Goal: Transaction & Acquisition: Subscribe to service/newsletter

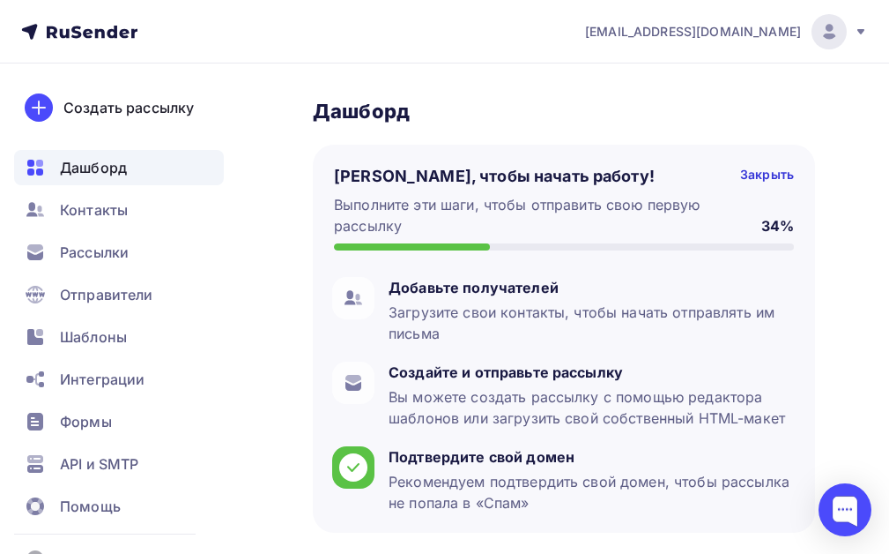
click at [845, 33] on div at bounding box center [829, 31] width 35 height 35
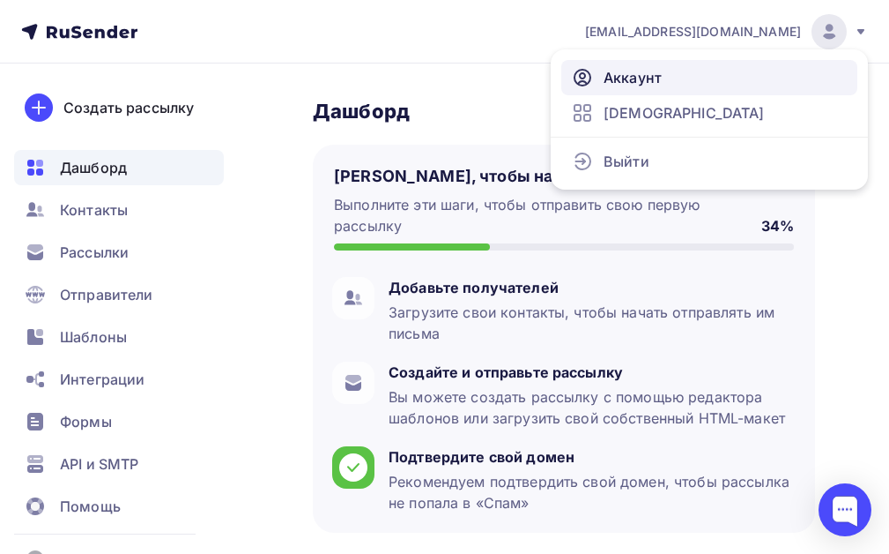
click at [625, 78] on span "Аккаунт" at bounding box center [633, 77] width 58 height 21
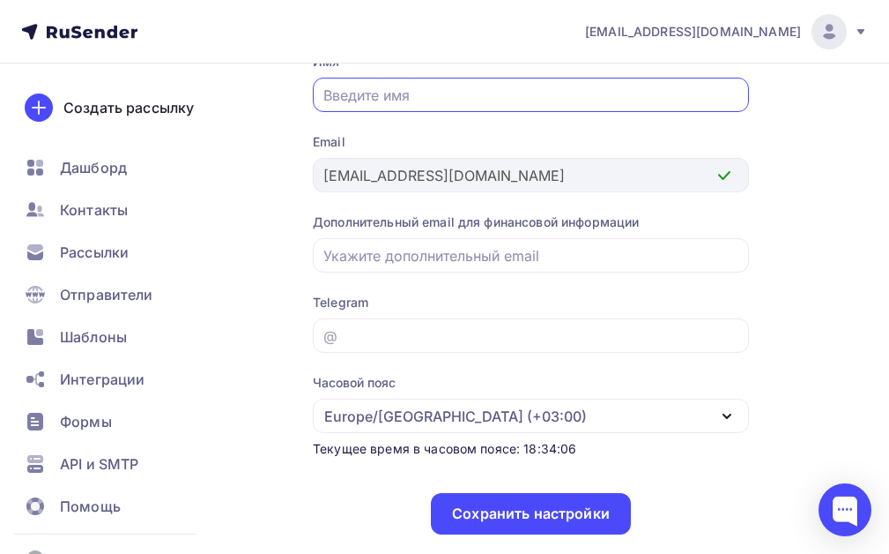
scroll to position [176, 0]
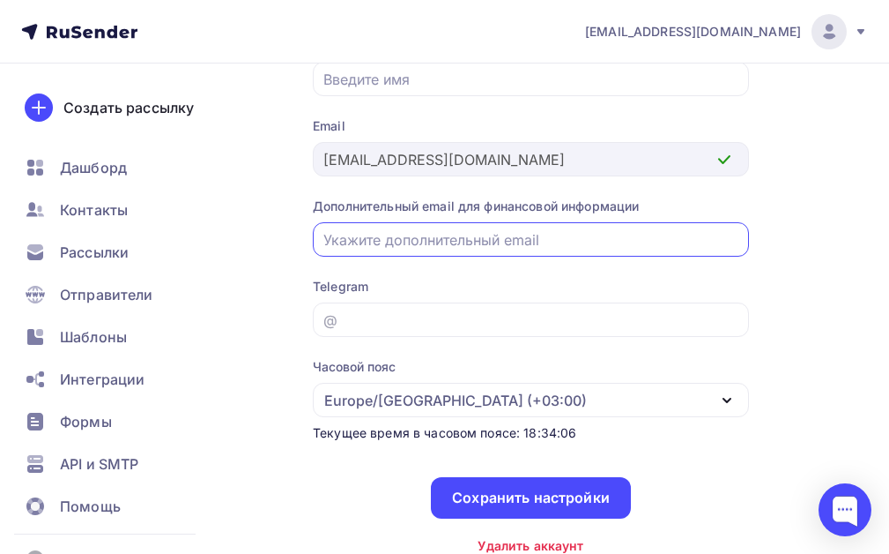
click at [432, 238] on input "email" at bounding box center [531, 239] width 416 height 21
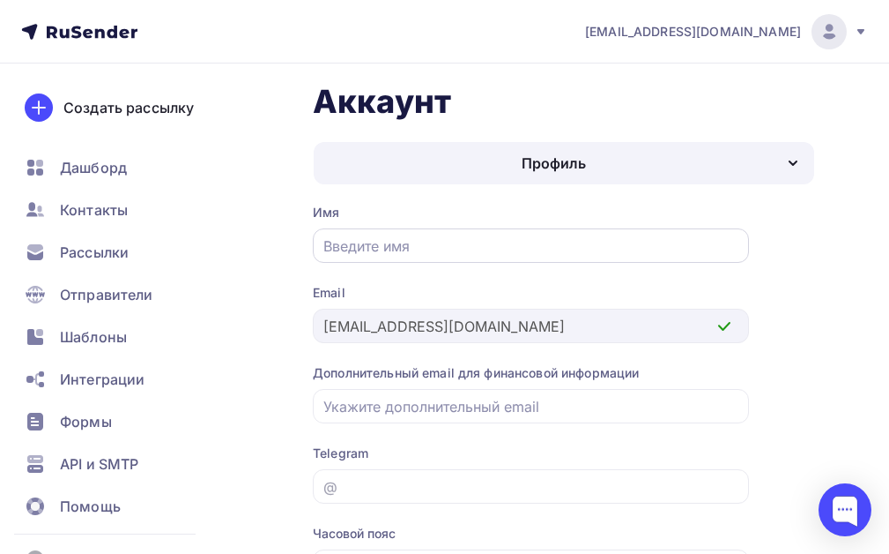
scroll to position [0, 0]
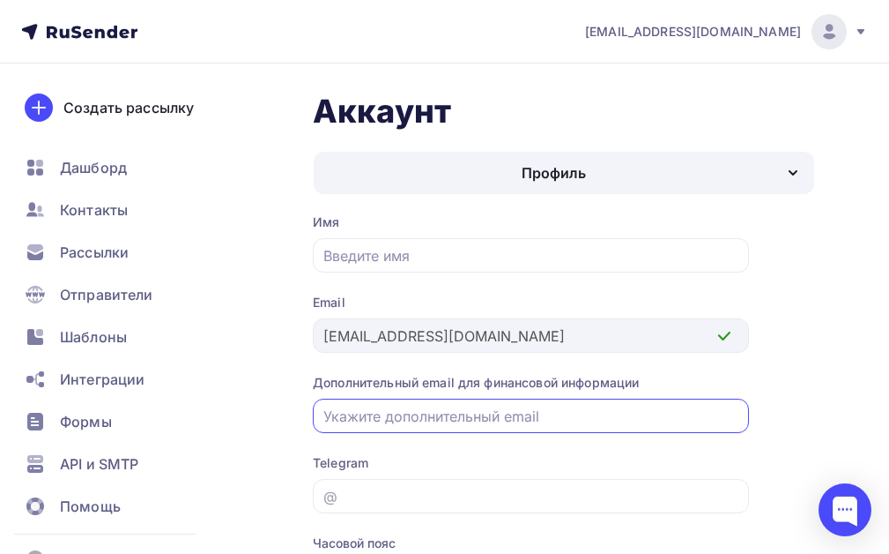
click at [511, 412] on input "email" at bounding box center [531, 415] width 416 height 21
paste input "post@natalykay.r"
type input "[EMAIL_ADDRESS][DOMAIN_NAME]"
click at [408, 438] on div "Имя Email 423430@gmail.com Дополнительный email для финансовой информации post@…" at bounding box center [531, 471] width 436 height 517
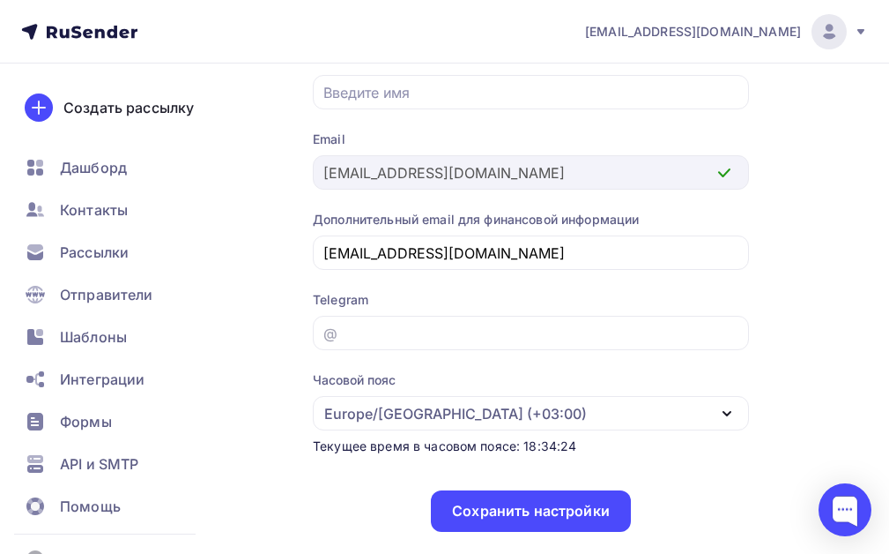
scroll to position [176, 0]
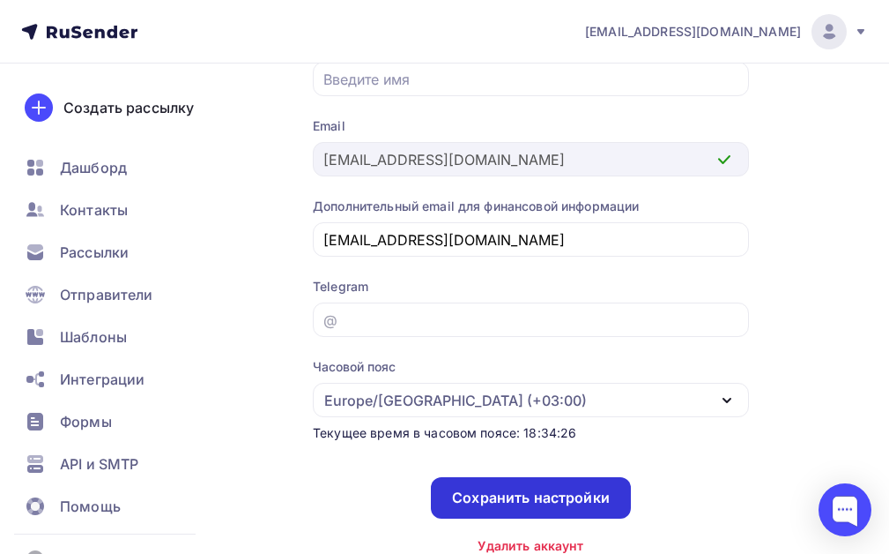
click at [510, 502] on div "Сохранить настройки" at bounding box center [531, 497] width 158 height 20
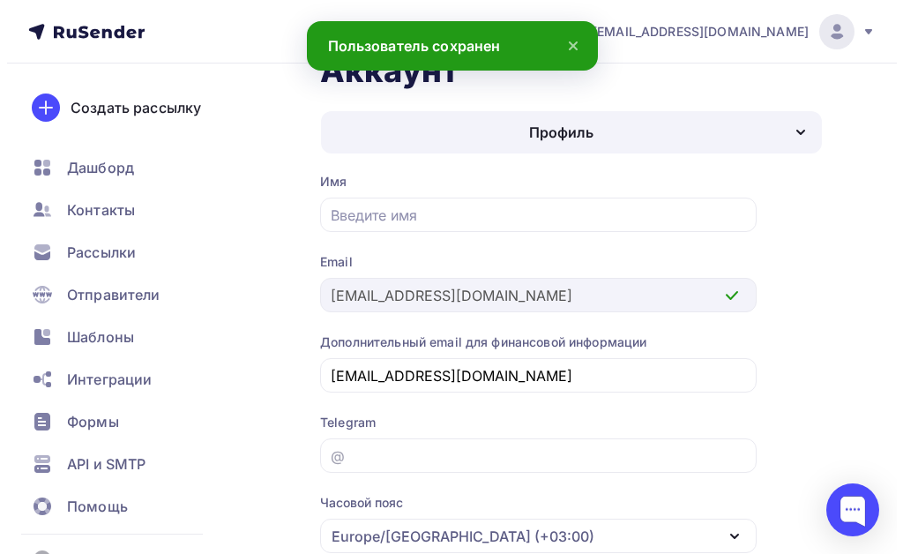
scroll to position [0, 0]
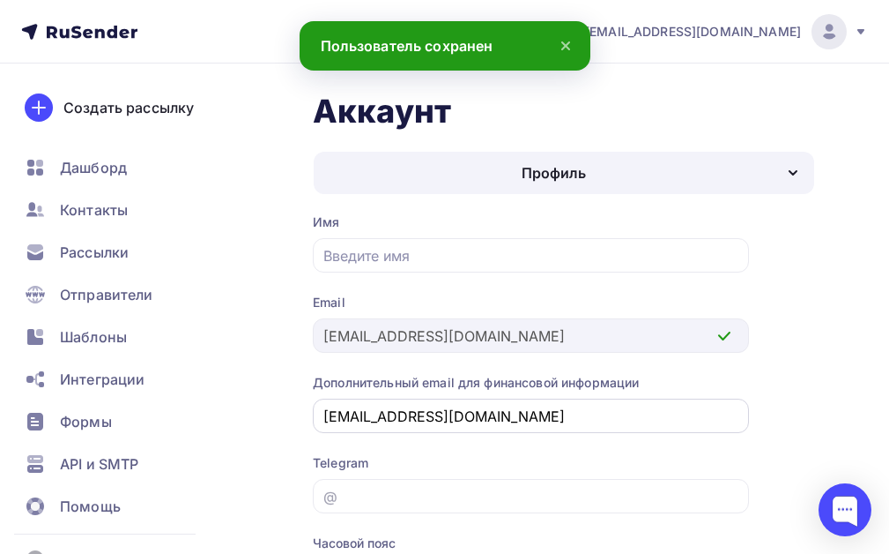
click at [720, 415] on input "[EMAIL_ADDRESS][DOMAIN_NAME]" at bounding box center [531, 415] width 416 height 21
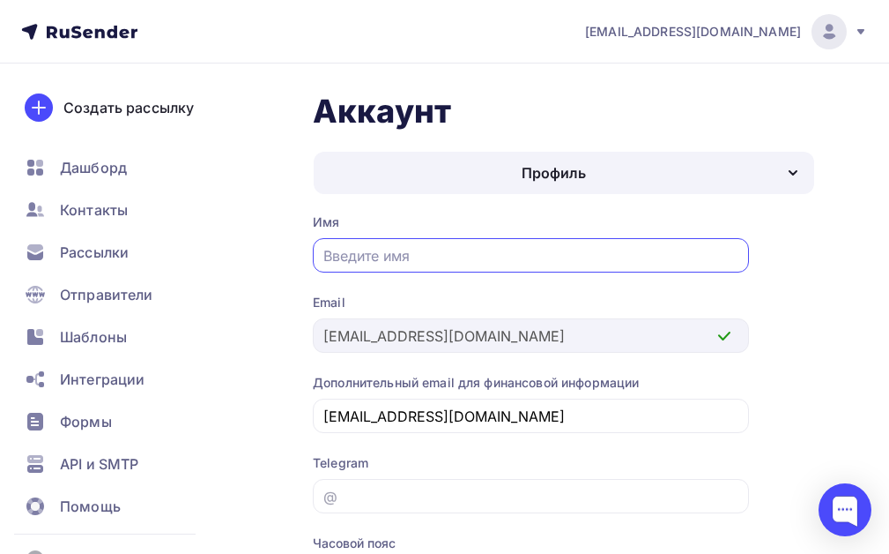
click at [491, 254] on input "text" at bounding box center [531, 255] width 416 height 21
click at [771, 170] on div "Профиль" at bounding box center [564, 173] width 501 height 42
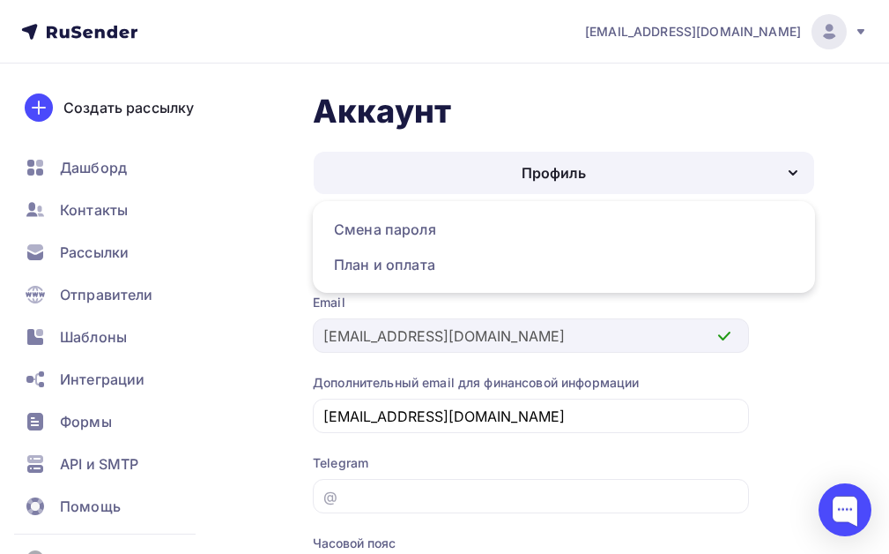
click at [771, 170] on div "Профиль" at bounding box center [564, 173] width 501 height 42
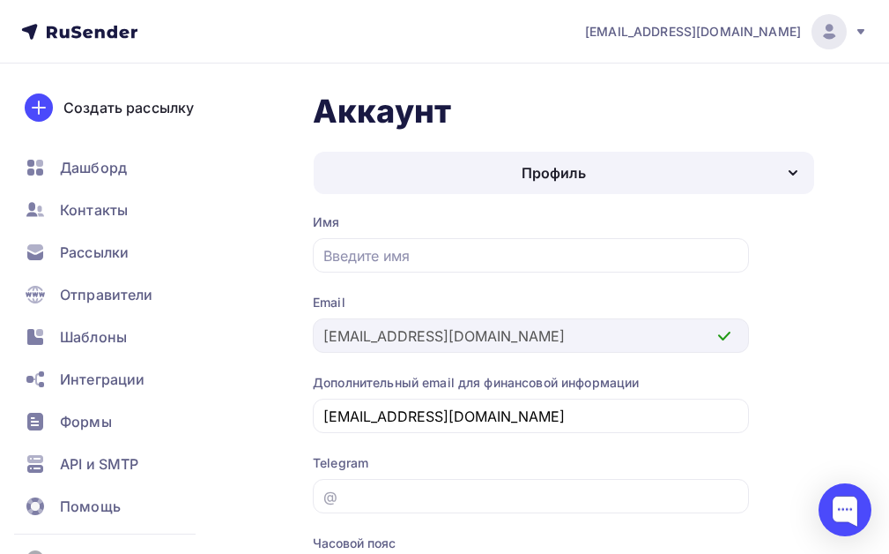
click at [515, 446] on div "Имя Email 423430@gmail.com Дополнительный email для финансовой информации post@…" at bounding box center [531, 471] width 436 height 517
click at [82, 212] on span "Контакты" at bounding box center [94, 209] width 68 height 21
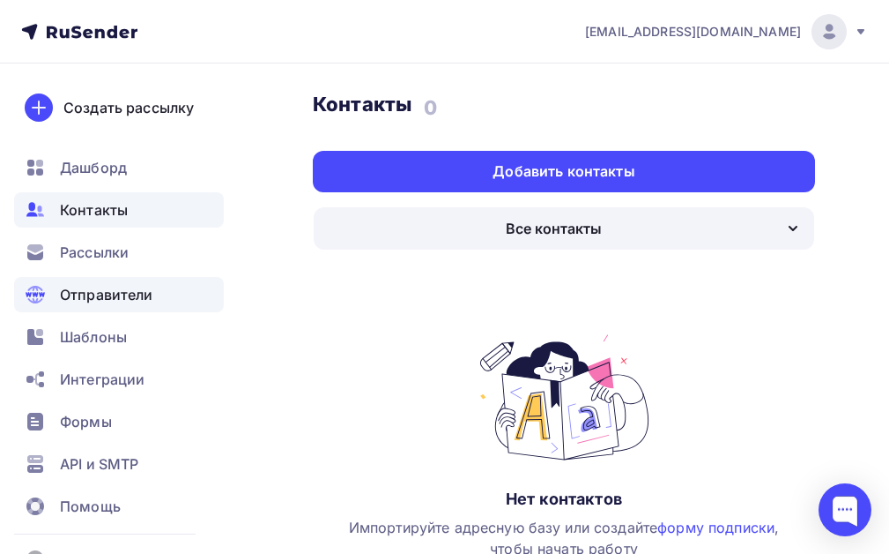
click at [125, 289] on span "Отправители" at bounding box center [106, 294] width 93 height 21
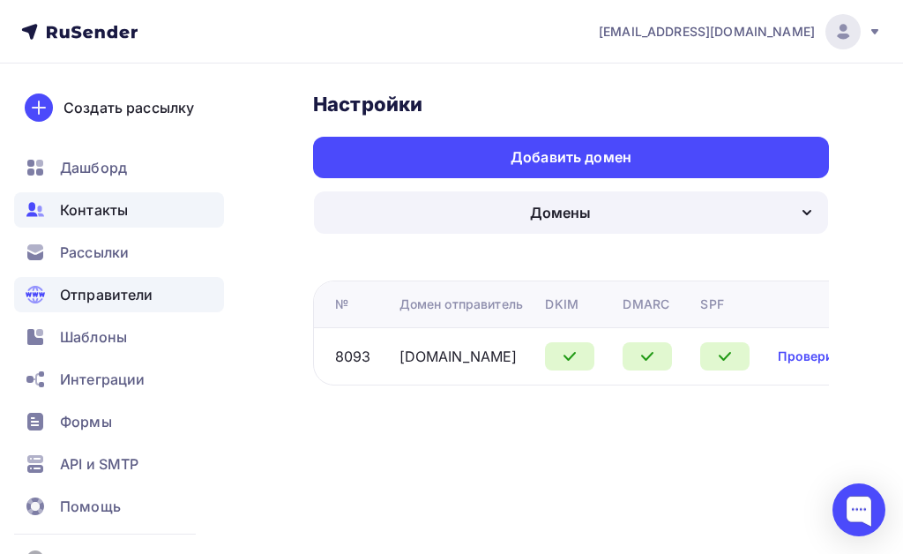
click at [120, 212] on span "Контакты" at bounding box center [94, 209] width 68 height 21
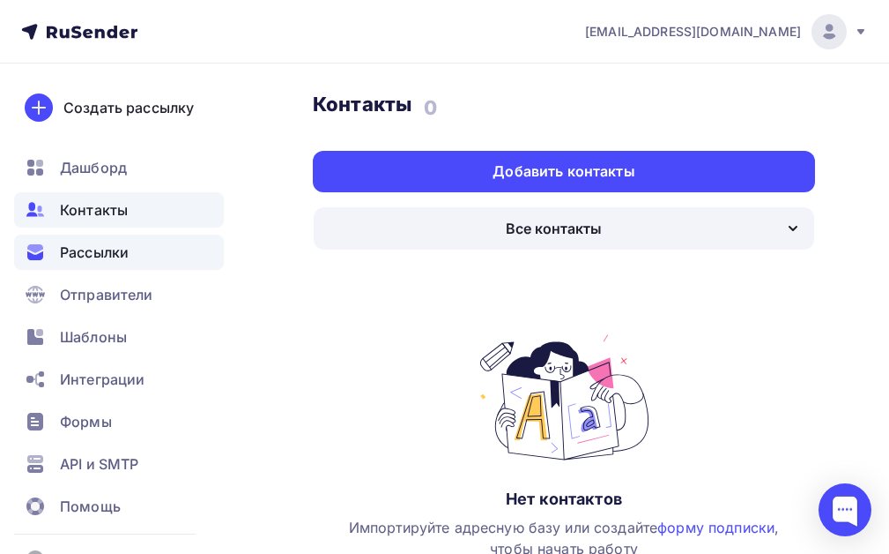
click at [122, 254] on span "Рассылки" at bounding box center [94, 251] width 69 height 21
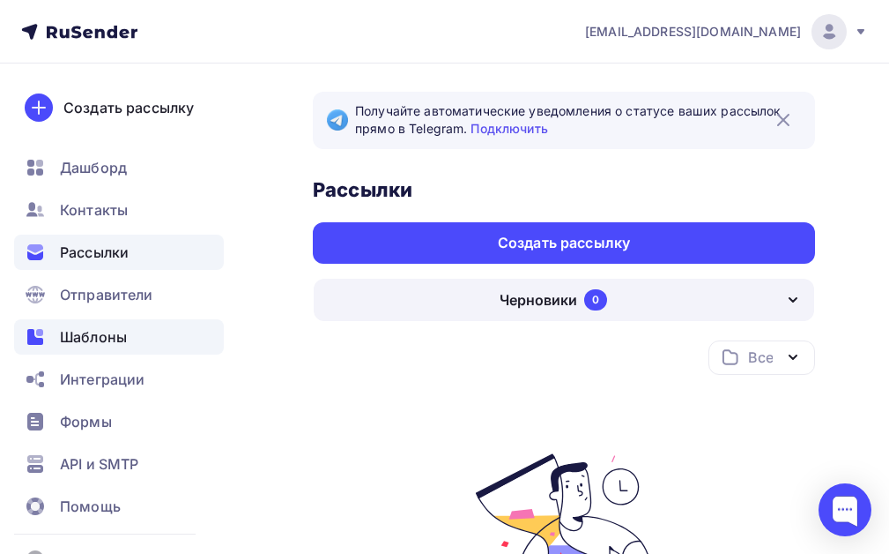
click at [123, 335] on span "Шаблоны" at bounding box center [93, 336] width 67 height 21
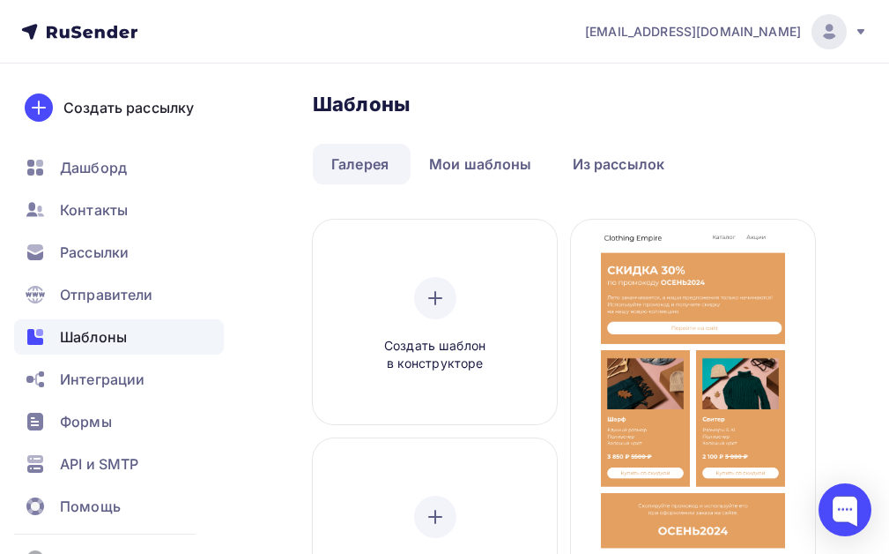
click at [360, 165] on link "Галерея" at bounding box center [360, 164] width 94 height 41
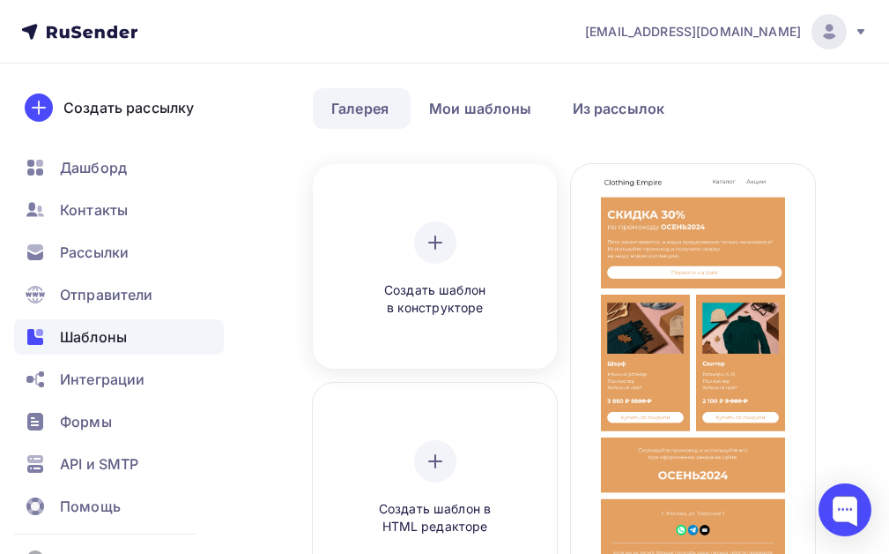
scroll to position [353, 0]
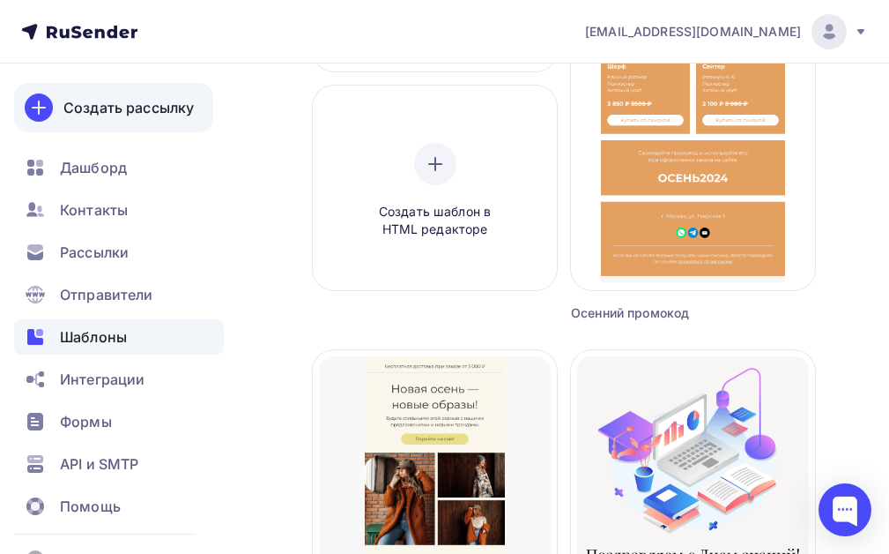
click at [161, 96] on link "Создать рассылку" at bounding box center [113, 107] width 199 height 49
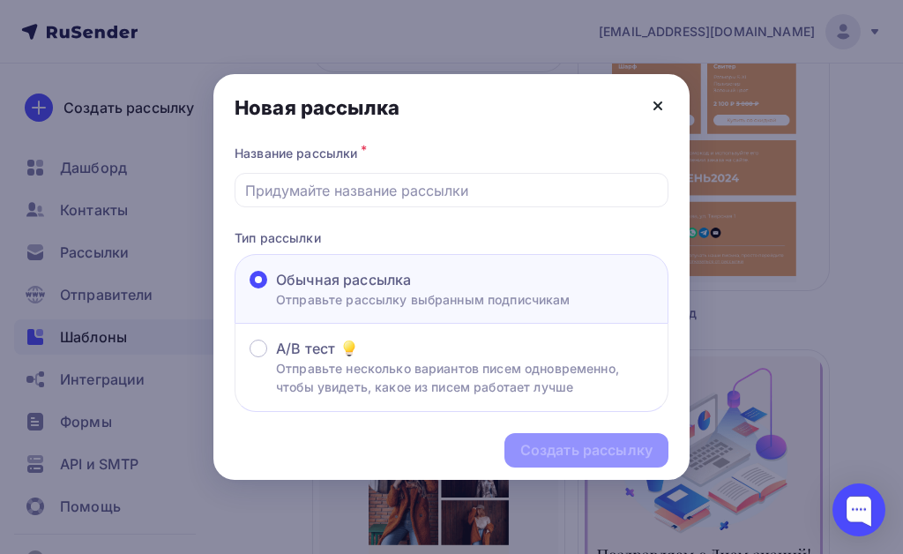
click at [655, 99] on icon at bounding box center [657, 105] width 21 height 21
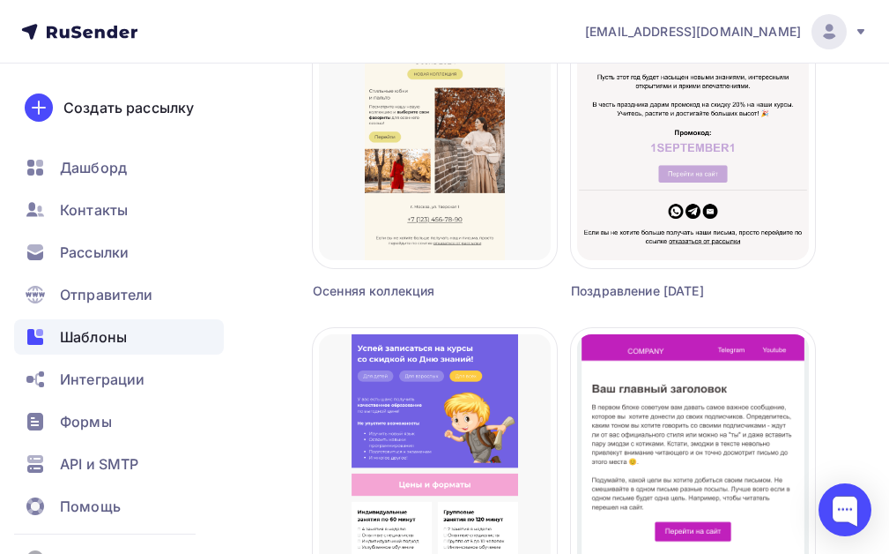
scroll to position [795, 0]
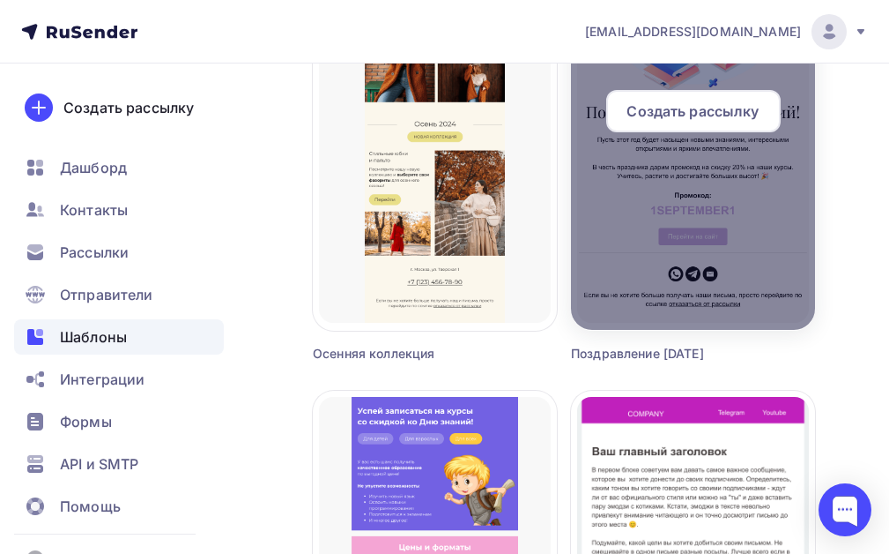
click at [701, 111] on span "Создать рассылку" at bounding box center [693, 110] width 132 height 21
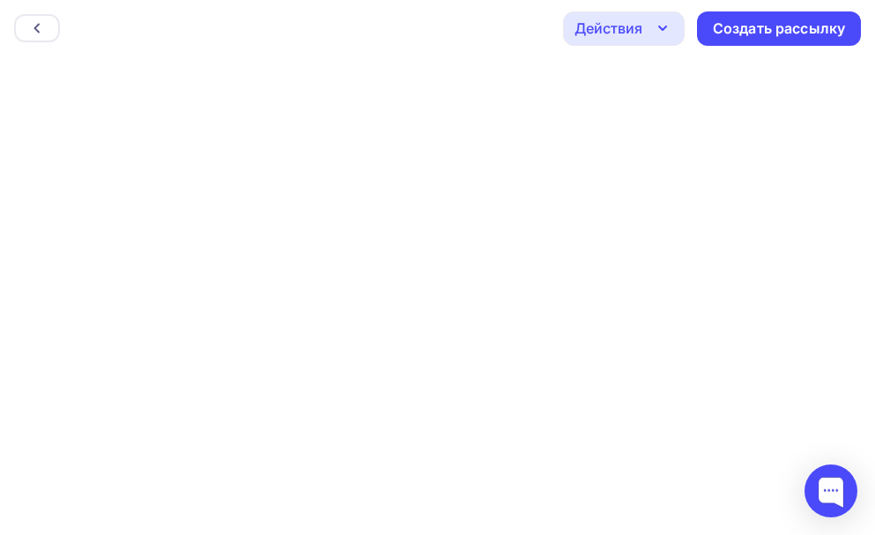
scroll to position [4, 0]
click at [771, 39] on div "Создать рассылку" at bounding box center [779, 28] width 164 height 34
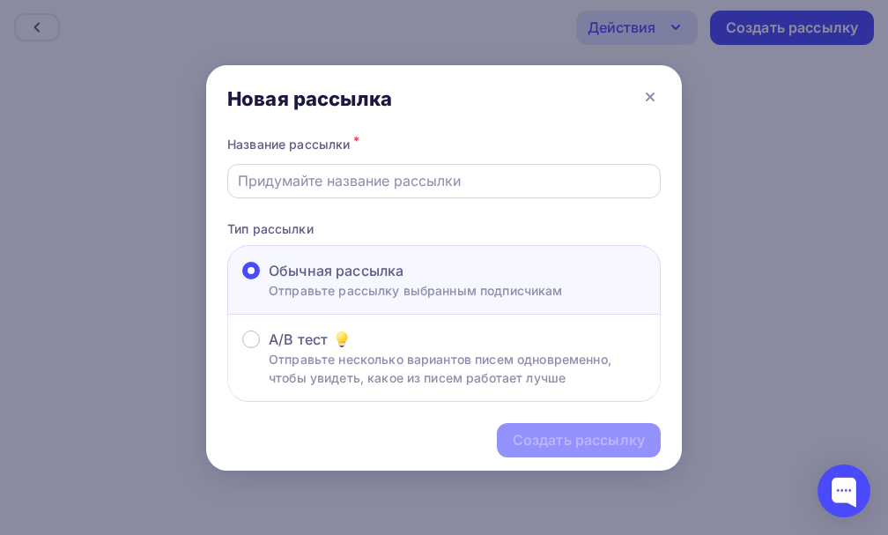
click at [328, 184] on input "text" at bounding box center [444, 180] width 413 height 21
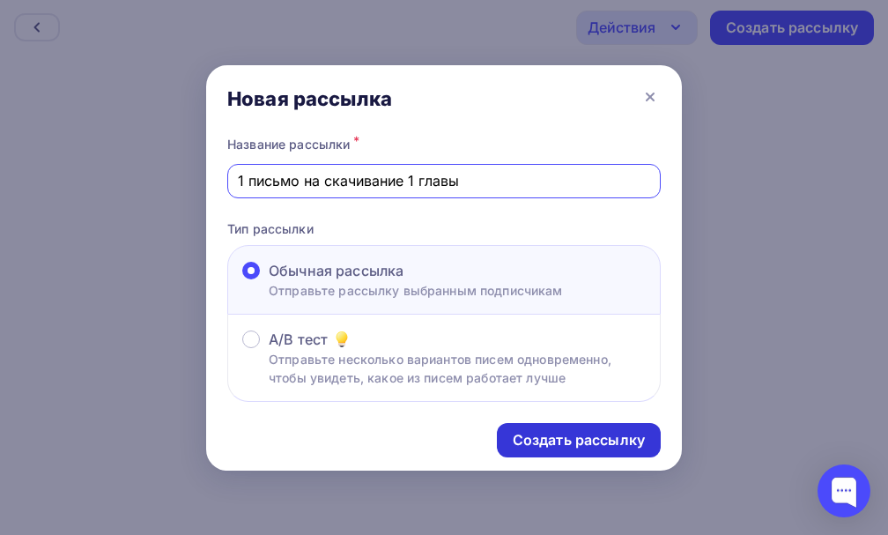
type input "1 письмо на скачивание 1 главы"
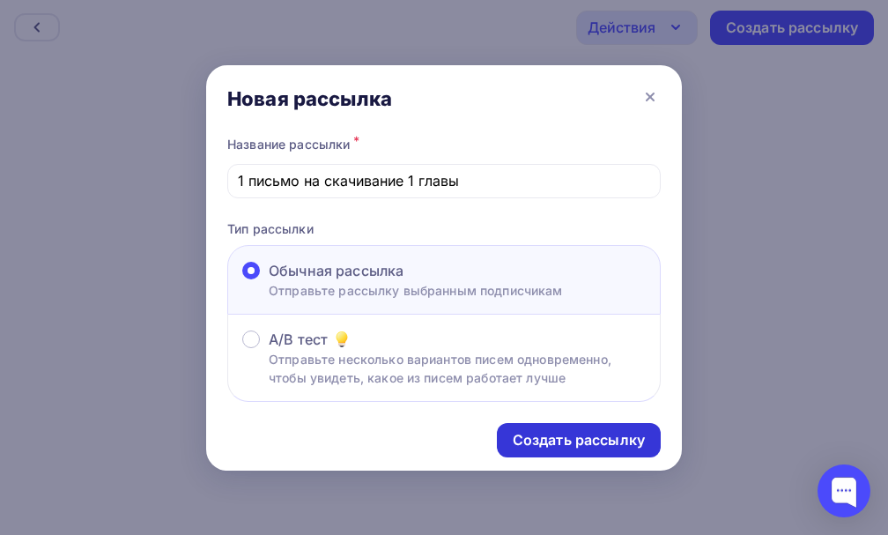
click at [582, 453] on div "Создать рассылку" at bounding box center [579, 440] width 164 height 34
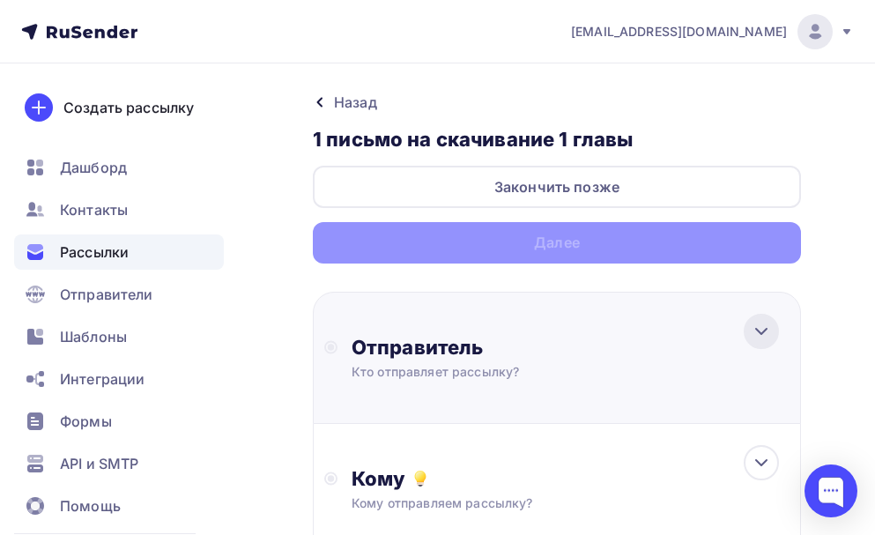
click at [758, 325] on icon at bounding box center [761, 331] width 21 height 21
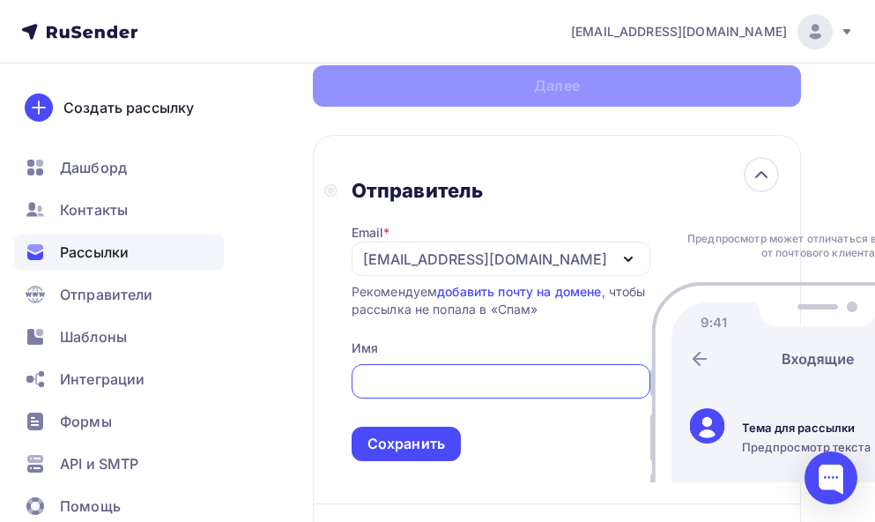
scroll to position [176, 0]
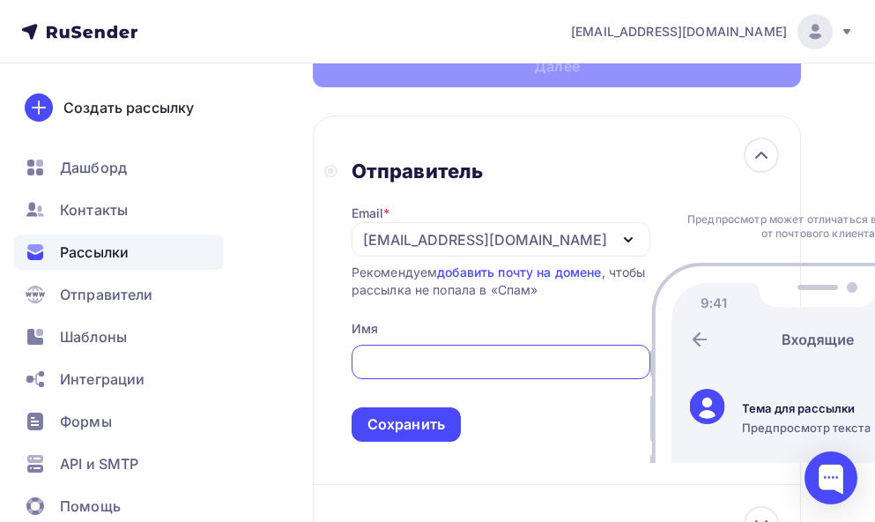
click at [625, 238] on icon "button" at bounding box center [628, 240] width 7 height 4
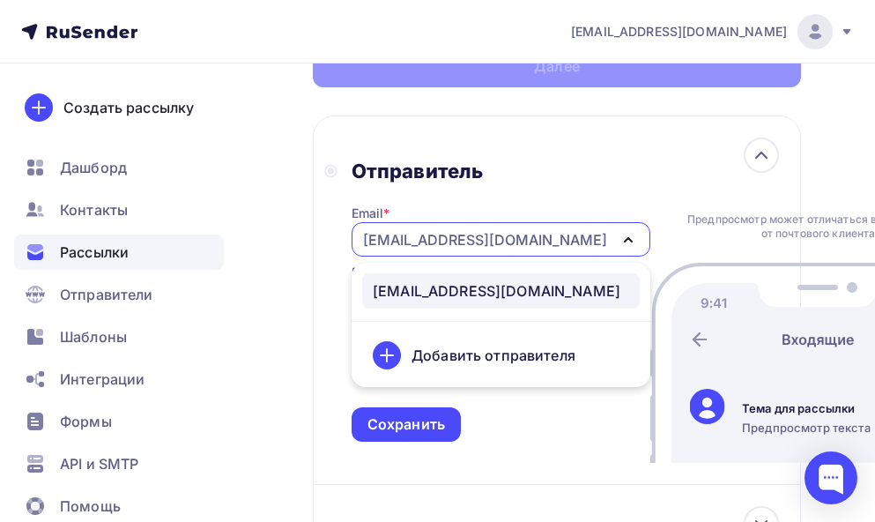
click at [444, 362] on div "Добавить отправителя" at bounding box center [494, 355] width 164 height 21
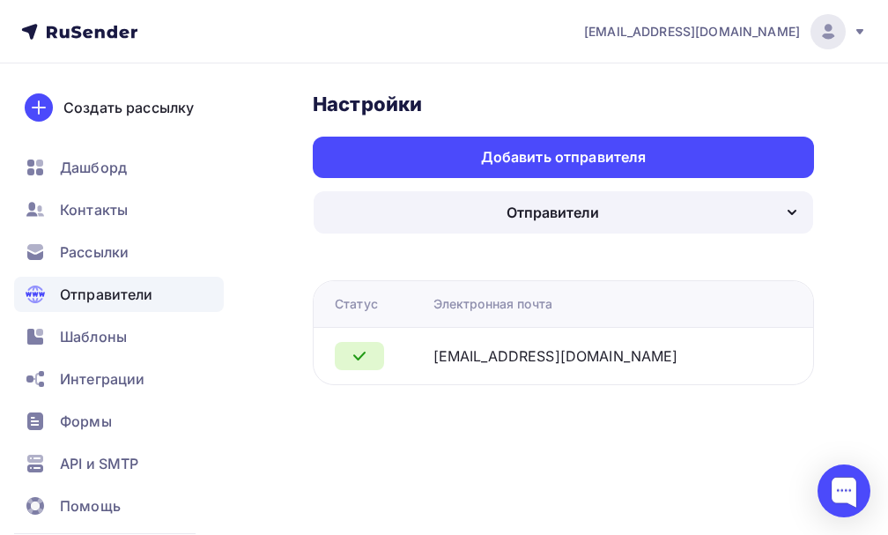
click at [506, 301] on div "Электронная почта" at bounding box center [493, 304] width 119 height 18
click at [790, 211] on icon "button" at bounding box center [792, 212] width 21 height 21
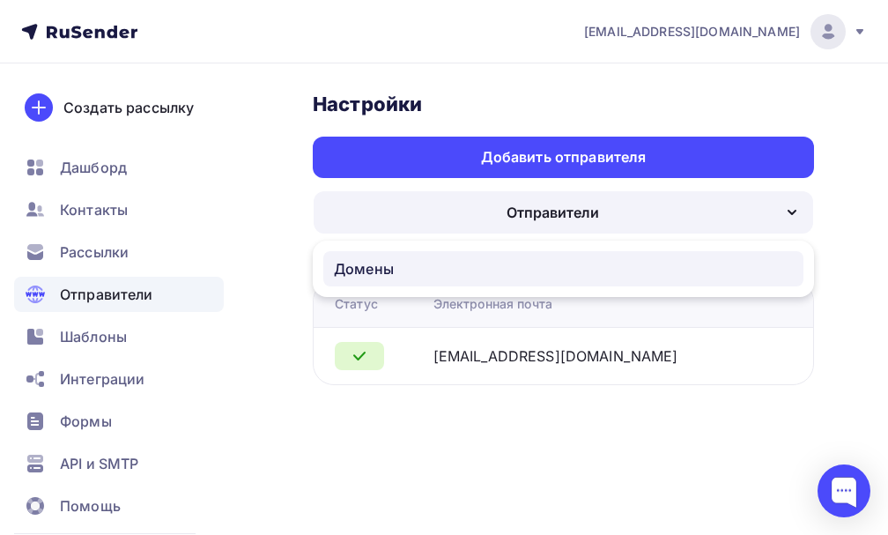
click at [369, 264] on div "Домены" at bounding box center [364, 268] width 60 height 21
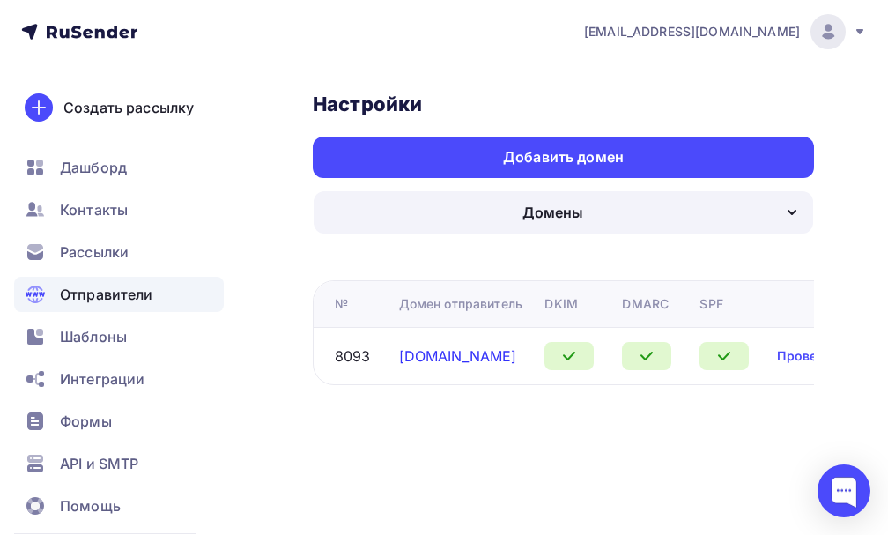
click at [437, 362] on link "natalykay.ru" at bounding box center [458, 356] width 118 height 18
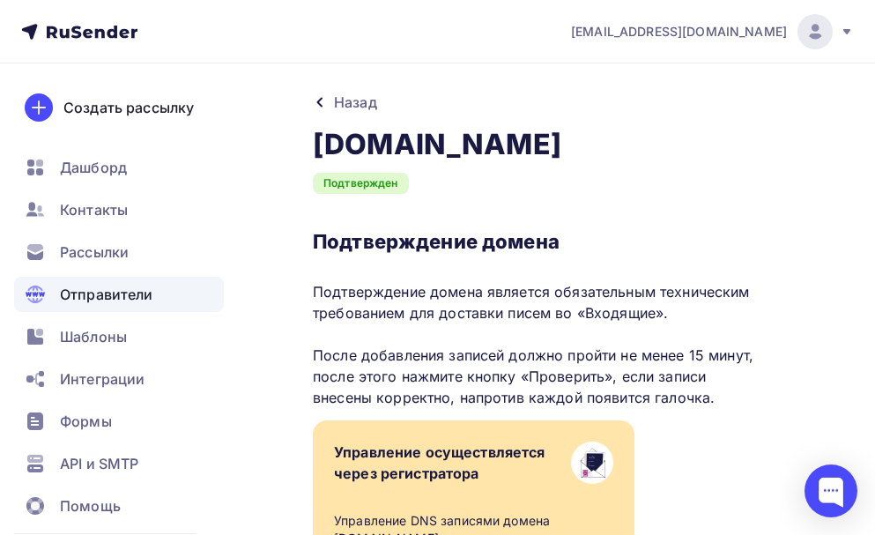
click at [315, 104] on icon at bounding box center [320, 102] width 14 height 14
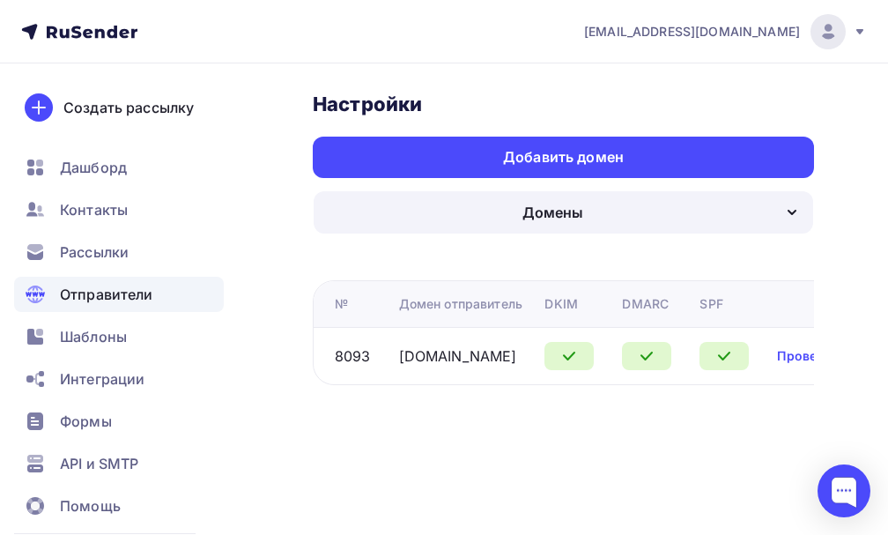
click at [315, 104] on h3 "Настройки" at bounding box center [367, 104] width 109 height 25
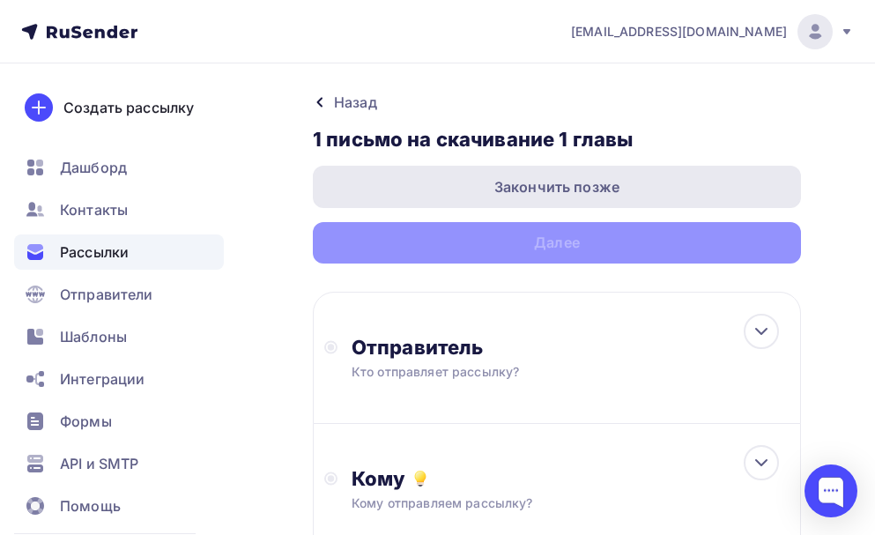
click at [624, 189] on div "Закончить позже" at bounding box center [557, 187] width 488 height 42
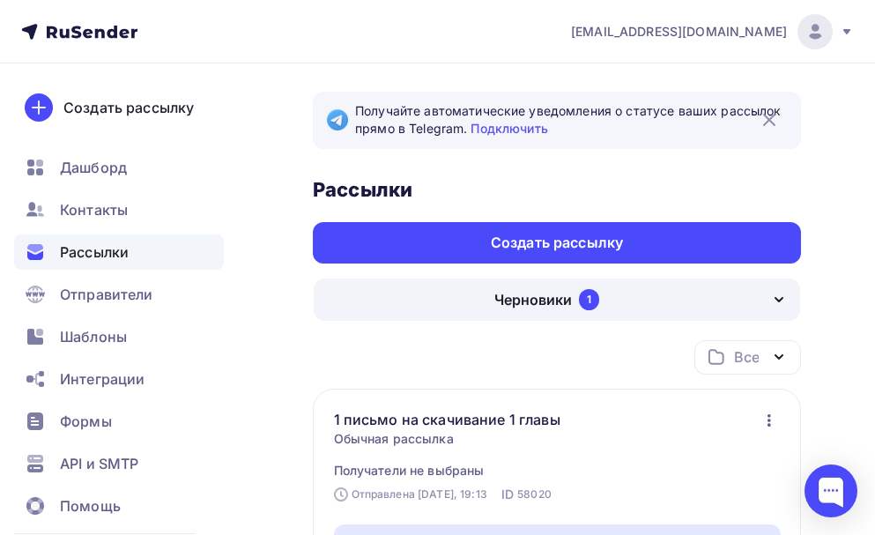
drag, startPoint x: 573, startPoint y: 301, endPoint x: 682, endPoint y: 397, distance: 144.9
click at [654, 386] on div "Получайте автоматические уведомления о статусе ваших рассылок прямо в Telegram.…" at bounding box center [557, 411] width 488 height 638
click at [765, 417] on icon "button" at bounding box center [769, 420] width 21 height 21
click at [522, 414] on link "1 письмо на скачивание 1 главы" at bounding box center [461, 419] width 255 height 21
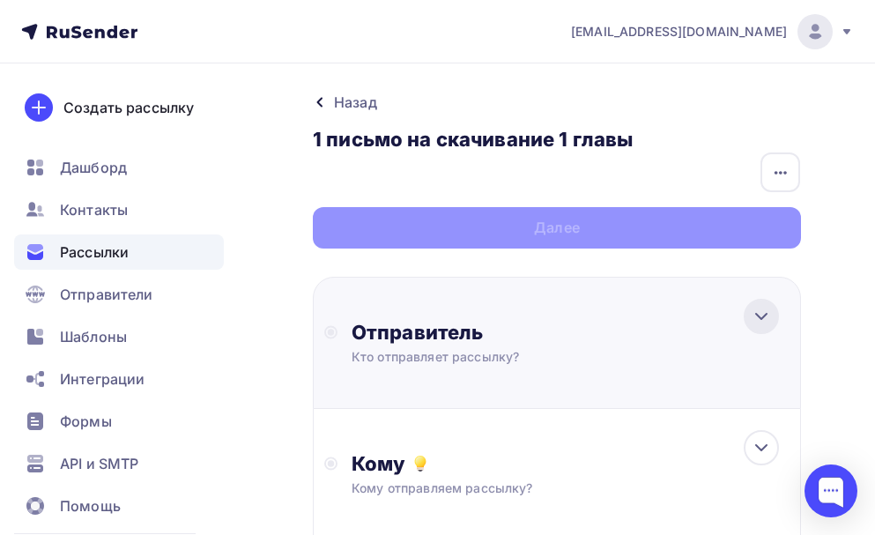
click at [749, 330] on div at bounding box center [761, 316] width 35 height 35
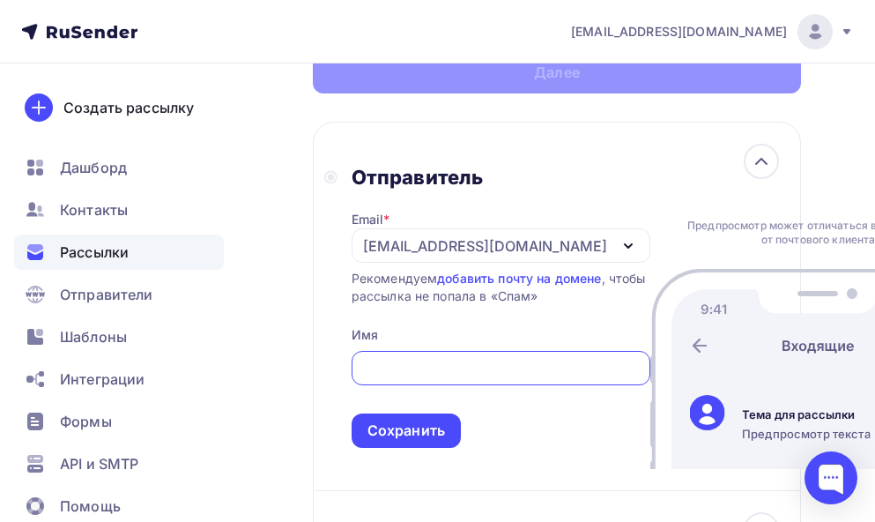
scroll to position [176, 0]
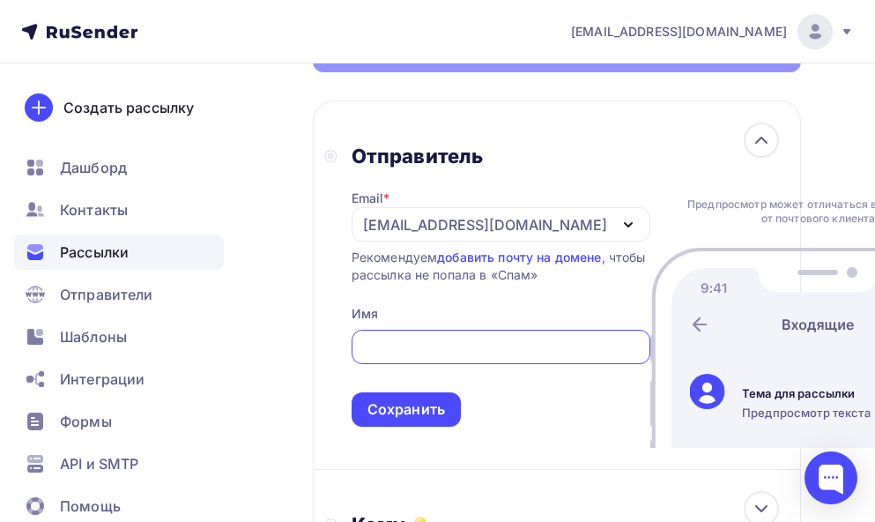
paste input "https://natalykay.ru/product/pechataj-kak-profi/"
type input "https://natalykay.ru/product/pechataj-kak-profi/"
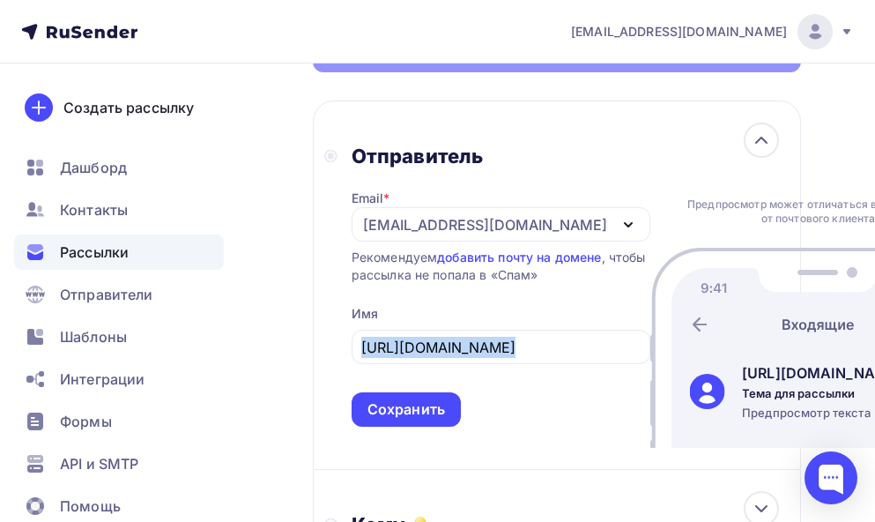
drag, startPoint x: 534, startPoint y: 364, endPoint x: 333, endPoint y: 371, distance: 201.1
click at [333, 371] on div "Отправитель Email * 423430@gmail.com 423430@gmail.com Добавить отправителя Реко…" at bounding box center [487, 285] width 326 height 283
click at [618, 231] on icon "button" at bounding box center [628, 224] width 21 height 21
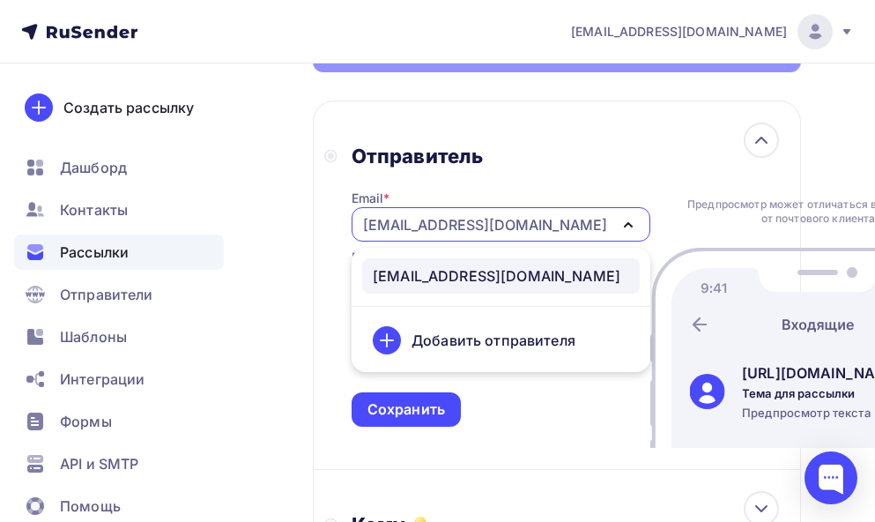
click at [447, 351] on div "Добавить отправителя" at bounding box center [494, 340] width 164 height 21
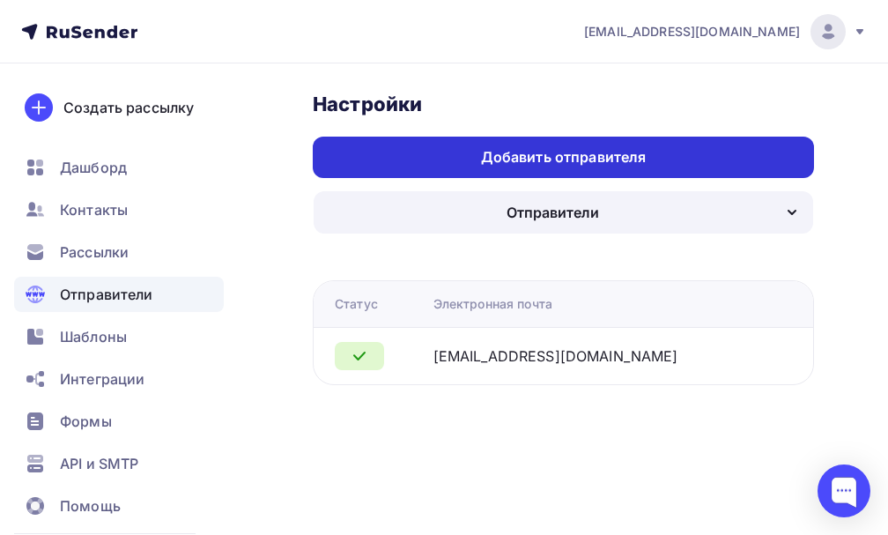
click at [565, 159] on div "Добавить отправителя" at bounding box center [564, 157] width 166 height 20
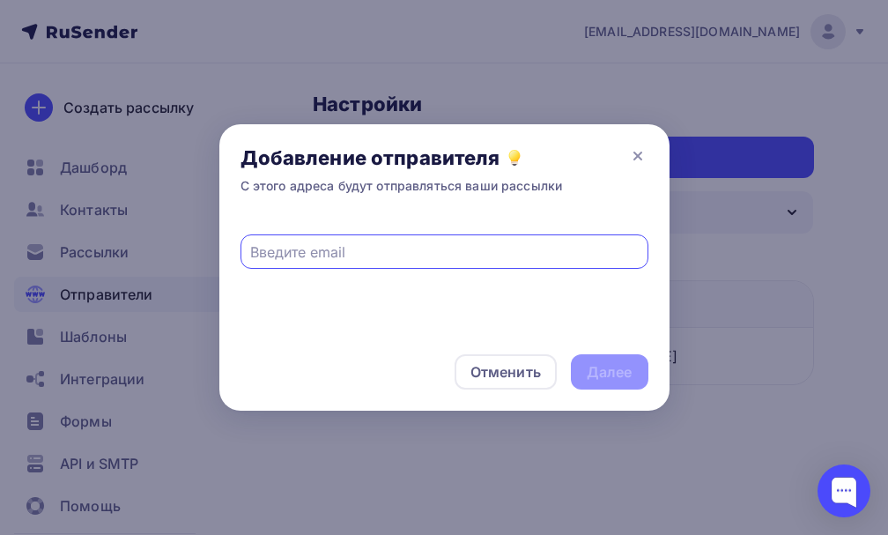
click at [316, 254] on input "text" at bounding box center [444, 251] width 388 height 21
click at [315, 250] on input "text" at bounding box center [444, 251] width 388 height 21
paste input "post@natalykay"
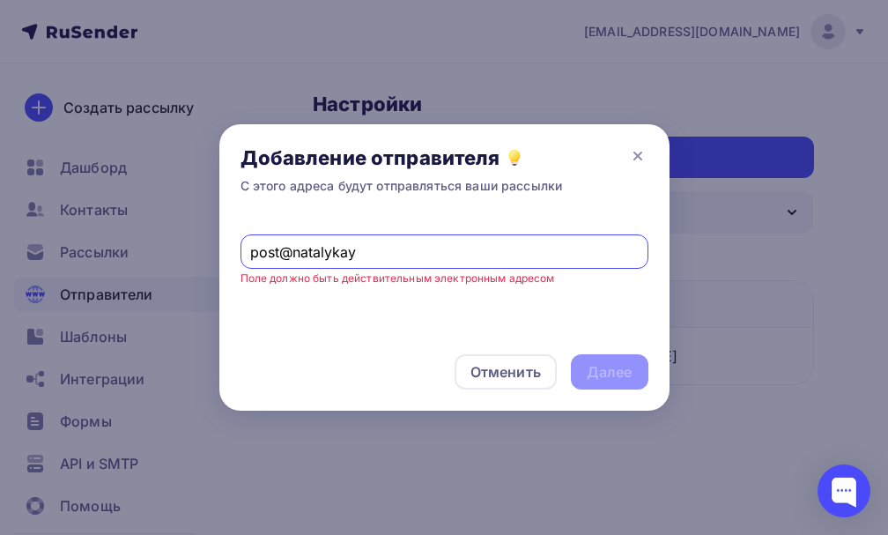
type input "post@natalykay"
click at [370, 346] on div "Отменить Далее" at bounding box center [444, 372] width 450 height 78
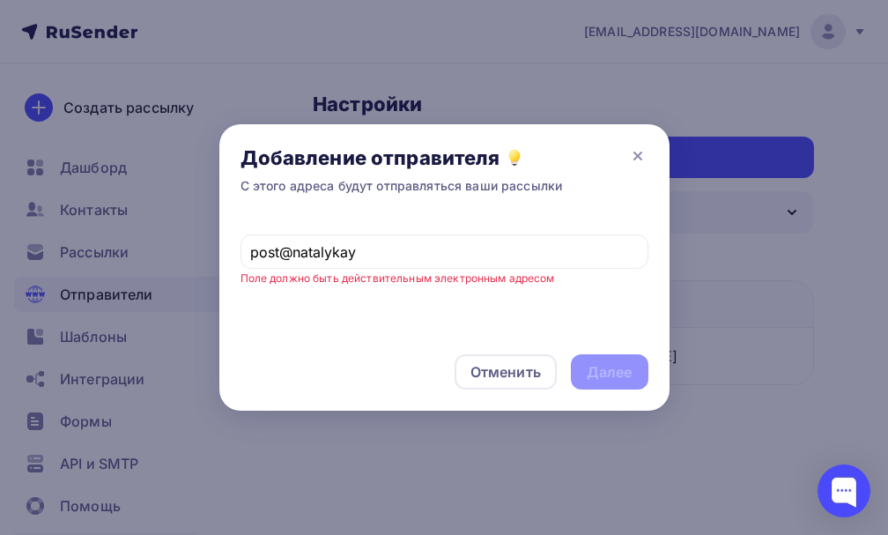
click at [375, 301] on div "post@natalykay Поле должно быть действительным электронным адресом" at bounding box center [444, 274] width 450 height 117
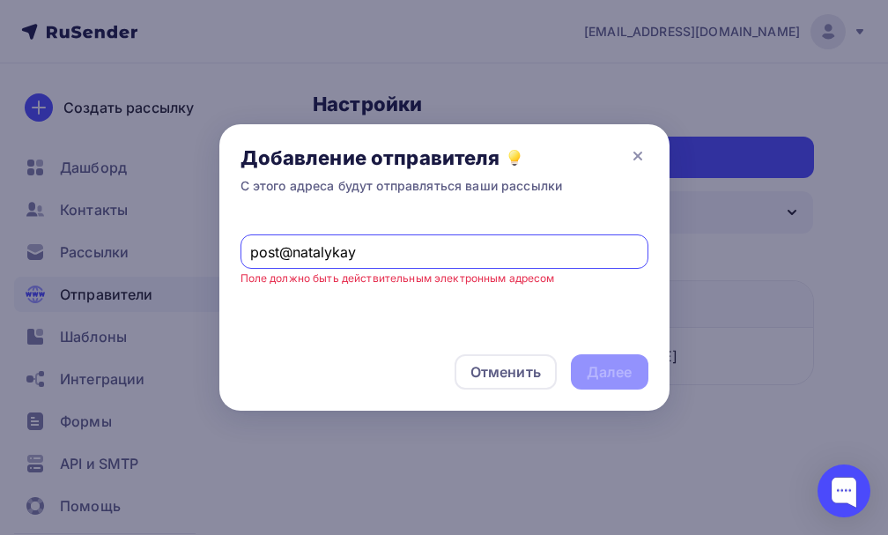
drag, startPoint x: 368, startPoint y: 256, endPoint x: 227, endPoint y: 255, distance: 140.1
click at [227, 255] on div "post@natalykay Поле должно быть действительным электронным адресом" at bounding box center [444, 274] width 450 height 117
paste input "post@natalykay.ru"
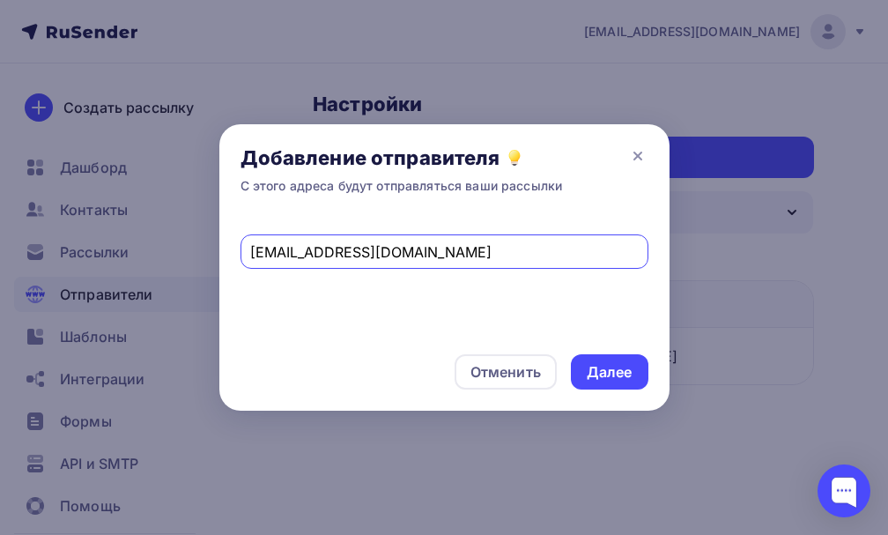
type input "post@natalykay.ru"
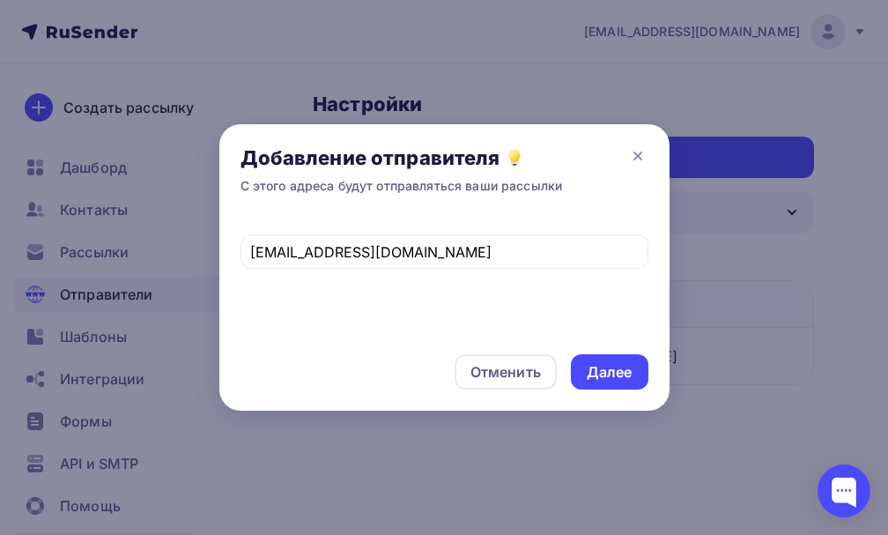
click at [383, 330] on div "post@natalykay.ru" at bounding box center [444, 274] width 450 height 117
click at [643, 376] on div "Далее" at bounding box center [610, 371] width 78 height 35
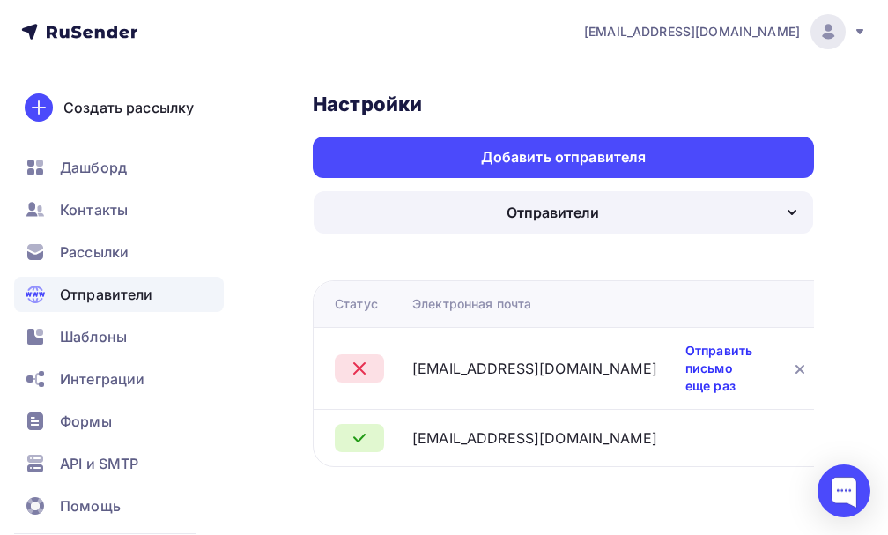
click at [686, 348] on link "Отправить письмо еще раз" at bounding box center [719, 368] width 67 height 53
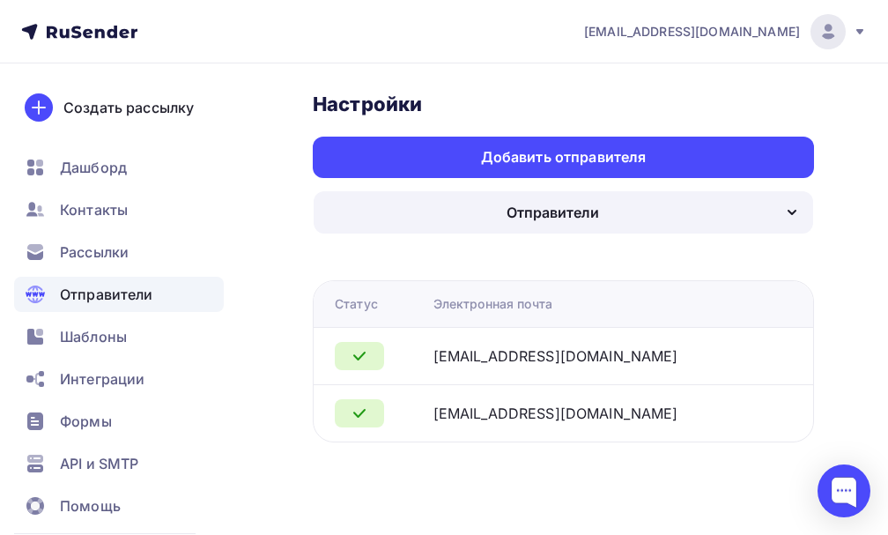
click at [562, 354] on div "post@natalykay.ru" at bounding box center [556, 356] width 245 height 21
click at [558, 352] on div "post@natalykay.ru" at bounding box center [556, 356] width 245 height 21
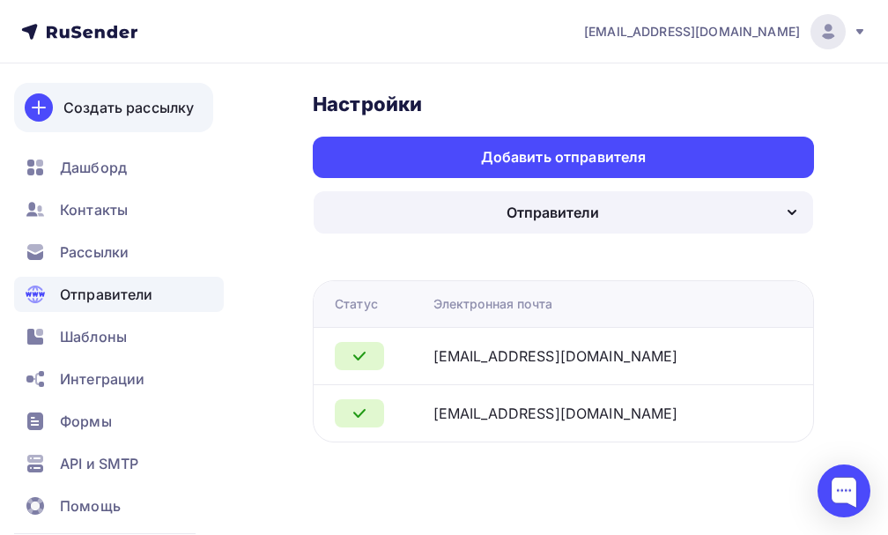
click at [154, 108] on div "Создать рассылку" at bounding box center [128, 107] width 130 height 21
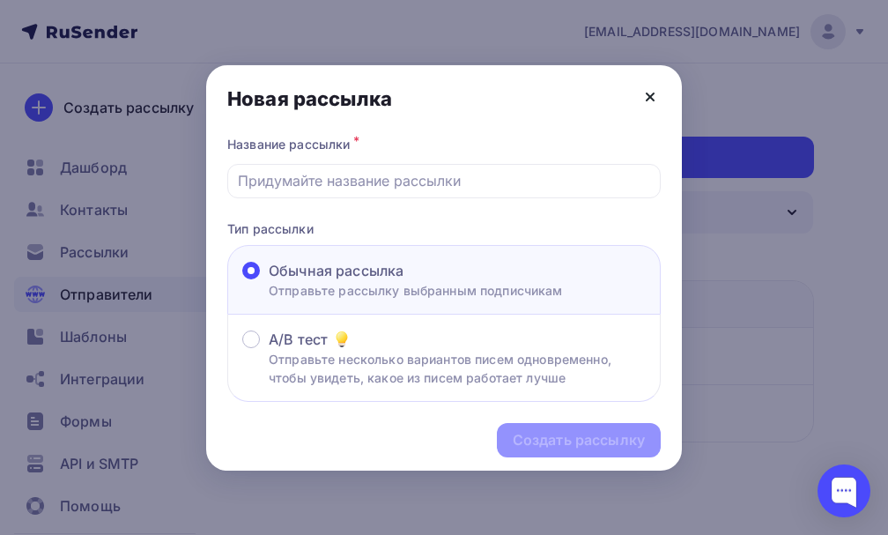
click at [652, 96] on icon at bounding box center [650, 96] width 21 height 21
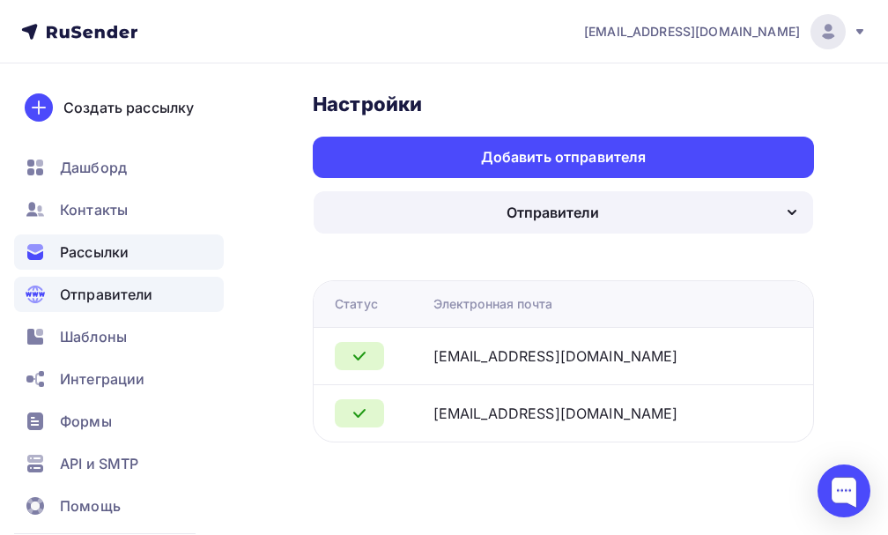
click at [125, 256] on span "Рассылки" at bounding box center [94, 251] width 69 height 21
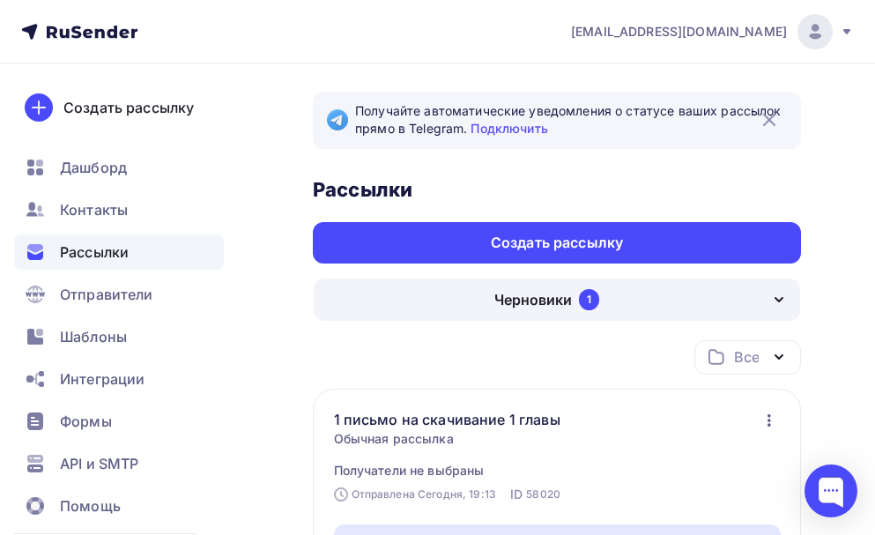
click at [576, 299] on div "Черновики 1" at bounding box center [557, 300] width 487 height 42
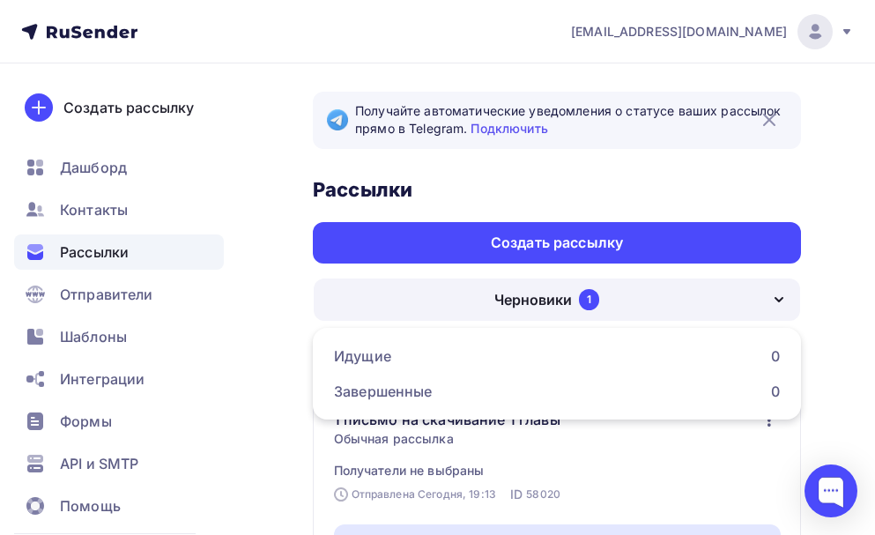
click at [570, 300] on div "Черновики" at bounding box center [533, 299] width 78 height 21
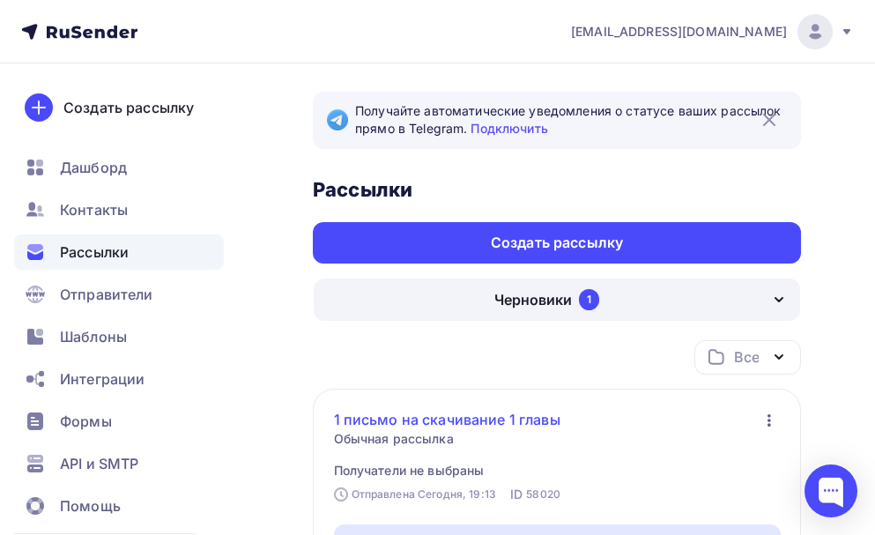
click at [505, 412] on link "1 письмо на скачивание 1 главы" at bounding box center [461, 419] width 255 height 21
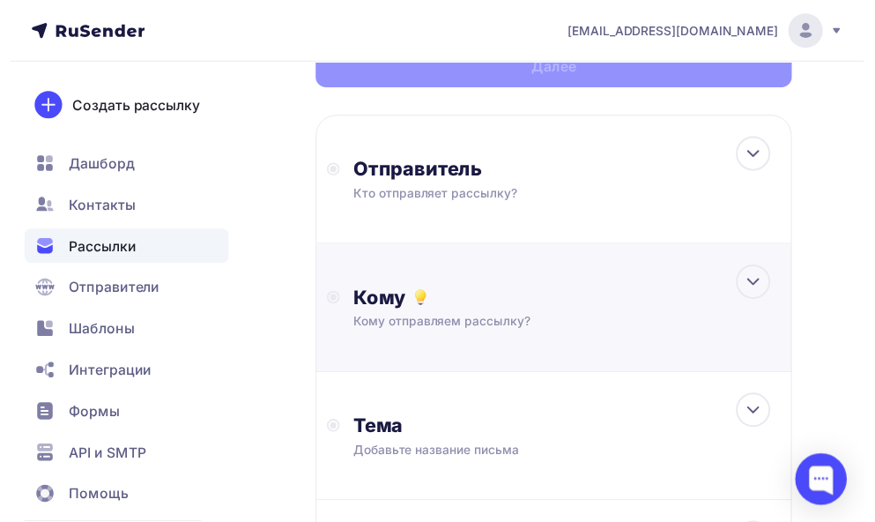
scroll to position [176, 0]
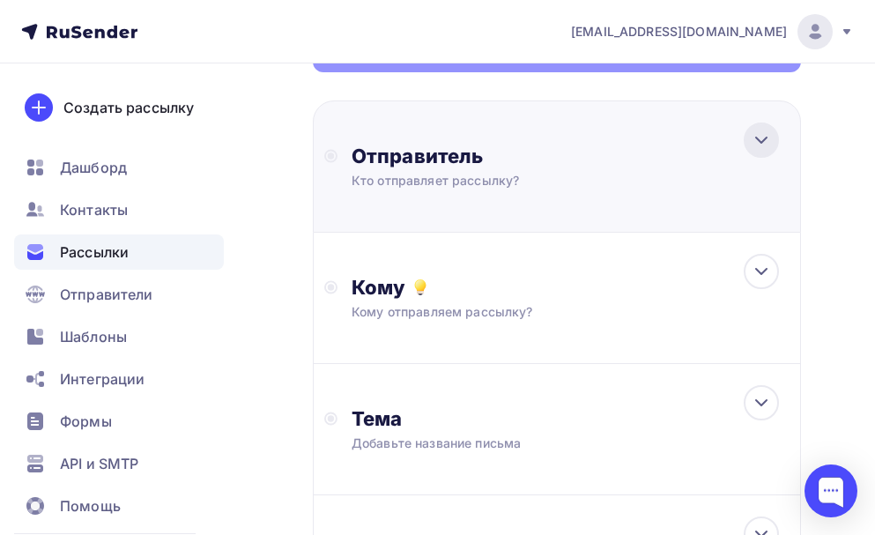
click at [769, 140] on icon at bounding box center [761, 140] width 21 height 21
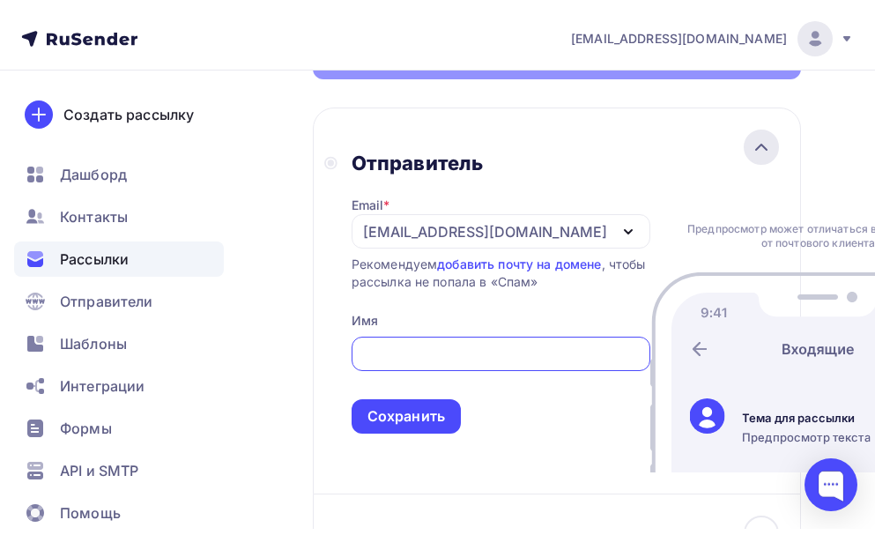
scroll to position [0, 0]
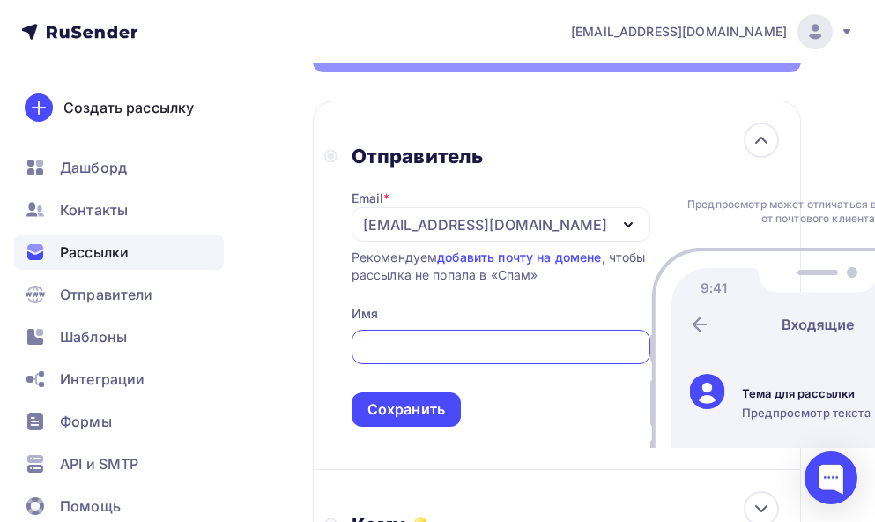
click at [618, 229] on icon "button" at bounding box center [628, 224] width 21 height 21
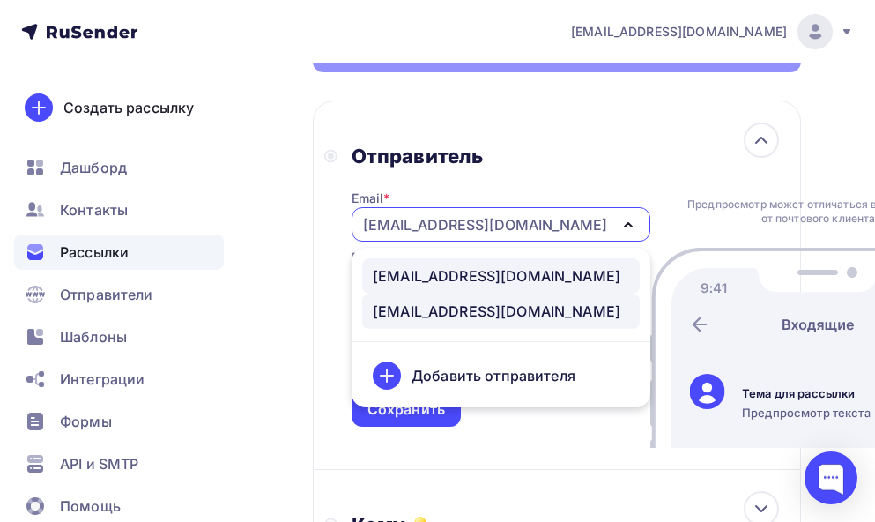
click at [465, 285] on div "[EMAIL_ADDRESS][DOMAIN_NAME]" at bounding box center [497, 275] width 248 height 21
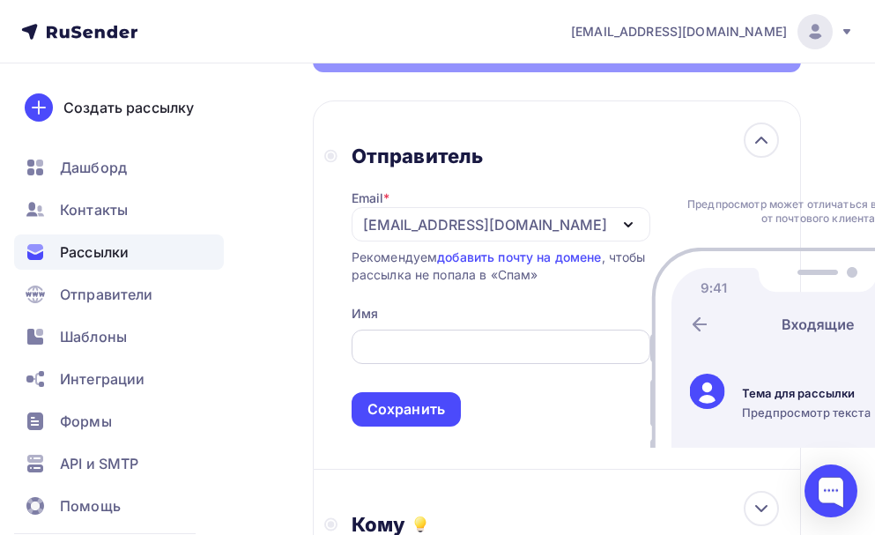
click at [420, 364] on div at bounding box center [501, 347] width 299 height 34
paste input "/natalykay"
click at [376, 358] on input "/natalykay" at bounding box center [500, 347] width 279 height 21
drag, startPoint x: 462, startPoint y: 390, endPoint x: 317, endPoint y: 379, distance: 144.9
click at [317, 379] on div "Отправитель Email * post@natalykay.ru post@natalykay.ru 423430@gmail.com Добави…" at bounding box center [557, 284] width 488 height 369
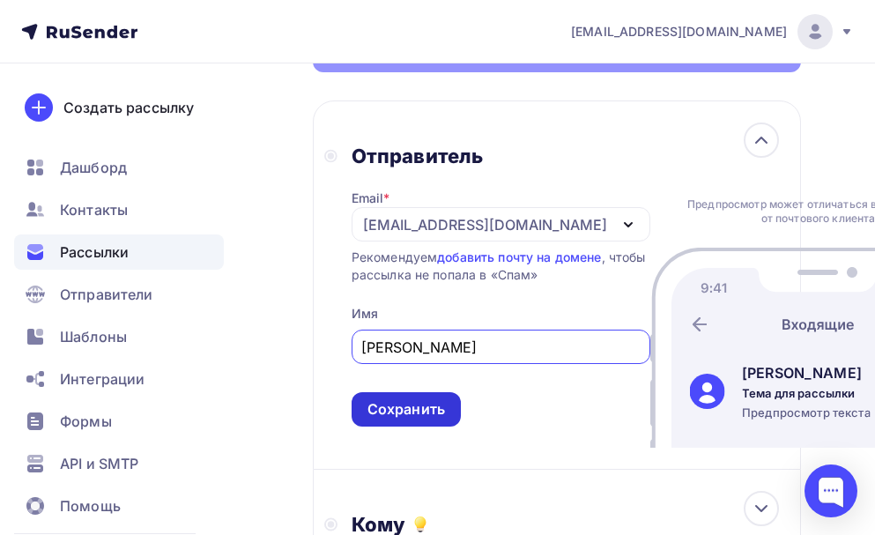
type input "[PERSON_NAME]"
click at [397, 420] on div "Сохранить" at bounding box center [407, 409] width 78 height 20
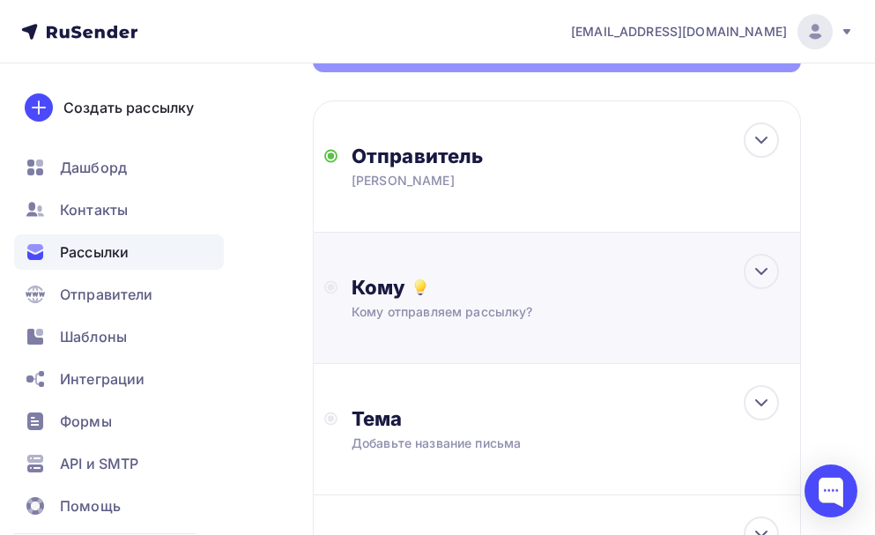
click at [615, 332] on div "Кому Кому отправляем рассылку? Списки получателей Нет получателей Все списки id…" at bounding box center [557, 298] width 488 height 131
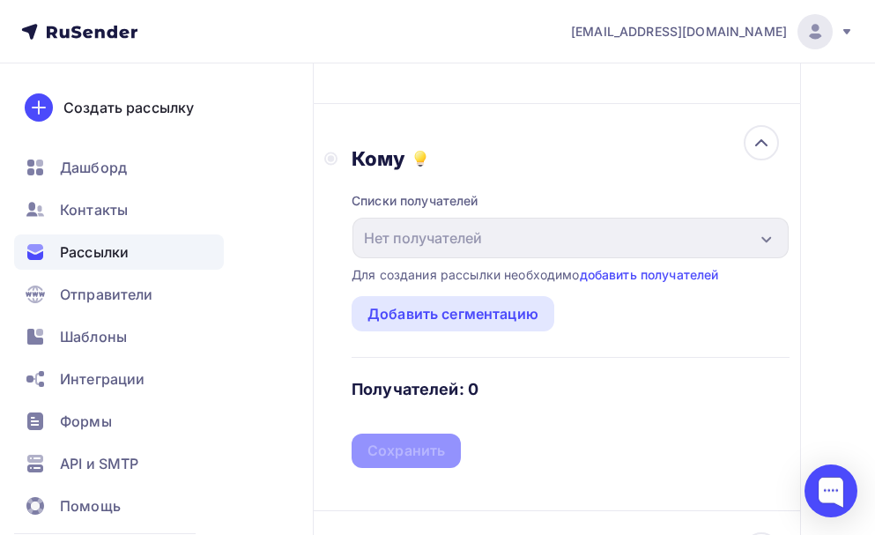
scroll to position [353, 0]
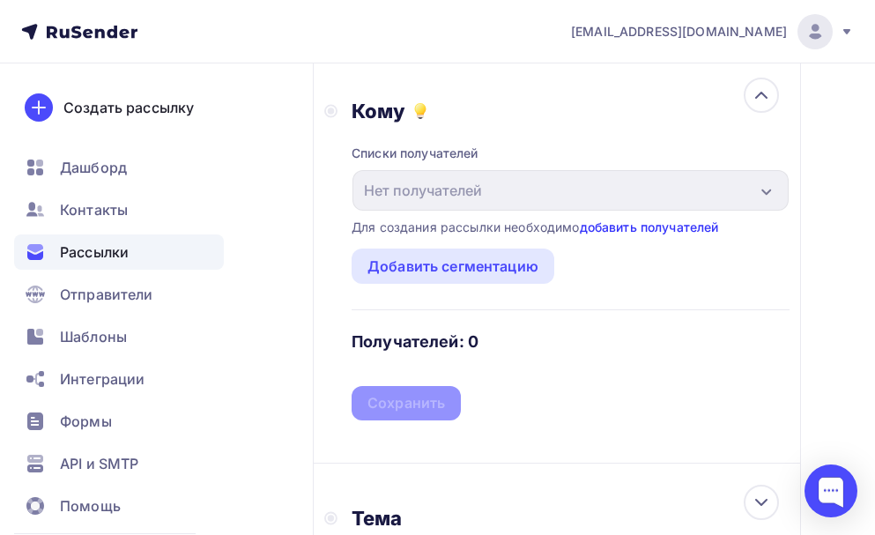
click at [669, 222] on link "добавить получателей" at bounding box center [649, 226] width 139 height 15
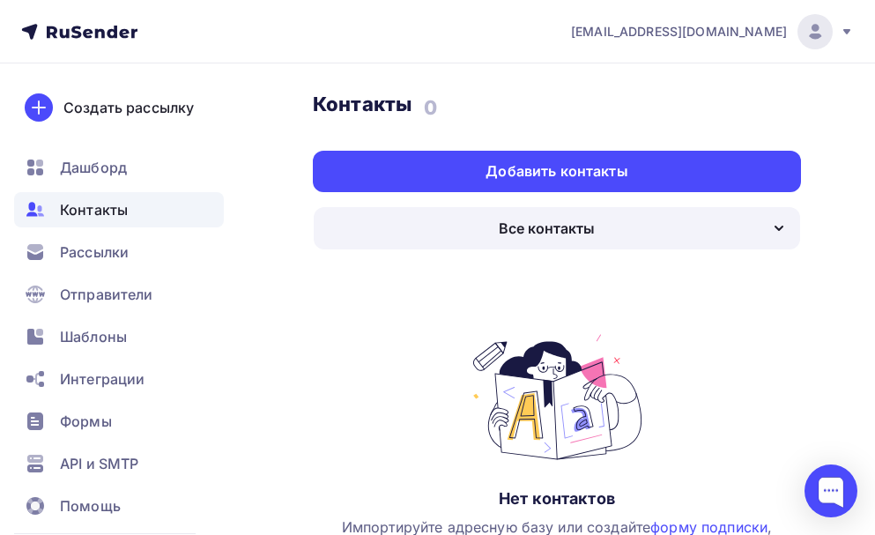
click at [767, 219] on div "Все контакты" at bounding box center [557, 228] width 487 height 42
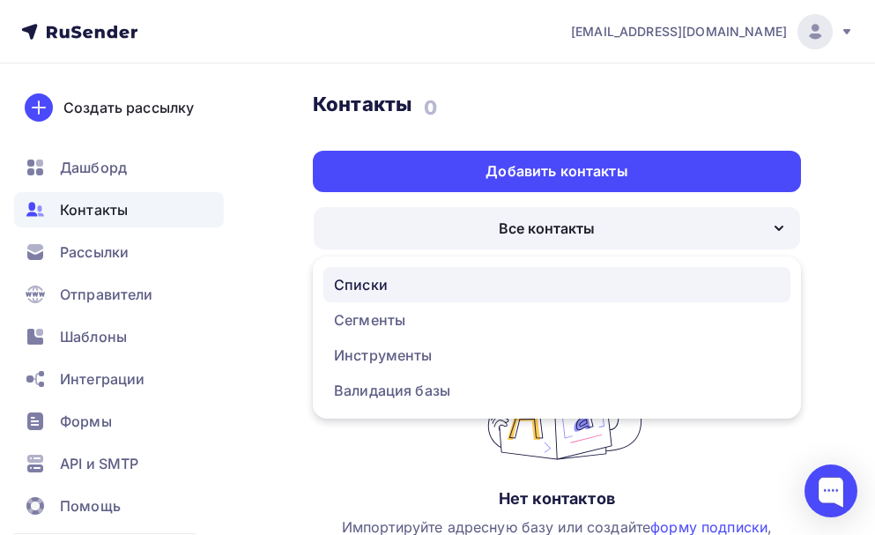
click at [411, 281] on div "Списки" at bounding box center [557, 284] width 446 height 21
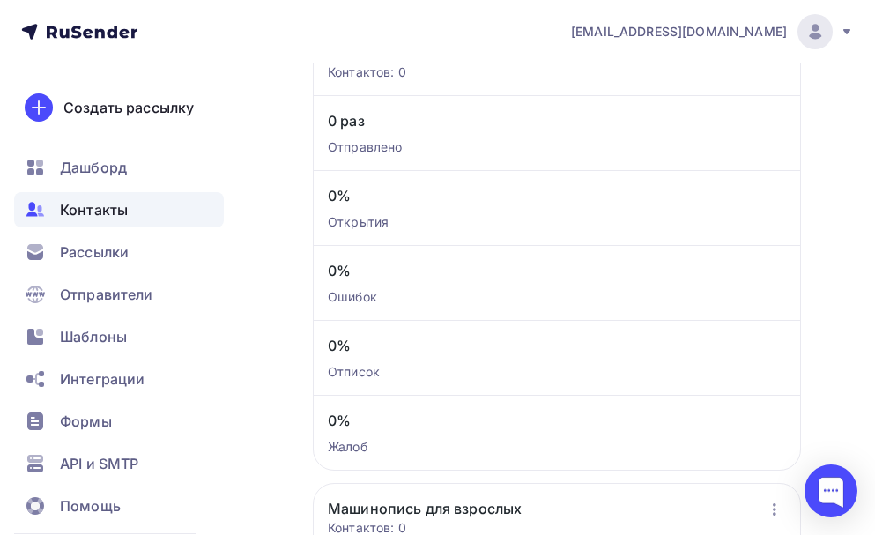
scroll to position [881, 0]
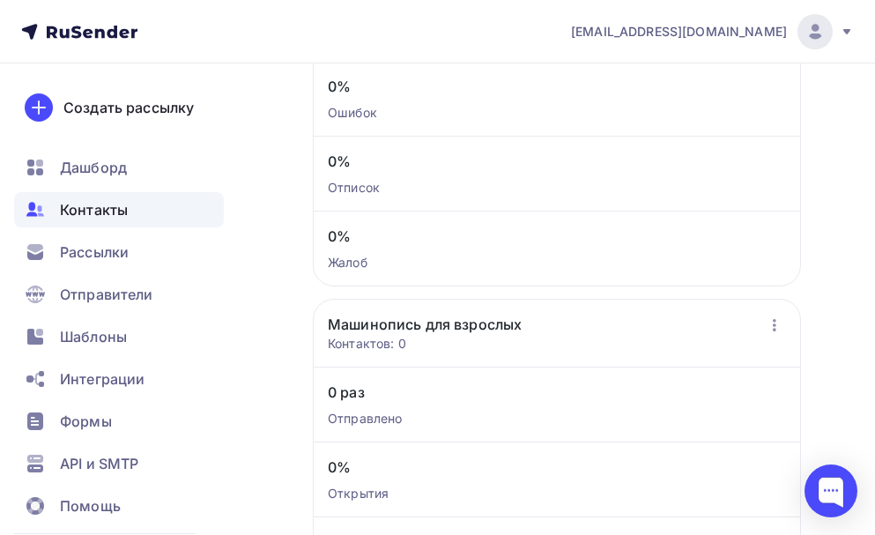
click at [503, 328] on link "Машинопись для взрослых" at bounding box center [425, 324] width 194 height 21
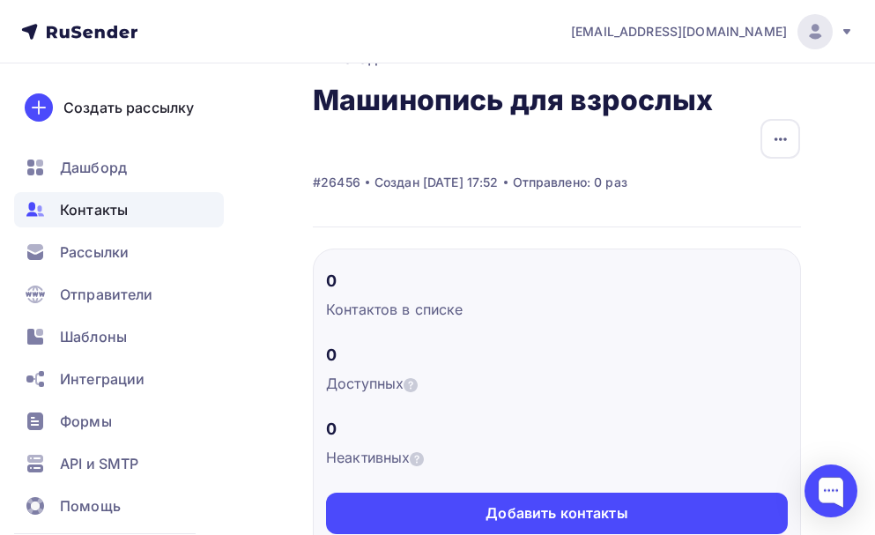
scroll to position [264, 0]
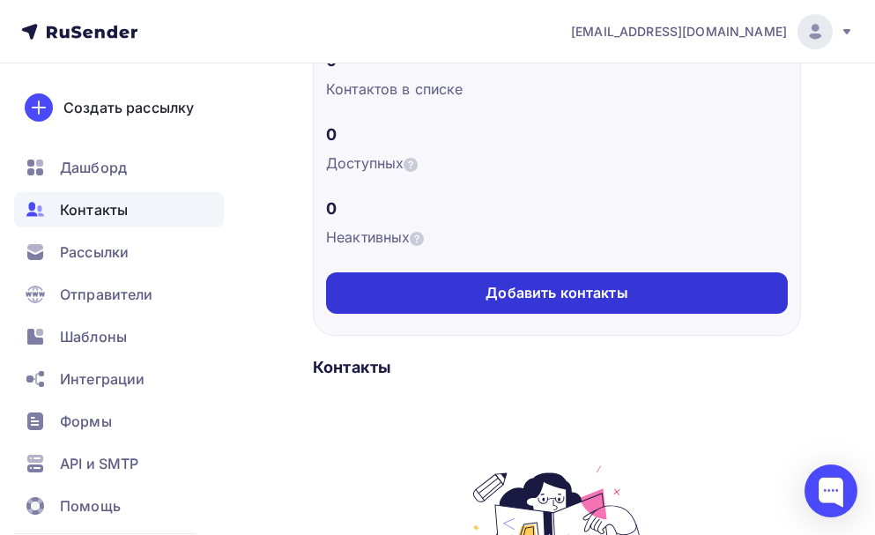
click at [641, 289] on div "Добавить контакты" at bounding box center [557, 292] width 462 height 41
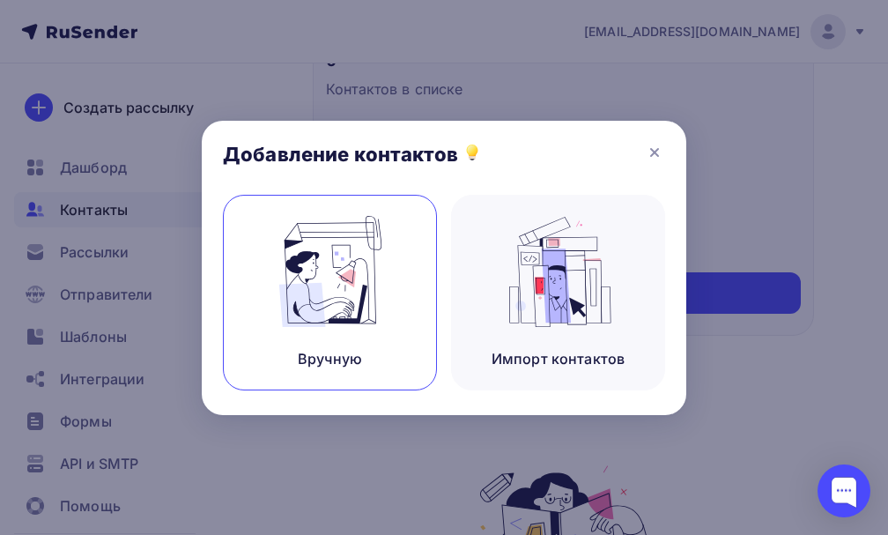
click at [392, 294] on div "Вручную" at bounding box center [330, 293] width 214 height 196
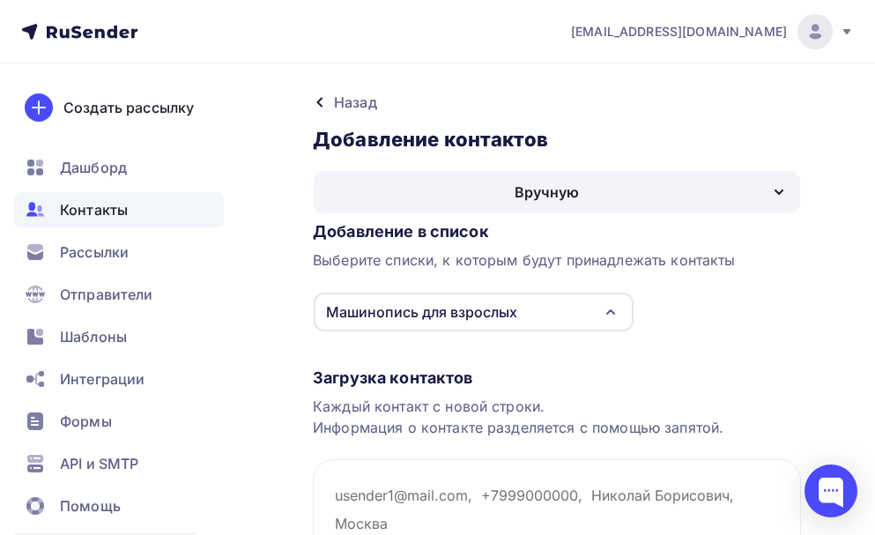
click at [320, 102] on icon at bounding box center [320, 102] width 14 height 14
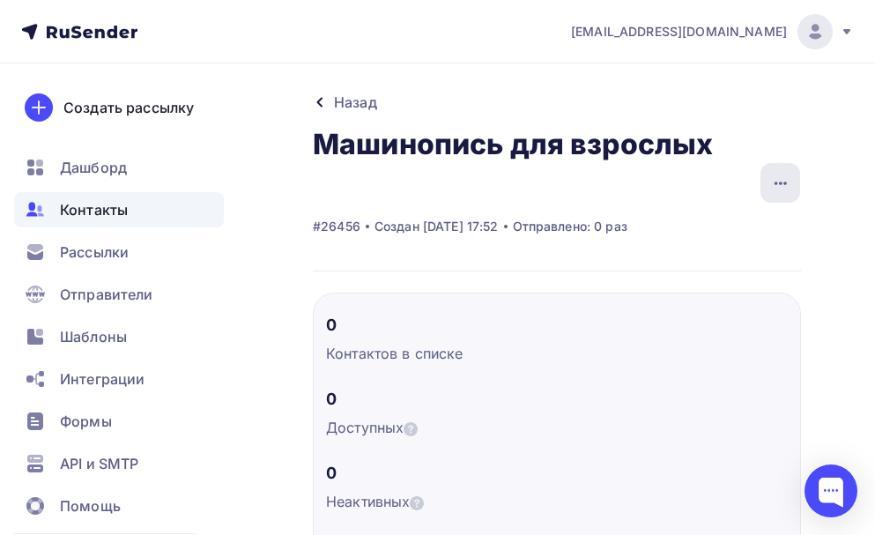
click at [785, 181] on icon "button" at bounding box center [780, 183] width 21 height 21
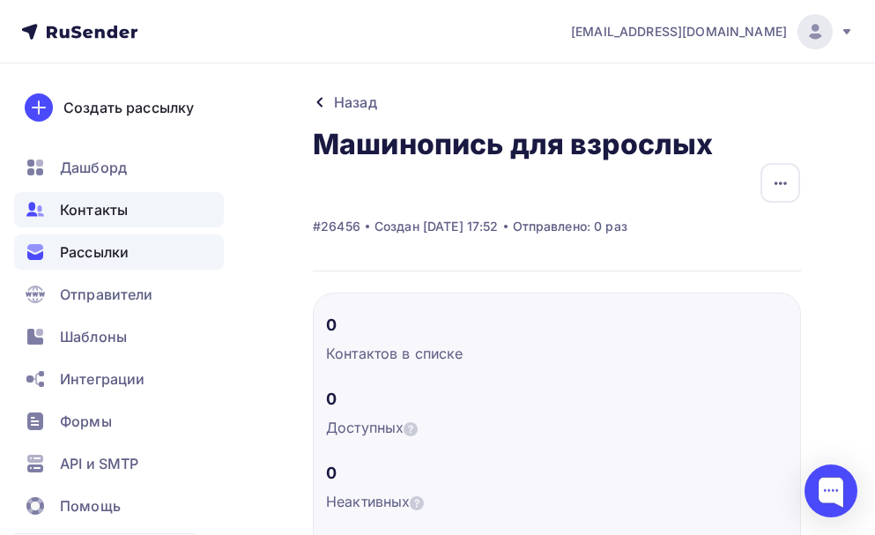
click at [116, 256] on span "Рассылки" at bounding box center [94, 251] width 69 height 21
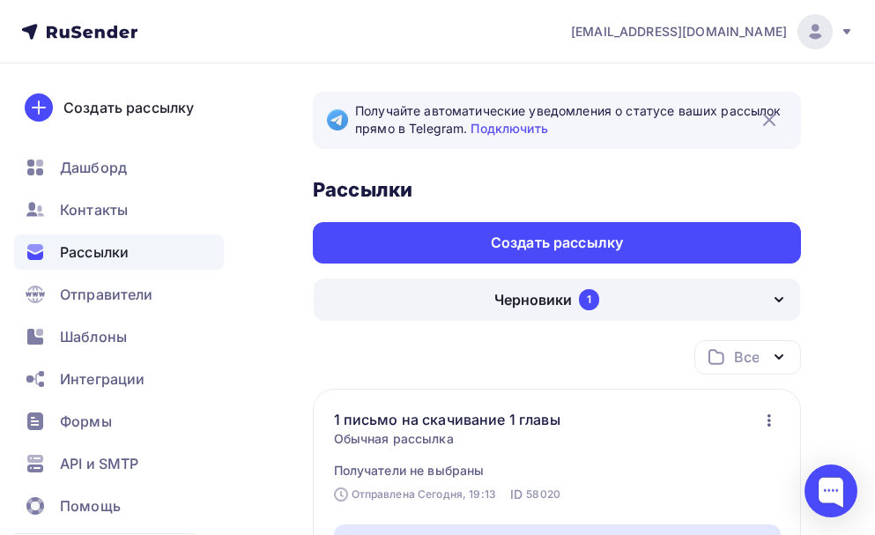
click at [529, 296] on div "Черновики" at bounding box center [533, 299] width 78 height 21
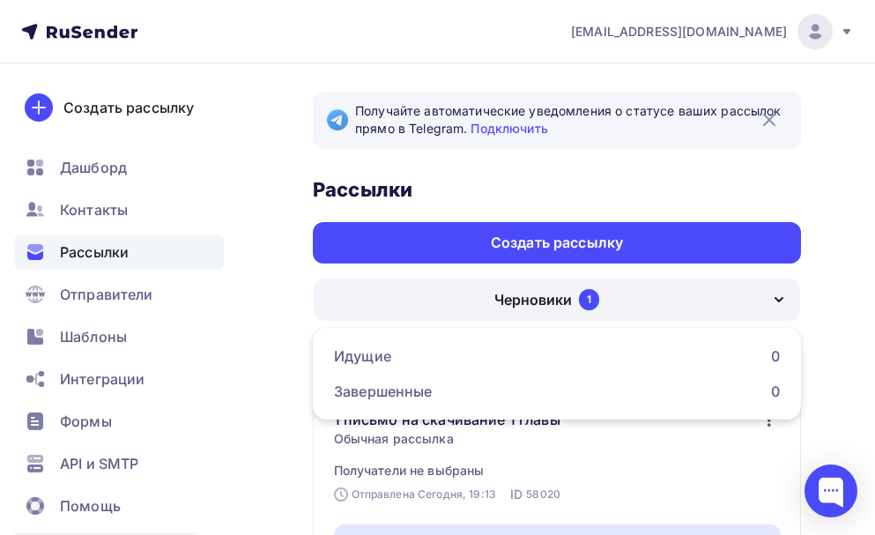
drag, startPoint x: 672, startPoint y: 471, endPoint x: 665, endPoint y: 462, distance: 10.8
click at [669, 468] on div "1 письмо на скачивание 1 главы Обычная рассылка Получатели не выбраны Редактиро…" at bounding box center [557, 444] width 447 height 71
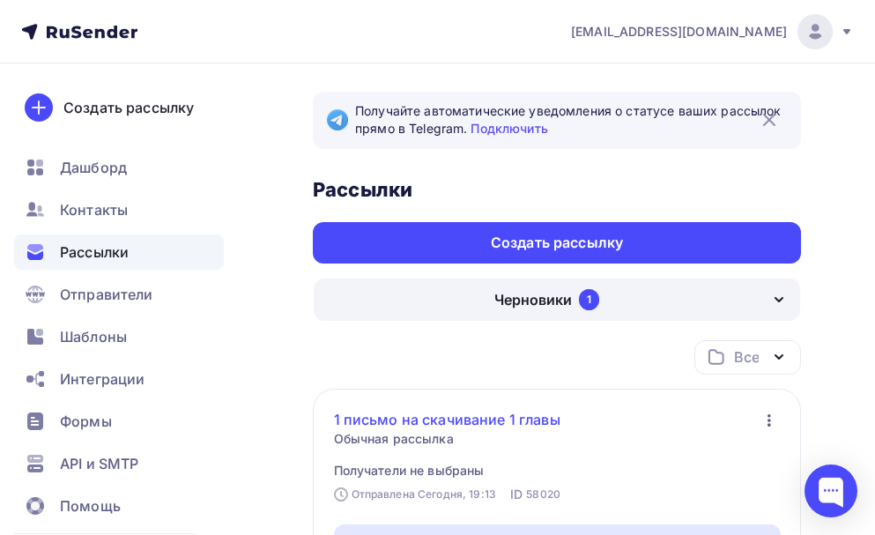
click at [541, 424] on link "1 письмо на скачивание 1 главы" at bounding box center [461, 419] width 255 height 21
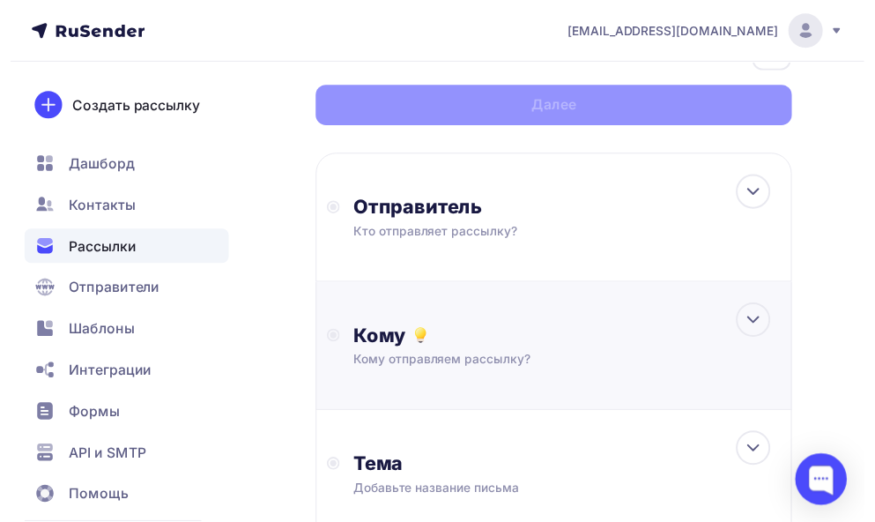
scroll to position [176, 0]
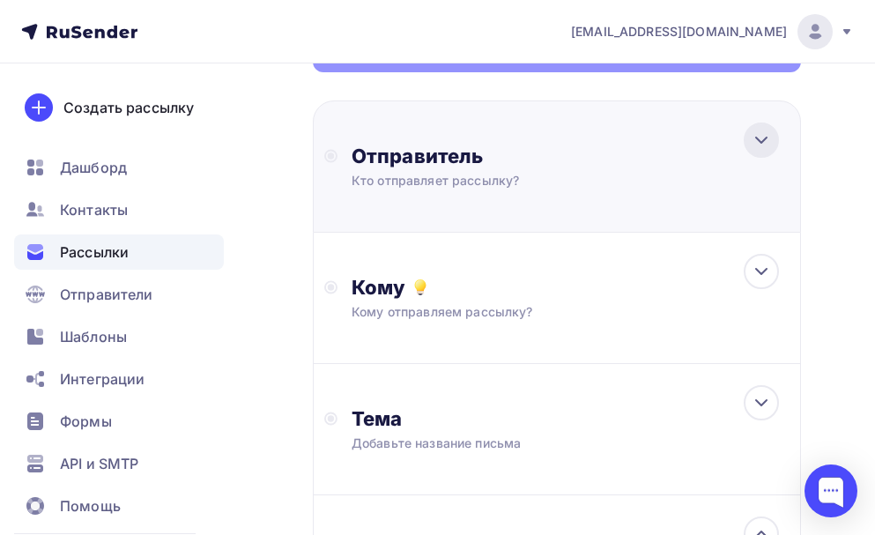
click at [750, 137] on div at bounding box center [761, 140] width 35 height 35
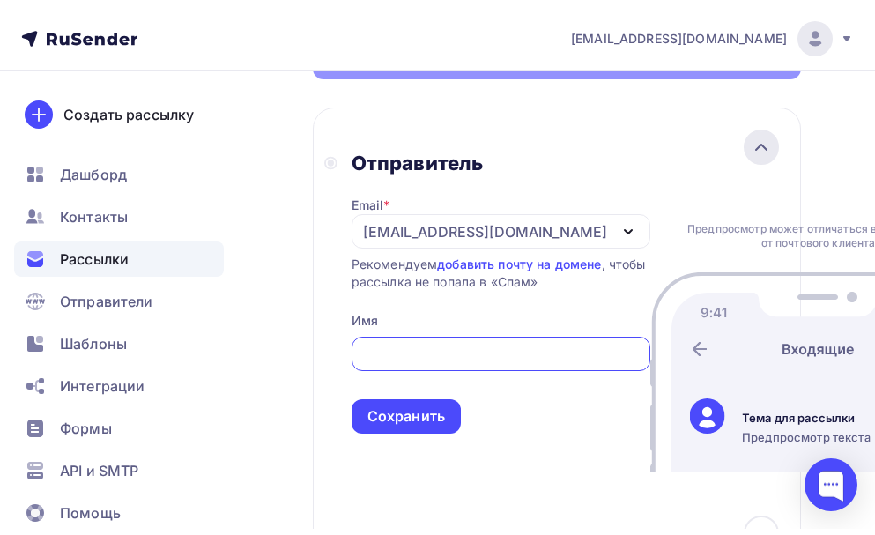
scroll to position [0, 0]
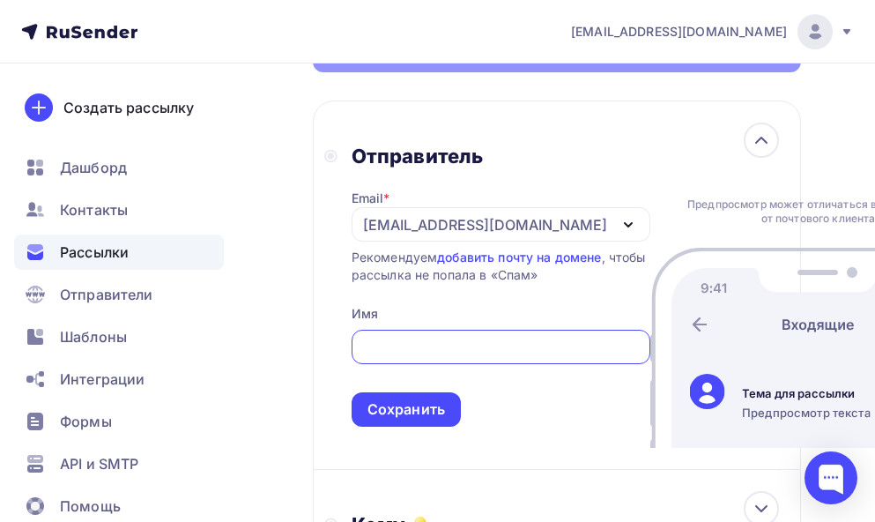
click at [405, 226] on div "[EMAIL_ADDRESS][DOMAIN_NAME]" at bounding box center [485, 224] width 244 height 21
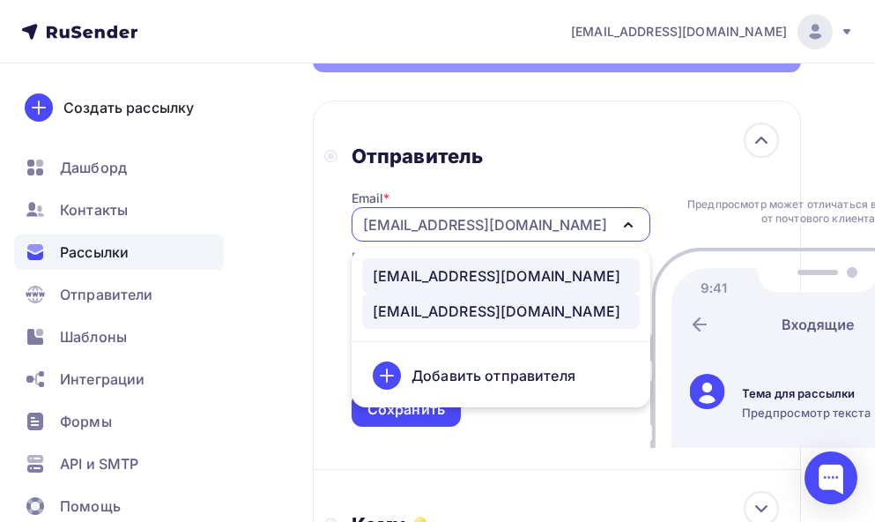
click at [457, 275] on div "post@natalykay.ru" at bounding box center [497, 275] width 248 height 21
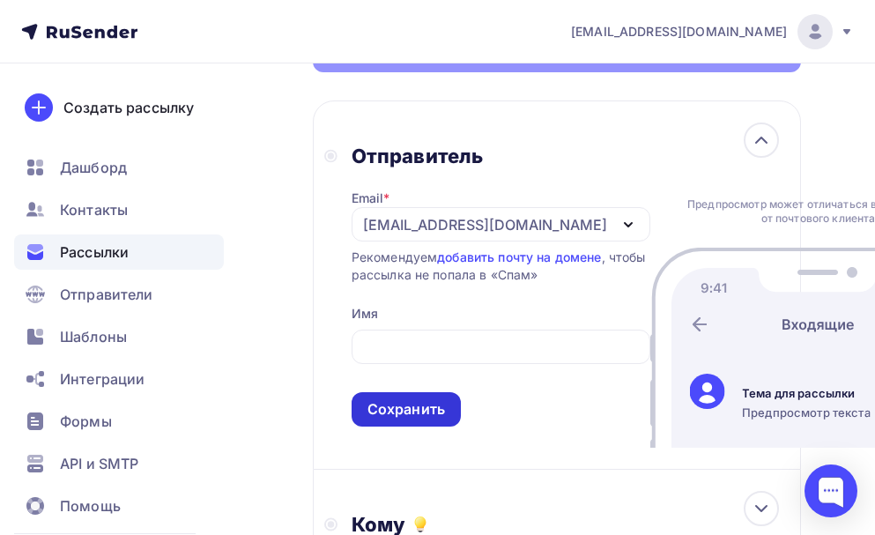
click at [412, 420] on div "Сохранить" at bounding box center [407, 409] width 78 height 20
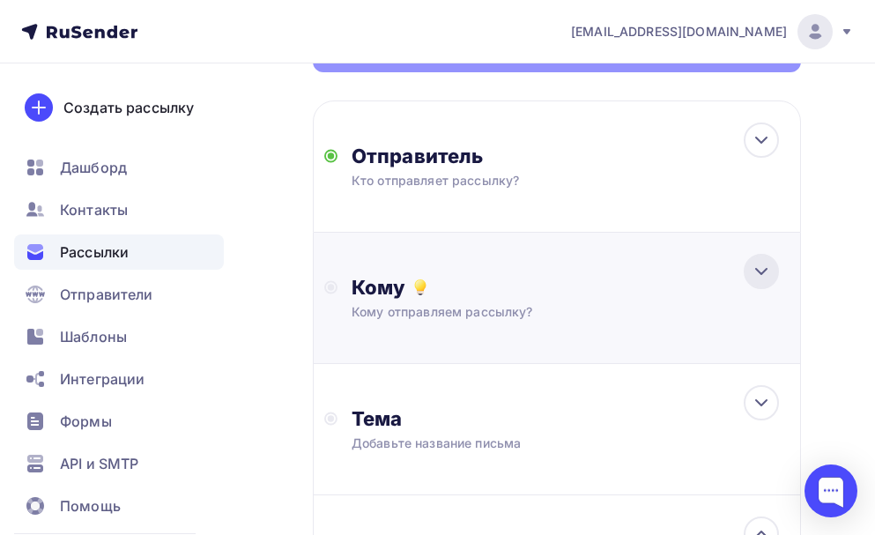
click at [757, 270] on icon at bounding box center [761, 271] width 11 height 5
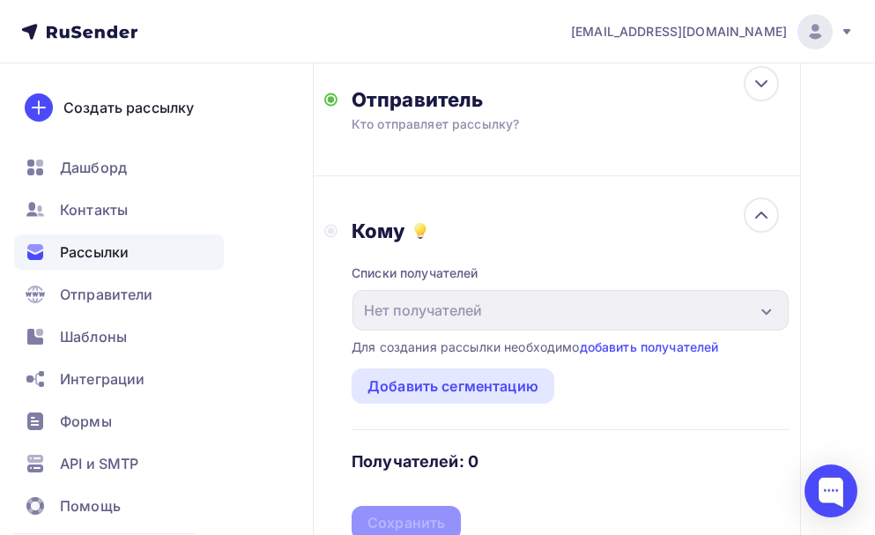
scroll to position [353, 0]
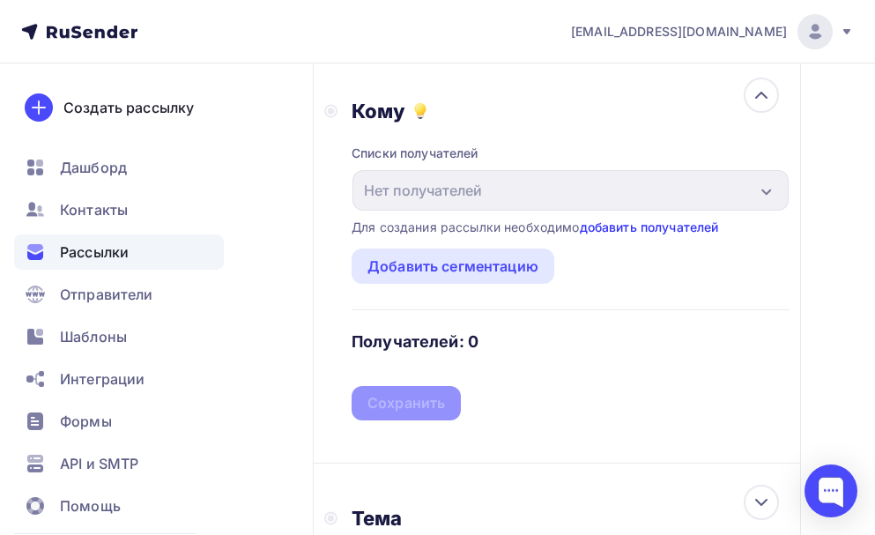
click at [634, 225] on link "добавить получателей" at bounding box center [649, 226] width 139 height 15
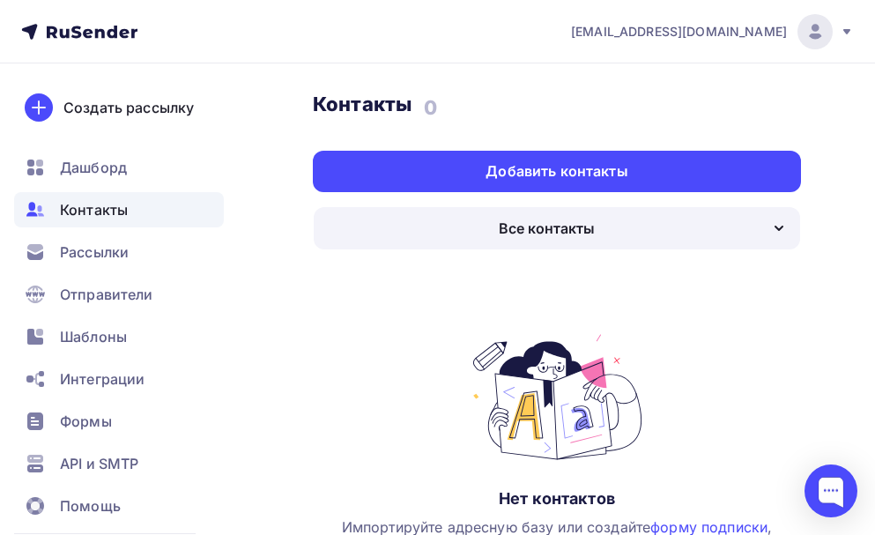
click at [784, 218] on icon "button" at bounding box center [779, 228] width 21 height 21
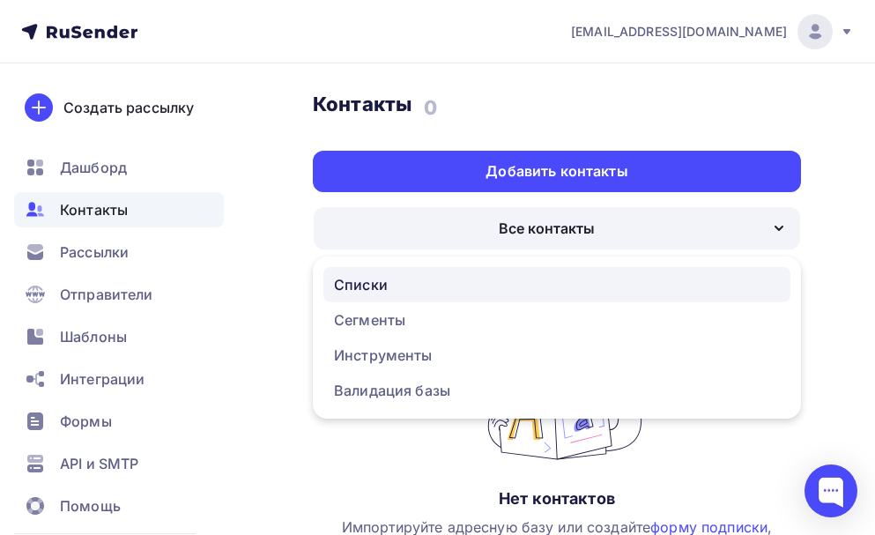
click at [343, 287] on div "Списки" at bounding box center [361, 284] width 54 height 21
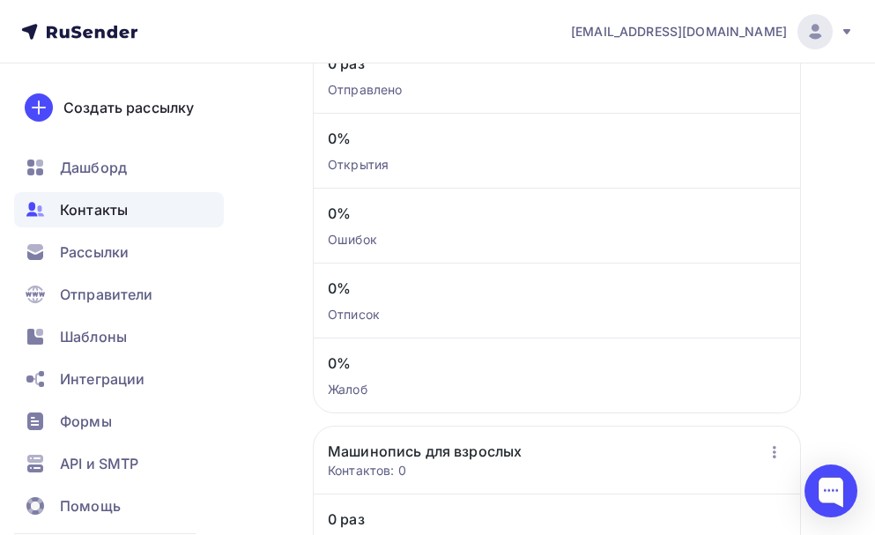
scroll to position [881, 0]
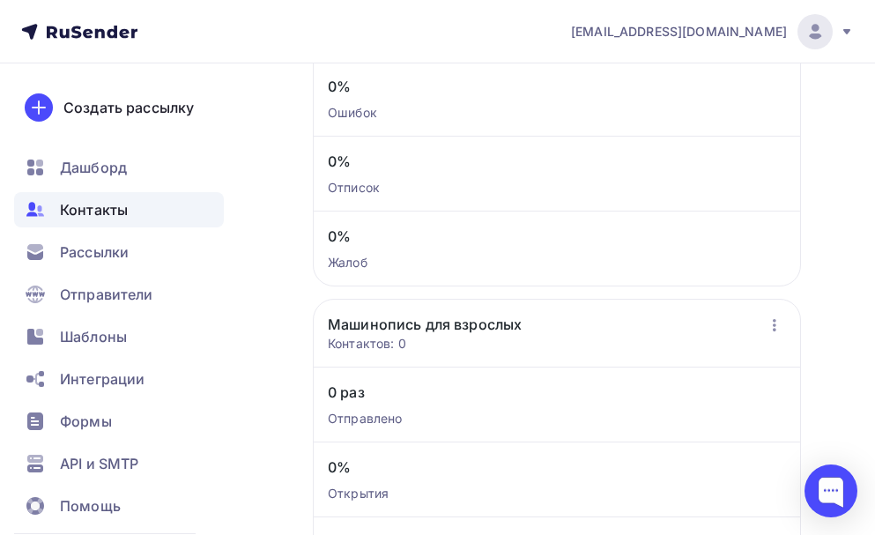
click at [505, 323] on link "Машинопись для взрослых" at bounding box center [425, 324] width 194 height 21
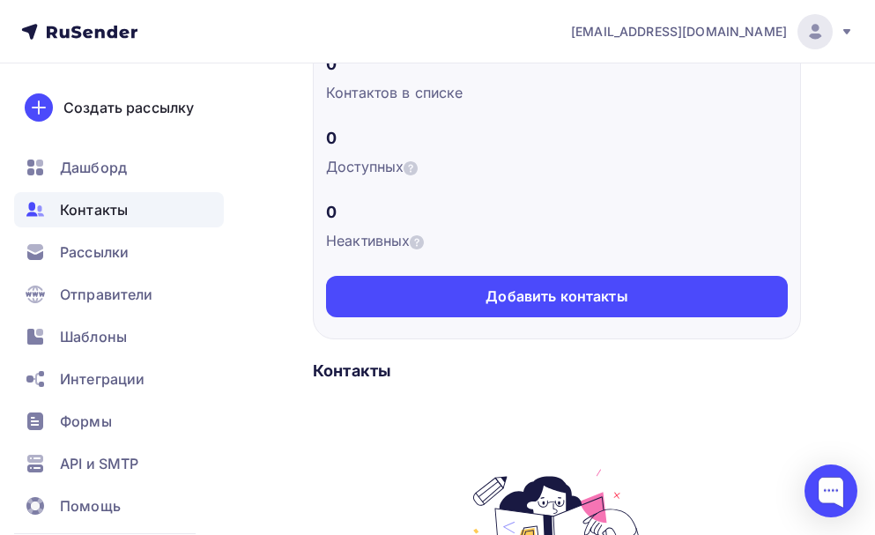
scroll to position [264, 0]
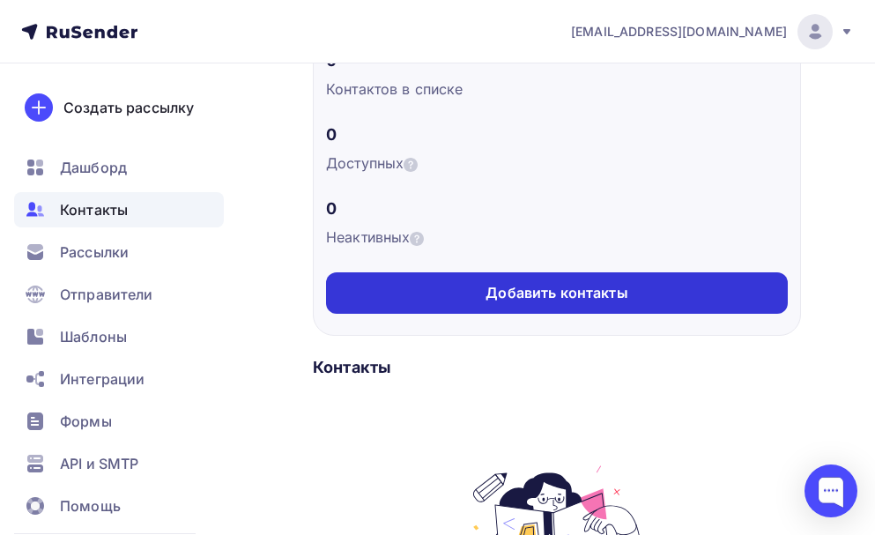
click at [609, 300] on div "Добавить контакты" at bounding box center [557, 293] width 142 height 20
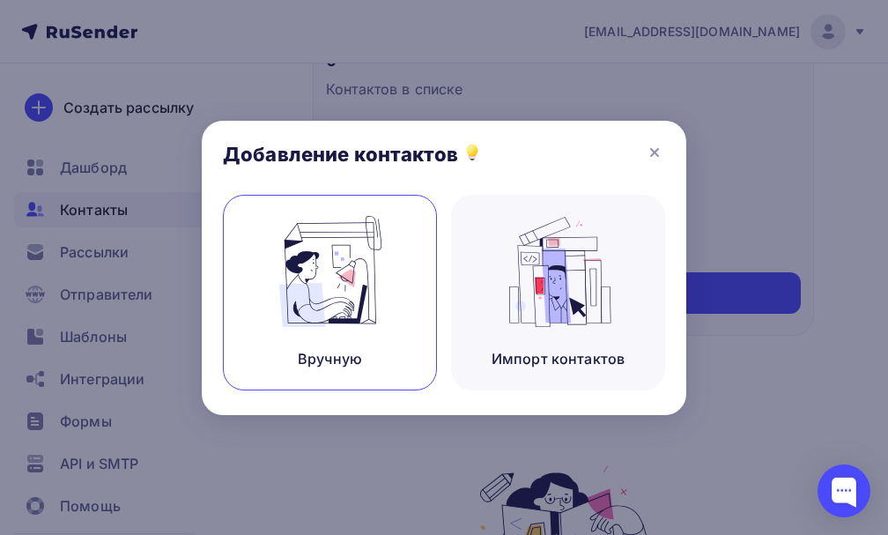
click at [321, 316] on img at bounding box center [330, 271] width 118 height 111
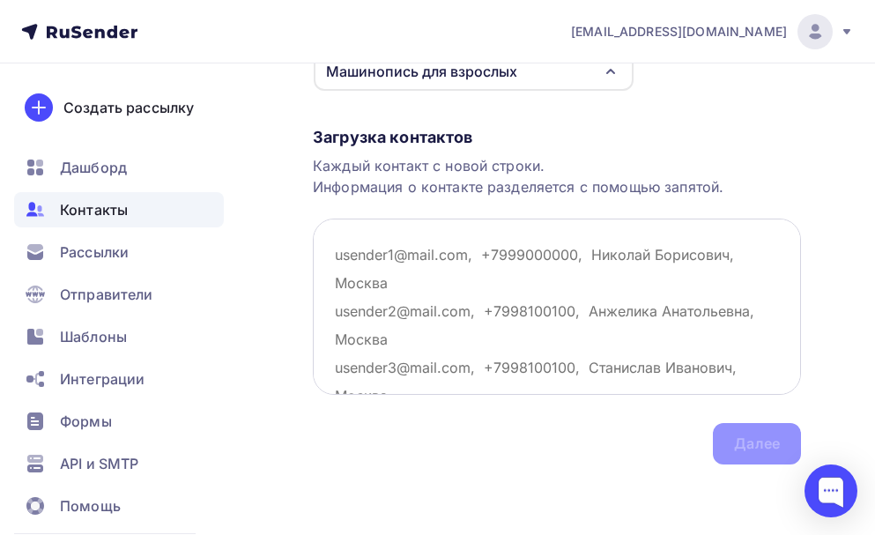
scroll to position [37, 0]
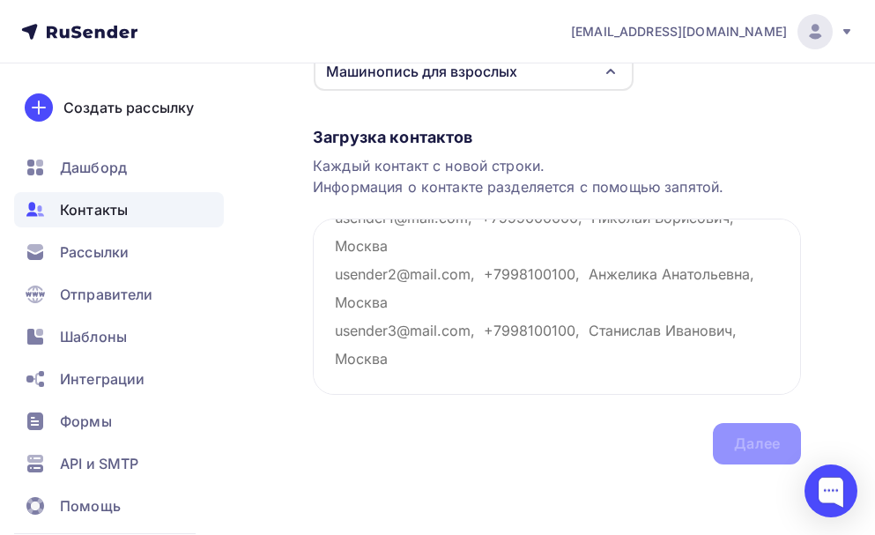
drag, startPoint x: 437, startPoint y: 370, endPoint x: 290, endPoint y: 204, distance: 222.3
click at [290, 204] on div "Назад Добавление контактов Добавление контактов Вручную Импорт из файла Вручную…" at bounding box center [437, 179] width 875 height 712
click at [769, 443] on div "Загрузка контактов Каждый контакт с новой строки. Информация о контакте разделя…" at bounding box center [557, 278] width 488 height 373
click at [449, 237] on textarea at bounding box center [557, 307] width 488 height 176
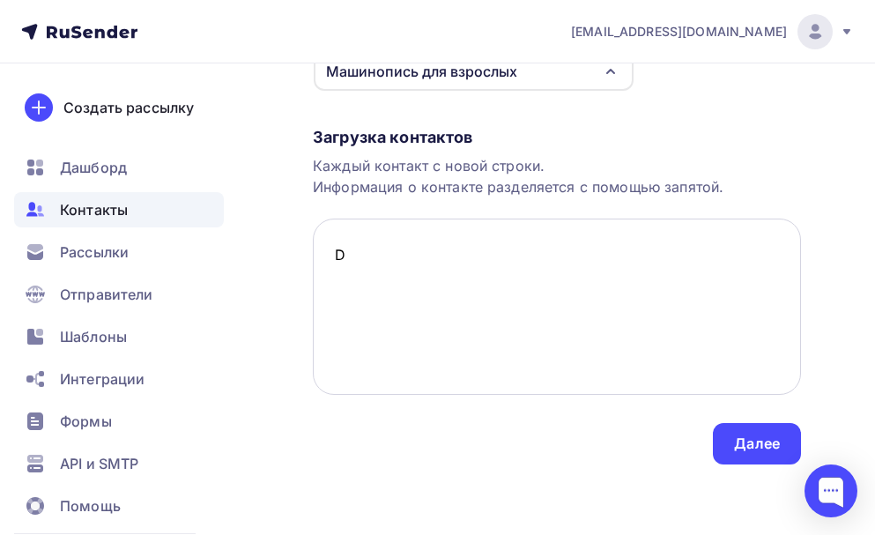
scroll to position [0, 0]
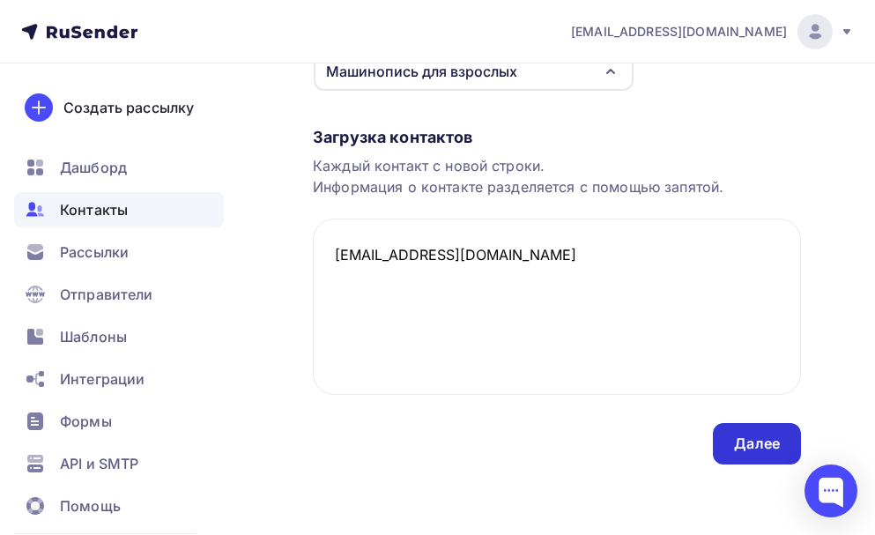
type textarea "Deresa2013@yandex.ru"
click at [730, 444] on div "Далее" at bounding box center [757, 443] width 88 height 41
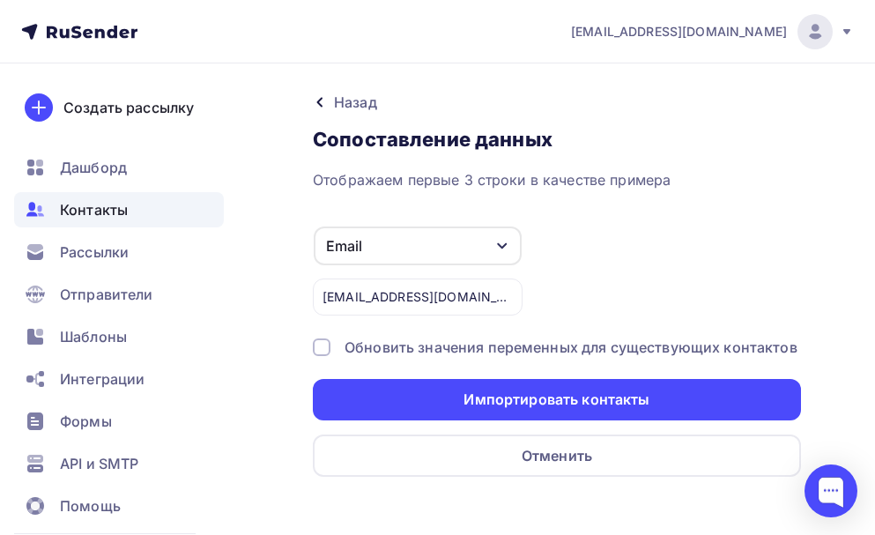
click at [489, 245] on div "Email" at bounding box center [418, 246] width 208 height 39
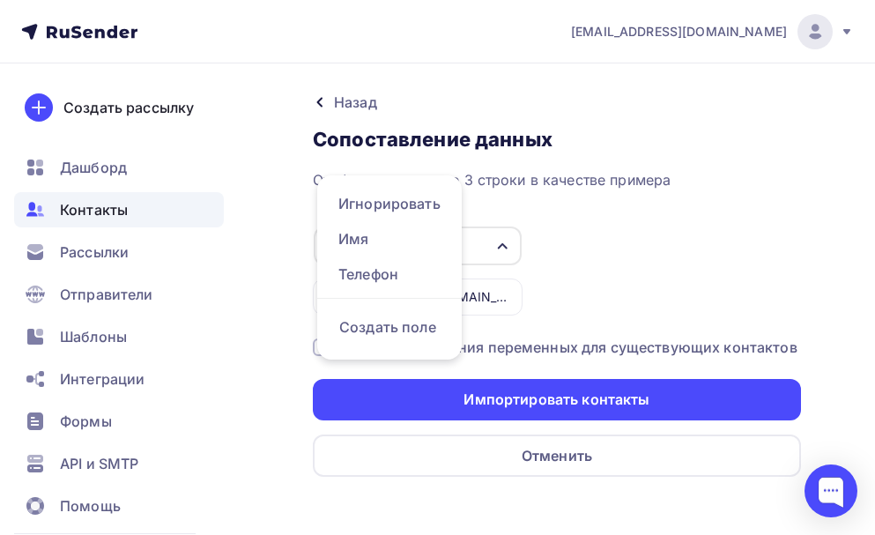
click at [489, 245] on div "Email" at bounding box center [418, 246] width 208 height 39
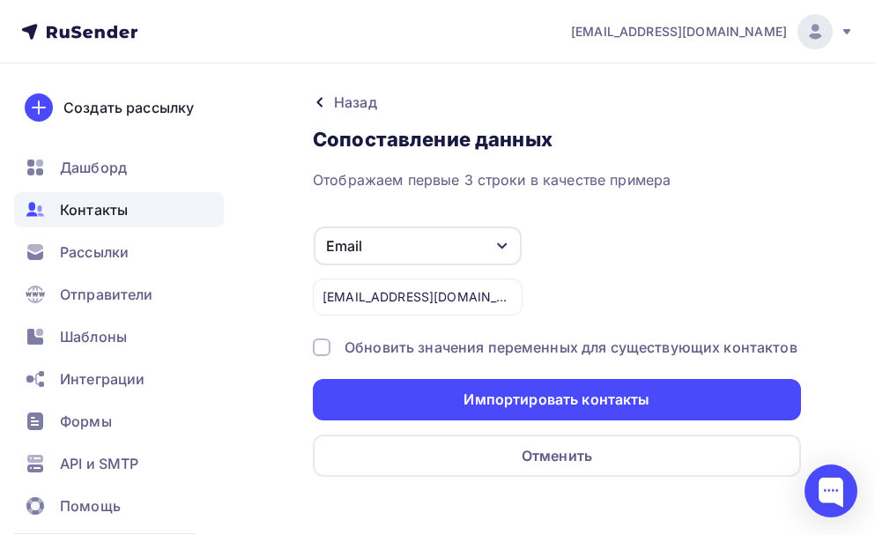
click at [489, 245] on div "Email" at bounding box center [418, 246] width 208 height 39
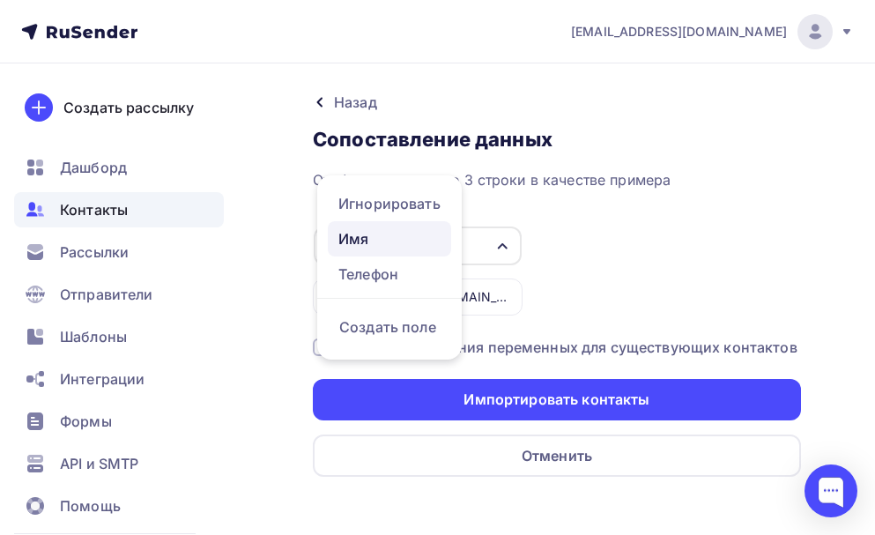
click at [382, 235] on div "Имя" at bounding box center [389, 238] width 102 height 21
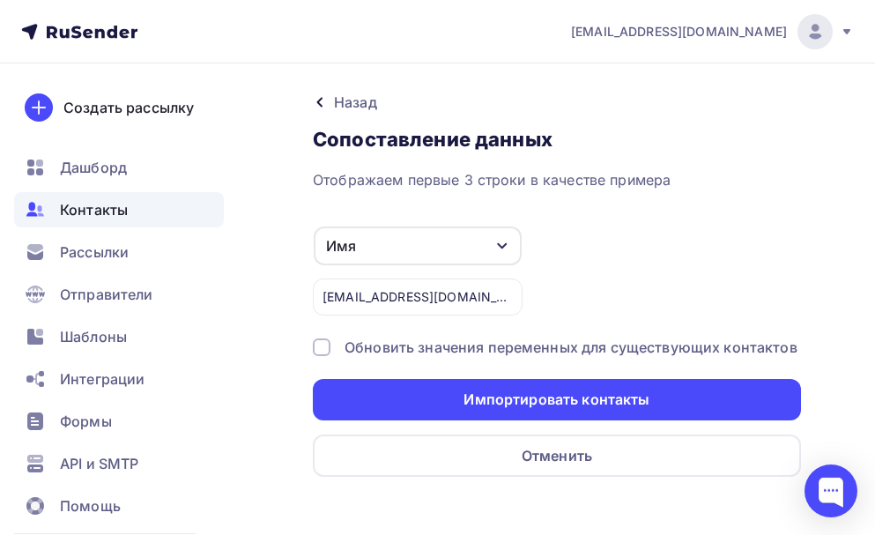
click at [494, 246] on div "Имя" at bounding box center [418, 246] width 208 height 39
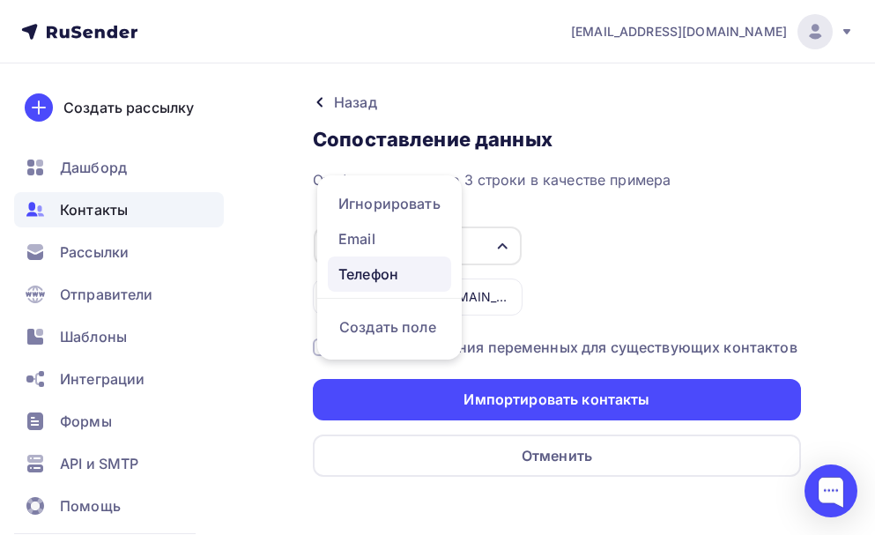
click at [398, 278] on div "Телефон" at bounding box center [389, 274] width 102 height 21
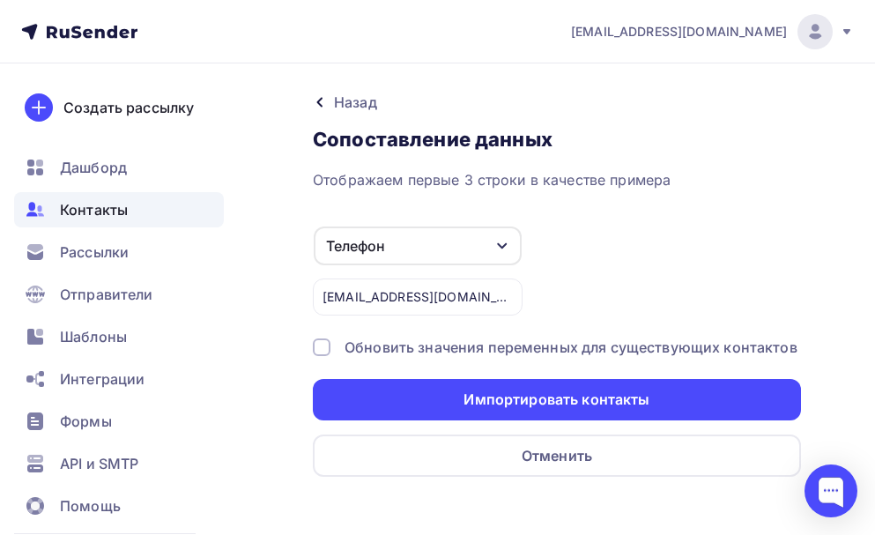
click at [489, 255] on div "Телефон" at bounding box center [418, 246] width 208 height 39
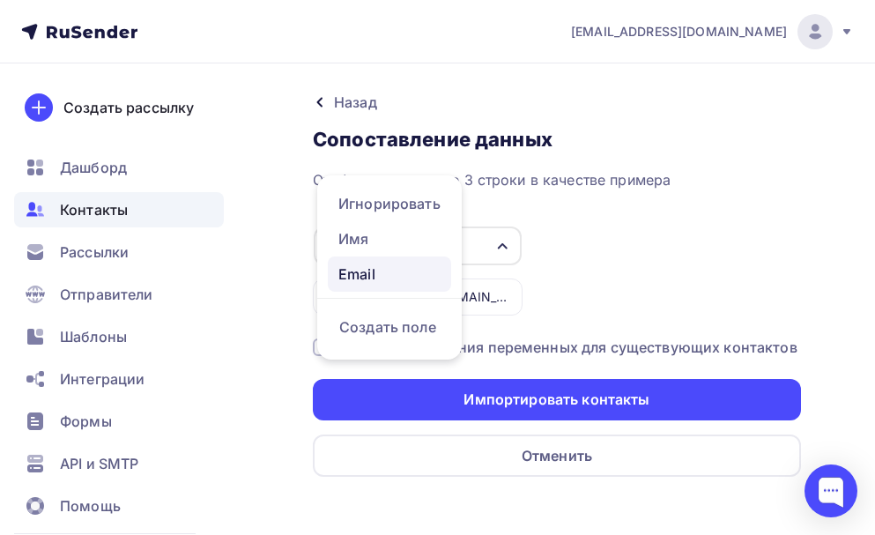
click at [368, 286] on link "Email" at bounding box center [389, 273] width 123 height 35
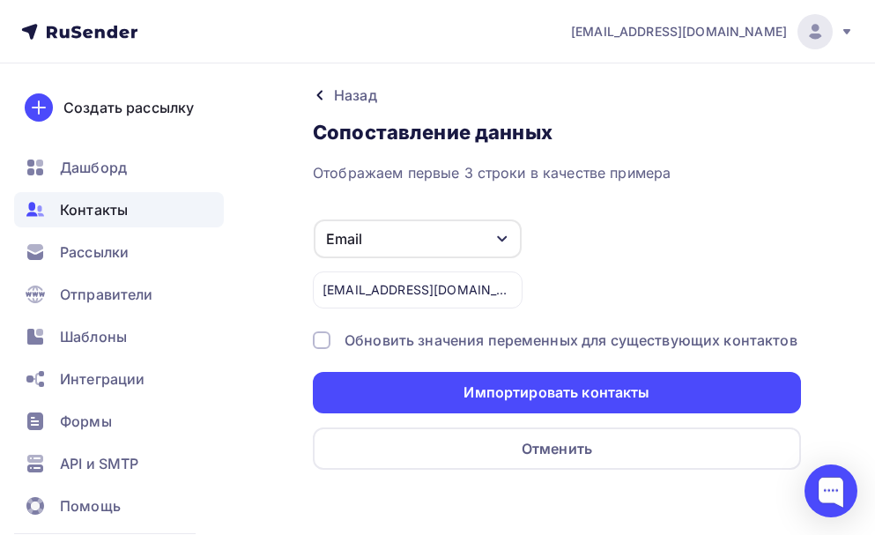
scroll to position [12, 0]
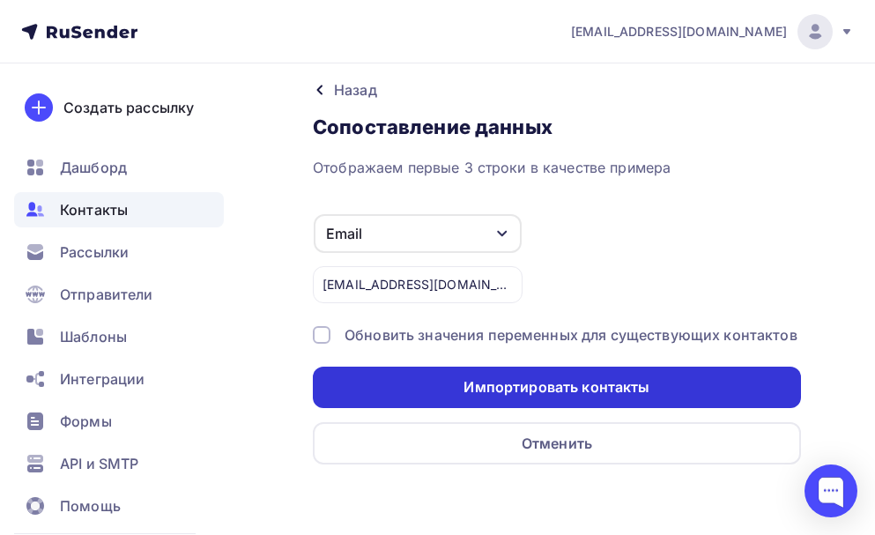
click at [591, 385] on div "Импортировать контакты" at bounding box center [557, 387] width 186 height 20
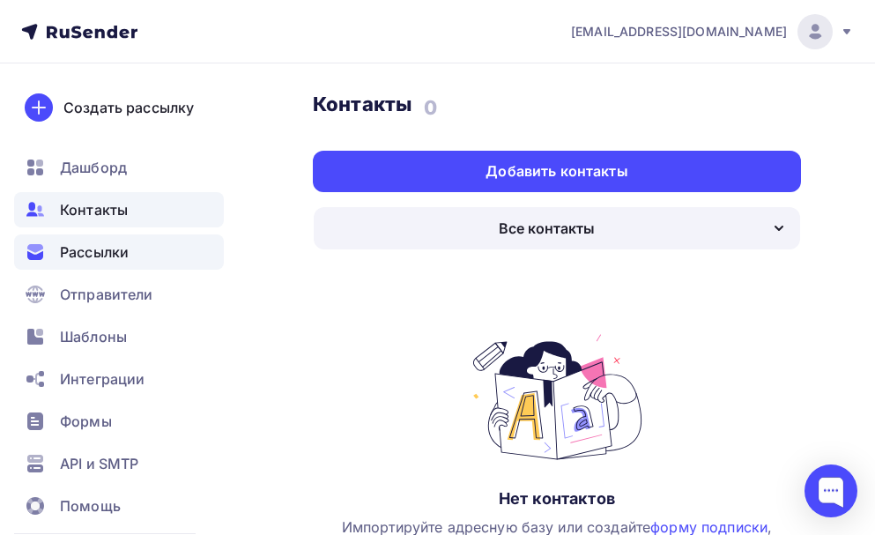
click at [123, 250] on span "Рассылки" at bounding box center [94, 251] width 69 height 21
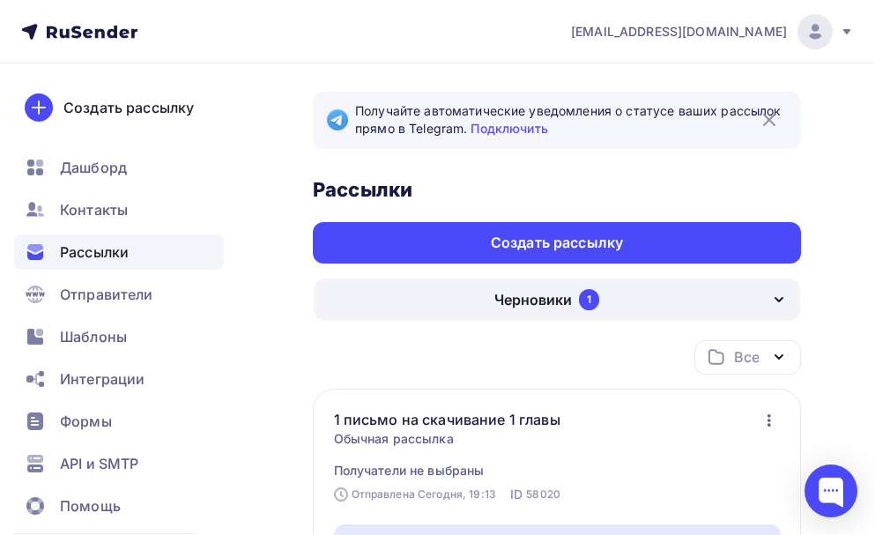
click at [573, 292] on div "Черновики 1" at bounding box center [557, 300] width 487 height 42
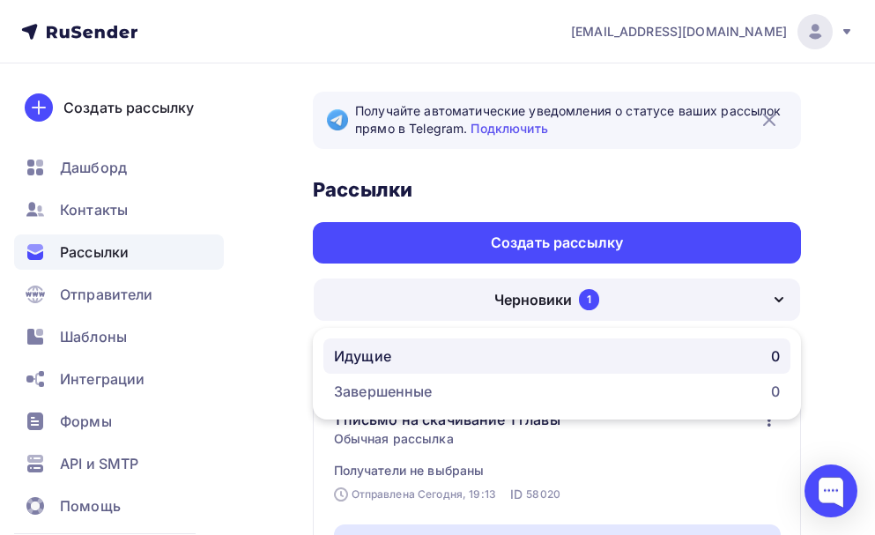
click at [351, 359] on div "Идущие" at bounding box center [362, 356] width 57 height 21
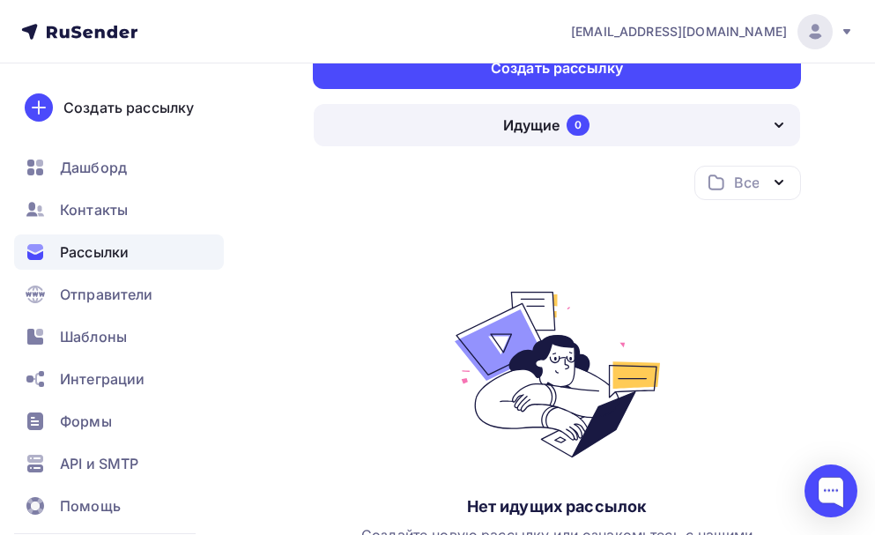
scroll to position [176, 0]
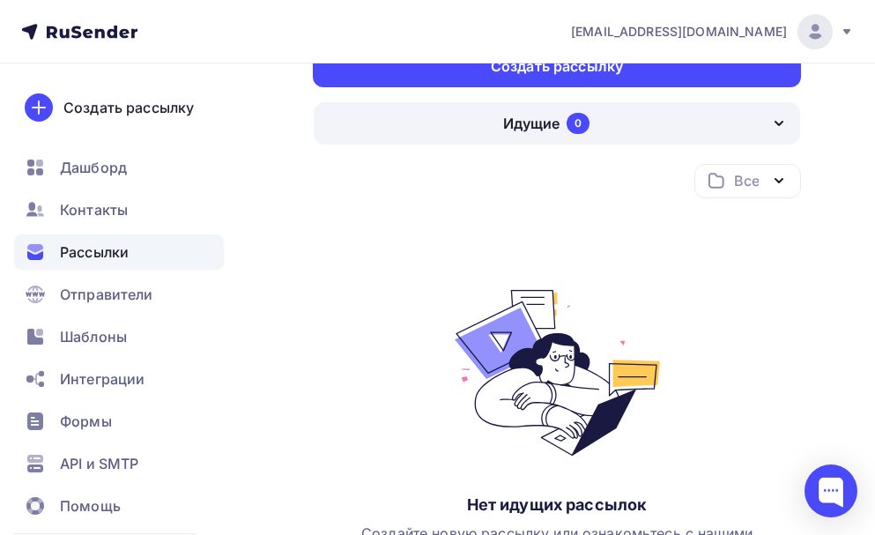
click at [773, 118] on icon "button" at bounding box center [779, 123] width 21 height 21
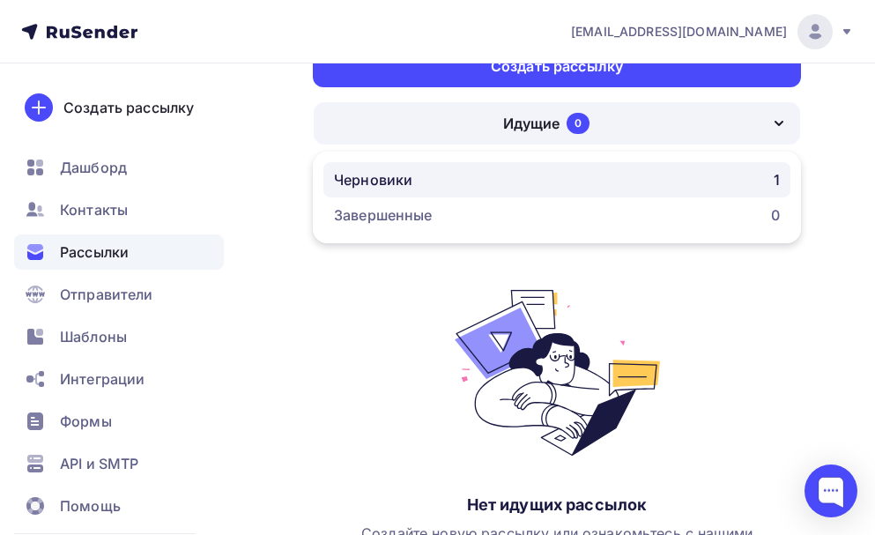
click at [732, 189] on div "Черновики 1" at bounding box center [557, 179] width 446 height 21
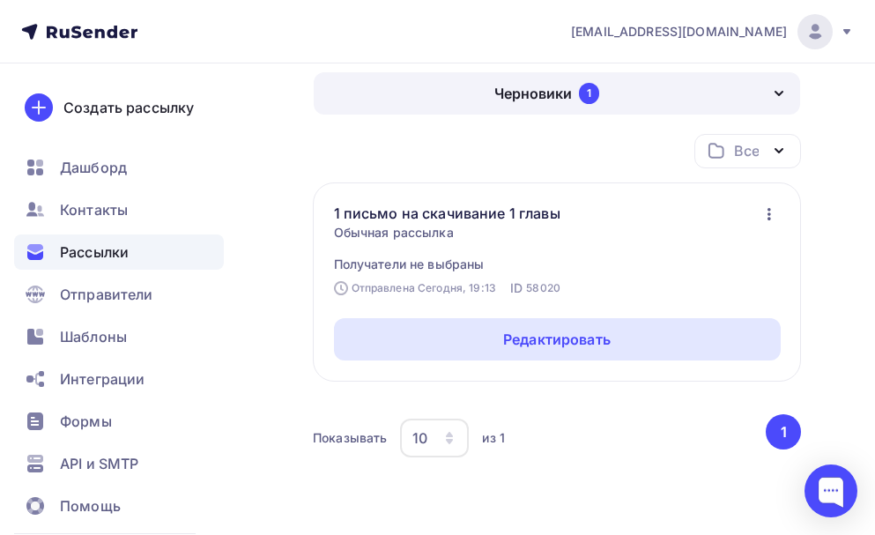
scroll to position [1, 0]
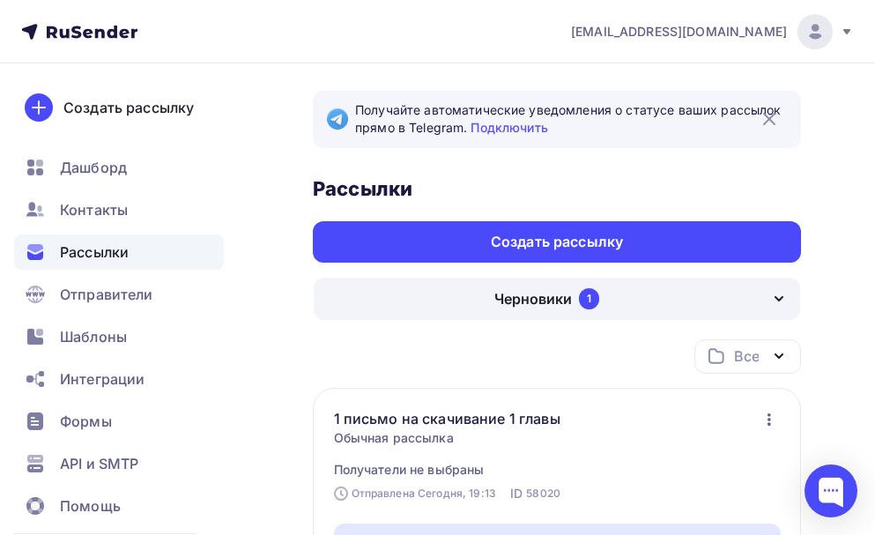
click at [558, 294] on div "Черновики" at bounding box center [533, 298] width 78 height 21
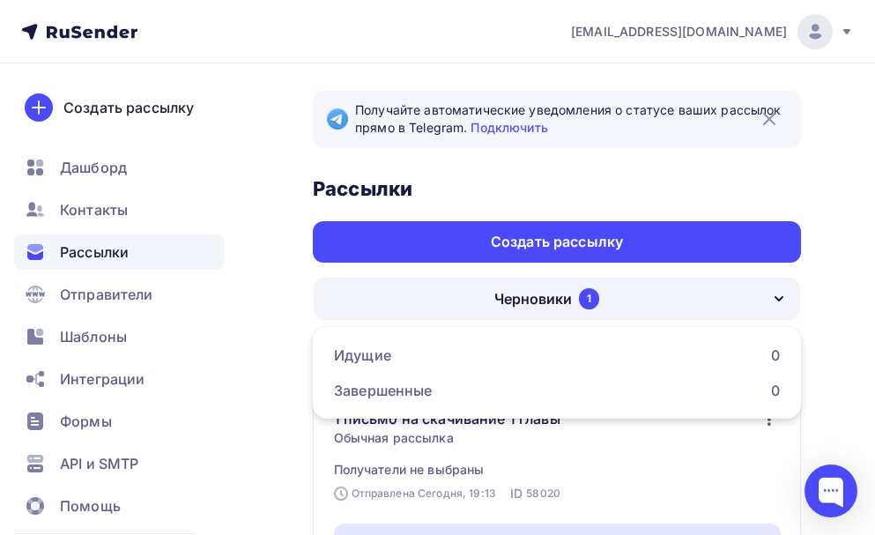
click at [557, 294] on div "Черновики" at bounding box center [533, 298] width 78 height 21
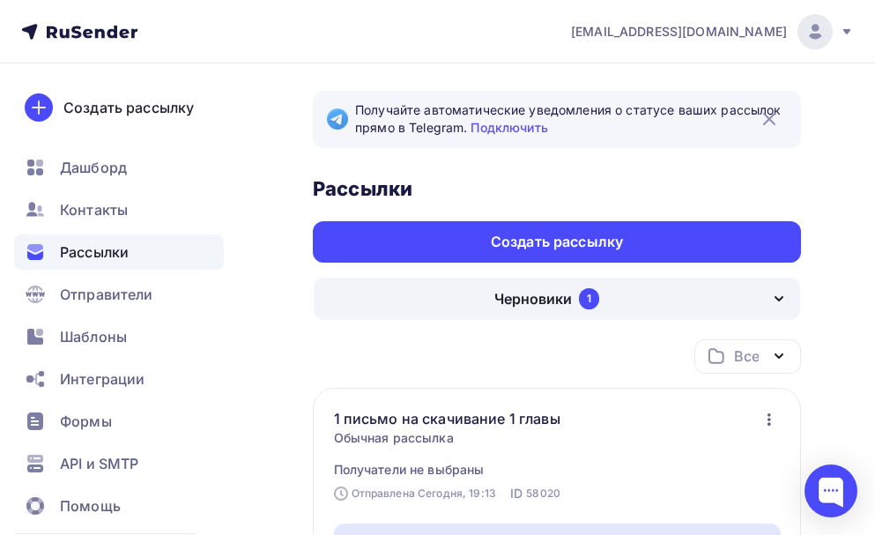
click at [758, 297] on div "Черновики 1" at bounding box center [557, 299] width 487 height 42
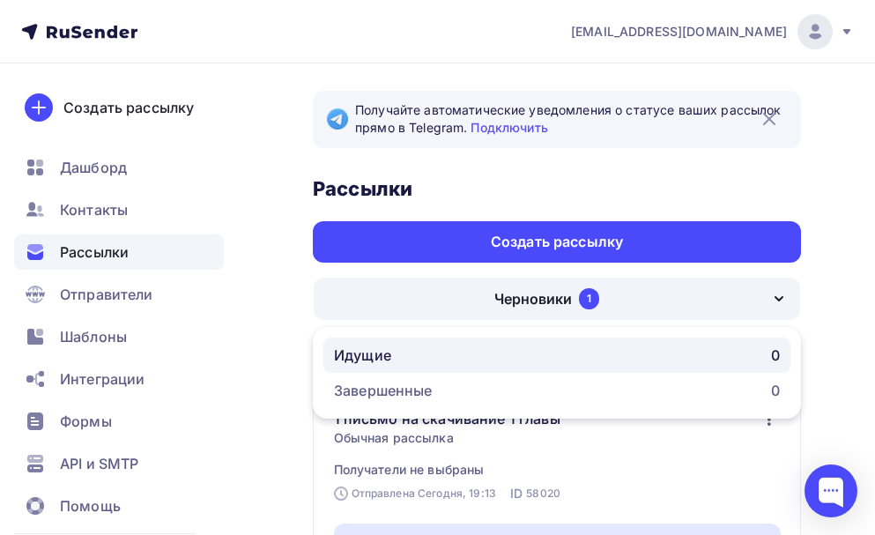
click at [369, 353] on div "Идущие" at bounding box center [362, 355] width 57 height 21
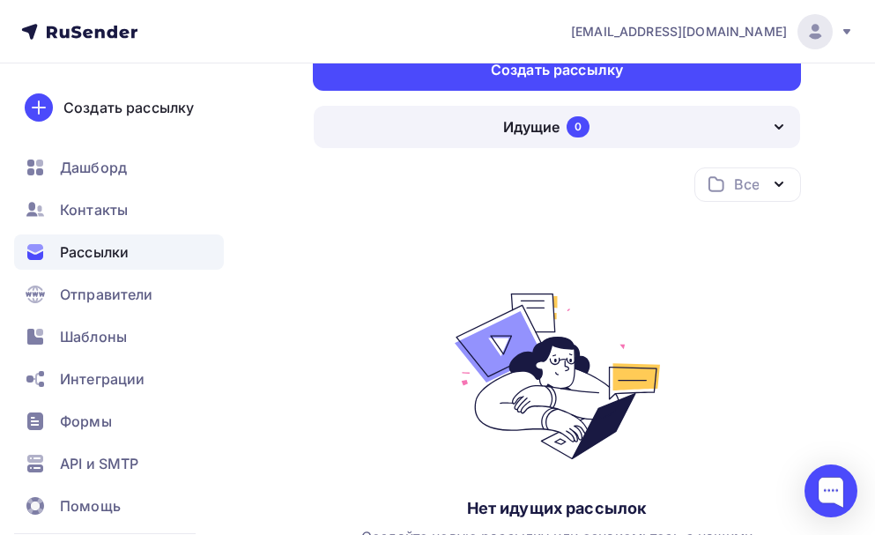
scroll to position [176, 0]
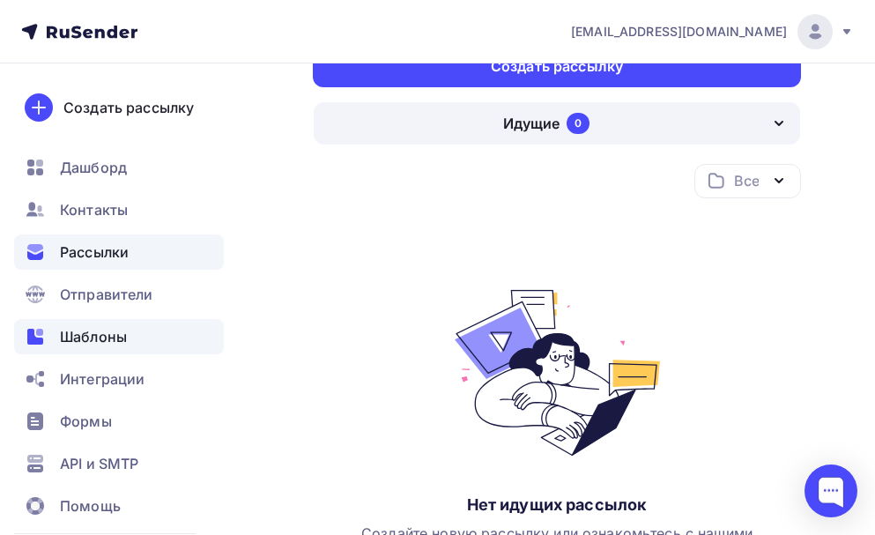
click at [113, 333] on span "Шаблоны" at bounding box center [93, 336] width 67 height 21
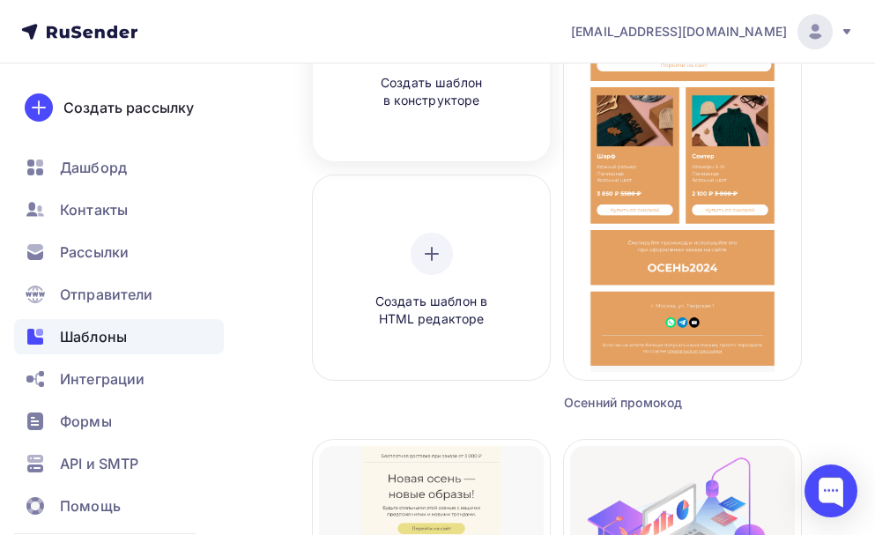
scroll to position [264, 0]
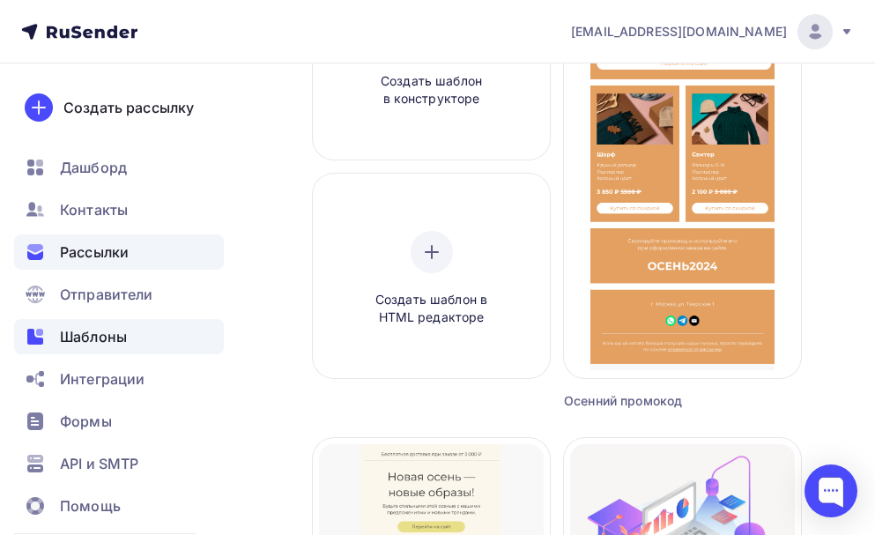
click at [123, 250] on span "Рассылки" at bounding box center [94, 251] width 69 height 21
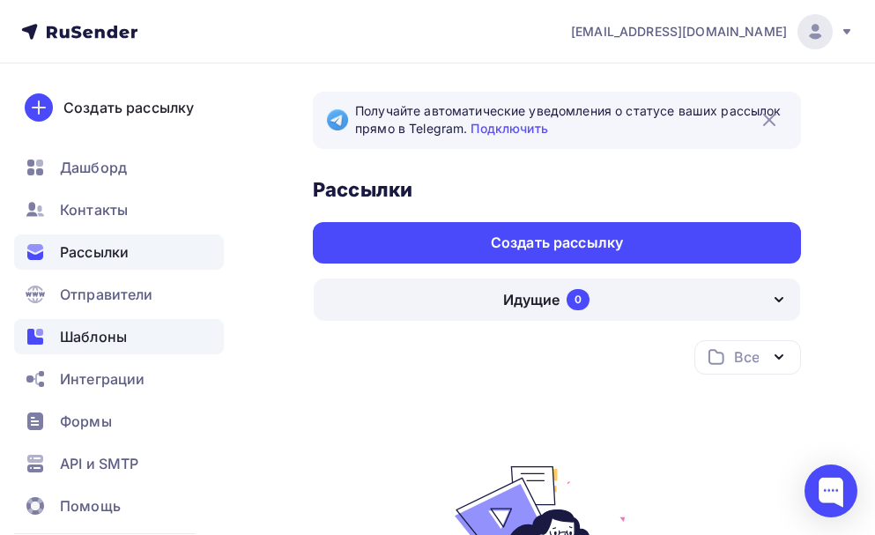
click at [123, 336] on span "Шаблоны" at bounding box center [93, 336] width 67 height 21
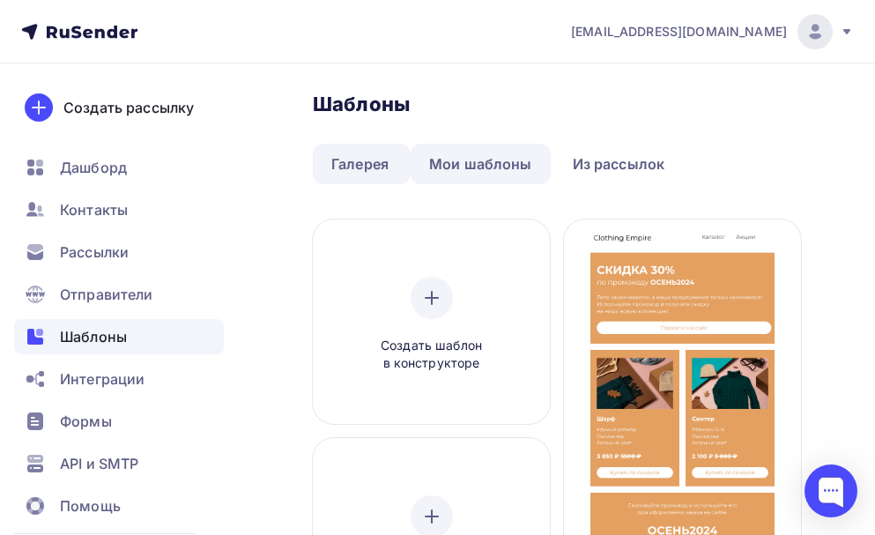
click at [473, 160] on link "Мои шаблоны" at bounding box center [481, 164] width 140 height 41
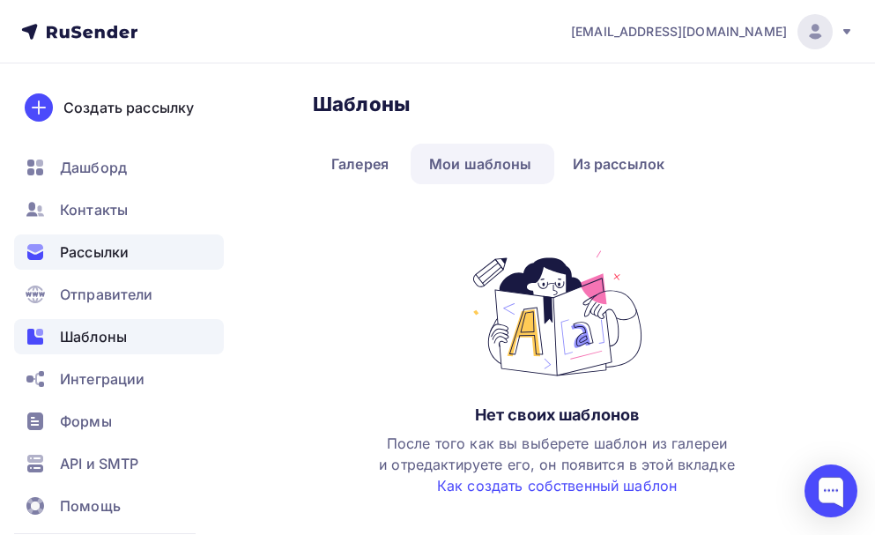
click at [122, 247] on span "Рассылки" at bounding box center [94, 251] width 69 height 21
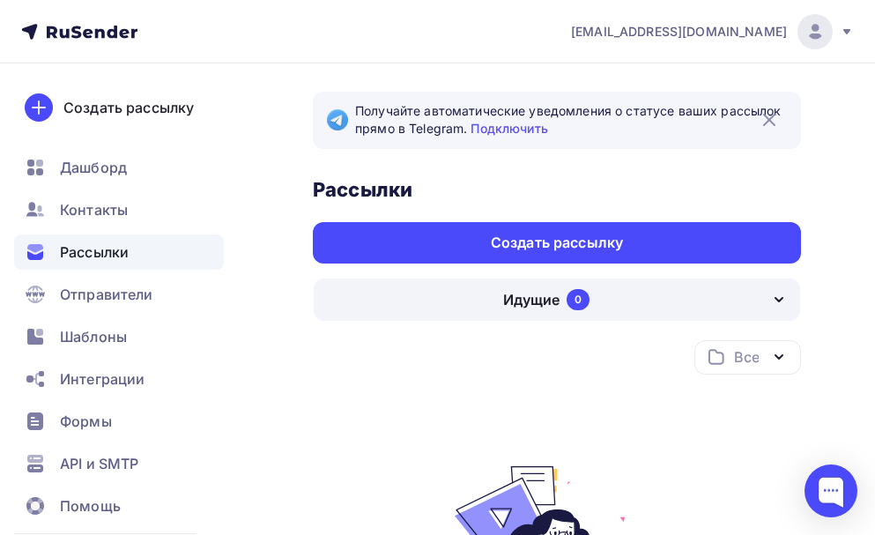
click at [776, 299] on icon "button" at bounding box center [779, 300] width 7 height 4
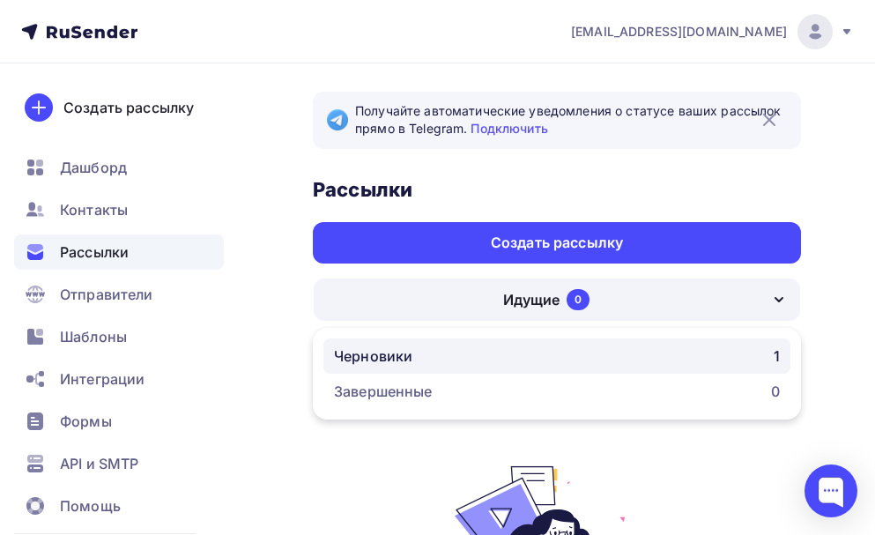
click at [723, 369] on link "Черновики 1" at bounding box center [556, 355] width 467 height 35
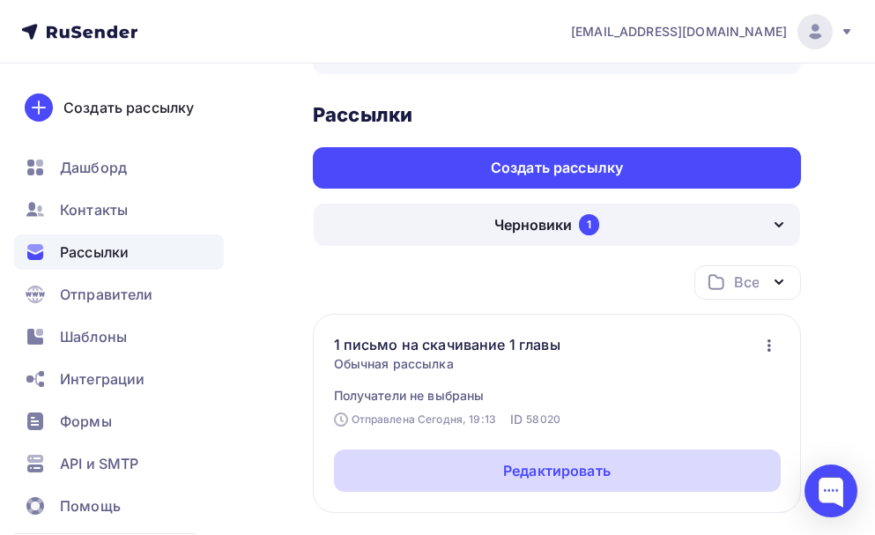
scroll to position [176, 0]
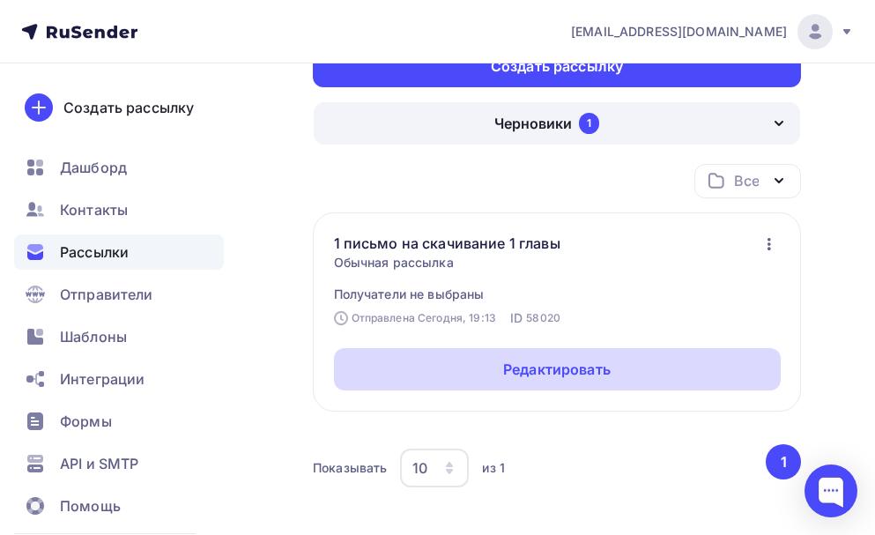
click at [576, 371] on div "Редактировать" at bounding box center [557, 369] width 108 height 21
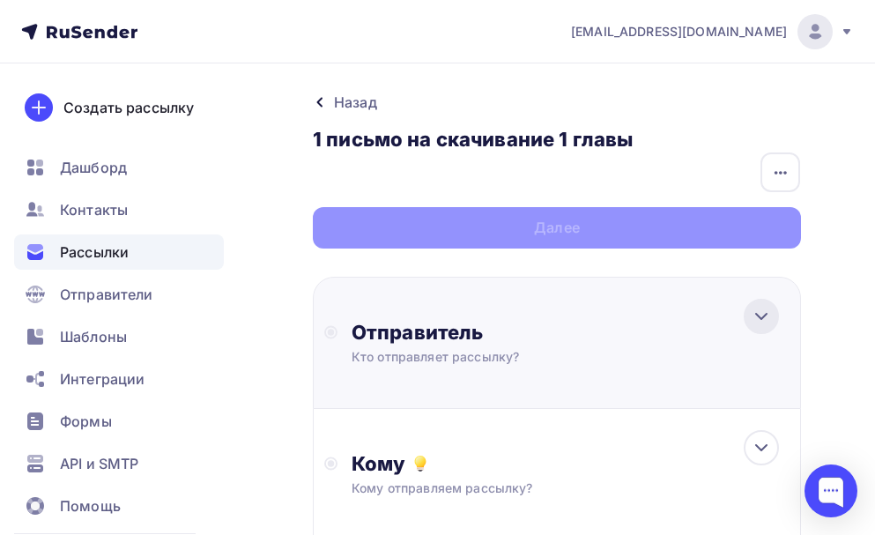
click at [758, 311] on icon at bounding box center [761, 316] width 21 height 21
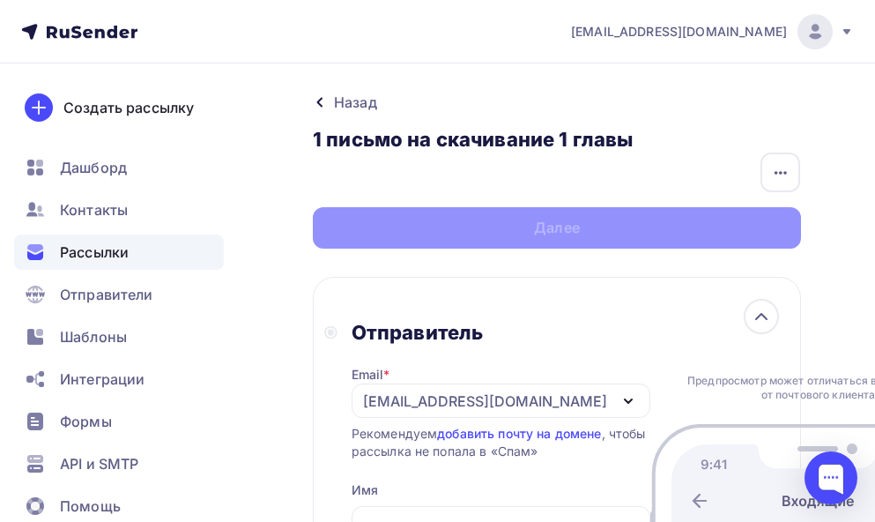
click at [728, 317] on div "Предпросмотр может отличаться в зависимости от почтового клиента Тема для рассы…" at bounding box center [818, 461] width 336 height 325
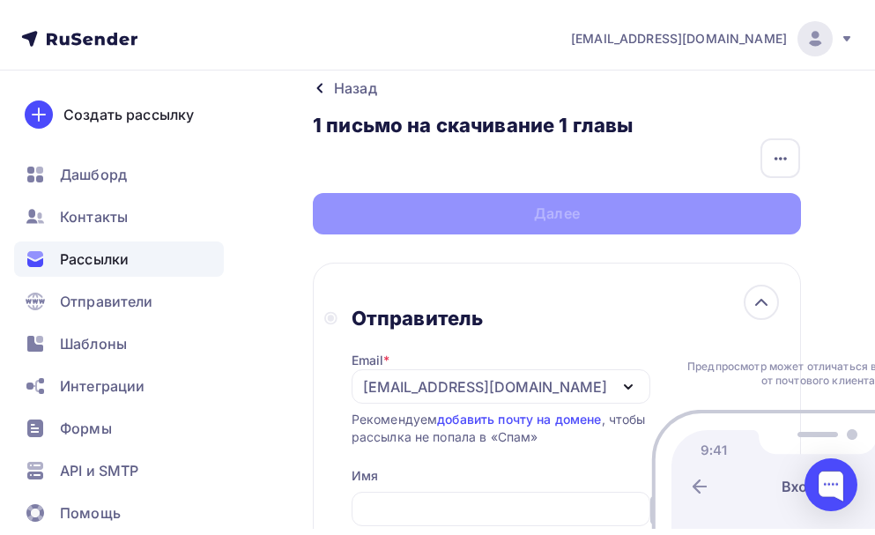
scroll to position [88, 0]
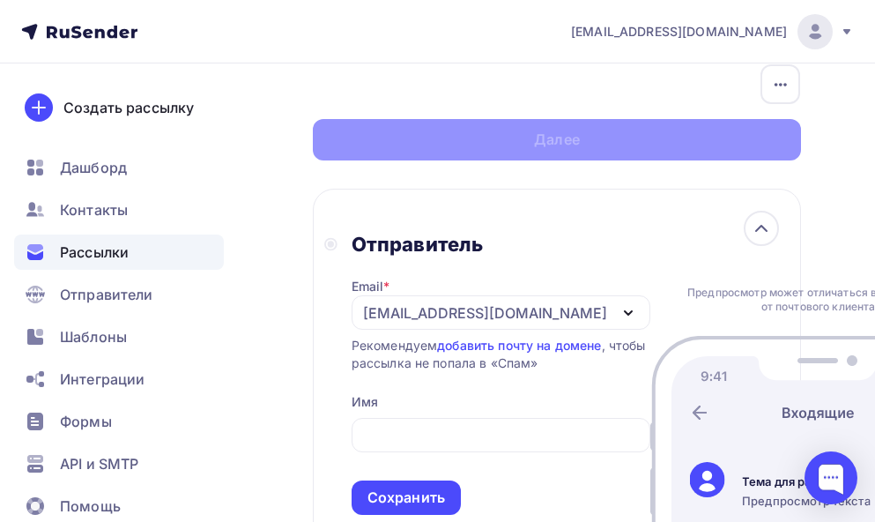
click at [618, 310] on icon "button" at bounding box center [628, 312] width 21 height 21
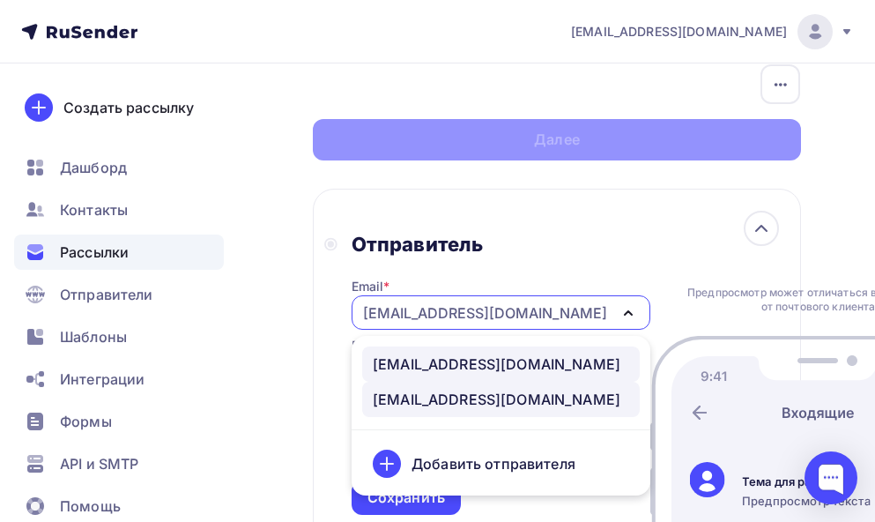
click at [472, 356] on div "post@natalykay.ru" at bounding box center [497, 363] width 248 height 21
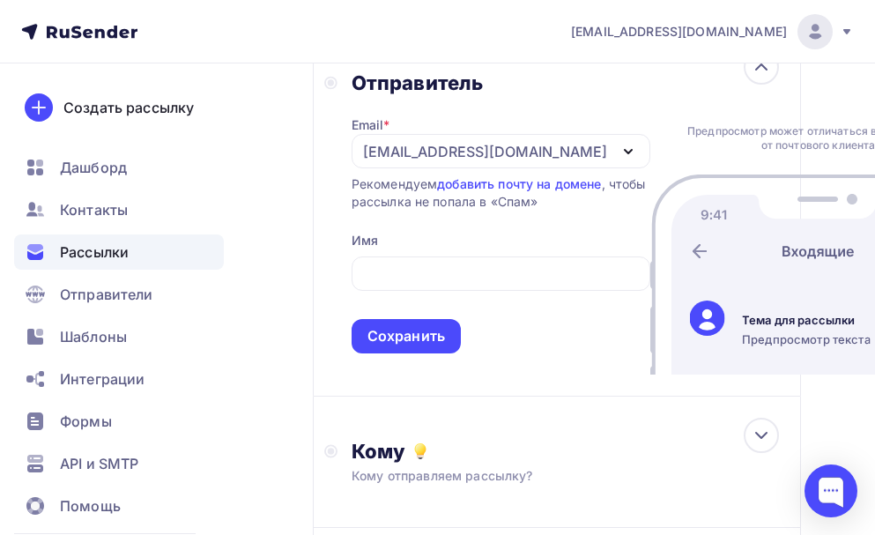
scroll to position [264, 0]
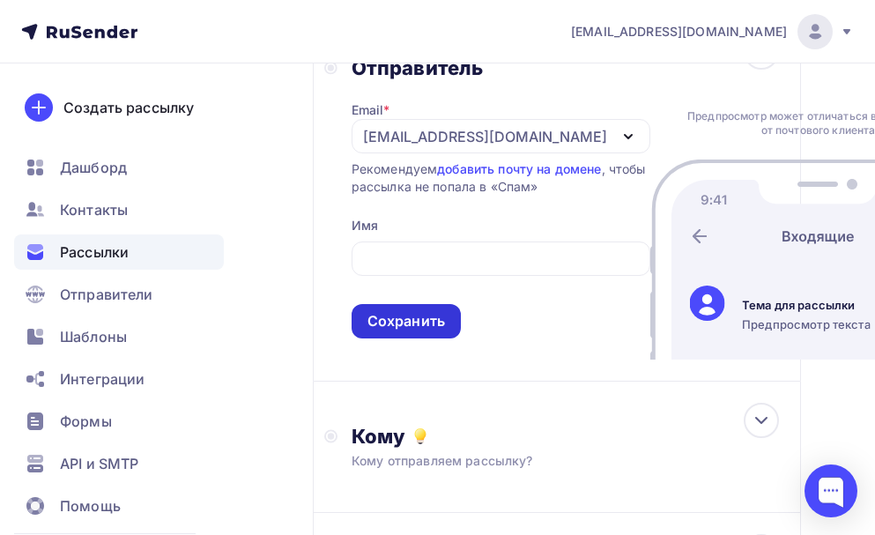
click at [407, 331] on div "Сохранить" at bounding box center [407, 321] width 78 height 20
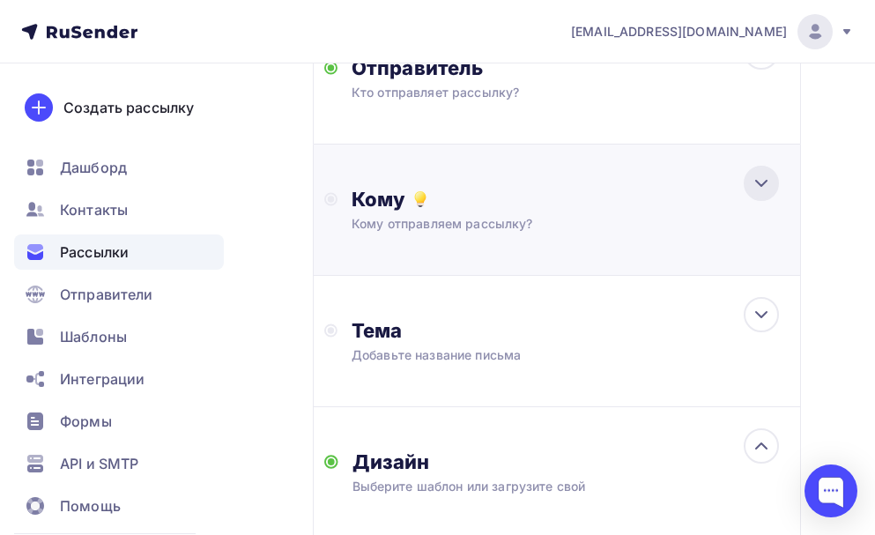
click at [759, 190] on icon at bounding box center [761, 183] width 21 height 21
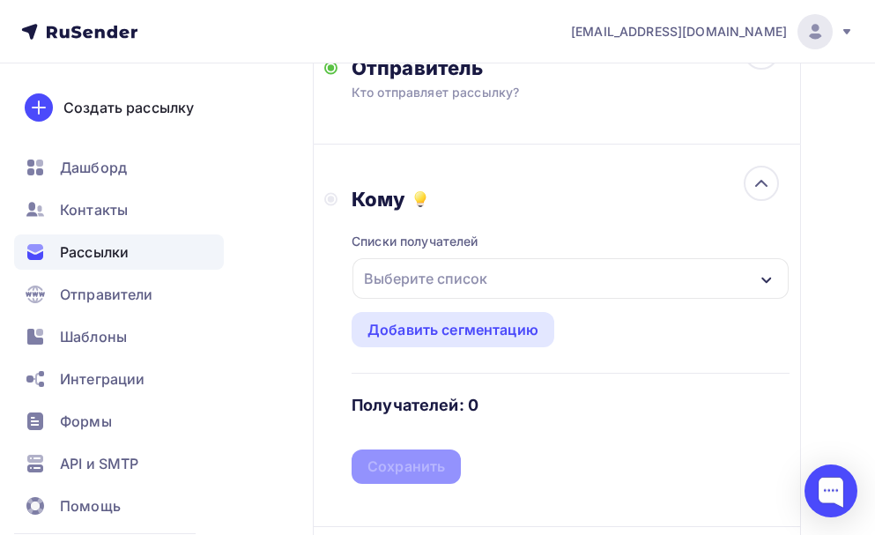
click at [758, 274] on div "Выберите список" at bounding box center [571, 278] width 436 height 41
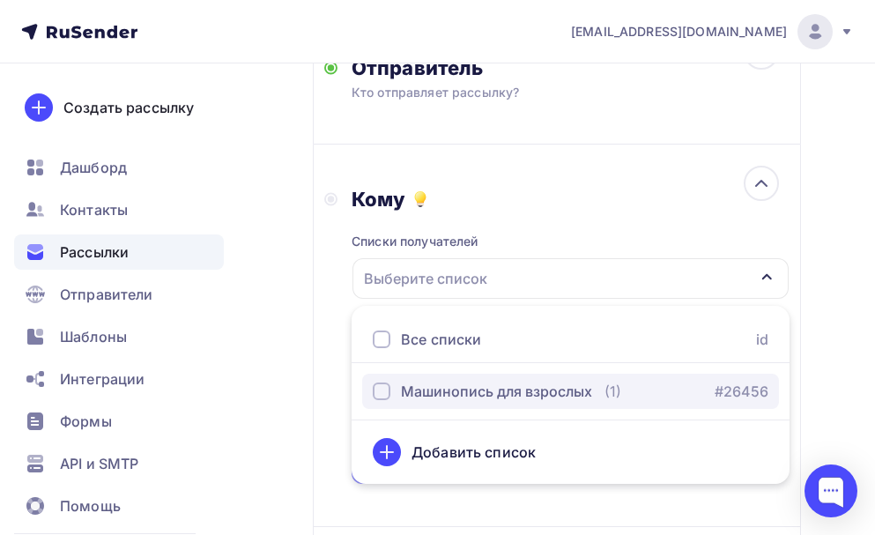
click at [386, 393] on div "button" at bounding box center [382, 392] width 18 height 18
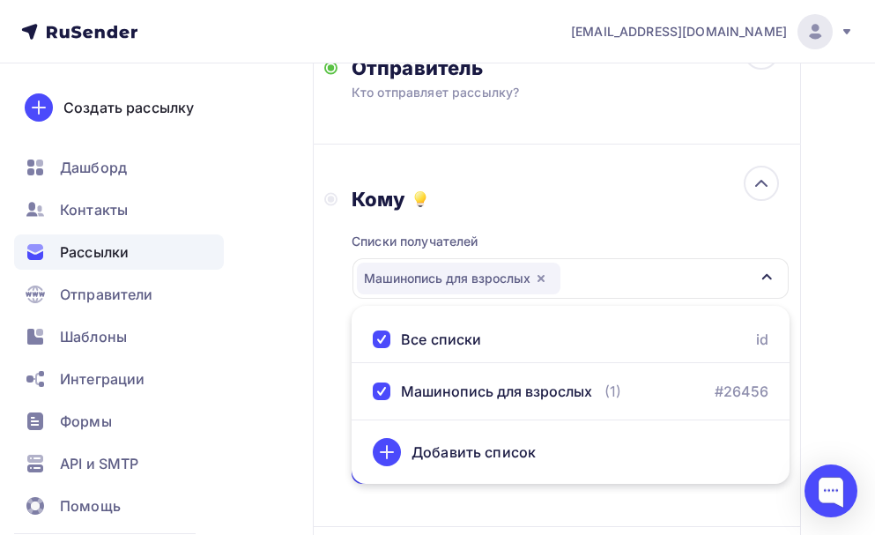
click at [381, 334] on div at bounding box center [382, 340] width 18 height 18
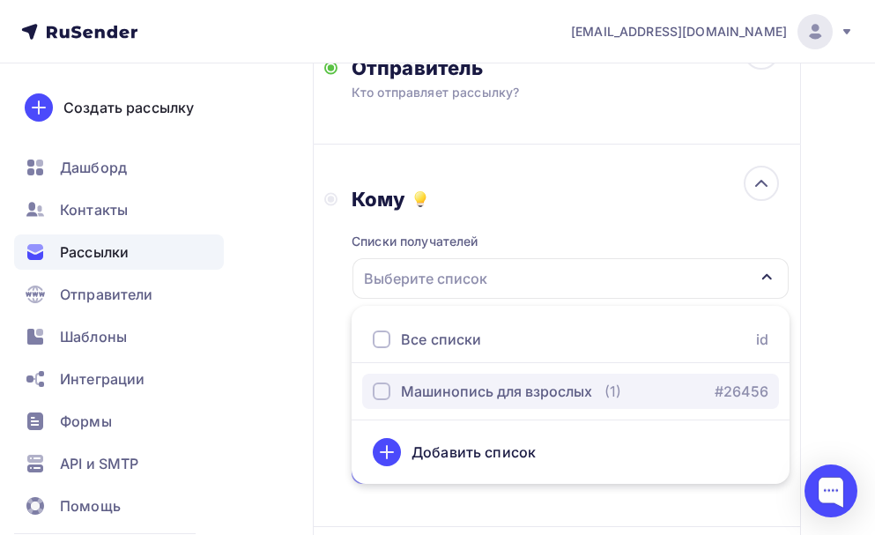
click at [387, 396] on div "button" at bounding box center [382, 392] width 18 height 18
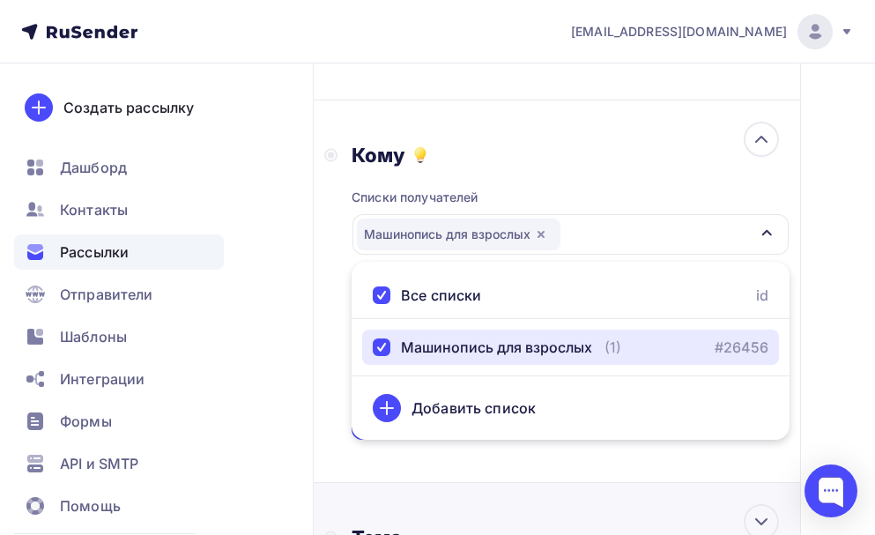
scroll to position [441, 0]
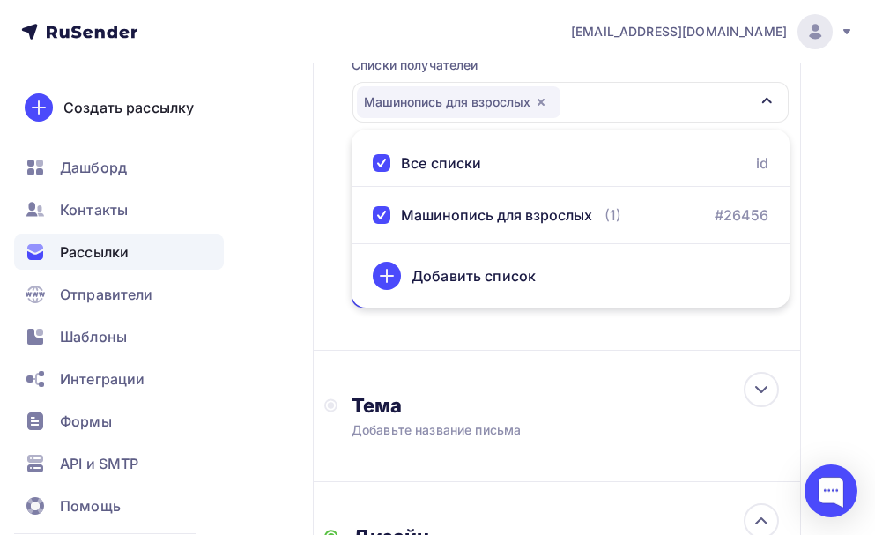
click at [843, 259] on div "Назад 1 письмо на скачивание 1 главы 1 письмо на скачивание 1 главы Закончить п…" at bounding box center [437, 481] width 875 height 1716
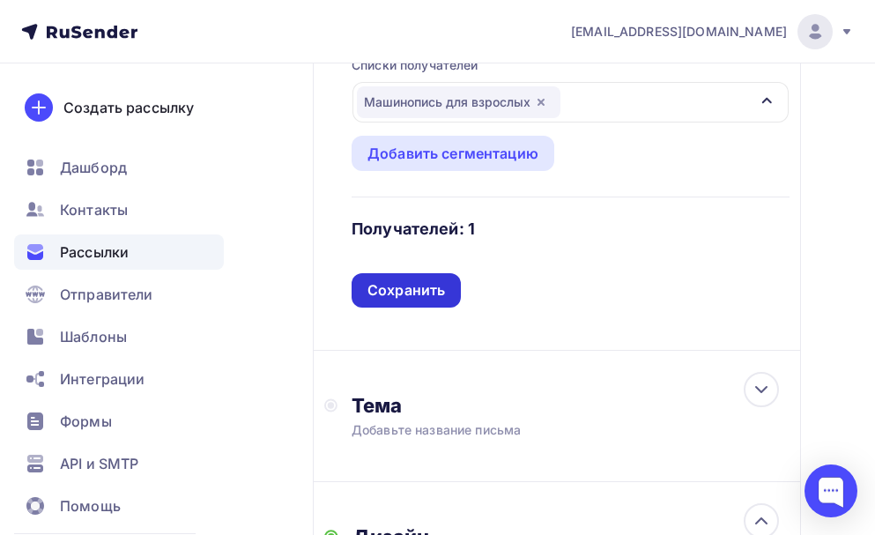
click at [427, 295] on div "Сохранить" at bounding box center [407, 290] width 78 height 20
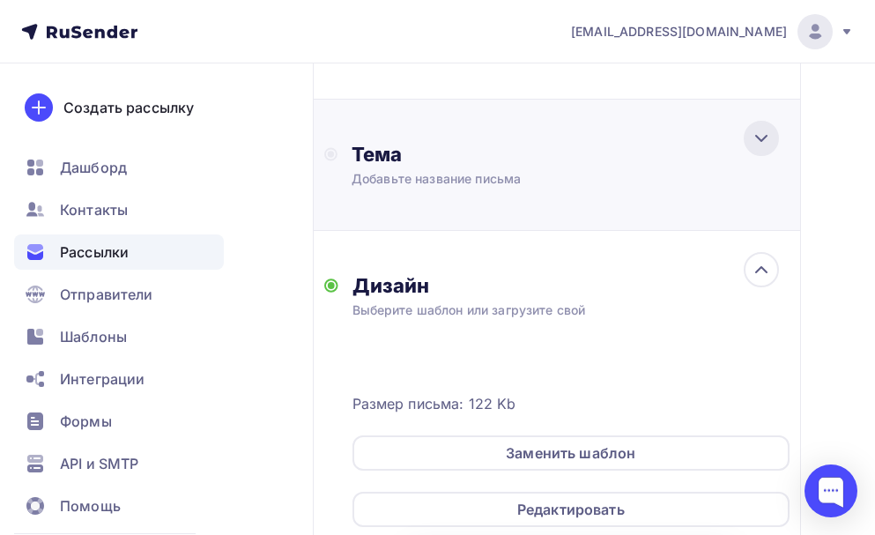
click at [753, 152] on div at bounding box center [761, 138] width 35 height 35
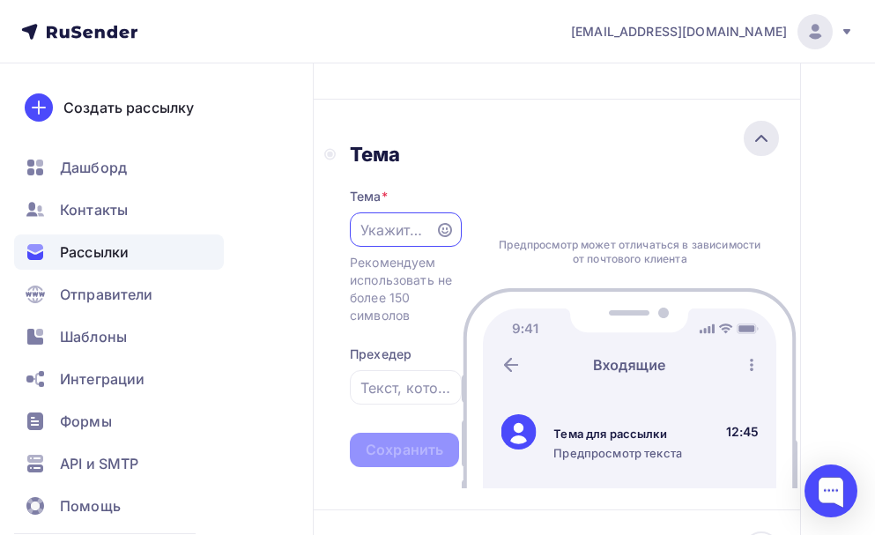
scroll to position [0, 0]
click at [390, 236] on input "text" at bounding box center [392, 229] width 65 height 21
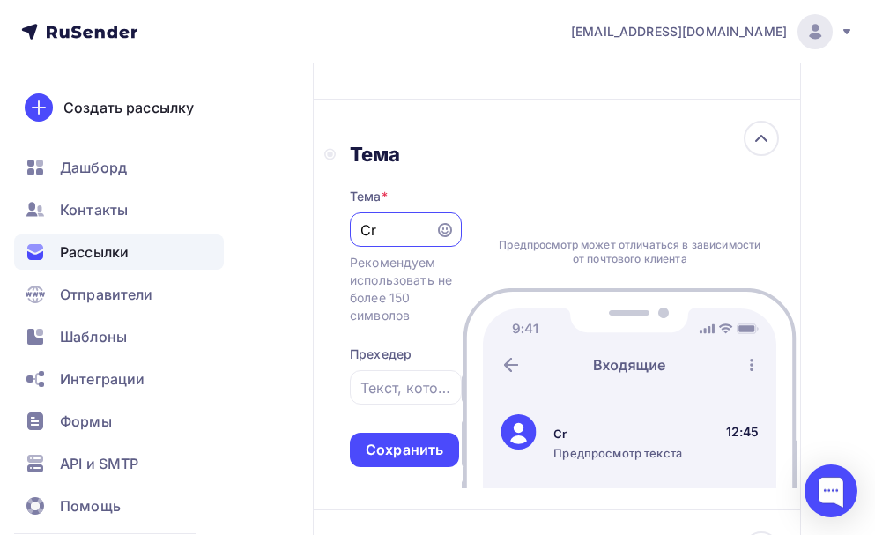
type input "C"
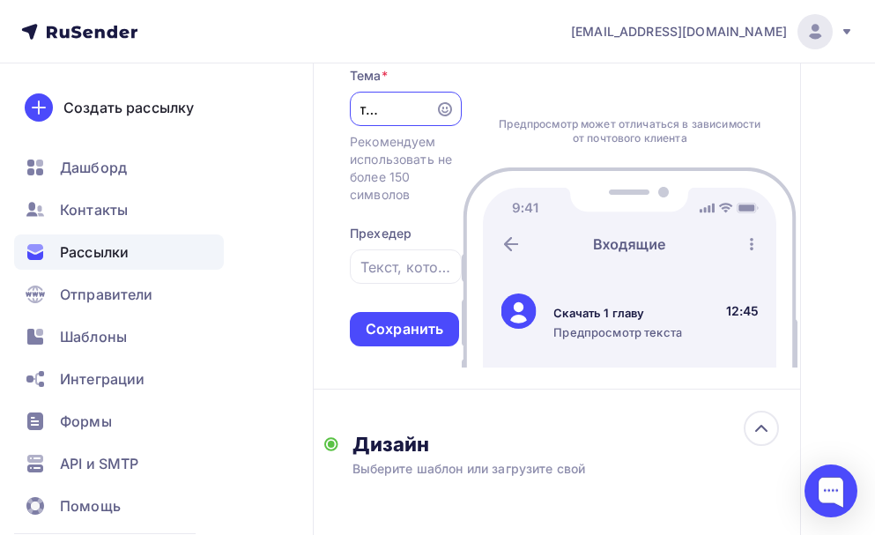
scroll to position [617, 0]
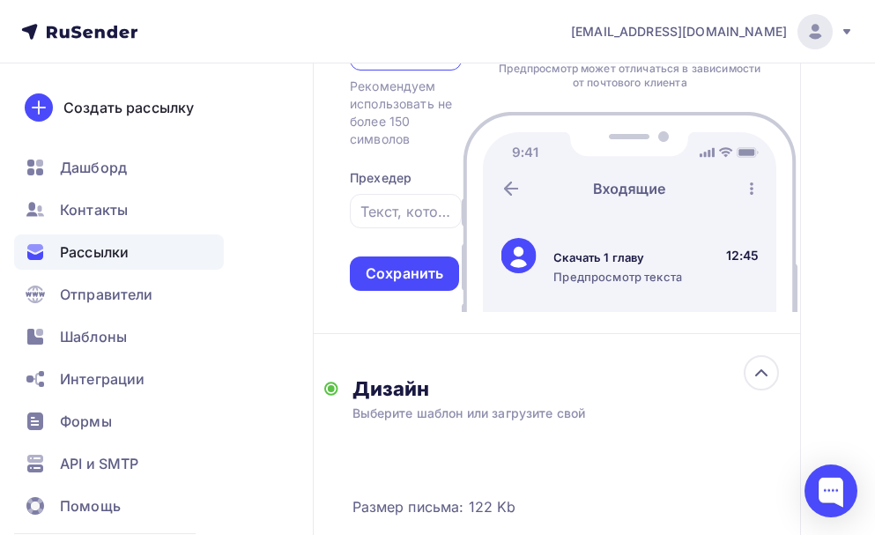
type input "Скачать 1 главу"
click at [326, 240] on div "Тема Тема * Скачать 1 главу Рекомендуем использовать не более 150 символов Прех…" at bounding box center [392, 128] width 137 height 325
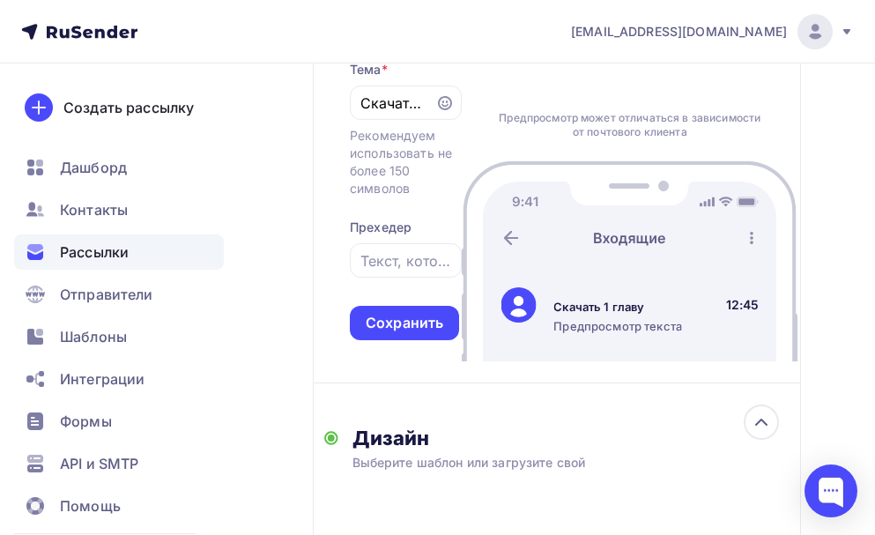
scroll to position [529, 0]
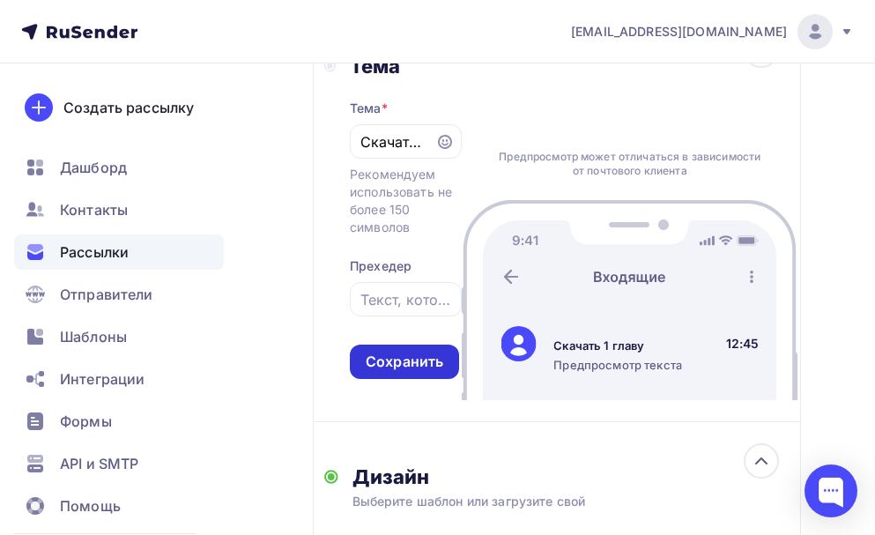
click at [384, 355] on div "Сохранить" at bounding box center [405, 362] width 78 height 20
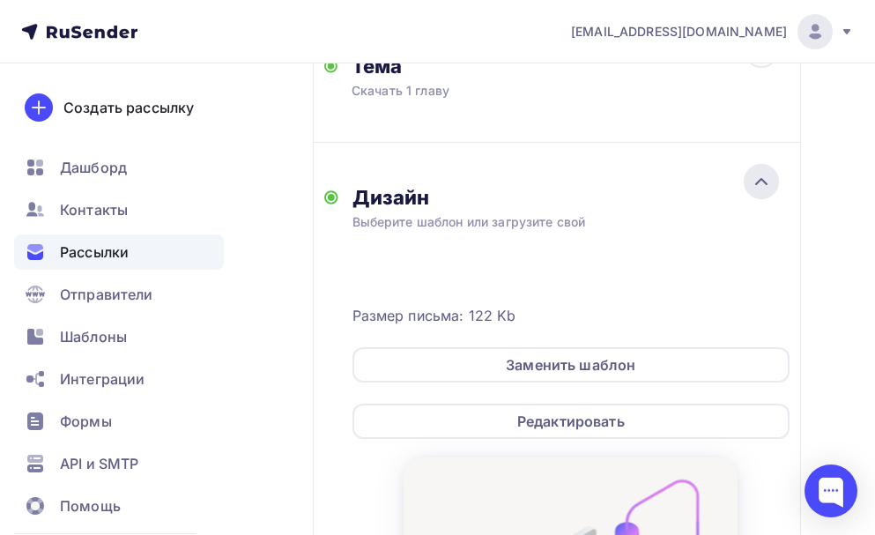
click at [767, 171] on icon at bounding box center [761, 181] width 21 height 21
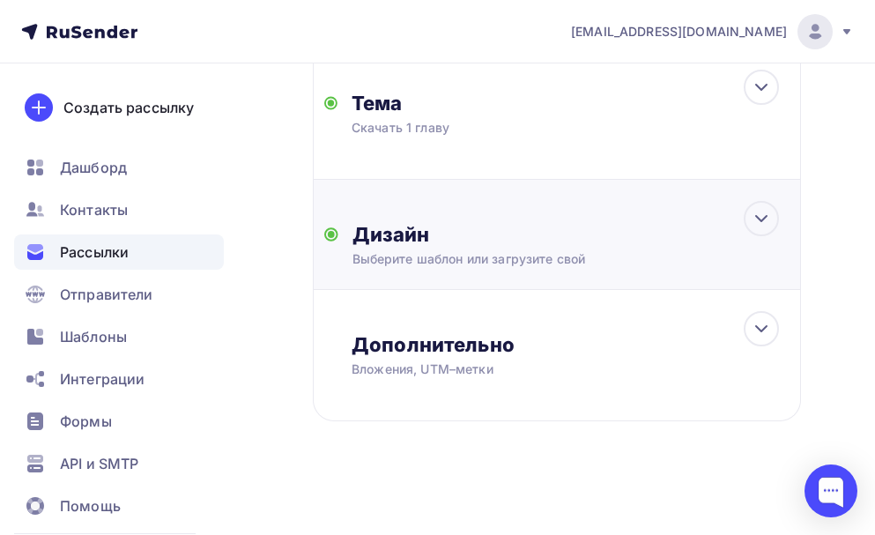
click at [767, 192] on div "Дизайн Выберите шаблон или загрузите свой Размер письма: 122 Kb Заменить шаблон…" at bounding box center [557, 235] width 488 height 110
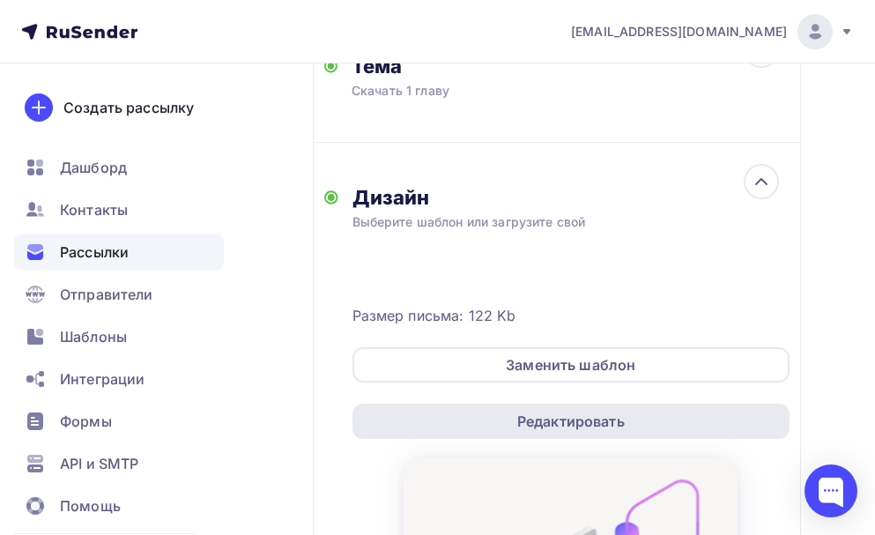
click at [588, 420] on div "Редактировать" at bounding box center [571, 421] width 108 height 21
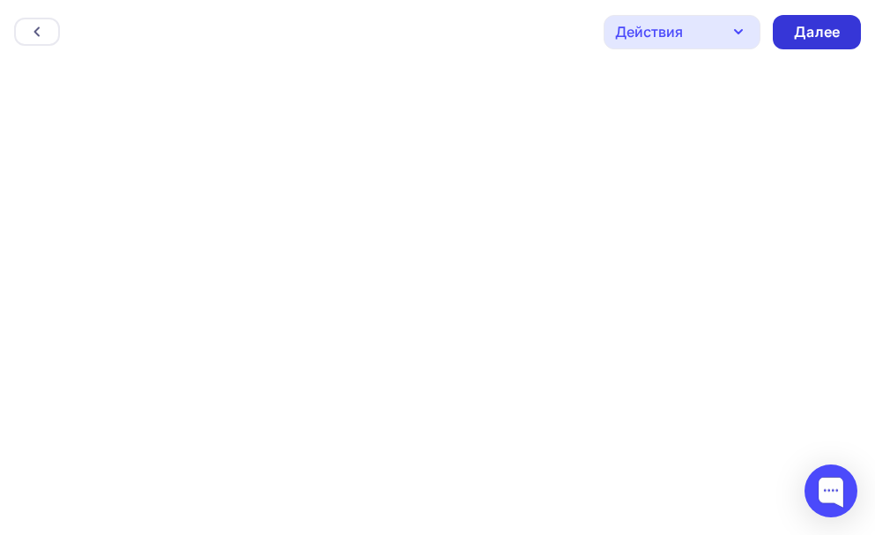
click at [814, 30] on div "Далее" at bounding box center [817, 32] width 46 height 20
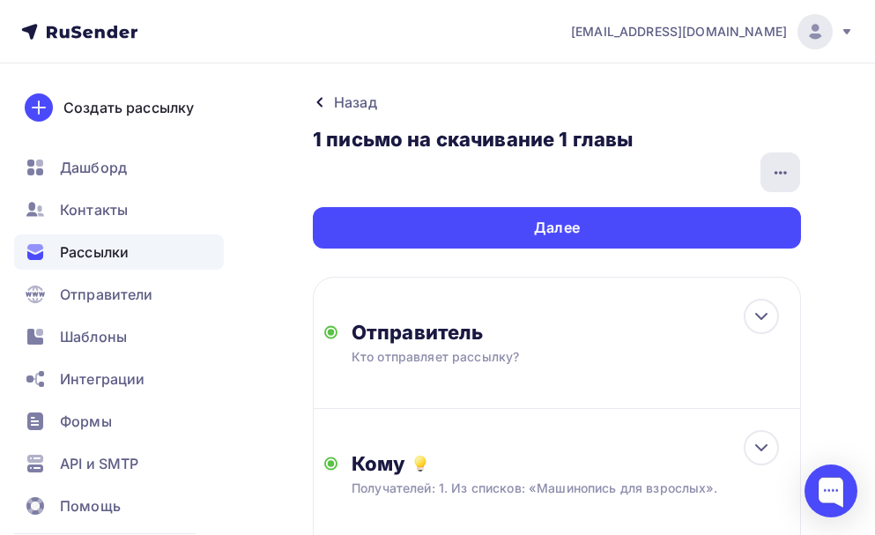
click at [792, 171] on div "button" at bounding box center [781, 172] width 40 height 40
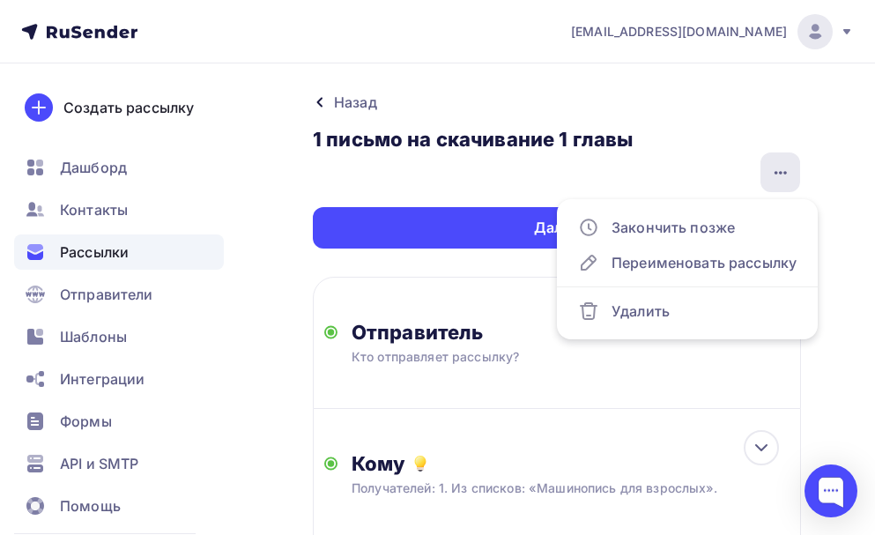
click at [792, 171] on div "button" at bounding box center [781, 172] width 40 height 40
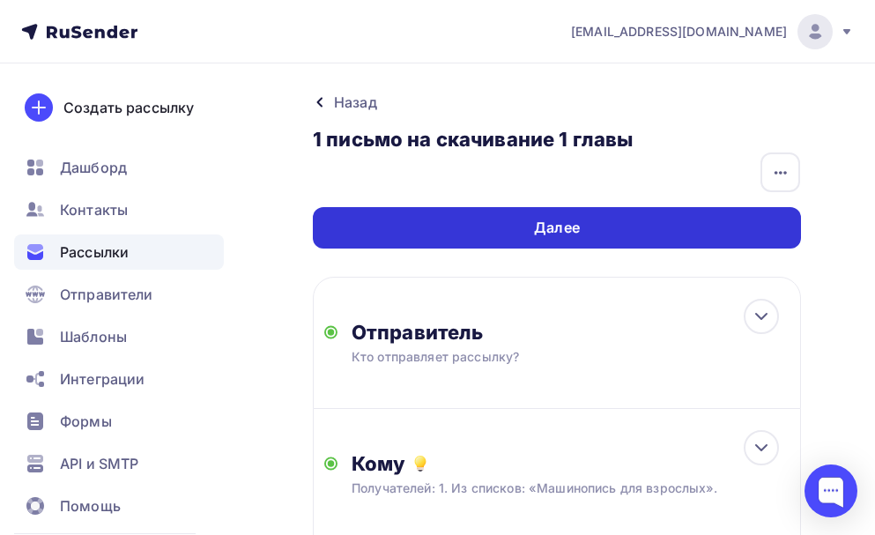
click at [699, 224] on div "Далее" at bounding box center [557, 227] width 488 height 41
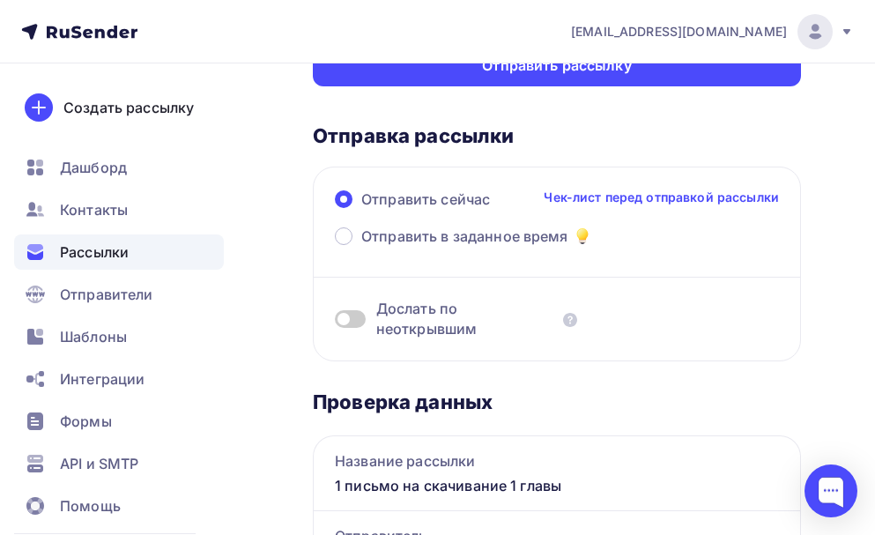
scroll to position [145, 0]
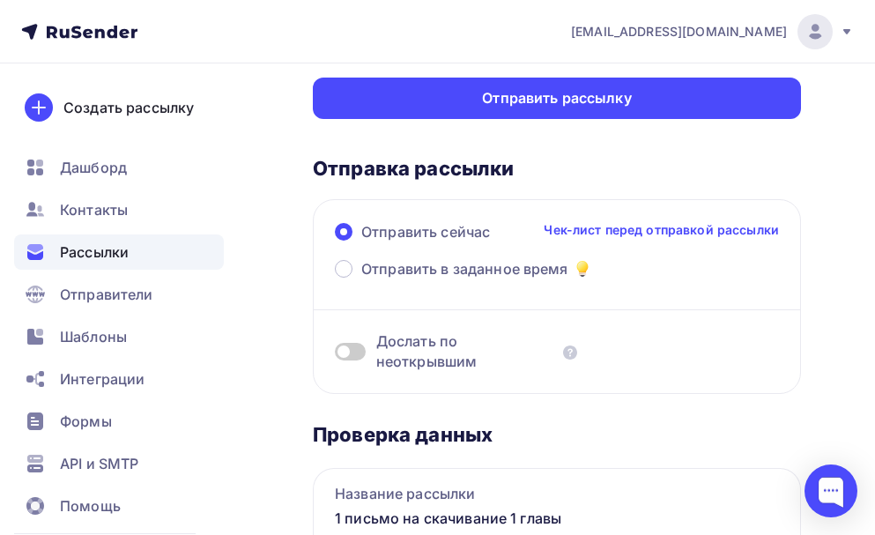
click at [725, 231] on link "Чек-лист перед отправкой рассылки" at bounding box center [661, 230] width 235 height 18
click at [468, 273] on span "Отправить в заданное время" at bounding box center [464, 268] width 207 height 21
click at [361, 279] on input "Отправить в заданное время" at bounding box center [361, 279] width 0 height 0
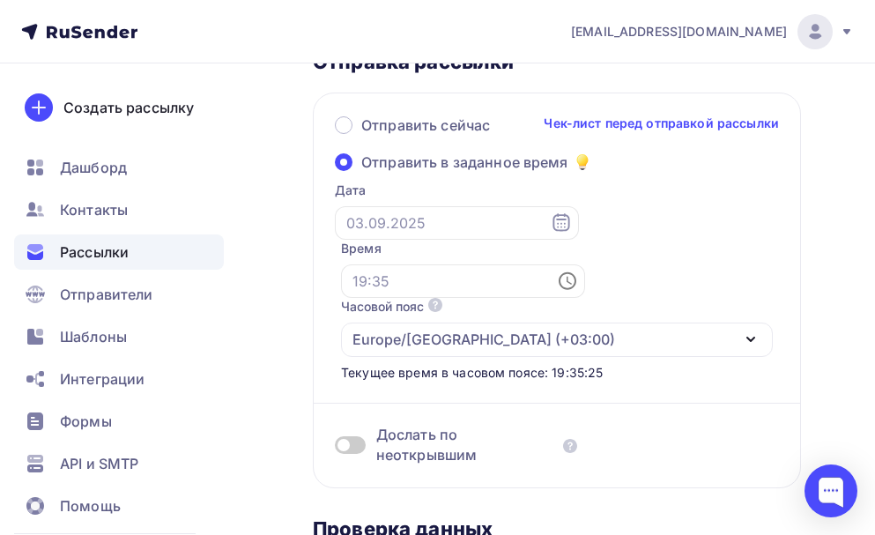
scroll to position [56, 0]
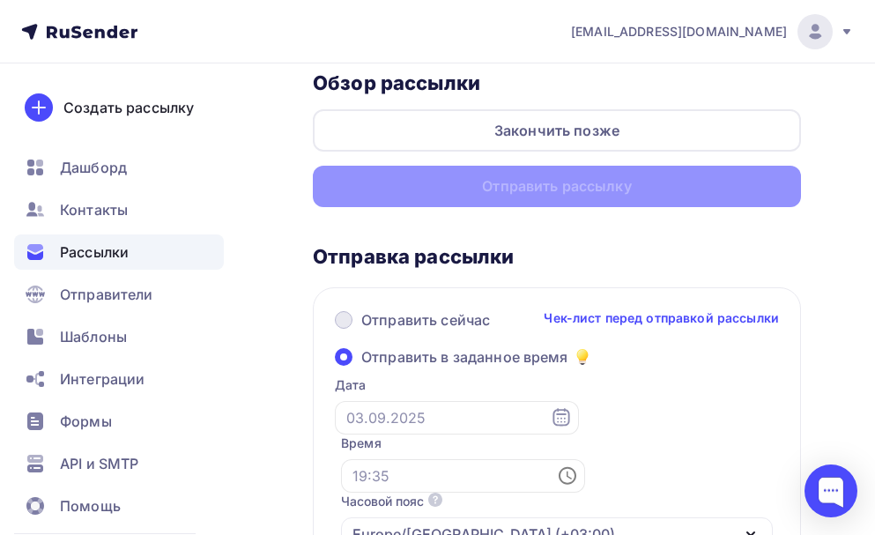
drag, startPoint x: 361, startPoint y: 302, endPoint x: 367, endPoint y: 315, distance: 13.4
click at [362, 306] on div "Отправить сейчас Чек-лист перед отправкой рассылки Отправить в заданное время Д…" at bounding box center [557, 485] width 488 height 396
click at [368, 322] on span "Отправить сейчас" at bounding box center [425, 319] width 129 height 21
click at [361, 331] on input "Отправить сейчас" at bounding box center [361, 331] width 0 height 0
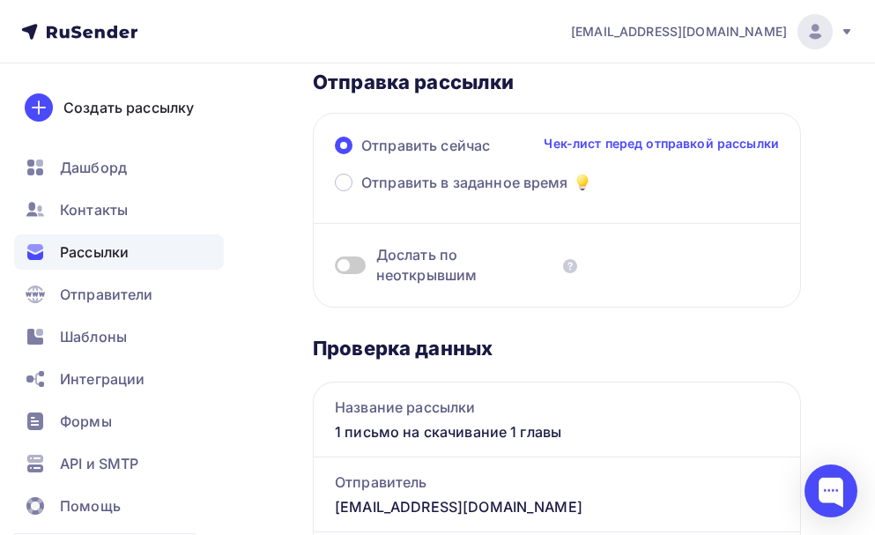
scroll to position [233, 0]
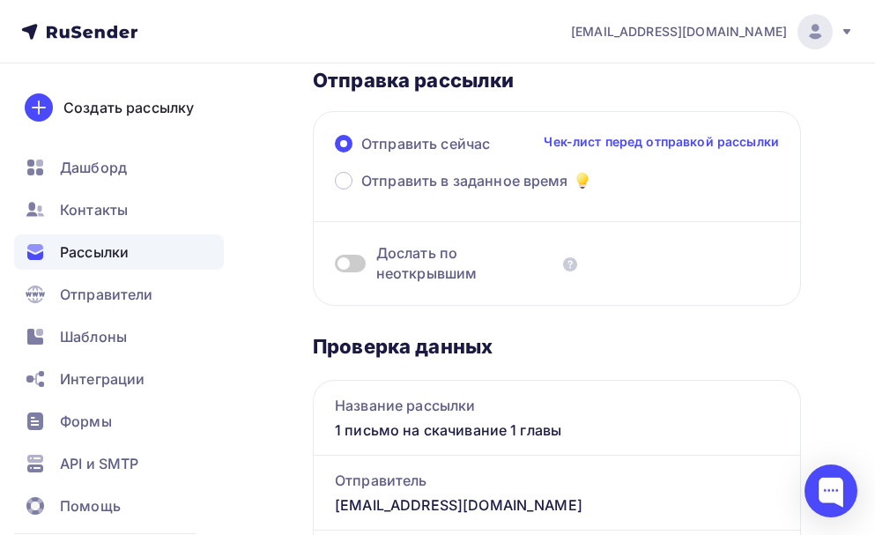
click at [461, 265] on span "Дослать по неоткрывшим" at bounding box center [466, 263] width 180 height 41
click at [350, 261] on span at bounding box center [350, 264] width 31 height 18
click at [335, 266] on input "checkbox" at bounding box center [335, 266] width 0 height 0
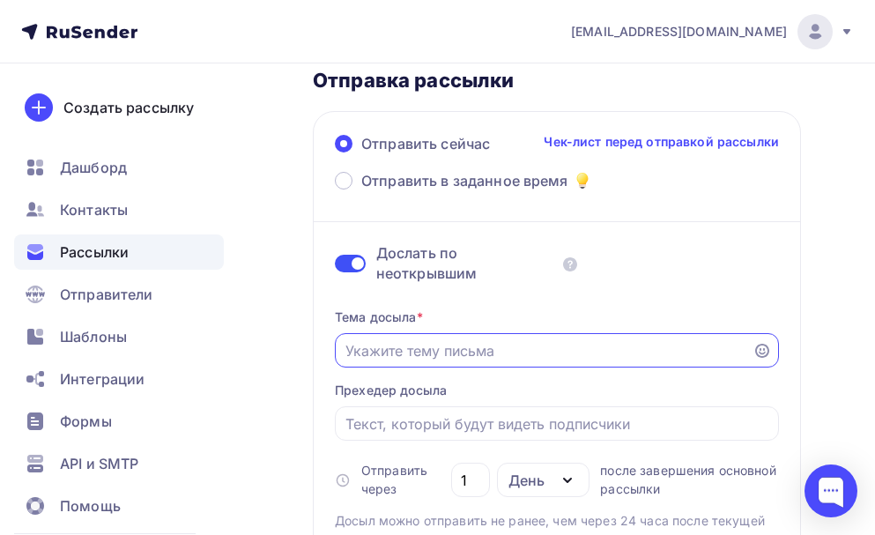
click at [512, 355] on input "Отправить в заданное время" at bounding box center [545, 350] width 398 height 21
click at [343, 263] on span at bounding box center [350, 264] width 31 height 18
click at [335, 266] on input "checkbox" at bounding box center [335, 266] width 0 height 0
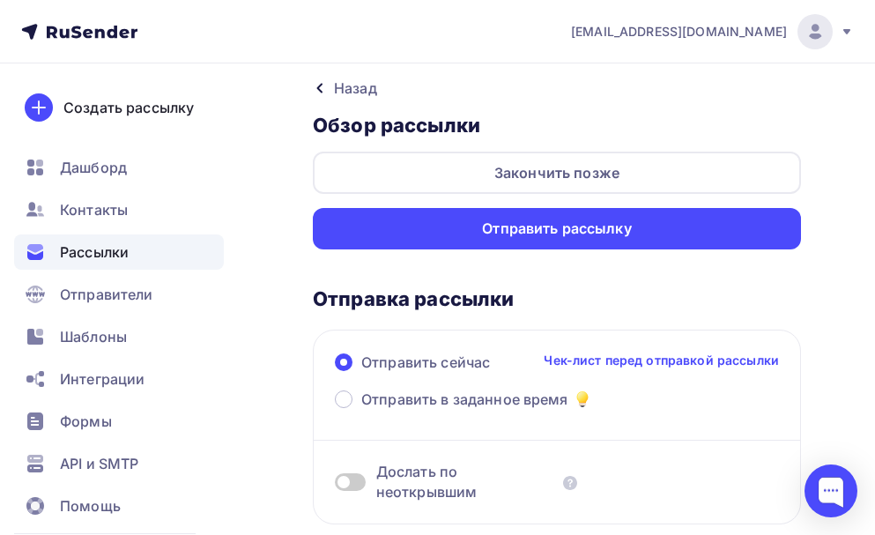
scroll to position [0, 0]
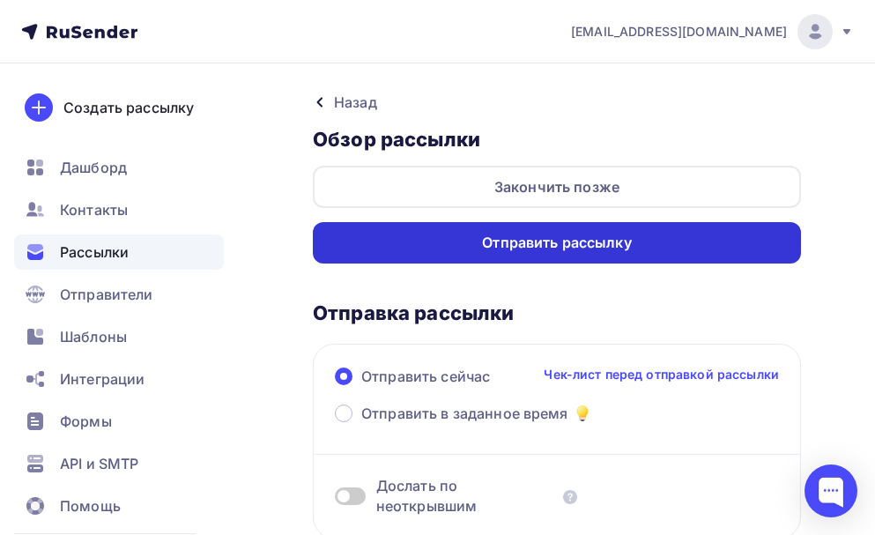
click at [538, 239] on div "Отправить рассылку" at bounding box center [557, 243] width 150 height 20
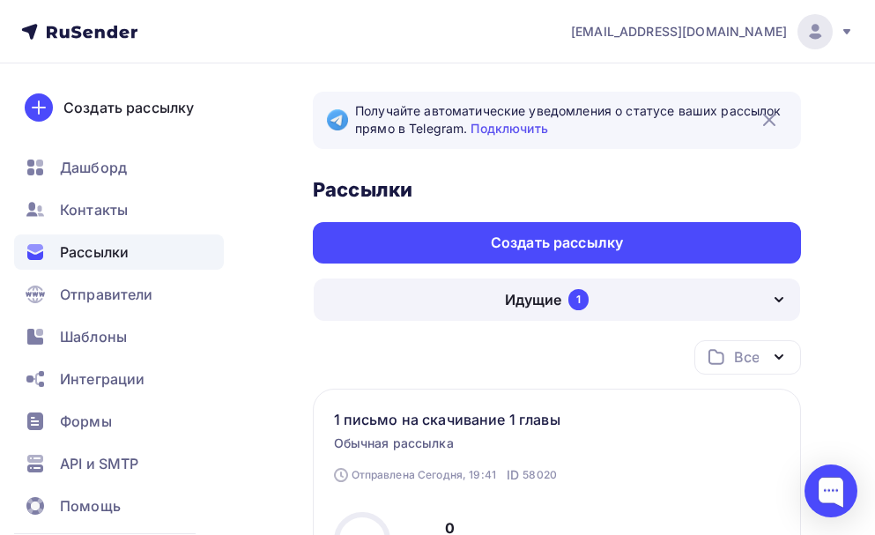
click at [583, 295] on div "1" at bounding box center [578, 299] width 20 height 21
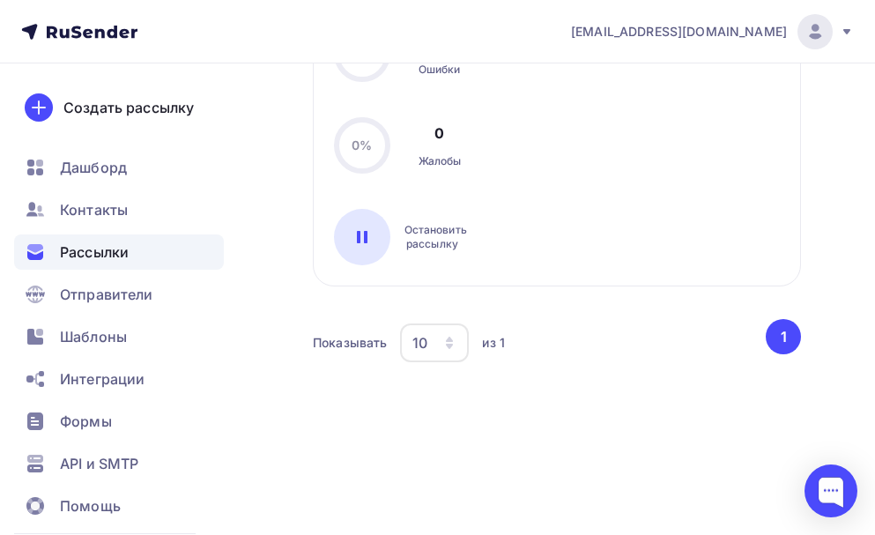
scroll to position [585, 0]
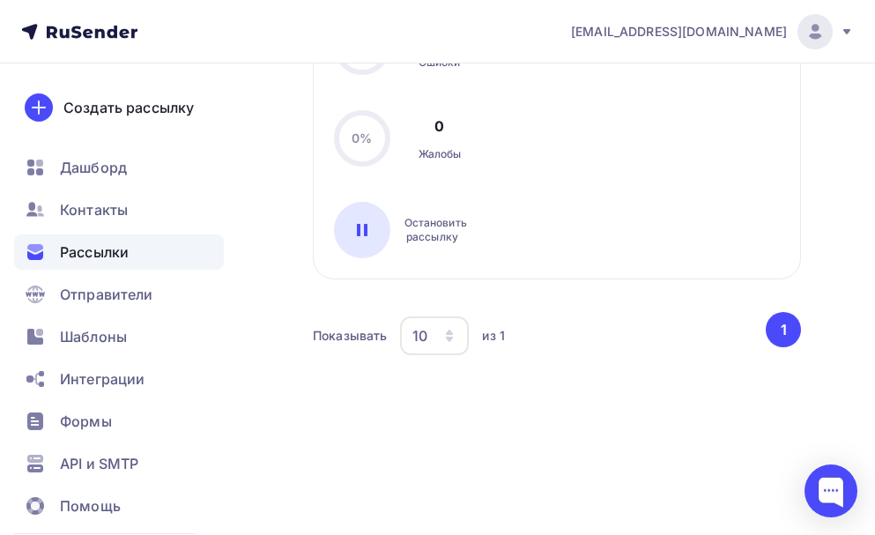
click at [779, 336] on button "1" at bounding box center [783, 329] width 35 height 35
click at [373, 232] on div at bounding box center [362, 230] width 56 height 56
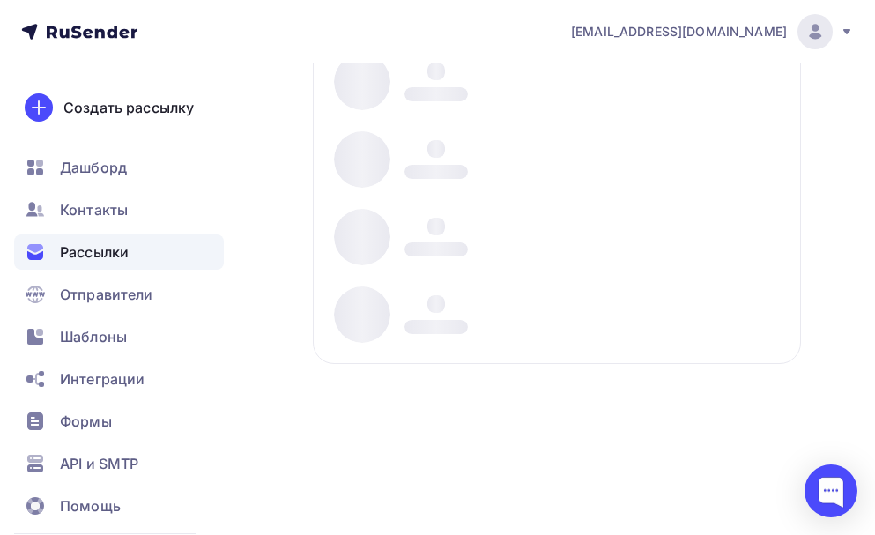
scroll to position [417, 0]
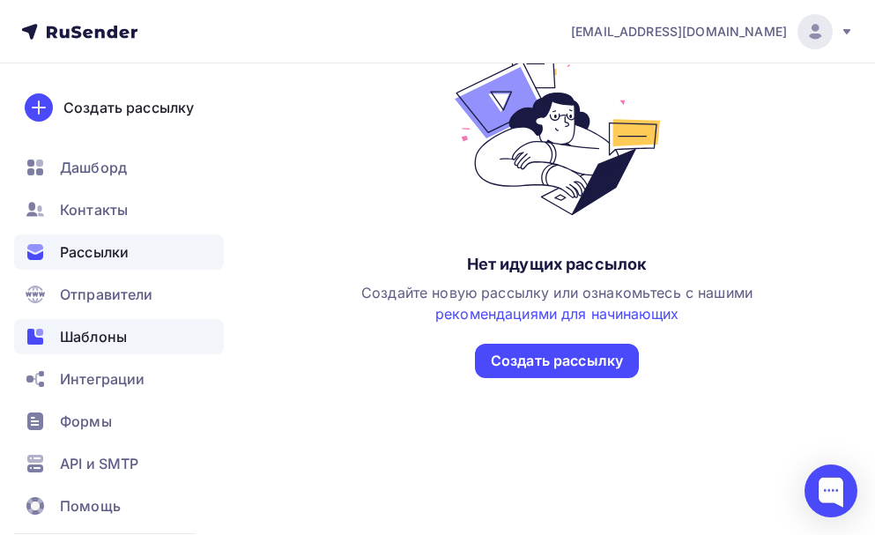
click at [115, 334] on span "Шаблоны" at bounding box center [93, 336] width 67 height 21
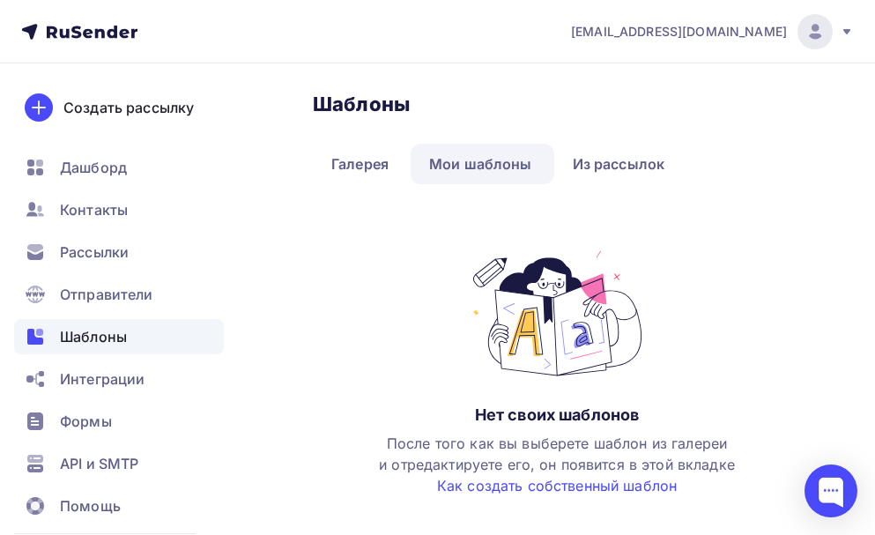
click at [497, 162] on link "Мои шаблоны" at bounding box center [481, 164] width 140 height 41
click at [496, 168] on link "Мои шаблоны" at bounding box center [481, 164] width 140 height 41
click at [496, 165] on link "Мои шаблоны" at bounding box center [481, 164] width 140 height 41
click at [463, 158] on link "Мои шаблоны" at bounding box center [481, 164] width 140 height 41
click at [442, 166] on link "Мои шаблоны" at bounding box center [481, 164] width 140 height 41
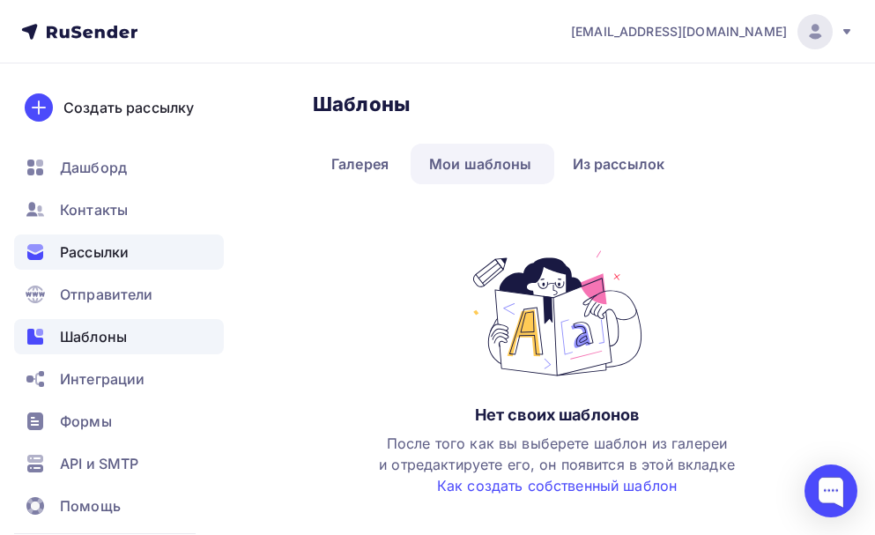
click at [112, 254] on span "Рассылки" at bounding box center [94, 251] width 69 height 21
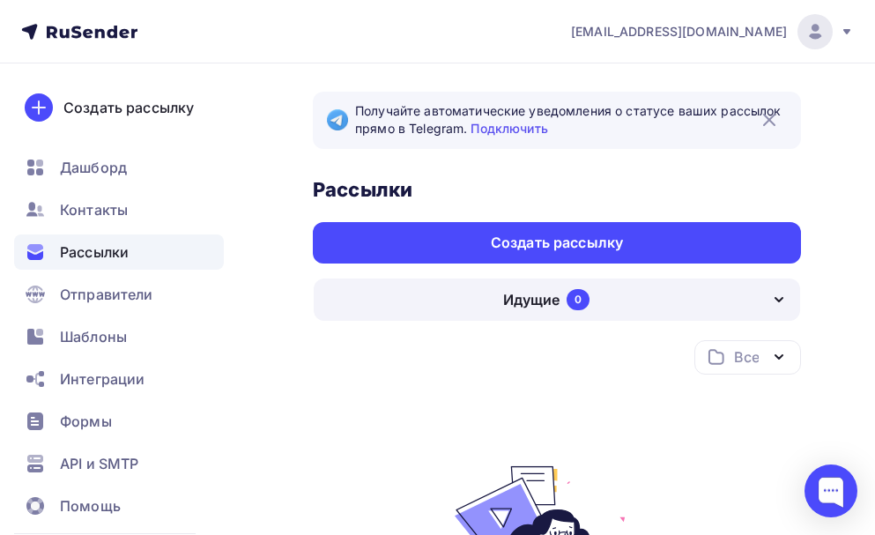
click at [765, 301] on div "Идущие 0" at bounding box center [557, 300] width 487 height 42
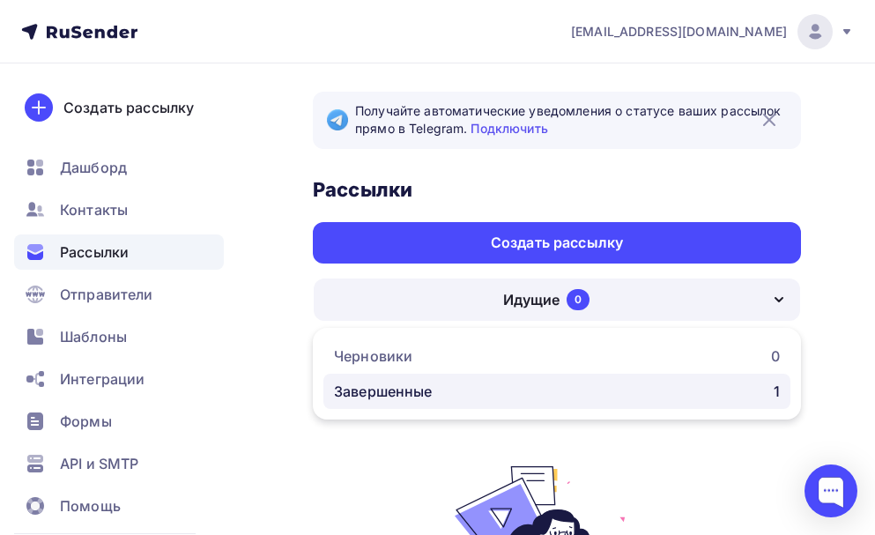
click at [479, 384] on div "Завершенные 1" at bounding box center [557, 391] width 446 height 21
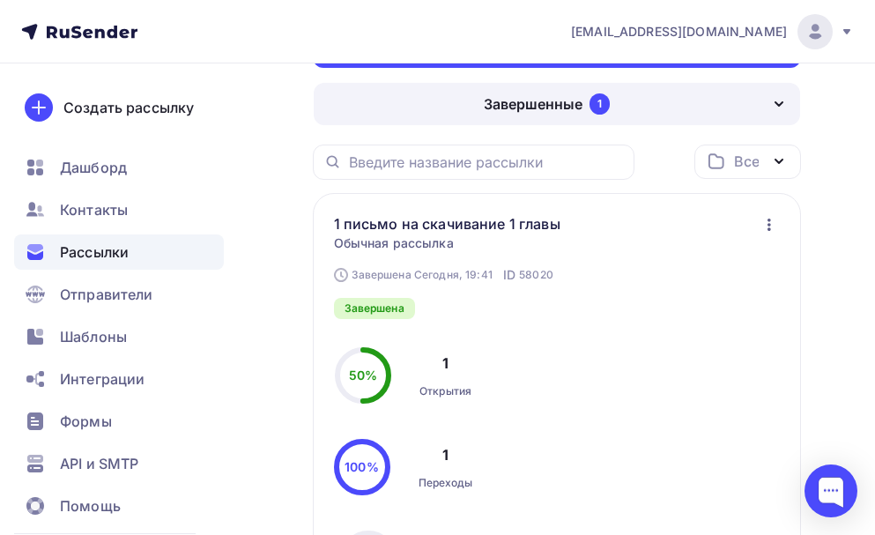
scroll to position [176, 0]
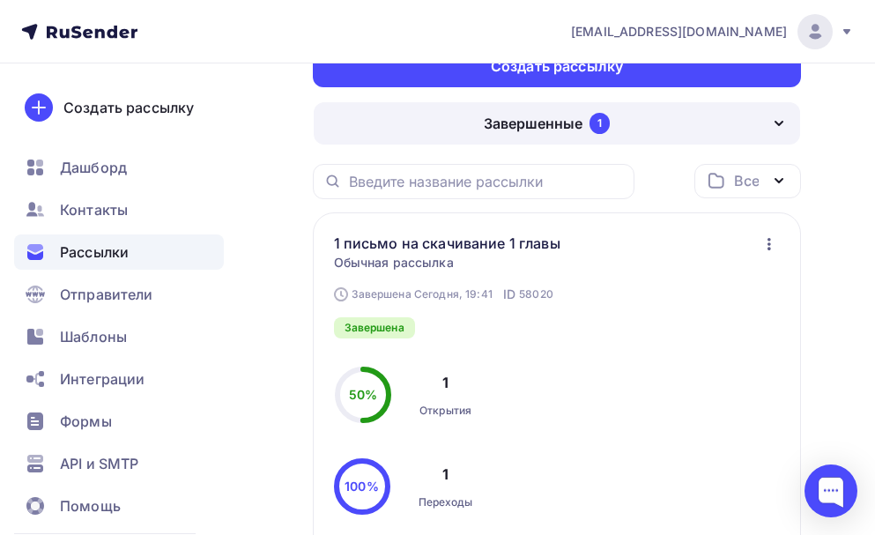
click at [771, 245] on icon "button" at bounding box center [769, 244] width 21 height 21
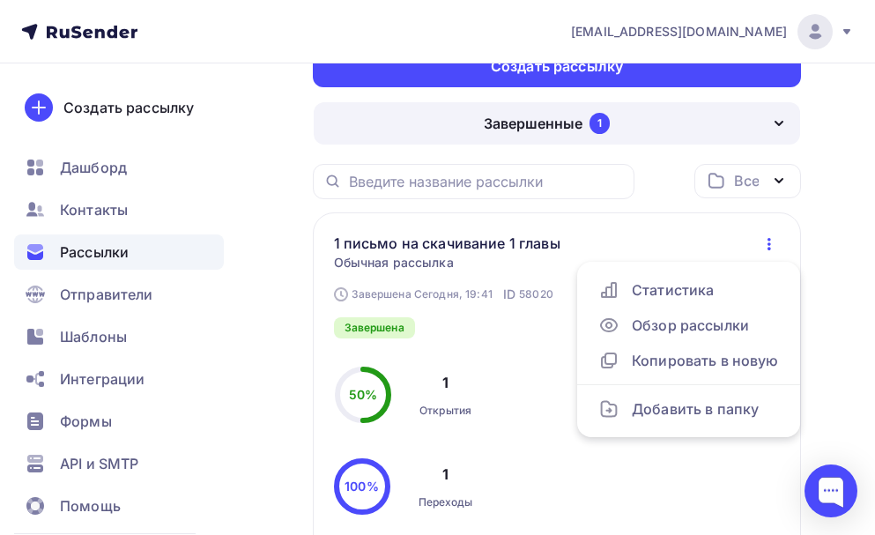
click at [507, 269] on div "Завершена Сегодня, 19:41 ID 58020 1 письмо на скачивание 1 главы Статистика Обз…" at bounding box center [535, 286] width 402 height 106
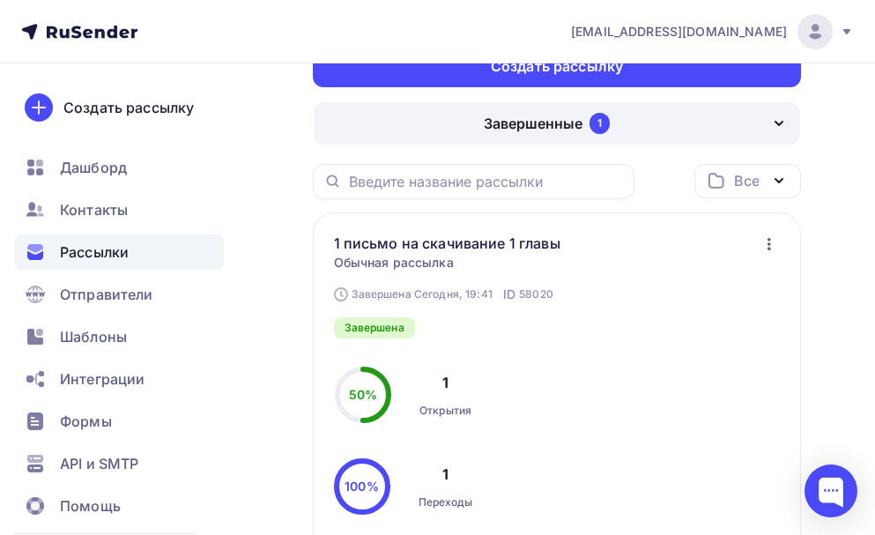
click at [769, 248] on icon "button" at bounding box center [770, 244] width 4 height 12
click at [452, 245] on link "1 письмо на скачивание 1 главы" at bounding box center [461, 243] width 255 height 21
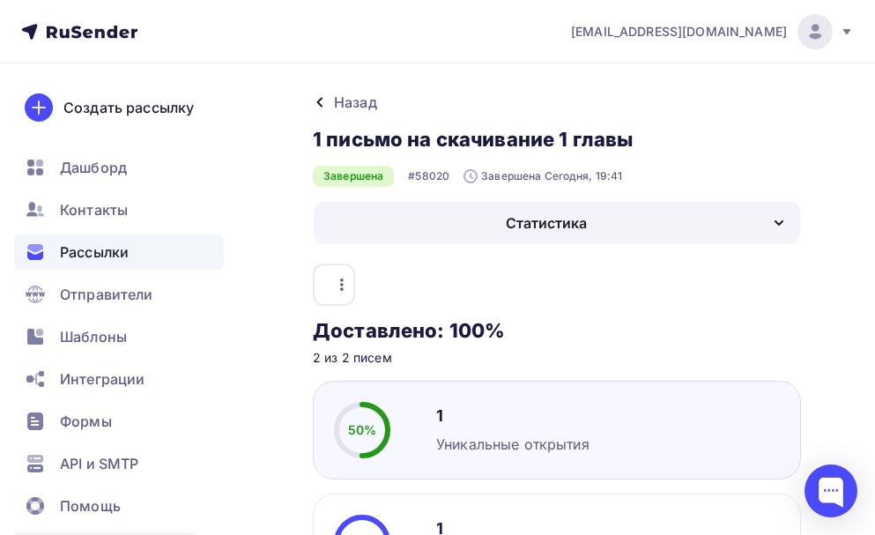
click at [772, 218] on icon "button" at bounding box center [779, 222] width 21 height 21
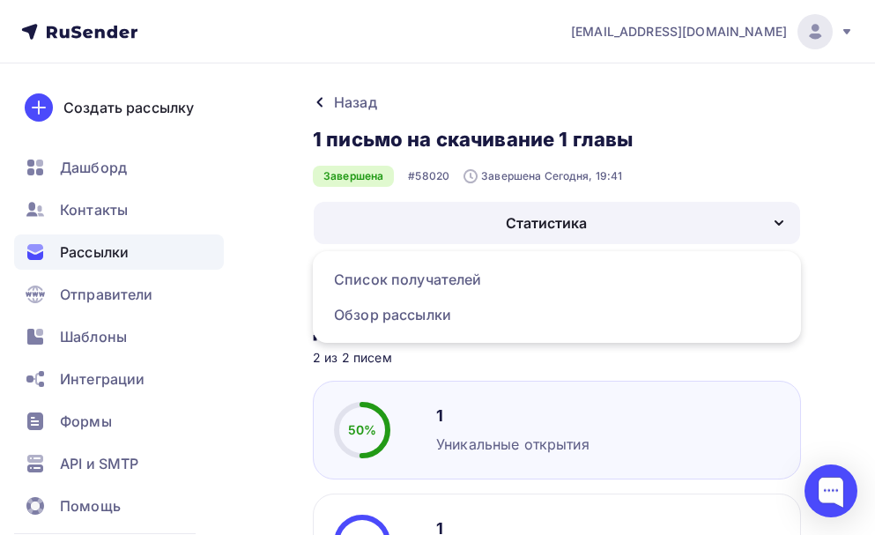
click at [772, 218] on icon "button" at bounding box center [779, 222] width 21 height 21
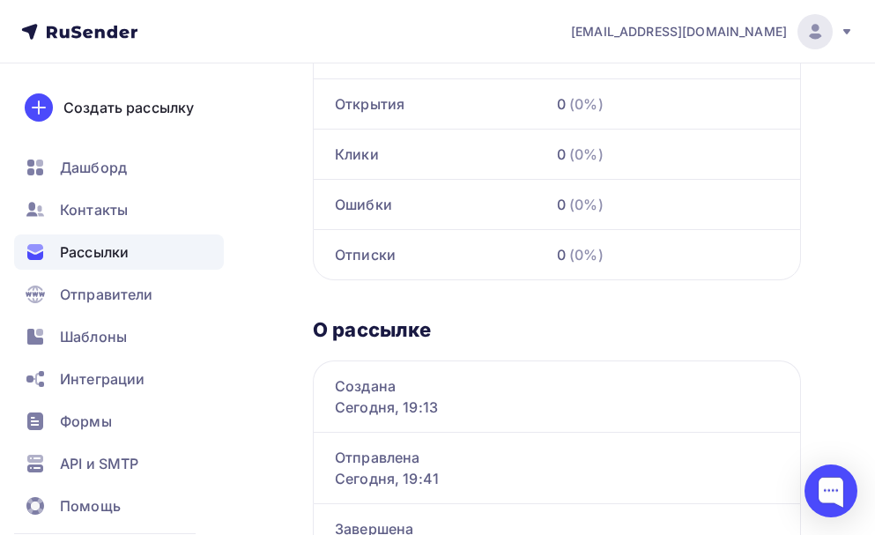
scroll to position [1014, 0]
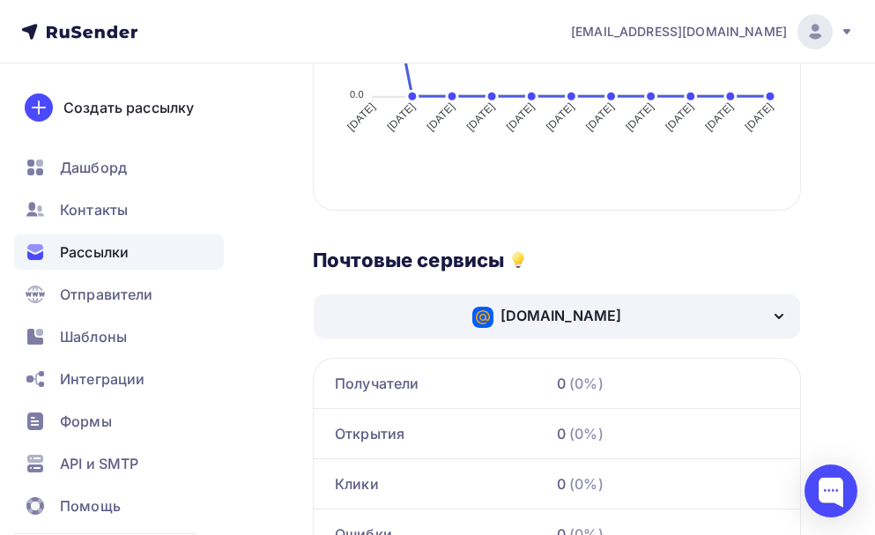
click at [783, 314] on icon "button" at bounding box center [779, 316] width 21 height 21
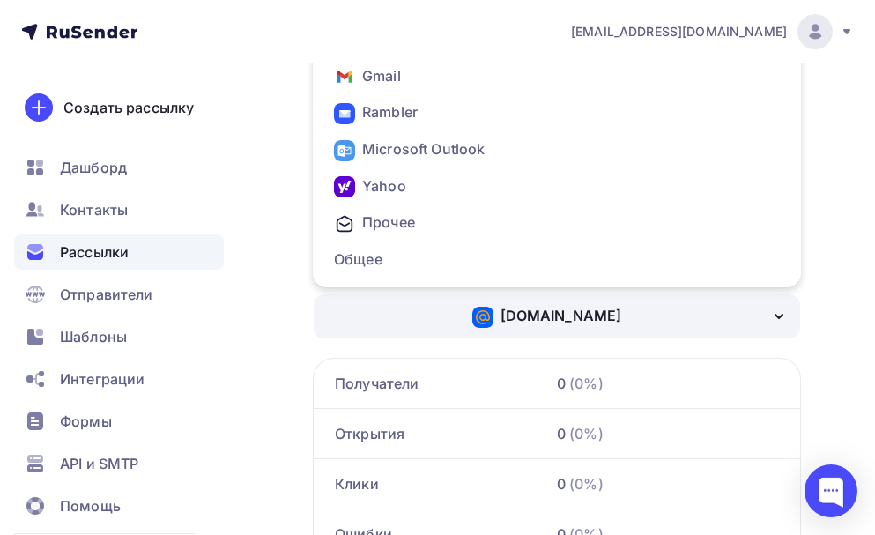
click at [781, 314] on icon "button" at bounding box center [779, 316] width 21 height 21
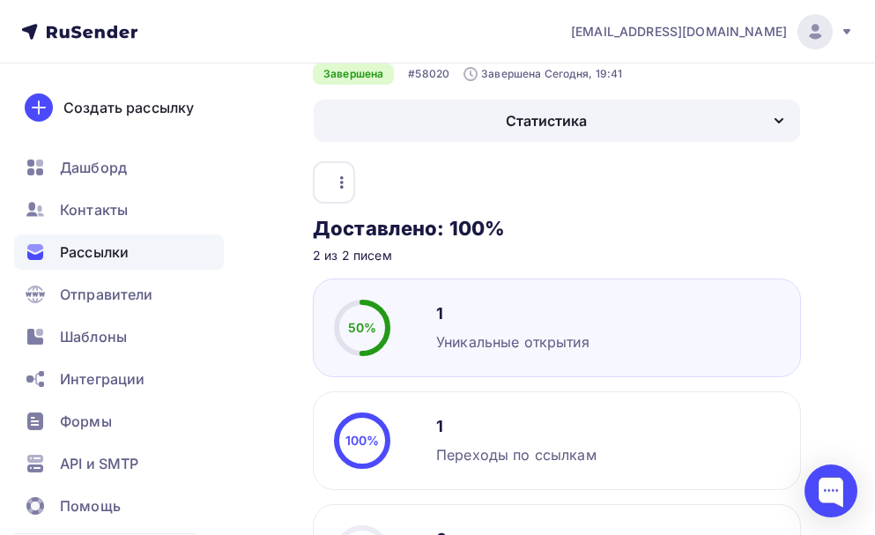
scroll to position [45, 0]
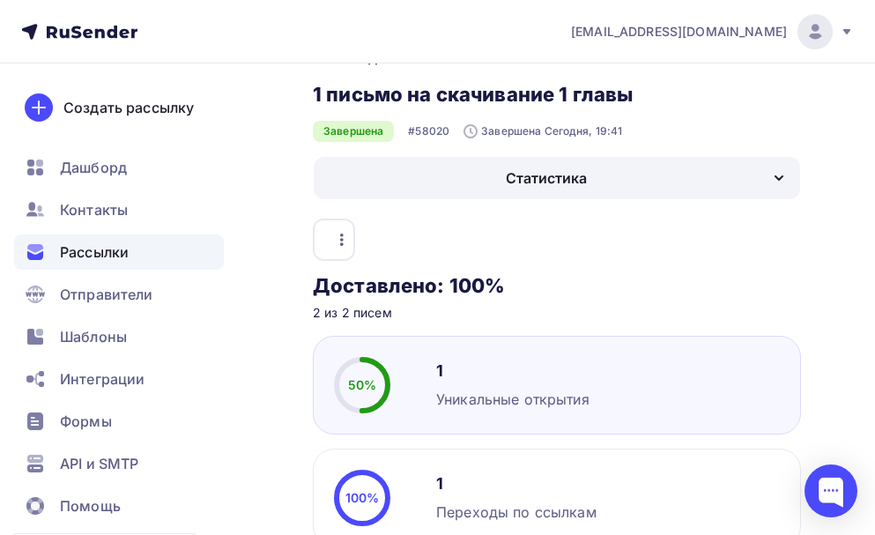
click at [136, 245] on div "Рассылки" at bounding box center [119, 251] width 210 height 35
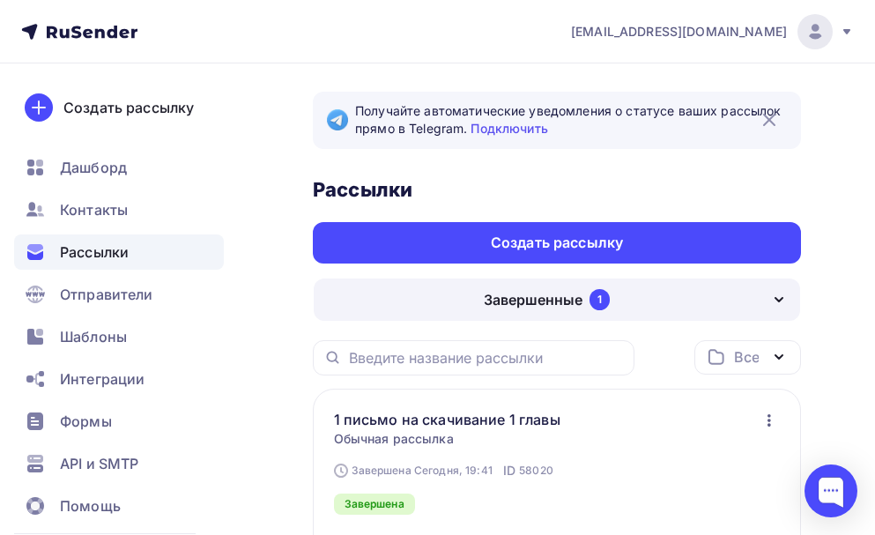
click at [775, 422] on icon "button" at bounding box center [769, 420] width 21 height 21
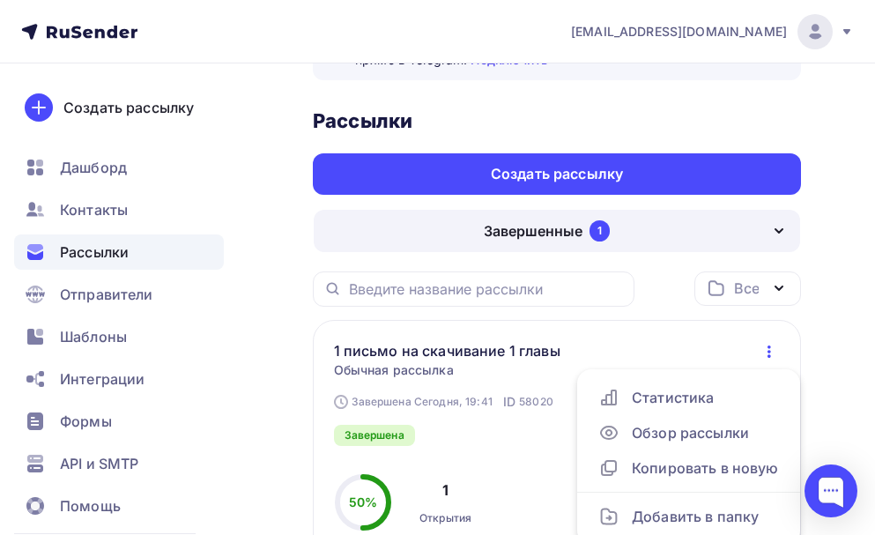
scroll to position [176, 0]
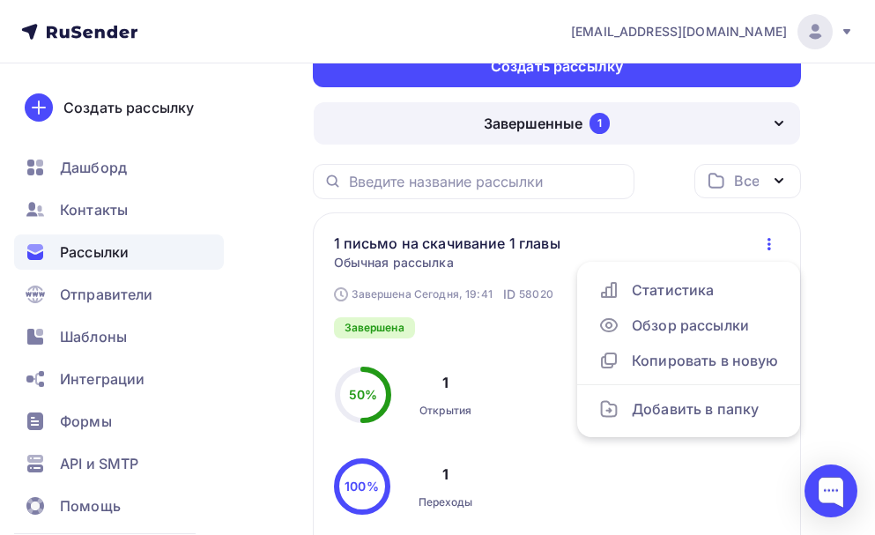
click at [586, 227] on div "Завершена Сегодня, 19:41 ID 58020 1 письмо на скачивание 1 главы Статистика Обз…" at bounding box center [557, 465] width 488 height 507
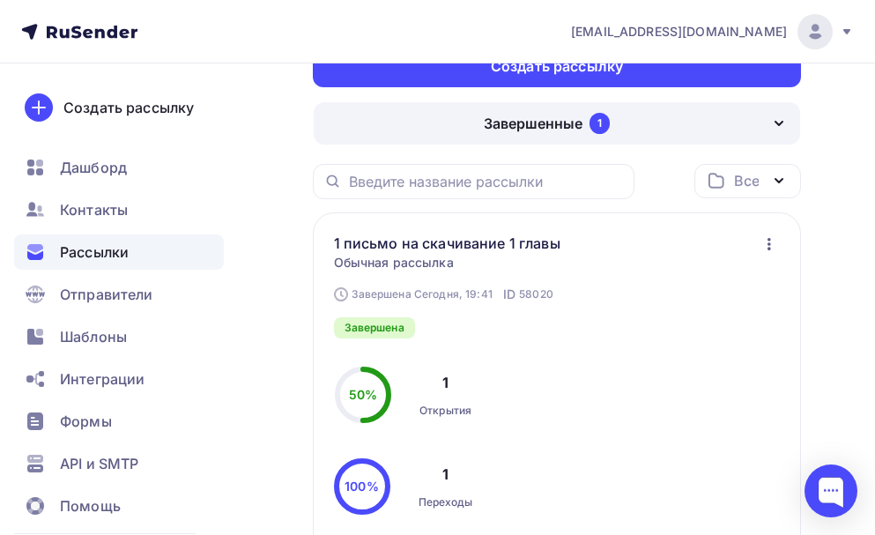
click at [774, 181] on icon "button" at bounding box center [779, 180] width 21 height 21
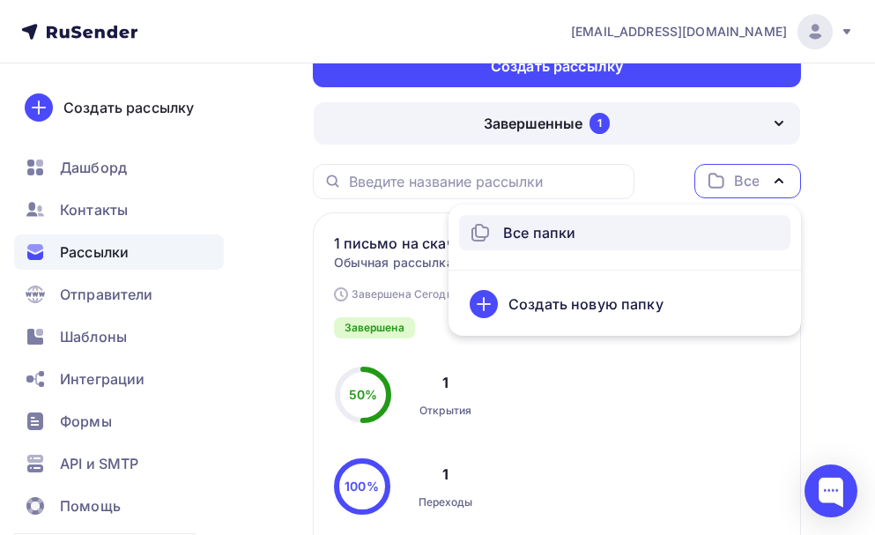
click at [776, 179] on icon "button" at bounding box center [779, 180] width 21 height 21
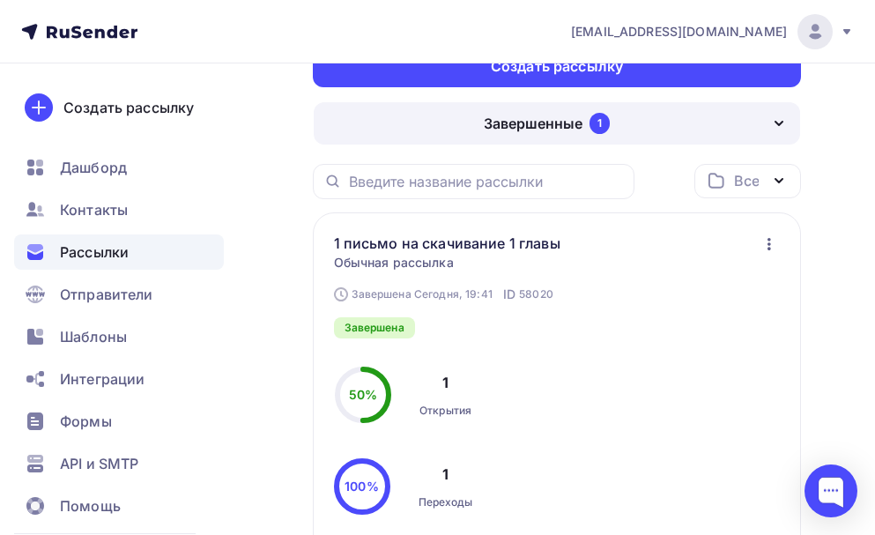
click at [768, 244] on icon "button" at bounding box center [770, 244] width 4 height 12
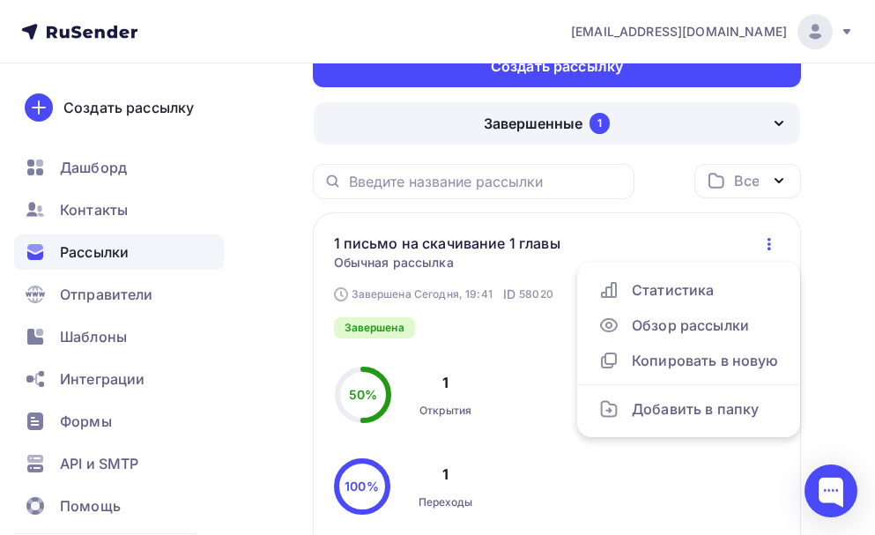
click at [764, 125] on div "Завершенные 1" at bounding box center [557, 123] width 487 height 42
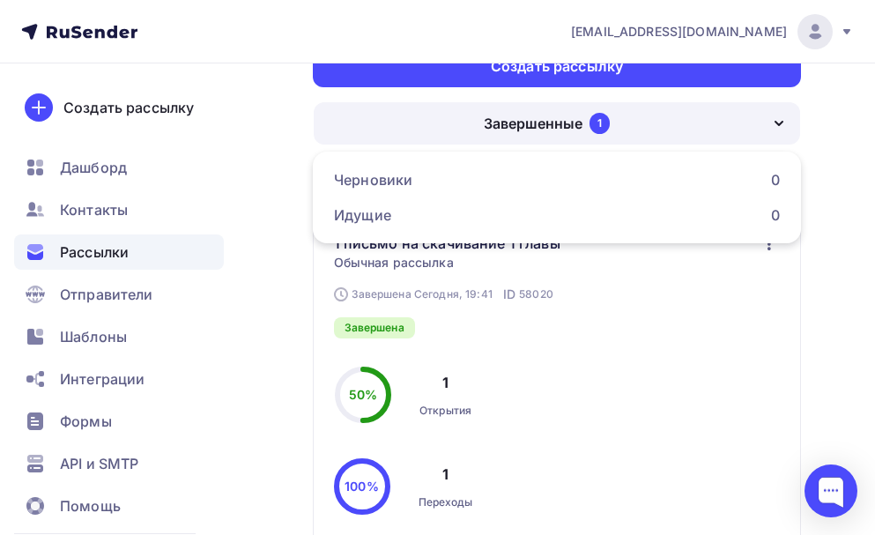
click at [652, 337] on div "Завершена Сегодня, 19:41 ID 58020 1 письмо на скачивание 1 главы Статистика Обз…" at bounding box center [535, 286] width 402 height 106
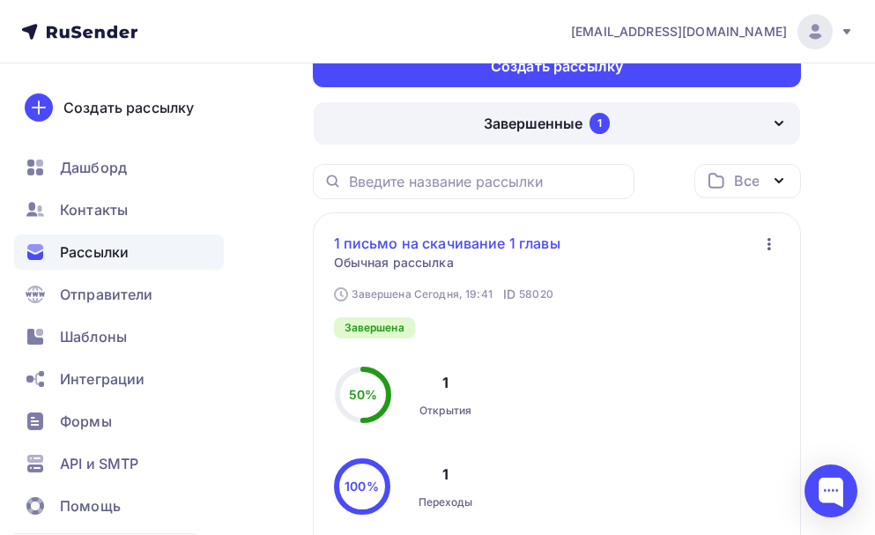
click at [520, 245] on link "1 письмо на скачивание 1 главы" at bounding box center [461, 243] width 255 height 21
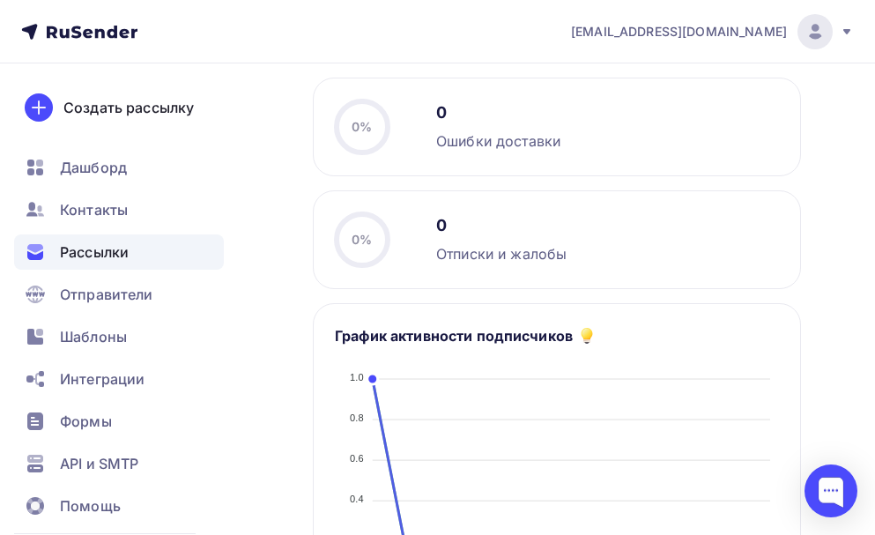
scroll to position [617, 0]
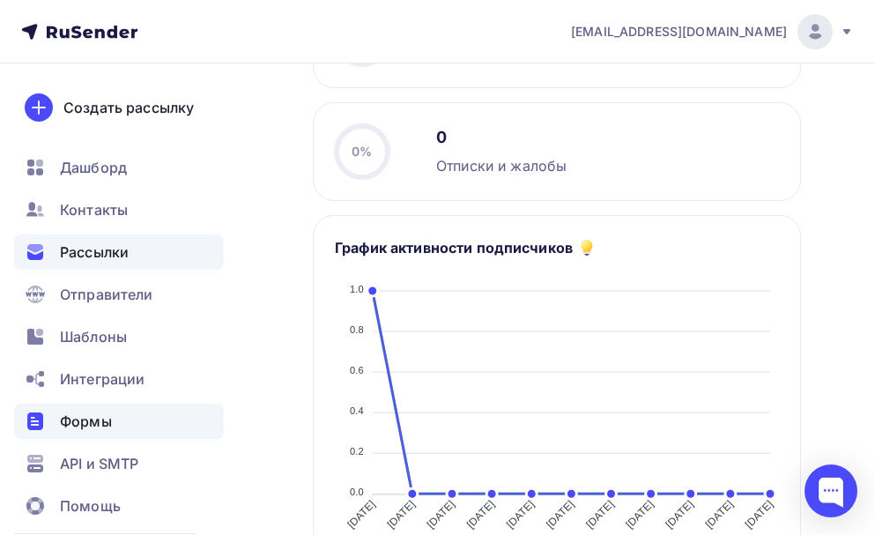
click at [100, 415] on span "Формы" at bounding box center [86, 421] width 52 height 21
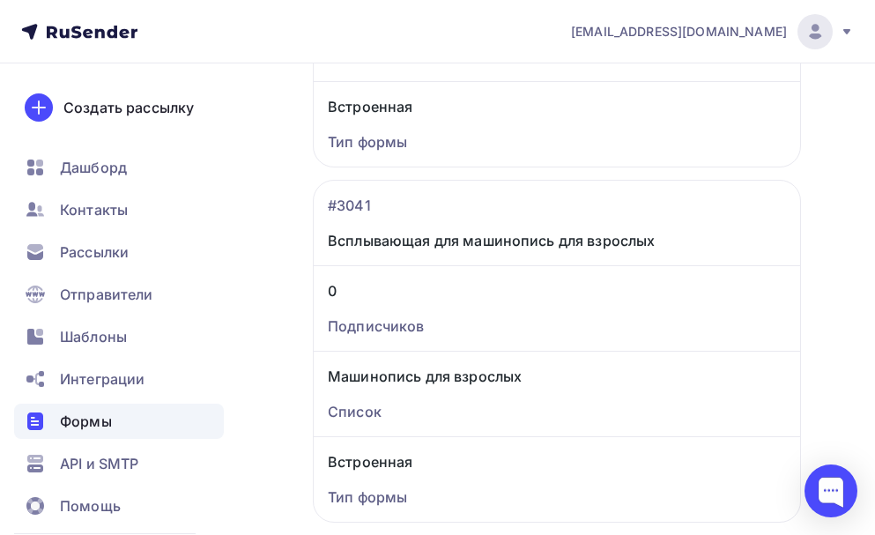
scroll to position [441, 0]
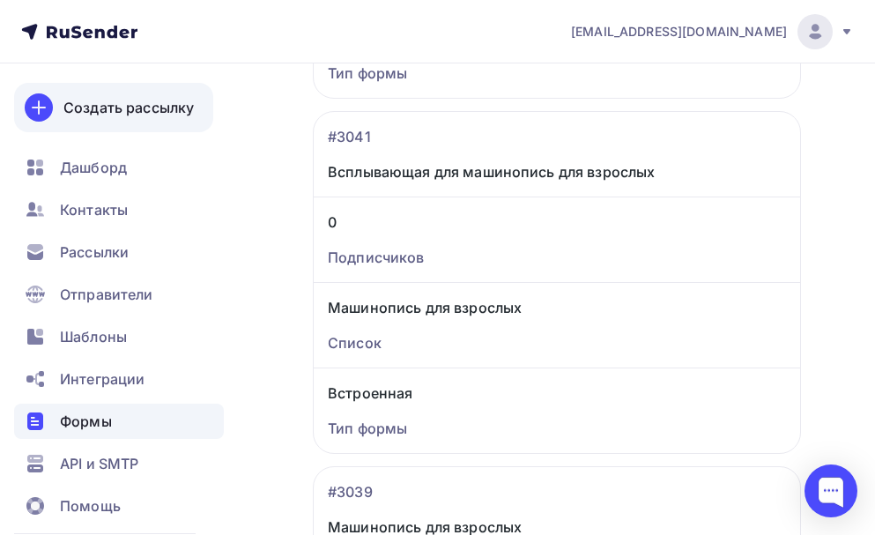
click at [129, 114] on div "Создать рассылку" at bounding box center [128, 107] width 130 height 21
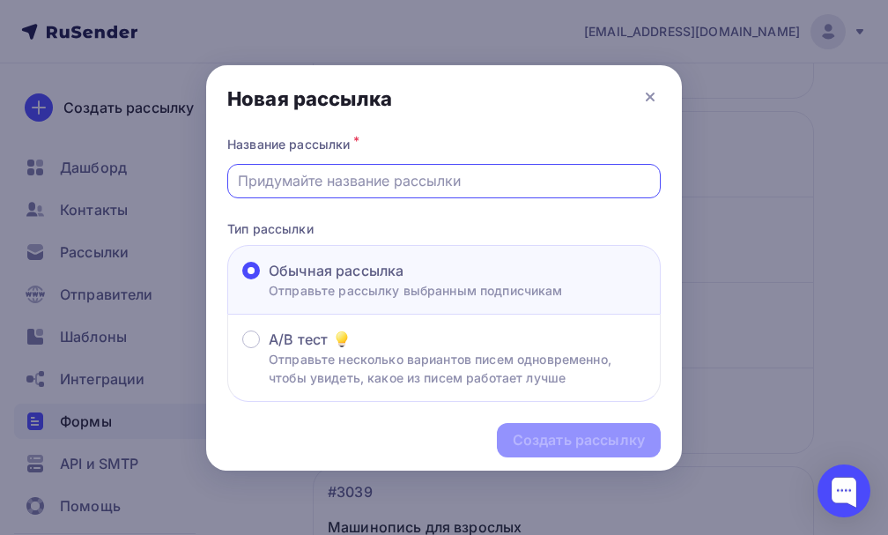
click at [416, 184] on input "text" at bounding box center [444, 180] width 413 height 21
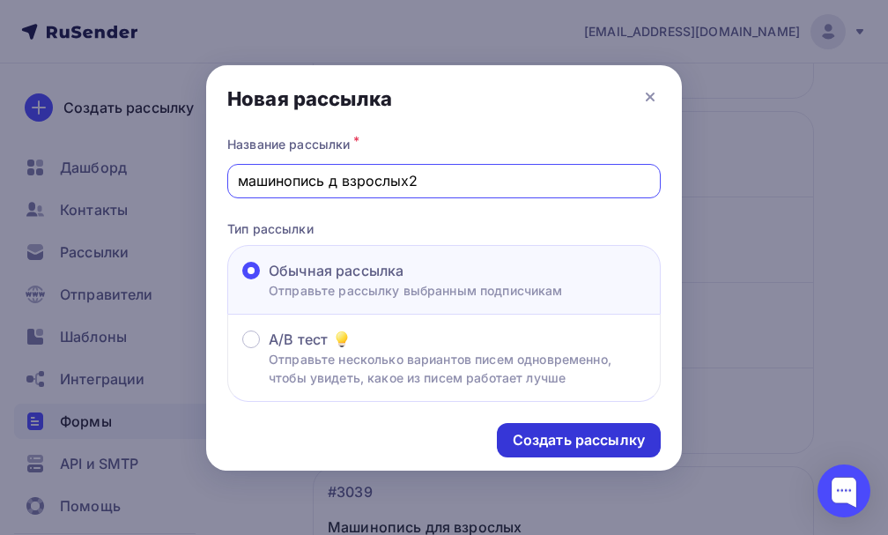
type input "машинопись д взрослых2"
click at [608, 439] on div "Создать рассылку" at bounding box center [579, 440] width 132 height 20
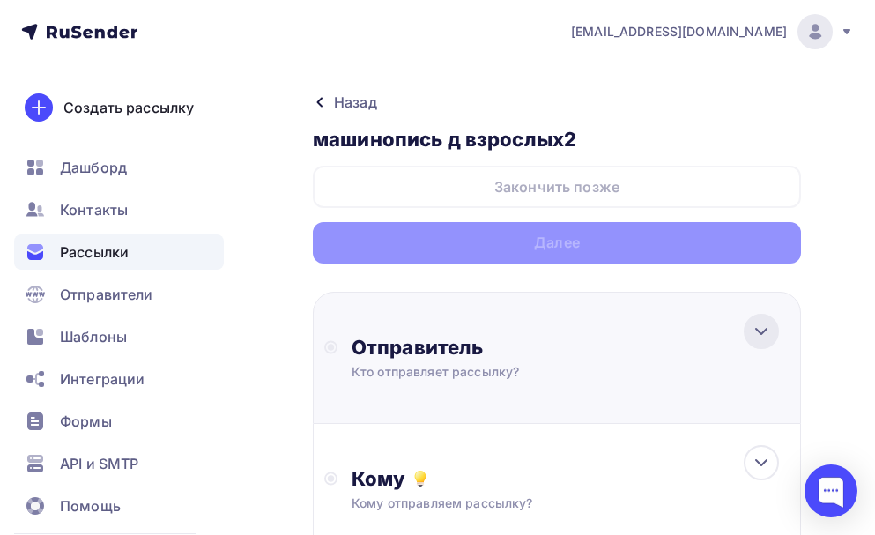
click at [763, 333] on icon at bounding box center [761, 331] width 11 height 5
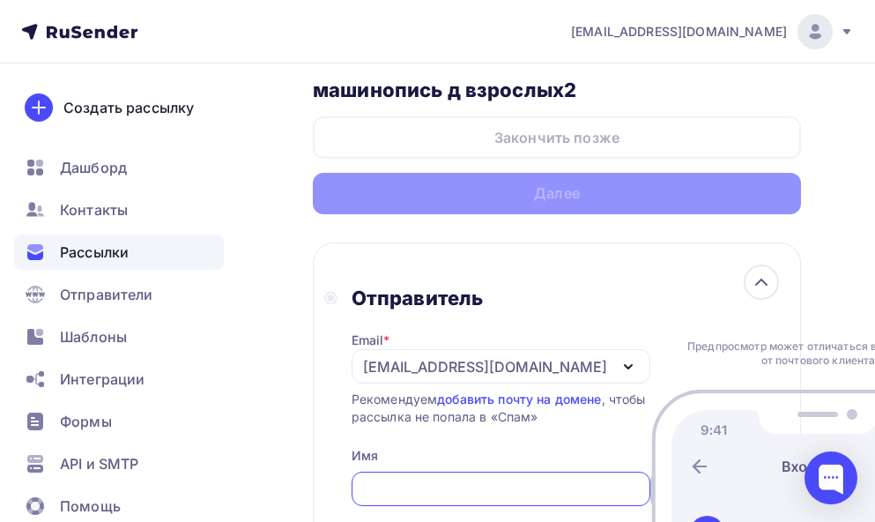
scroll to position [88, 0]
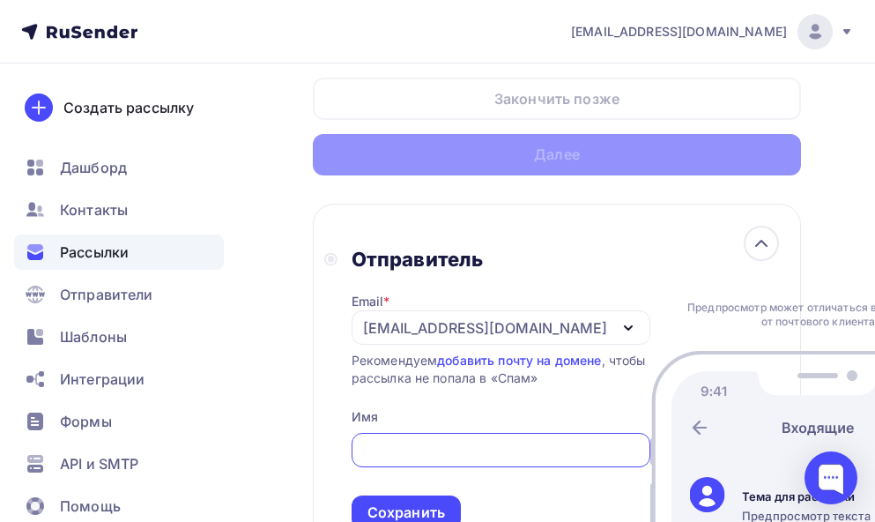
click at [618, 320] on icon "button" at bounding box center [628, 327] width 21 height 21
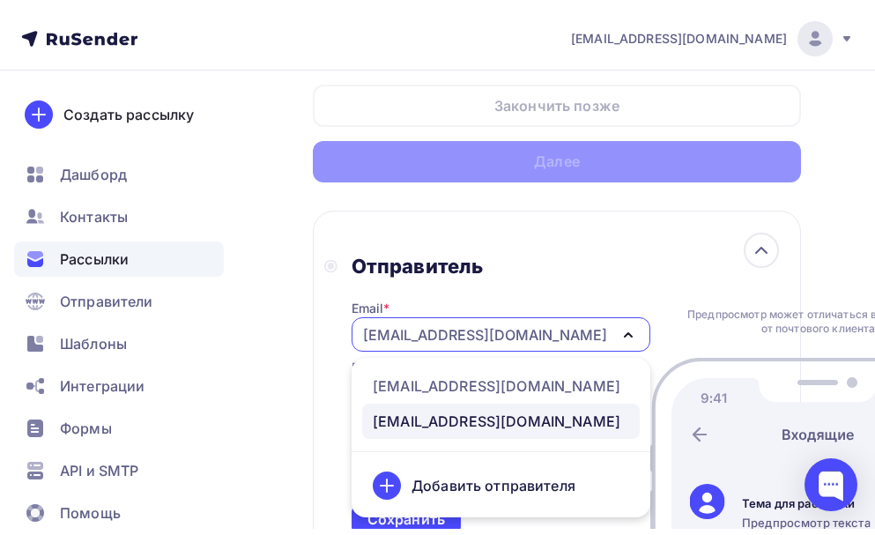
scroll to position [91, 0]
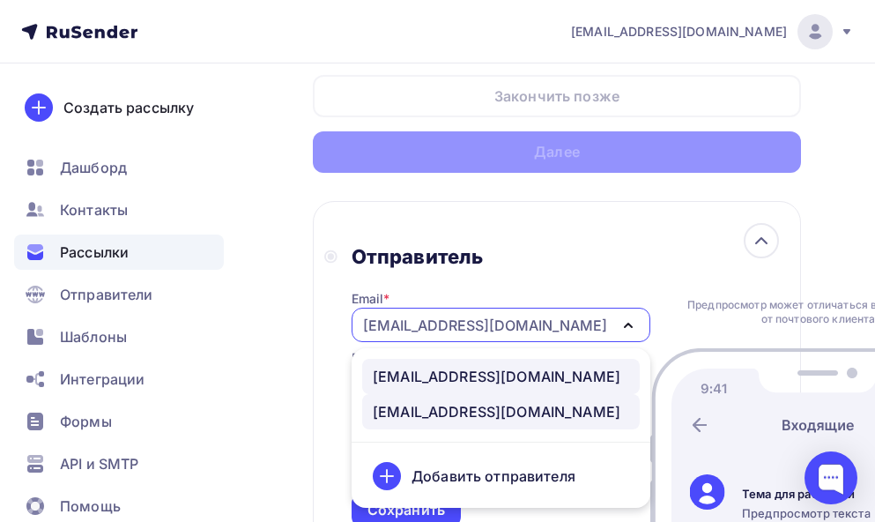
click at [476, 369] on div "post@natalykay.ru" at bounding box center [497, 376] width 248 height 21
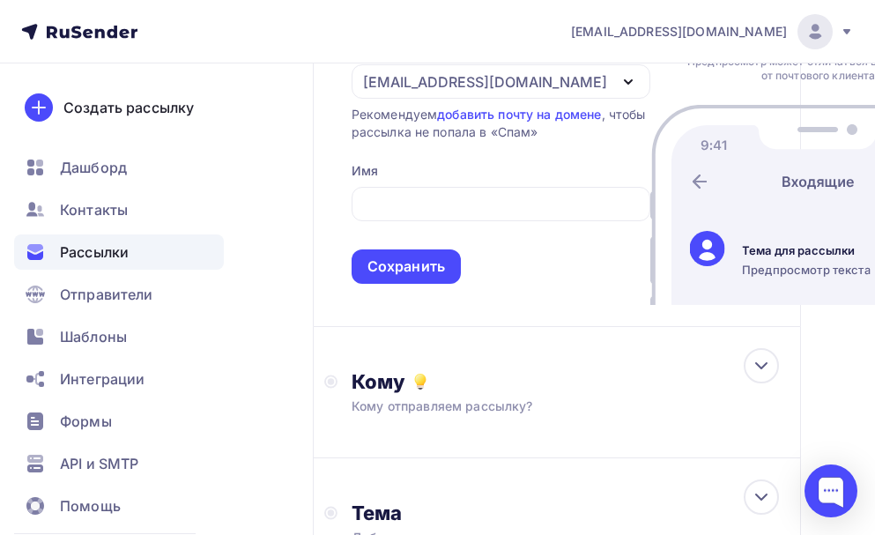
scroll to position [355, 0]
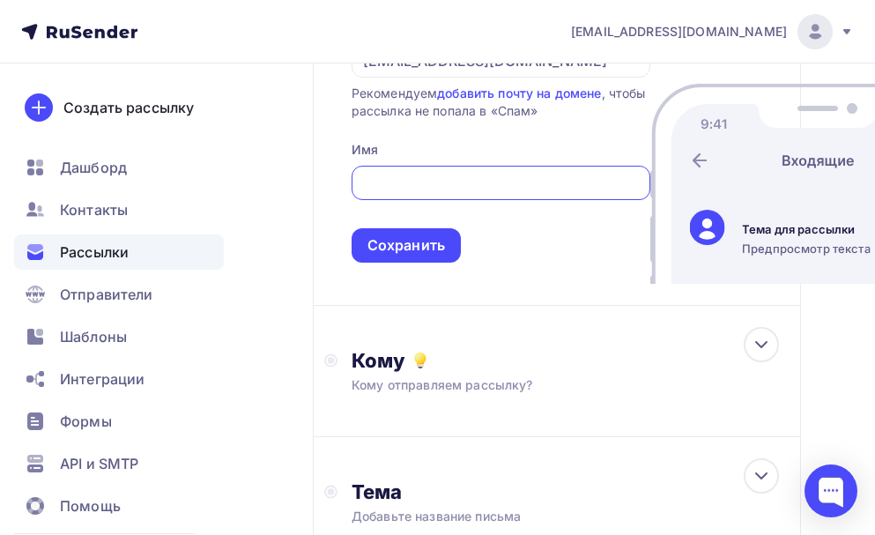
click at [437, 194] on input "text" at bounding box center [500, 183] width 279 height 21
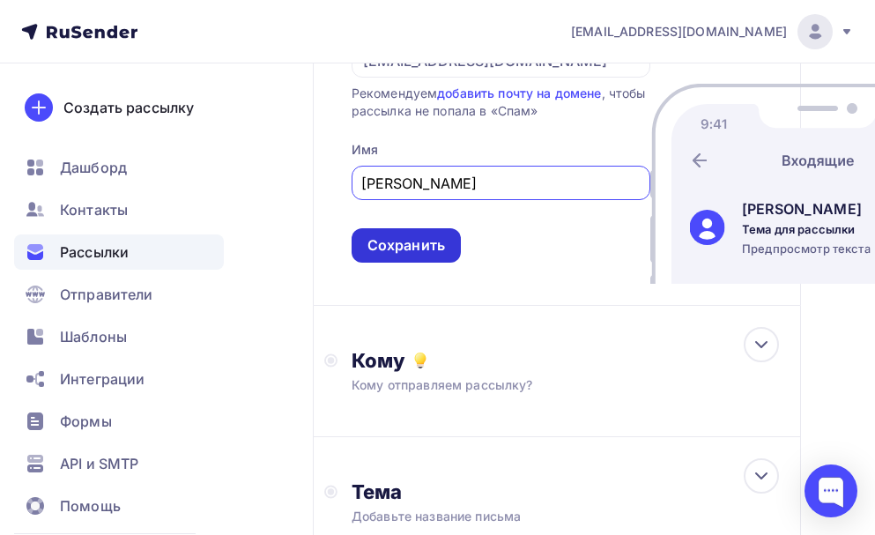
type input "Натали Кей"
click at [441, 256] on div "Сохранить" at bounding box center [407, 245] width 78 height 20
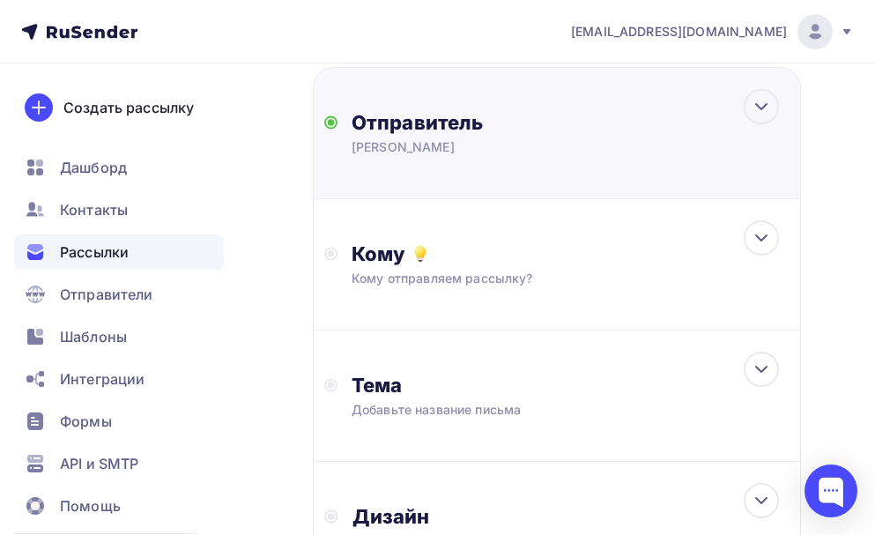
scroll to position [179, 0]
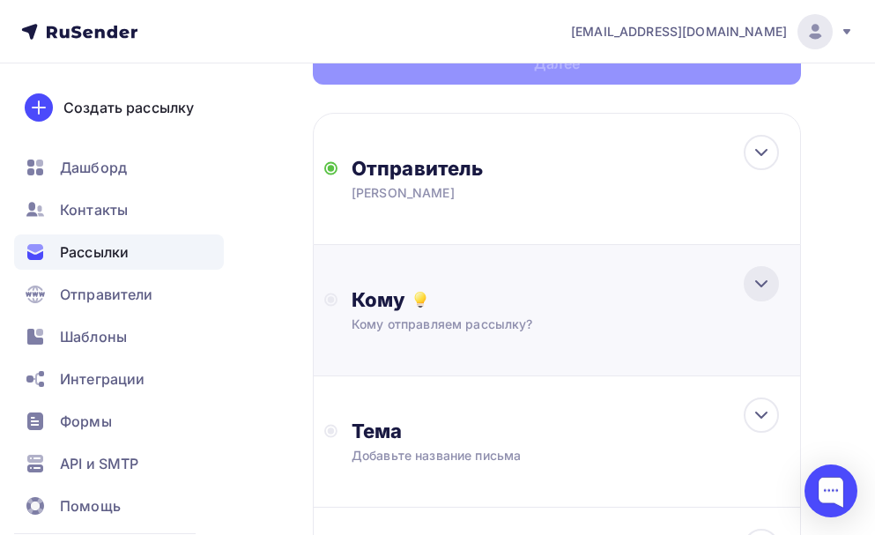
click at [760, 278] on icon at bounding box center [761, 283] width 21 height 21
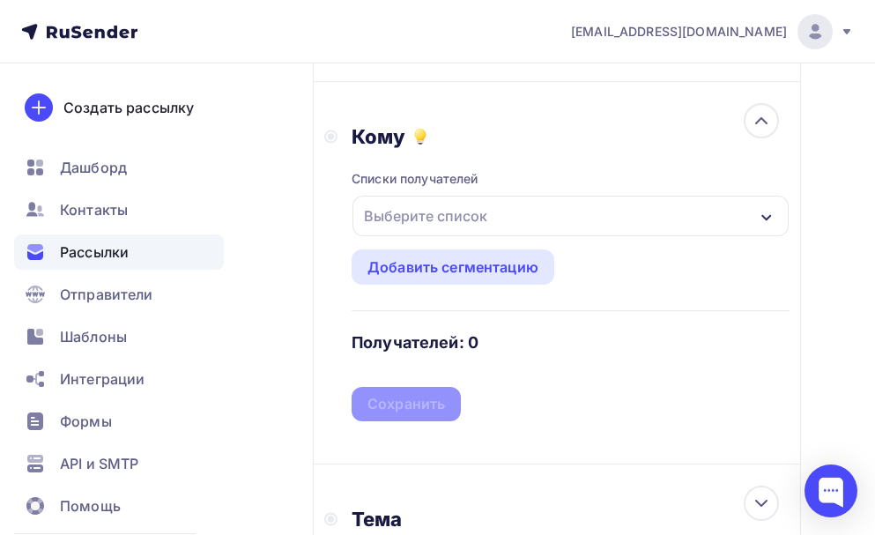
scroll to position [355, 0]
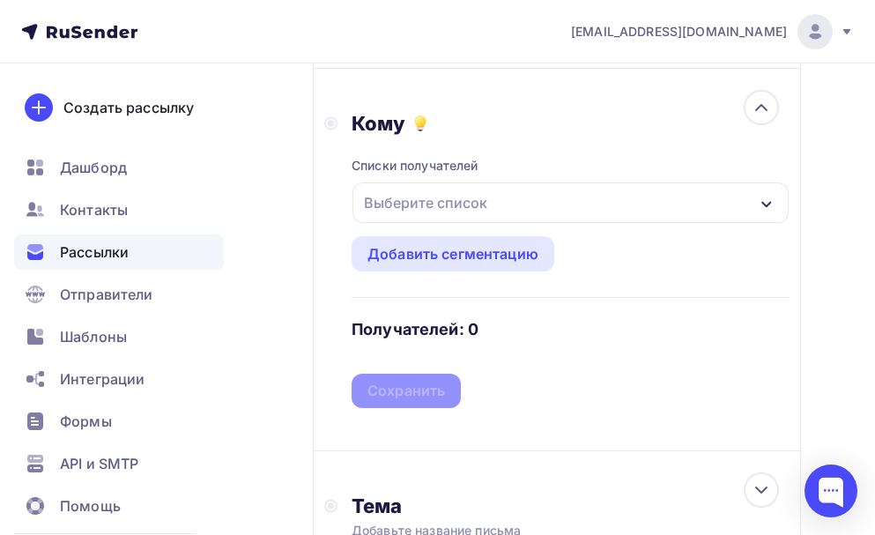
click at [760, 195] on div "button" at bounding box center [767, 202] width 14 height 21
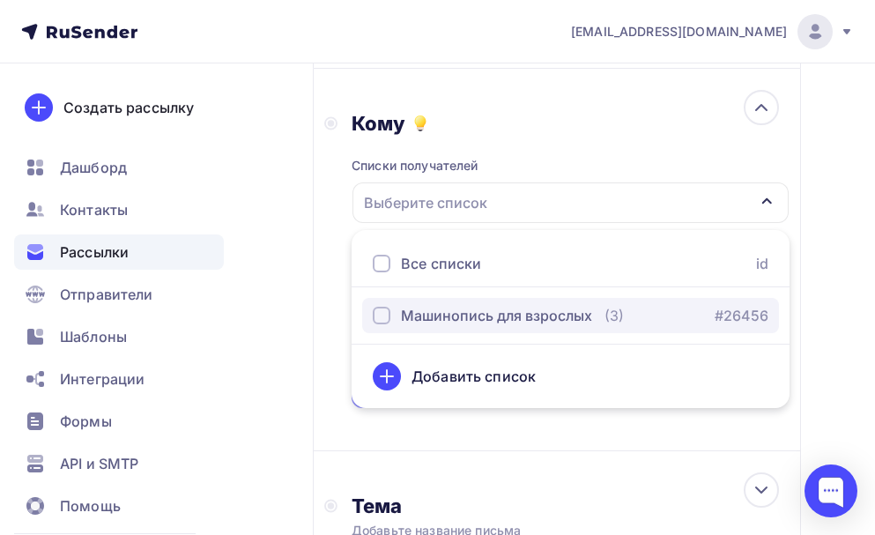
click at [550, 314] on div "Машинопись для взрослых" at bounding box center [496, 315] width 191 height 21
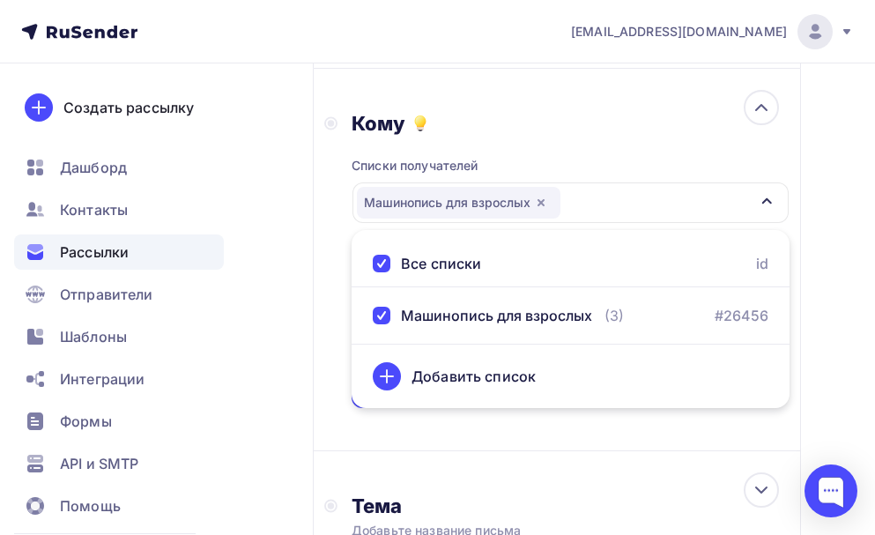
click at [839, 233] on div "Назад машинопись д взрослых2 машинопись д взрослых2 Закончить позже Далее Отпра…" at bounding box center [437, 323] width 875 height 1230
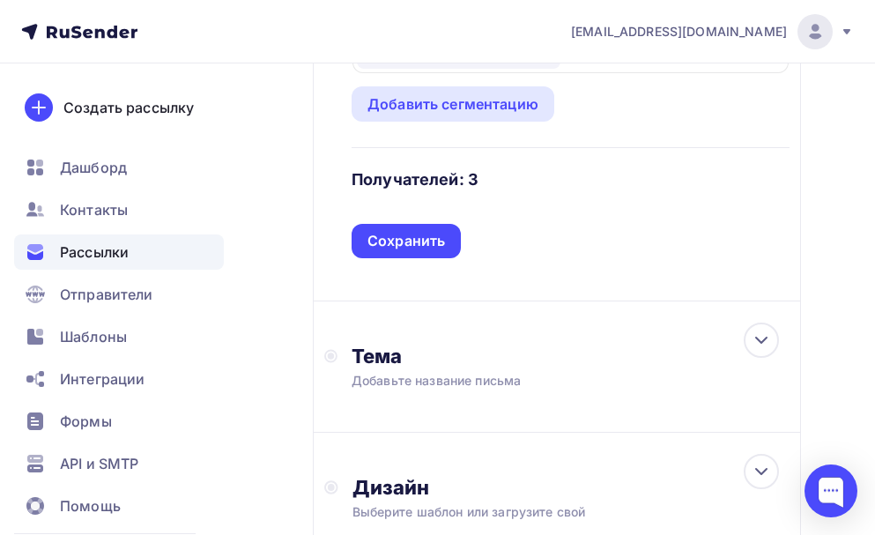
scroll to position [531, 0]
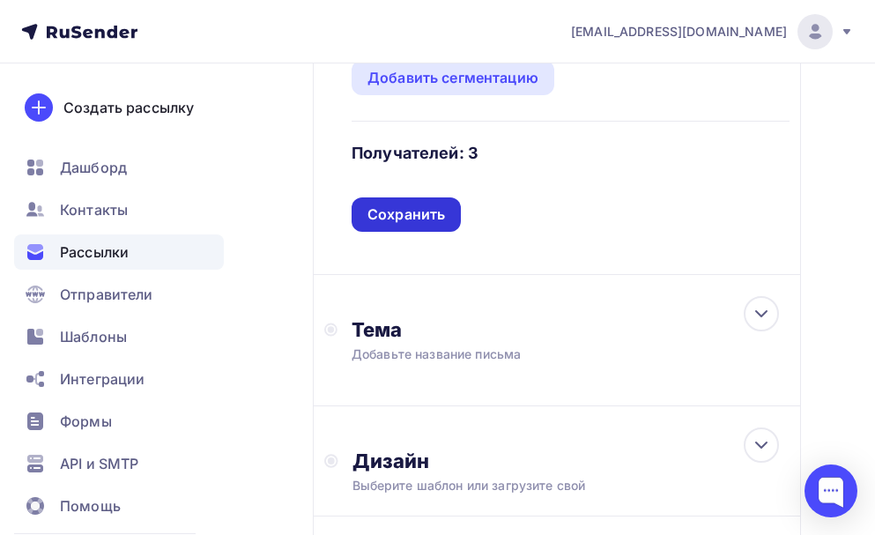
click at [443, 216] on div "Сохранить" at bounding box center [407, 214] width 78 height 20
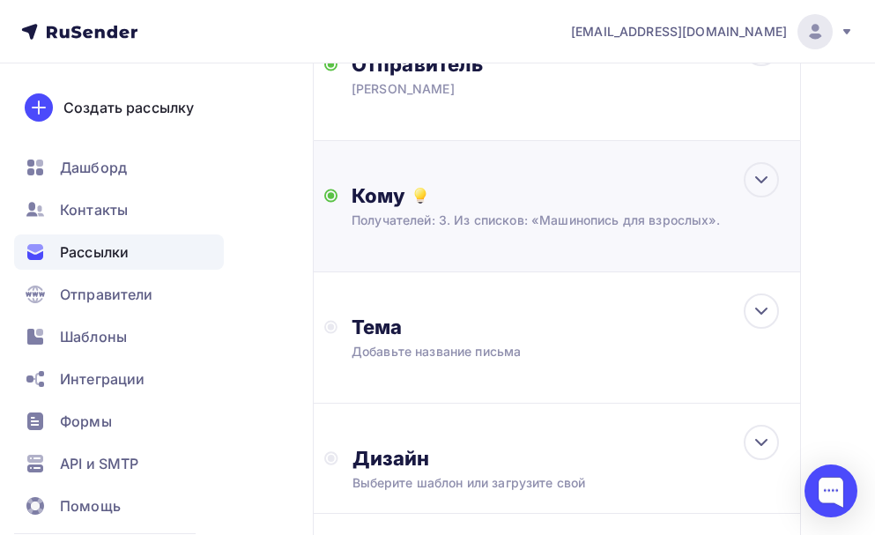
scroll to position [331, 0]
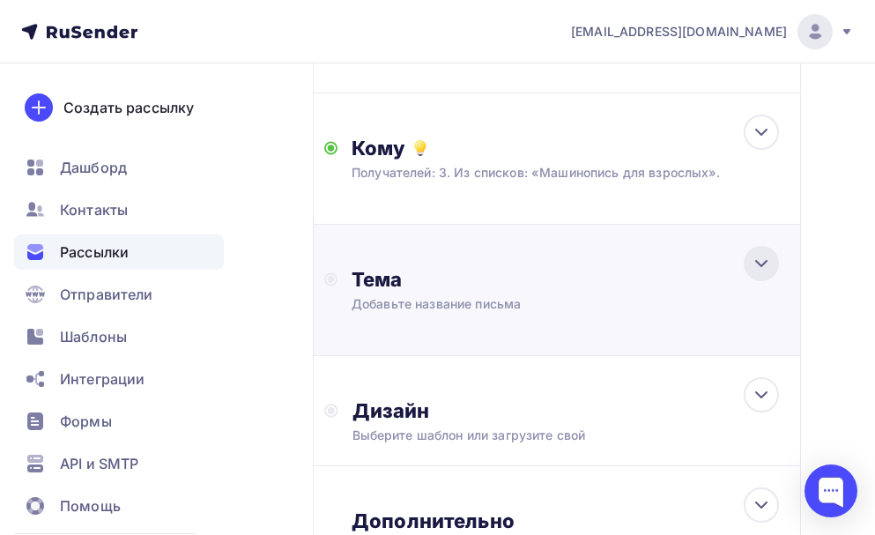
click at [759, 263] on icon at bounding box center [761, 263] width 11 height 5
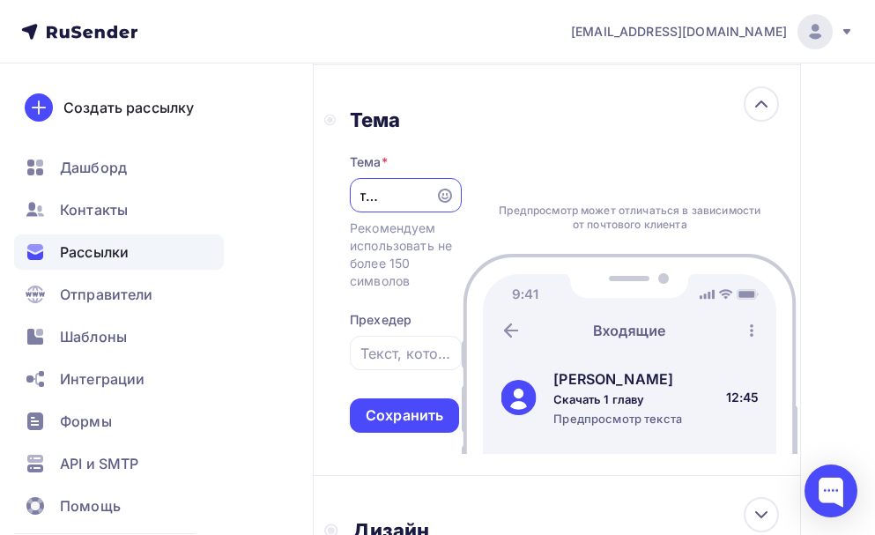
scroll to position [507, 0]
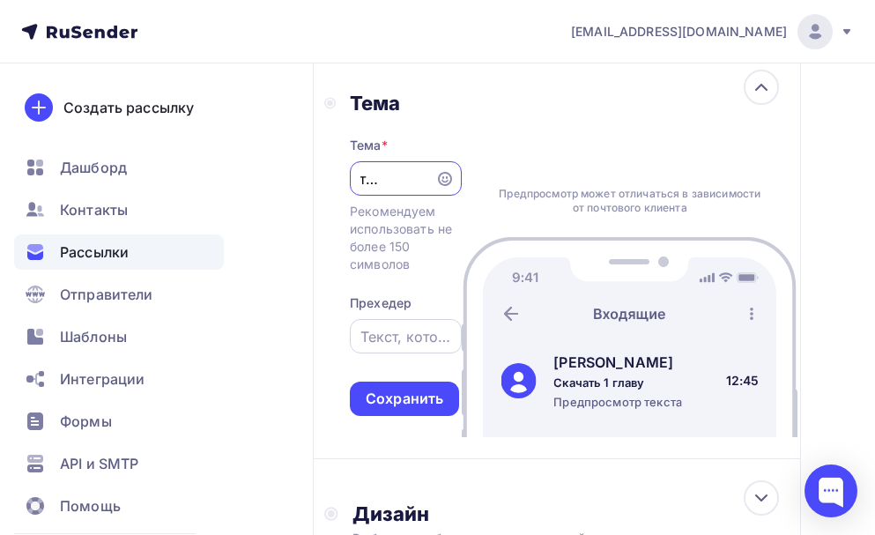
type input "Скачать 1 главу"
click at [409, 334] on input "text" at bounding box center [406, 336] width 92 height 21
paste input "Вы отправили заявку на скачивание первой главы книги."
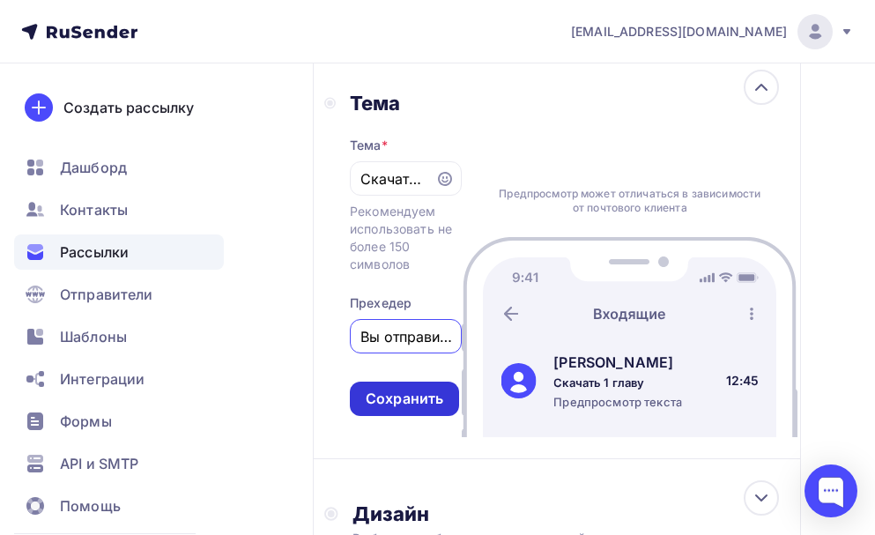
scroll to position [0, 305]
type input "Вы отправили заявку на скачивание первой главы книги."
click at [414, 398] on div "Сохранить" at bounding box center [405, 399] width 78 height 20
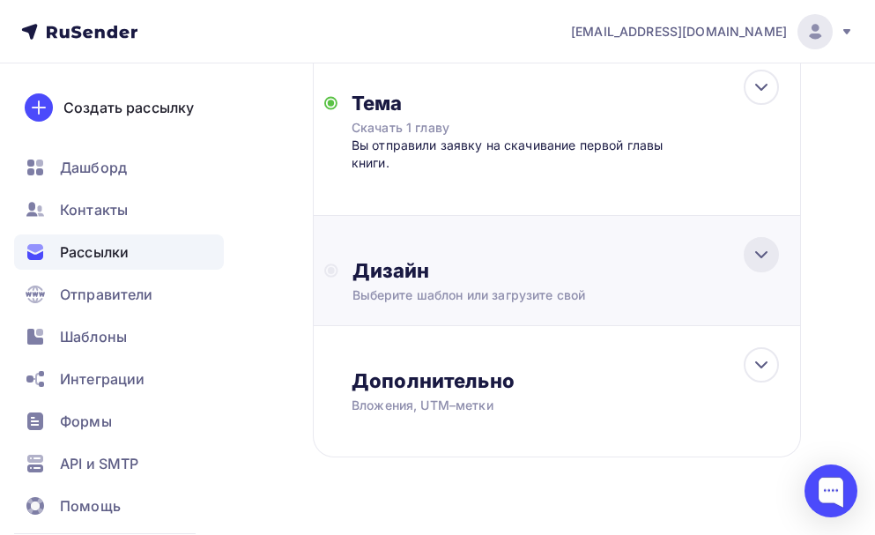
click at [762, 256] on icon at bounding box center [761, 254] width 21 height 21
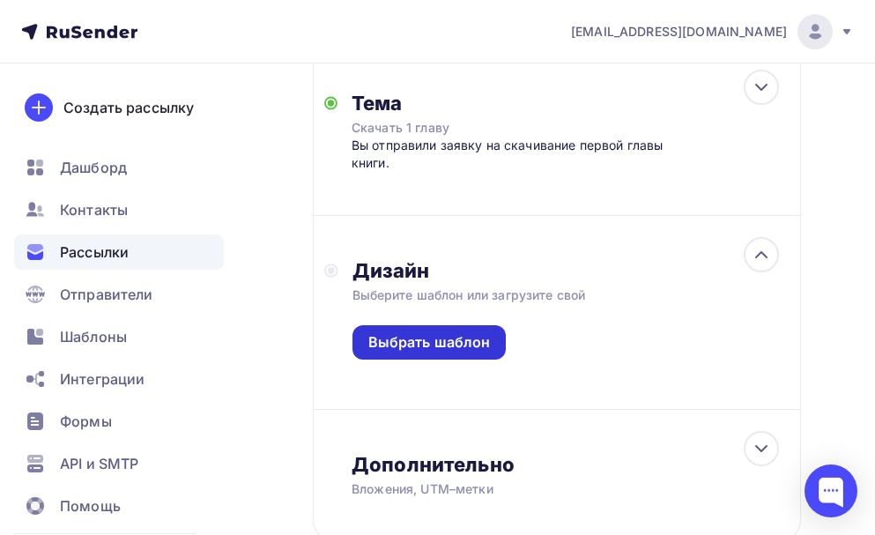
click at [471, 338] on div "Выбрать шаблон" at bounding box center [429, 342] width 123 height 20
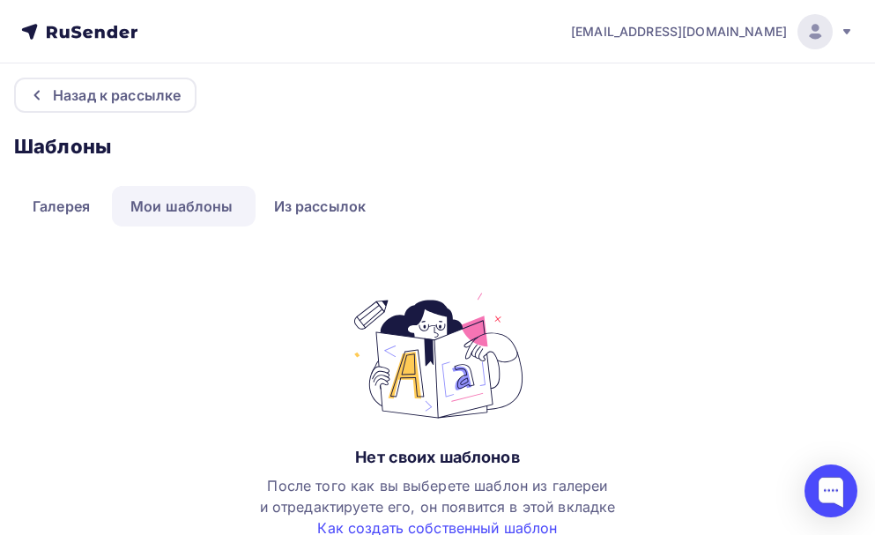
click at [225, 199] on link "Мои шаблоны" at bounding box center [182, 206] width 140 height 41
click at [223, 205] on link "Мои шаблоны" at bounding box center [182, 206] width 140 height 41
click at [50, 208] on link "Галерея" at bounding box center [61, 206] width 94 height 41
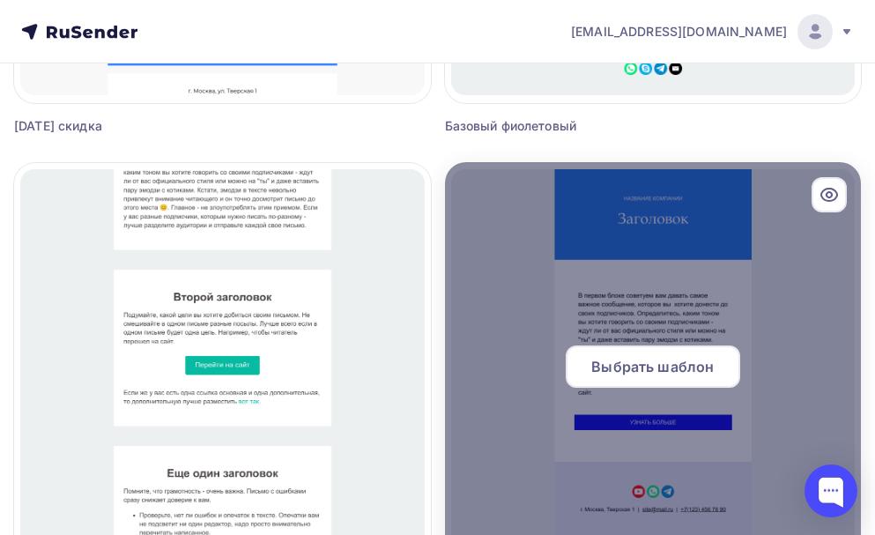
scroll to position [1586, 0]
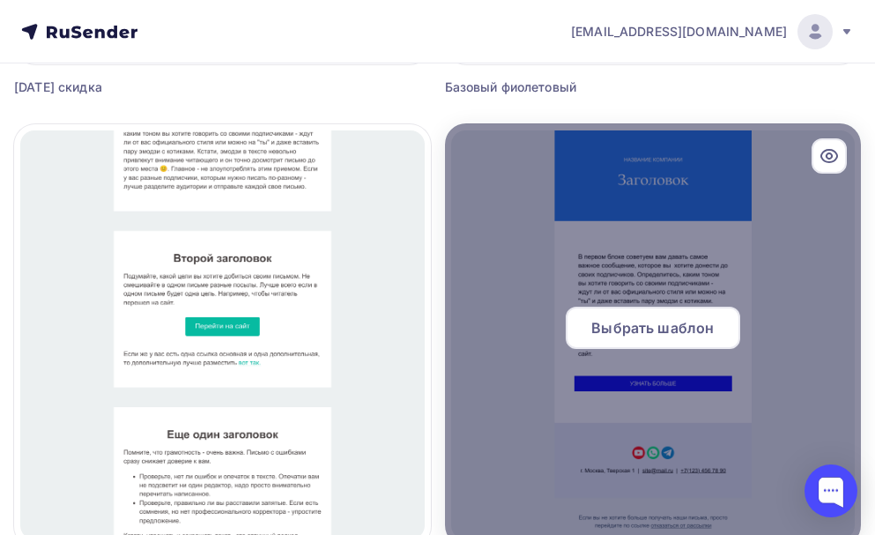
click at [670, 330] on span "Выбрать шаблон" at bounding box center [652, 327] width 123 height 21
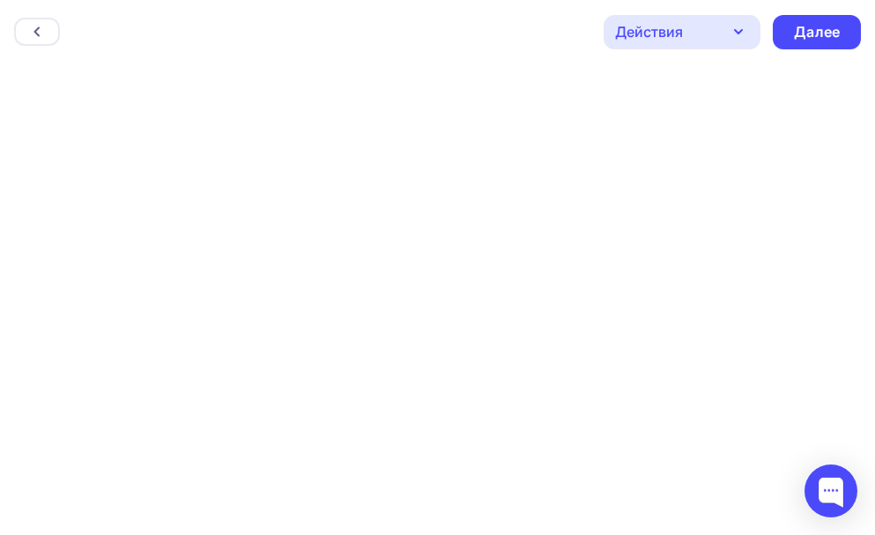
scroll to position [4, 0]
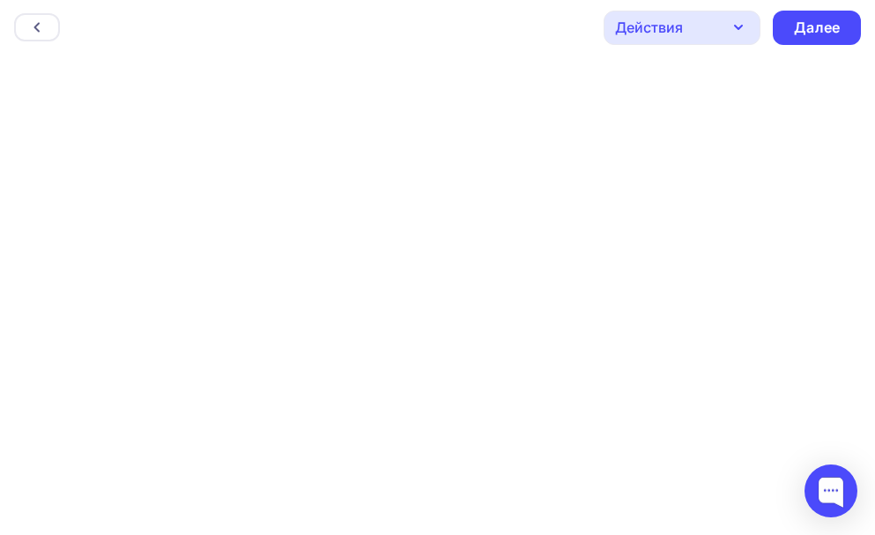
click at [738, 27] on icon "button" at bounding box center [738, 28] width 7 height 4
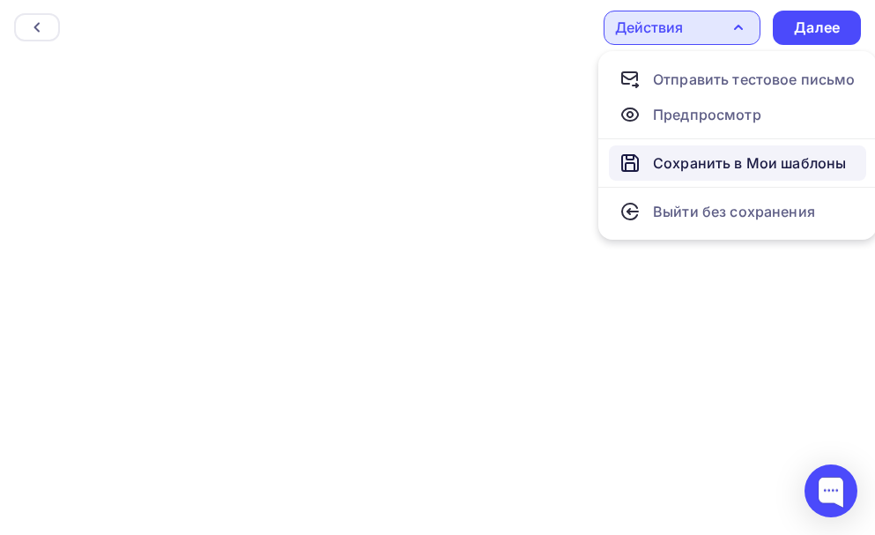
click at [726, 160] on div "Сохранить в Мои шаблоны" at bounding box center [749, 162] width 193 height 21
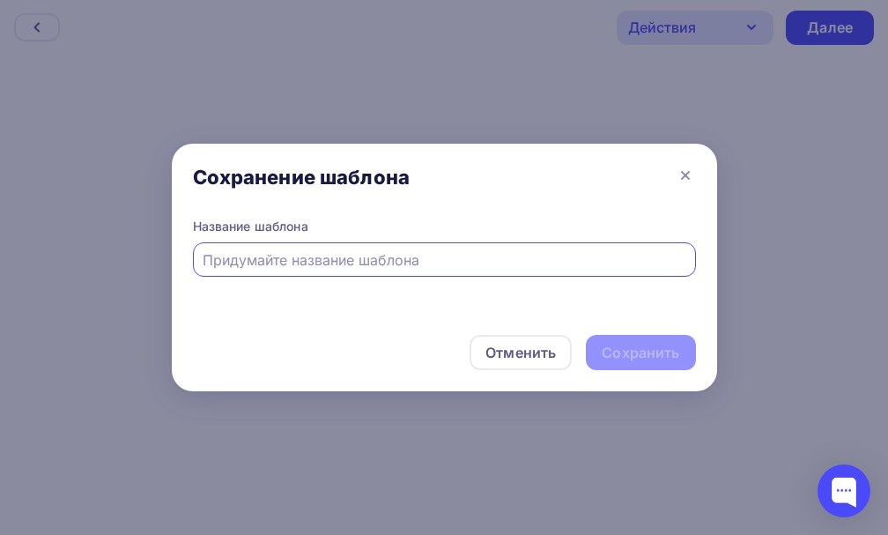
click at [313, 265] on input "text" at bounding box center [444, 259] width 483 height 21
type input "!"
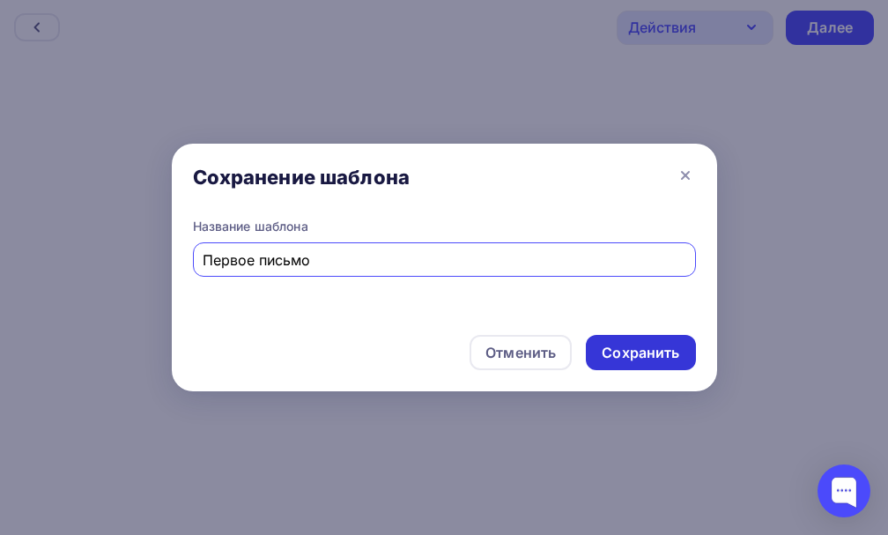
type input "Первое письмо"
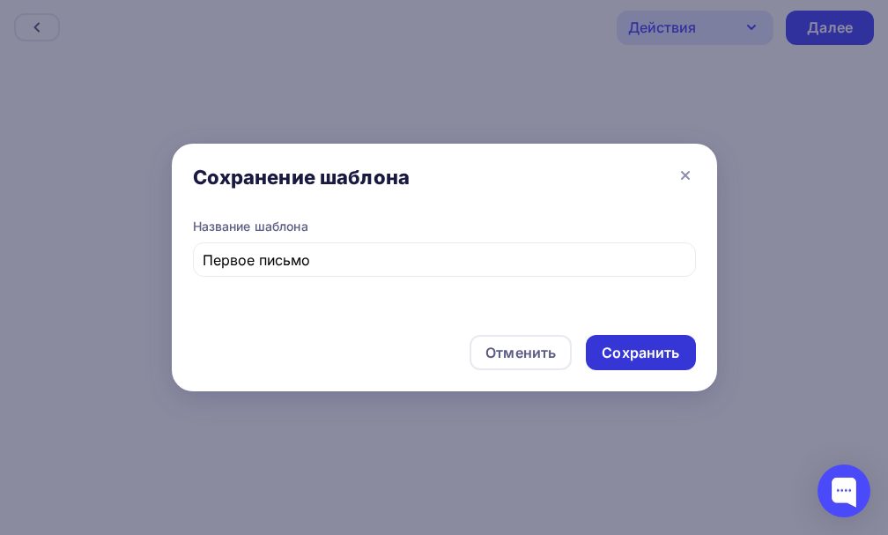
click at [659, 344] on div "Сохранить" at bounding box center [641, 353] width 78 height 20
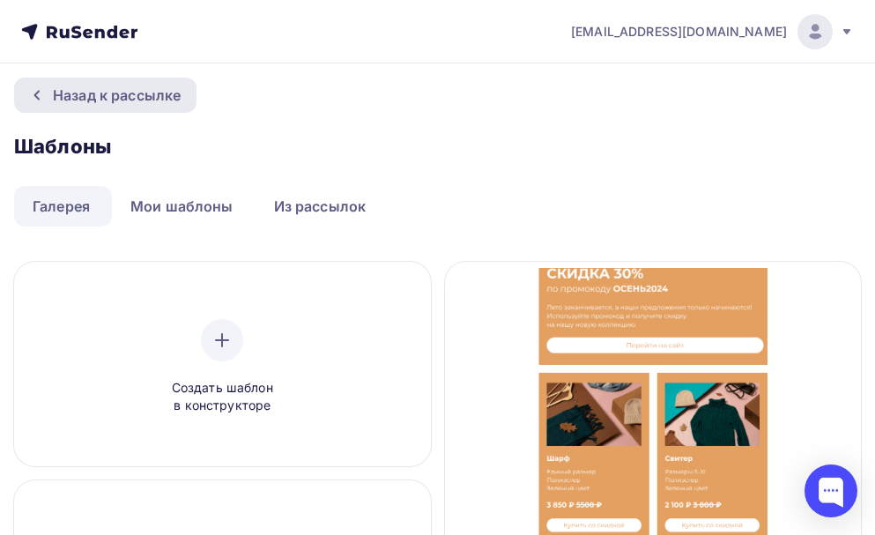
click at [68, 94] on div "Назад к рассылке" at bounding box center [117, 95] width 128 height 21
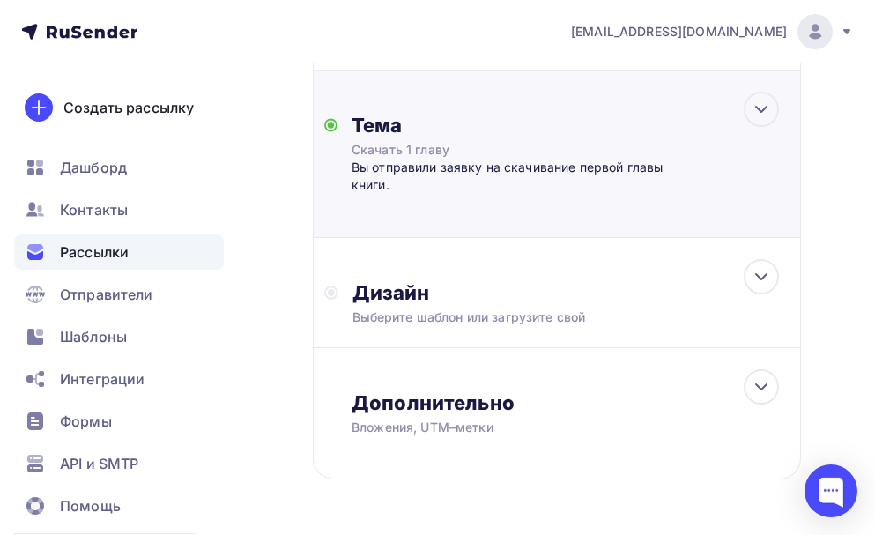
scroll to position [543, 0]
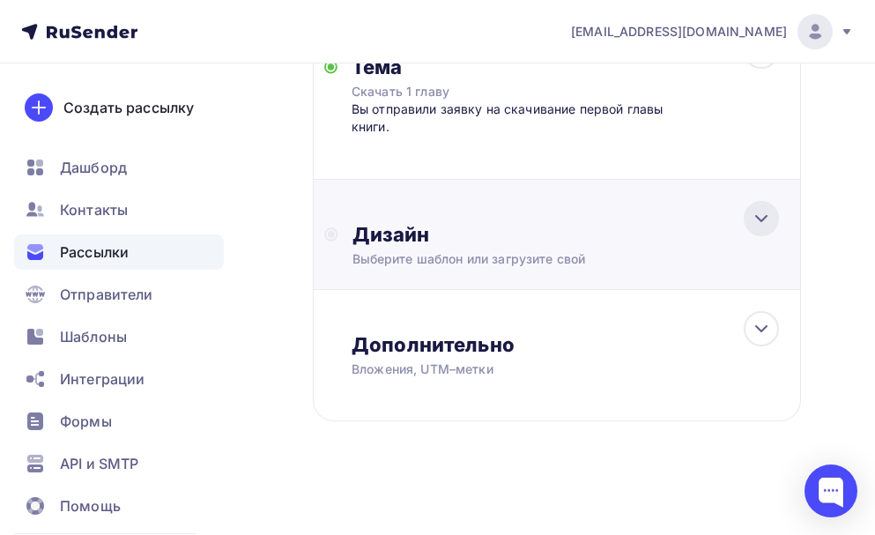
click at [753, 214] on icon at bounding box center [761, 218] width 21 height 21
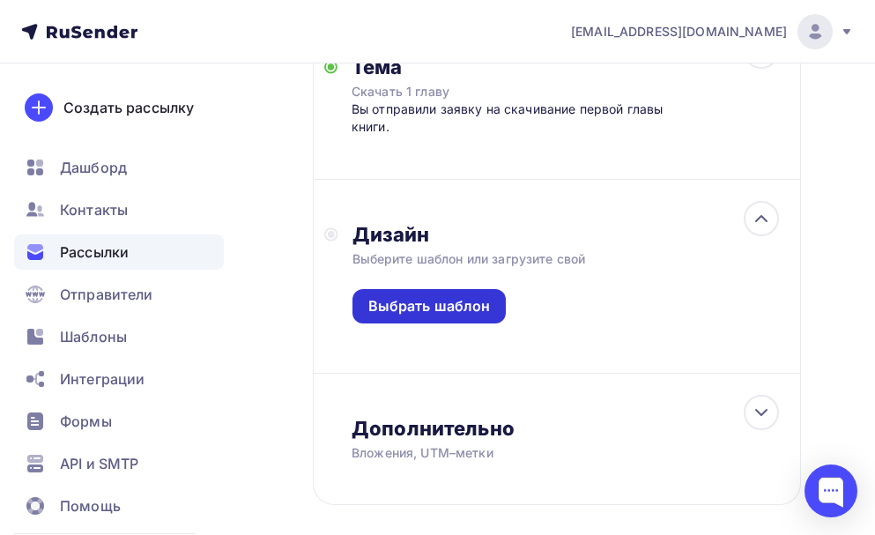
click at [477, 310] on div "Выбрать шаблон" at bounding box center [429, 306] width 123 height 20
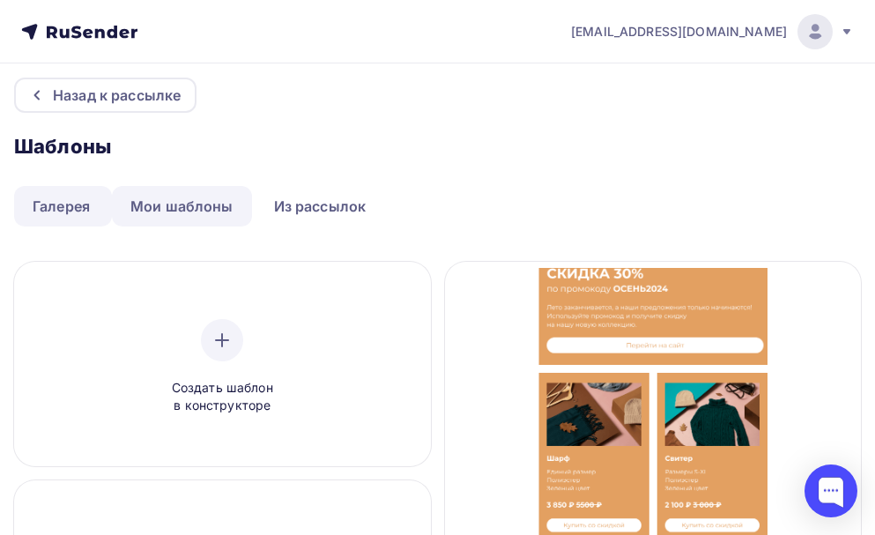
click at [194, 207] on link "Мои шаблоны" at bounding box center [182, 206] width 140 height 41
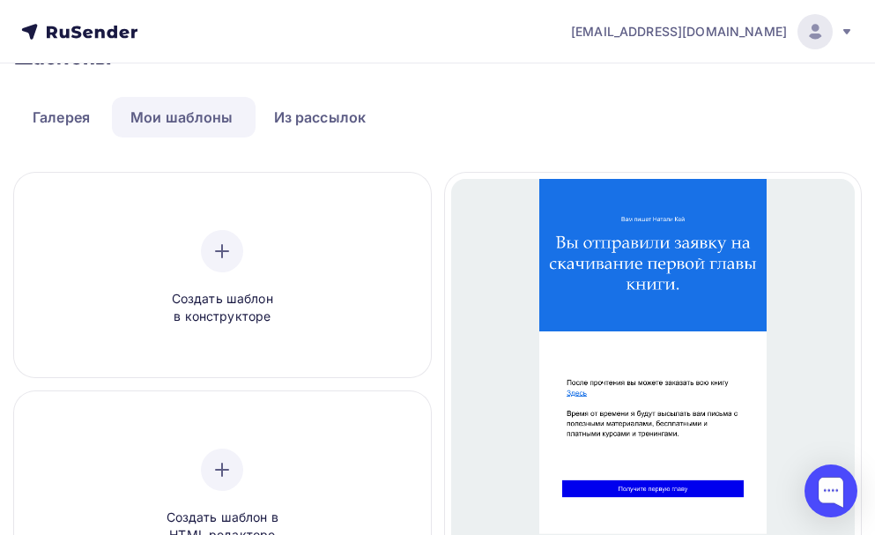
scroll to position [176, 0]
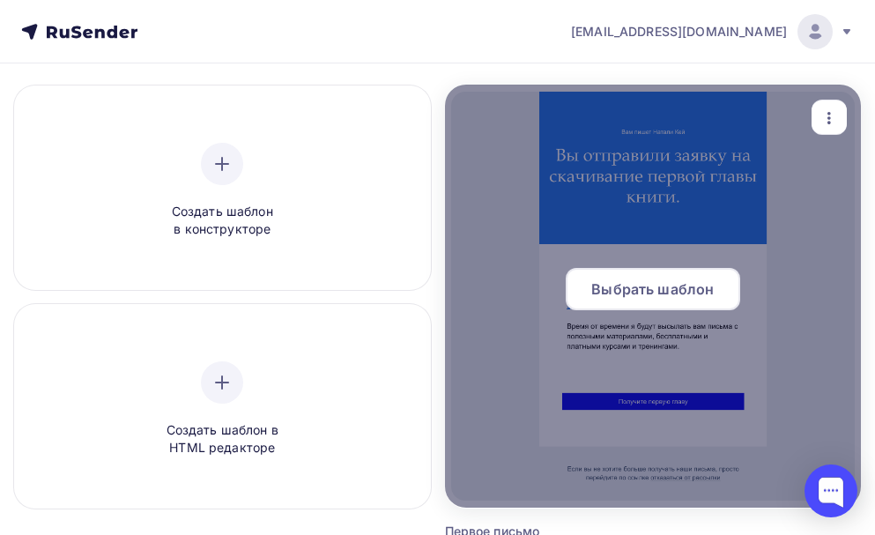
click at [705, 286] on span "Выбрать шаблон" at bounding box center [652, 289] width 123 height 21
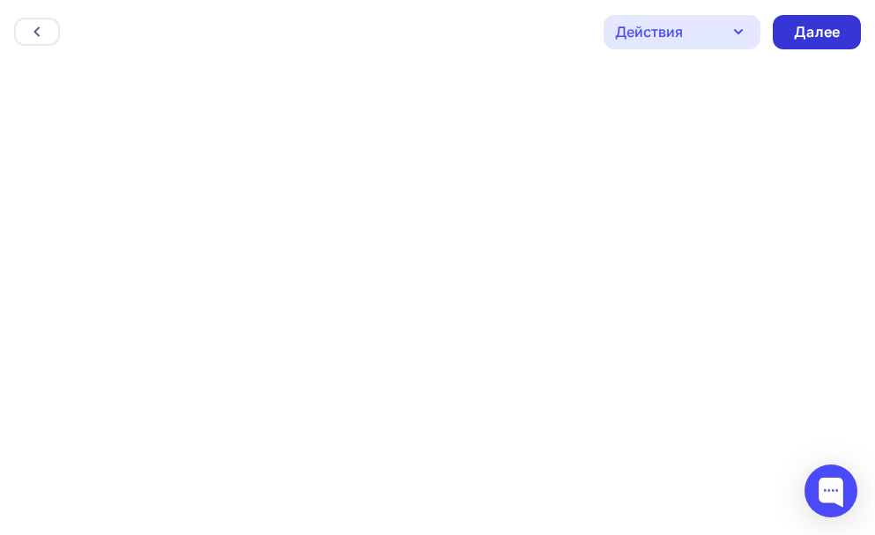
click at [830, 24] on div "Далее" at bounding box center [817, 32] width 46 height 20
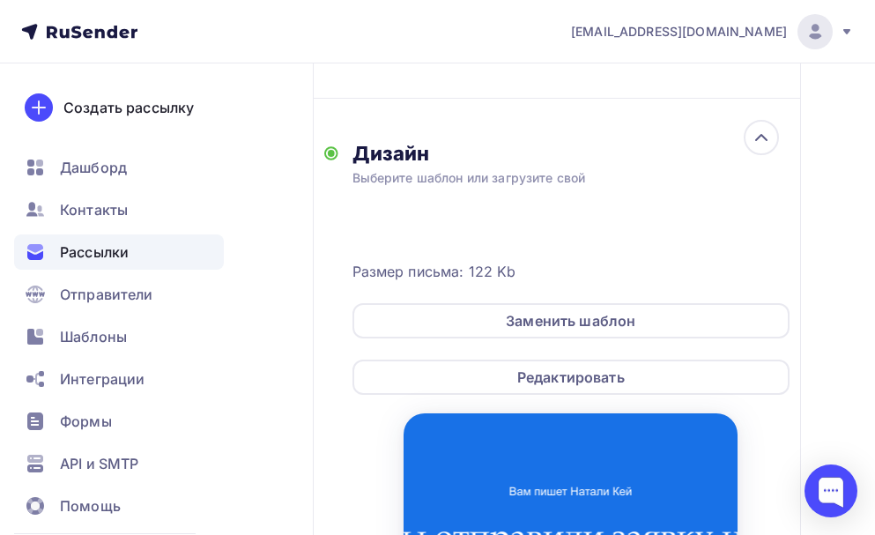
scroll to position [705, 0]
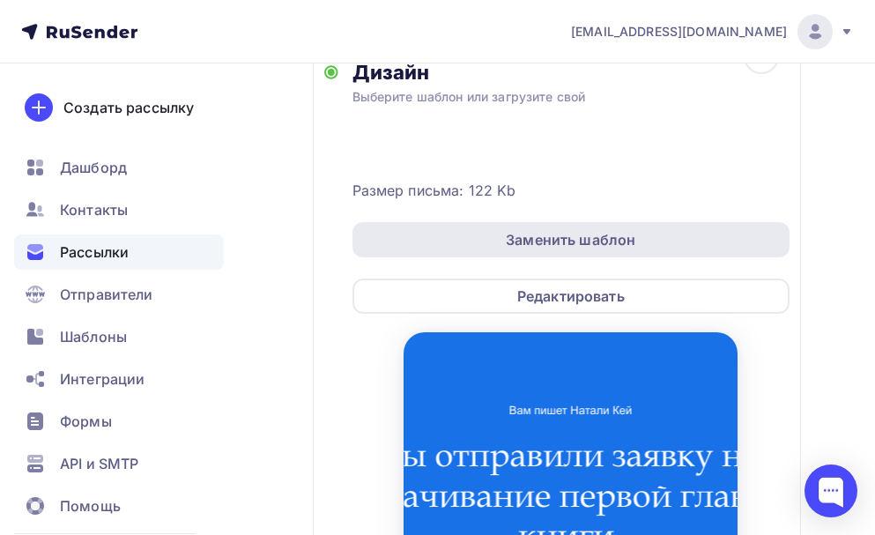
click at [628, 237] on div "Заменить шаблон" at bounding box center [571, 239] width 130 height 21
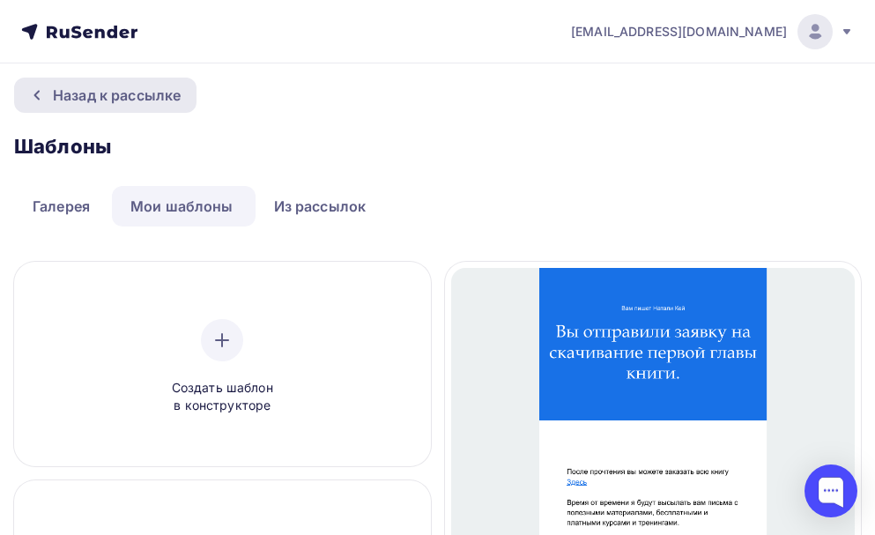
click at [27, 99] on div "Назад к рассылке" at bounding box center [105, 95] width 182 height 35
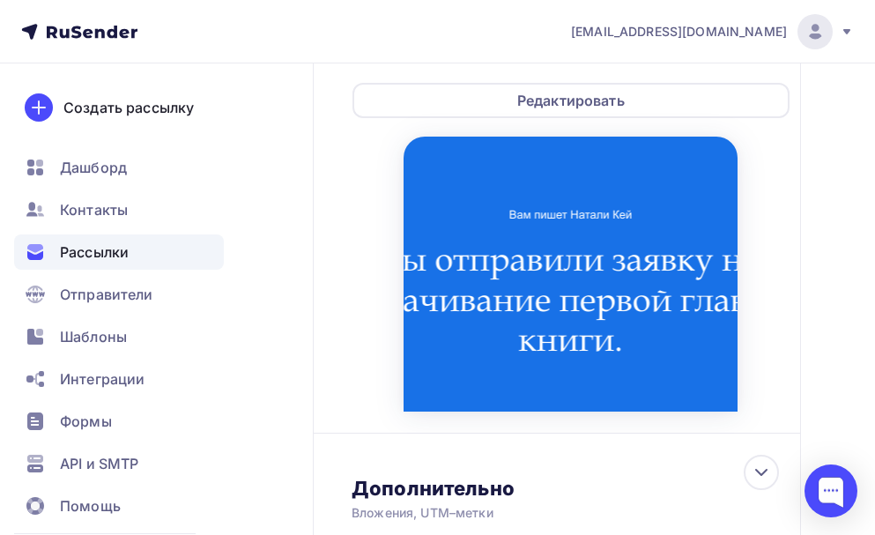
scroll to position [1044, 0]
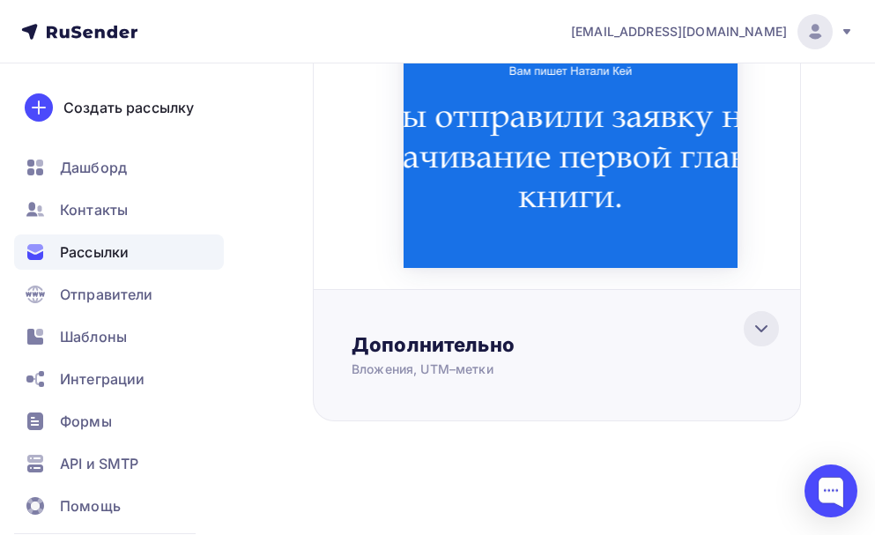
click at [754, 326] on icon at bounding box center [761, 328] width 21 height 21
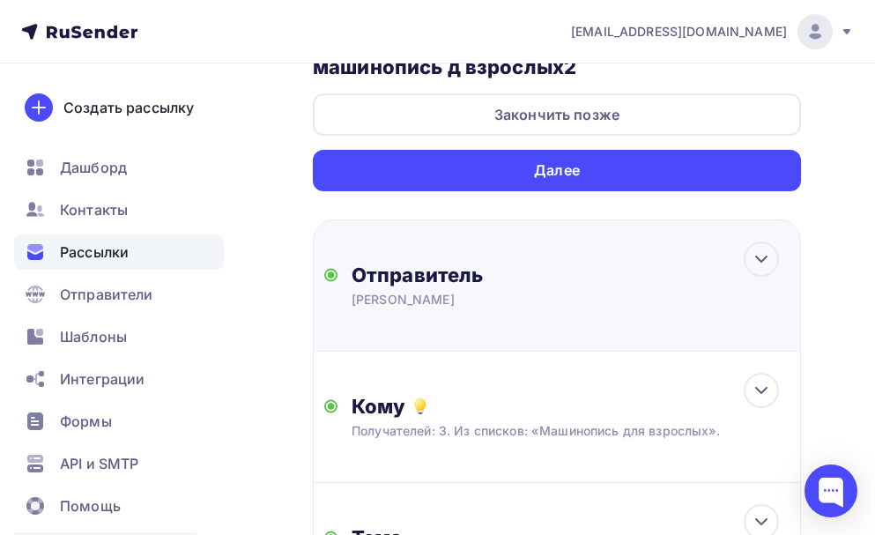
scroll to position [0, 0]
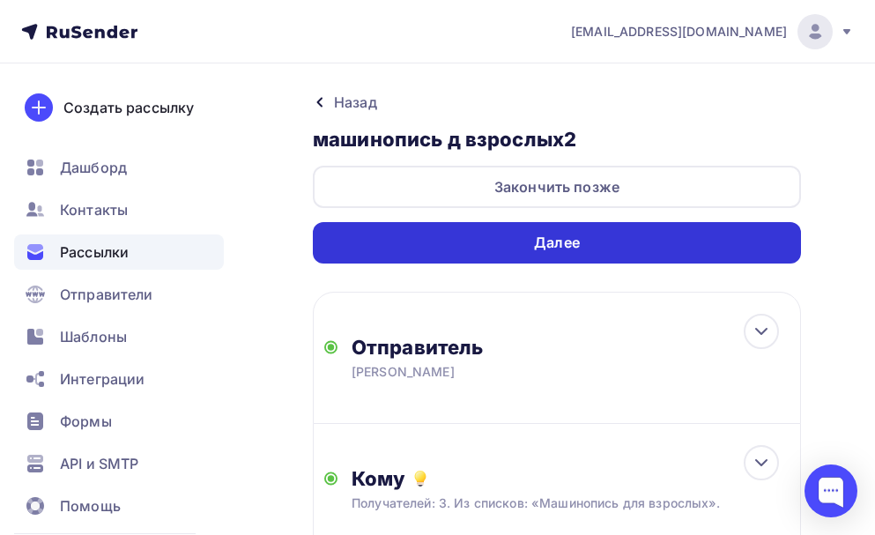
click at [669, 236] on div "Далее" at bounding box center [557, 242] width 488 height 41
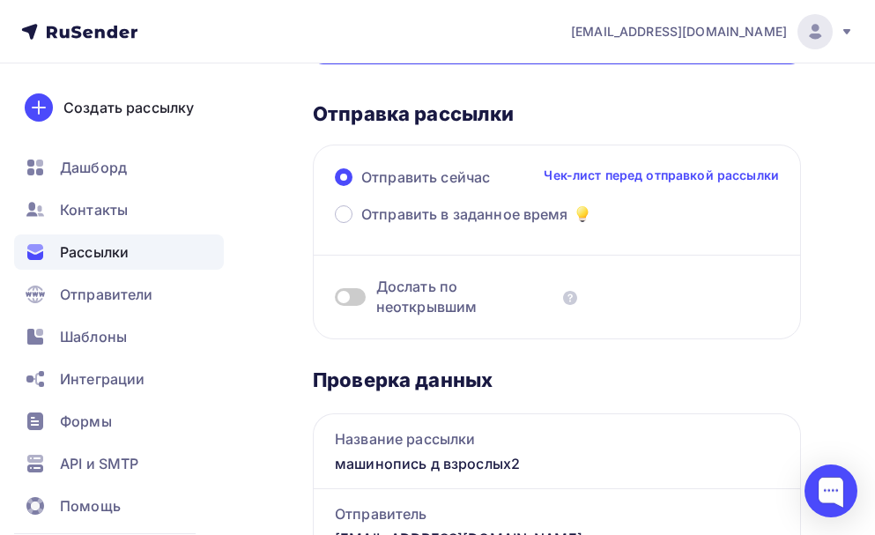
scroll to position [264, 0]
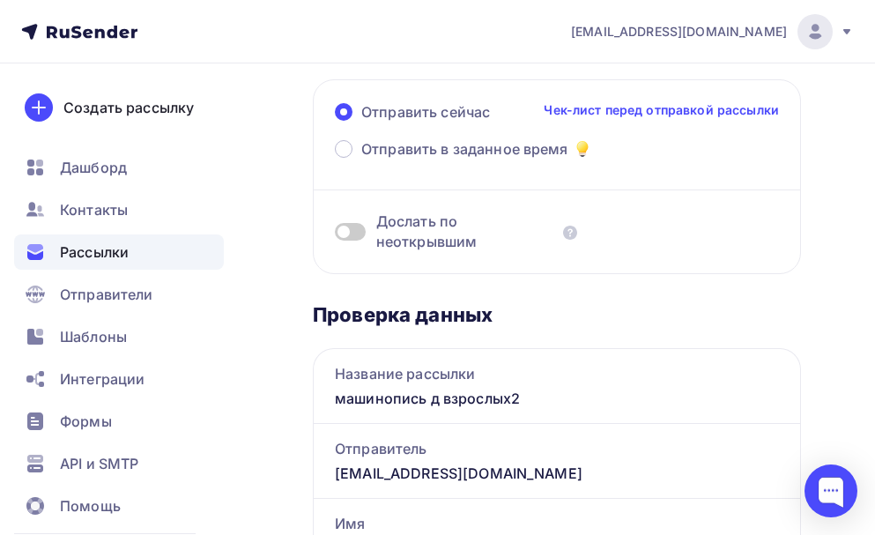
click at [361, 231] on span at bounding box center [350, 232] width 31 height 18
click at [335, 234] on input "checkbox" at bounding box center [335, 234] width 0 height 0
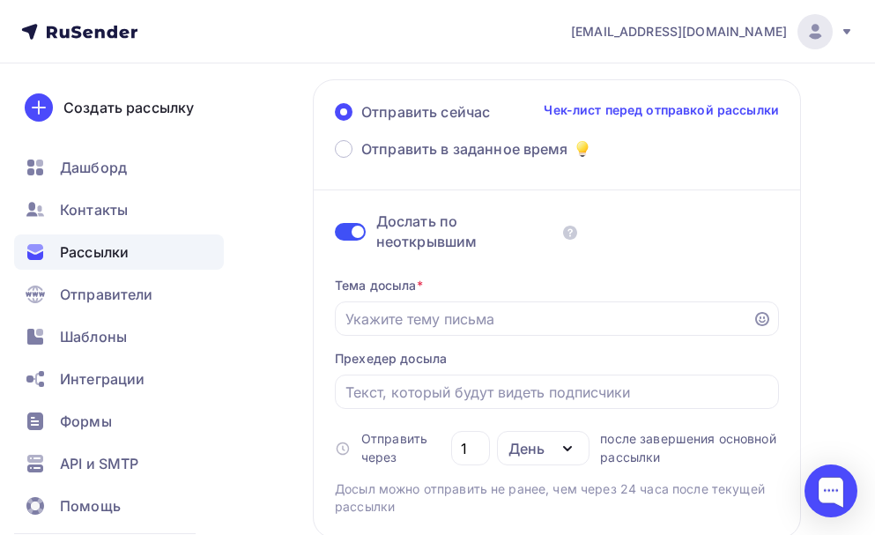
click at [348, 232] on span at bounding box center [350, 232] width 31 height 18
click at [335, 234] on input "checkbox" at bounding box center [335, 234] width 0 height 0
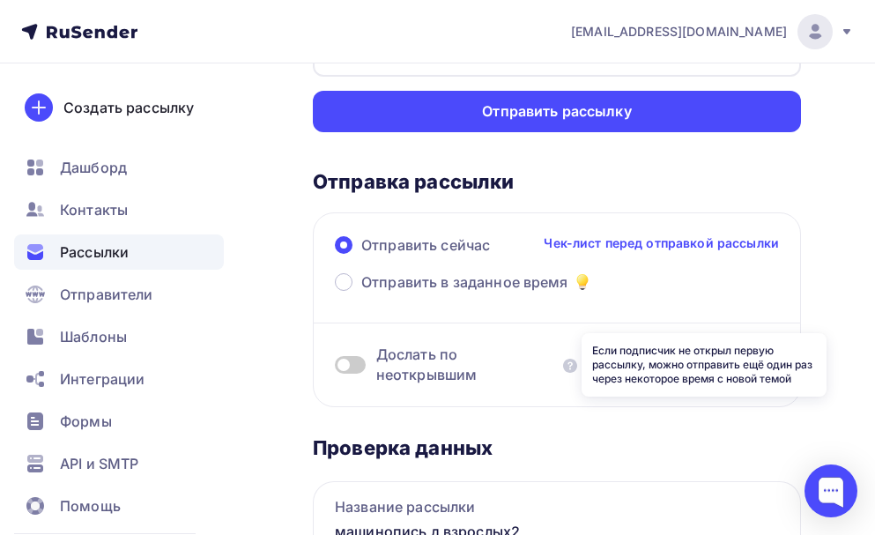
scroll to position [88, 0]
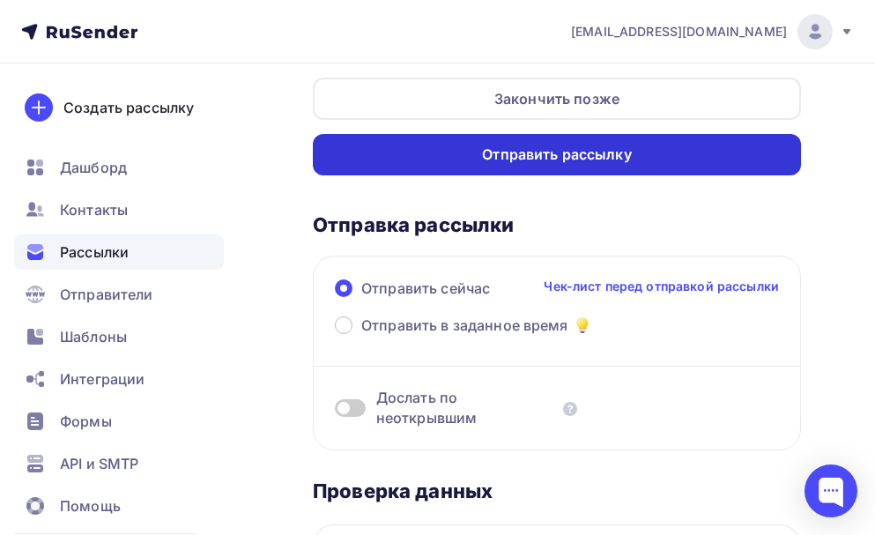
click at [561, 160] on div "Отправить рассылку" at bounding box center [557, 155] width 150 height 20
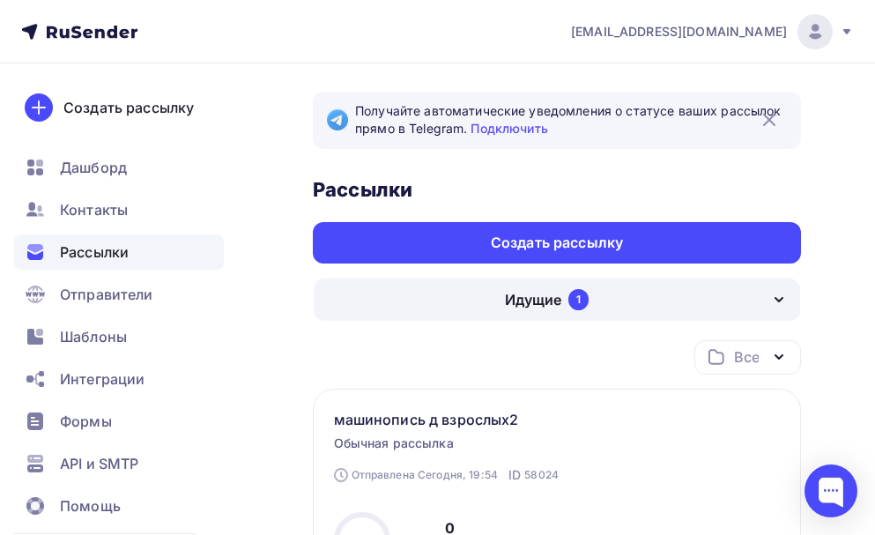
click at [776, 301] on icon "button" at bounding box center [779, 299] width 21 height 21
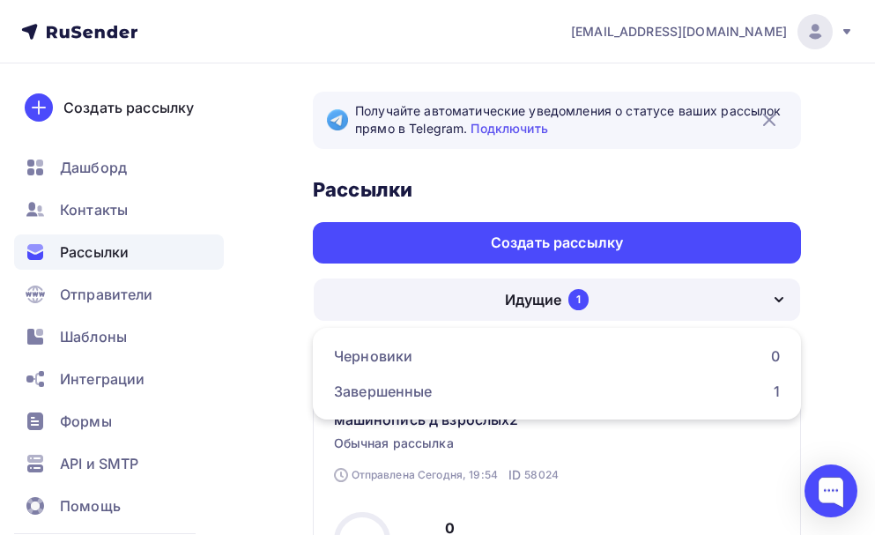
click at [630, 461] on div "Отправляется Запущена Сегодня, 19:54 ID 58024 машинопись д взрослых2 Обычная ра…" at bounding box center [535, 446] width 402 height 75
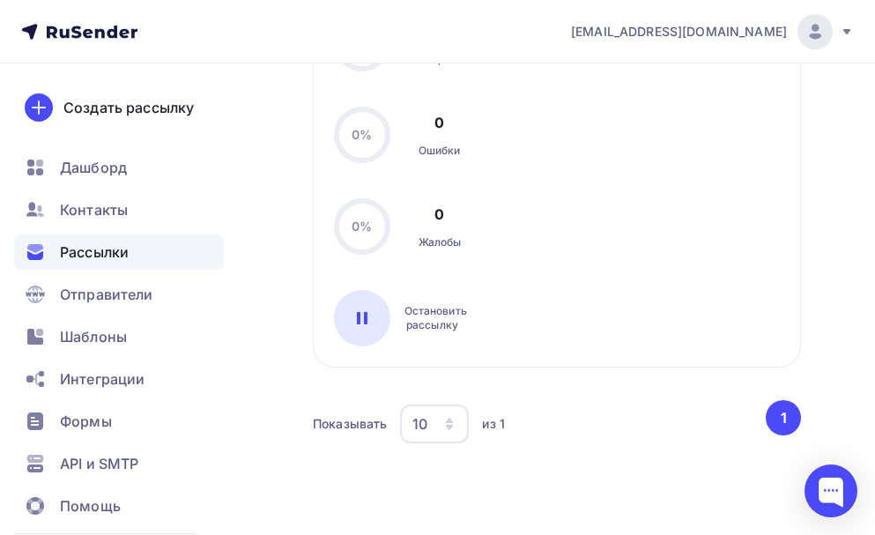
scroll to position [585, 0]
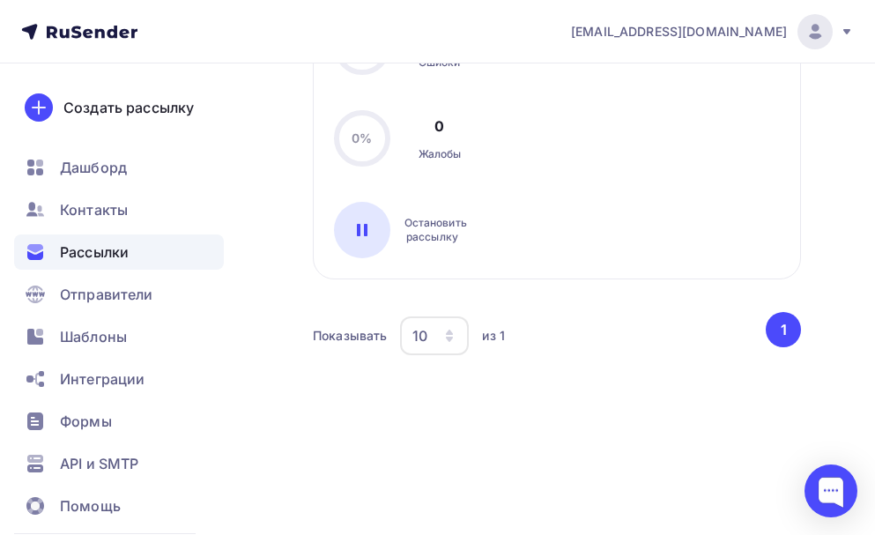
click at [779, 331] on button "1" at bounding box center [783, 329] width 35 height 35
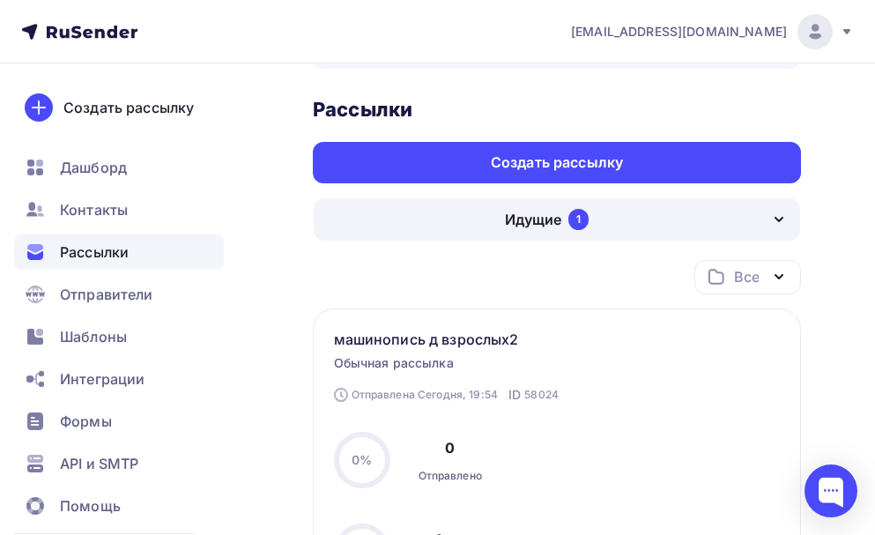
scroll to position [56, 0]
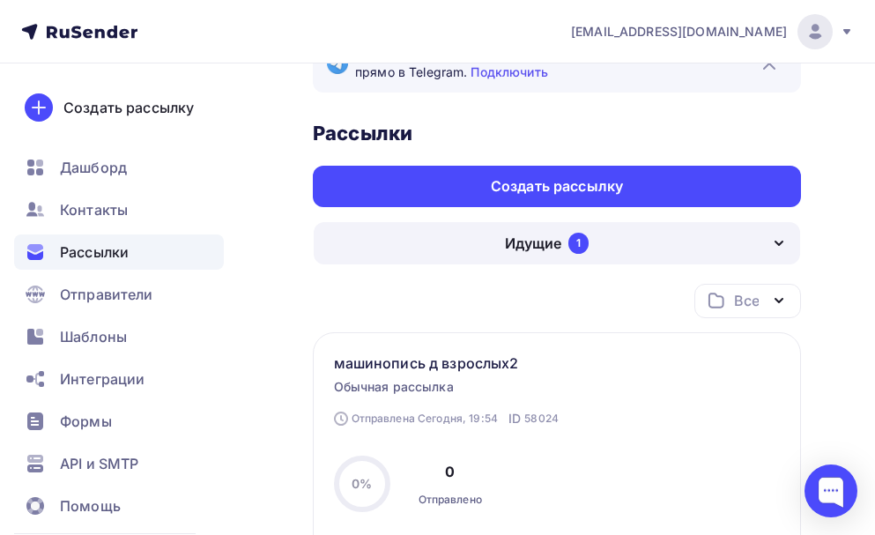
click at [783, 297] on icon "button" at bounding box center [779, 300] width 21 height 21
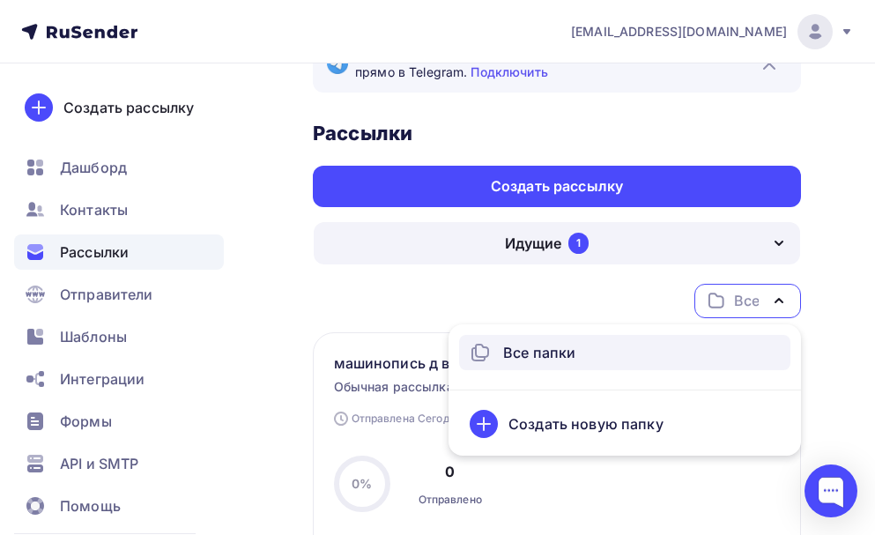
click at [412, 301] on div "Все Все папки Создать новую папку" at bounding box center [557, 308] width 488 height 48
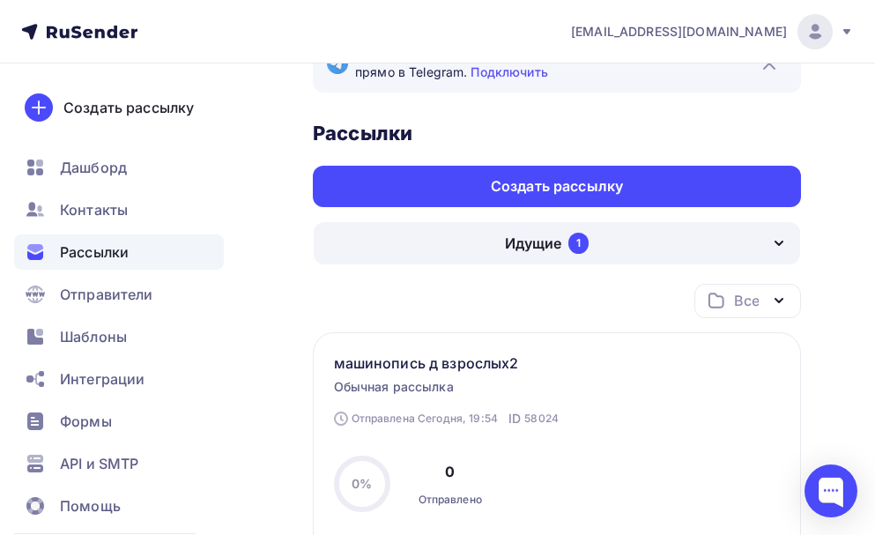
click at [100, 250] on span "Рассылки" at bounding box center [94, 251] width 69 height 21
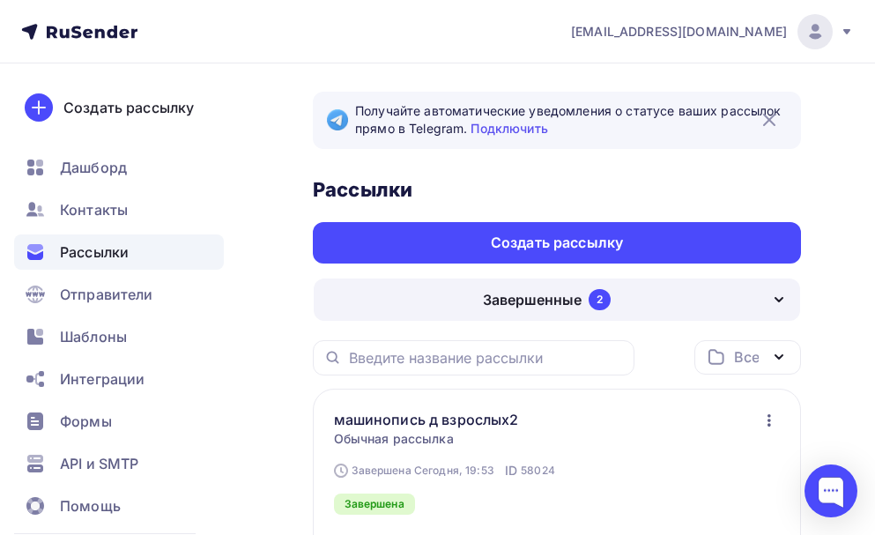
click at [752, 301] on div "Завершенные 2" at bounding box center [557, 300] width 487 height 42
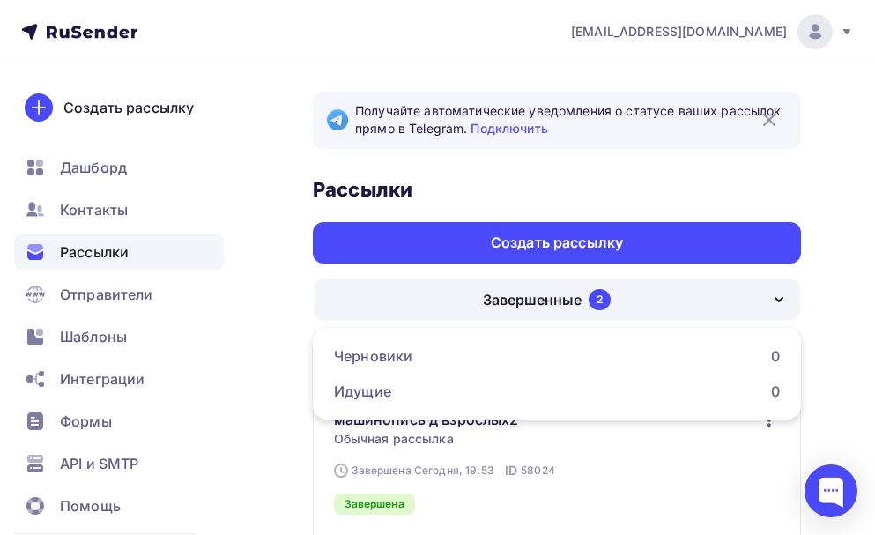
scroll to position [88, 0]
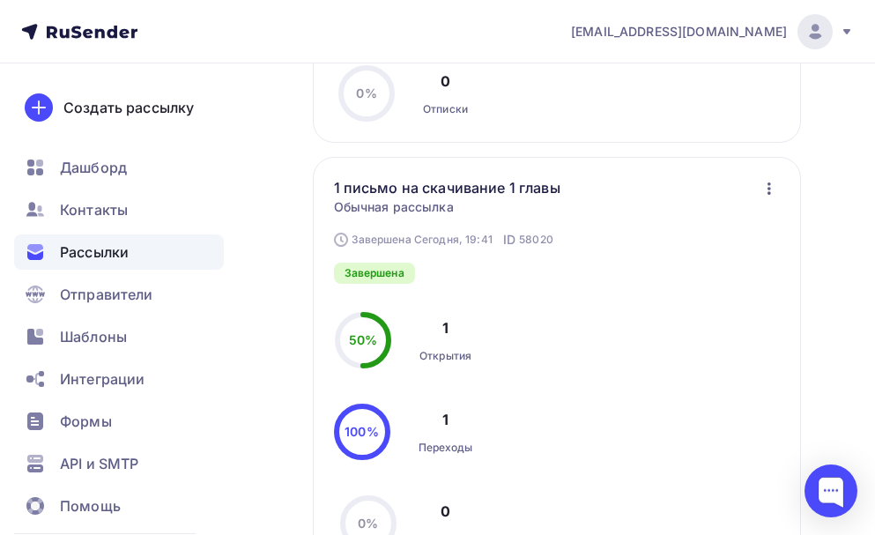
scroll to position [793, 0]
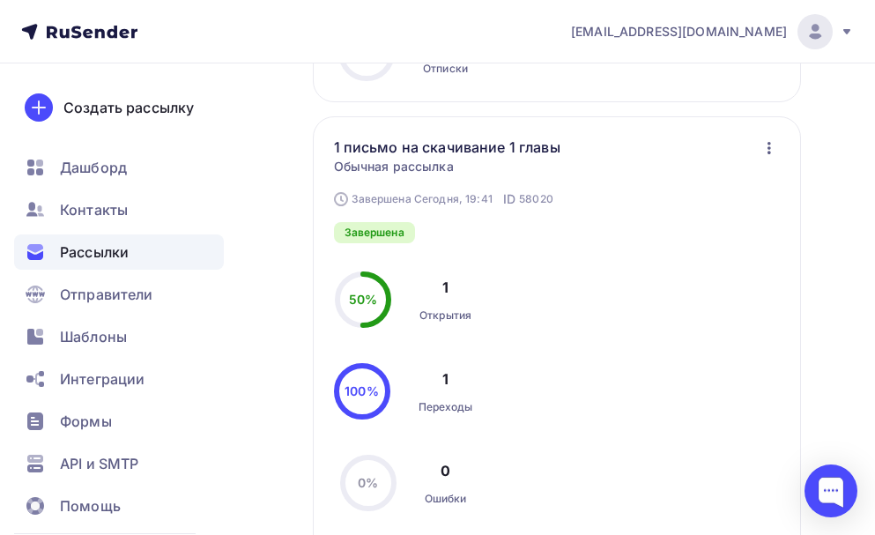
click at [766, 145] on icon "button" at bounding box center [769, 147] width 21 height 21
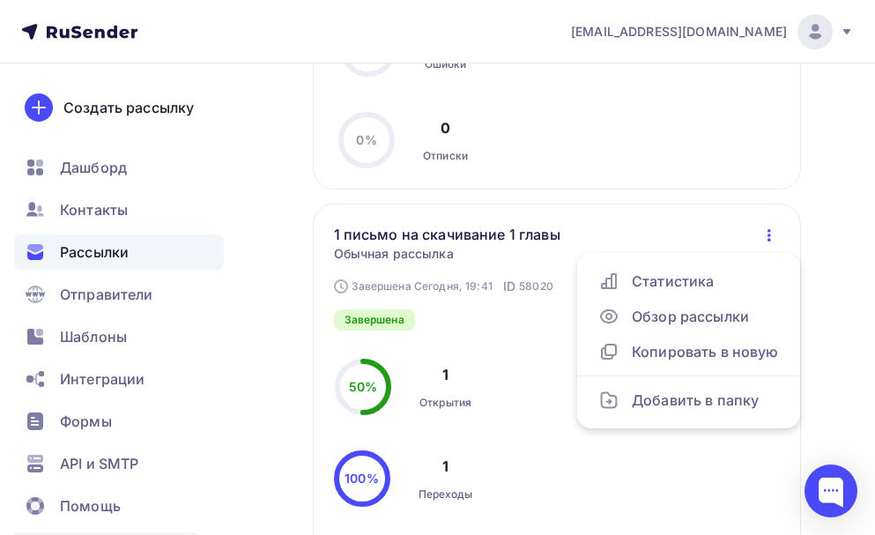
scroll to position [705, 0]
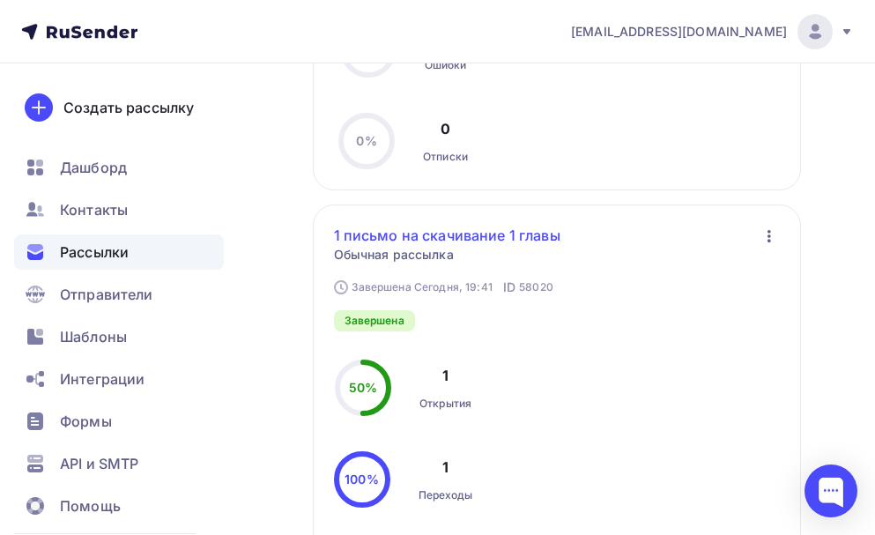
click at [526, 237] on link "1 письмо на скачивание 1 главы" at bounding box center [461, 235] width 255 height 21
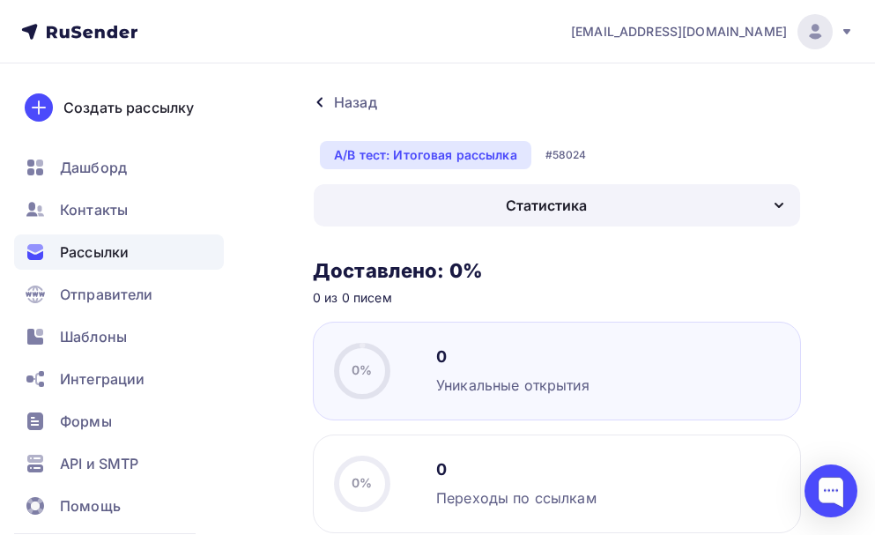
click at [771, 197] on icon "button" at bounding box center [779, 205] width 21 height 21
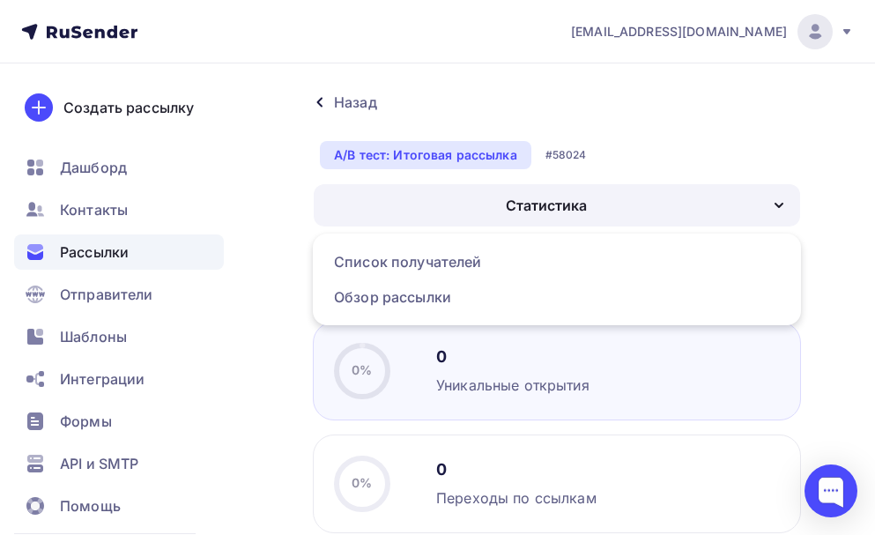
click at [771, 196] on icon "button" at bounding box center [779, 205] width 21 height 21
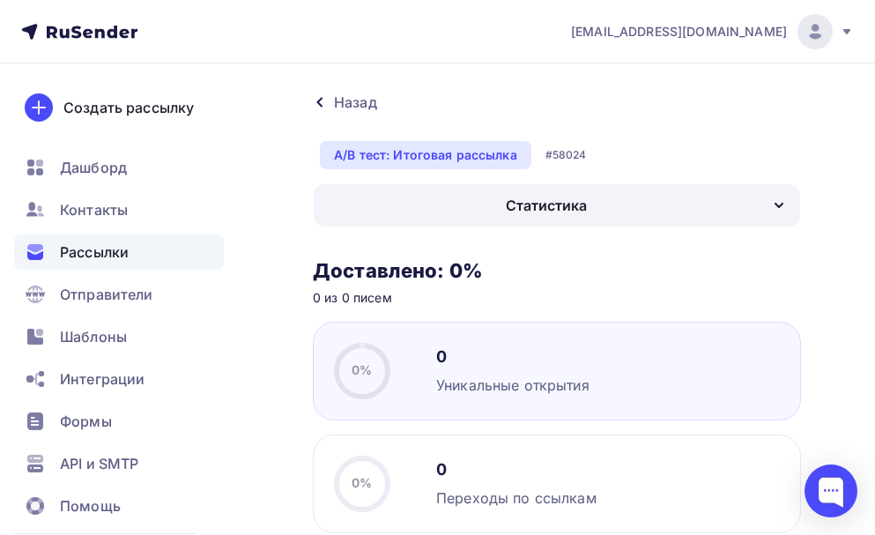
click at [320, 108] on icon at bounding box center [320, 102] width 14 height 14
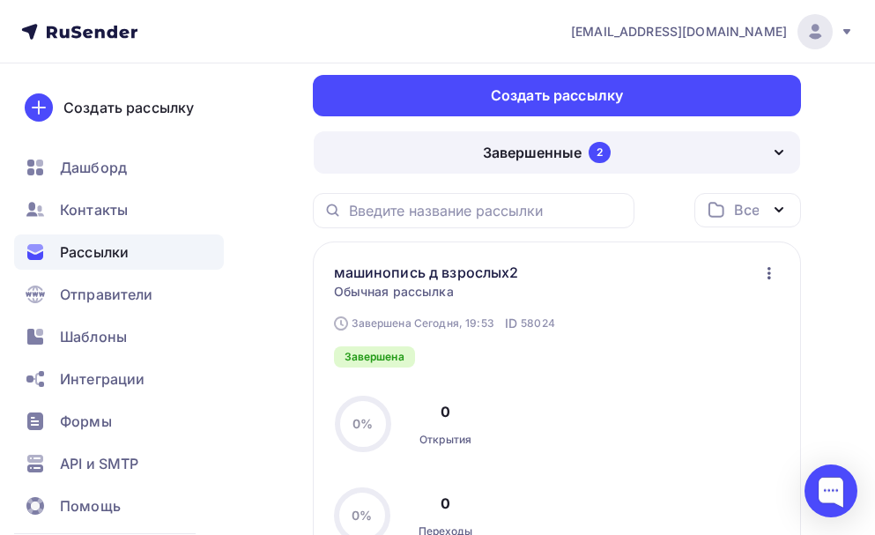
scroll to position [109, 0]
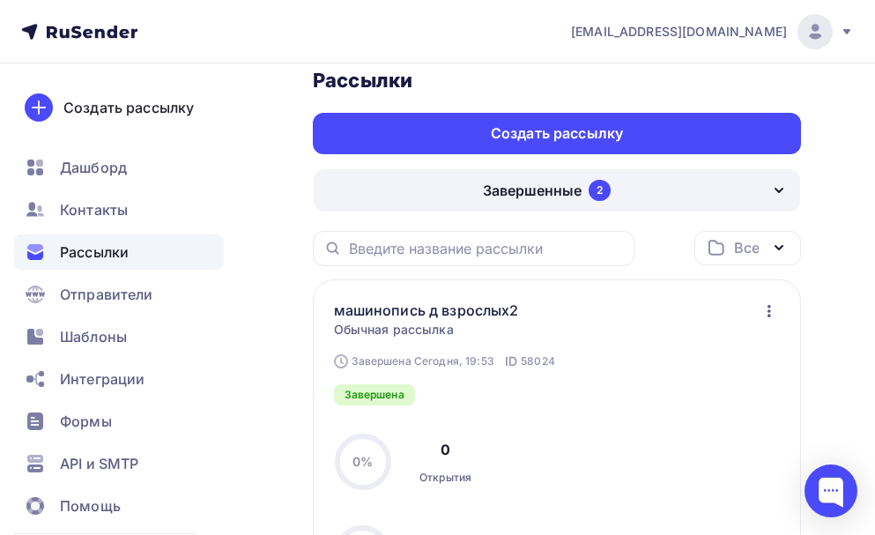
click at [784, 243] on icon "button" at bounding box center [779, 247] width 21 height 21
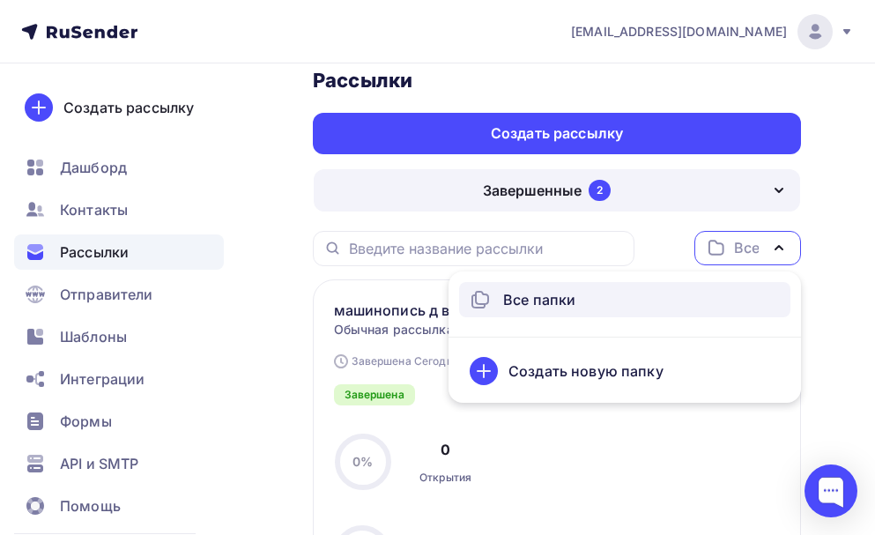
click at [784, 243] on icon "button" at bounding box center [779, 247] width 21 height 21
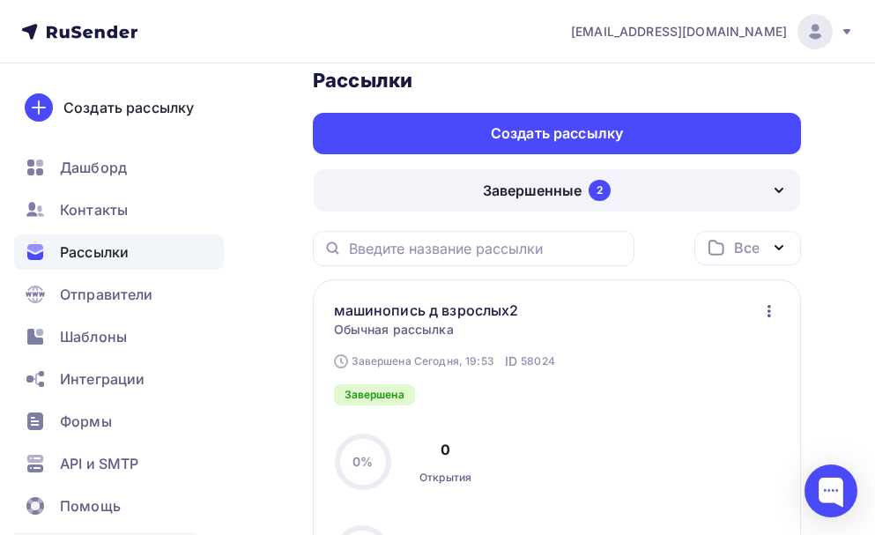
click at [775, 196] on icon "button" at bounding box center [779, 190] width 21 height 21
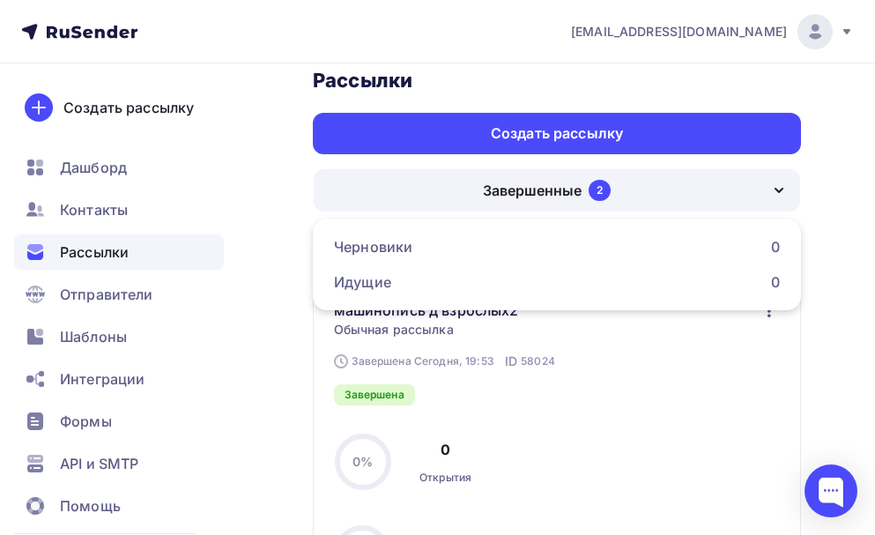
click at [775, 196] on icon "button" at bounding box center [779, 190] width 21 height 21
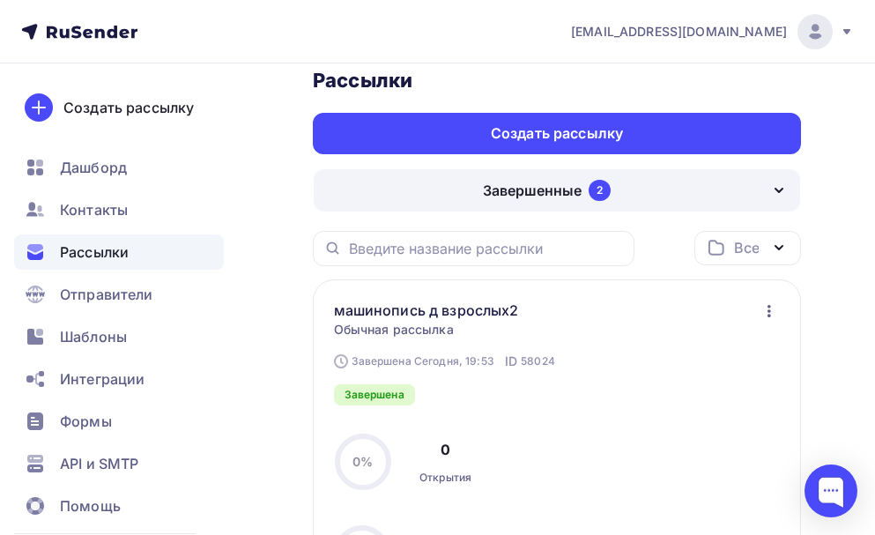
click at [775, 194] on icon "button" at bounding box center [779, 190] width 21 height 21
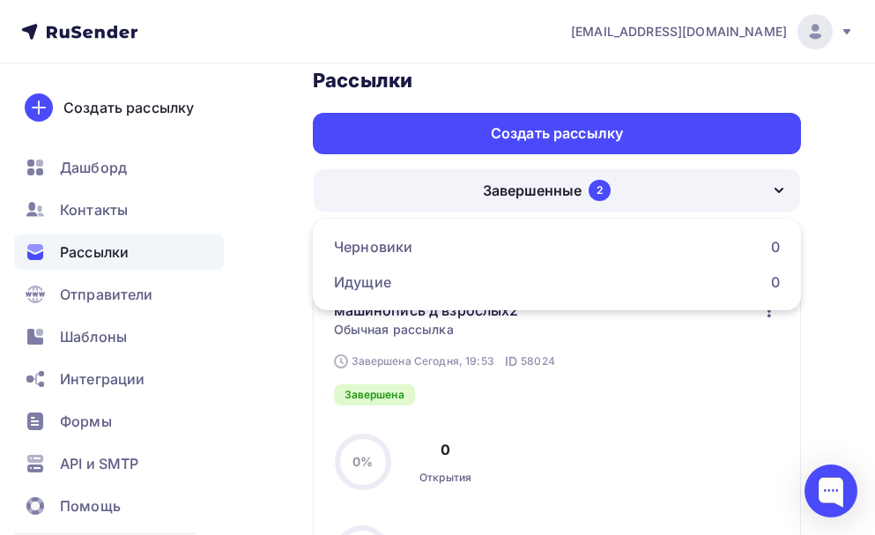
click at [615, 187] on div "Завершенные 2" at bounding box center [557, 190] width 487 height 42
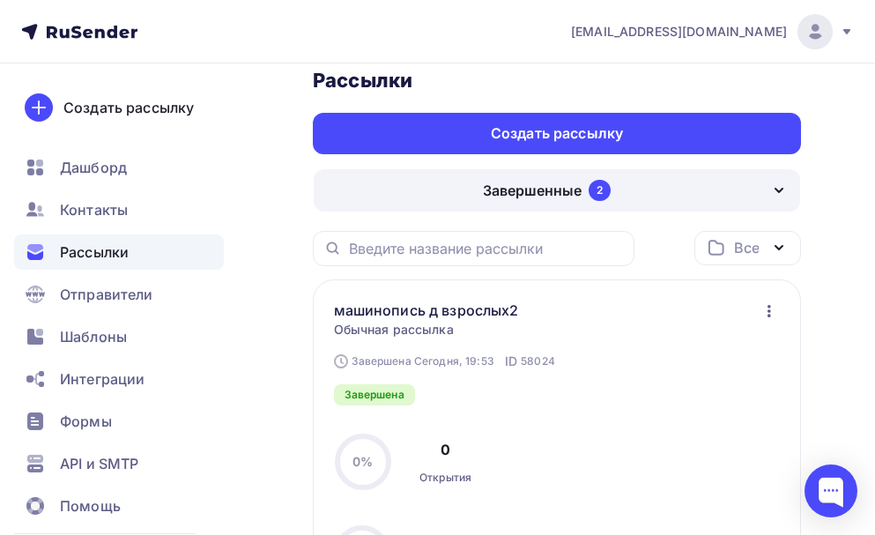
click at [777, 245] on icon "button" at bounding box center [779, 247] width 21 height 21
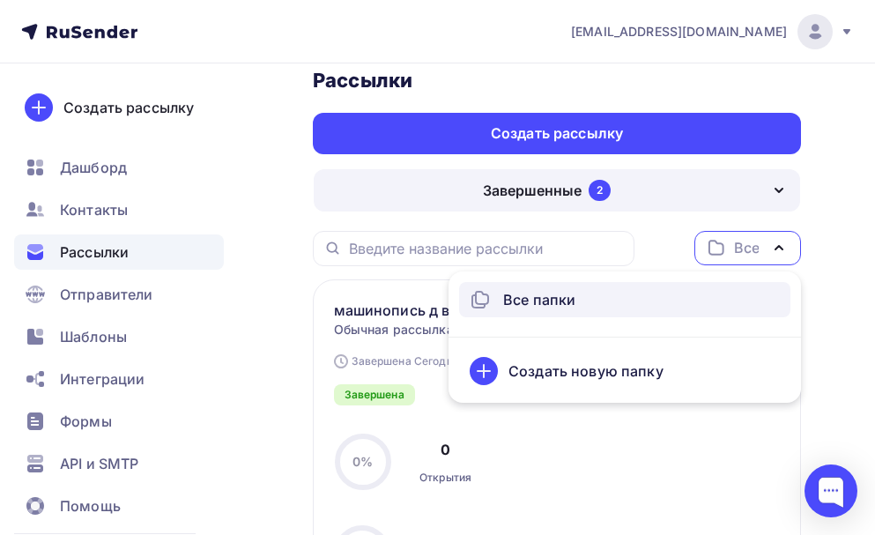
click at [777, 245] on icon "button" at bounding box center [779, 247] width 21 height 21
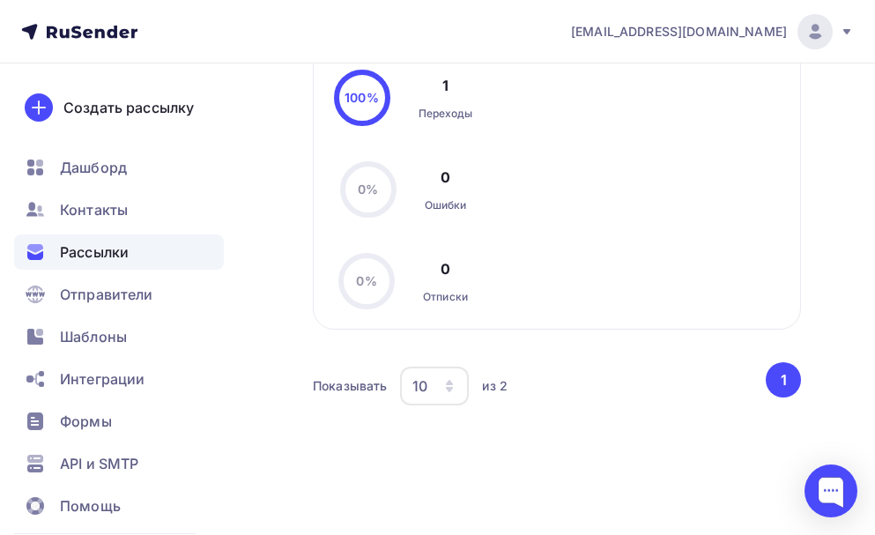
scroll to position [1094, 0]
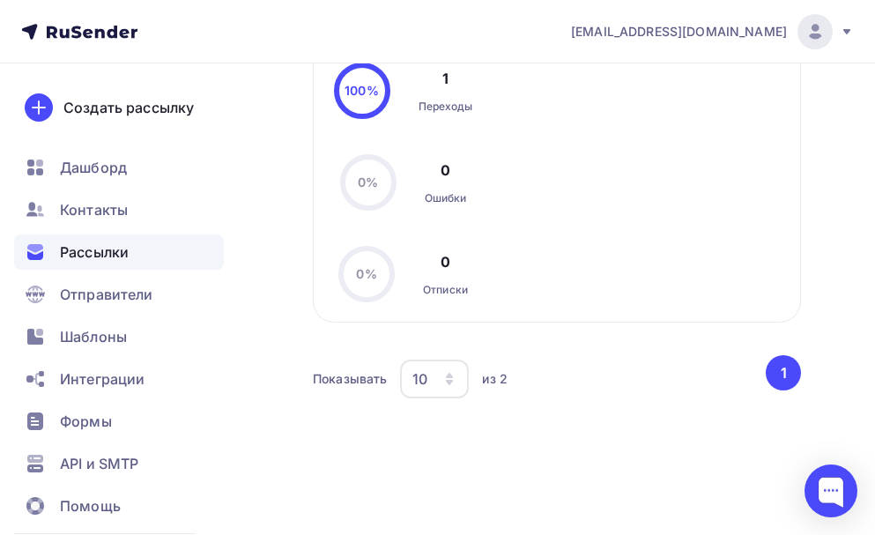
click at [793, 370] on button "1" at bounding box center [783, 372] width 35 height 35
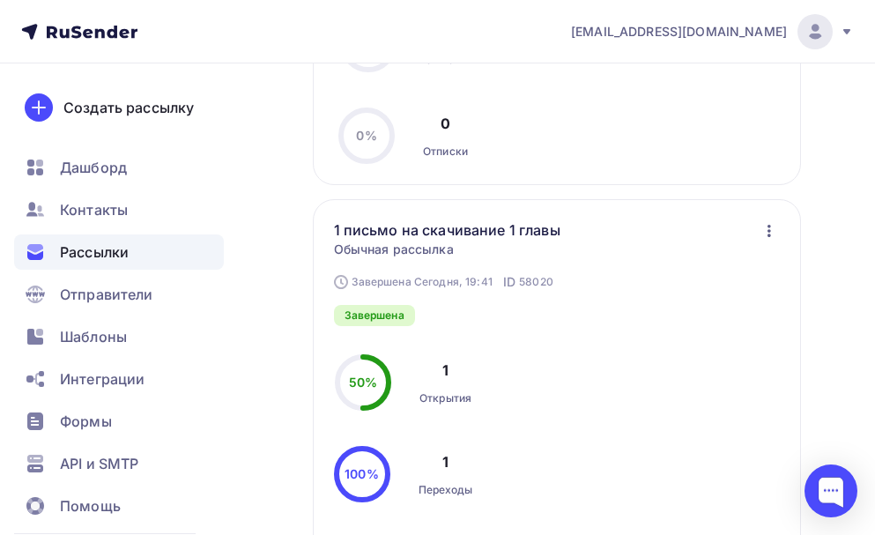
scroll to position [741, 0]
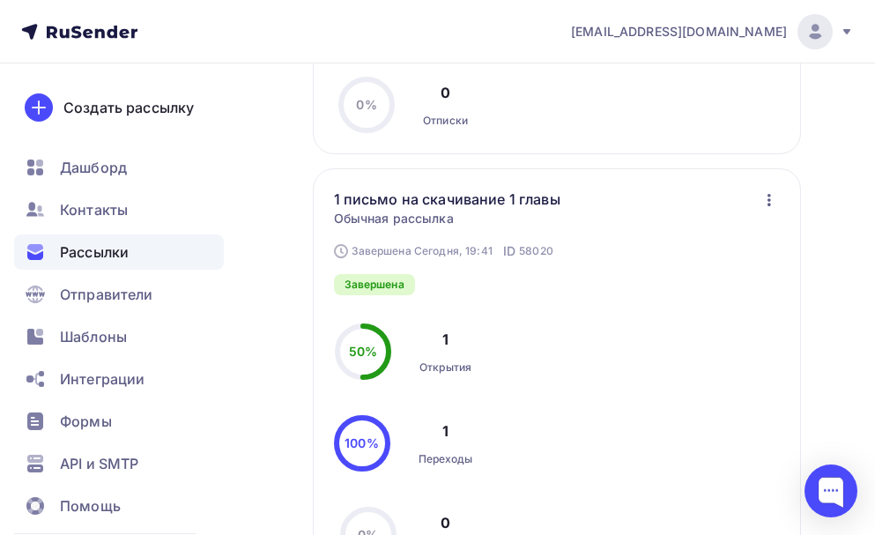
click at [770, 195] on icon "button" at bounding box center [769, 199] width 21 height 21
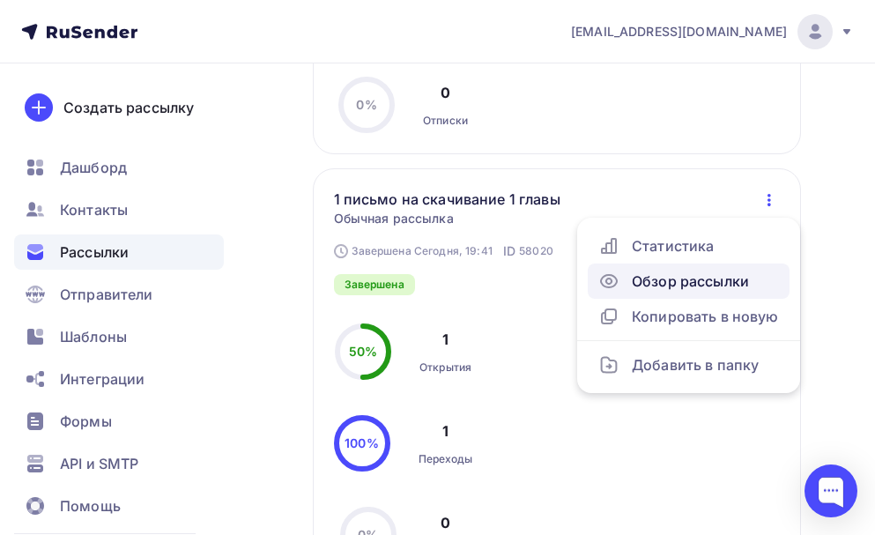
click at [622, 286] on div "Обзор рассылки" at bounding box center [688, 281] width 181 height 21
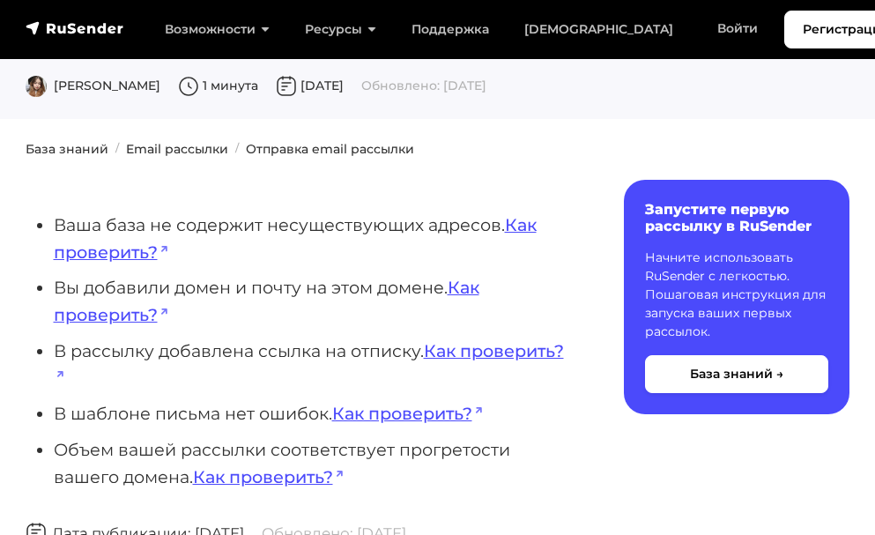
scroll to position [176, 0]
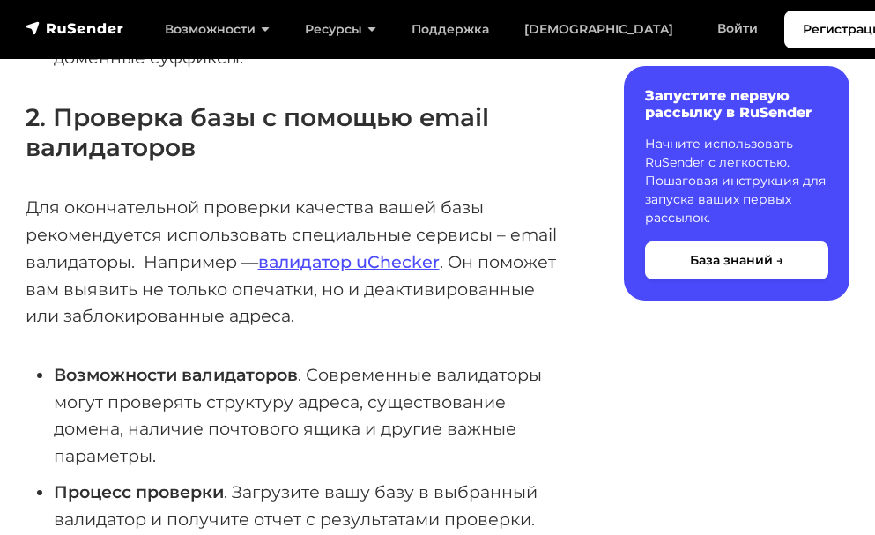
scroll to position [970, 0]
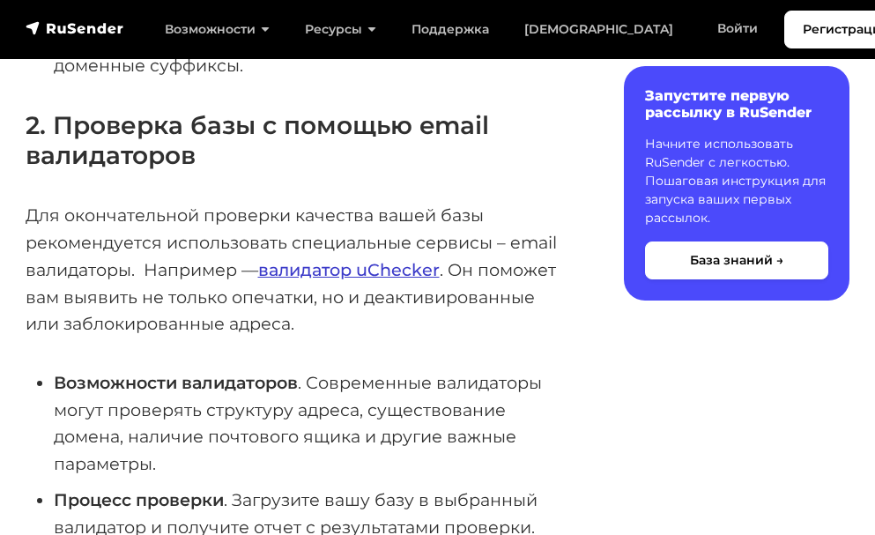
click at [417, 269] on link "валидатор uChecker" at bounding box center [349, 269] width 182 height 21
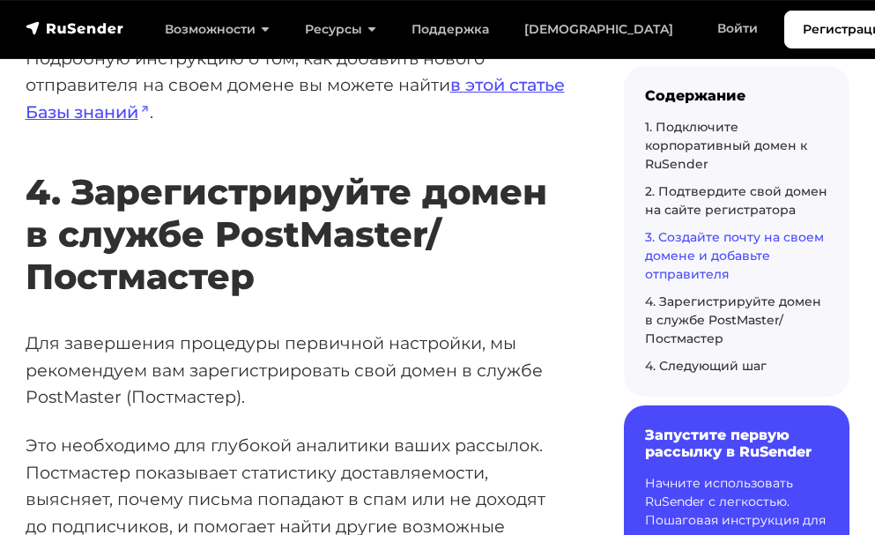
scroll to position [4671, 0]
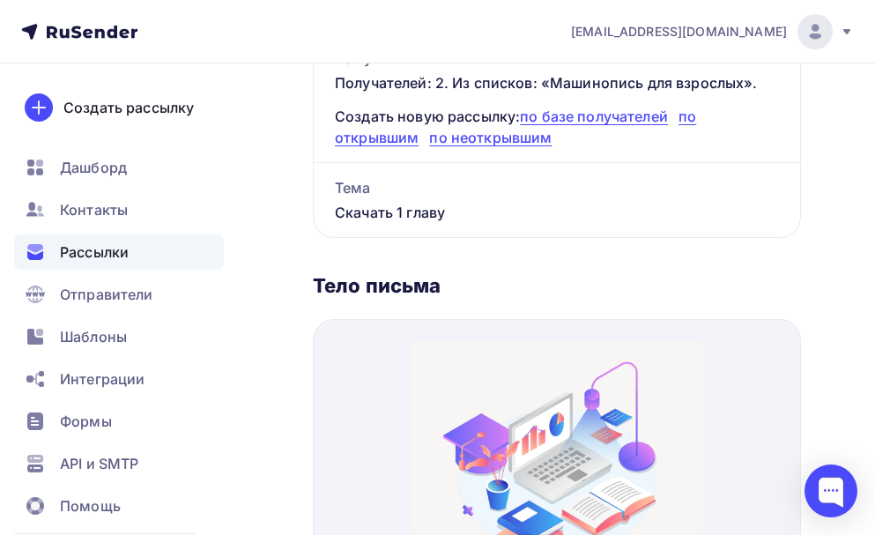
scroll to position [433, 0]
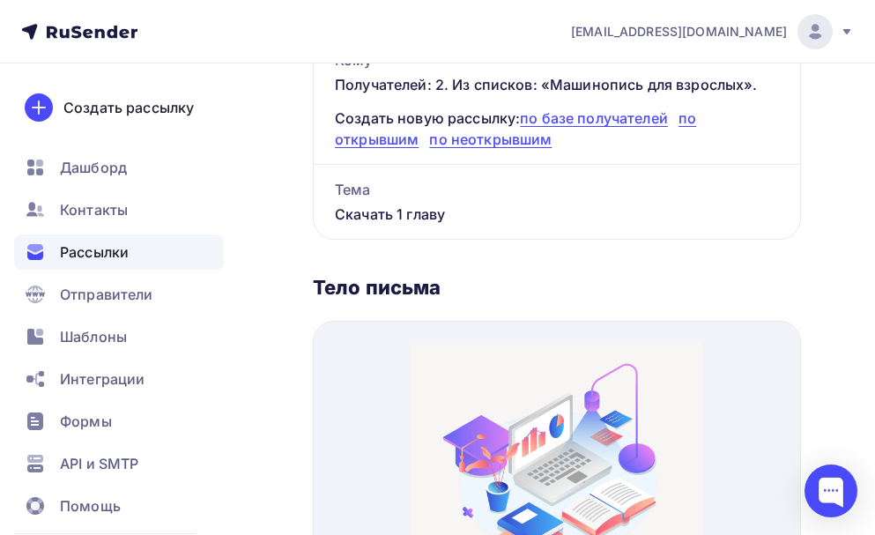
click at [430, 291] on div "Тело письма" at bounding box center [557, 287] width 488 height 25
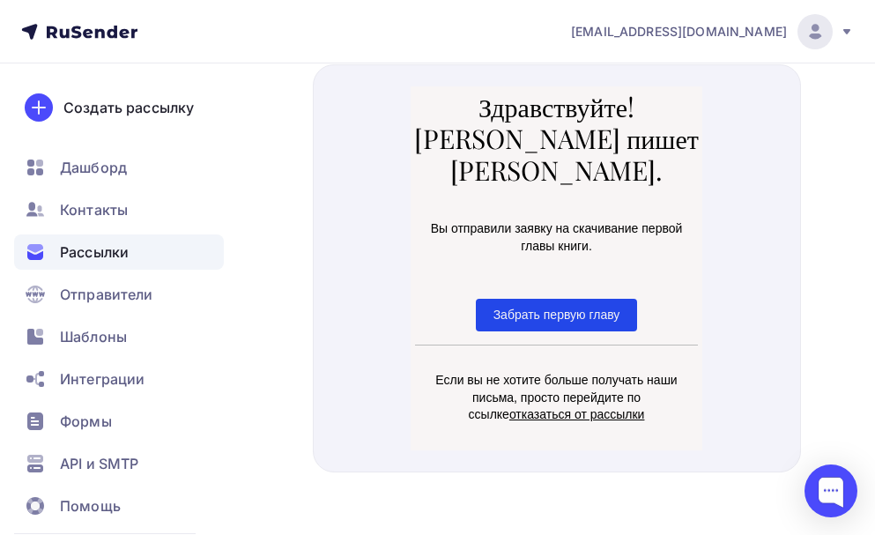
scroll to position [697, 0]
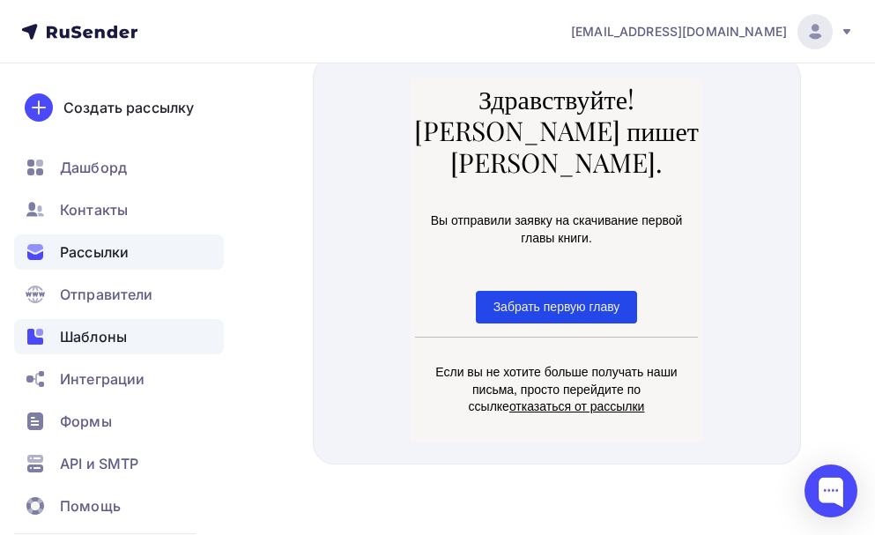
click at [96, 331] on span "Шаблоны" at bounding box center [93, 336] width 67 height 21
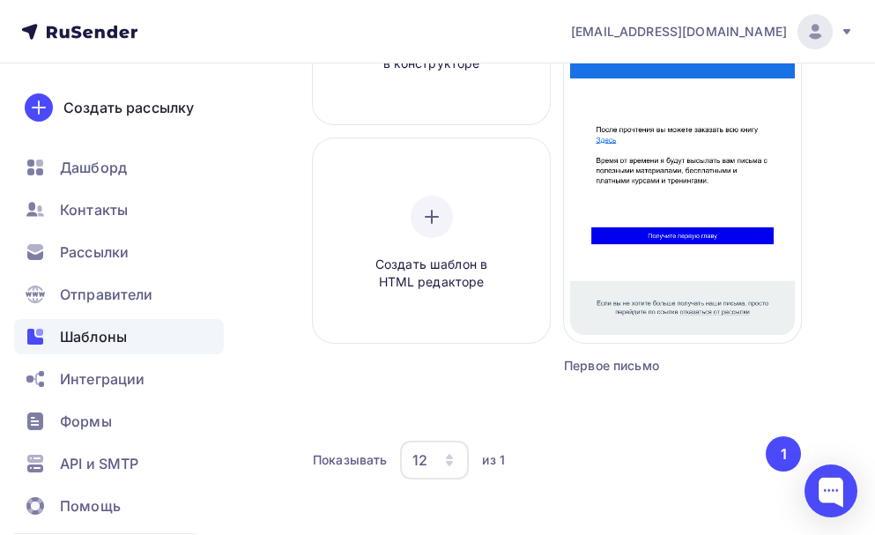
scroll to position [338, 0]
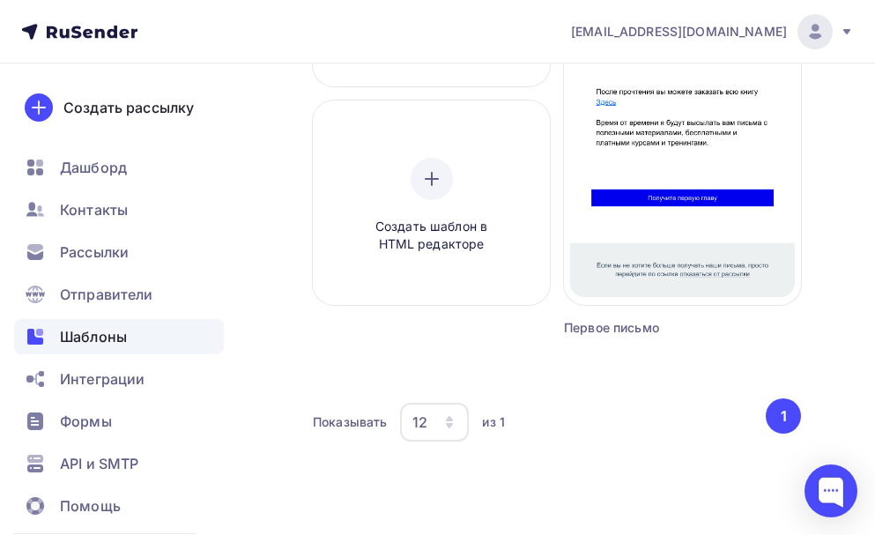
click at [792, 418] on button "1" at bounding box center [783, 415] width 35 height 35
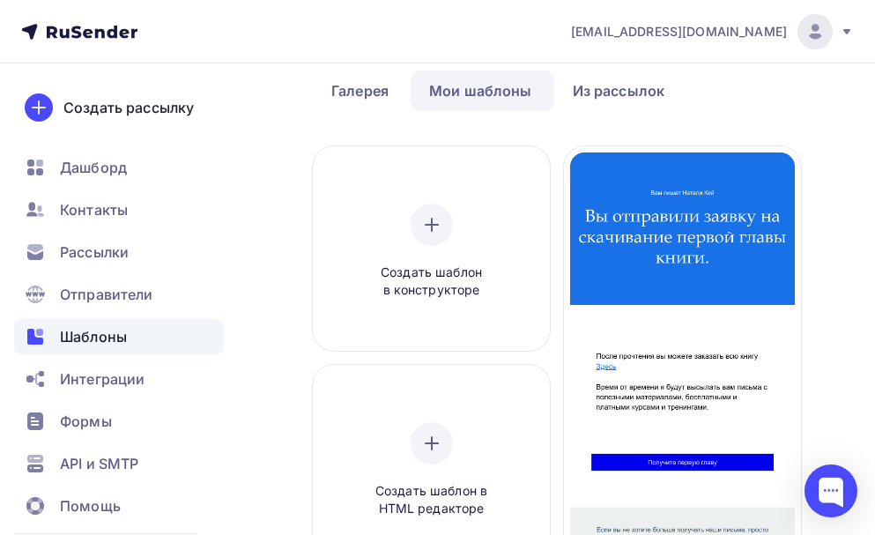
scroll to position [0, 0]
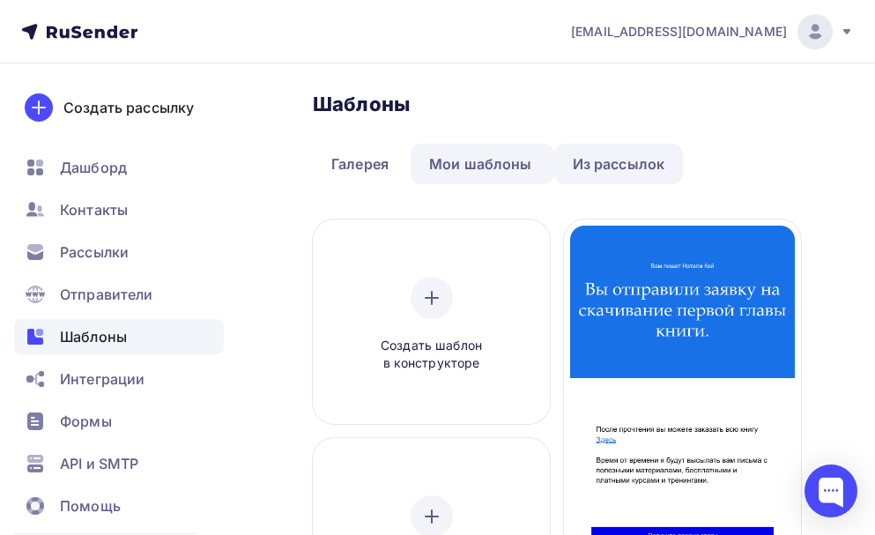
click at [610, 164] on link "Из рассылок" at bounding box center [619, 164] width 130 height 41
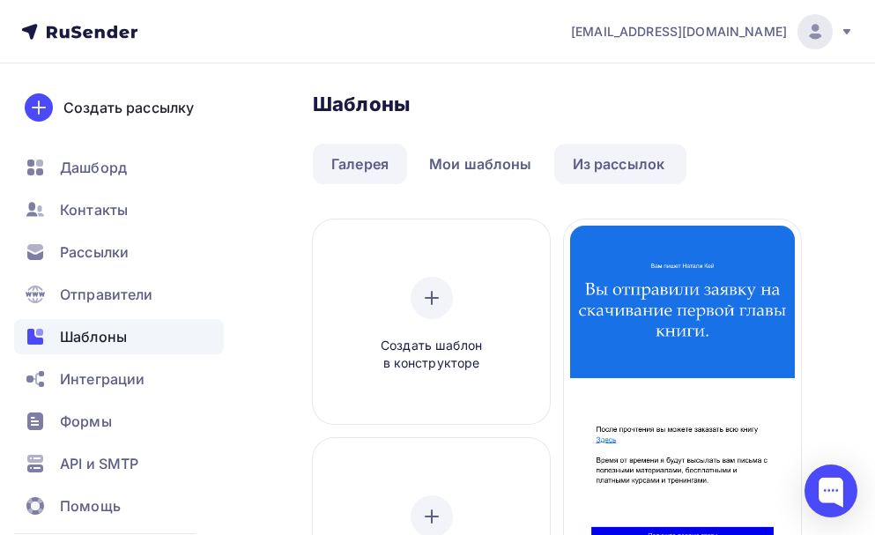
click at [346, 167] on link "Галерея" at bounding box center [360, 164] width 94 height 41
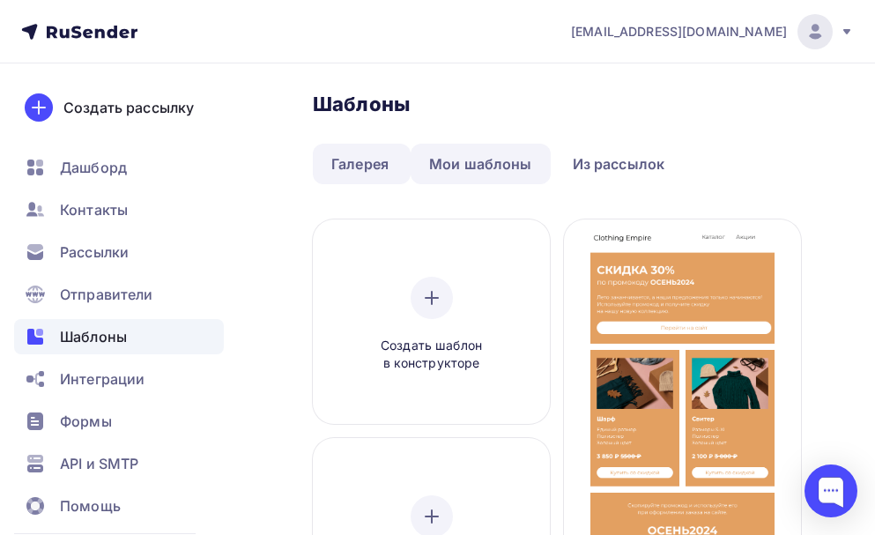
click at [452, 155] on link "Мои шаблоны" at bounding box center [481, 164] width 140 height 41
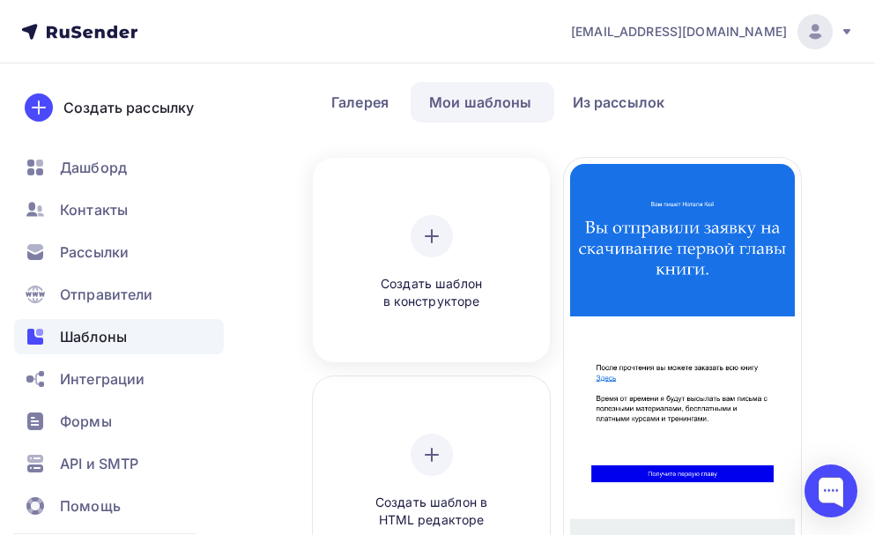
scroll to position [264, 0]
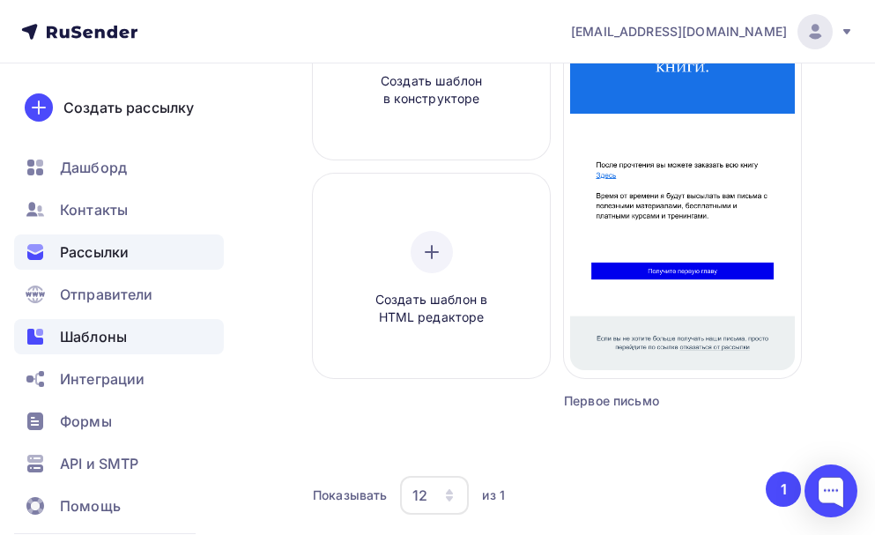
click at [123, 255] on span "Рассылки" at bounding box center [94, 251] width 69 height 21
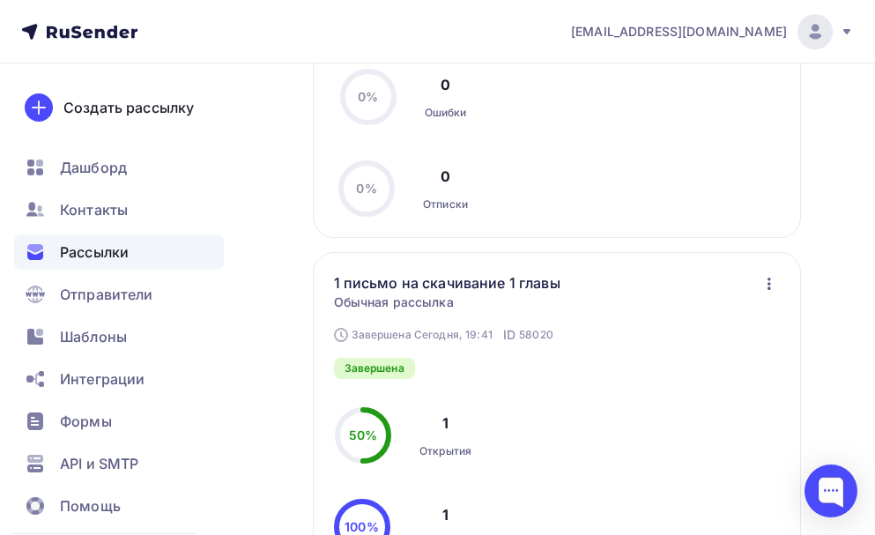
scroll to position [705, 0]
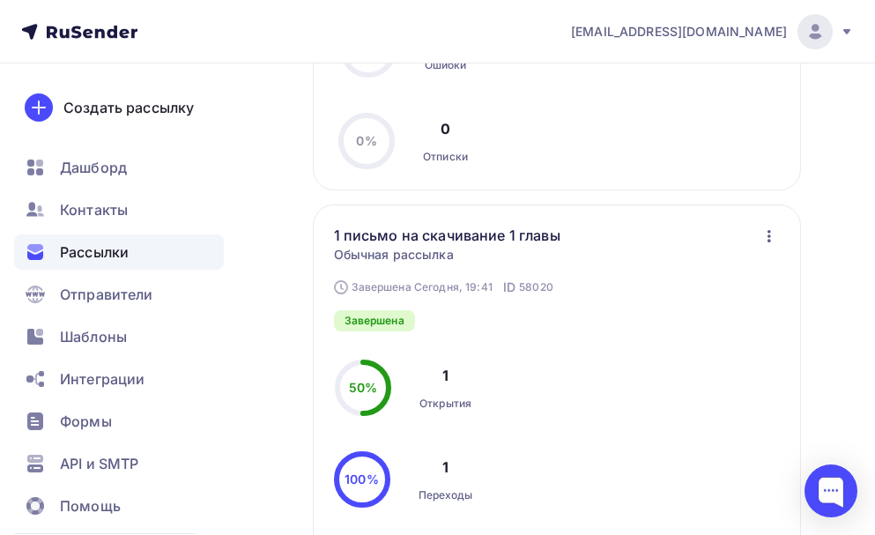
click at [765, 239] on icon "button" at bounding box center [769, 236] width 21 height 21
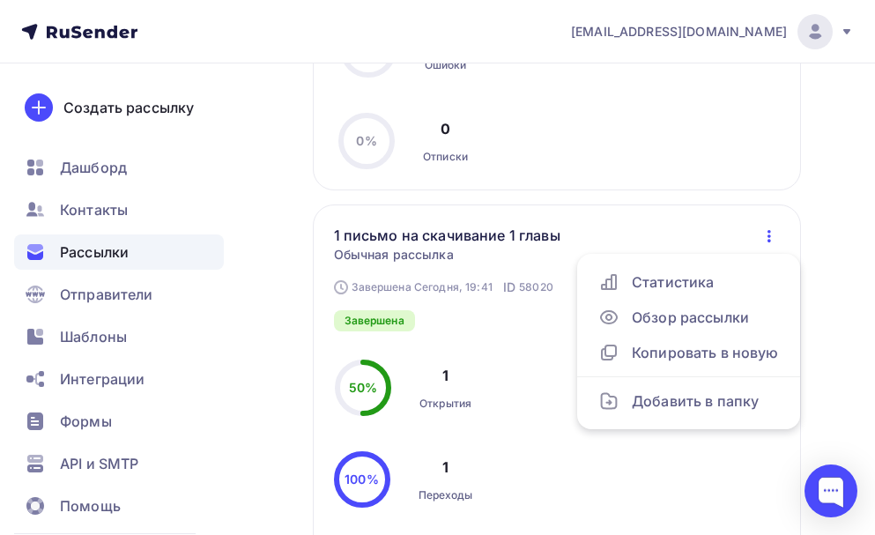
click at [781, 218] on div "Завершена [DATE], 19:41 ID 58020 1 письмо на скачивание 1 главы Статистика Обзо…" at bounding box center [557, 457] width 488 height 507
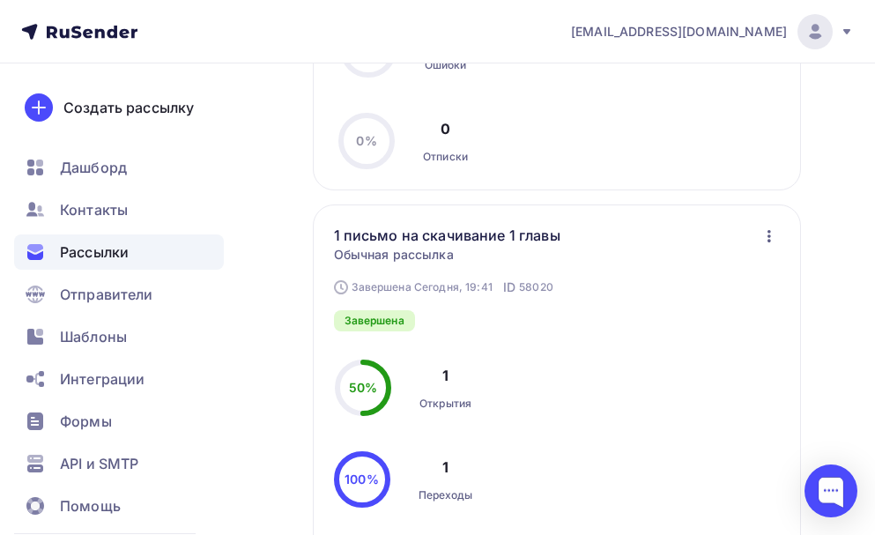
click at [766, 221] on div "Завершена [DATE], 19:41 ID 58020 1 письмо на скачивание 1 главы Статистика Обзо…" at bounding box center [557, 457] width 488 height 507
click at [768, 239] on icon "button" at bounding box center [769, 236] width 21 height 21
click at [447, 238] on link "1 письмо на скачивание 1 главы" at bounding box center [461, 235] width 255 height 21
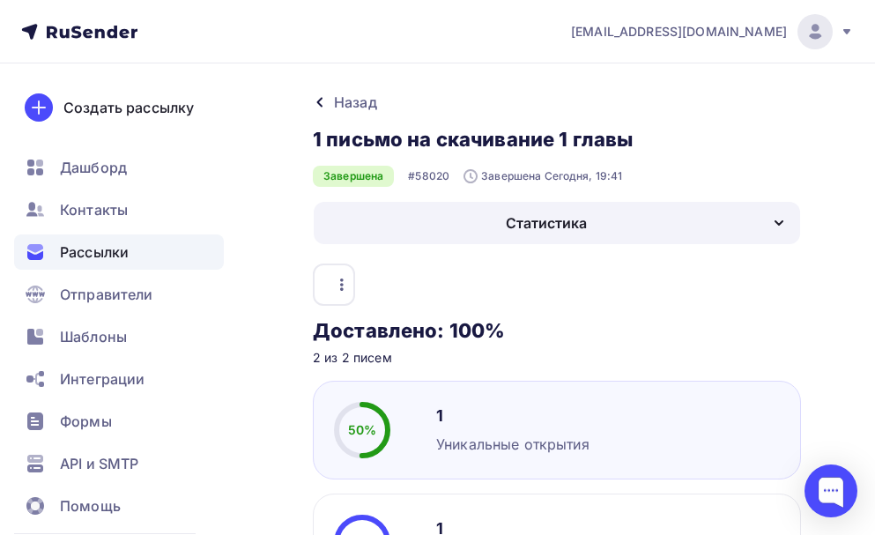
click at [781, 224] on icon "button" at bounding box center [779, 223] width 7 height 4
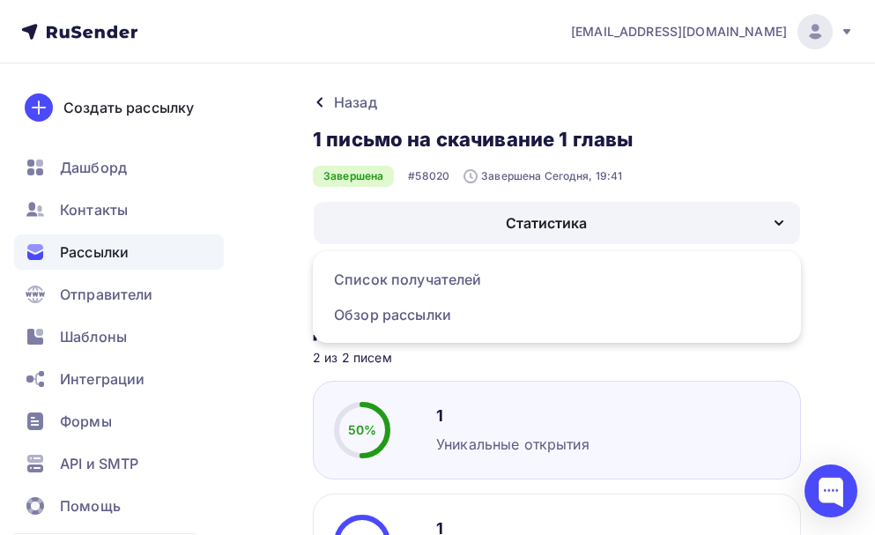
click at [781, 224] on icon "button" at bounding box center [779, 223] width 7 height 4
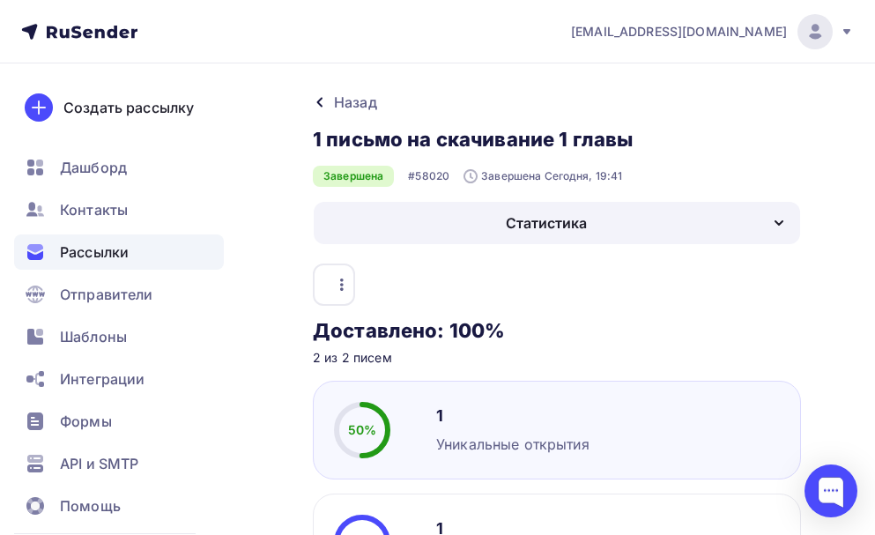
click at [345, 282] on icon "button" at bounding box center [341, 284] width 21 height 21
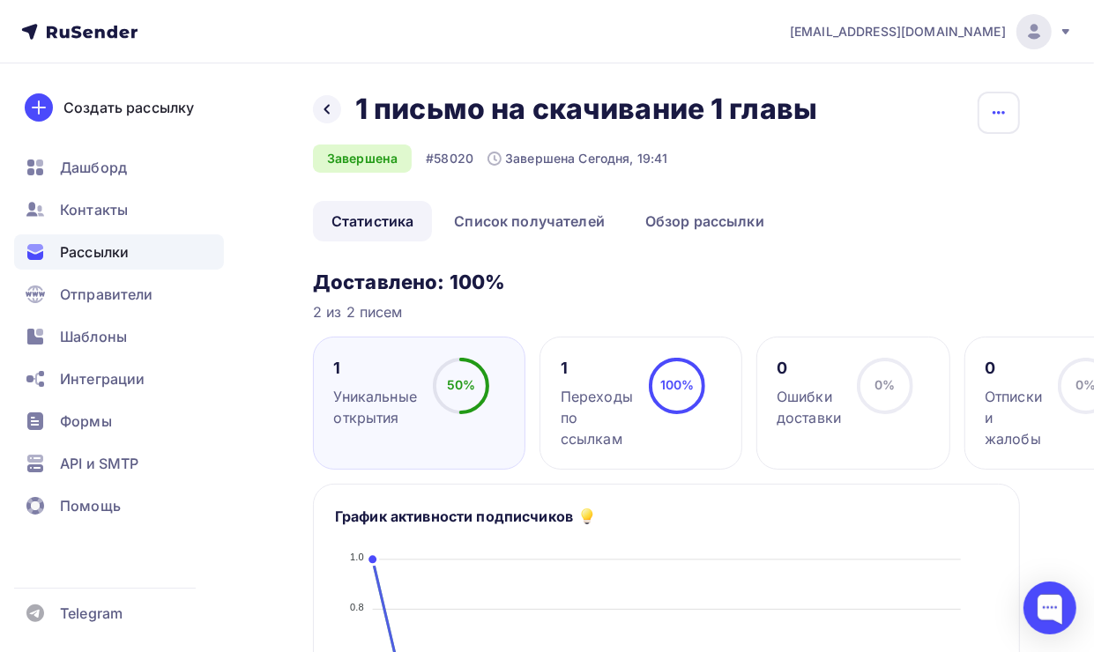
click at [888, 108] on icon "button" at bounding box center [998, 112] width 21 height 21
click at [646, 271] on h3 "Доставлено: 100%" at bounding box center [666, 282] width 707 height 25
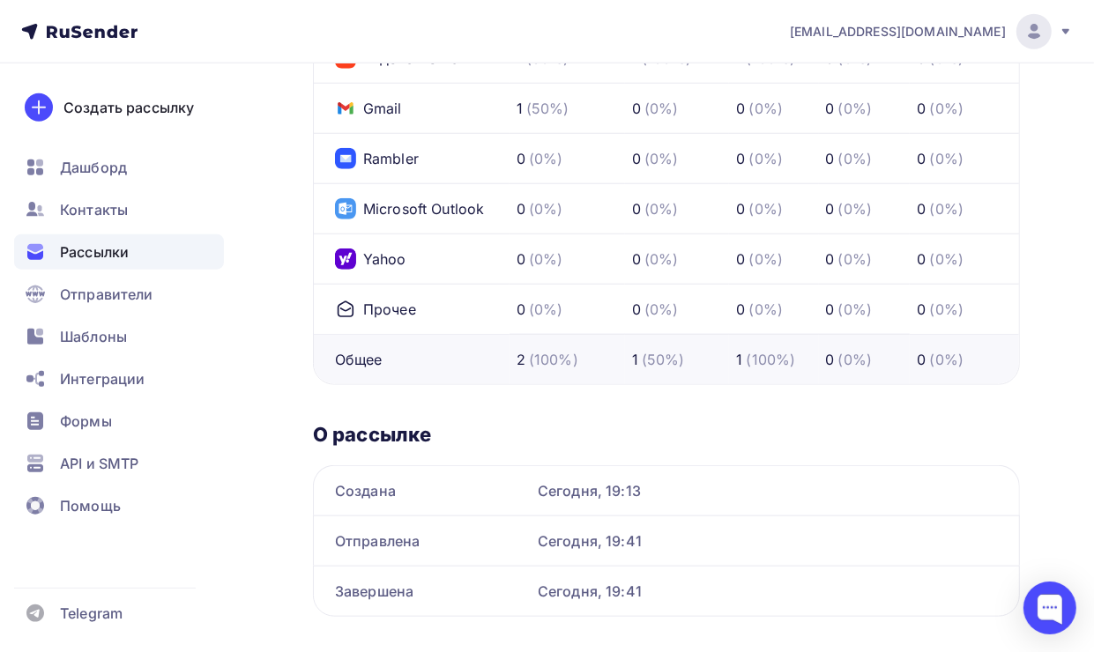
scroll to position [1063, 0]
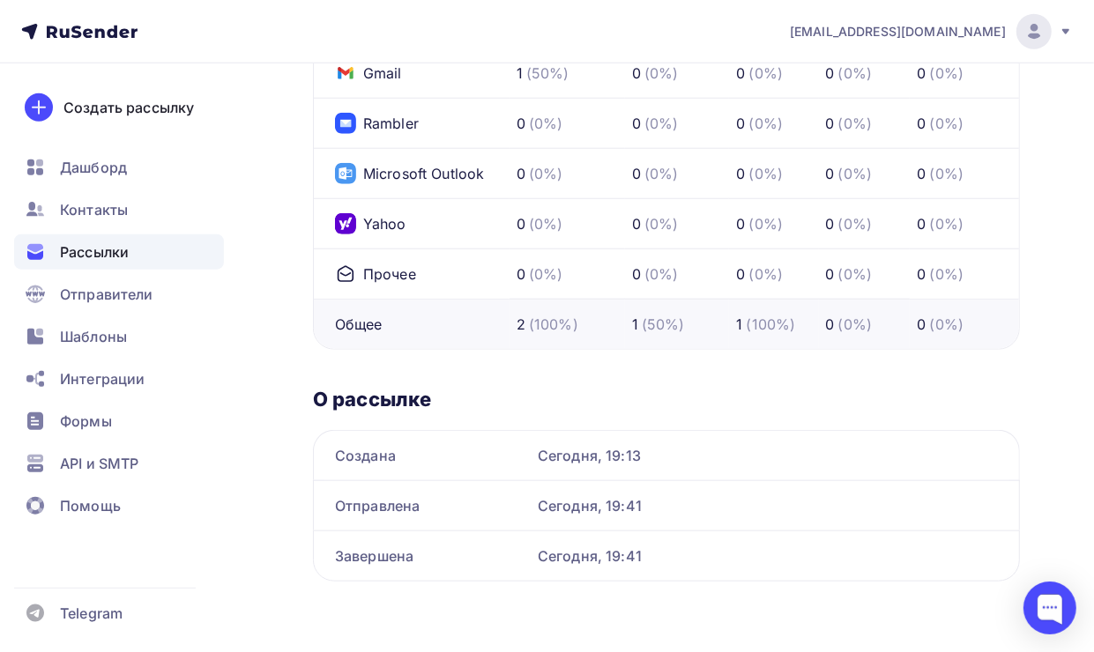
click at [108, 249] on span "Рассылки" at bounding box center [94, 251] width 69 height 21
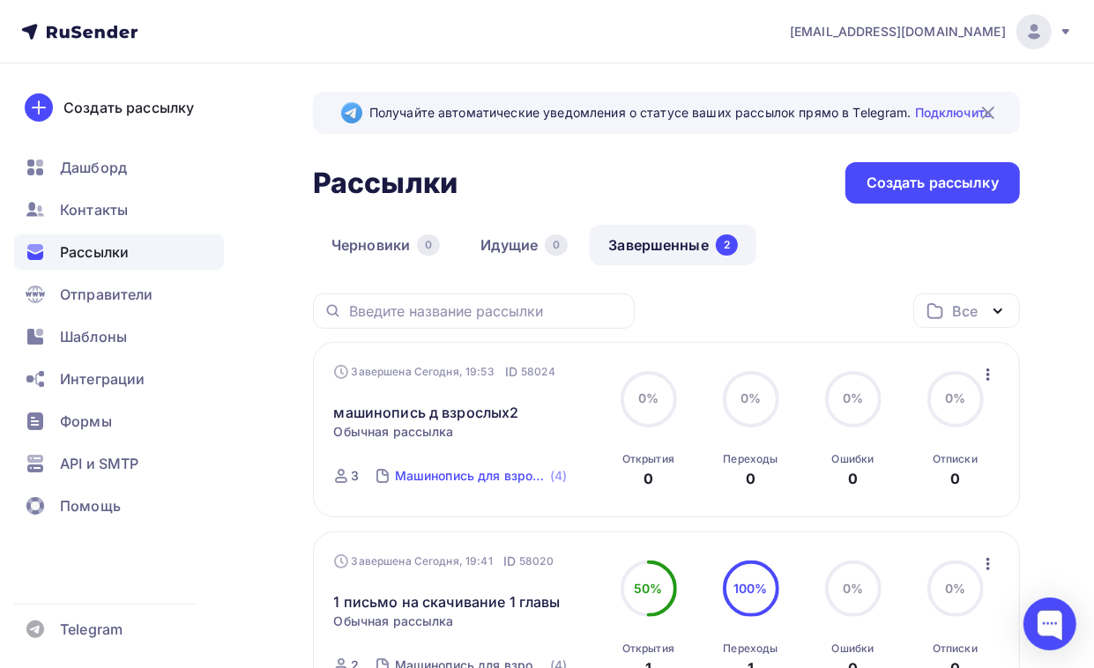
click at [509, 478] on div "Машинопись для взрослых" at bounding box center [471, 476] width 152 height 18
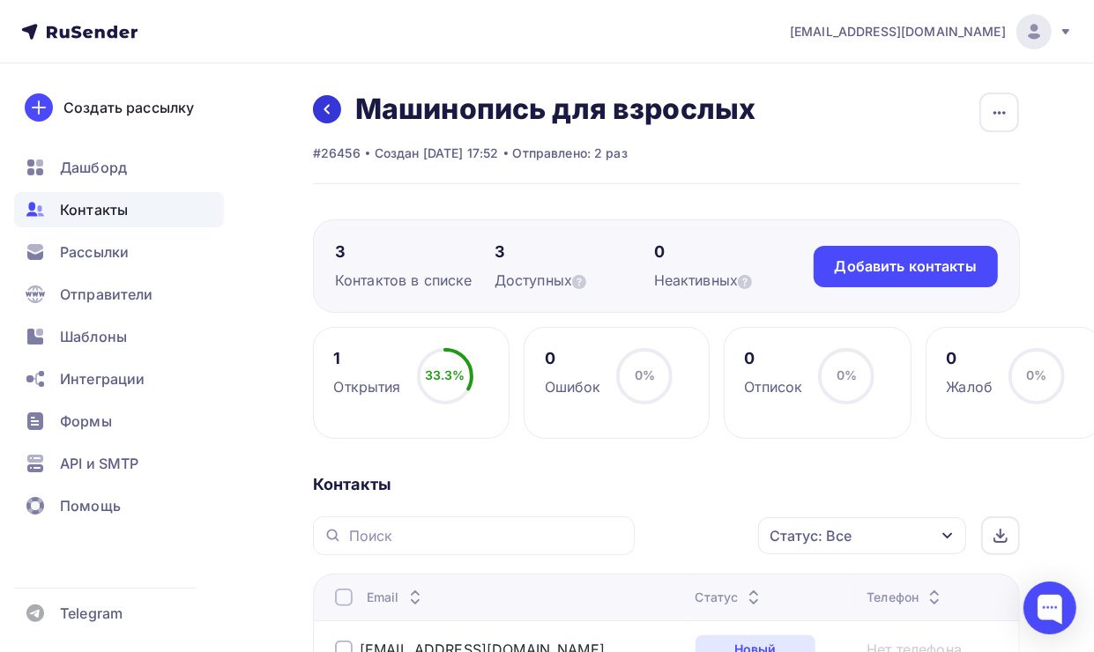
click at [323, 100] on link at bounding box center [327, 109] width 28 height 28
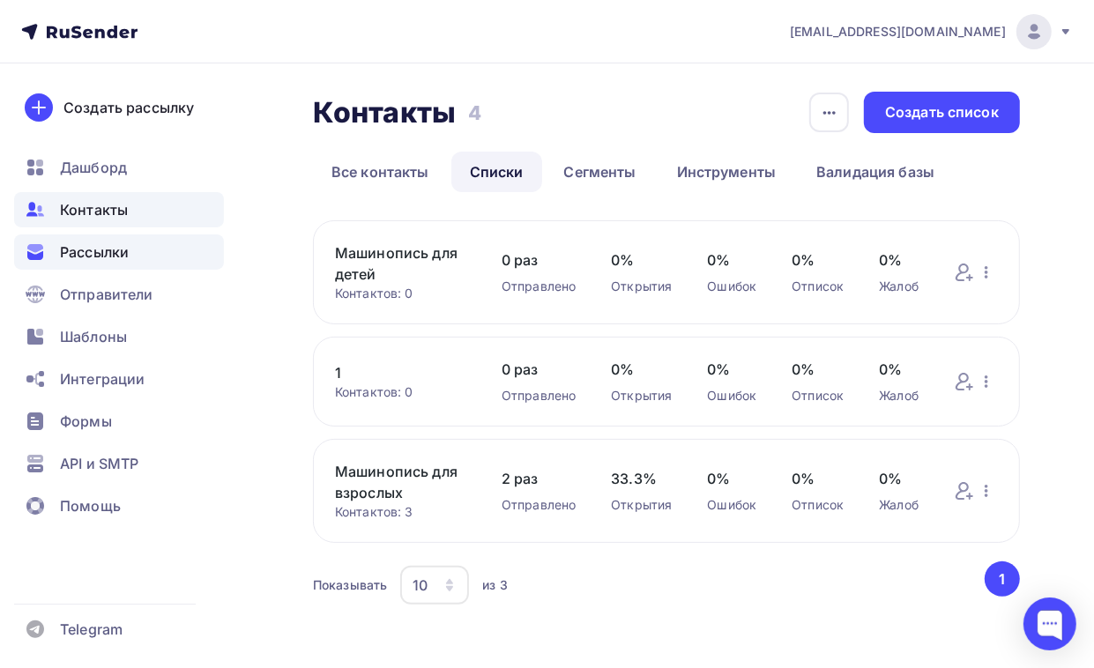
click at [124, 245] on span "Рассылки" at bounding box center [94, 251] width 69 height 21
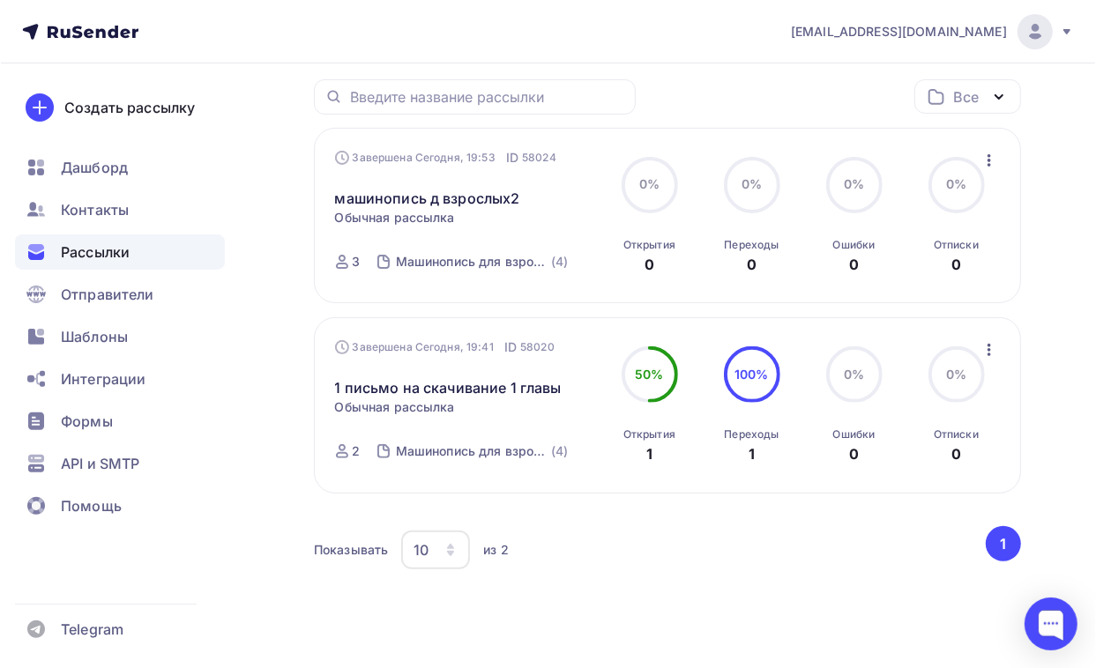
scroll to position [252, 0]
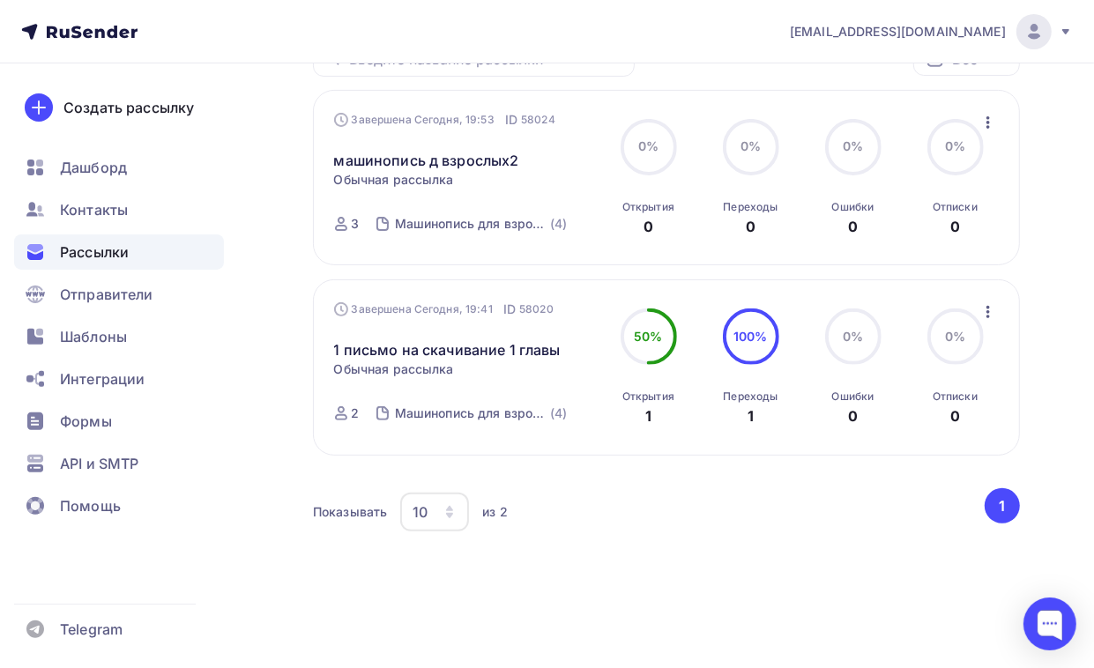
click at [888, 308] on icon "button" at bounding box center [987, 311] width 21 height 21
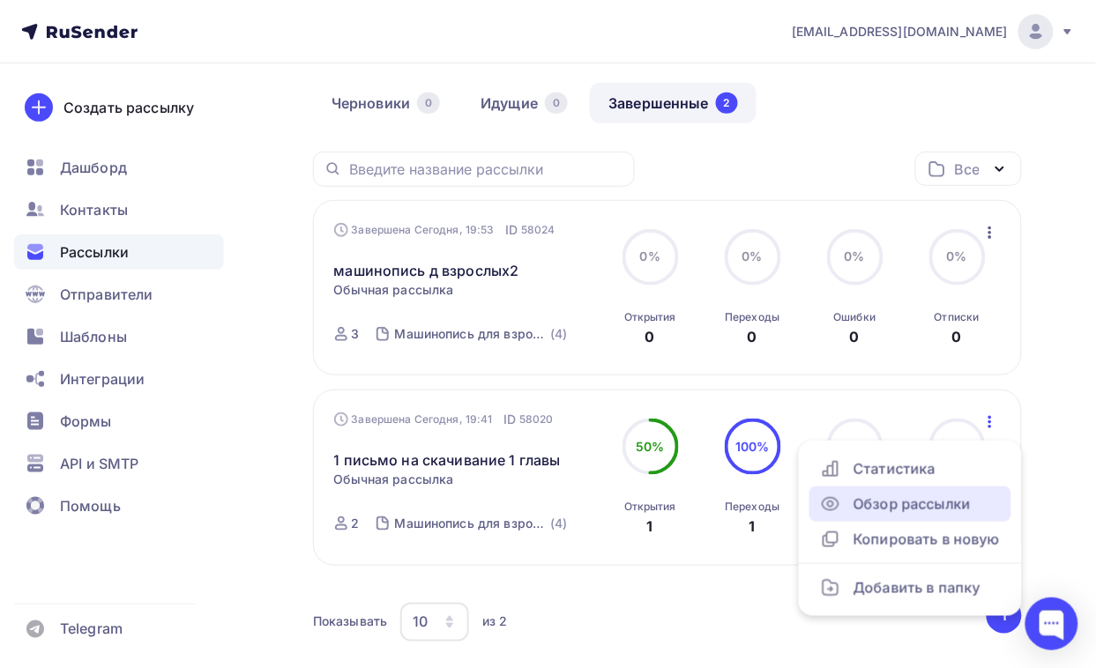
scroll to position [32, 0]
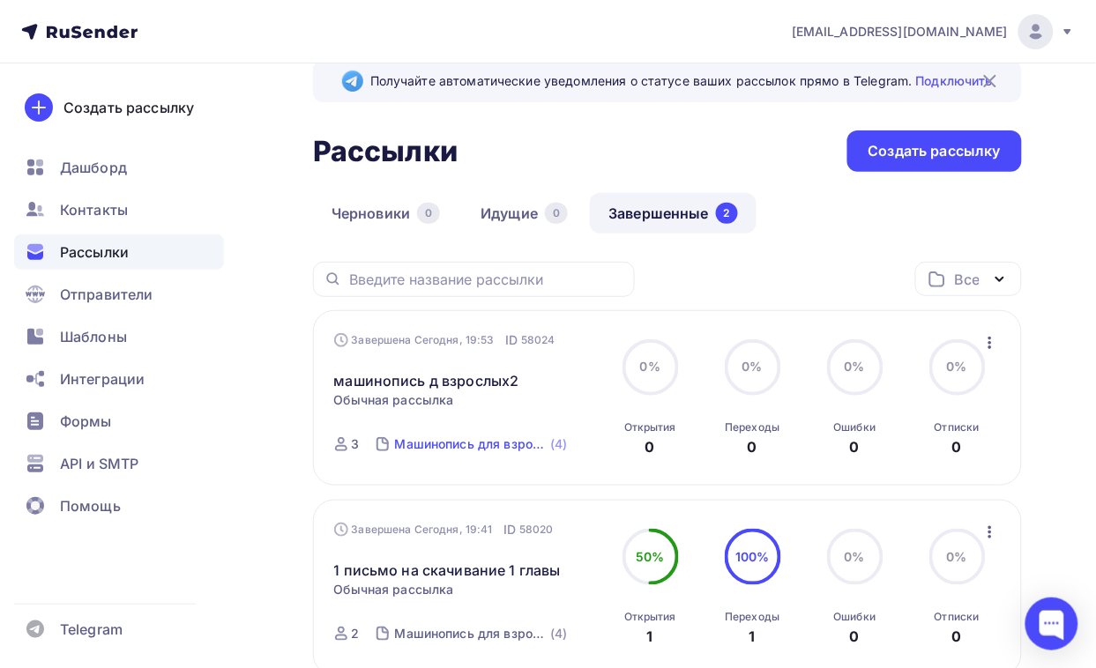
click at [405, 447] on div "Машинопись для взрослых" at bounding box center [471, 444] width 152 height 18
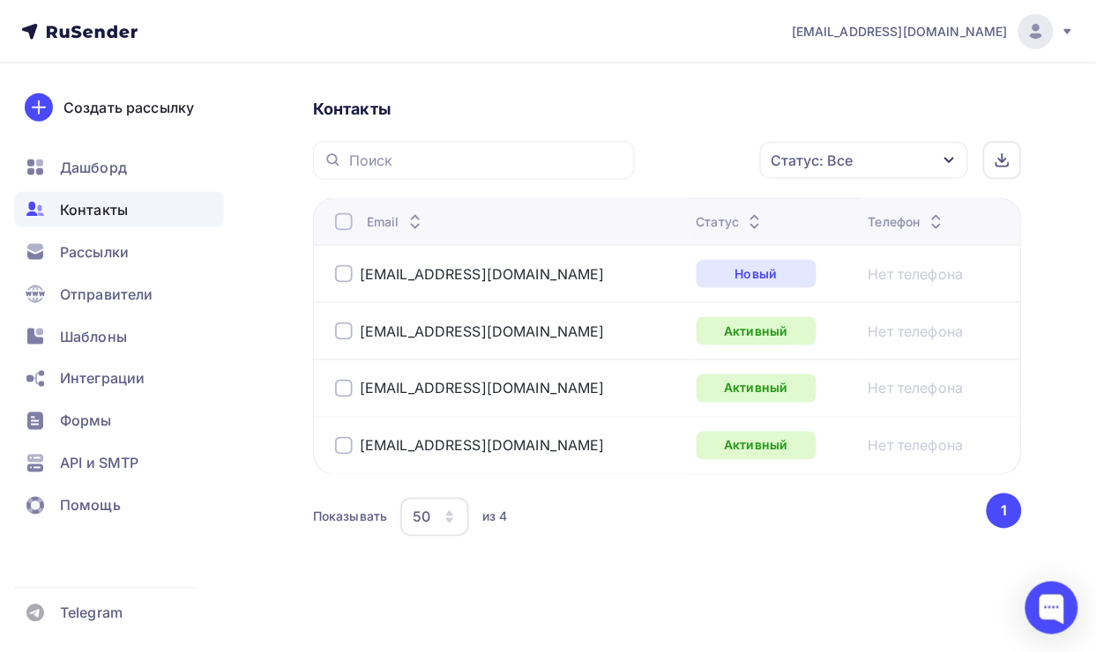
scroll to position [381, 0]
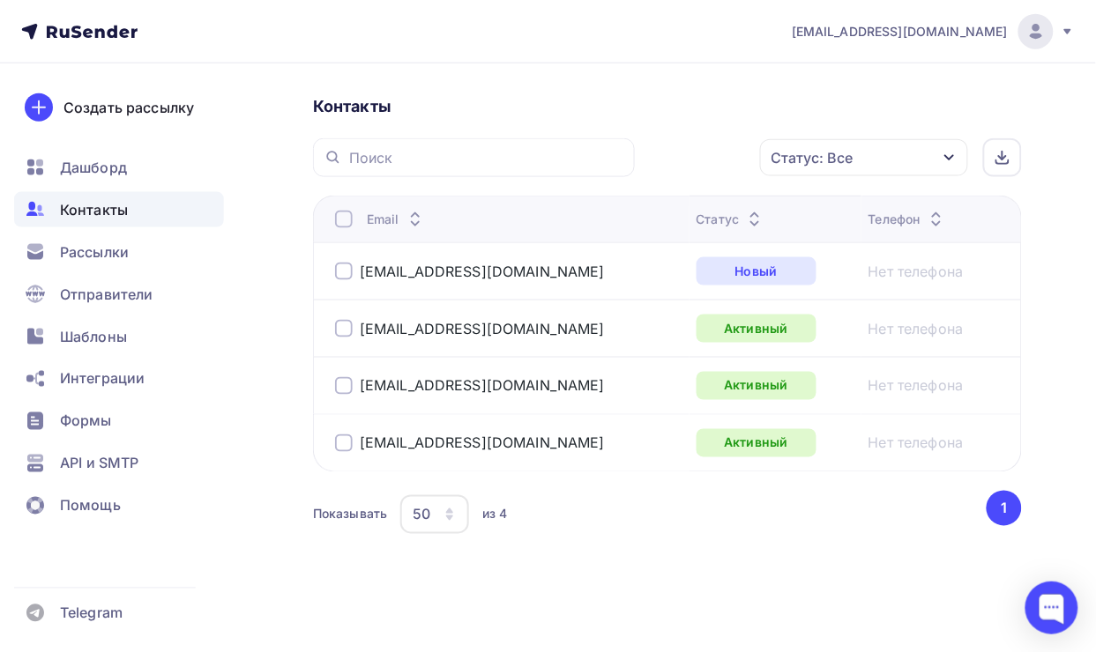
click at [341, 219] on div at bounding box center [344, 220] width 18 height 18
click at [888, 152] on icon "button" at bounding box center [949, 158] width 14 height 14
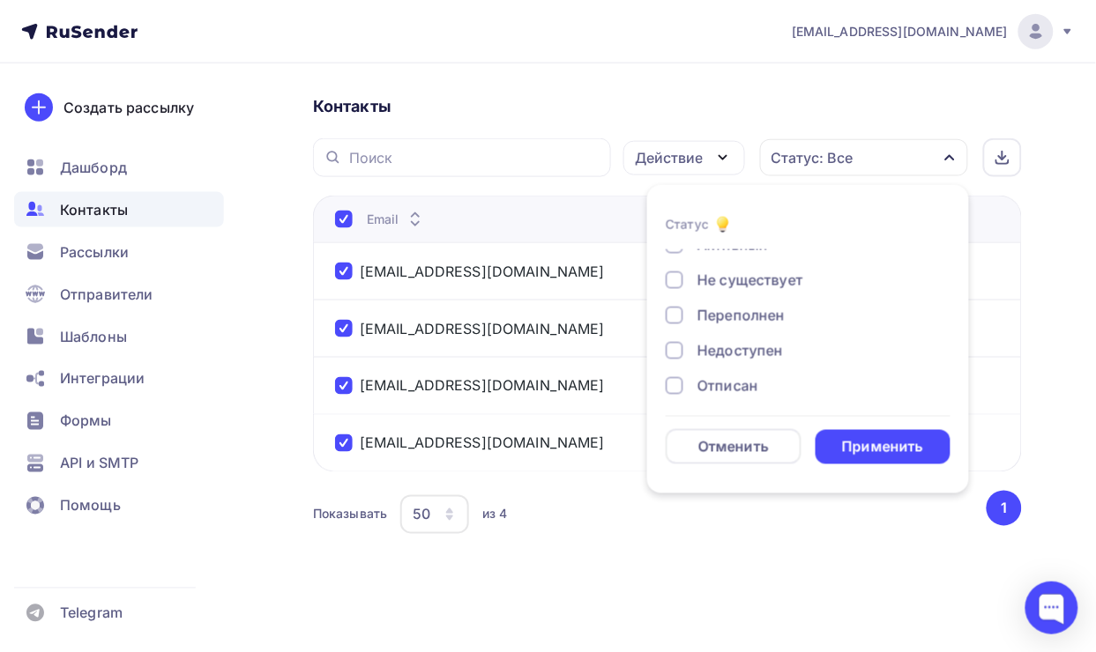
scroll to position [110, 0]
click at [675, 326] on div at bounding box center [674, 326] width 18 height 18
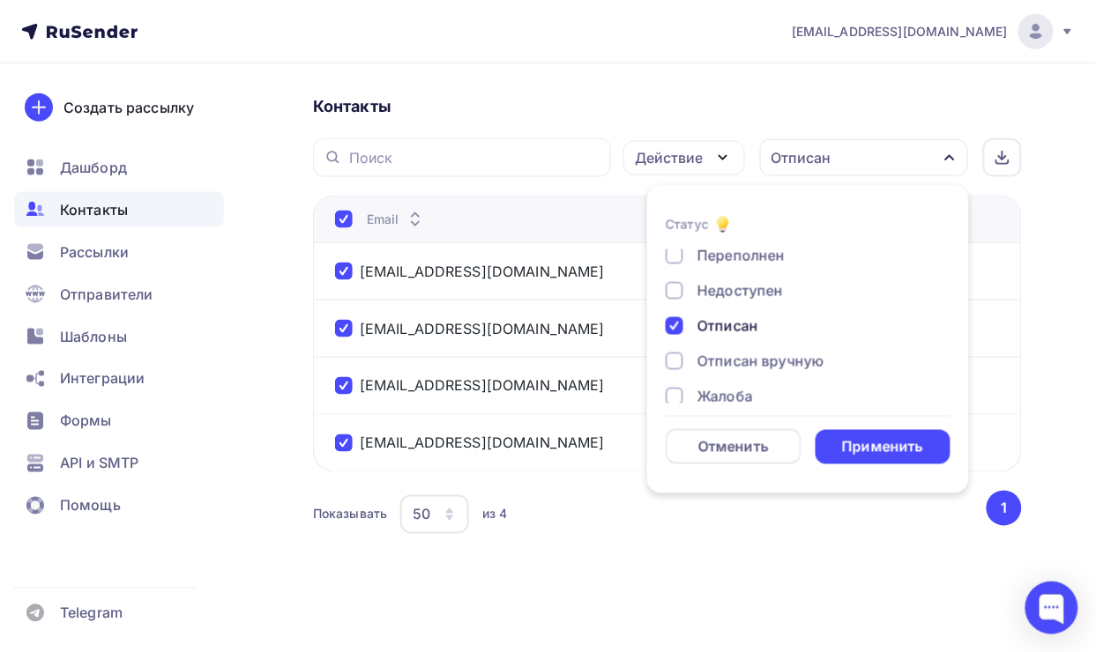
click at [751, 353] on div "Отписан вручную" at bounding box center [760, 361] width 127 height 21
click at [869, 432] on div "Применить" at bounding box center [883, 447] width 136 height 34
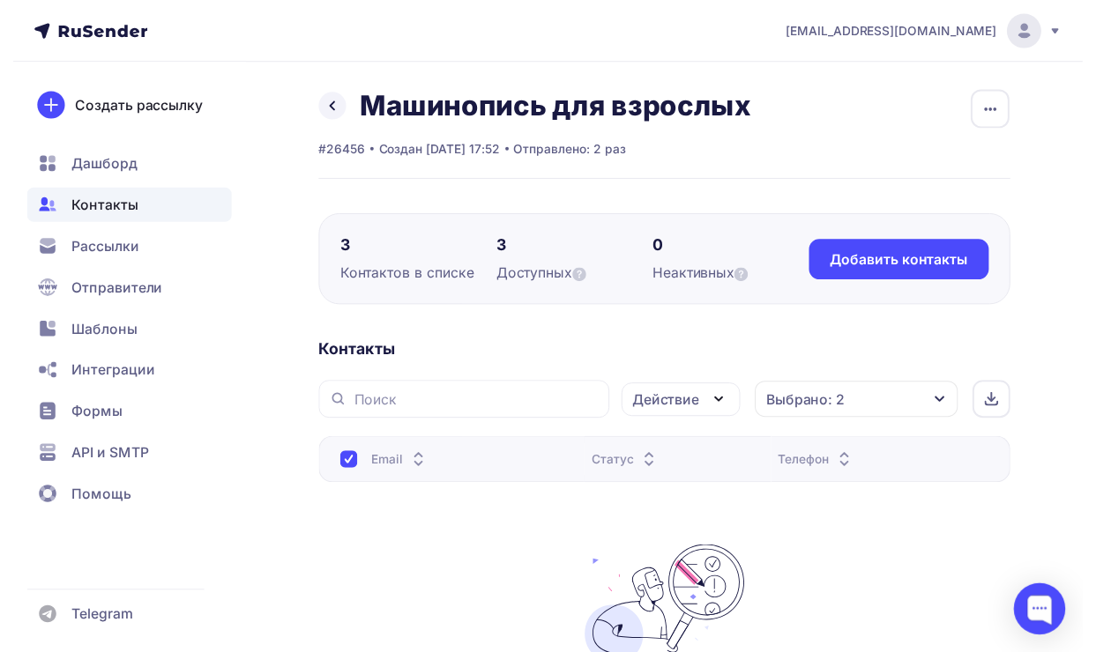
scroll to position [0, 0]
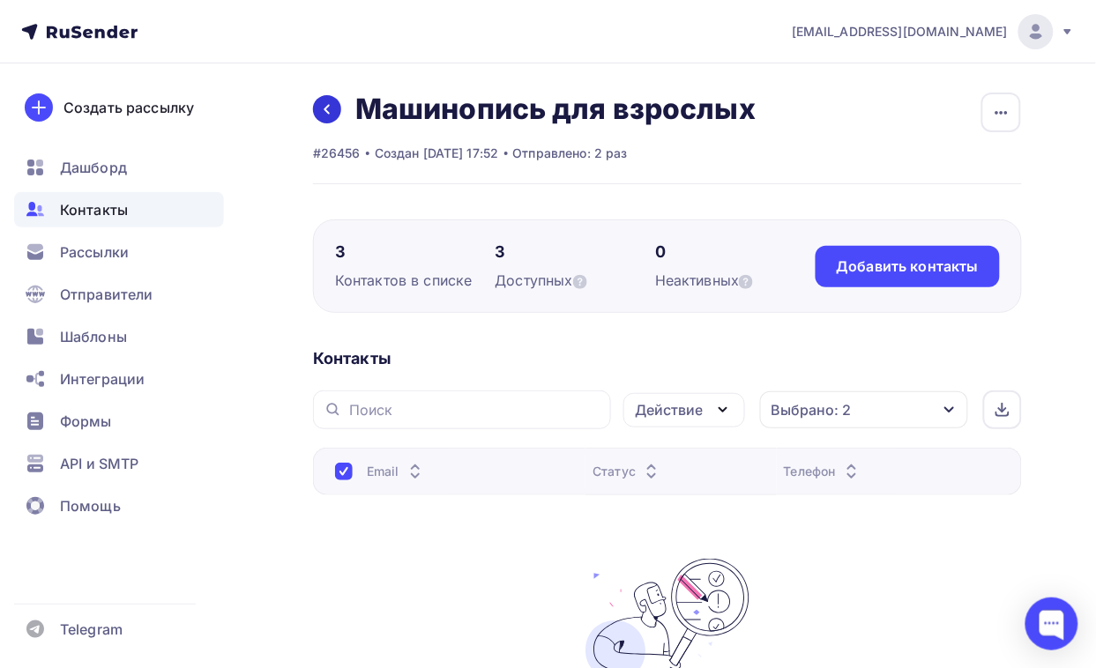
click at [339, 115] on link at bounding box center [327, 109] width 28 height 28
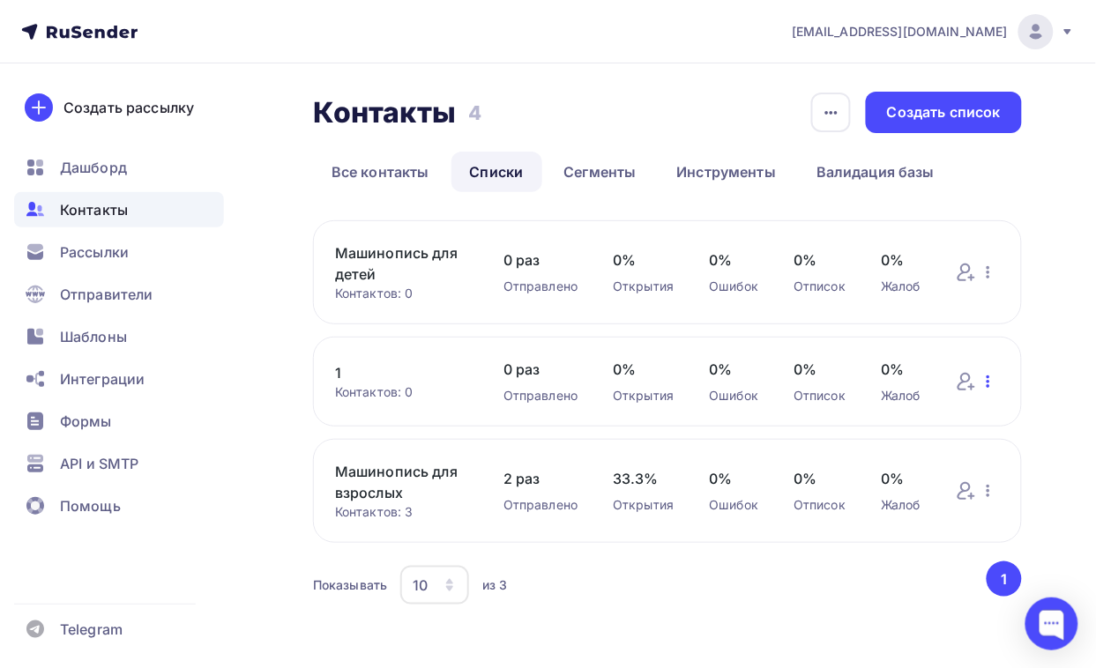
click at [888, 380] on icon "button" at bounding box center [987, 381] width 21 height 21
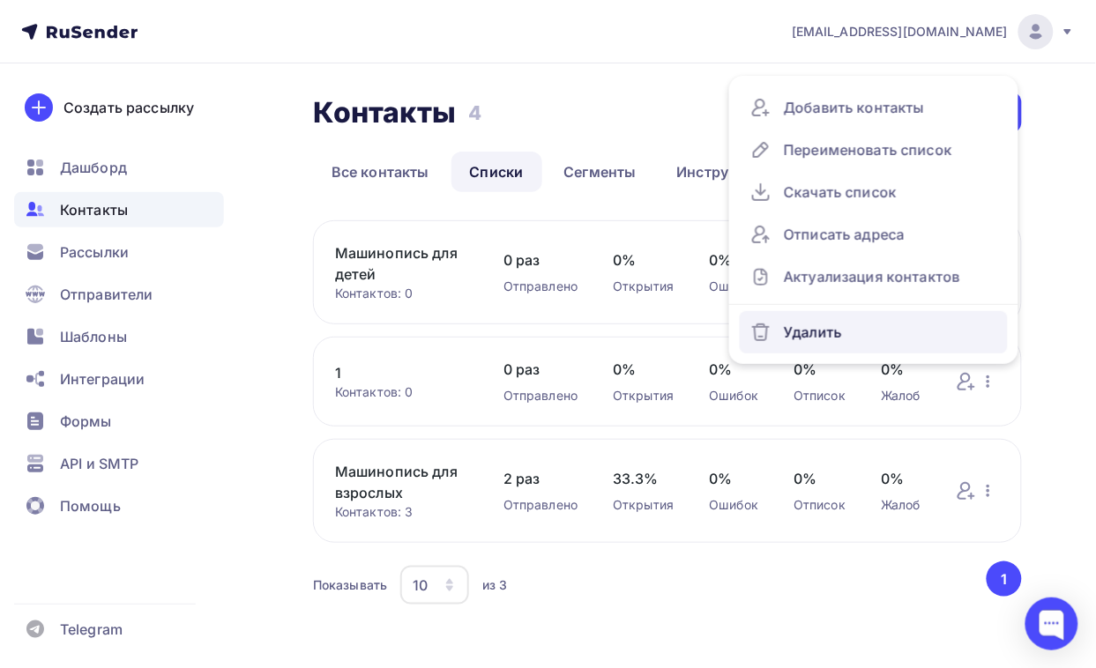
click at [816, 331] on div "Удалить" at bounding box center [873, 332] width 247 height 28
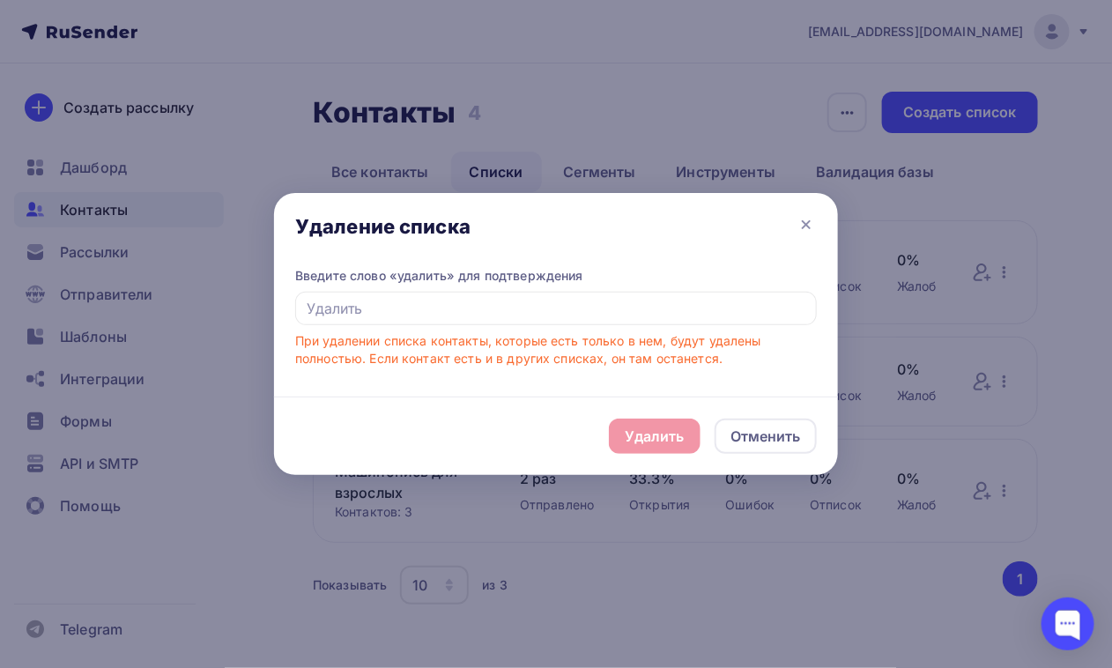
click at [654, 430] on div "Удалить Отменить" at bounding box center [556, 436] width 564 height 78
click at [567, 313] on input "text" at bounding box center [556, 308] width 522 height 33
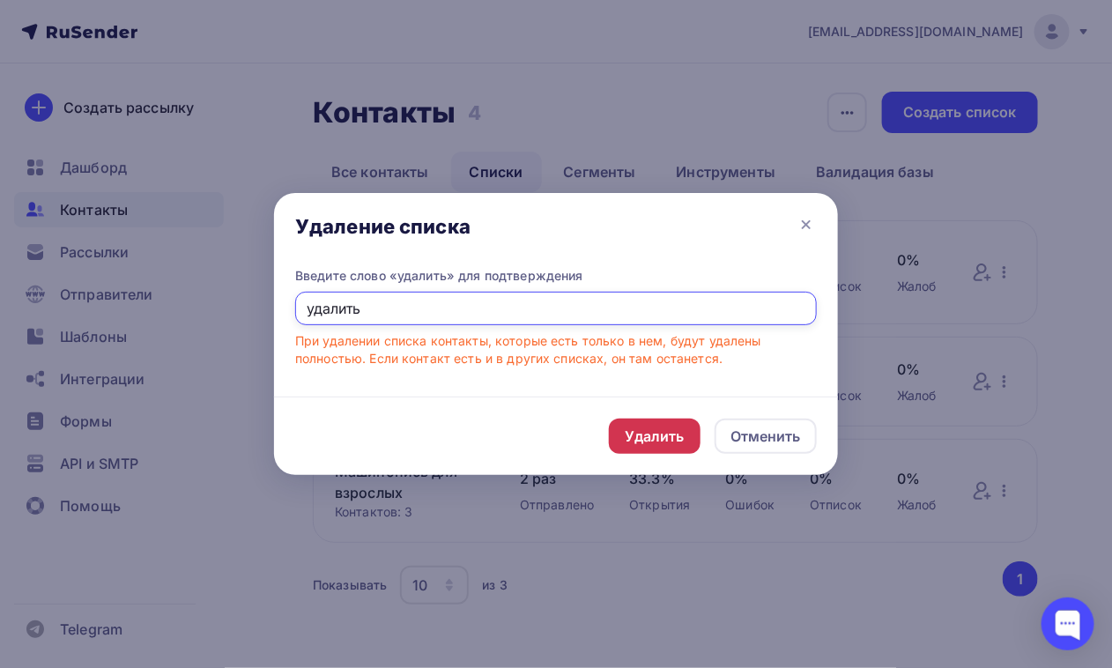
type input "удалить"
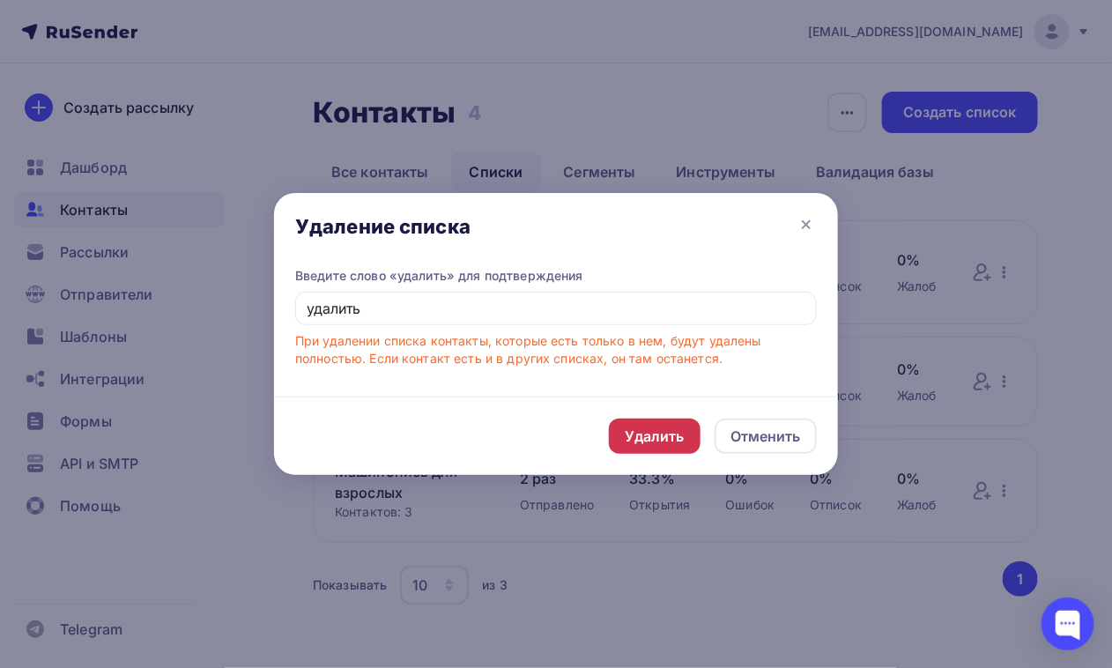
click at [641, 437] on div "Удалить" at bounding box center [655, 436] width 60 height 21
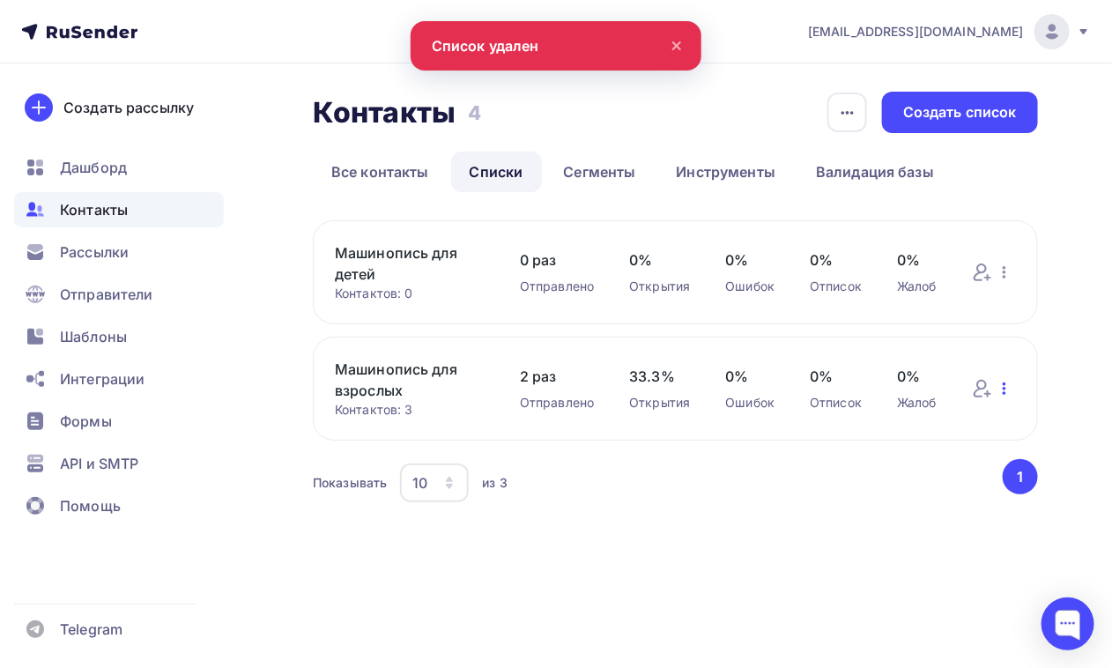
click at [888, 392] on icon "button" at bounding box center [1004, 388] width 21 height 21
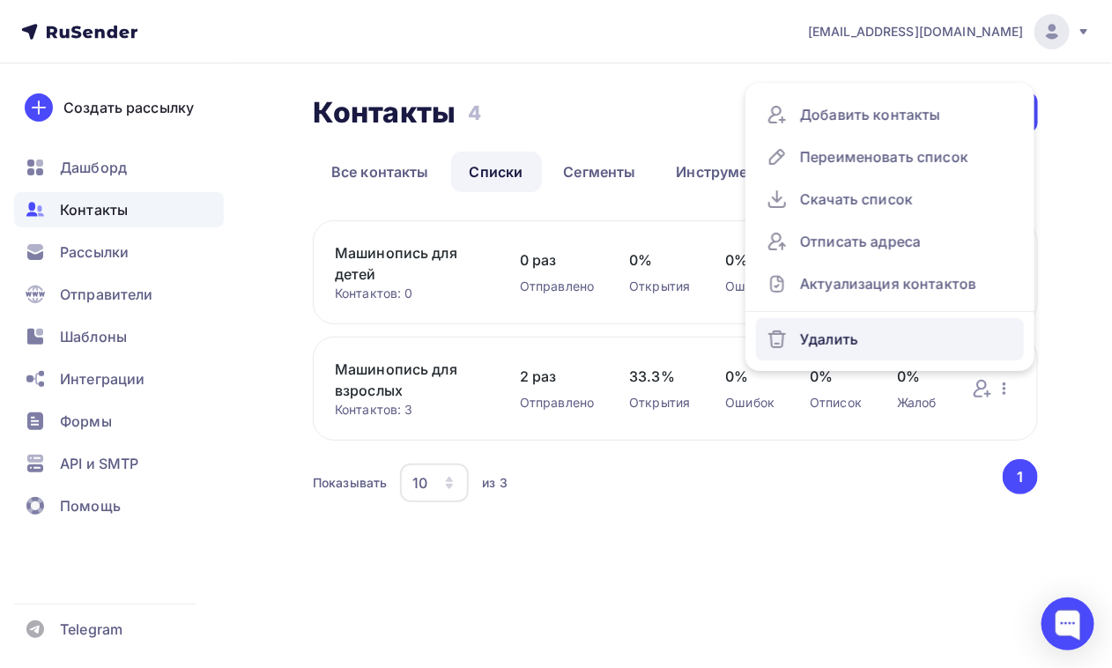
click at [847, 332] on div "Удалить" at bounding box center [890, 339] width 247 height 28
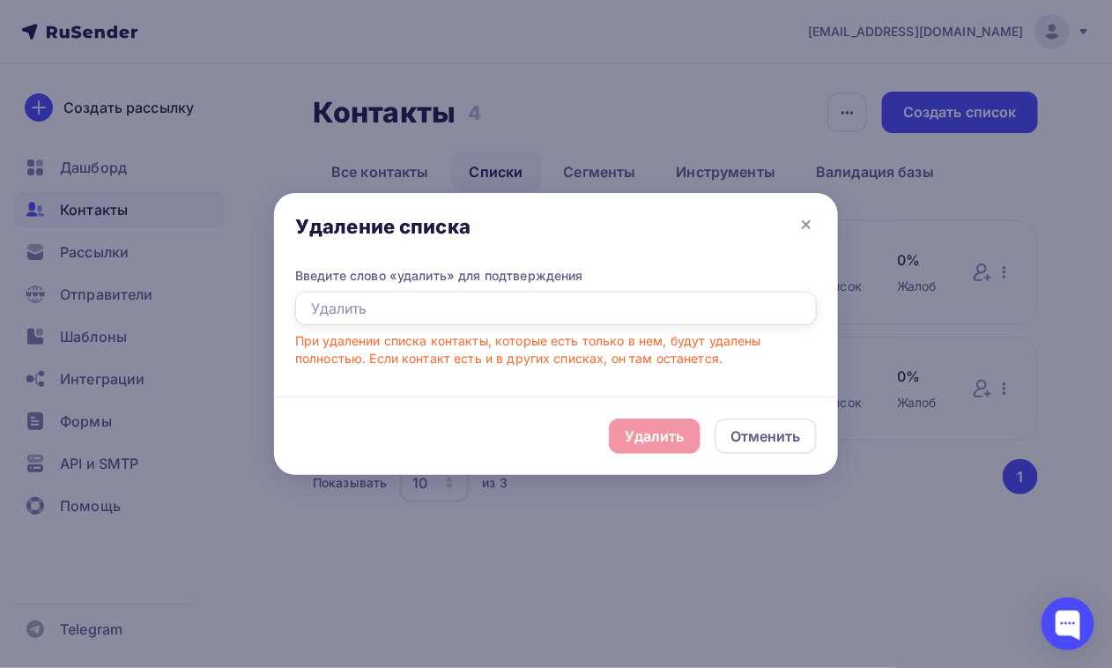
click at [567, 308] on input "text" at bounding box center [556, 308] width 522 height 33
click at [663, 447] on div "Удалить Отменить" at bounding box center [556, 436] width 564 height 78
click at [555, 329] on div "Введите слово «удалить» для подтверждения При удалении списка контакты, которые…" at bounding box center [556, 317] width 522 height 100
click at [551, 314] on input "text" at bounding box center [556, 308] width 522 height 33
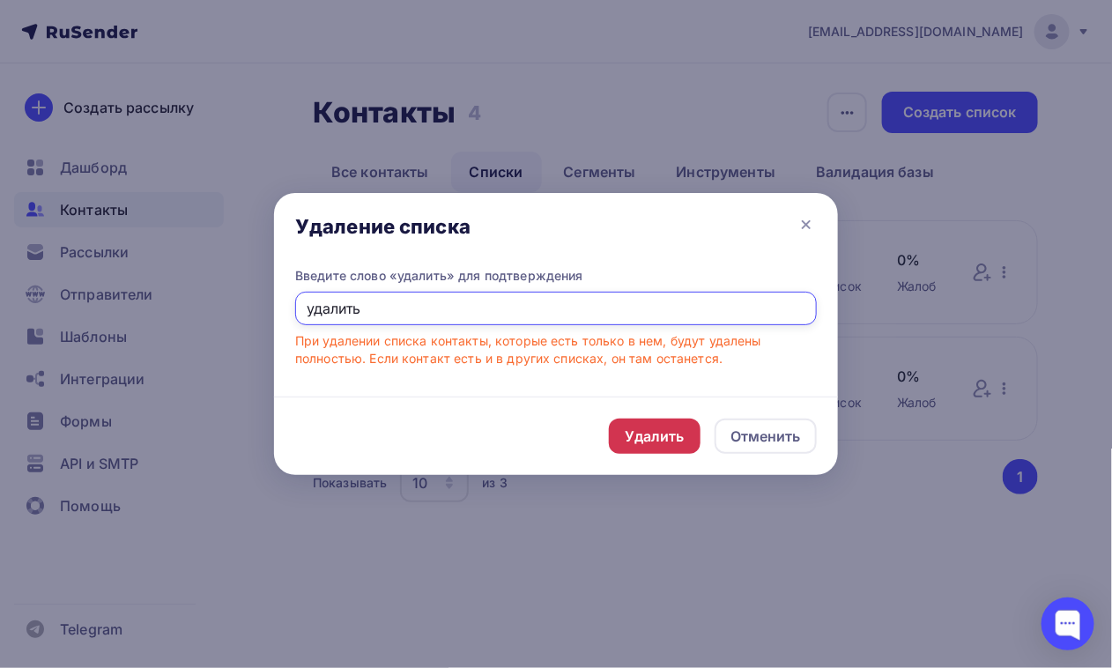
type input "удалить"
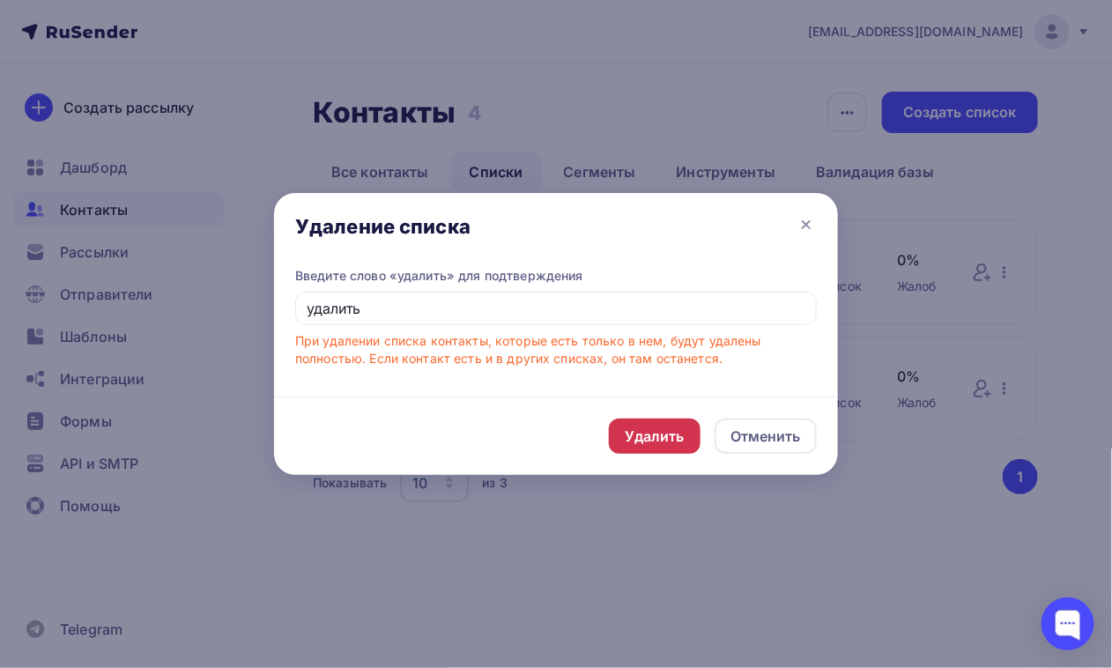
click at [644, 426] on div "Удалить" at bounding box center [655, 436] width 60 height 21
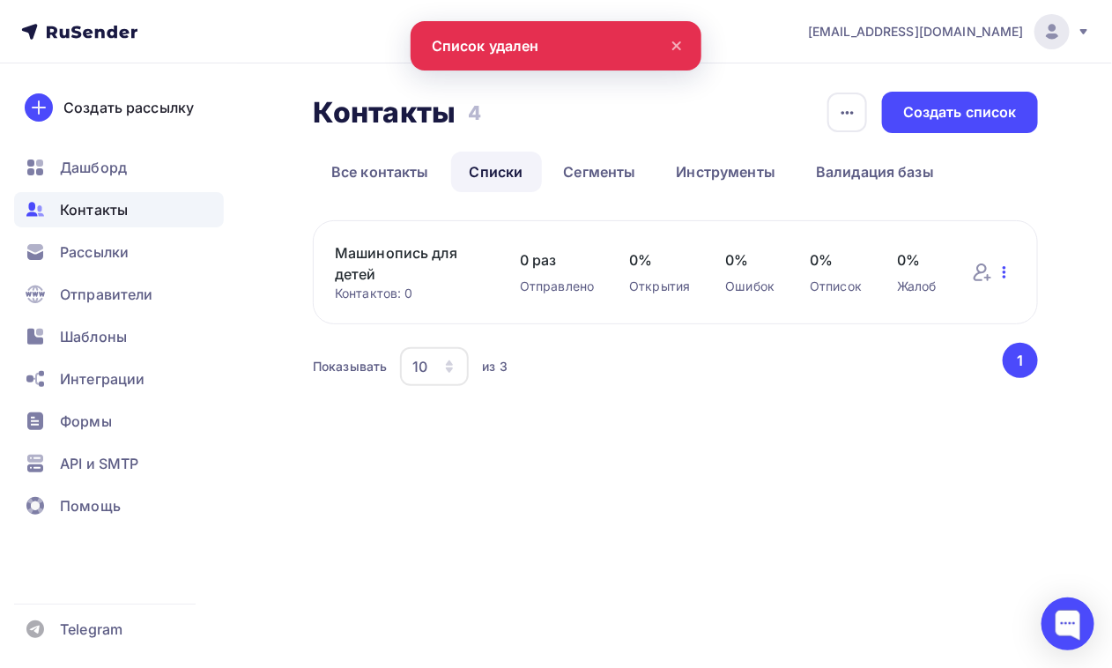
click at [888, 270] on icon "button" at bounding box center [1004, 272] width 21 height 21
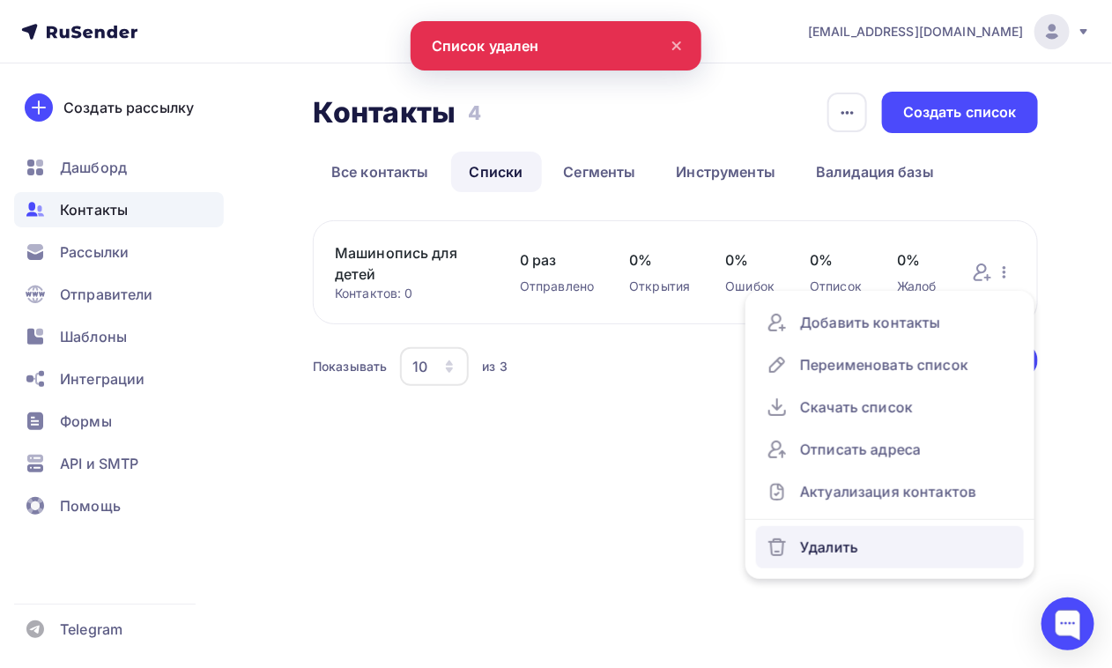
click at [828, 534] on div "Удалить" at bounding box center [890, 547] width 247 height 28
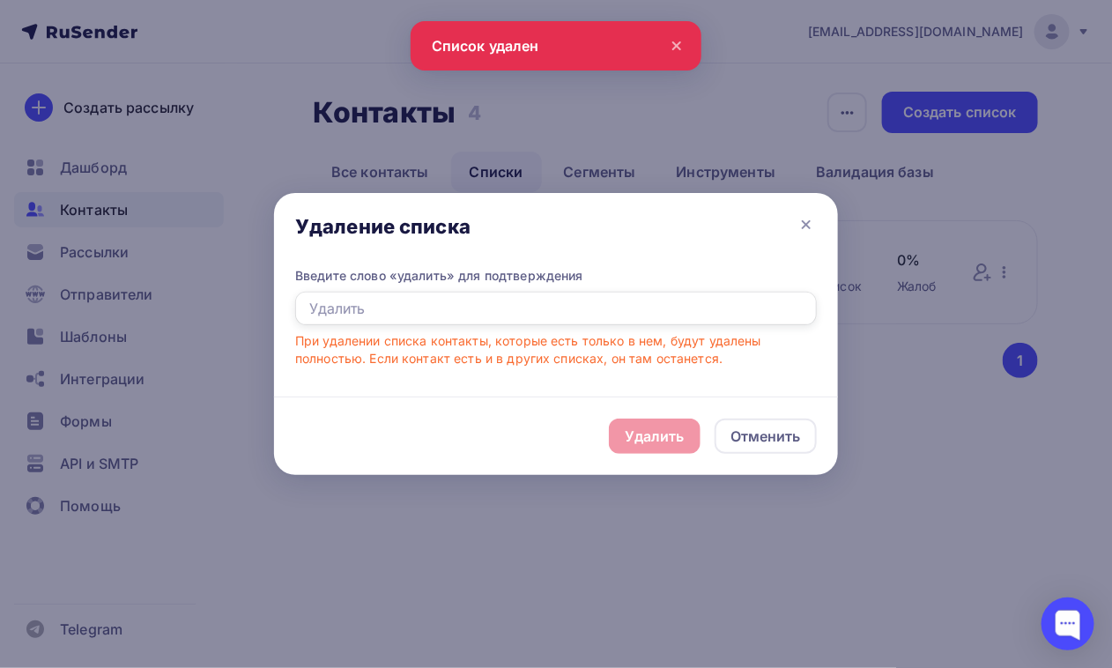
click at [501, 323] on input "text" at bounding box center [556, 308] width 522 height 33
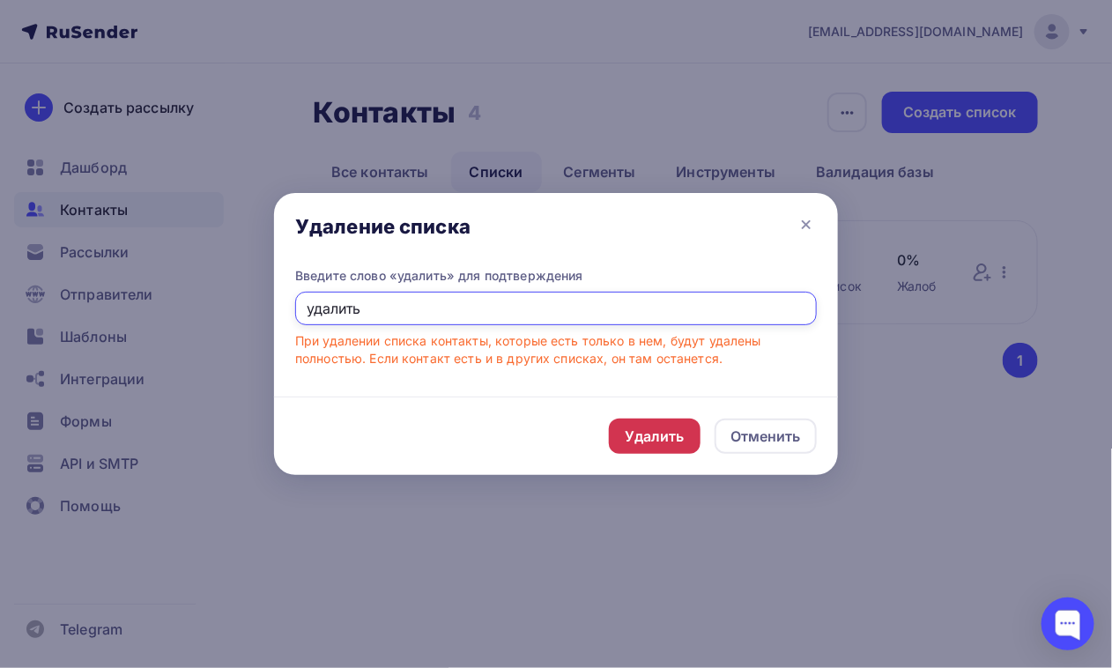
type input "удалить"
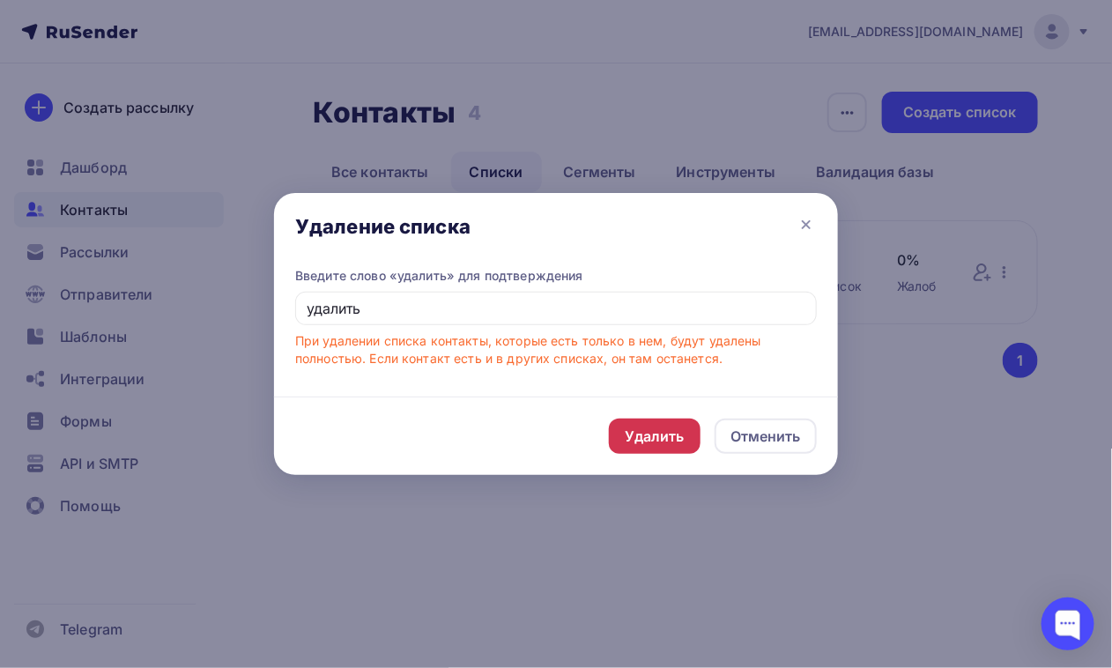
click at [672, 425] on div "Удалить" at bounding box center [655, 436] width 92 height 35
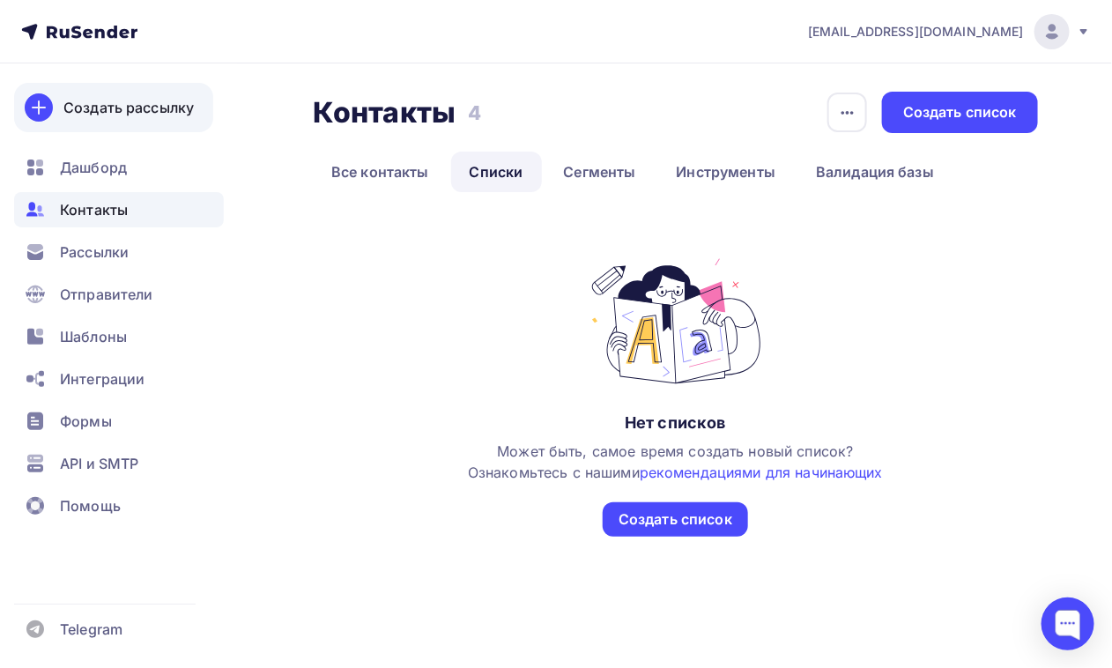
click at [172, 101] on div "Создать рассылку" at bounding box center [128, 107] width 130 height 21
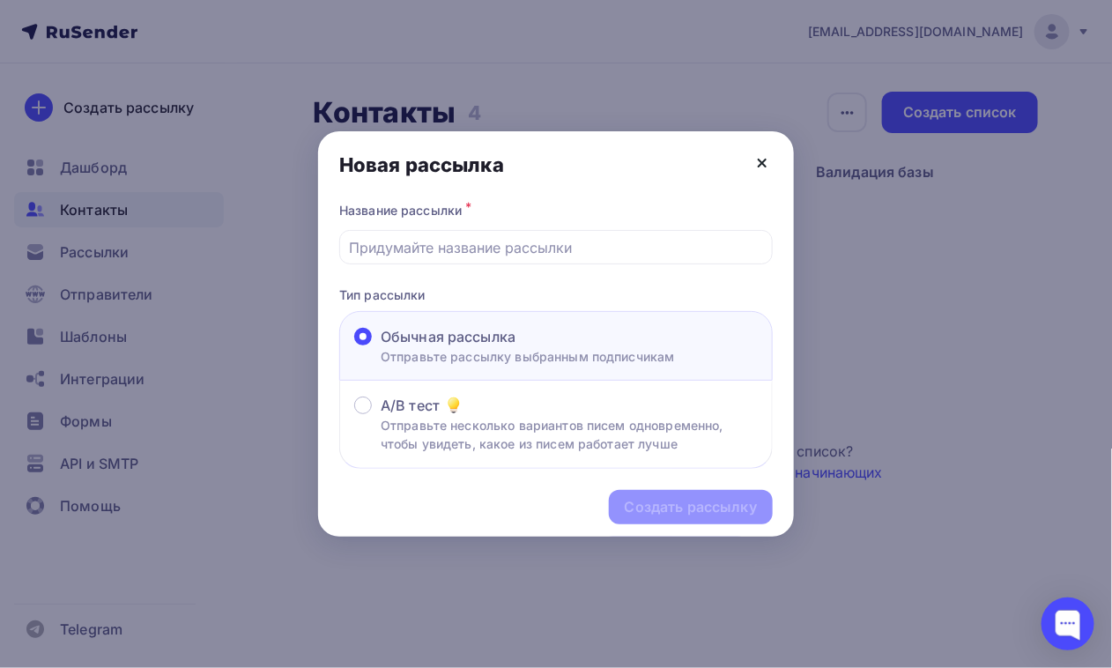
click at [771, 163] on div "Новая рассылка" at bounding box center [556, 164] width 476 height 67
click at [758, 173] on icon at bounding box center [762, 162] width 21 height 21
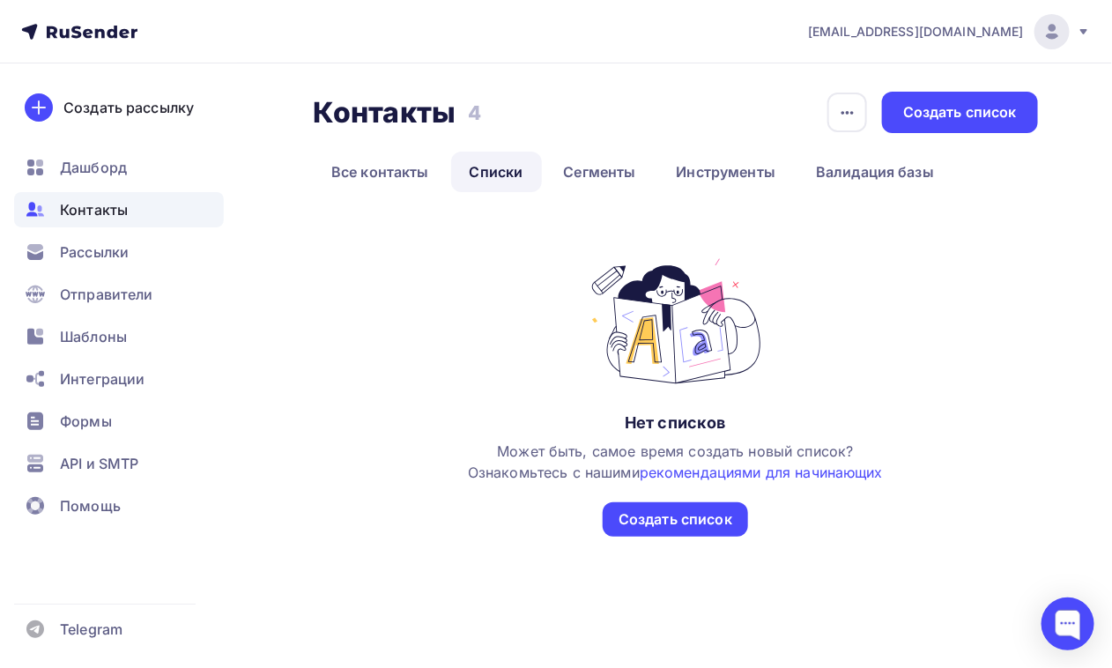
click at [97, 28] on icon at bounding box center [100, 33] width 10 height 10
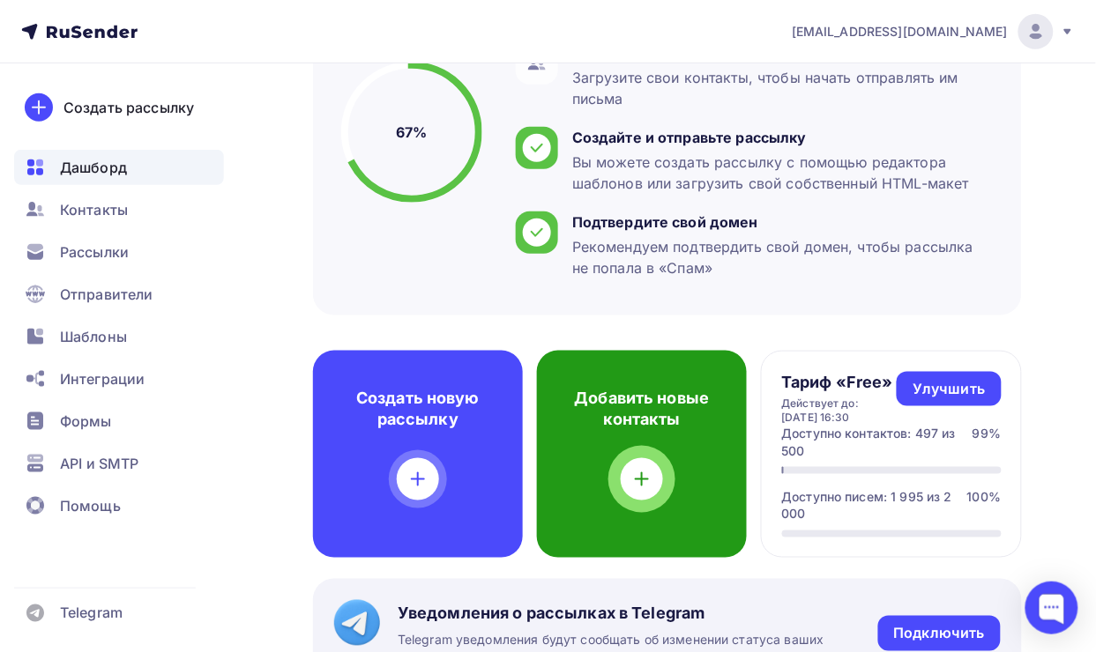
scroll to position [220, 0]
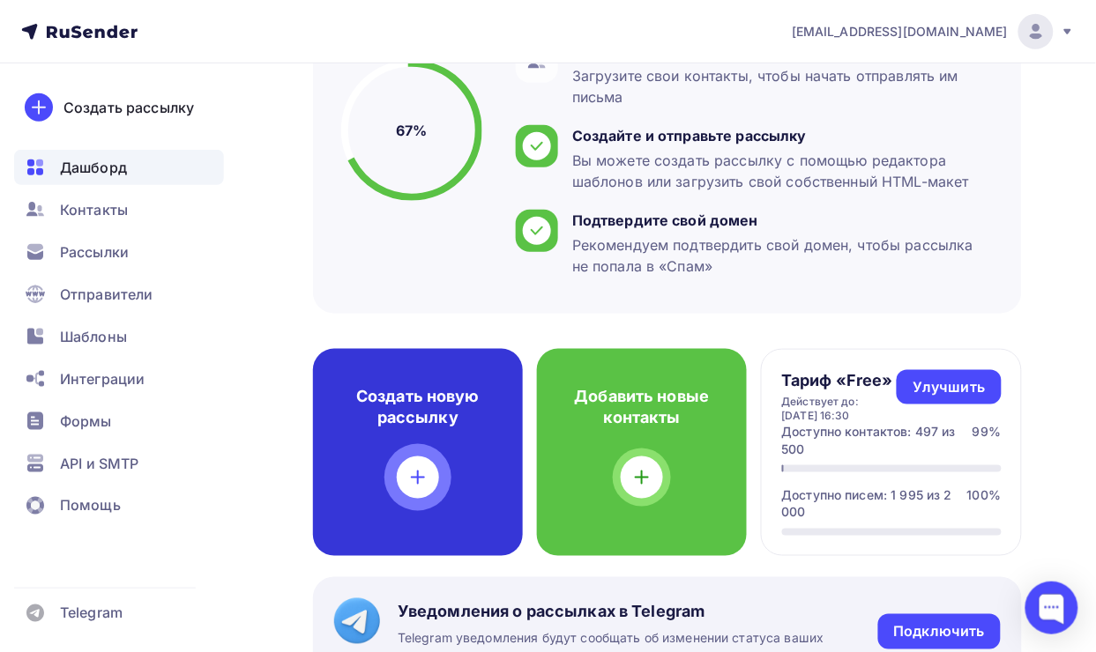
click at [407, 469] on icon at bounding box center [417, 477] width 21 height 21
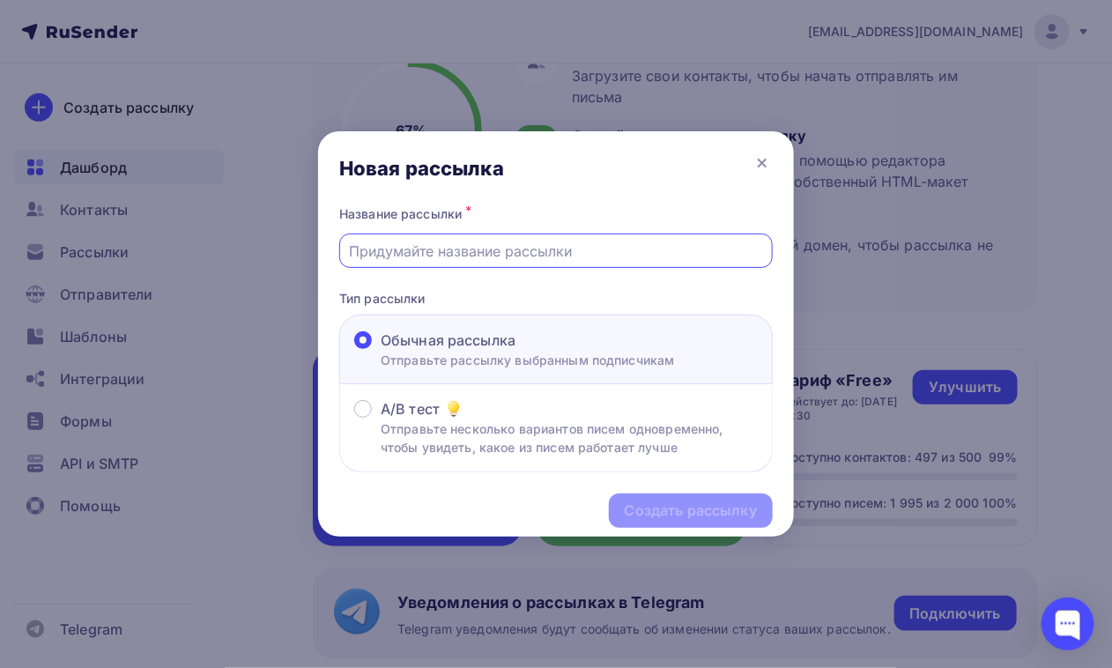
click at [482, 249] on input "text" at bounding box center [556, 251] width 413 height 21
click at [426, 248] on input "text" at bounding box center [556, 251] width 413 height 21
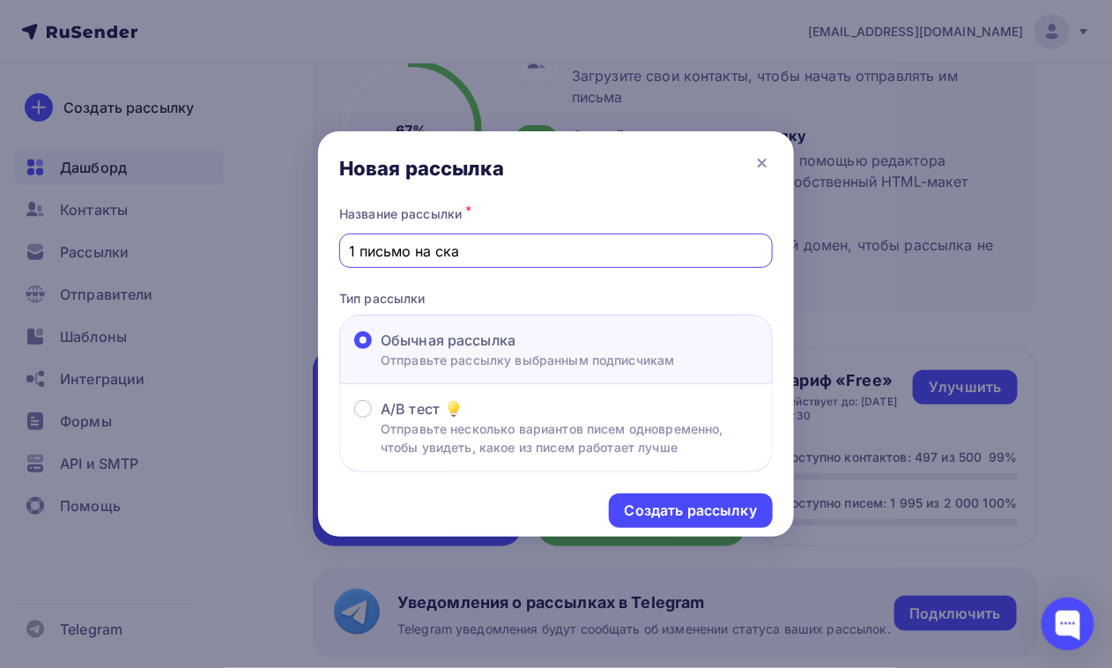
type input "1 письмо на скачивание 1 главы"
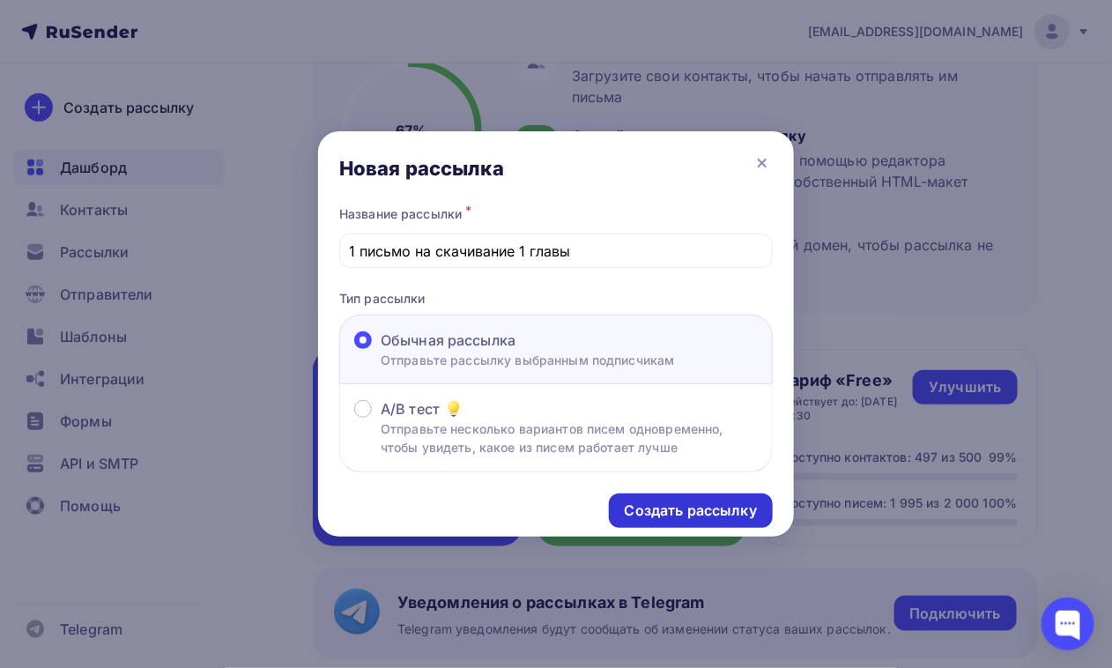
click at [711, 512] on div "Создать рассылку" at bounding box center [691, 511] width 132 height 20
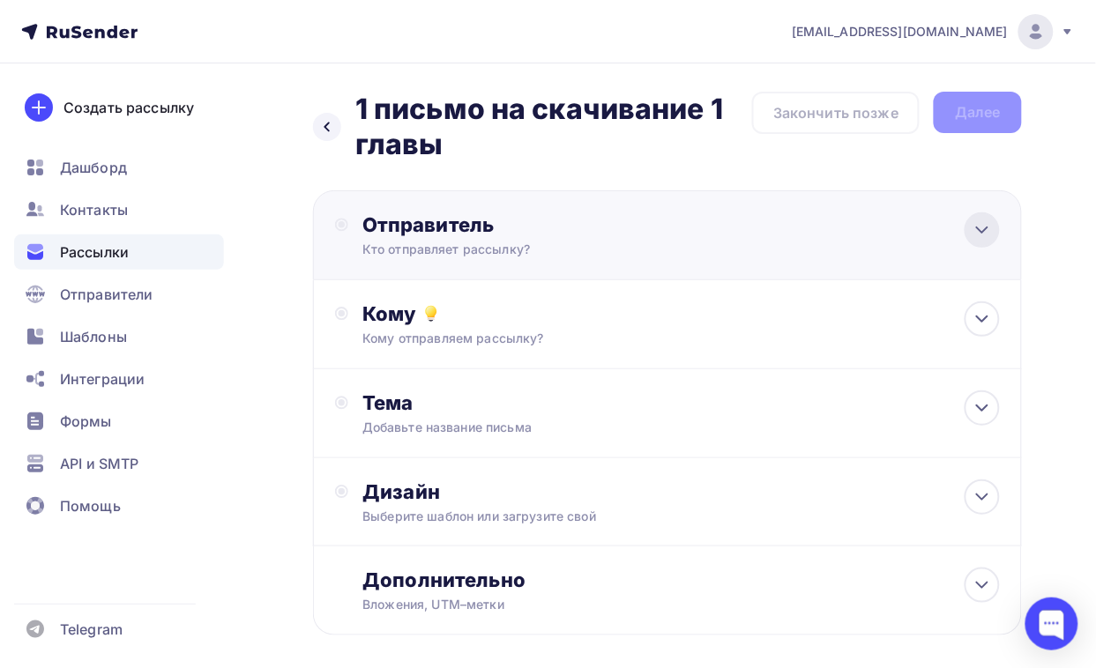
click at [888, 232] on icon at bounding box center [981, 229] width 21 height 21
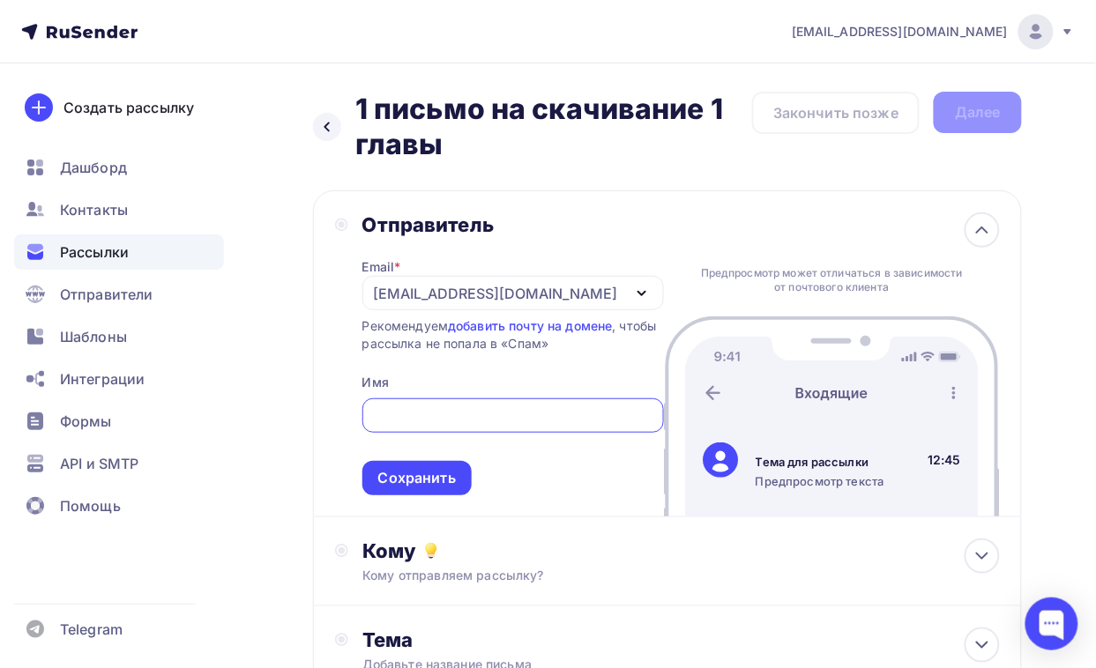
click at [421, 285] on div "[EMAIL_ADDRESS][DOMAIN_NAME]" at bounding box center [496, 293] width 244 height 21
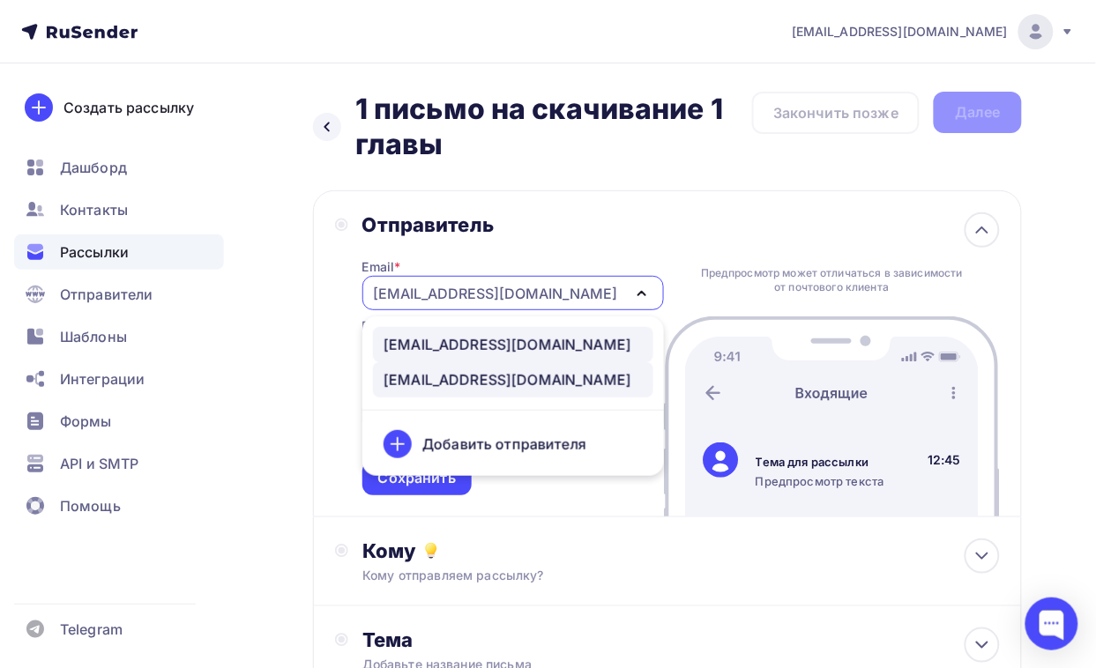
click at [496, 339] on div "post@natalykay.ru" at bounding box center [507, 344] width 248 height 21
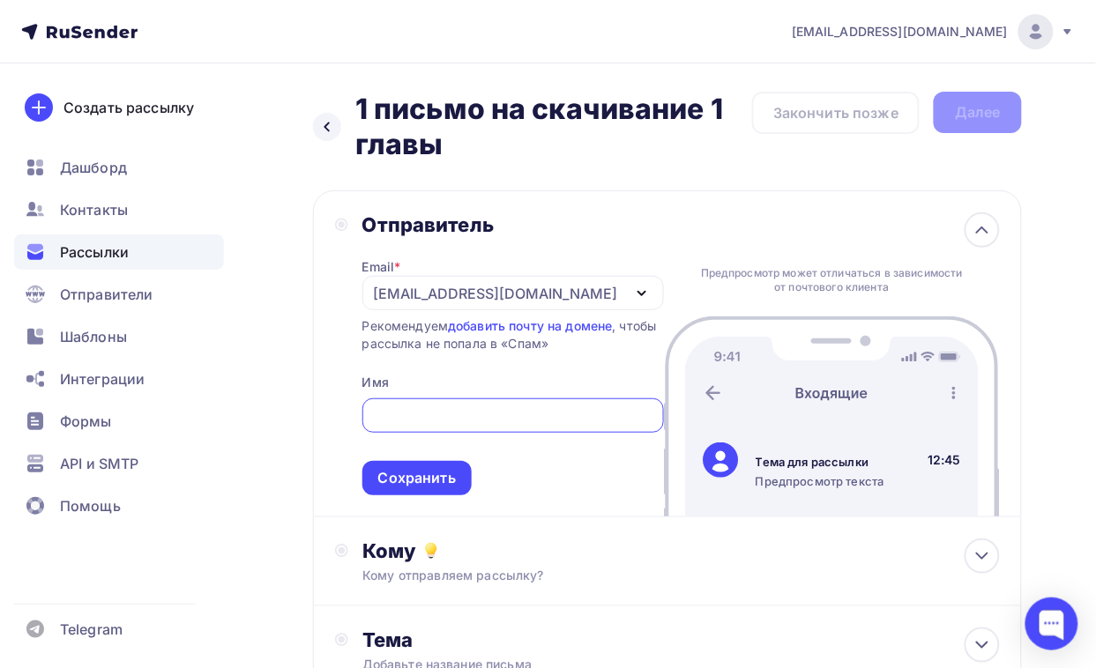
click at [452, 426] on input "text" at bounding box center [512, 415] width 281 height 21
type input "Натали Кей"
click at [445, 464] on div "Сохранить" at bounding box center [416, 478] width 109 height 34
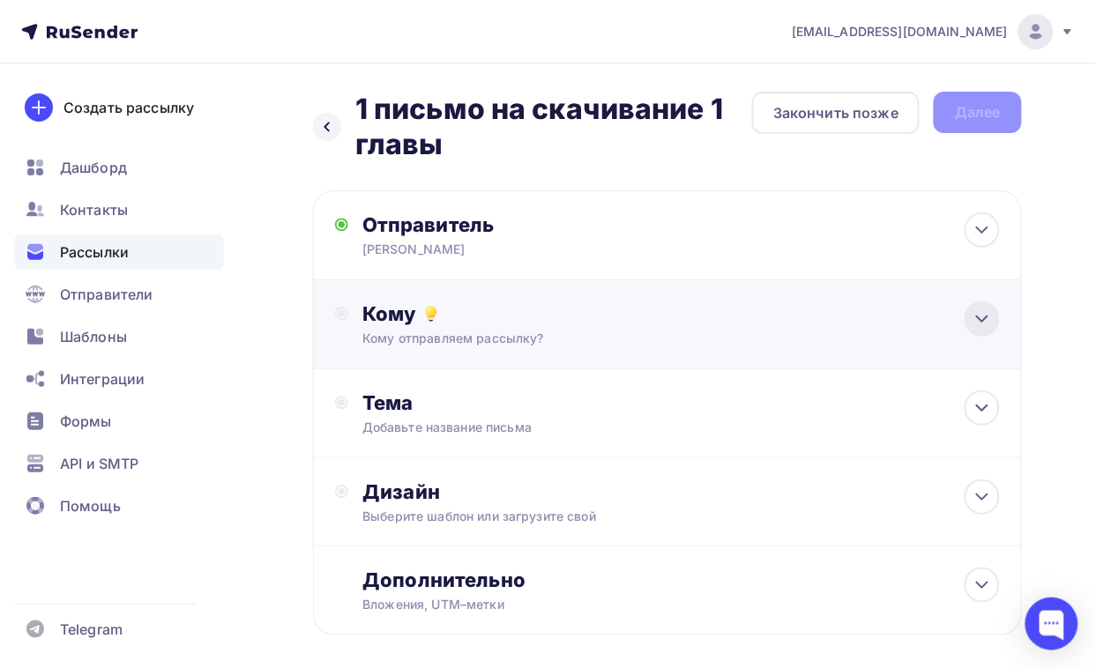
click at [888, 309] on icon at bounding box center [981, 318] width 21 height 21
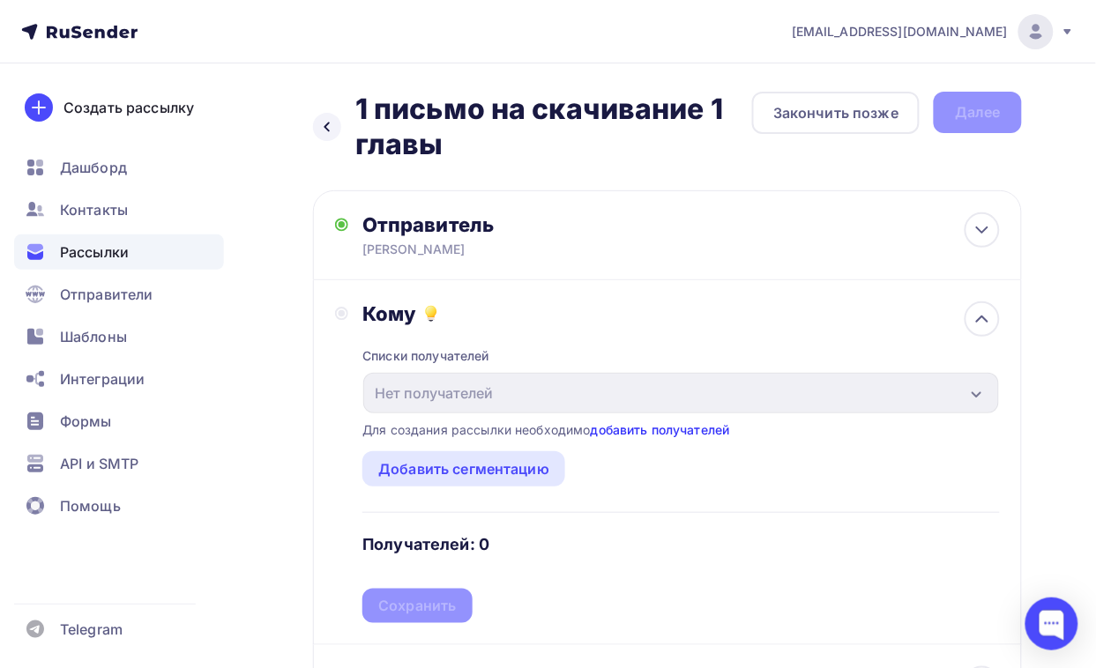
click at [690, 430] on link "добавить получателей" at bounding box center [660, 429] width 139 height 15
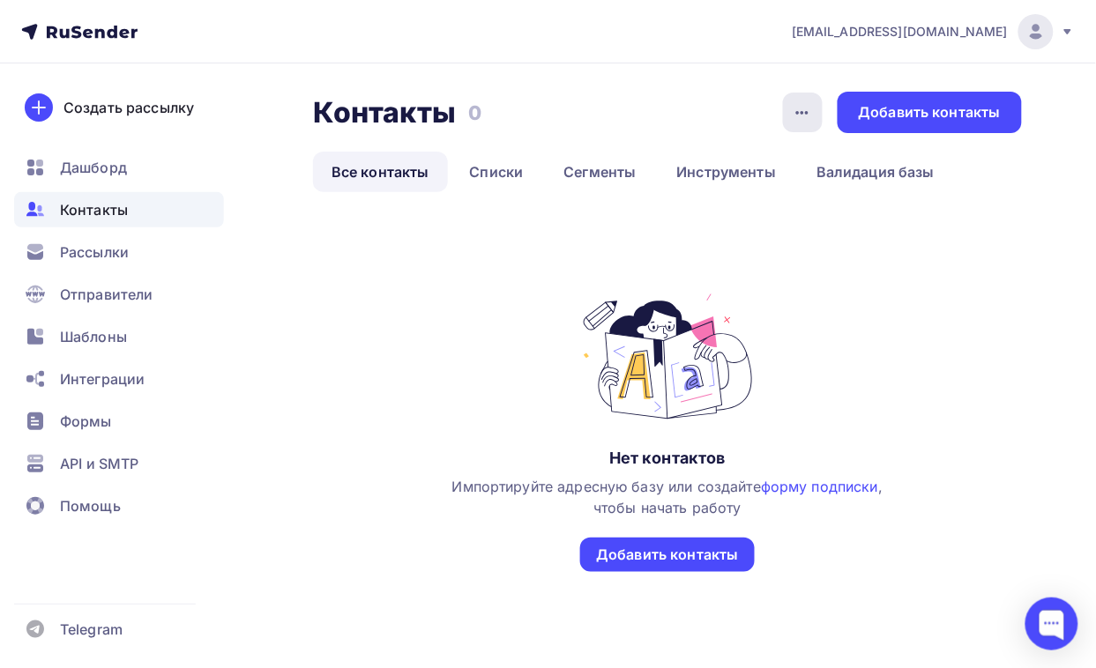
click at [796, 112] on icon "button" at bounding box center [801, 112] width 21 height 21
click at [501, 172] on link "Списки" at bounding box center [496, 172] width 91 height 41
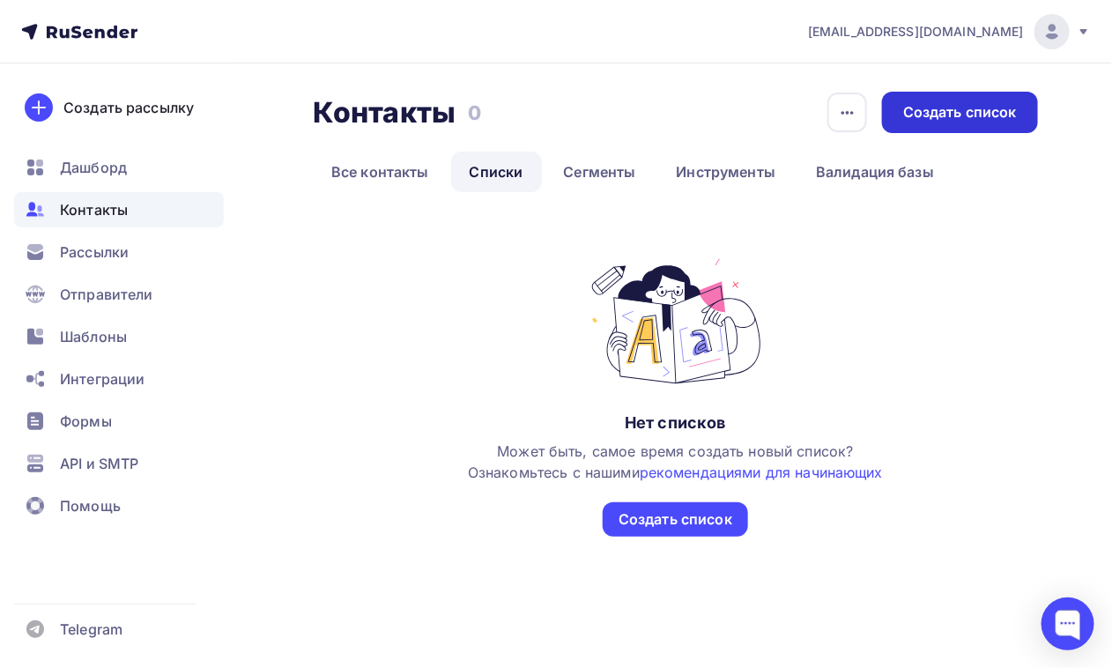
click at [888, 102] on div "Создать список" at bounding box center [960, 112] width 114 height 20
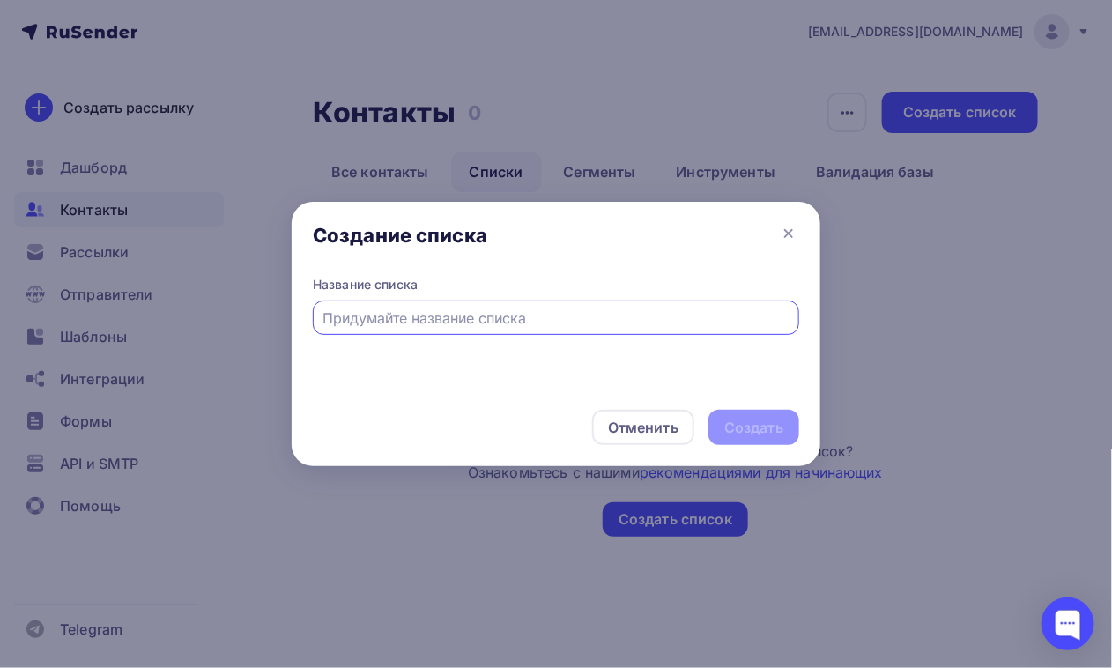
click at [512, 319] on input "text" at bounding box center [556, 318] width 466 height 21
type input "С"
type input "Книга машинопись для взрослых"
click at [746, 434] on div "Создать" at bounding box center [753, 428] width 59 height 20
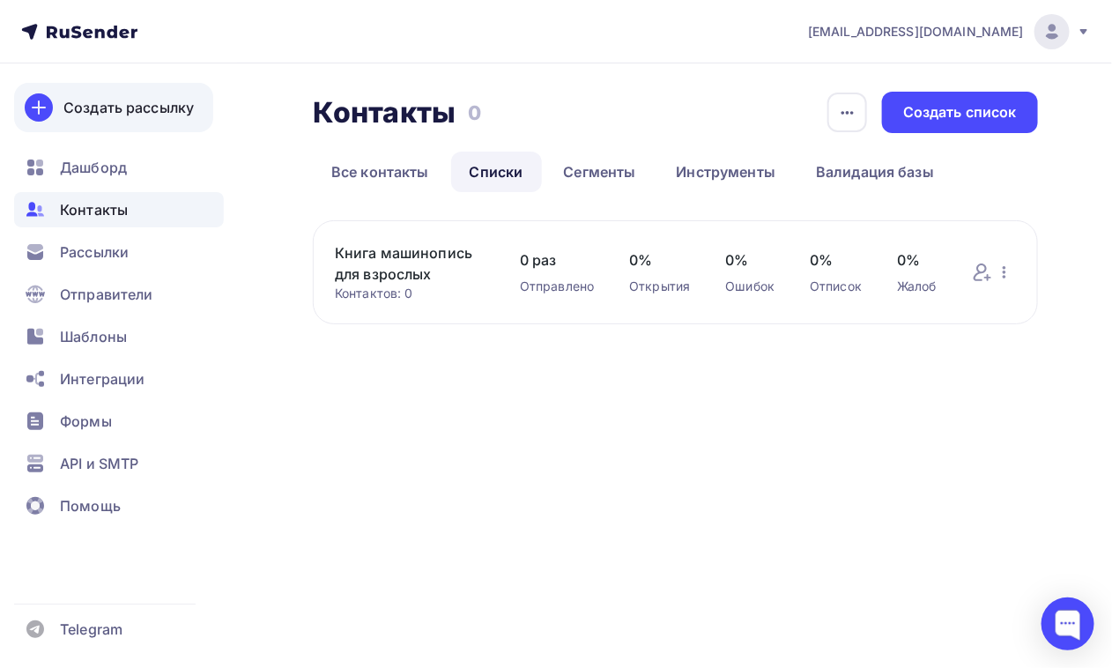
click at [111, 108] on div "Создать рассылку" at bounding box center [128, 107] width 130 height 21
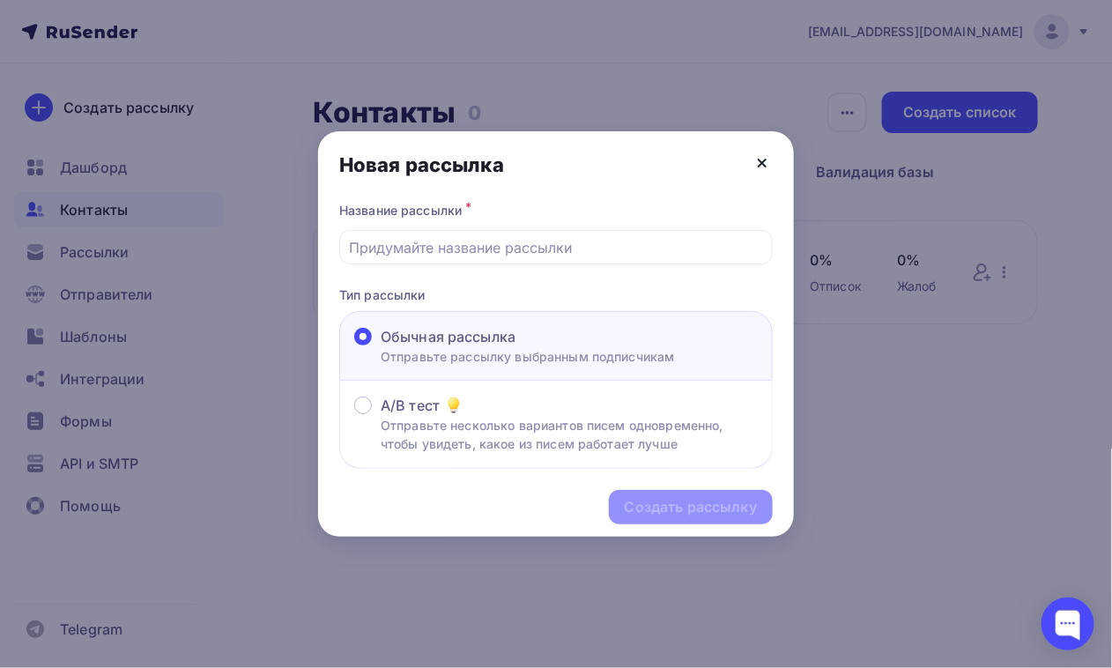
click at [767, 159] on icon at bounding box center [762, 162] width 21 height 21
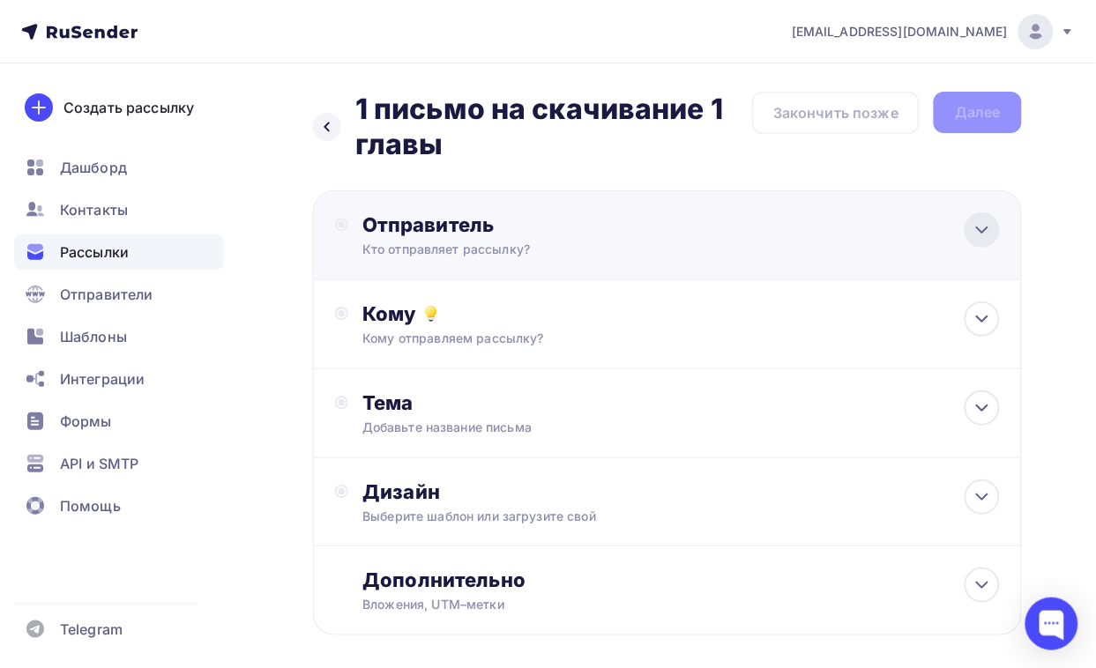
click at [888, 219] on icon at bounding box center [981, 229] width 21 height 21
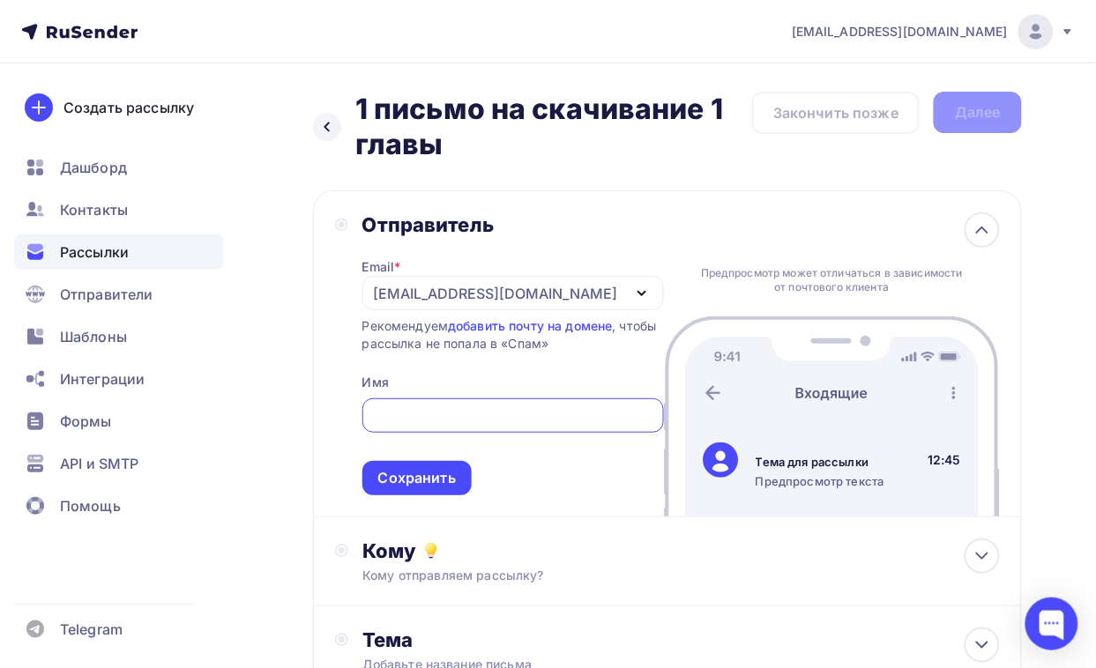
click at [442, 292] on div "[EMAIL_ADDRESS][DOMAIN_NAME]" at bounding box center [496, 293] width 244 height 21
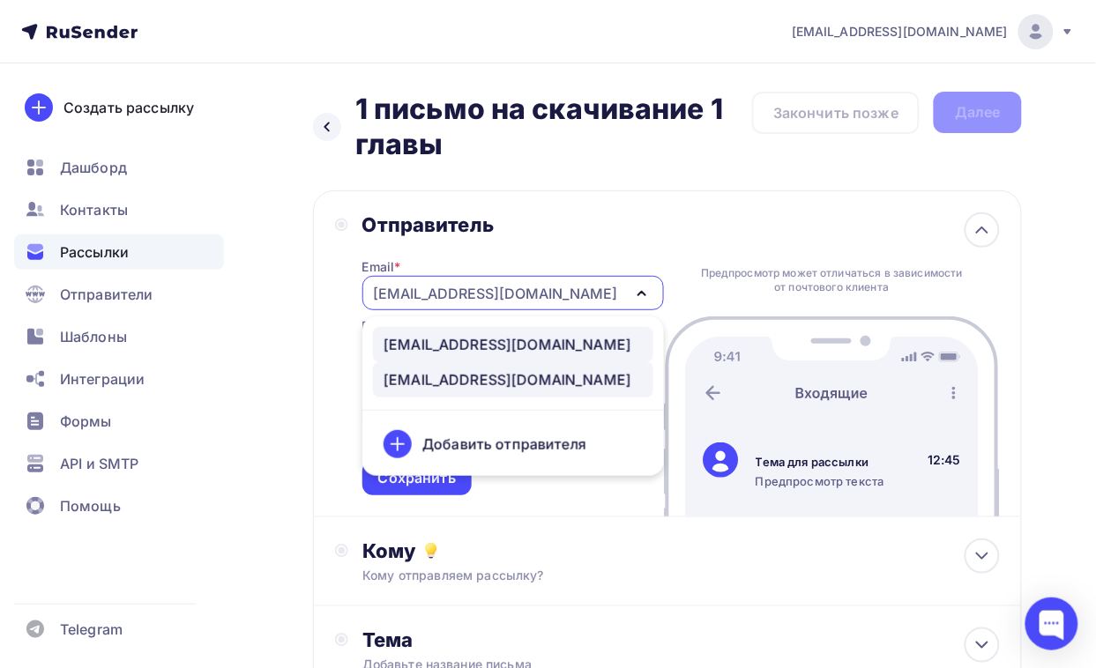
click at [451, 346] on div "post@natalykay.ru" at bounding box center [507, 344] width 248 height 21
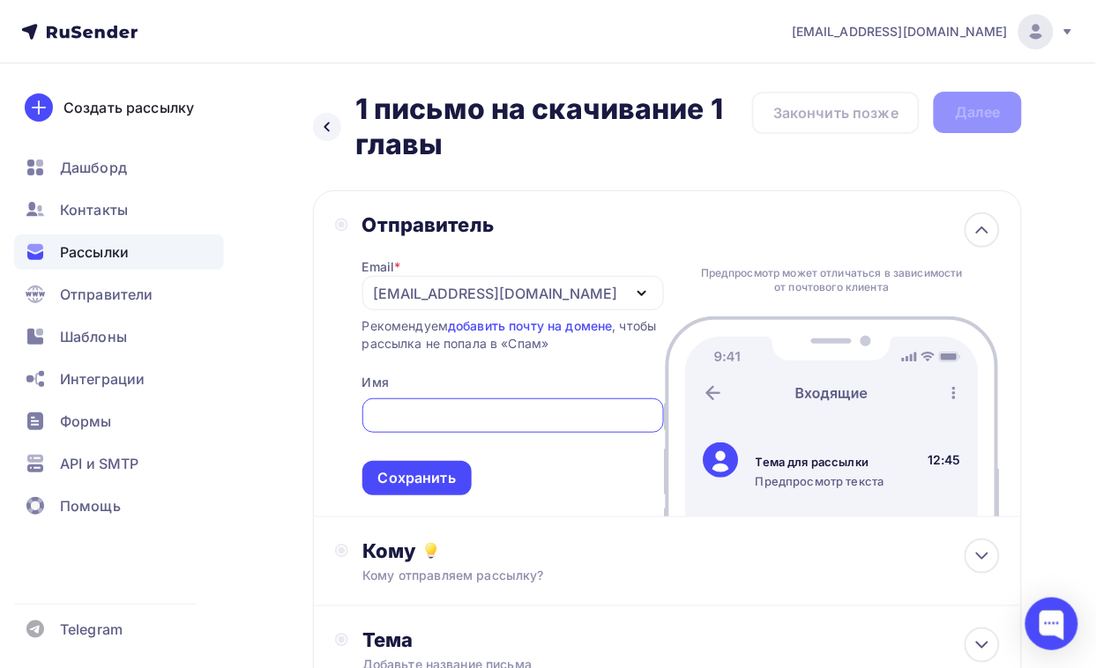
click at [434, 412] on input "text" at bounding box center [512, 415] width 281 height 21
type input "Натали Кей"
click at [426, 470] on div "Сохранить" at bounding box center [417, 478] width 78 height 20
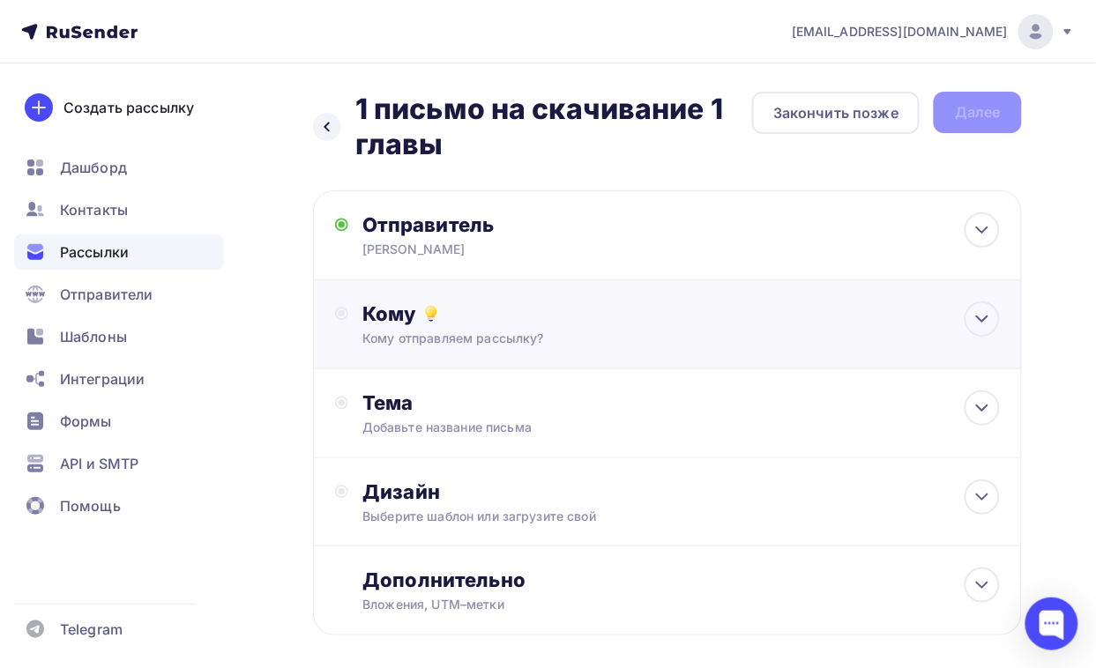
click at [888, 316] on div "Кому" at bounding box center [680, 313] width 637 height 25
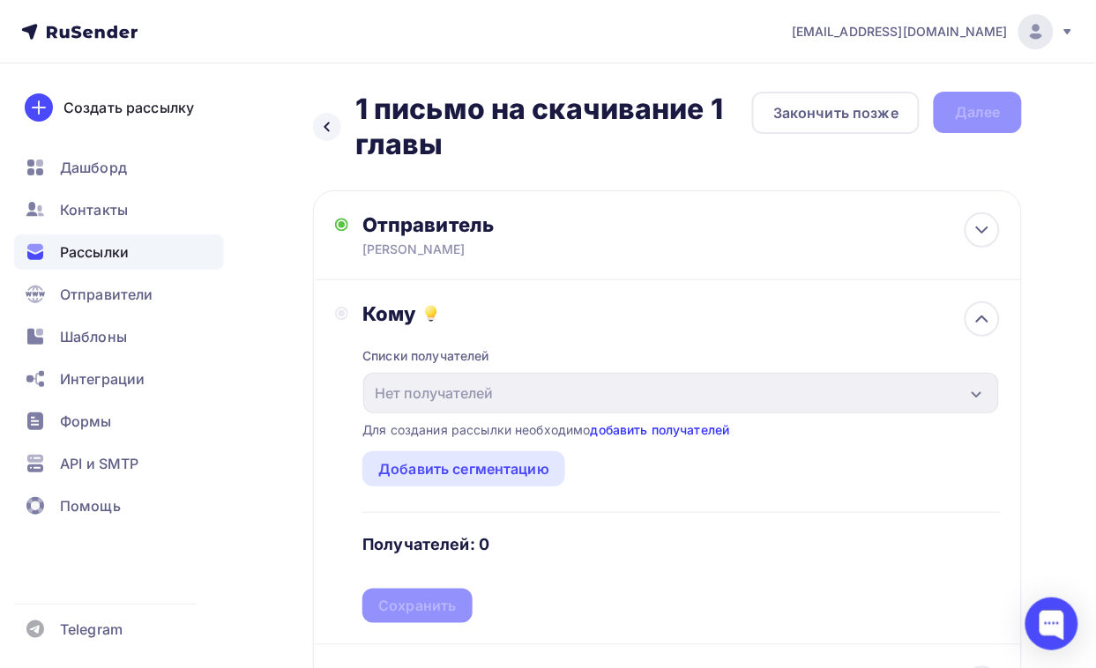
drag, startPoint x: 742, startPoint y: 432, endPoint x: 699, endPoint y: 433, distance: 43.2
click at [736, 432] on div "Списки получателей Нет получателей Все списки id Добавить список Для создания р…" at bounding box center [680, 474] width 637 height 297
click at [699, 433] on link "добавить получателей" at bounding box center [660, 429] width 139 height 15
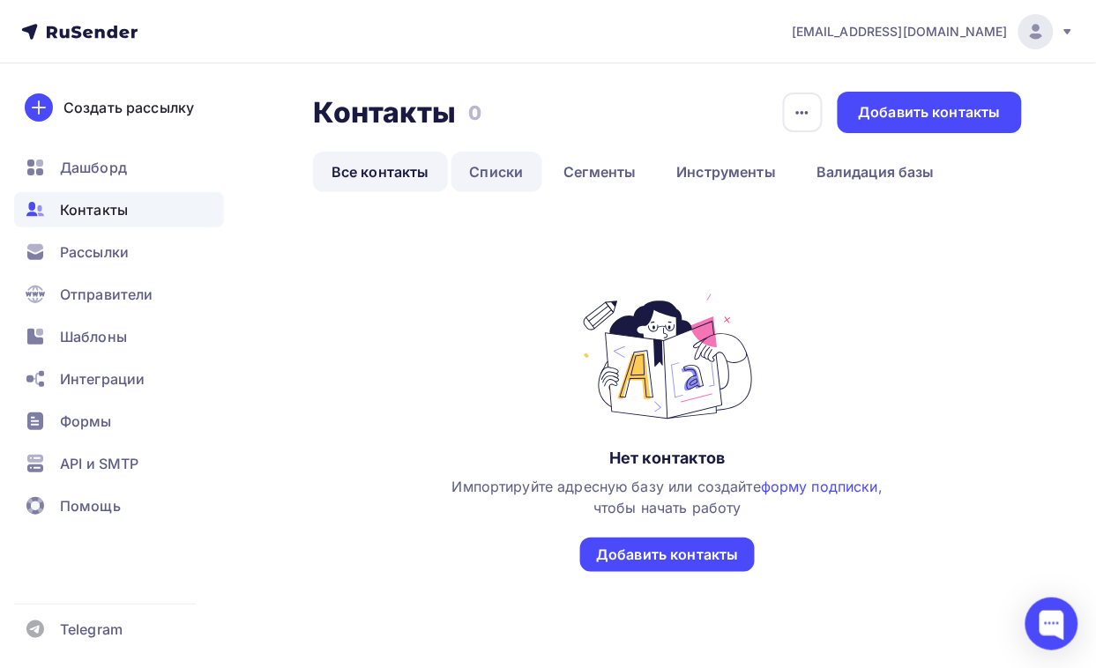
click at [491, 174] on link "Списки" at bounding box center [496, 172] width 91 height 41
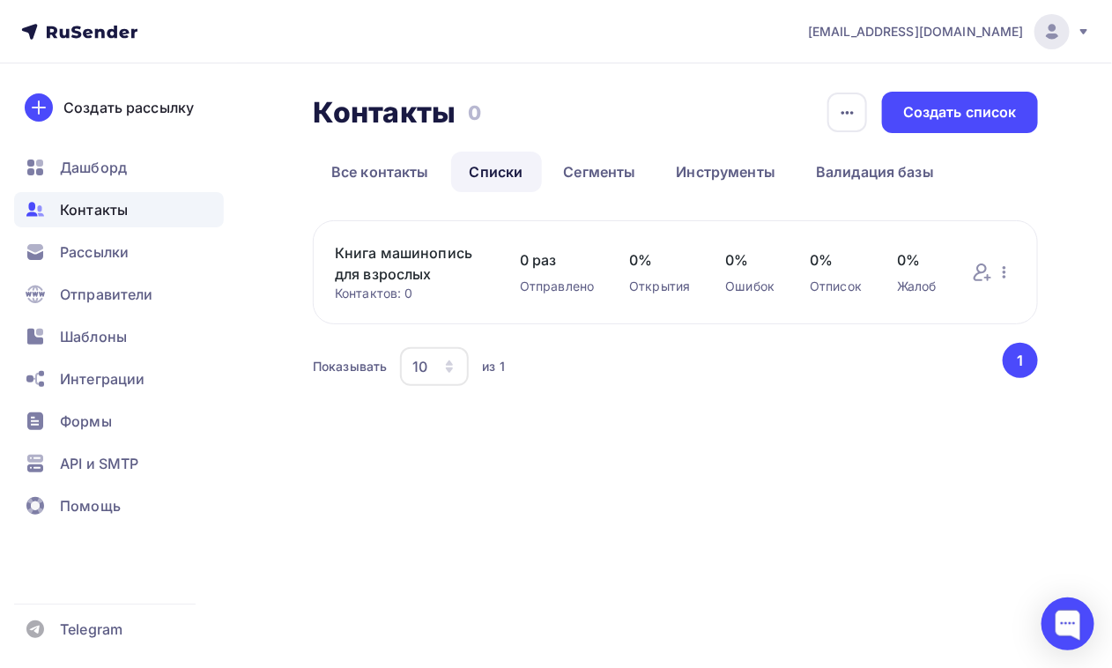
click at [448, 254] on link "Книга машинопись для взрослых" at bounding box center [410, 263] width 150 height 42
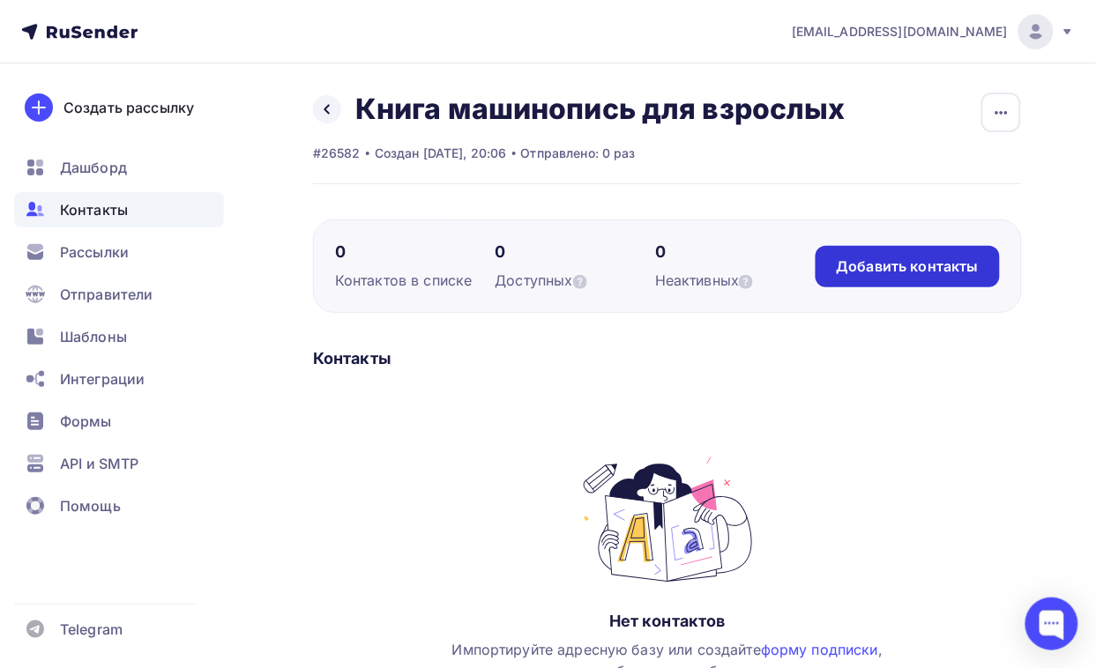
click at [865, 246] on div "Добавить контакты" at bounding box center [907, 266] width 184 height 41
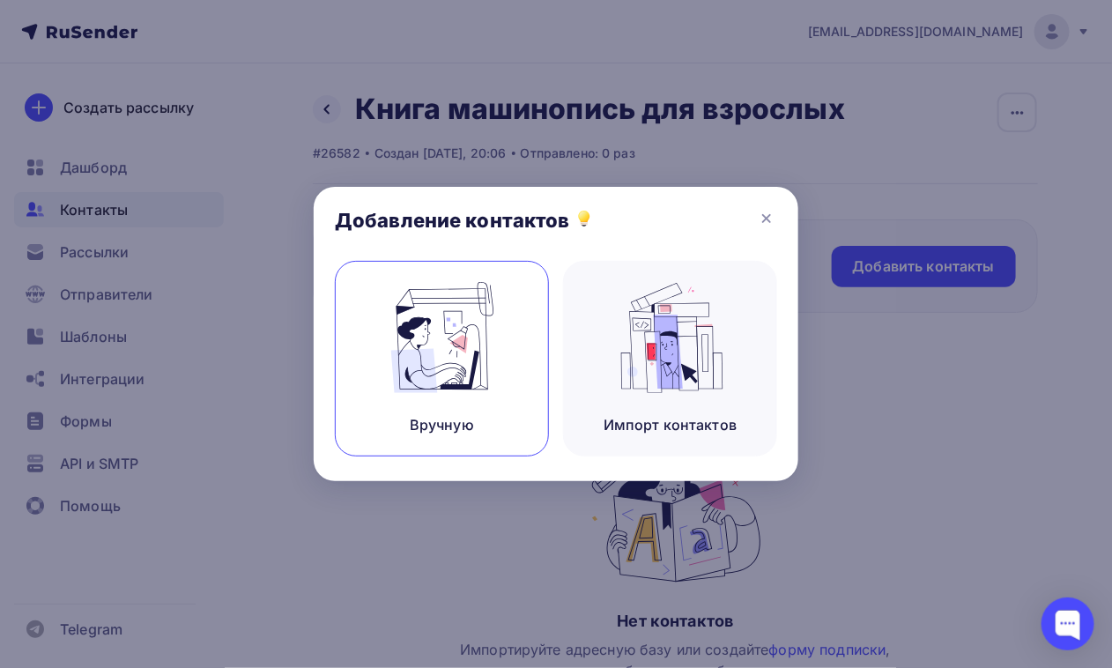
click at [452, 336] on img at bounding box center [442, 337] width 118 height 111
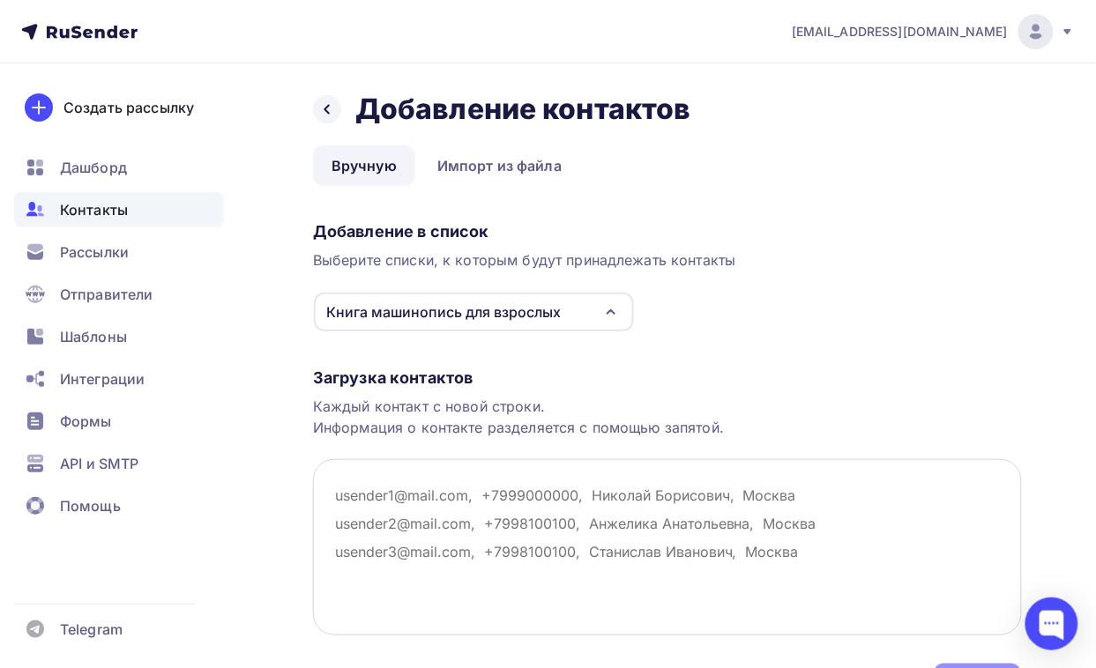
drag, startPoint x: 467, startPoint y: 500, endPoint x: 386, endPoint y: 492, distance: 81.5
click at [394, 492] on textarea at bounding box center [667, 547] width 709 height 176
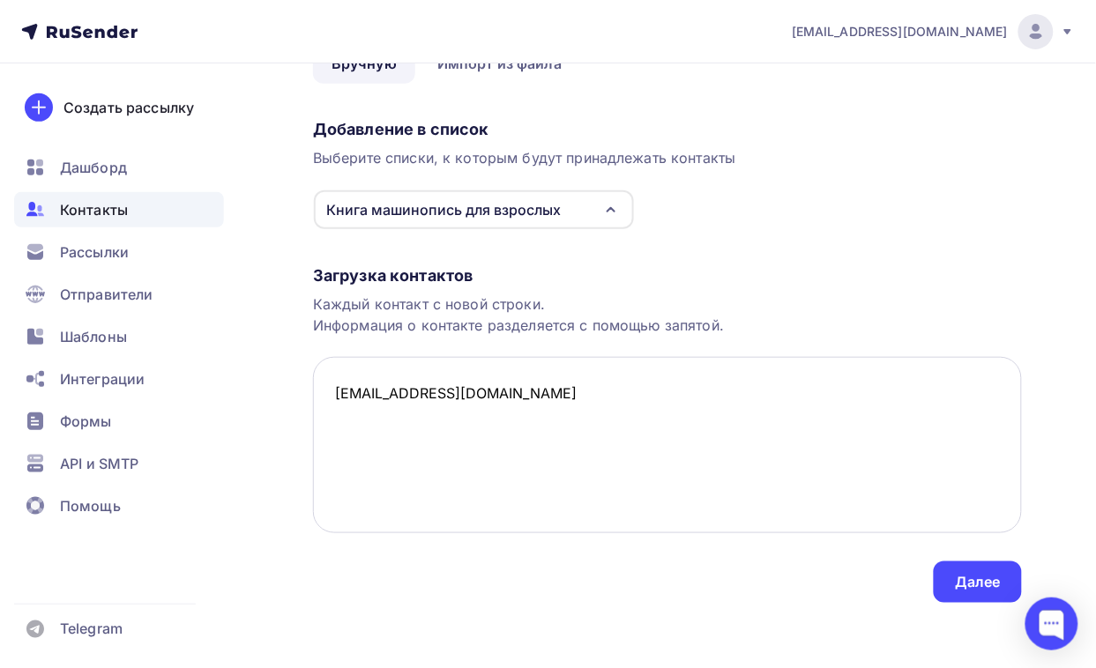
scroll to position [106, 0]
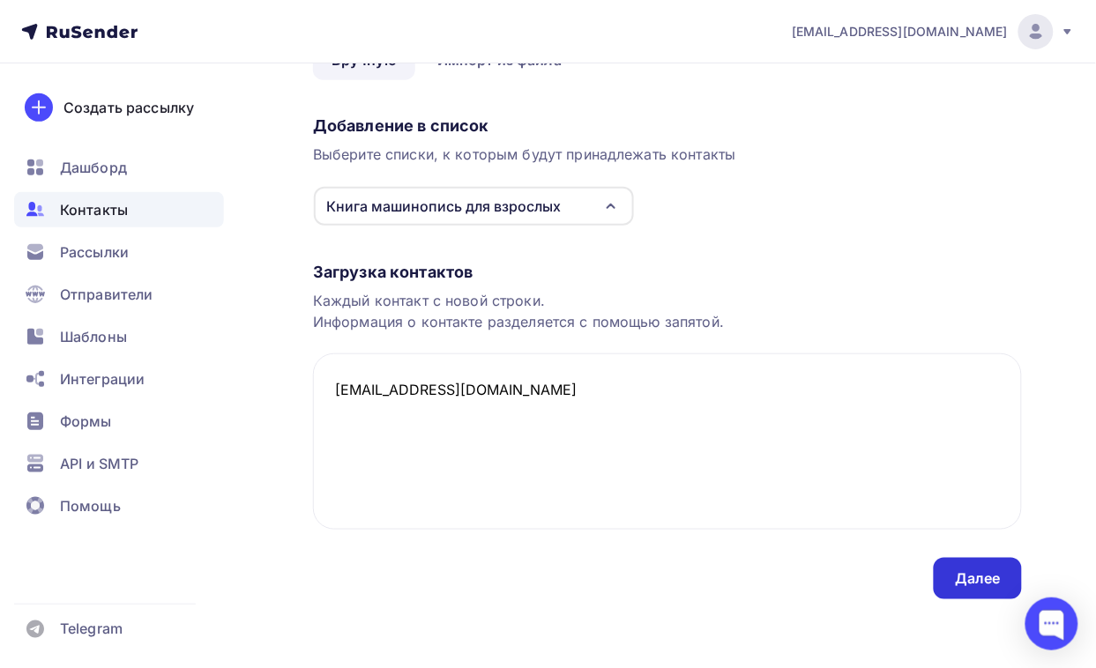
type textarea "deresa@mail.com"
click at [888, 534] on div "Далее" at bounding box center [978, 578] width 46 height 20
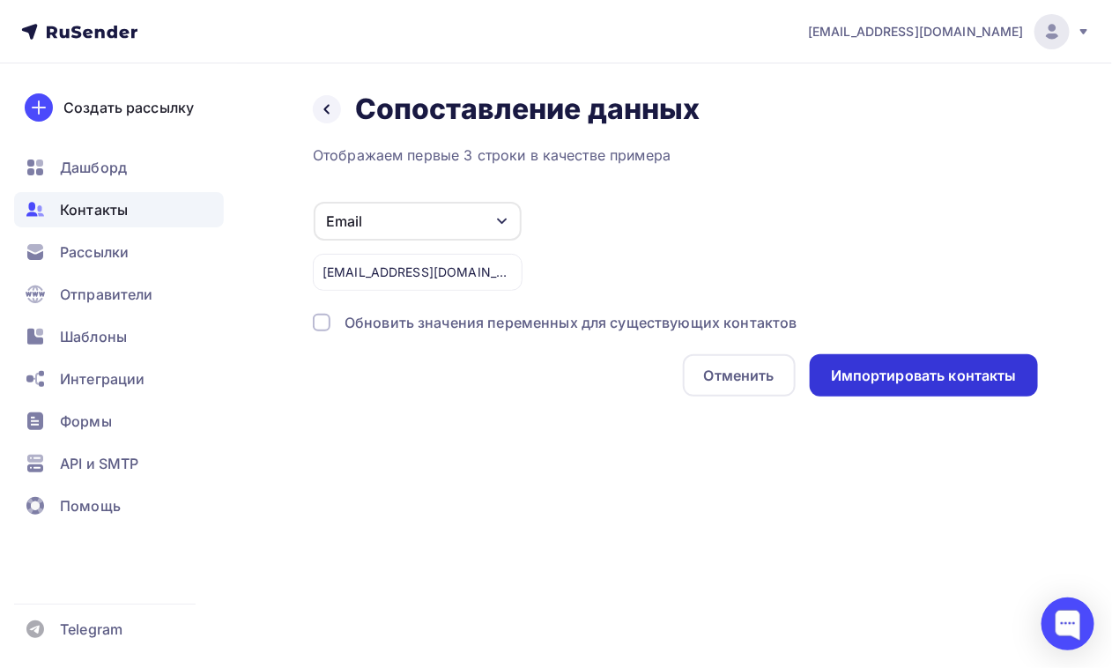
click at [888, 375] on div "Импортировать контакты" at bounding box center [924, 376] width 186 height 20
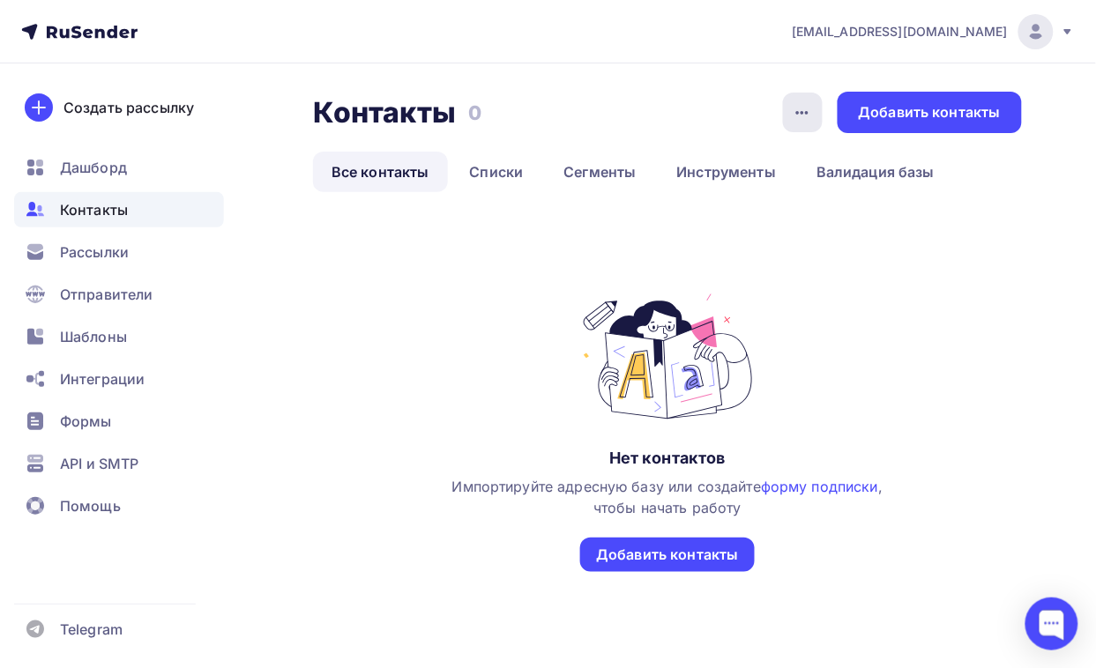
click at [806, 112] on icon "button" at bounding box center [801, 112] width 21 height 21
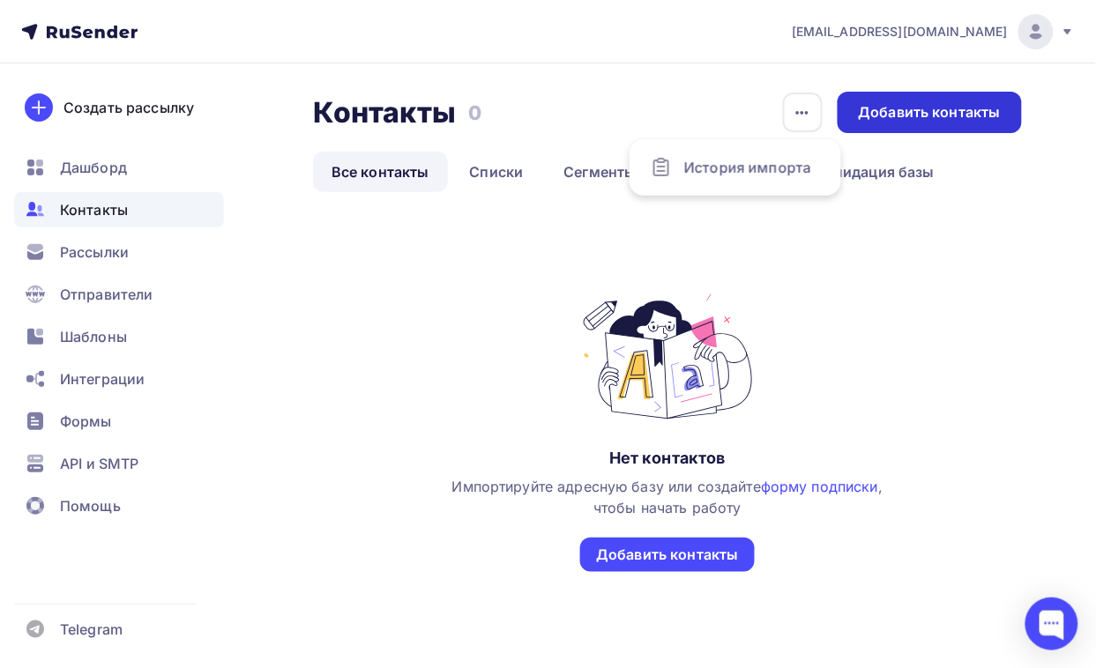
click at [877, 106] on div "Добавить контакты" at bounding box center [929, 112] width 142 height 20
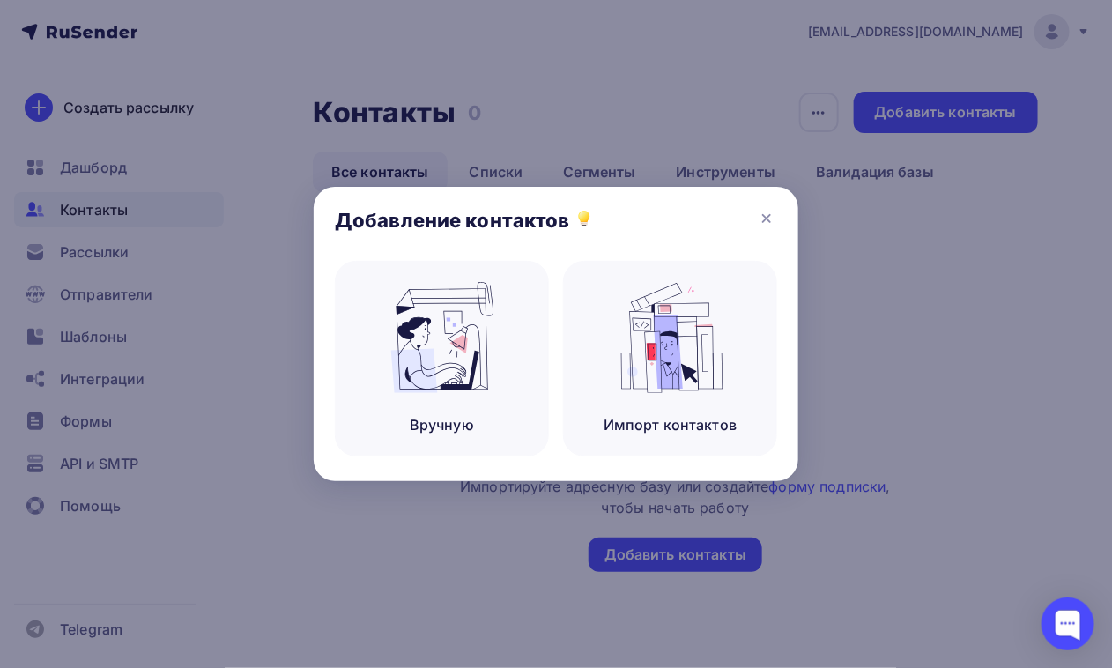
click at [888, 208] on div at bounding box center [556, 334] width 1112 height 668
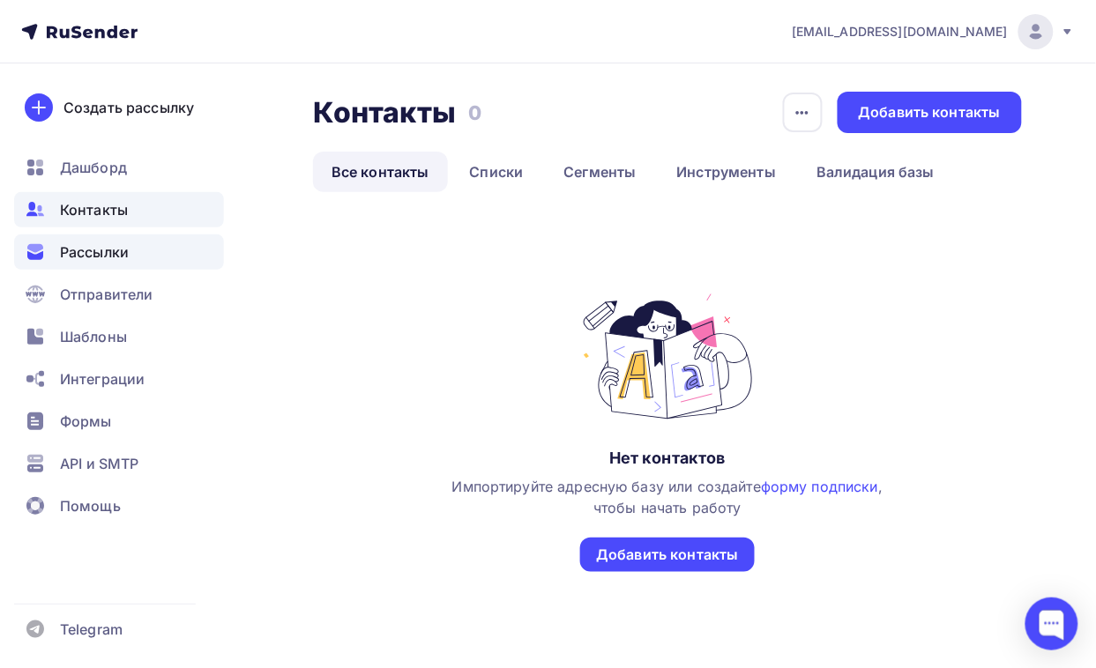
click at [115, 249] on span "Рассылки" at bounding box center [94, 251] width 69 height 21
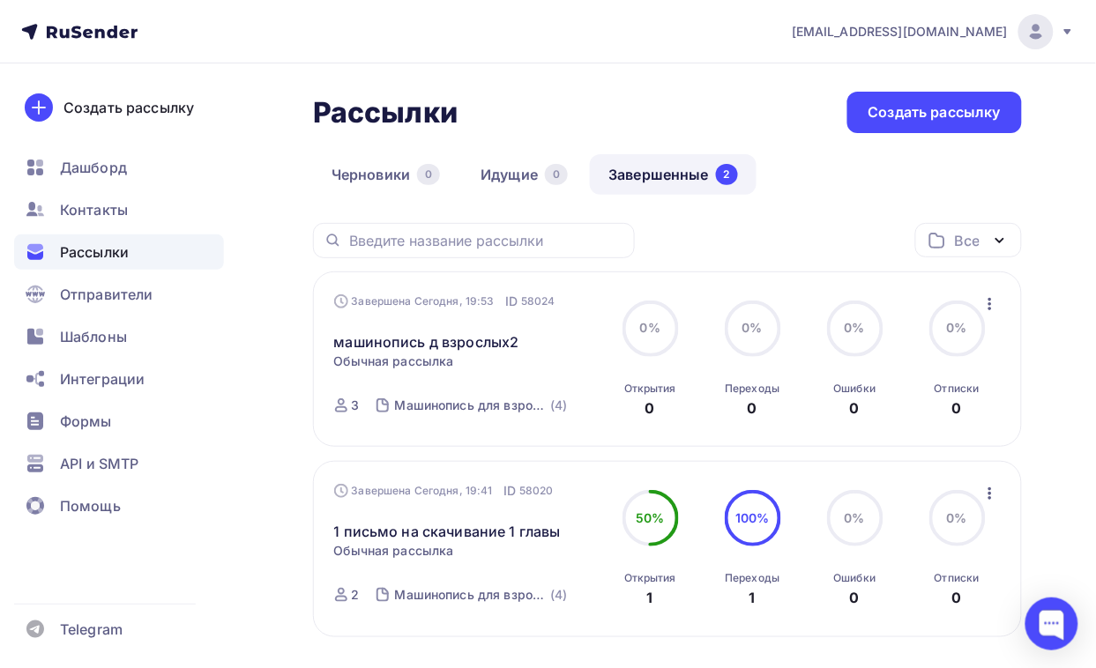
click at [692, 173] on link "Завершенные 2" at bounding box center [673, 174] width 167 height 41
click at [888, 300] on icon "button" at bounding box center [989, 303] width 21 height 21
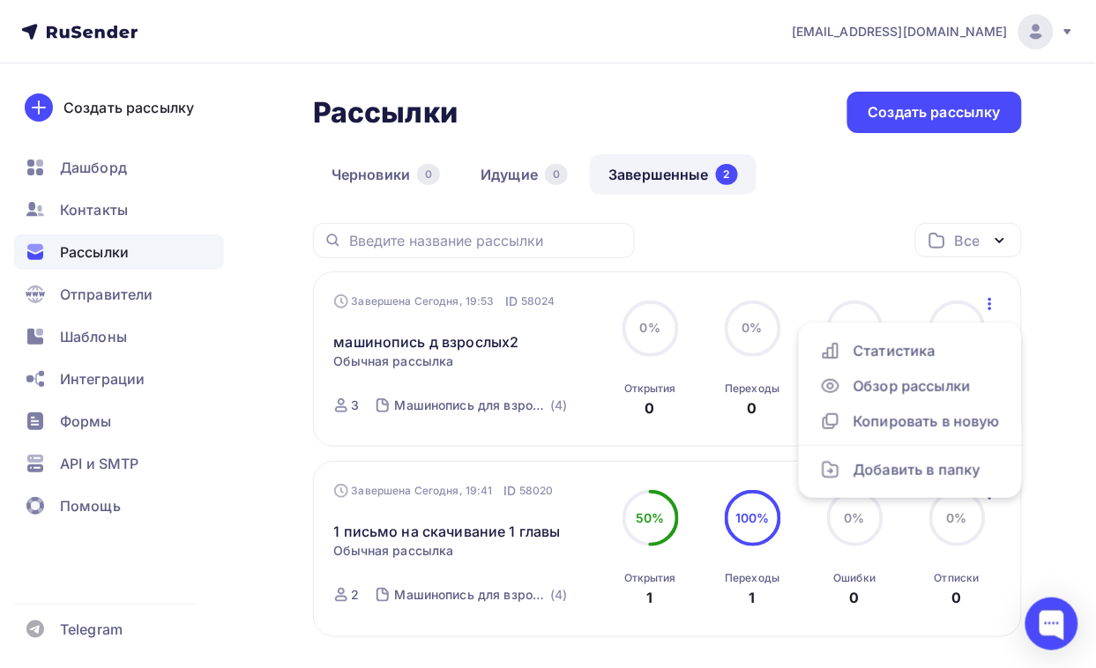
click at [579, 317] on div "машинопись д взрослых2 Статистика Обзор рассылки Копировать в новую Добавить в …" at bounding box center [466, 331] width 265 height 42
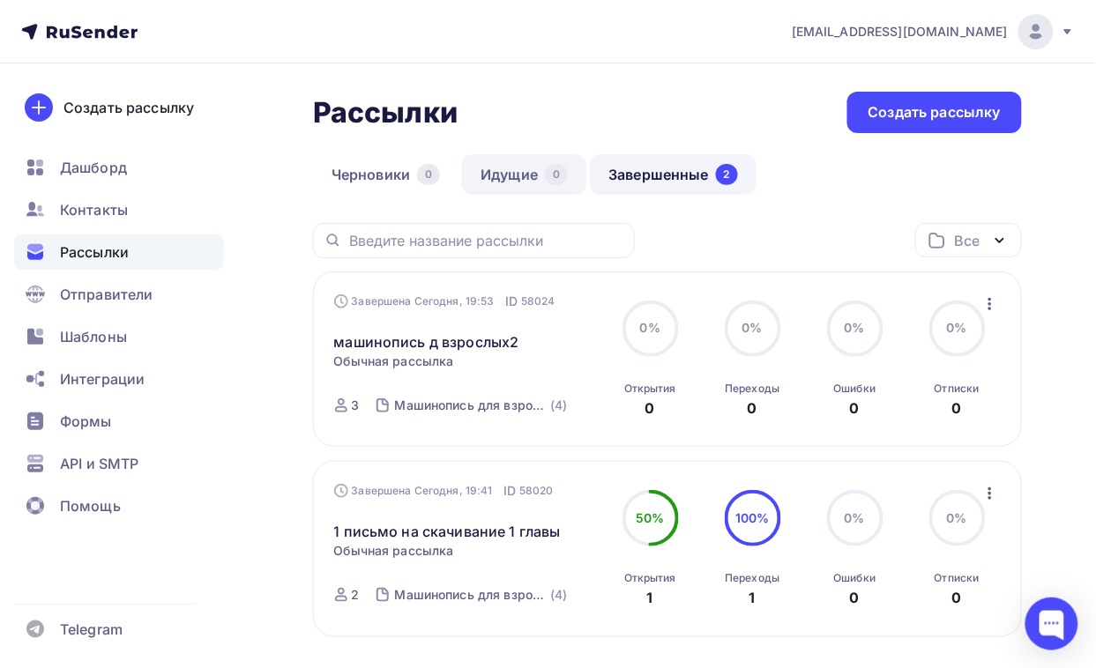
click at [509, 172] on link "Идущие 0" at bounding box center [524, 174] width 124 height 41
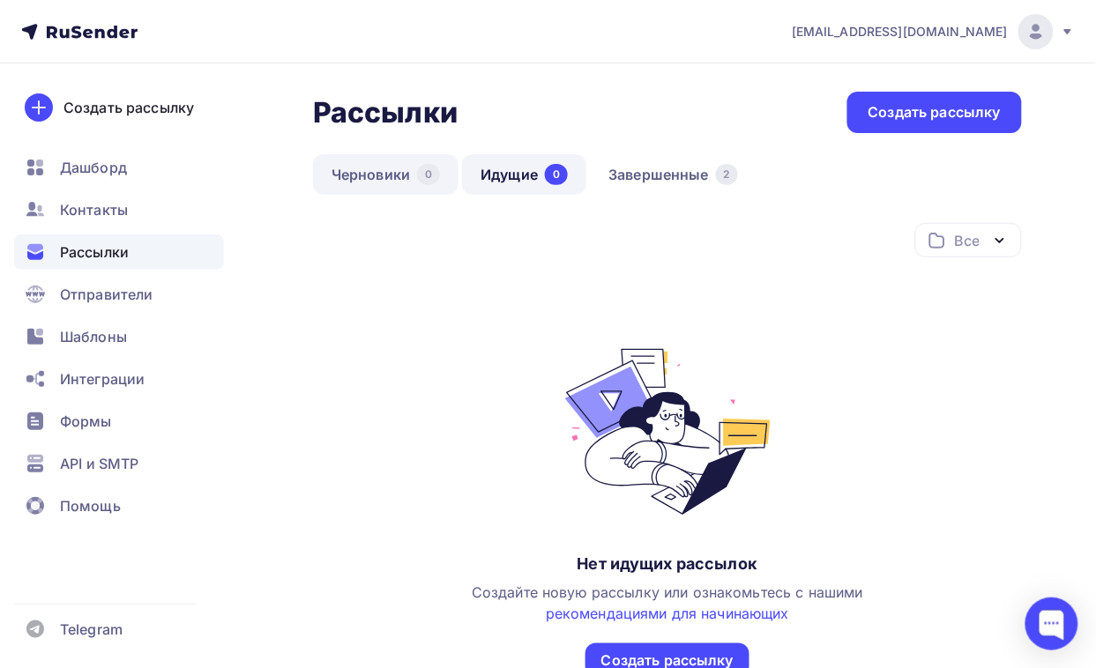
click at [355, 177] on link "Черновики 0" at bounding box center [385, 174] width 145 height 41
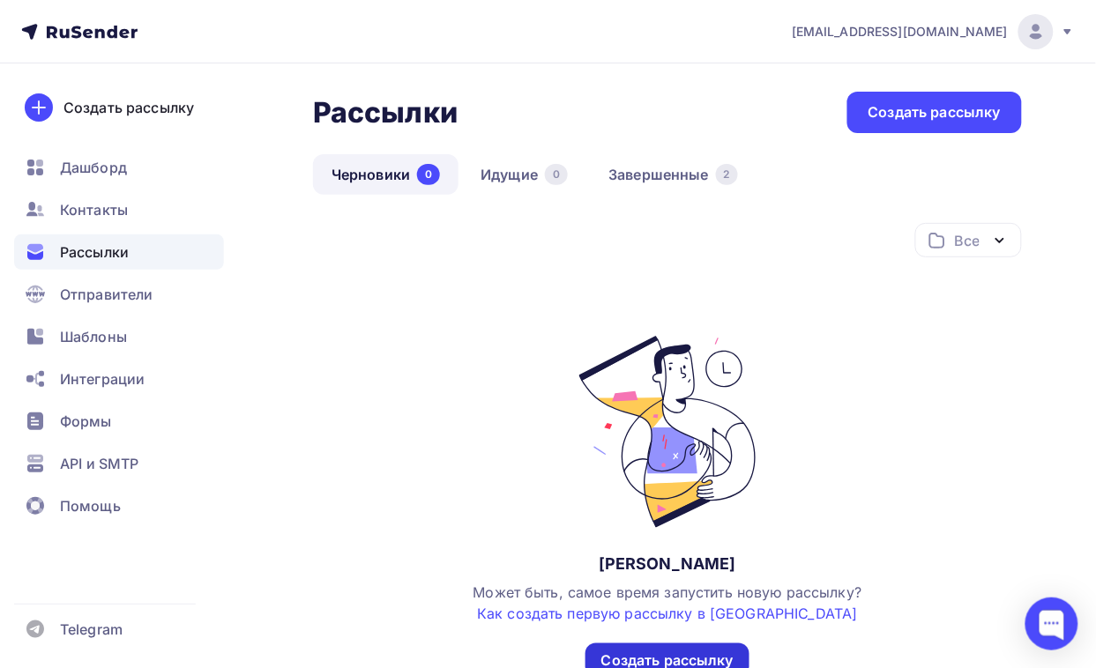
click at [724, 534] on div "Создать рассылку" at bounding box center [667, 660] width 164 height 34
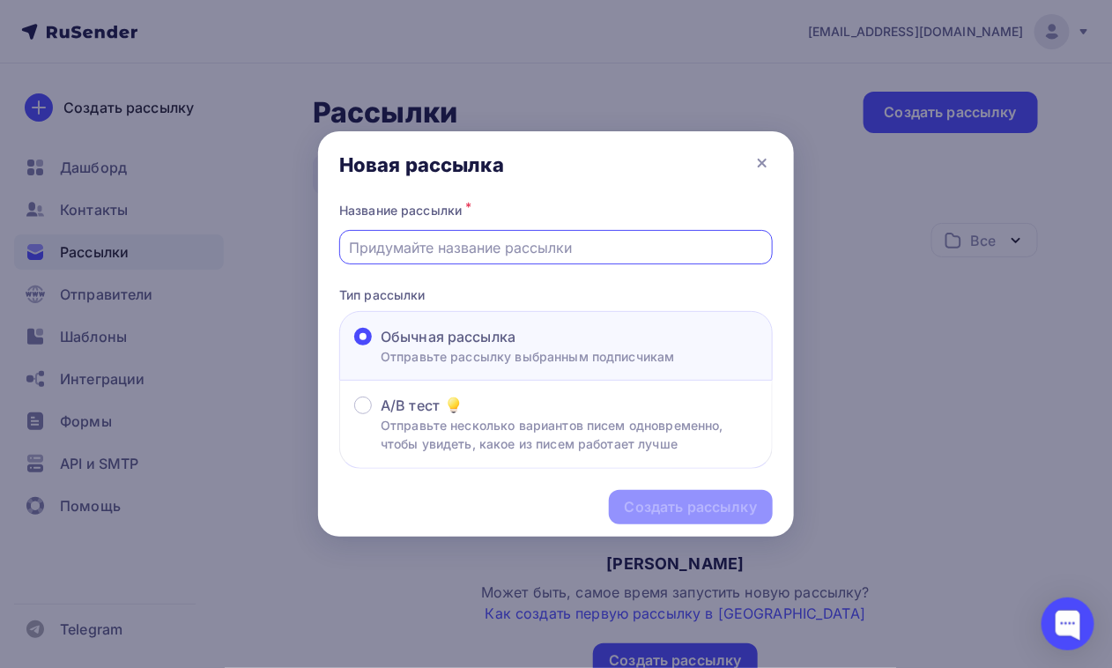
click at [599, 249] on input "text" at bounding box center [556, 247] width 413 height 21
type input "1 письмо на скачивание 1 главы"
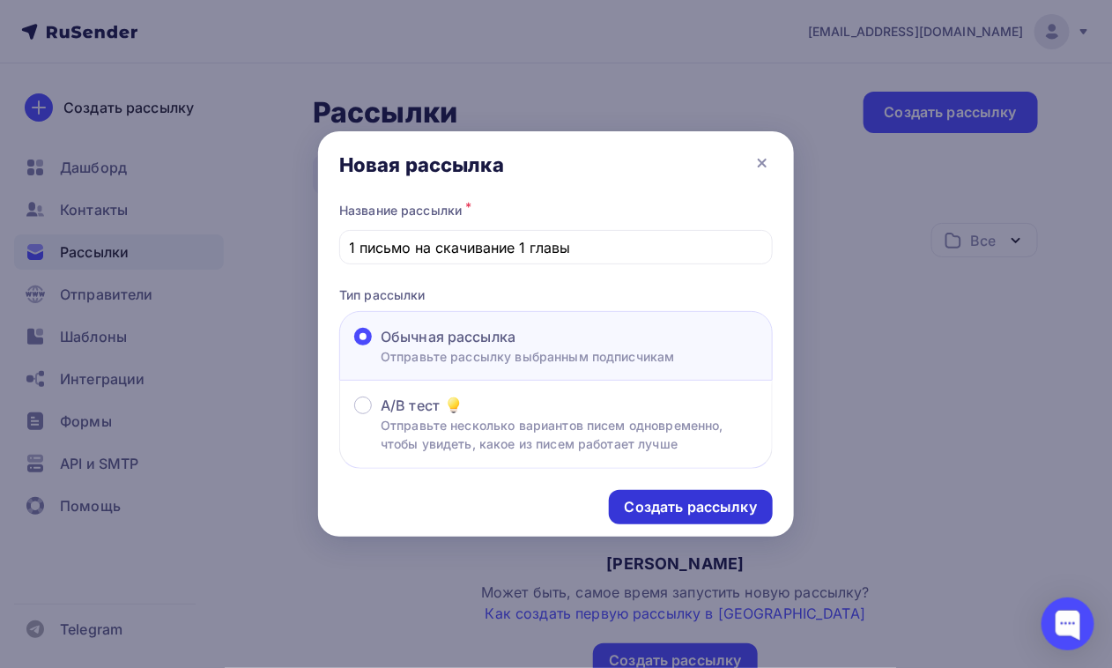
click at [676, 517] on div "Создать рассылку" at bounding box center [691, 507] width 164 height 34
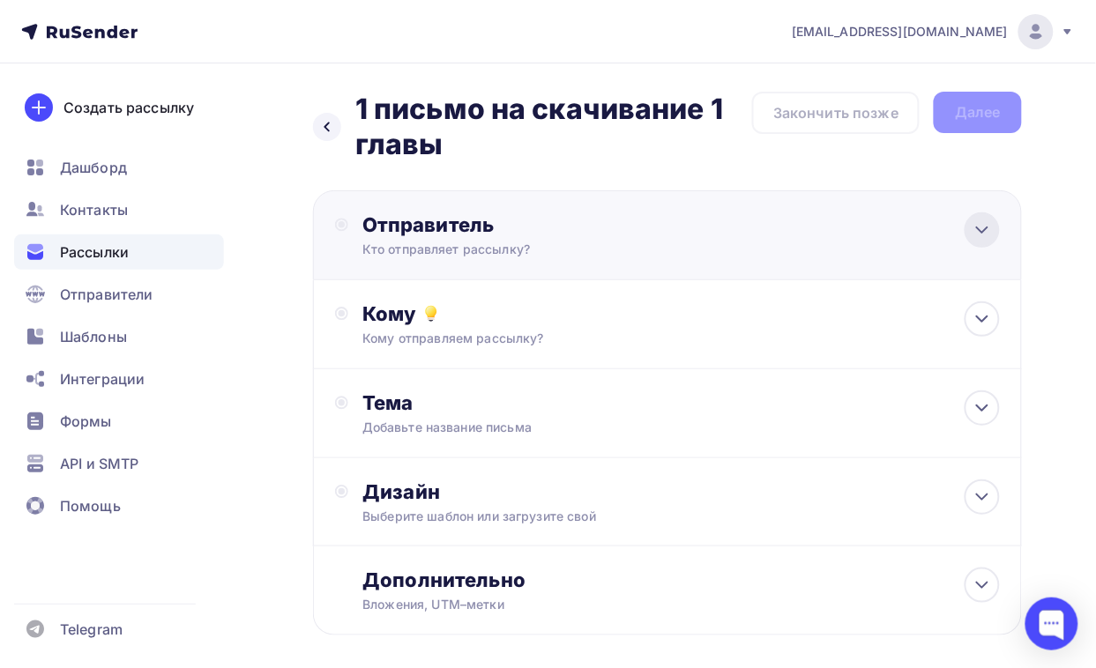
click at [888, 217] on div at bounding box center [981, 229] width 35 height 35
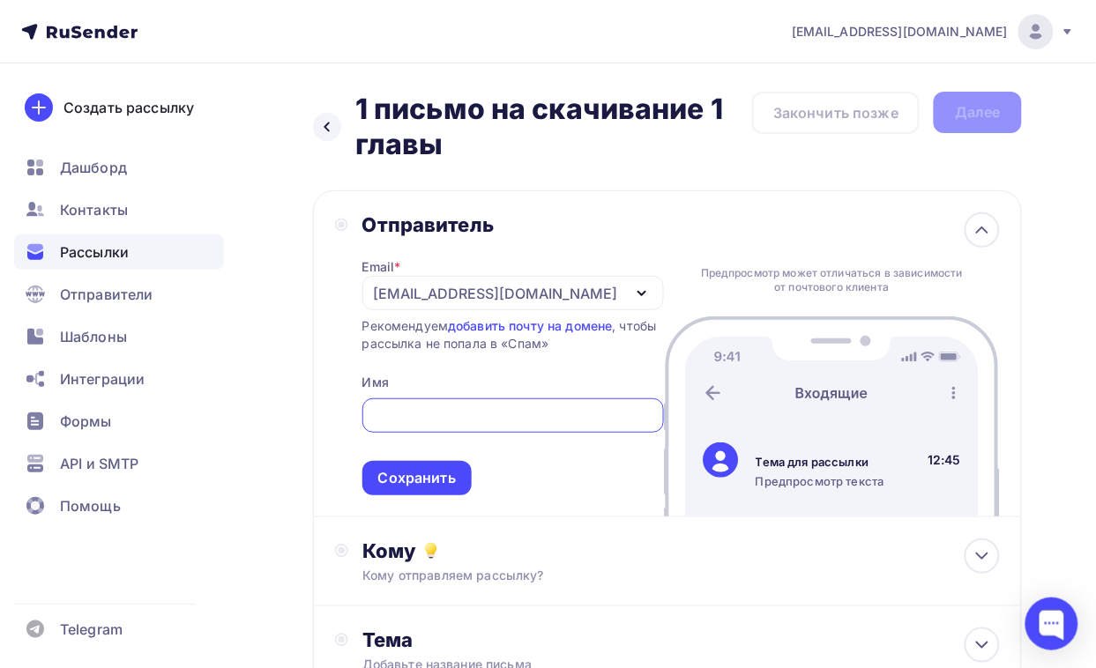
click at [438, 284] on div "[EMAIL_ADDRESS][DOMAIN_NAME]" at bounding box center [496, 293] width 244 height 21
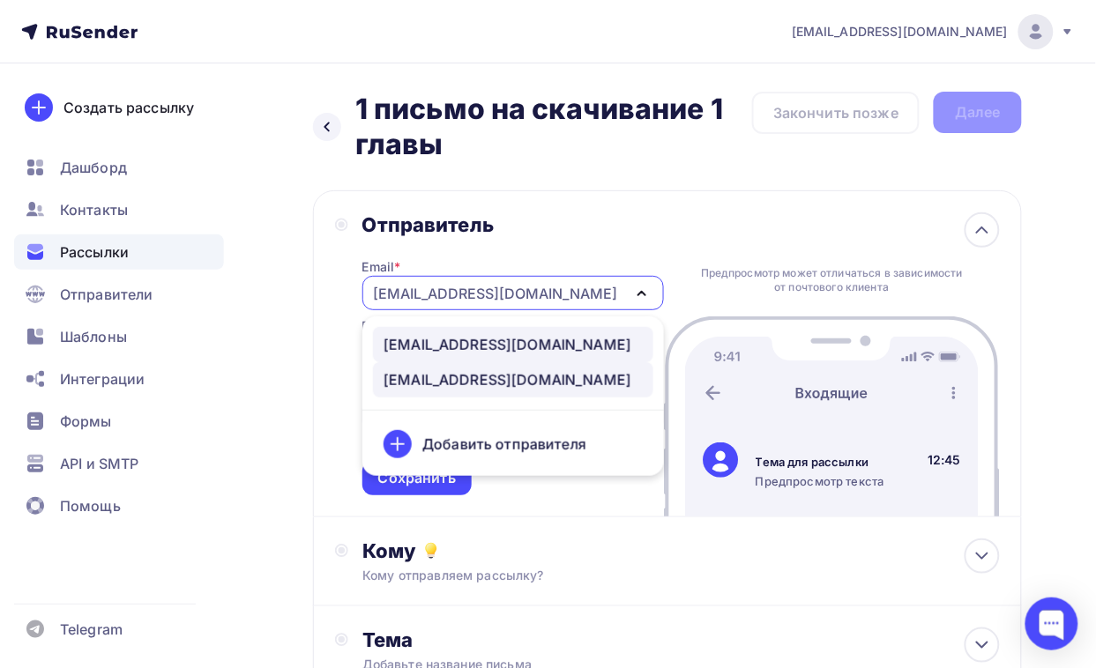
click at [443, 340] on div "post@natalykay.ru" at bounding box center [507, 344] width 248 height 21
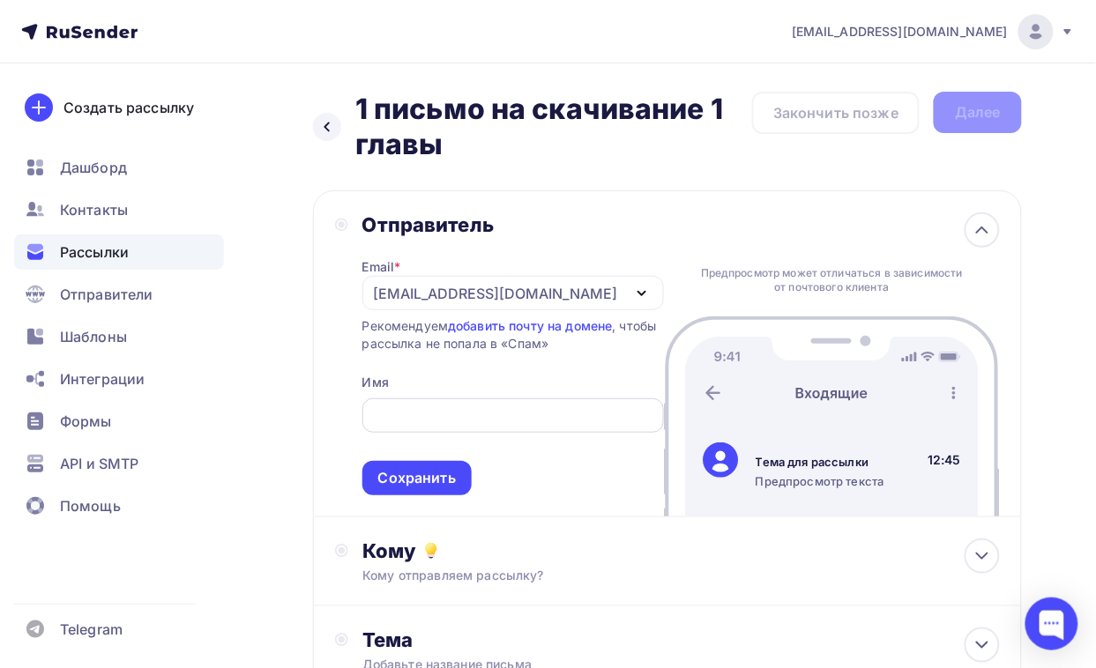
click at [439, 421] on input "text" at bounding box center [512, 415] width 281 height 21
type input "Y"
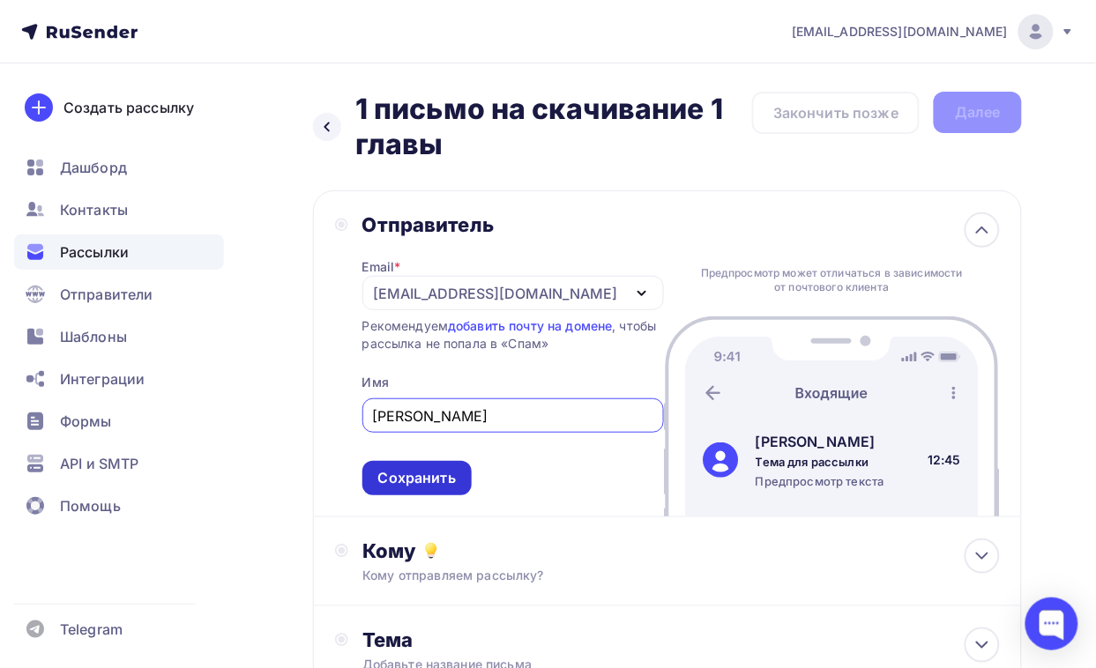
type input "Натали Кей"
click at [442, 481] on div "Сохранить" at bounding box center [417, 478] width 78 height 20
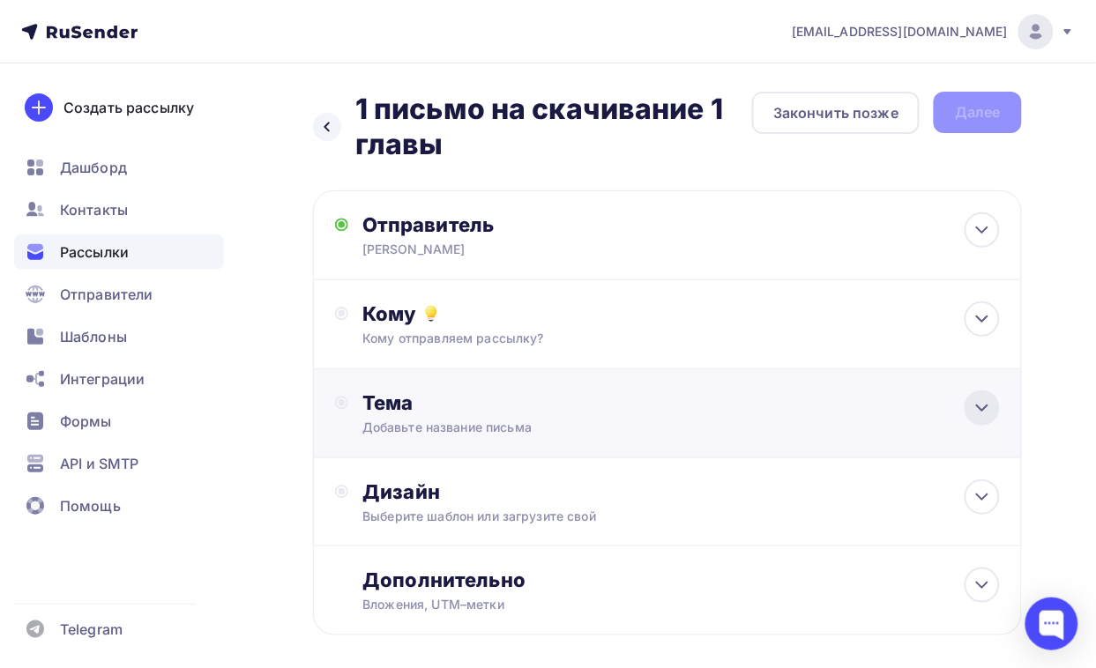
click at [888, 404] on icon at bounding box center [981, 408] width 21 height 21
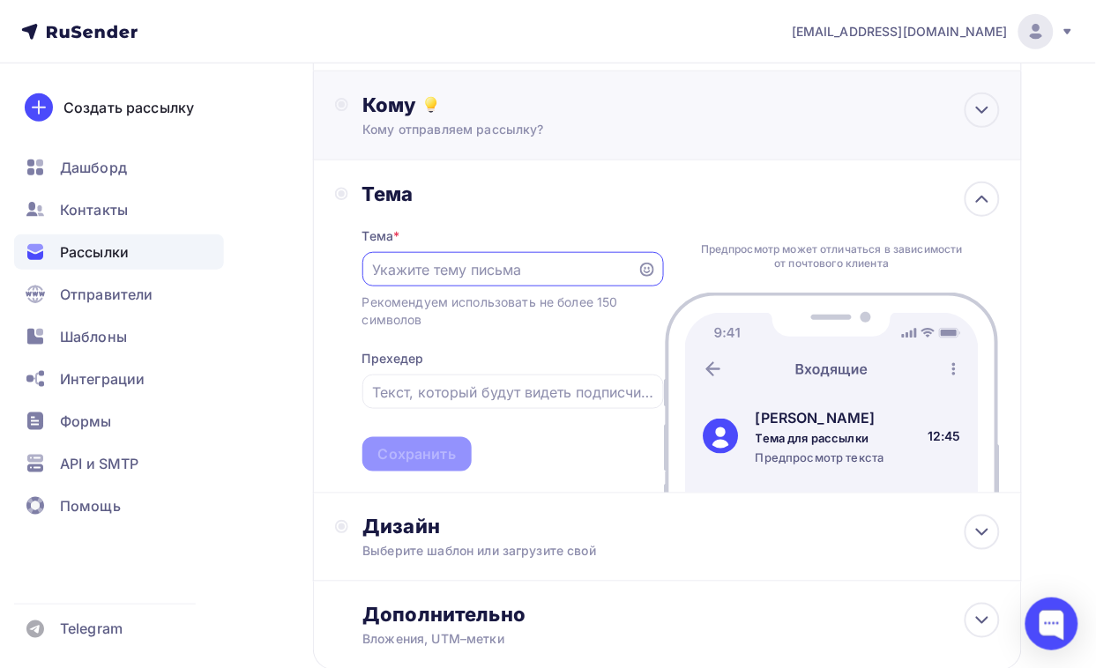
scroll to position [220, 0]
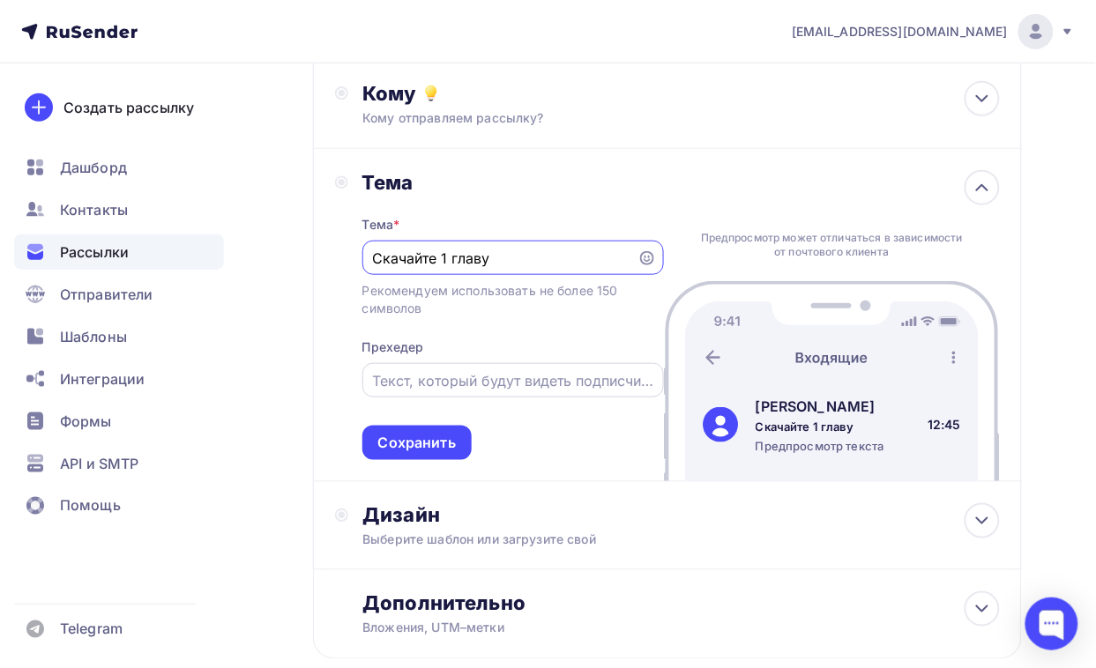
type input "Скачайте 1 главу"
click at [386, 389] on input "text" at bounding box center [512, 380] width 281 height 21
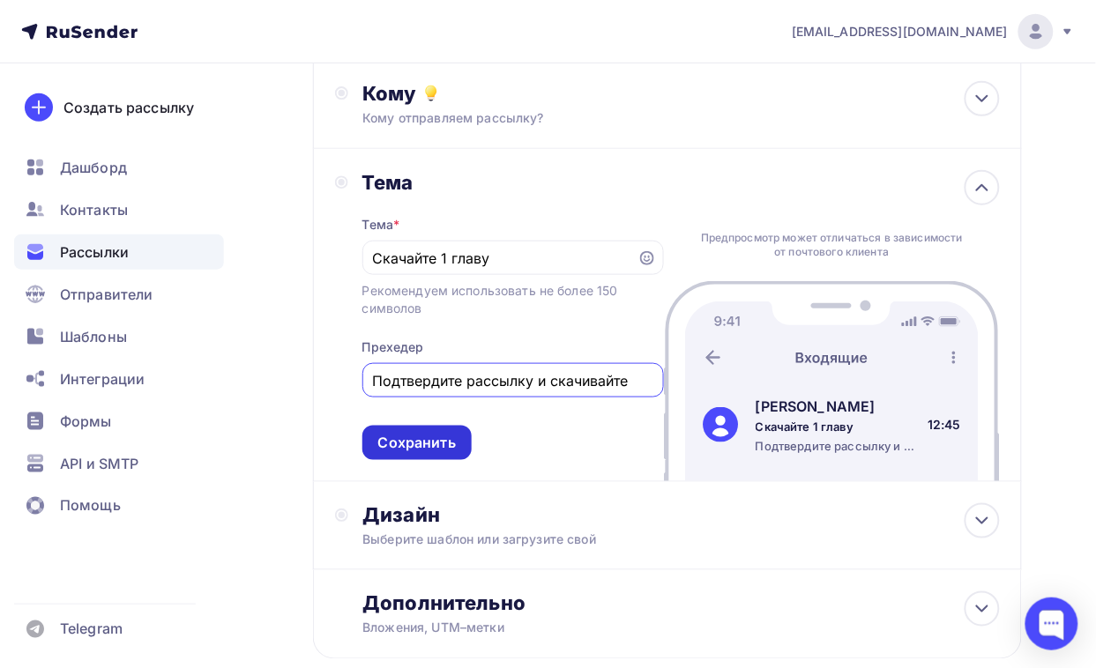
type input "Подтвердите рассылку и скачивайте"
click at [398, 457] on div "Сохранить" at bounding box center [416, 443] width 109 height 34
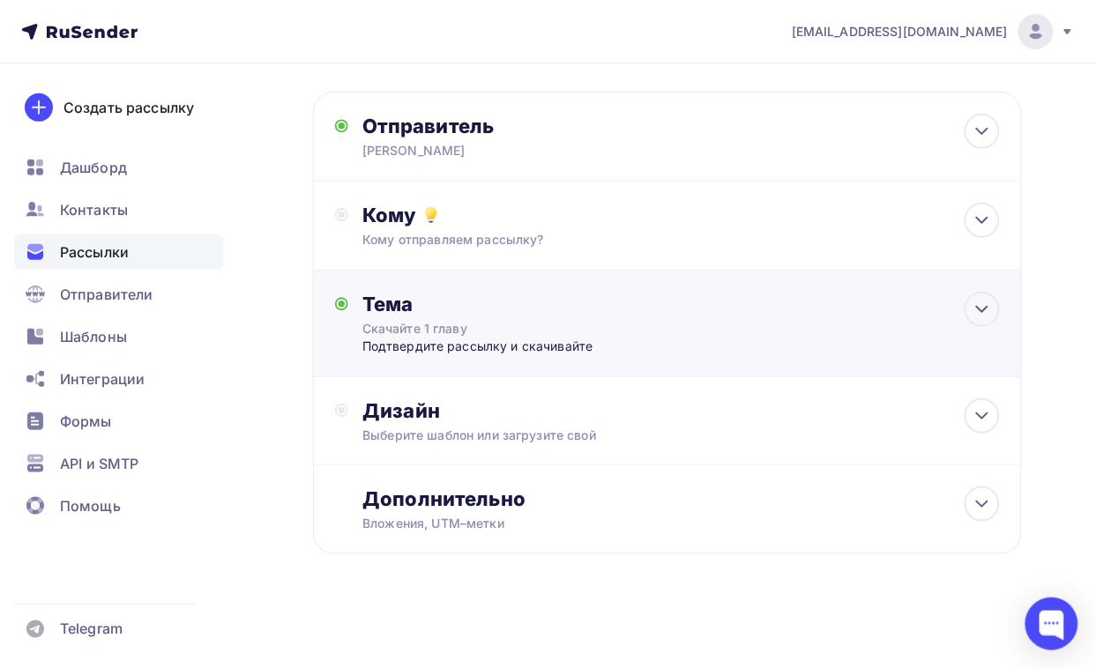
scroll to position [99, 0]
click at [888, 417] on icon at bounding box center [982, 415] width 11 height 5
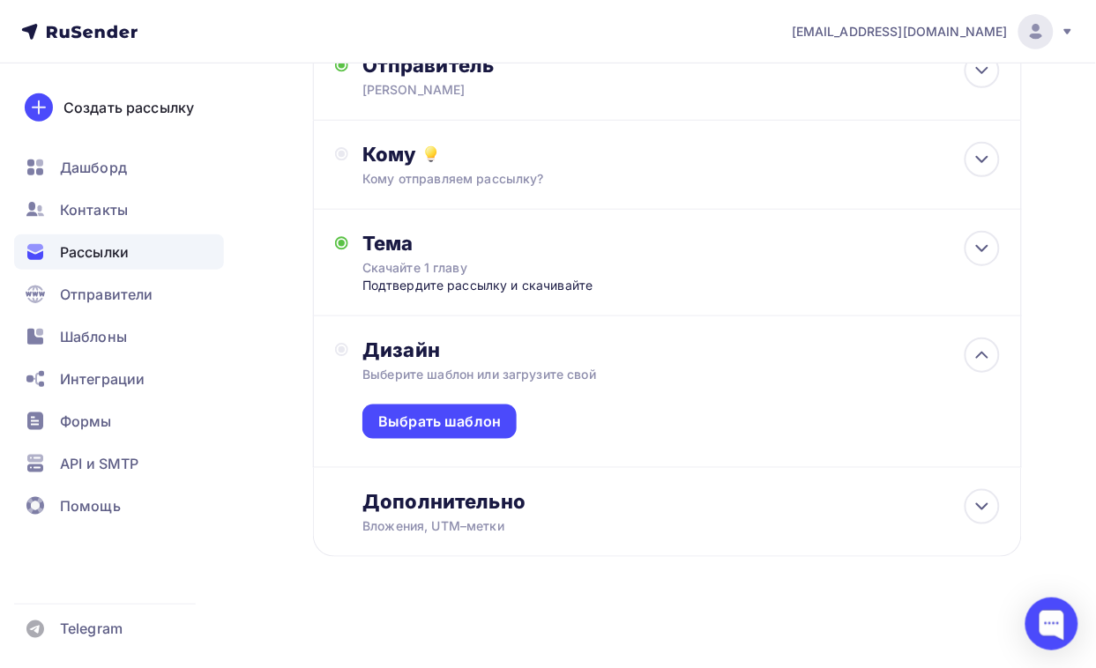
scroll to position [163, 0]
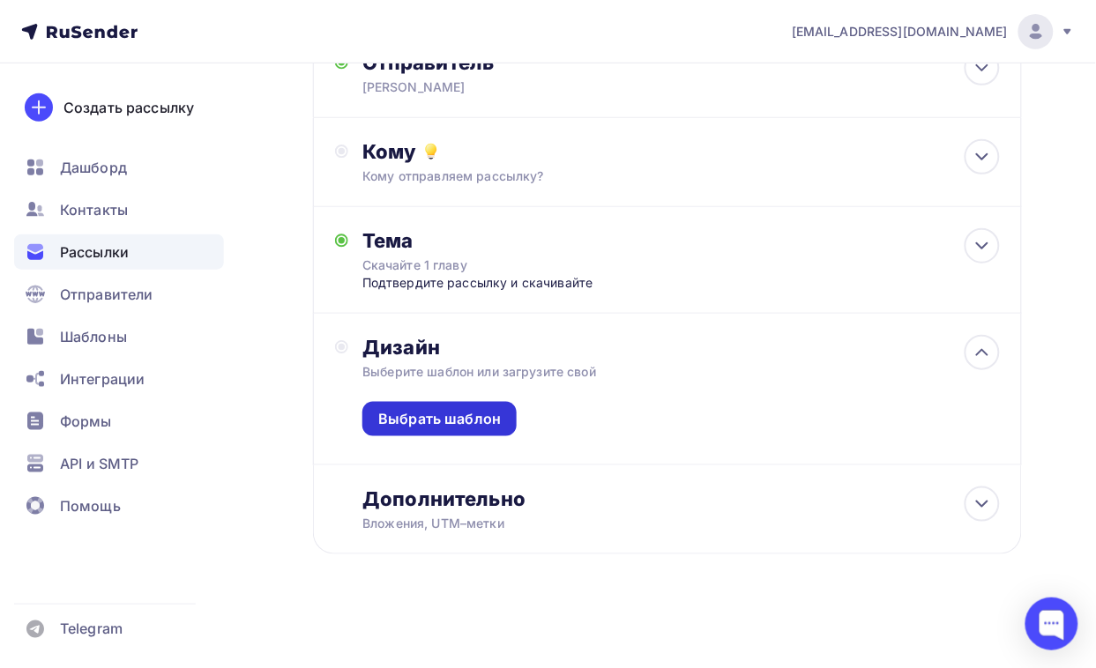
click at [495, 419] on div "Выбрать шаблон" at bounding box center [439, 419] width 123 height 20
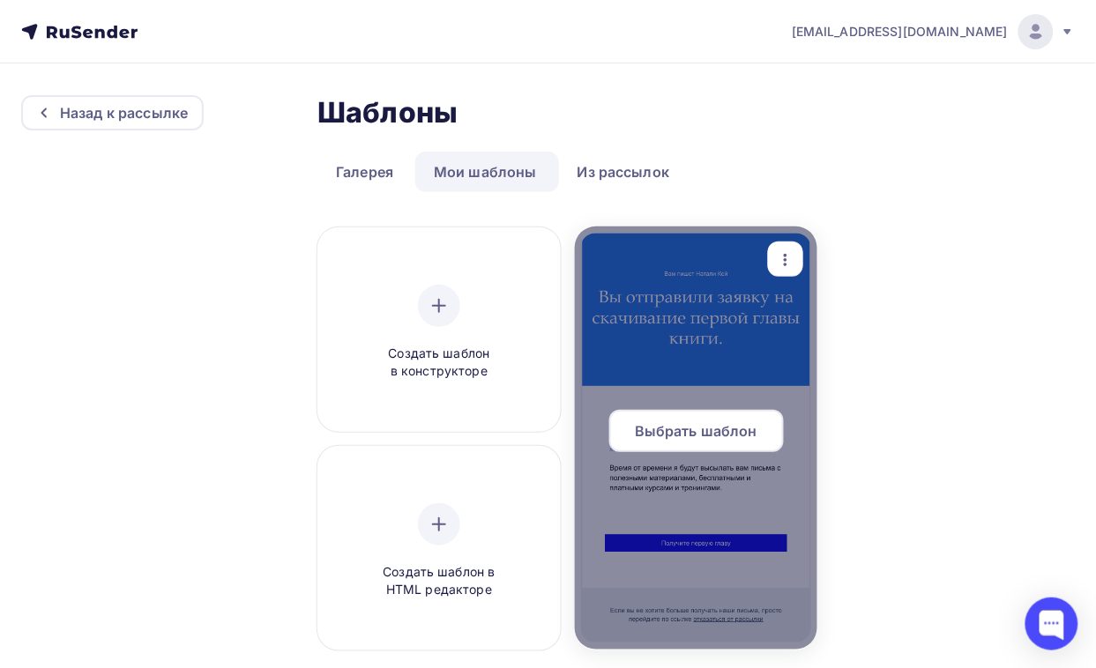
click at [719, 429] on span "Выбрать шаблон" at bounding box center [696, 430] width 123 height 21
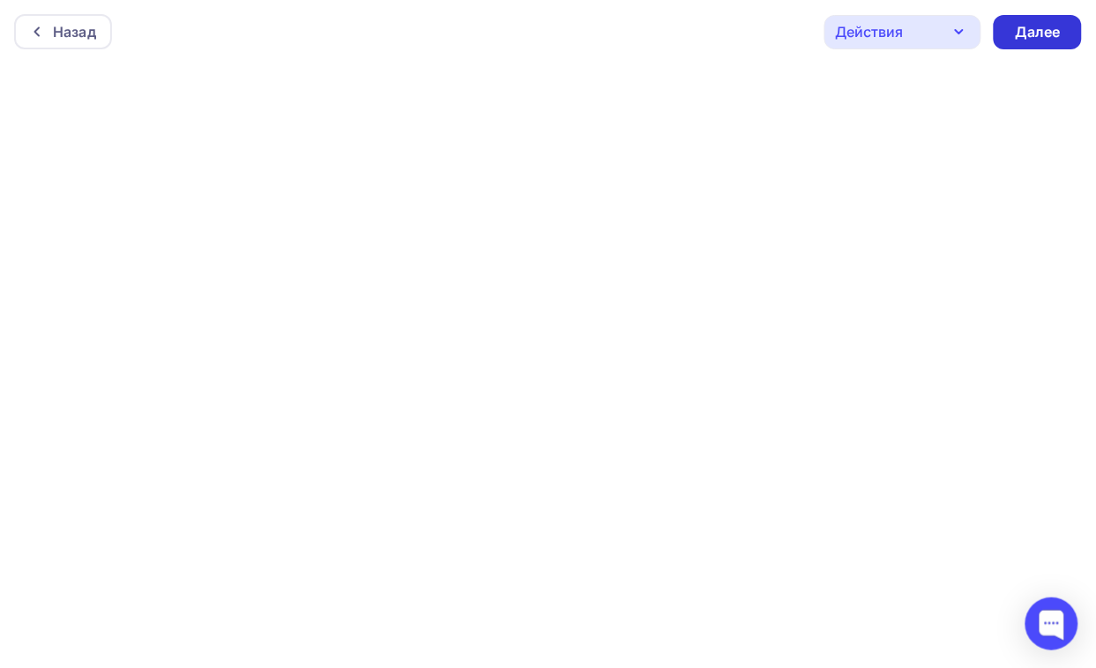
click at [888, 29] on div "Далее" at bounding box center [1037, 32] width 46 height 20
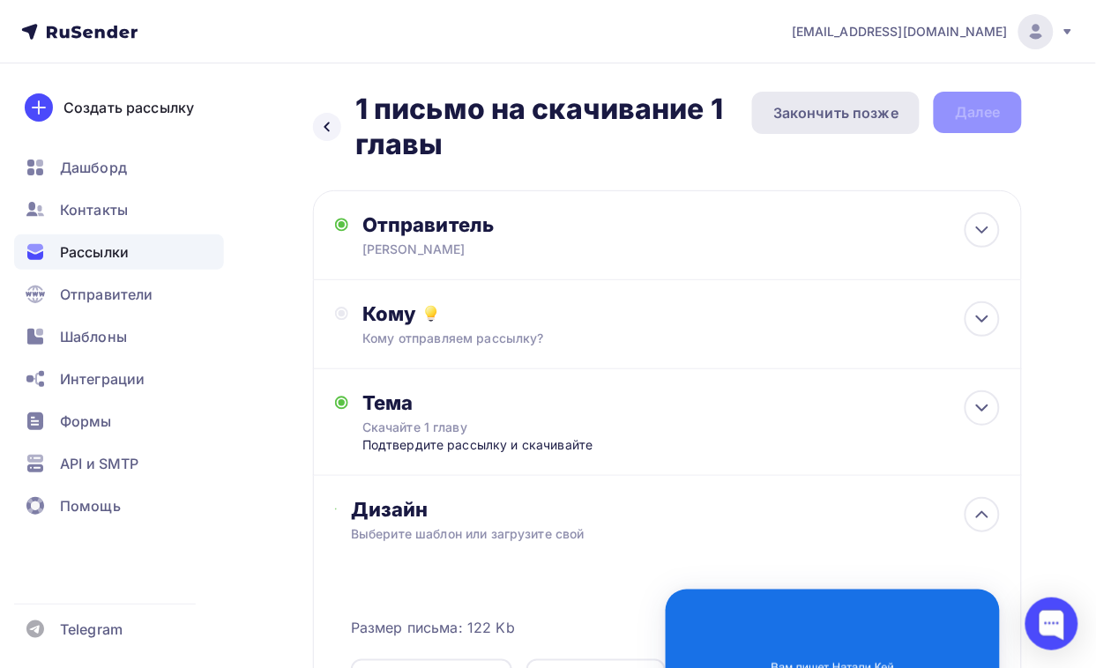
click at [873, 115] on div "Закончить позже" at bounding box center [835, 112] width 125 height 21
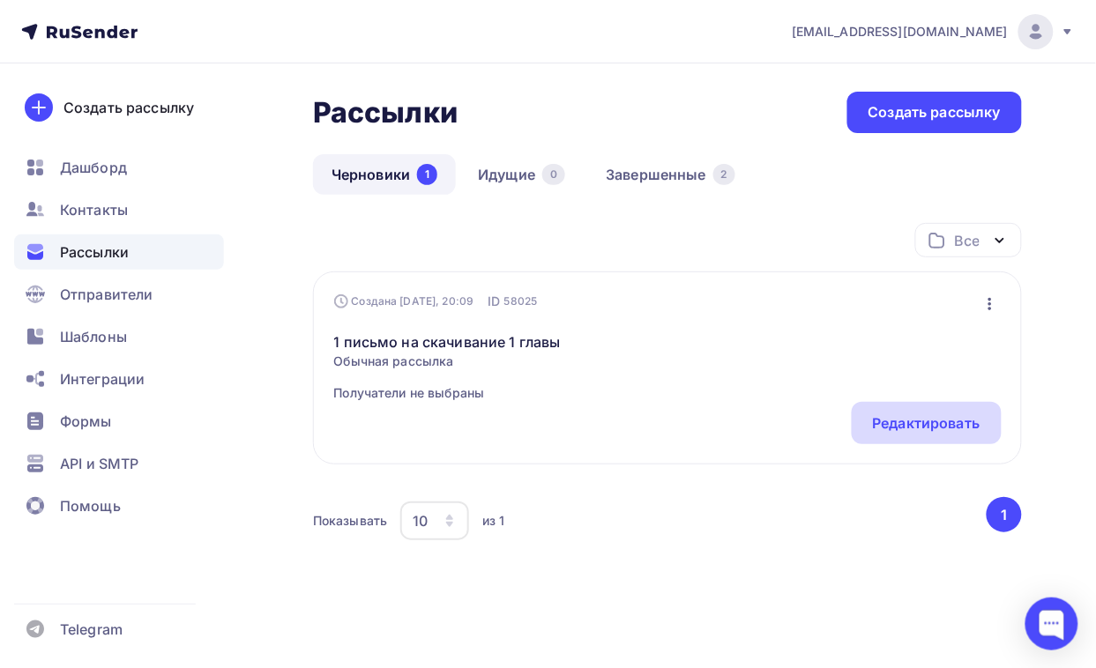
click at [888, 417] on div "Редактировать" at bounding box center [927, 422] width 108 height 21
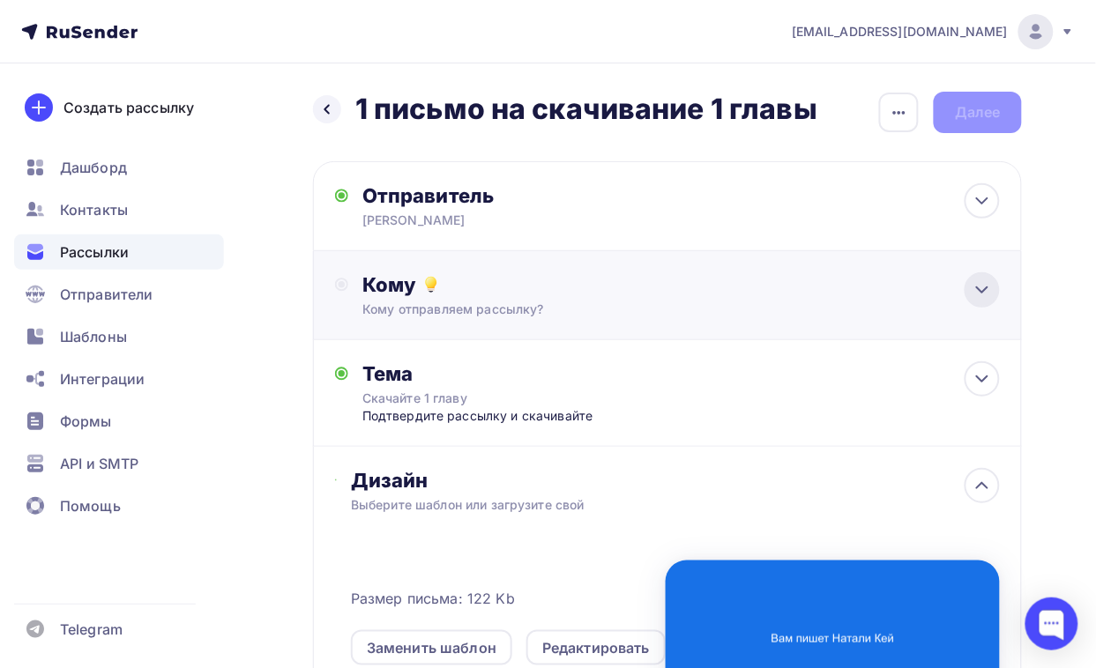
click at [888, 288] on icon at bounding box center [982, 289] width 11 height 5
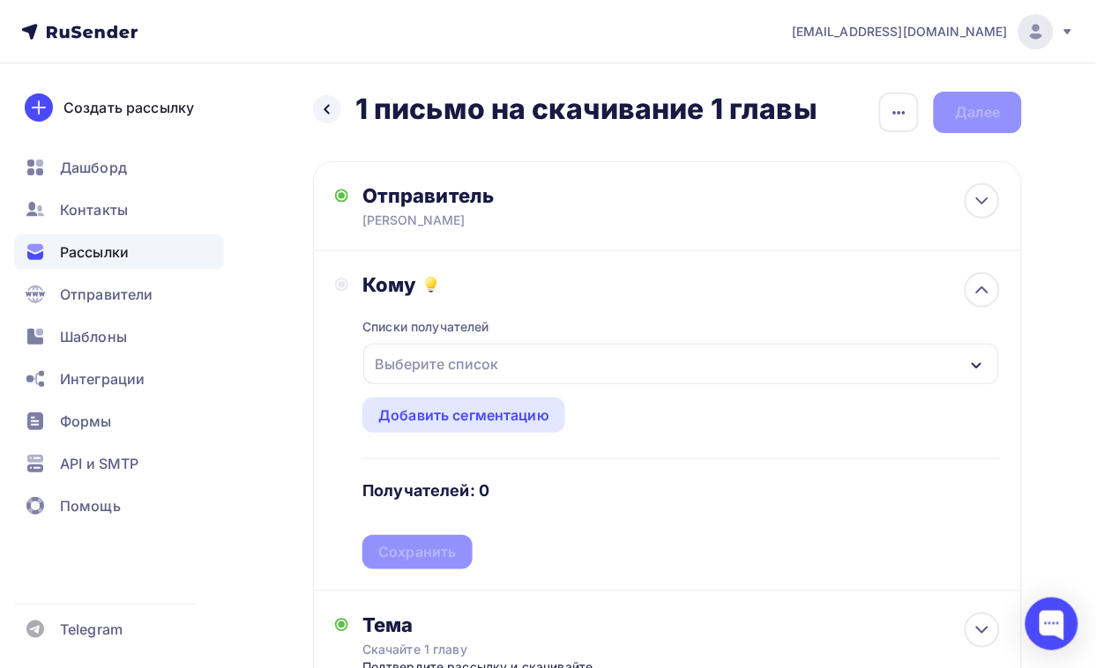
click at [480, 360] on div "Выберите список" at bounding box center [436, 364] width 137 height 32
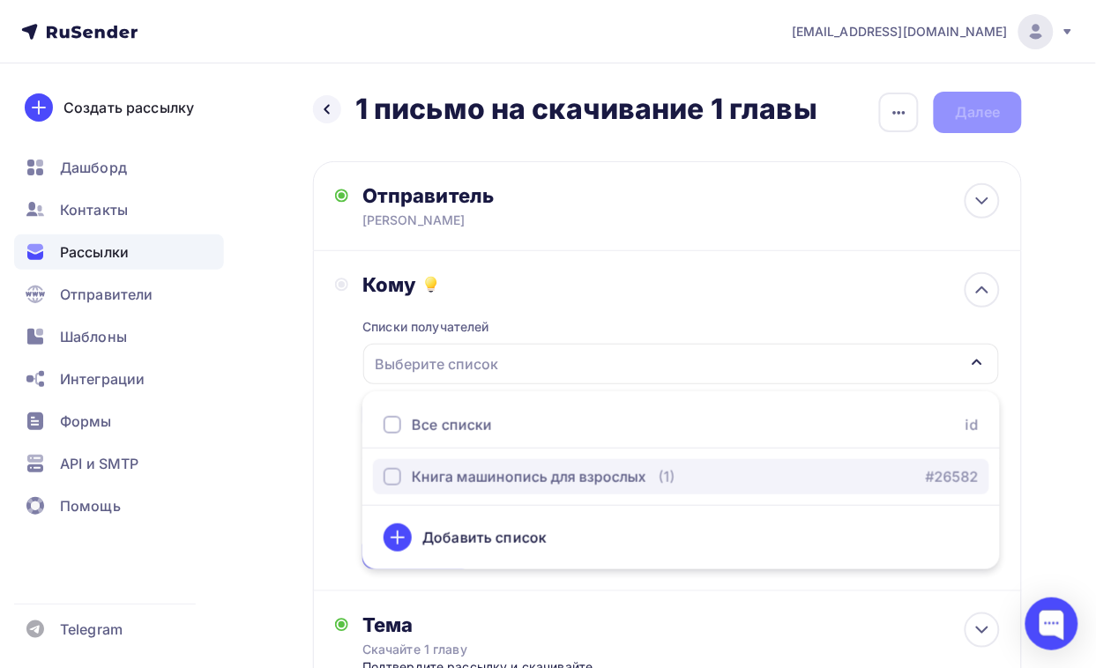
click at [390, 480] on div "button" at bounding box center [392, 477] width 18 height 18
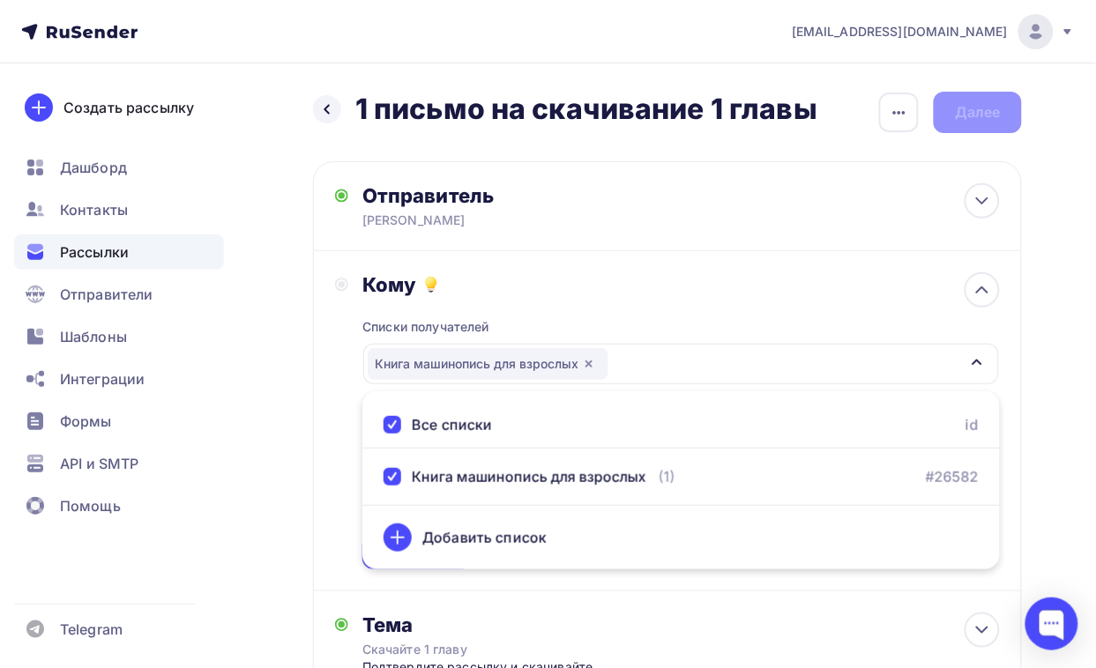
click at [649, 504] on ul "Все списки id Книга машинопись для взрослых (1) #26582 Добавить список" at bounding box center [680, 480] width 637 height 178
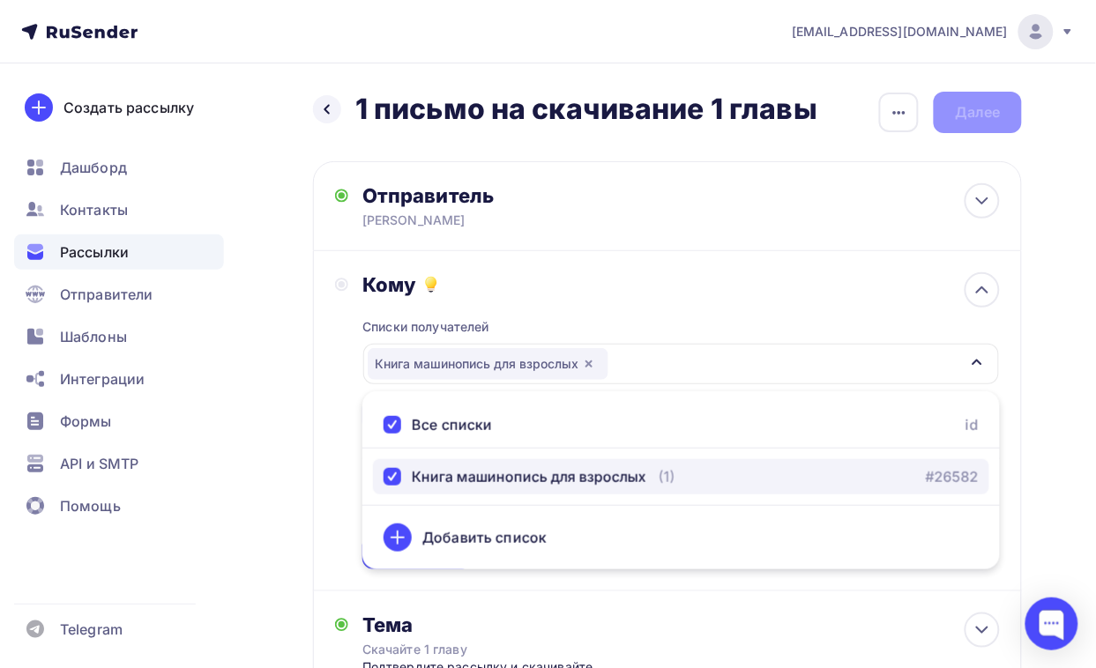
click at [698, 472] on div "Книга машинопись для взрослых (1) #26582" at bounding box center [680, 476] width 595 height 21
click at [649, 478] on div "Книга машинопись для взрослых (1)" at bounding box center [529, 476] width 292 height 21
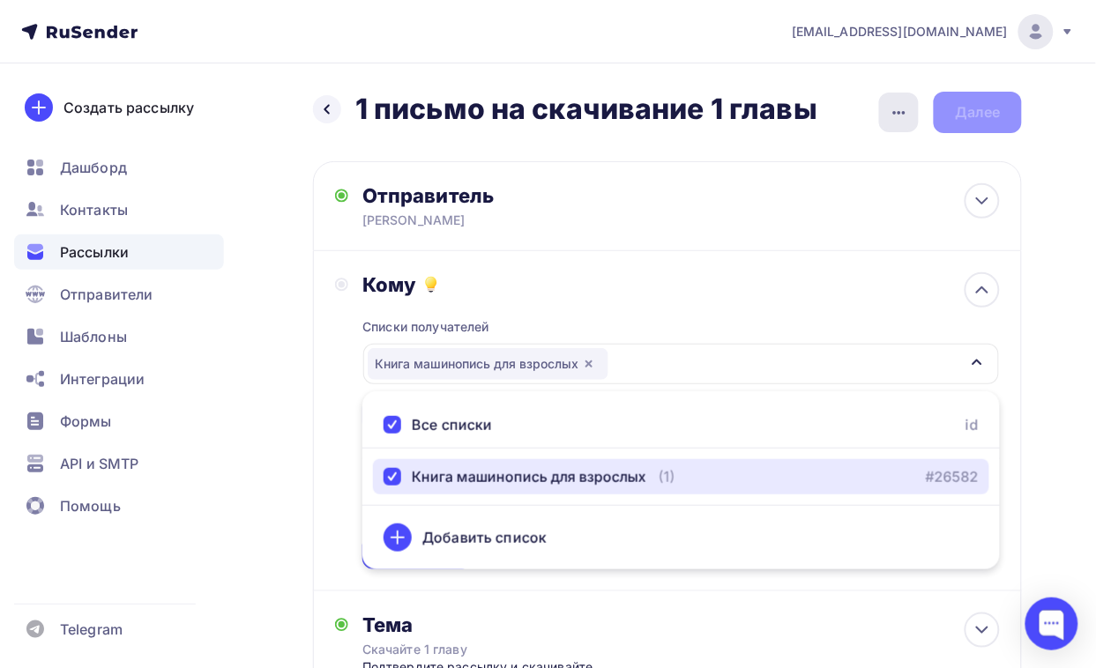
click at [888, 113] on icon "button" at bounding box center [898, 112] width 21 height 21
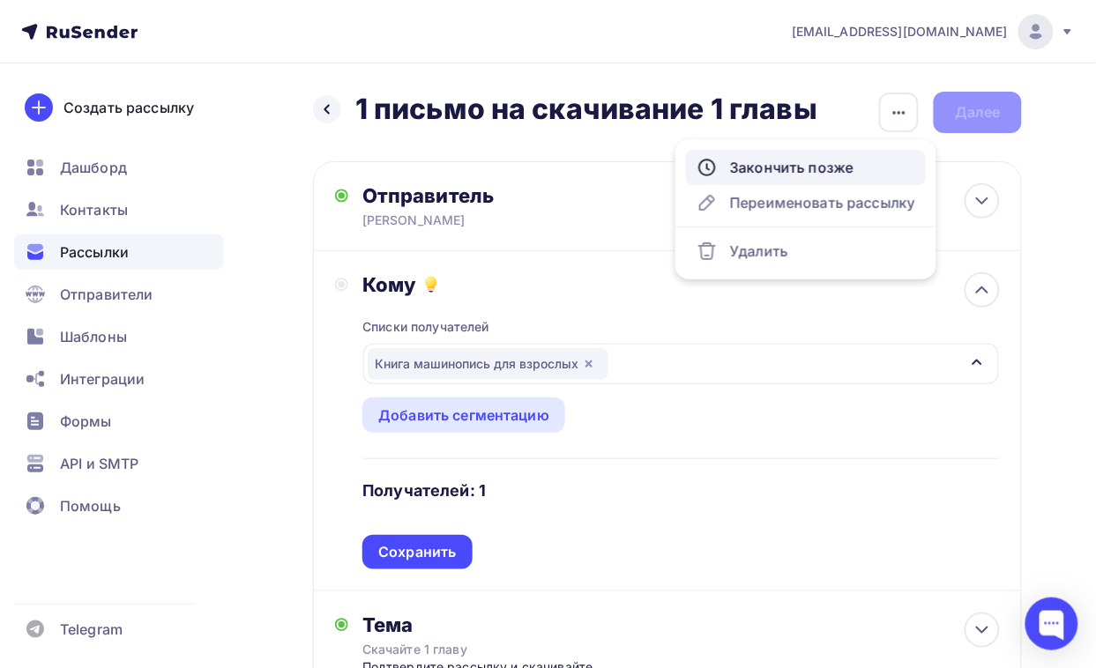
click at [786, 166] on div "Закончить позже" at bounding box center [805, 167] width 219 height 21
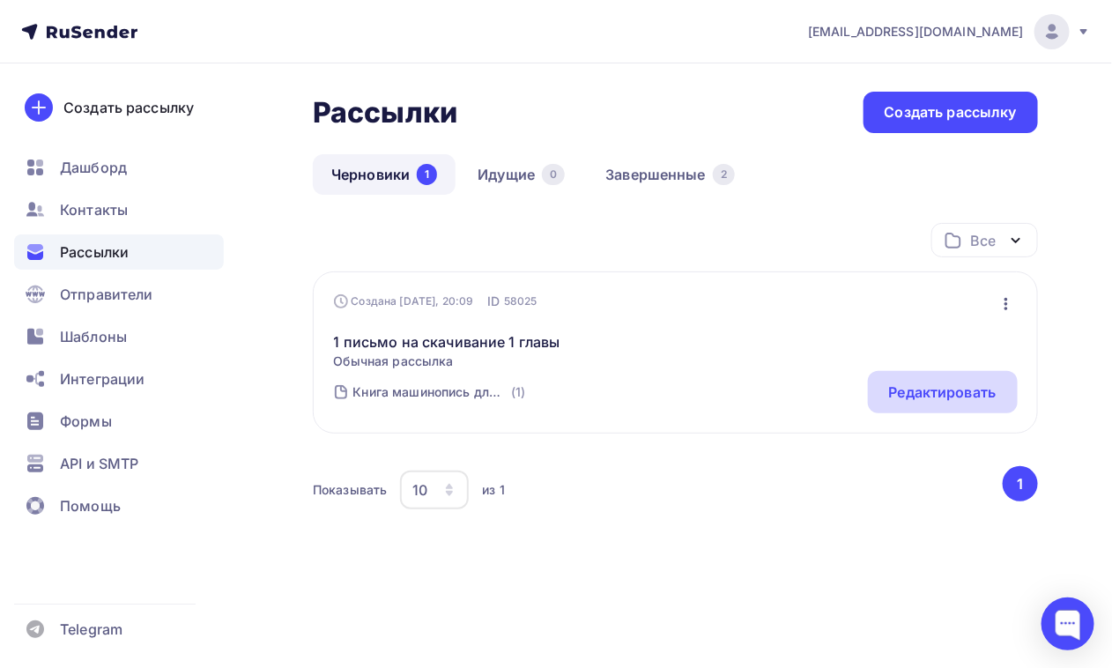
click at [888, 390] on div "Редактировать" at bounding box center [943, 392] width 108 height 21
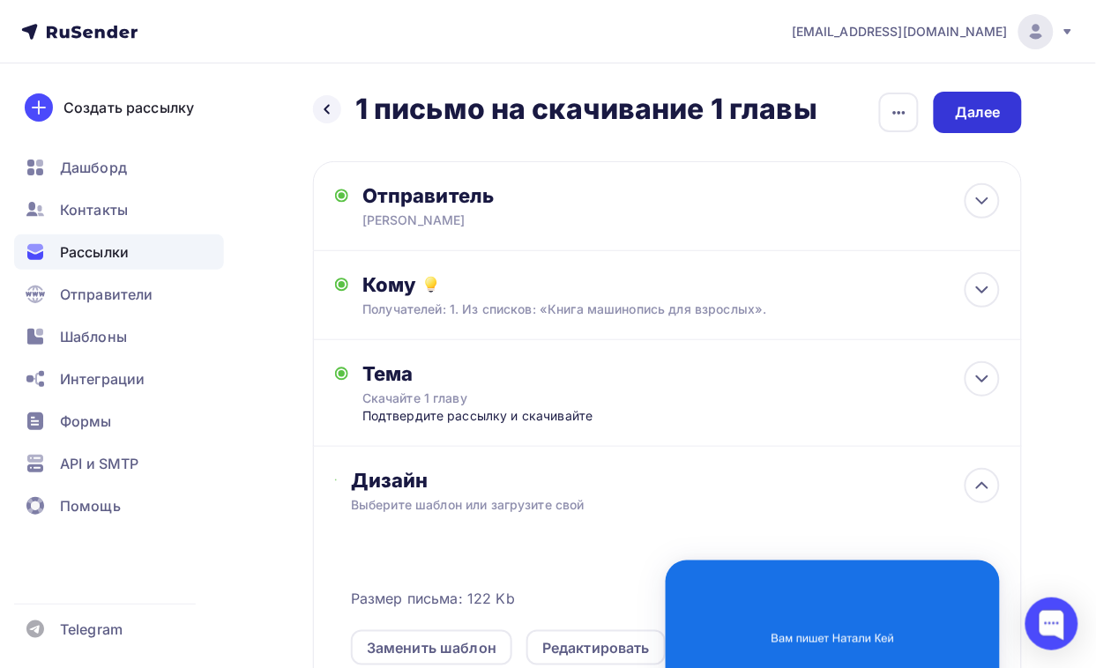
click at [888, 103] on div "Далее" at bounding box center [978, 112] width 46 height 20
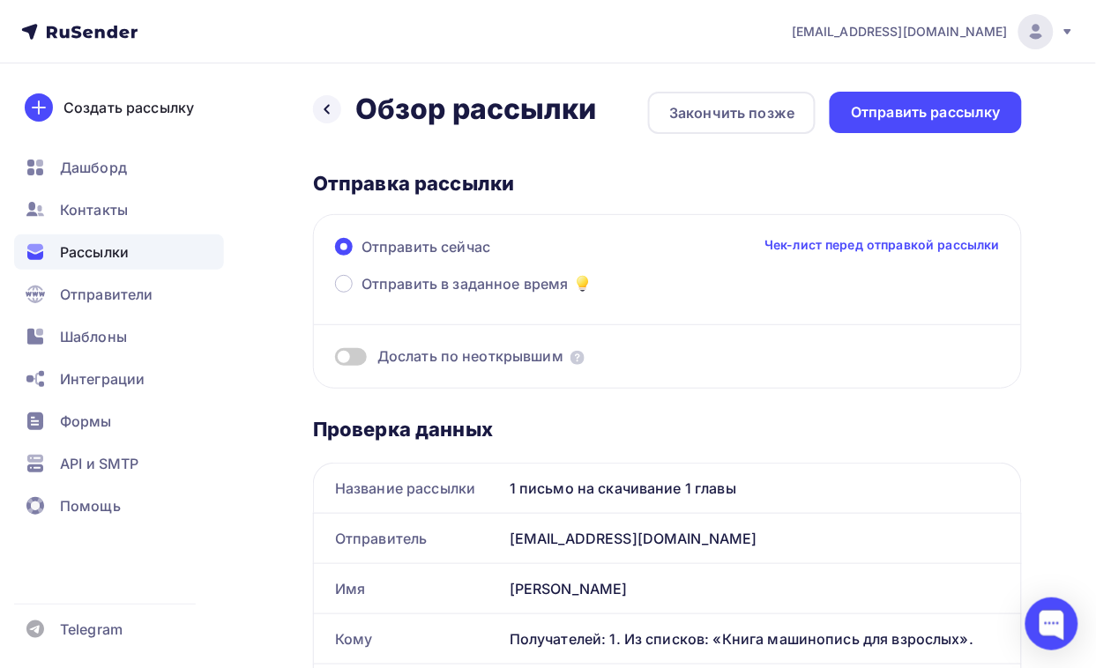
click at [888, 103] on div "Отправить рассылку" at bounding box center [926, 112] width 150 height 20
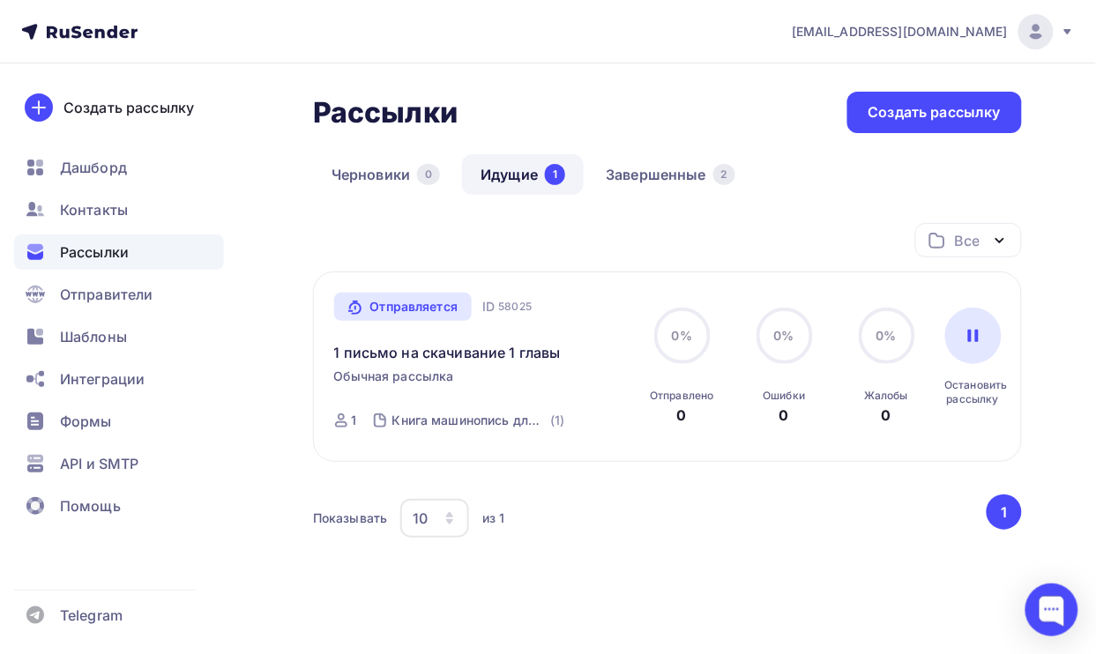
click at [120, 245] on span "Рассылки" at bounding box center [94, 251] width 69 height 21
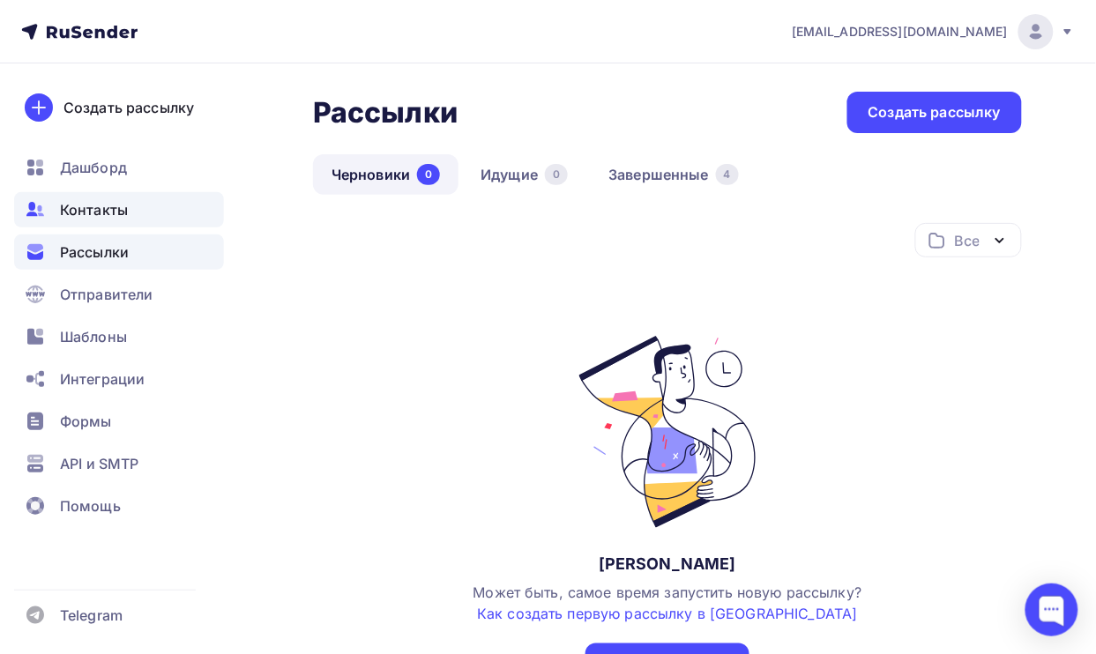
click at [108, 208] on span "Контакты" at bounding box center [94, 209] width 68 height 21
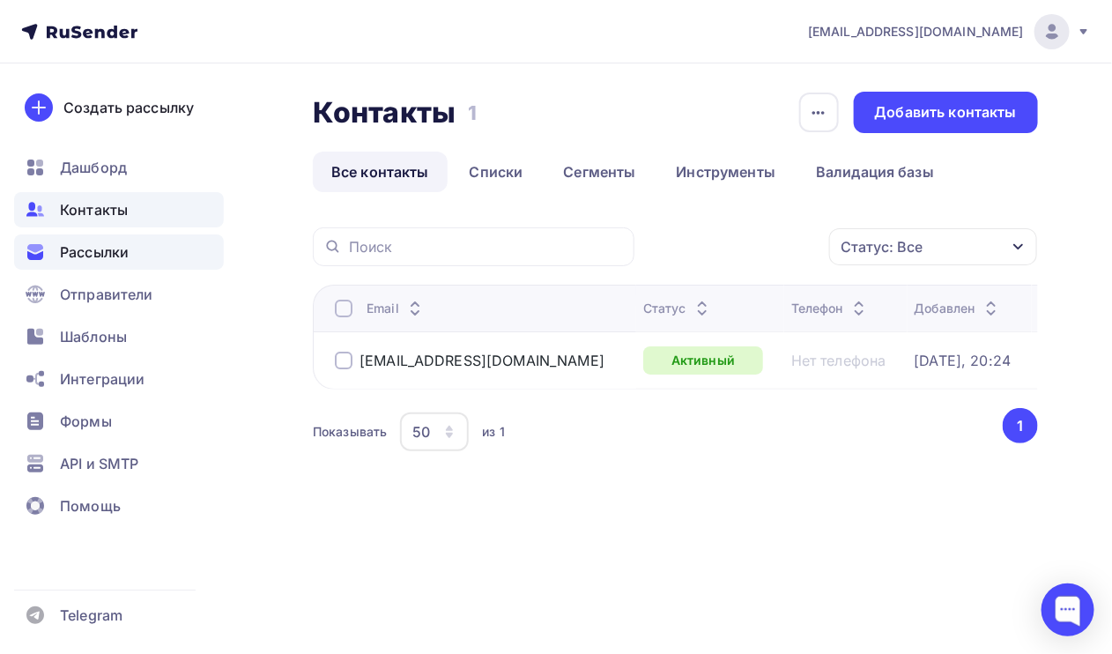
click at [122, 252] on span "Рассылки" at bounding box center [94, 251] width 69 height 21
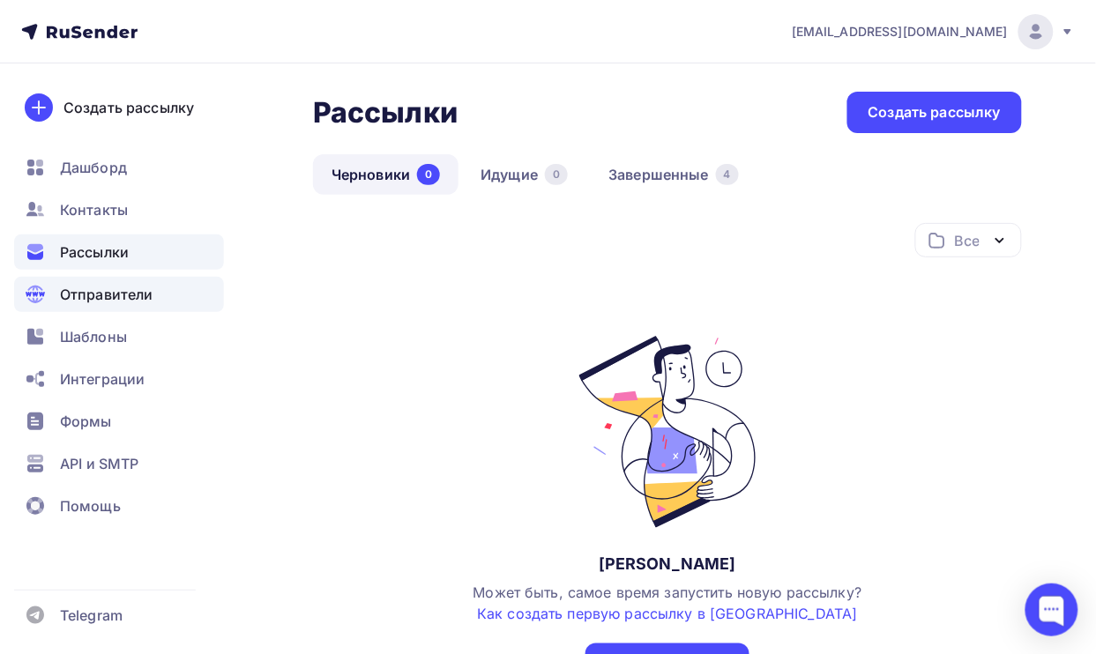
click at [130, 284] on span "Отправители" at bounding box center [106, 294] width 93 height 21
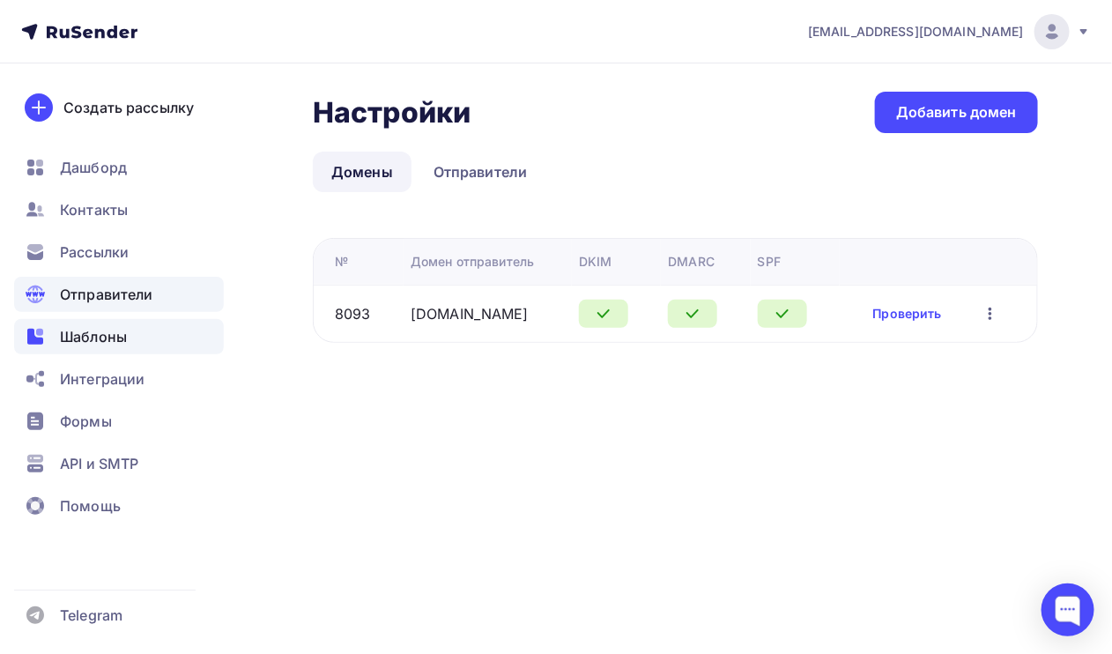
click at [115, 335] on span "Шаблоны" at bounding box center [93, 336] width 67 height 21
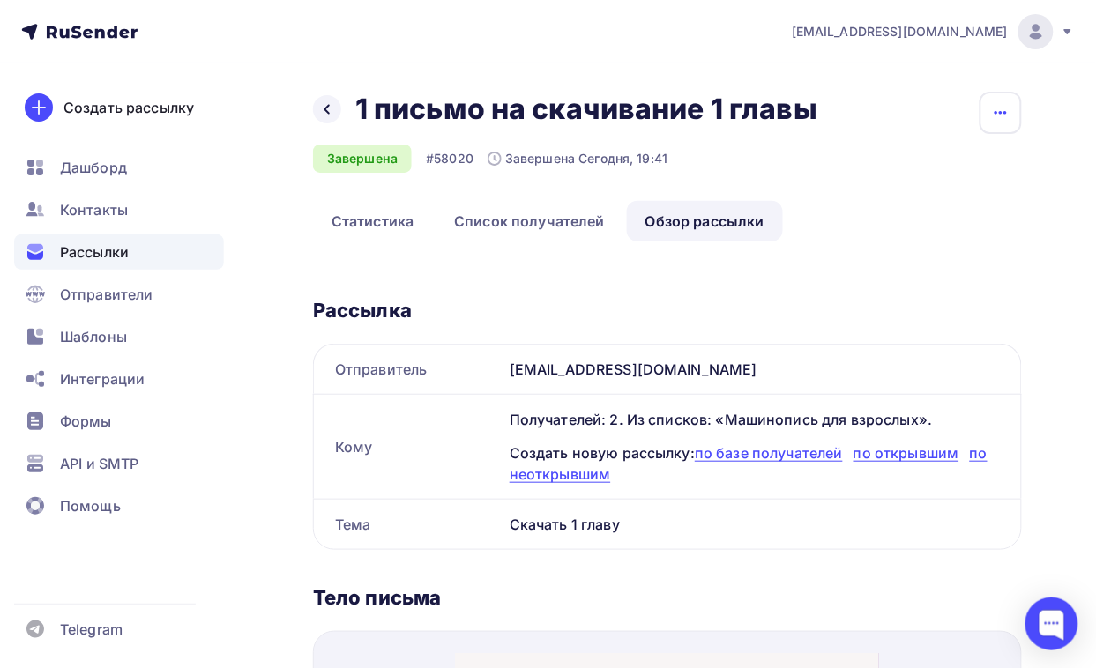
click at [1007, 111] on icon "button" at bounding box center [1000, 112] width 21 height 21
click at [335, 112] on div at bounding box center [327, 109] width 28 height 28
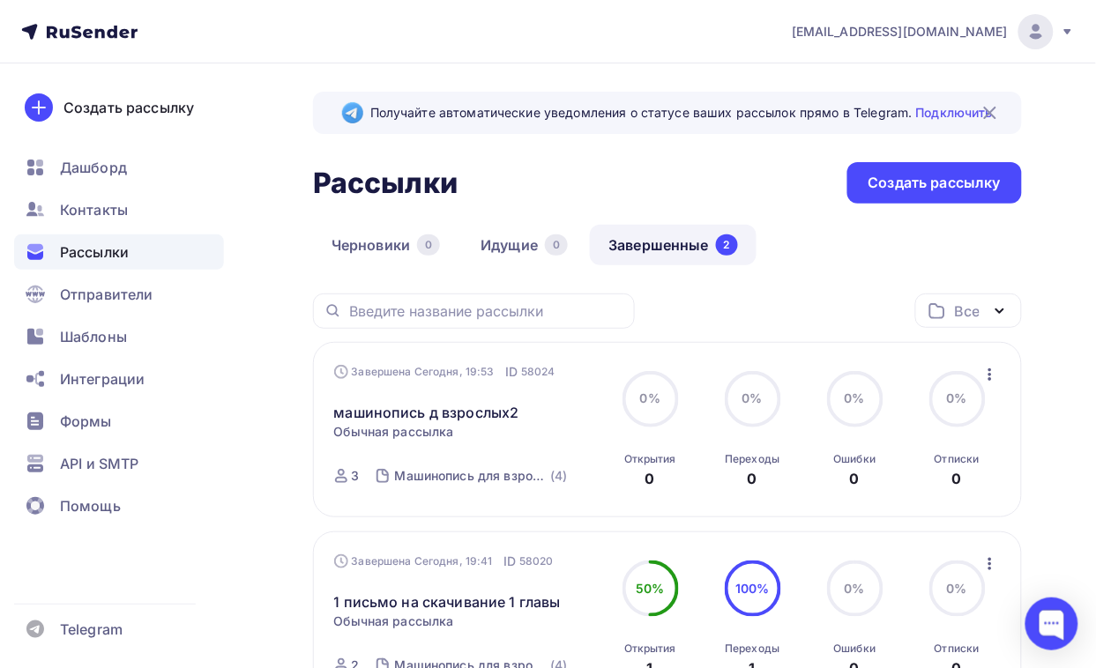
click at [989, 103] on img at bounding box center [989, 112] width 21 height 21
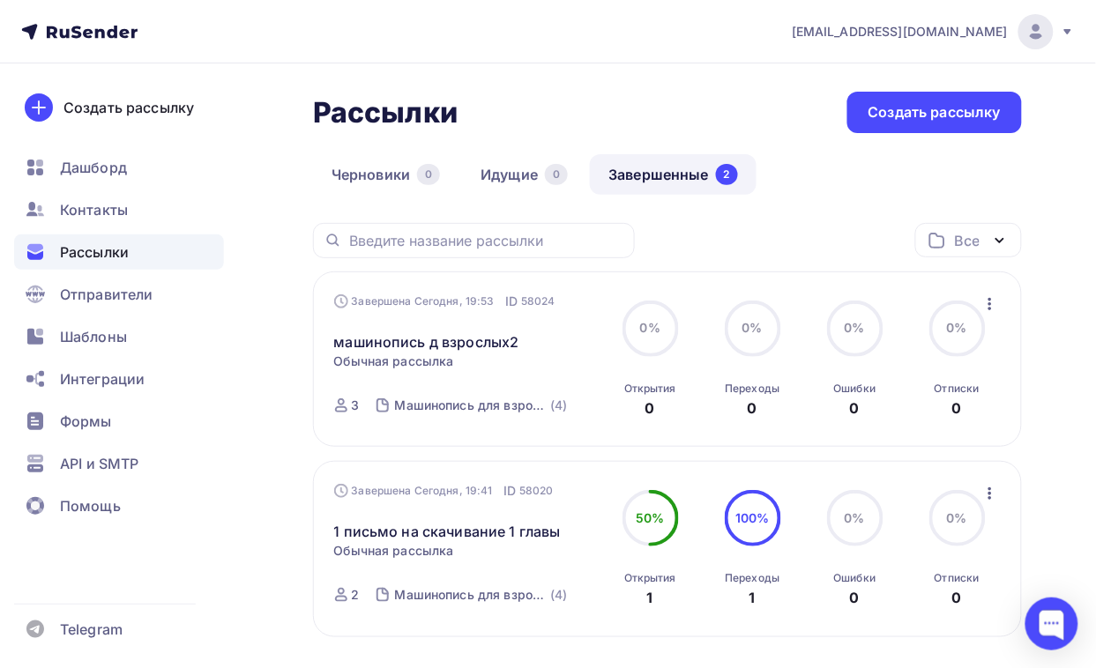
click at [992, 304] on icon "button" at bounding box center [989, 303] width 21 height 21
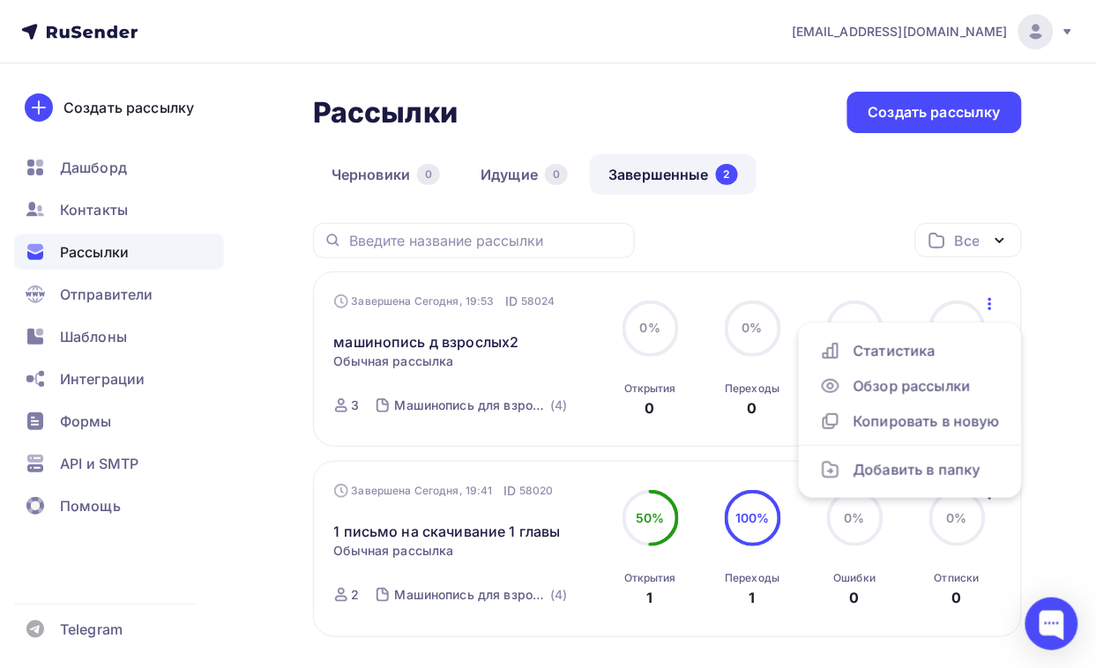
click at [291, 315] on div "Рассылки Рассылки Создать рассылку Черновики 0 Идущие 0 Завершенные 2 Завершенн…" at bounding box center [548, 456] width 1096 height 786
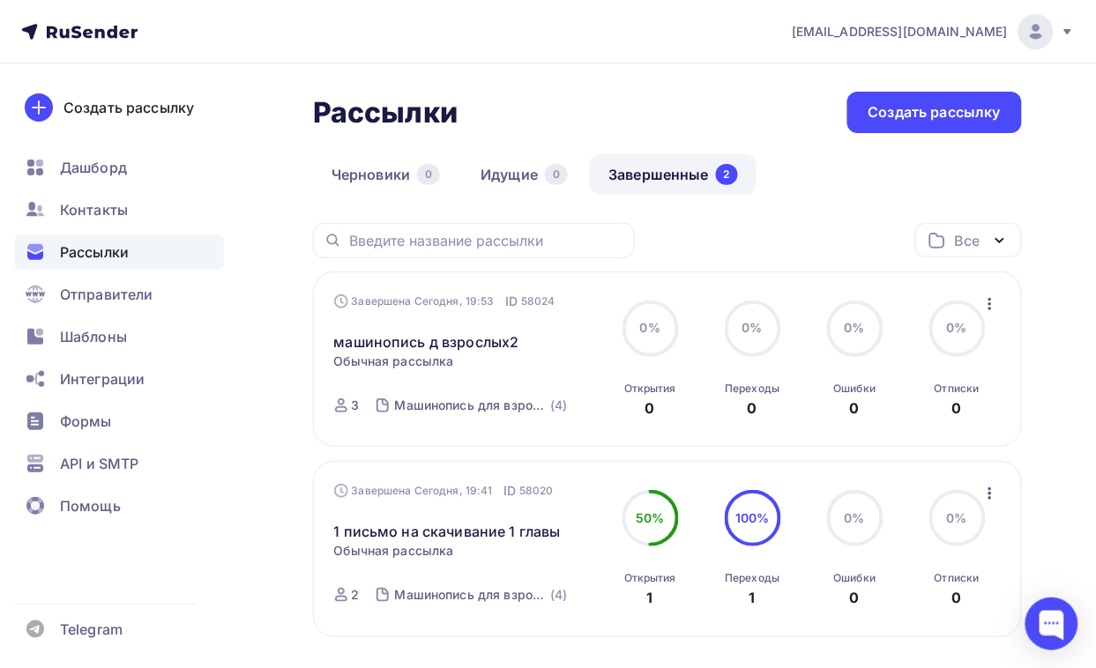
click at [313, 307] on div "Завершена Сегодня, 19:53 ID 58024 машинопись д взрослых2 Статистика Обзор рассы…" at bounding box center [667, 358] width 709 height 175
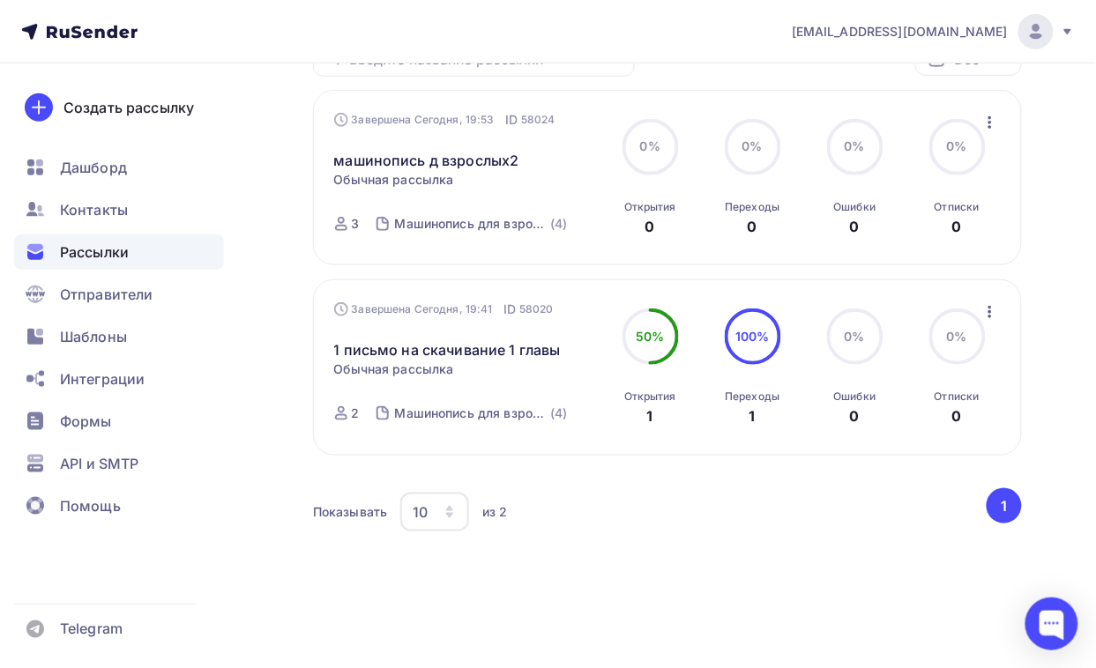
scroll to position [71, 0]
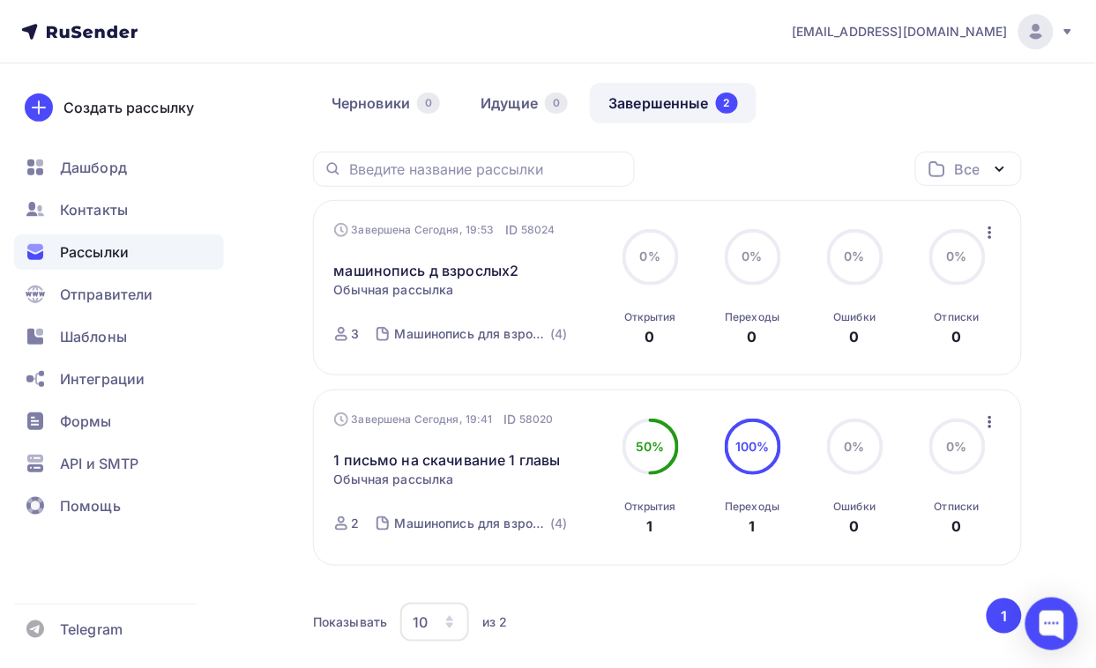
click at [981, 161] on div "Все" at bounding box center [968, 169] width 107 height 34
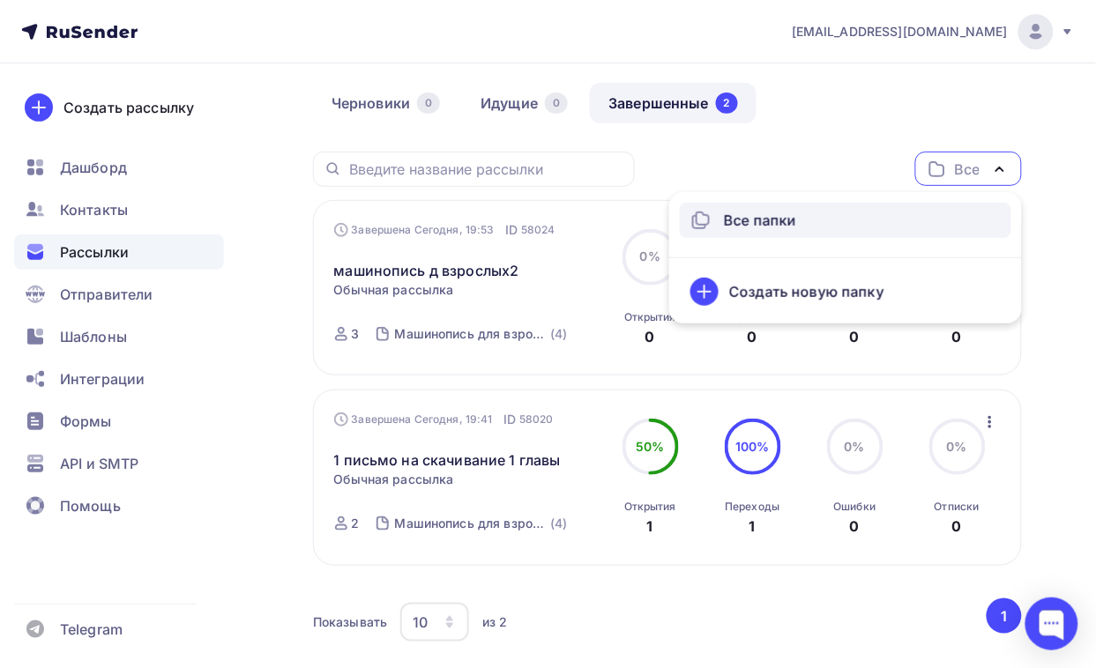
click at [838, 212] on div "Все папки" at bounding box center [822, 220] width 264 height 21
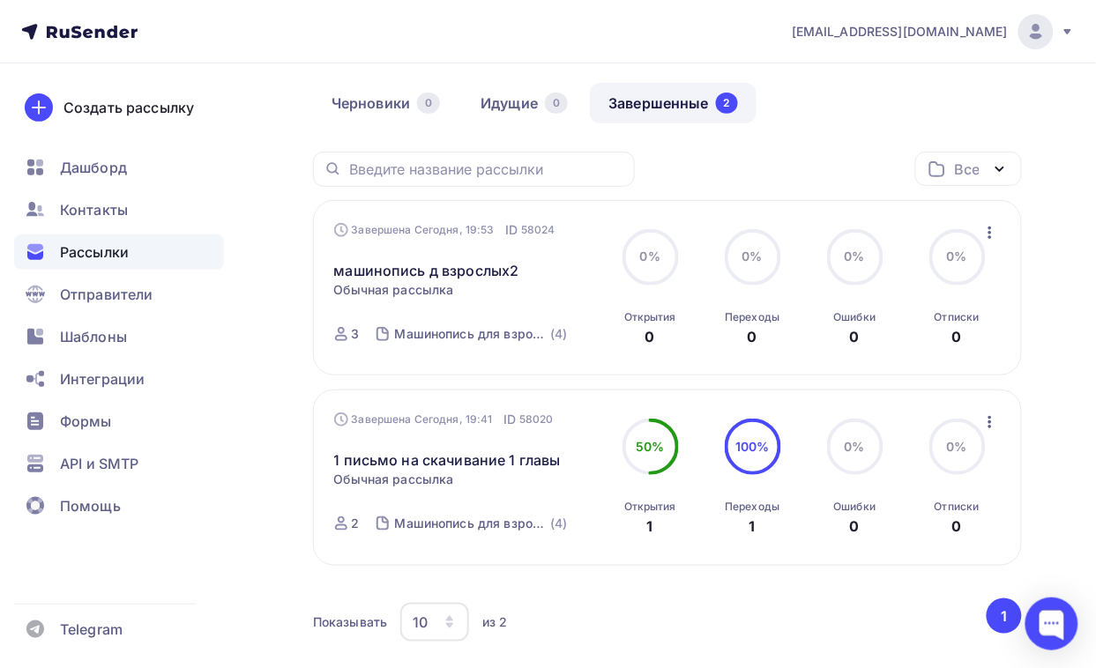
click at [993, 229] on icon "button" at bounding box center [989, 232] width 21 height 21
click at [103, 204] on span "Контакты" at bounding box center [94, 209] width 68 height 21
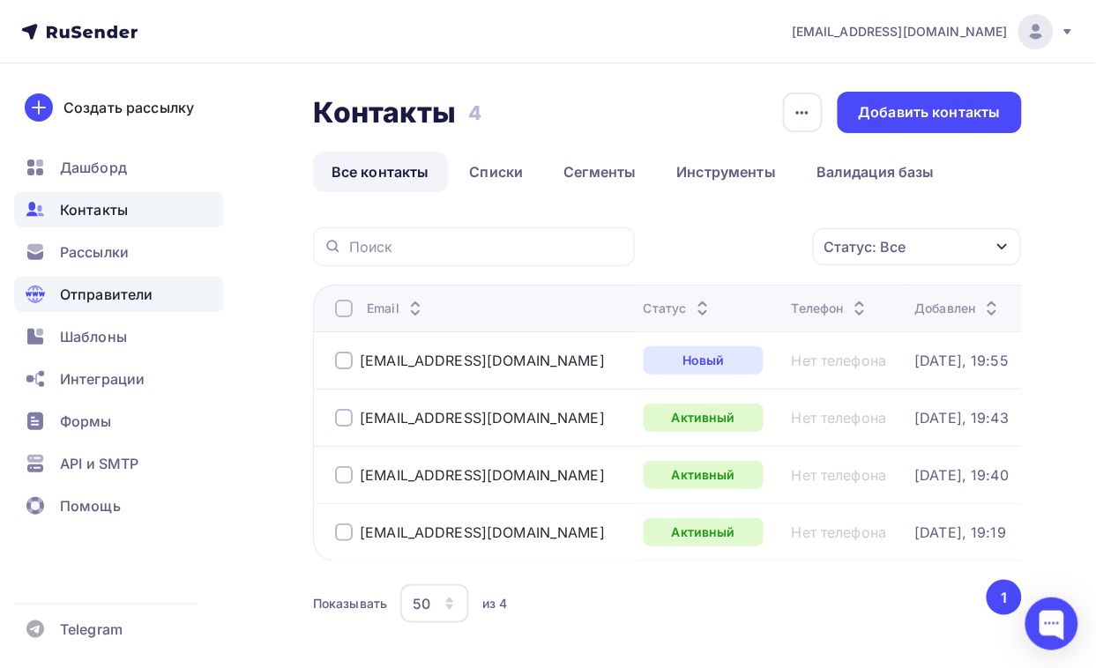
click at [108, 289] on span "Отправители" at bounding box center [106, 294] width 93 height 21
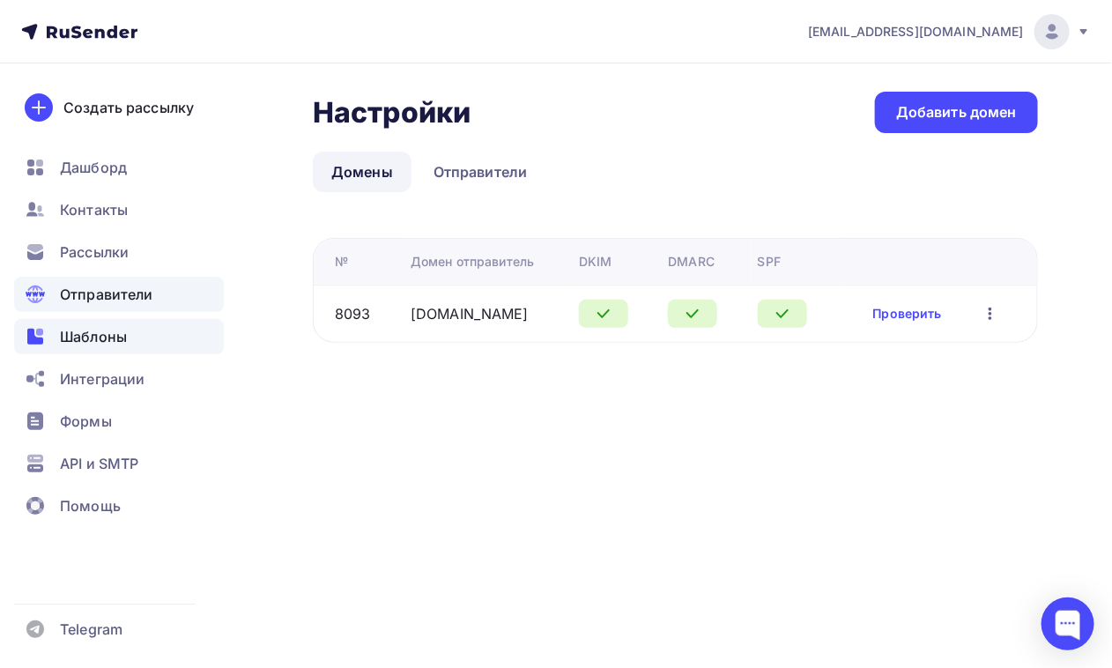
click at [103, 336] on span "Шаблоны" at bounding box center [93, 336] width 67 height 21
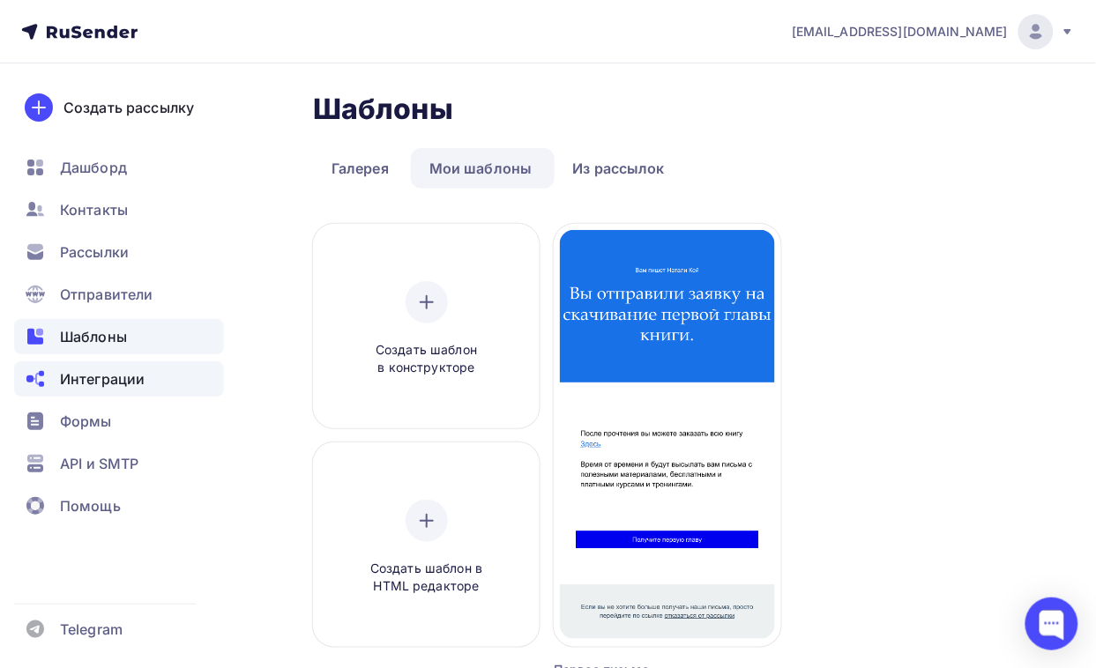
click at [116, 376] on span "Интеграции" at bounding box center [102, 378] width 85 height 21
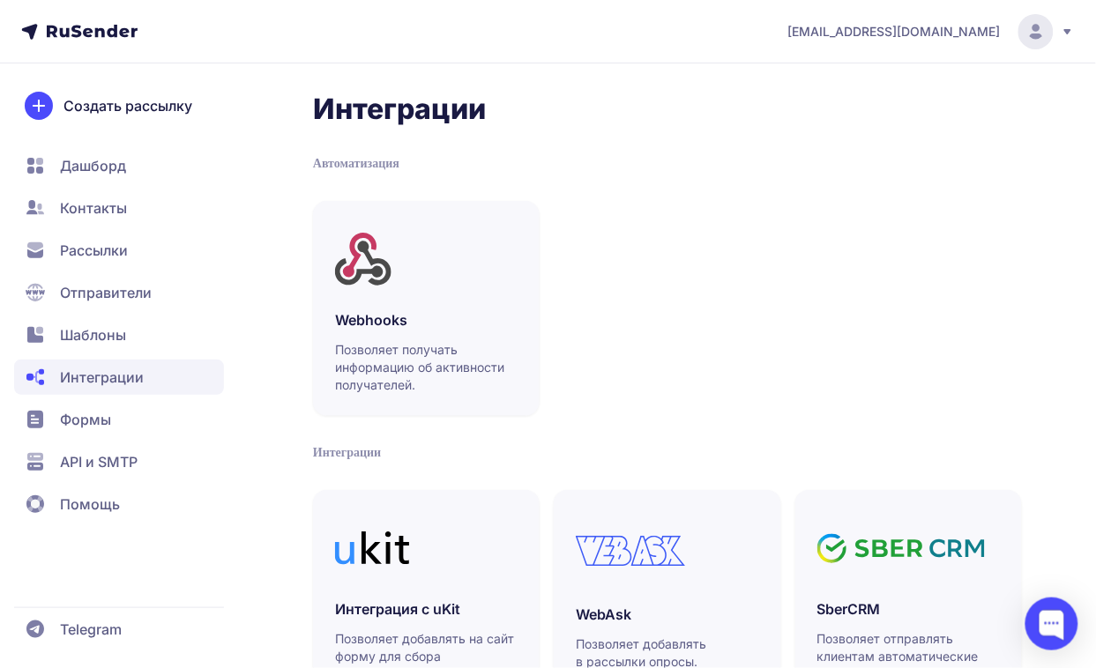
click at [86, 412] on span "Формы" at bounding box center [85, 419] width 51 height 21
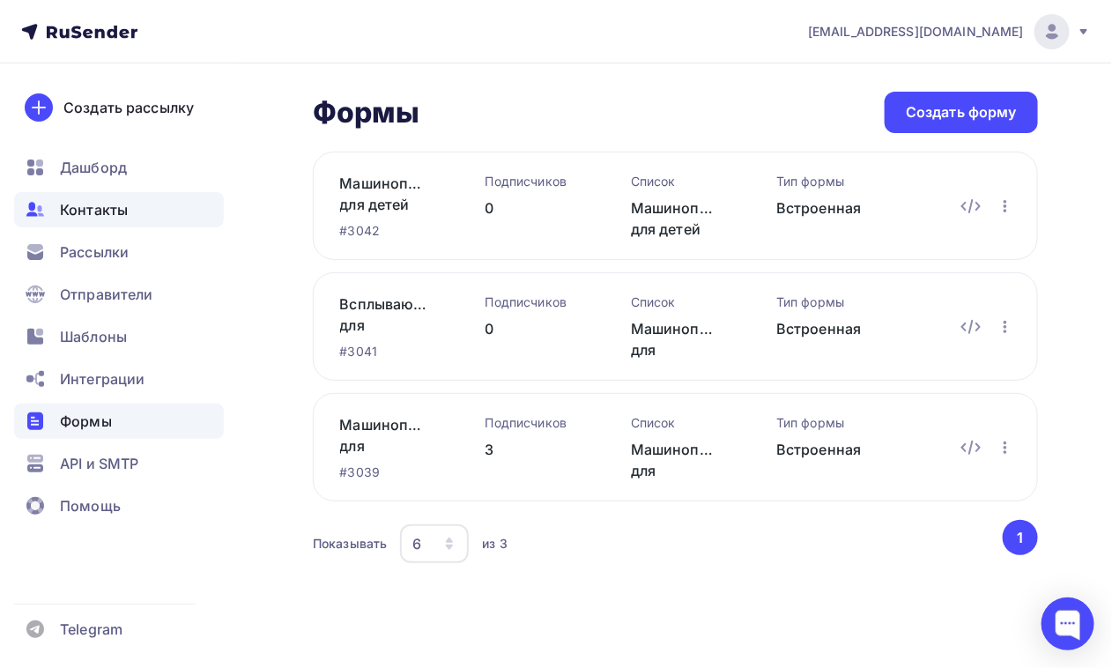
click at [84, 200] on span "Контакты" at bounding box center [94, 209] width 68 height 21
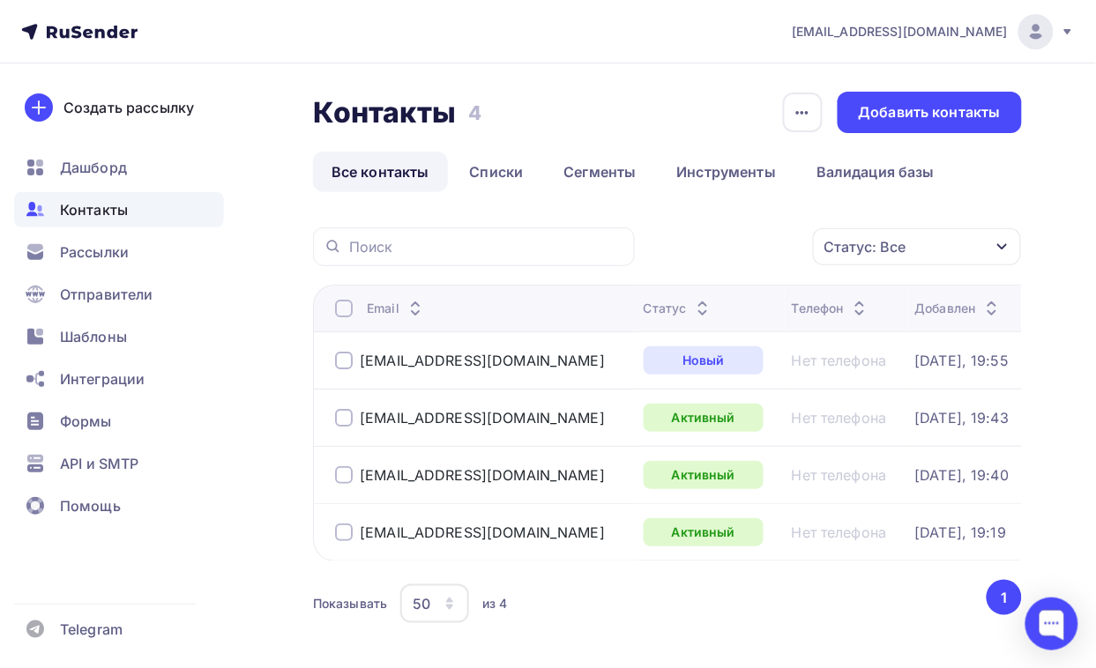
click at [344, 362] on div at bounding box center [344, 361] width 18 height 18
click at [345, 415] on div at bounding box center [344, 418] width 18 height 18
click at [339, 472] on div at bounding box center [344, 475] width 18 height 18
click at [344, 534] on div at bounding box center [344, 533] width 18 height 18
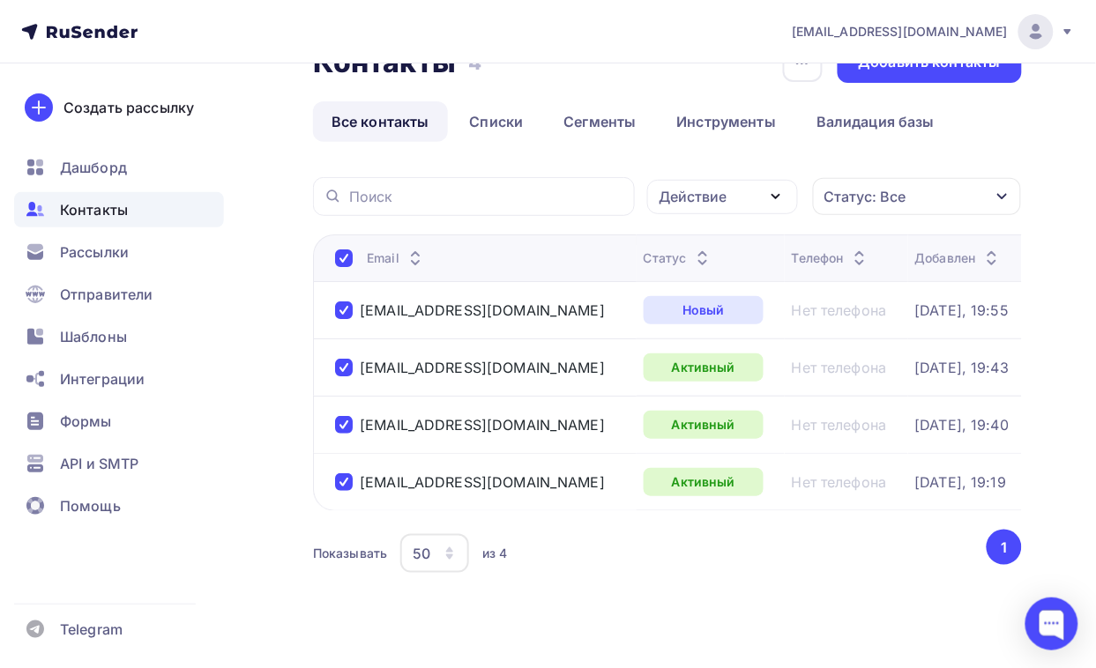
scroll to position [91, 0]
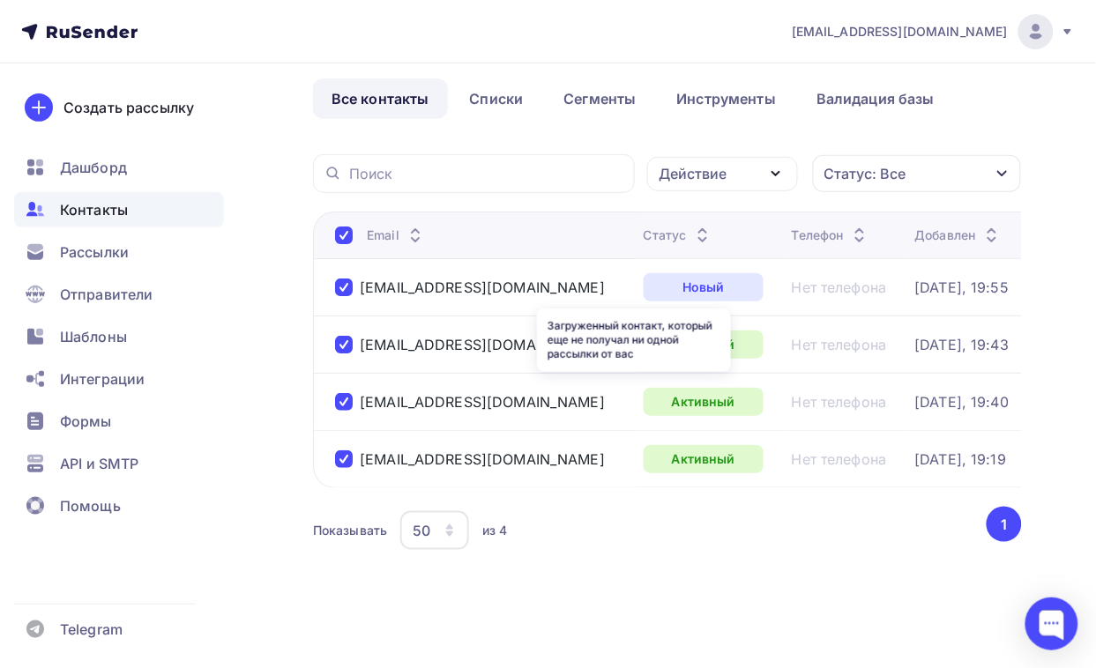
click at [644, 273] on div "Новый" at bounding box center [703, 287] width 120 height 28
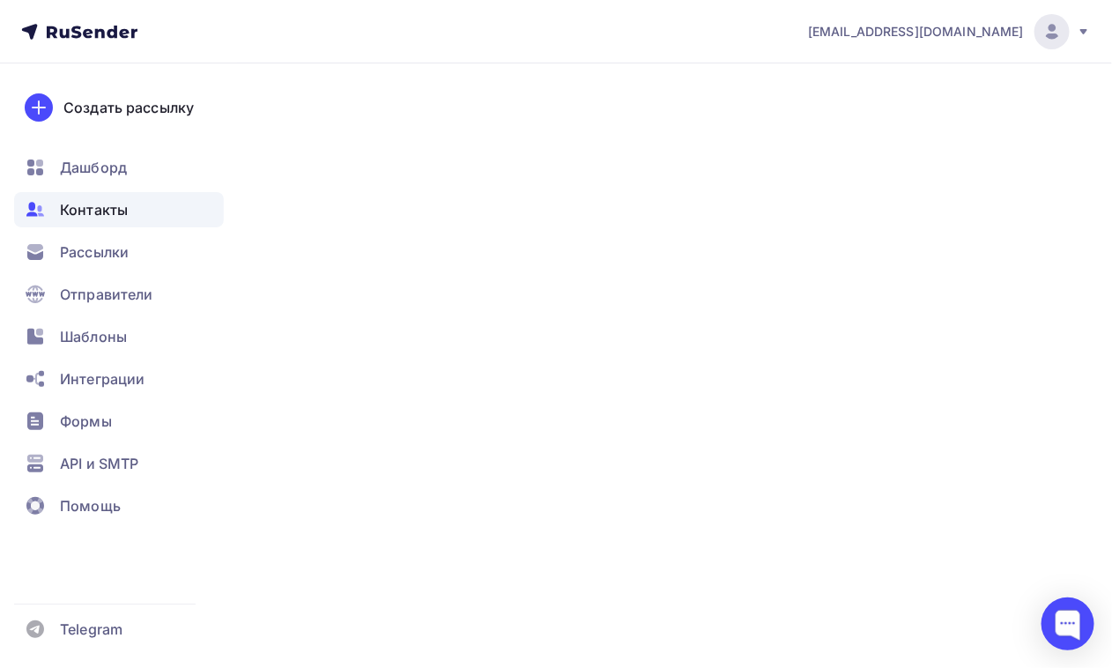
type input "[PERSON_NAME]"
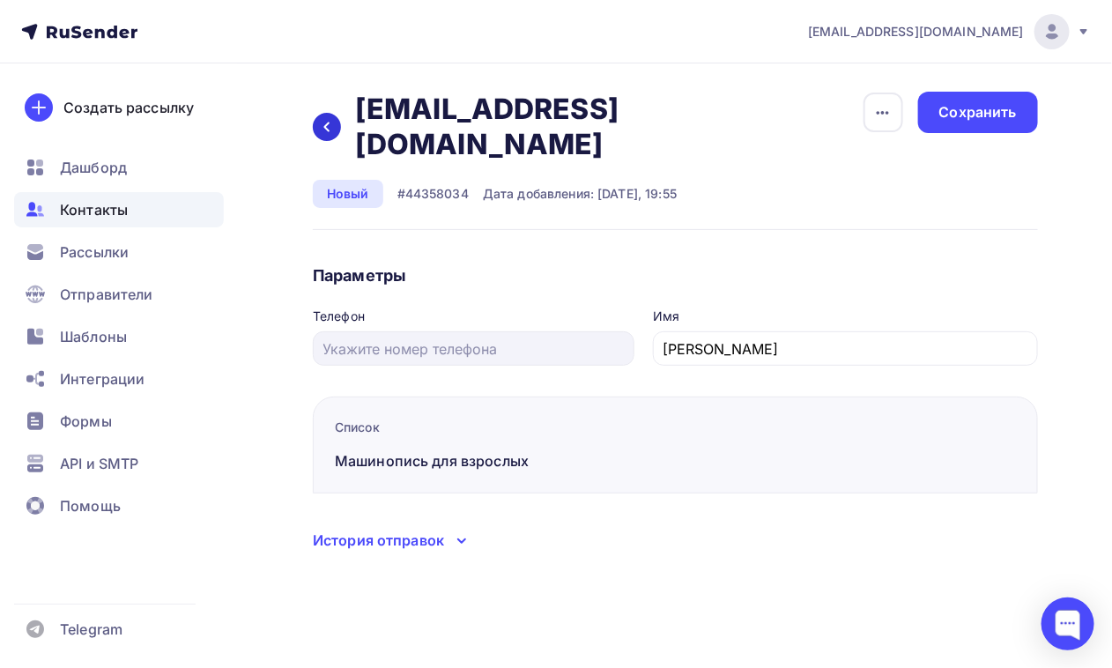
click at [323, 120] on icon at bounding box center [327, 127] width 14 height 14
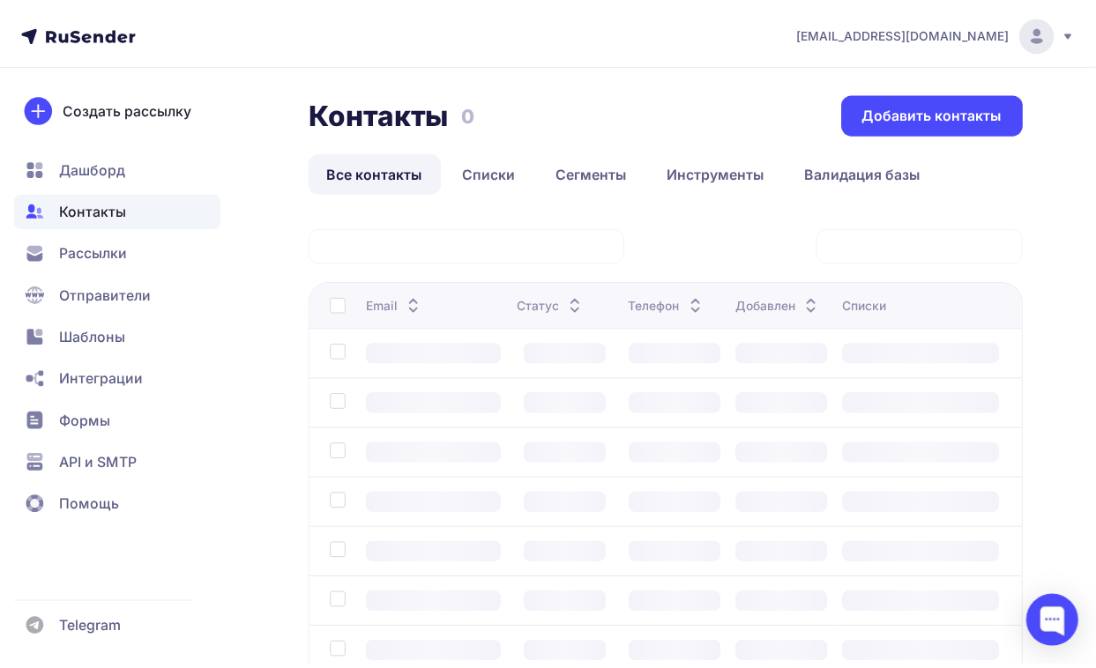
scroll to position [91, 0]
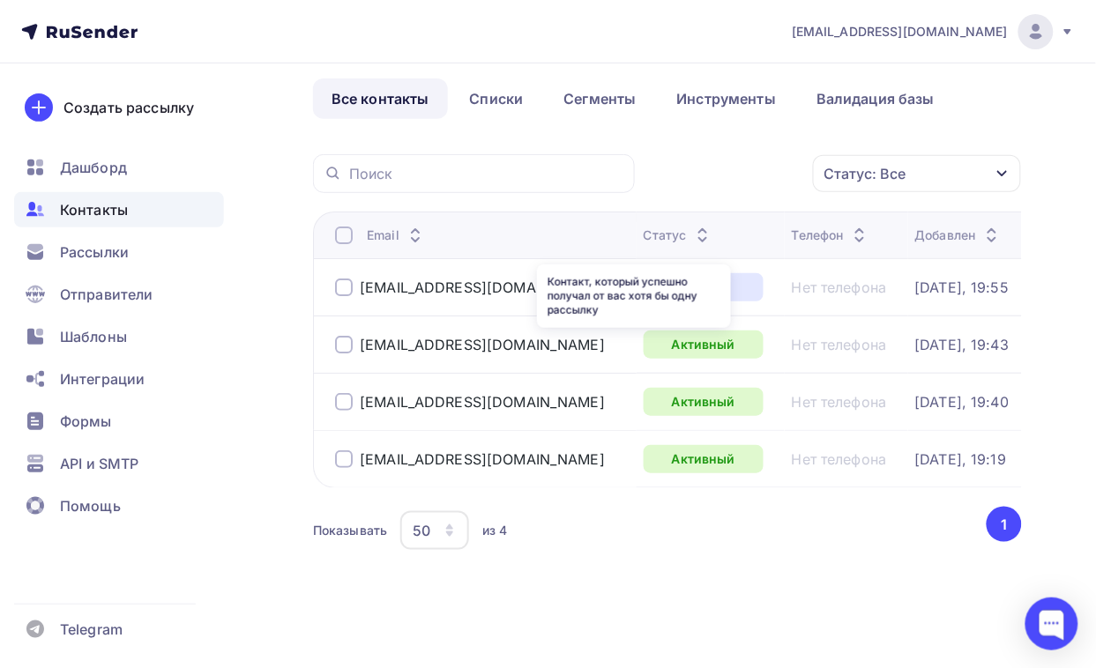
click at [643, 331] on div "Активный" at bounding box center [703, 345] width 120 height 28
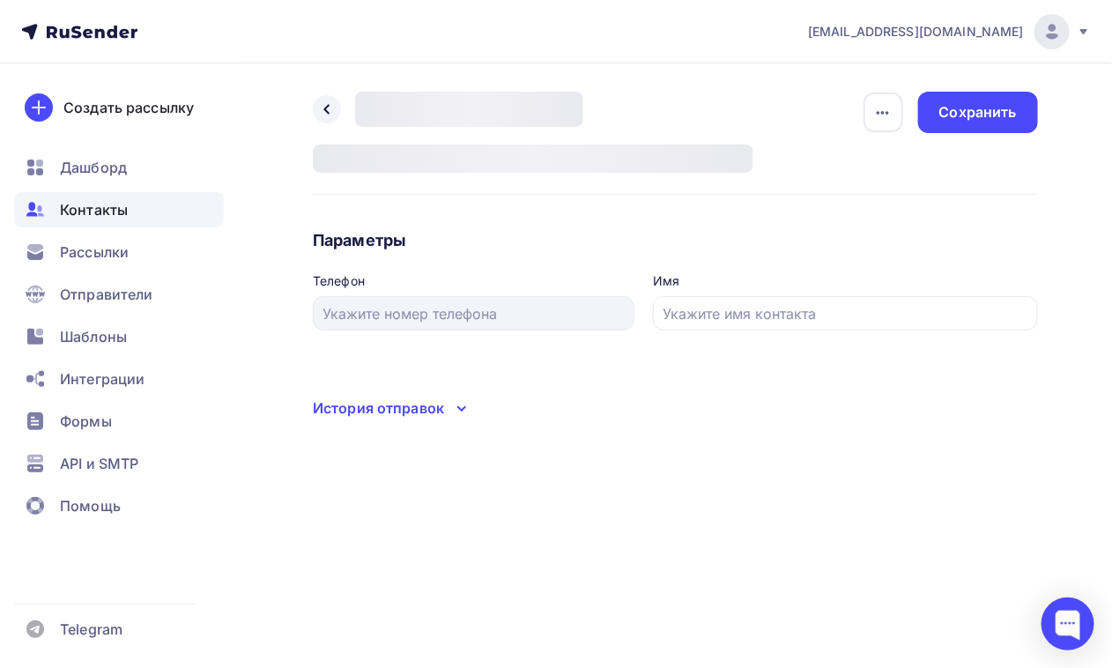
type input "[PERSON_NAME]"
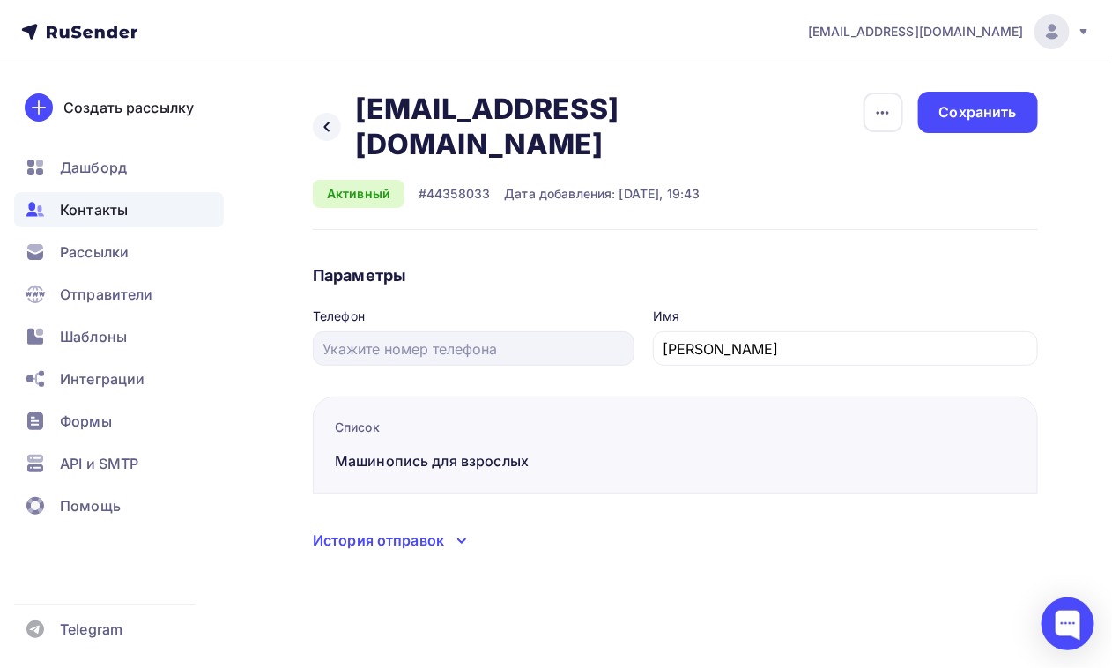
click at [328, 123] on div "Назад [EMAIL_ADDRESS][DOMAIN_NAME] [EMAIL_ADDRESS][DOMAIN_NAME] Удалить Отписать" at bounding box center [588, 127] width 550 height 71
click at [337, 113] on div at bounding box center [327, 127] width 28 height 28
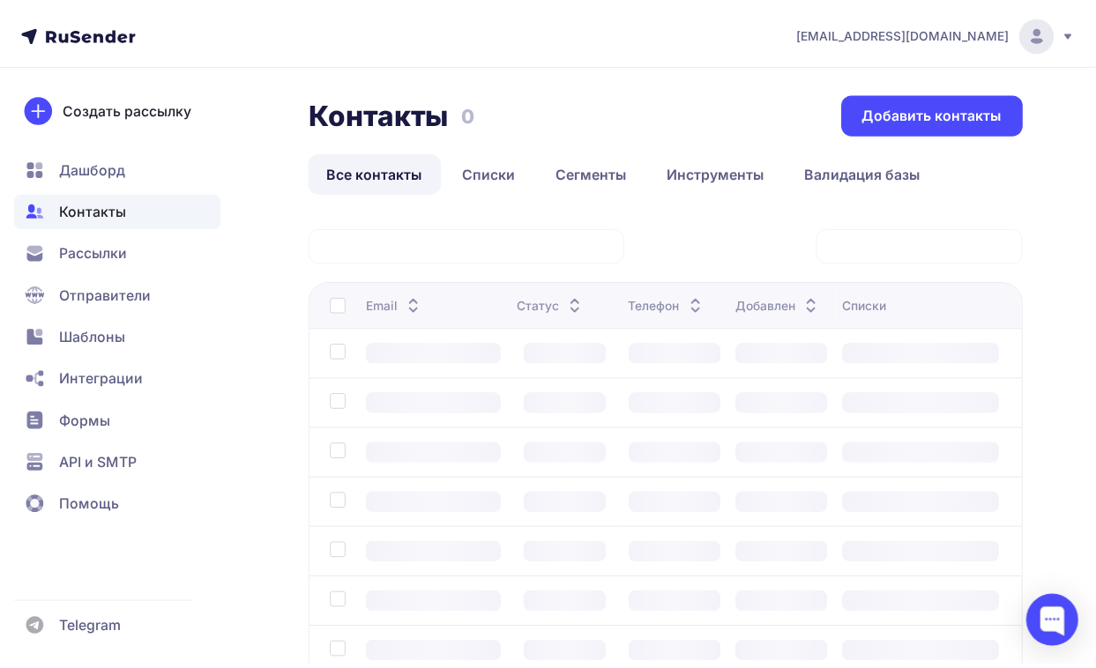
scroll to position [91, 0]
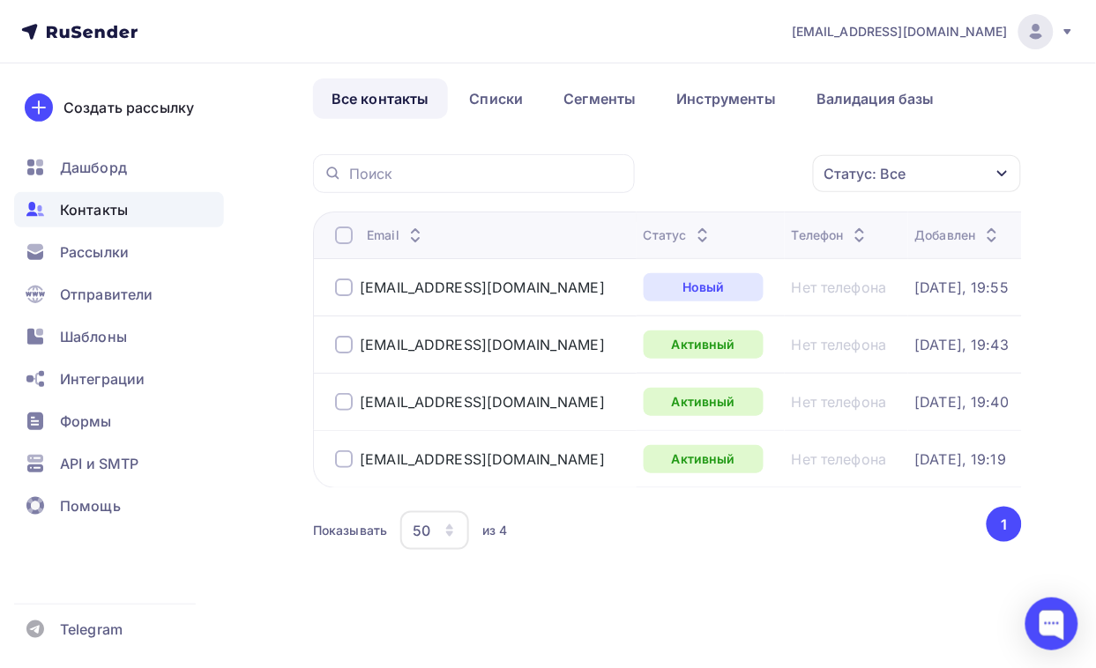
click at [346, 279] on div at bounding box center [344, 288] width 18 height 18
click at [351, 336] on div at bounding box center [344, 345] width 18 height 18
click at [351, 393] on div at bounding box center [344, 402] width 18 height 18
click at [345, 450] on div at bounding box center [344, 459] width 18 height 18
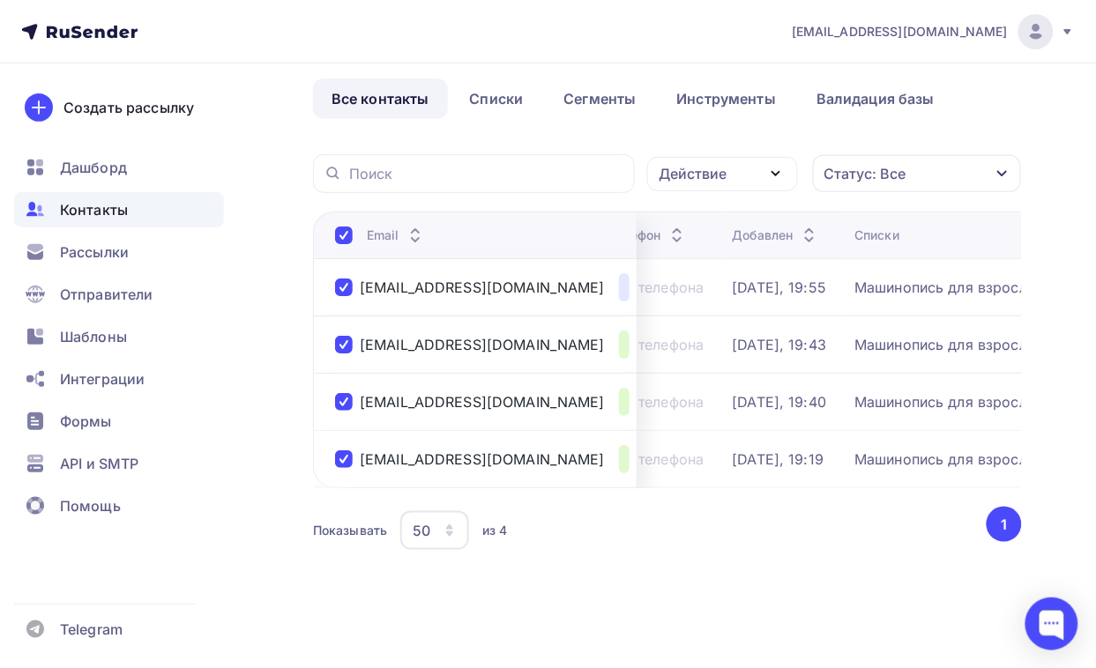
click at [995, 167] on icon "button" at bounding box center [1002, 174] width 14 height 14
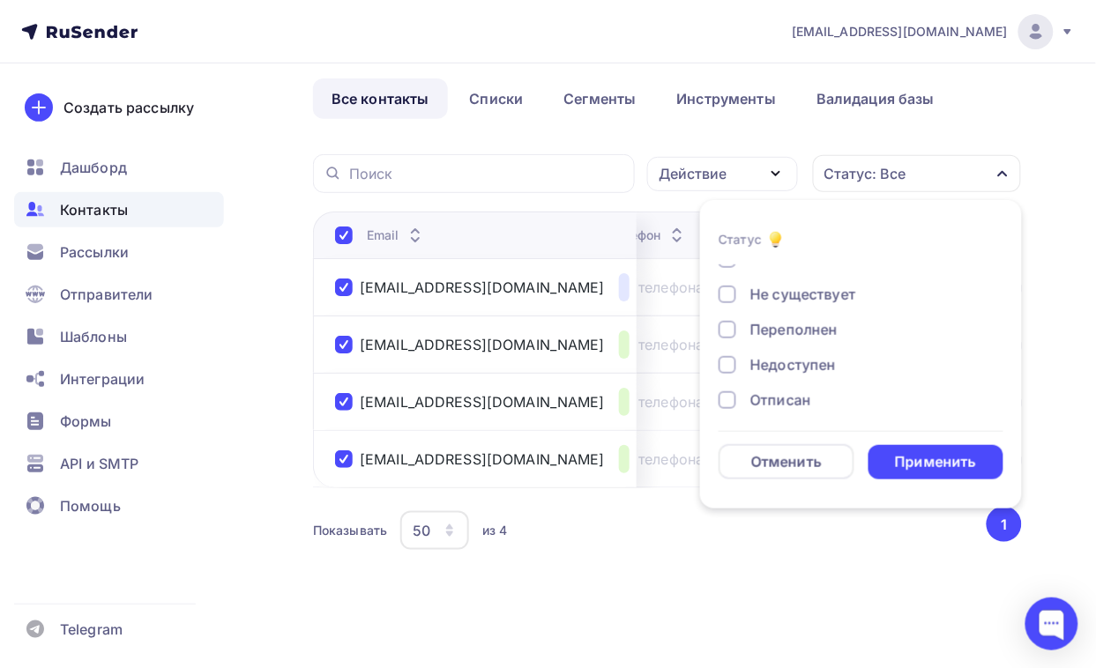
scroll to position [110, 0]
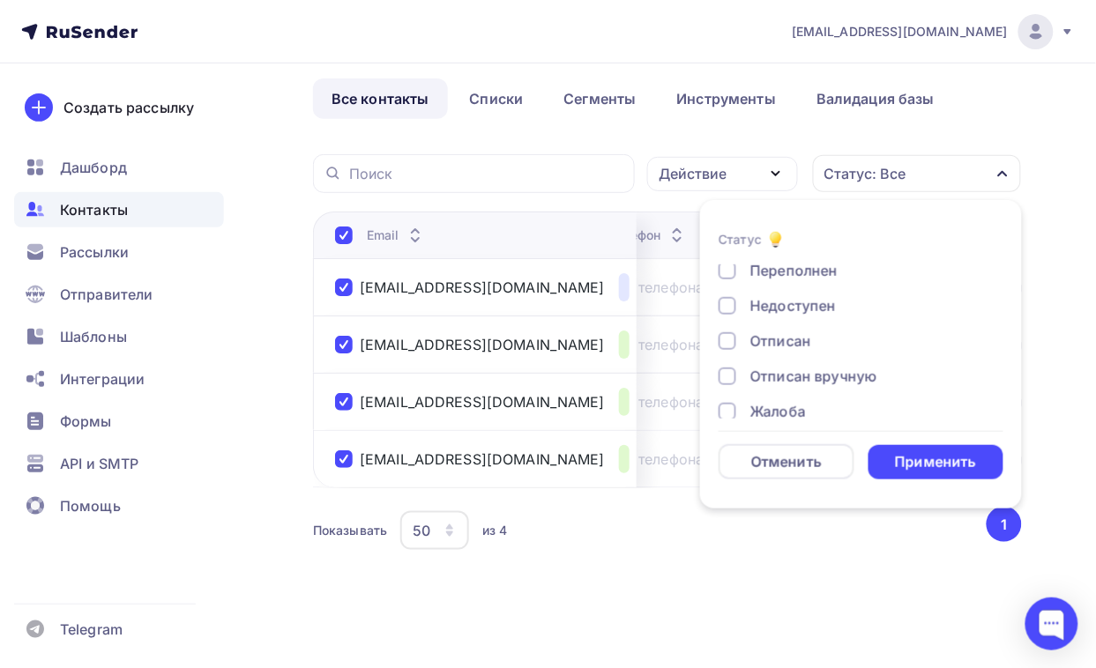
click at [719, 332] on div at bounding box center [727, 341] width 18 height 18
click at [908, 452] on div "Применить" at bounding box center [935, 462] width 81 height 20
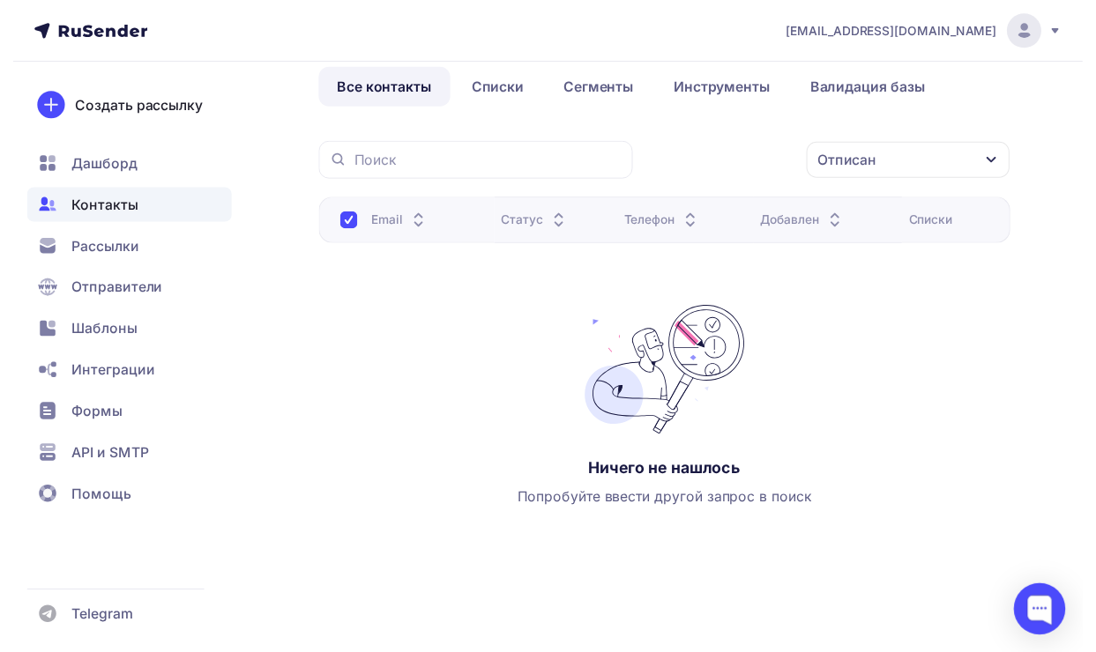
scroll to position [0, 0]
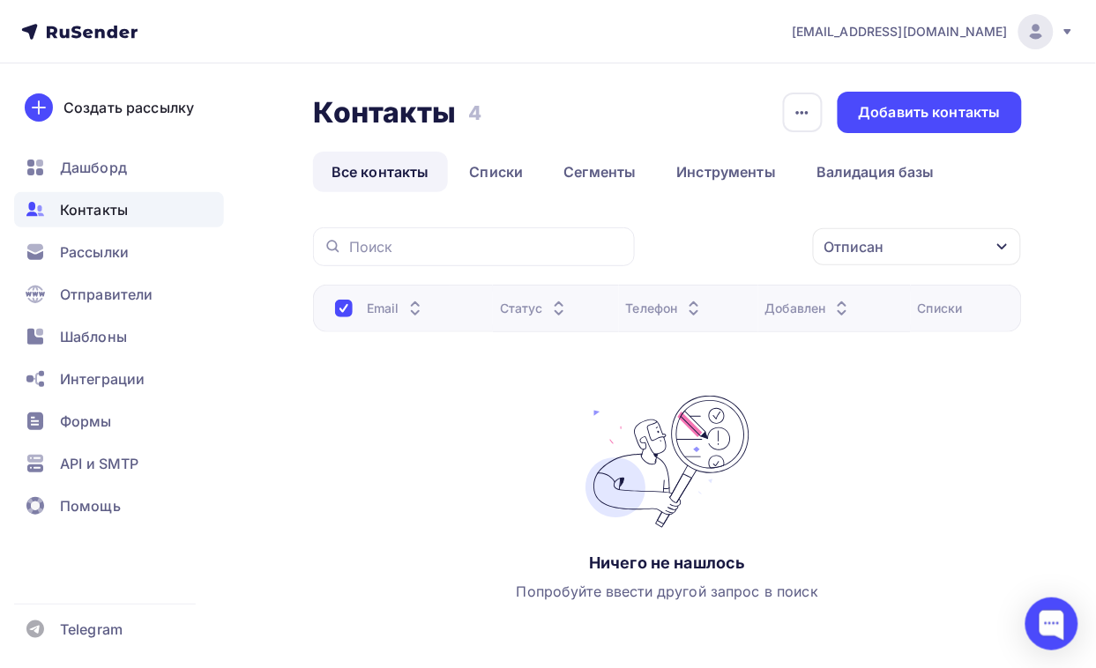
click at [108, 209] on span "Контакты" at bounding box center [94, 209] width 68 height 21
click at [126, 253] on span "Рассылки" at bounding box center [94, 251] width 69 height 21
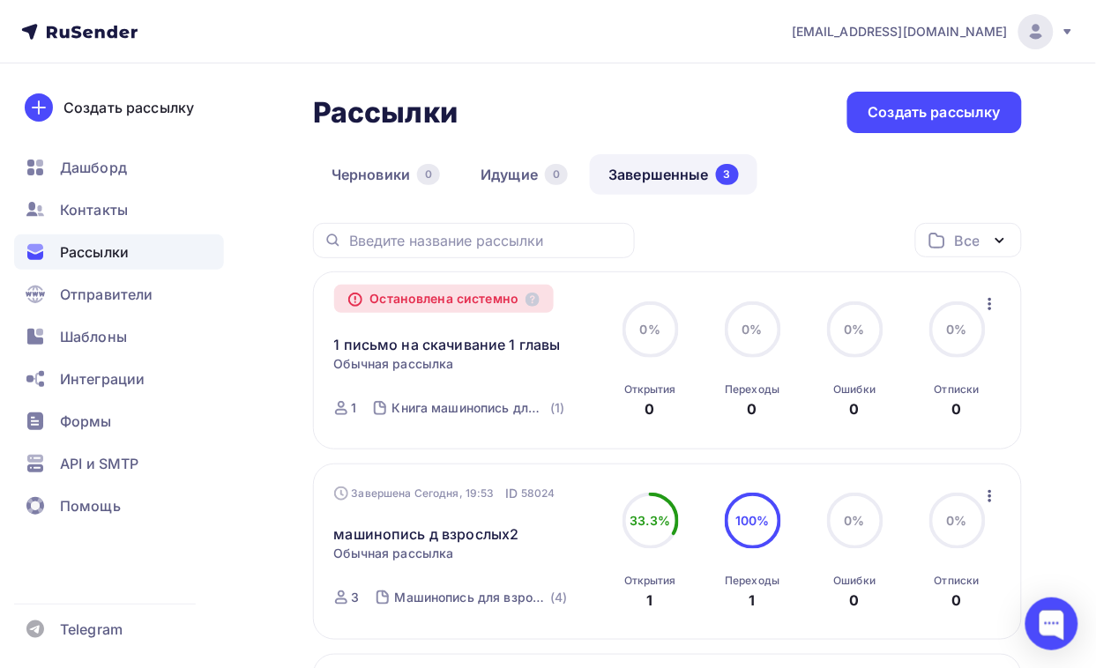
click at [992, 302] on icon "button" at bounding box center [989, 303] width 21 height 21
click at [536, 411] on div "Книга машинопись для взрослых" at bounding box center [469, 408] width 155 height 18
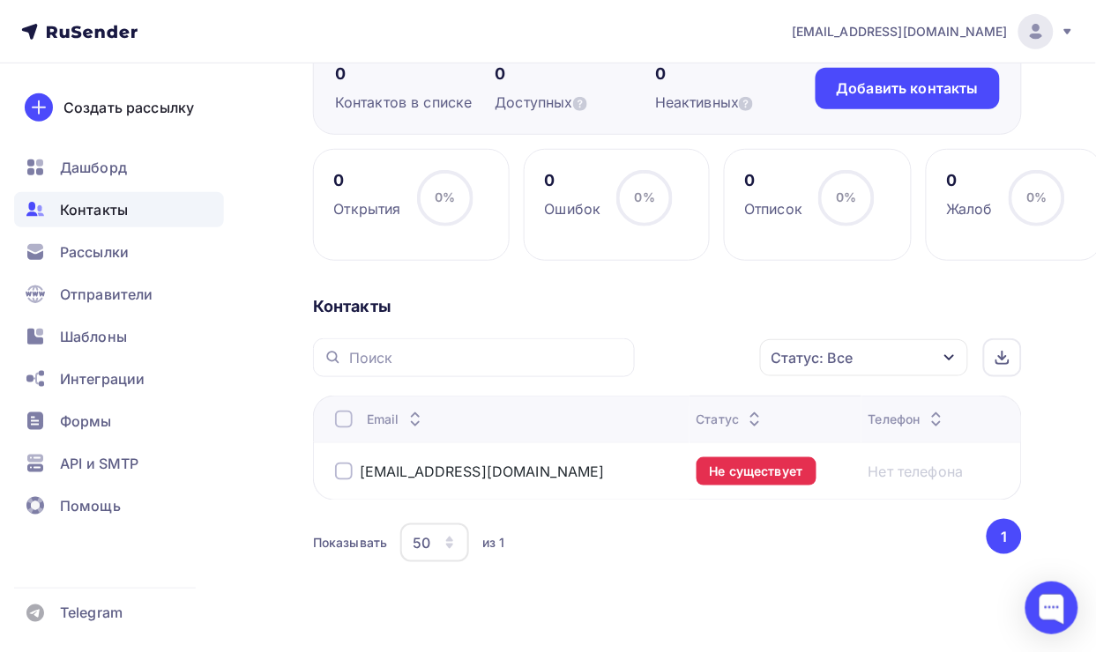
scroll to position [208, 0]
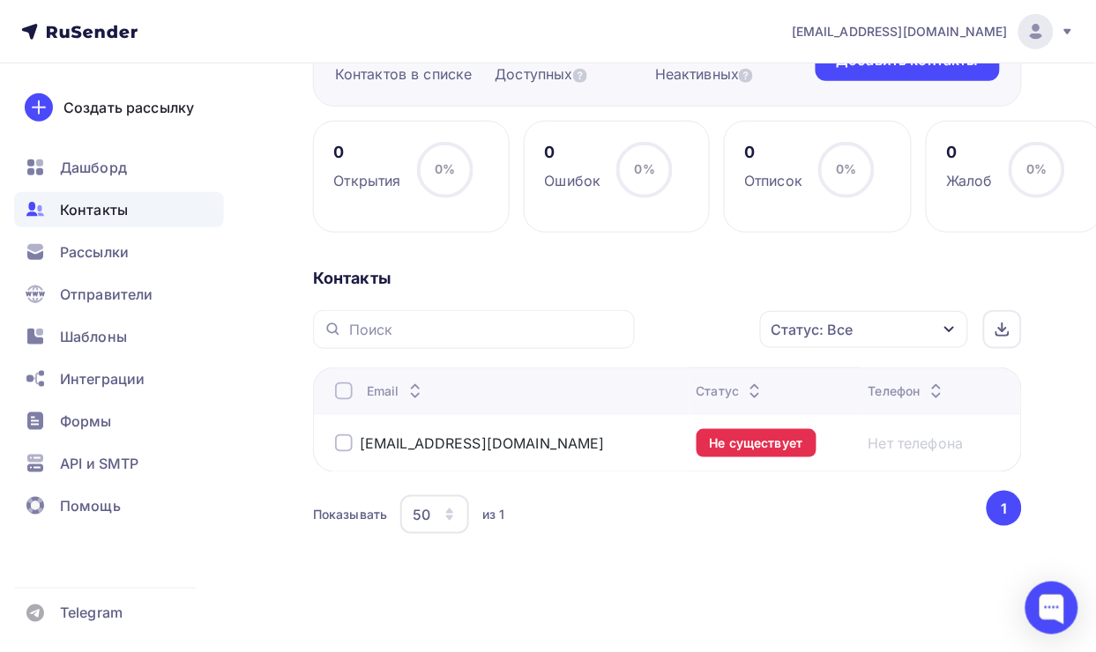
click at [342, 439] on div at bounding box center [344, 444] width 18 height 18
click at [403, 445] on link "[EMAIL_ADDRESS][DOMAIN_NAME]" at bounding box center [482, 444] width 245 height 18
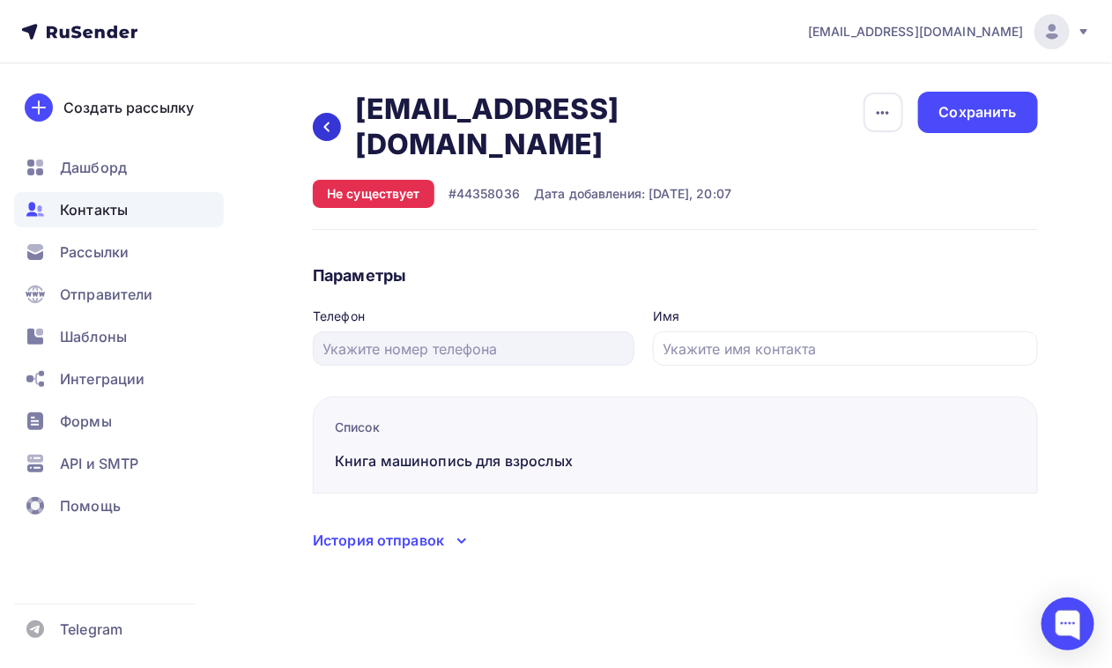
click at [320, 120] on icon at bounding box center [327, 127] width 14 height 14
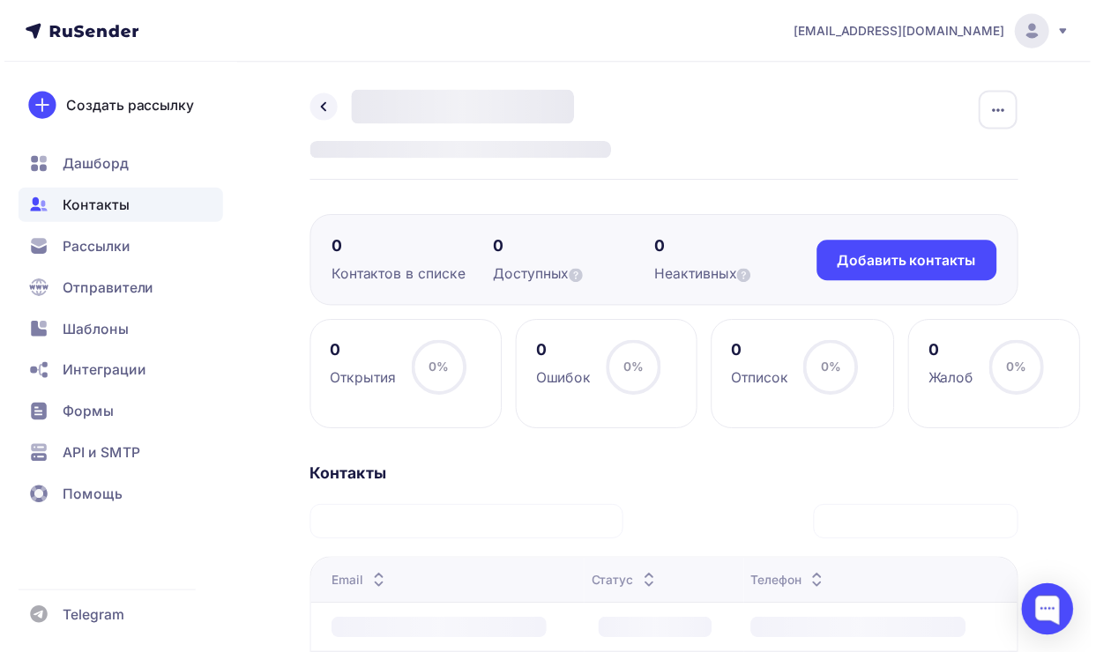
scroll to position [208, 0]
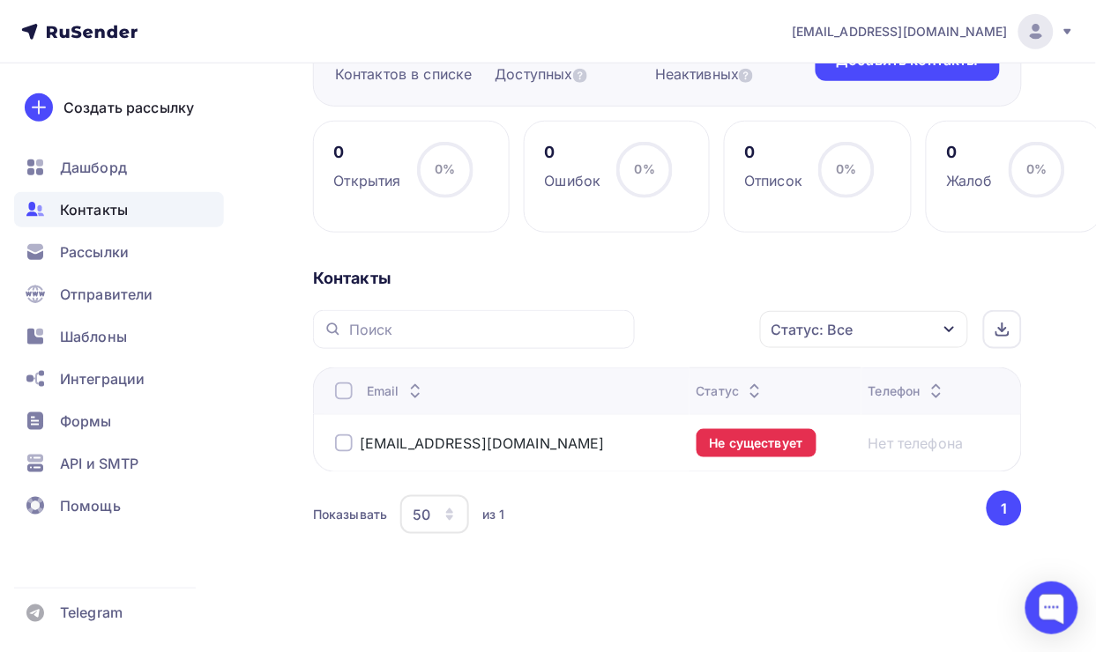
click at [345, 446] on div at bounding box center [344, 444] width 18 height 18
click at [432, 443] on link "[EMAIL_ADDRESS][DOMAIN_NAME]" at bounding box center [482, 444] width 245 height 18
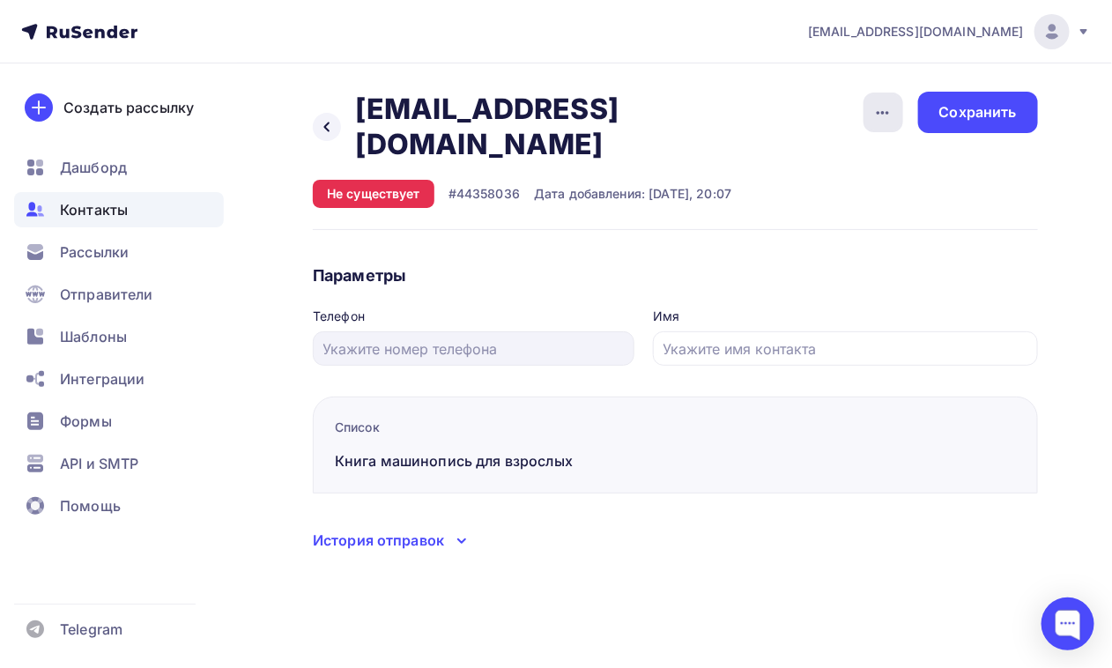
click at [888, 116] on icon "button" at bounding box center [883, 112] width 21 height 21
click at [800, 167] on div "Удалить" at bounding box center [816, 167] width 169 height 21
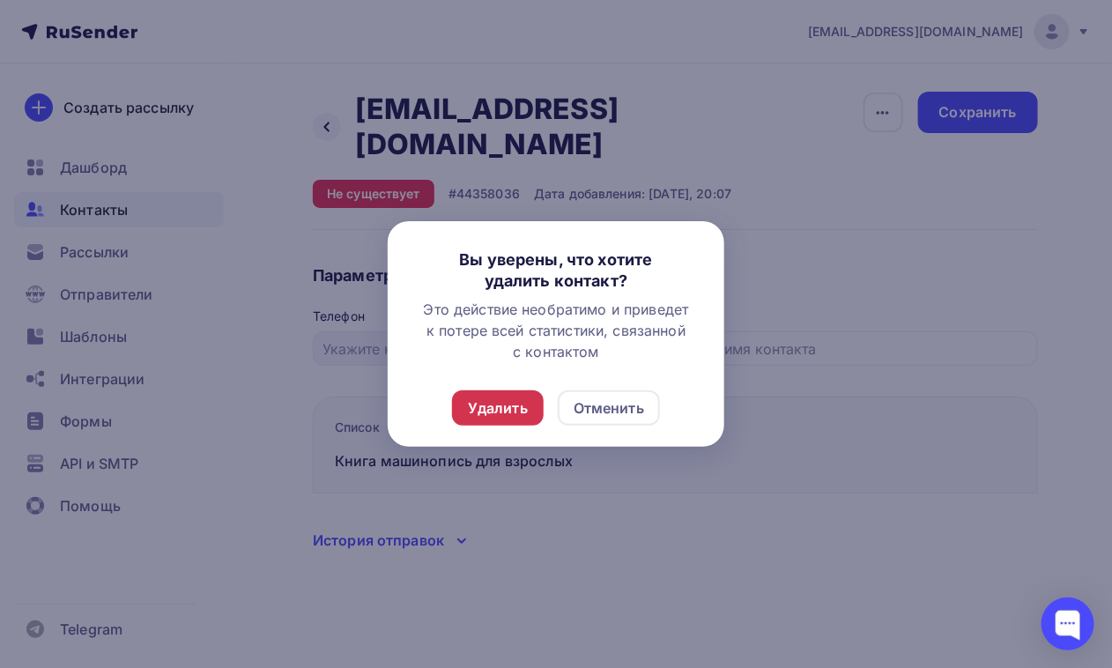
click at [511, 416] on div "Удалить" at bounding box center [498, 408] width 60 height 21
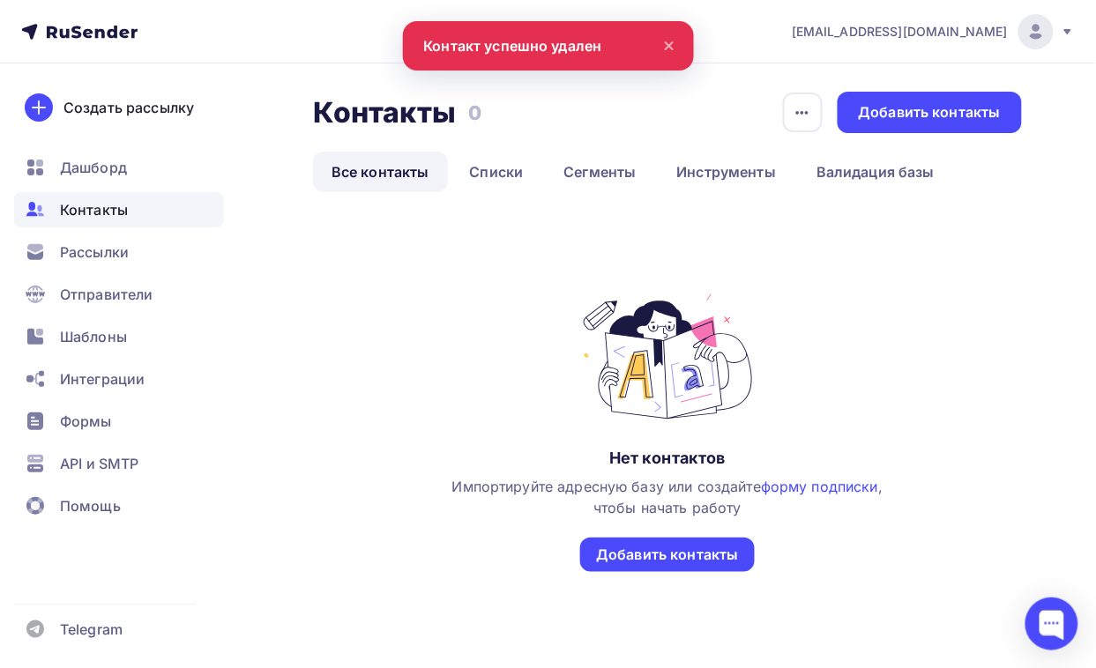
click at [110, 207] on span "Контакты" at bounding box center [94, 209] width 68 height 21
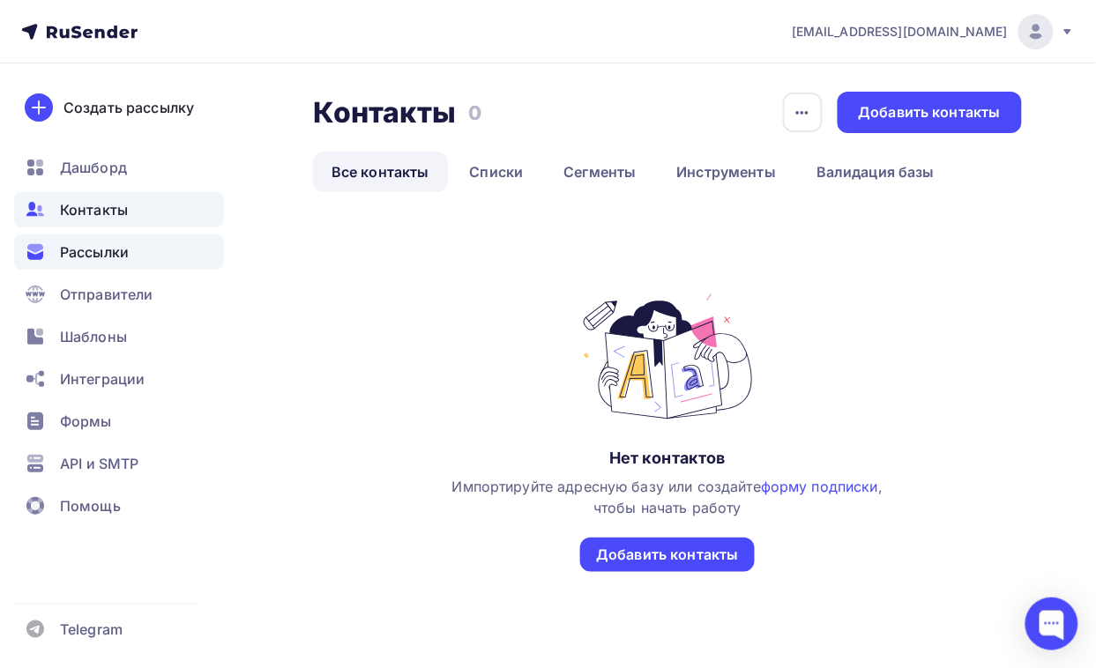
click at [108, 249] on span "Рассылки" at bounding box center [94, 251] width 69 height 21
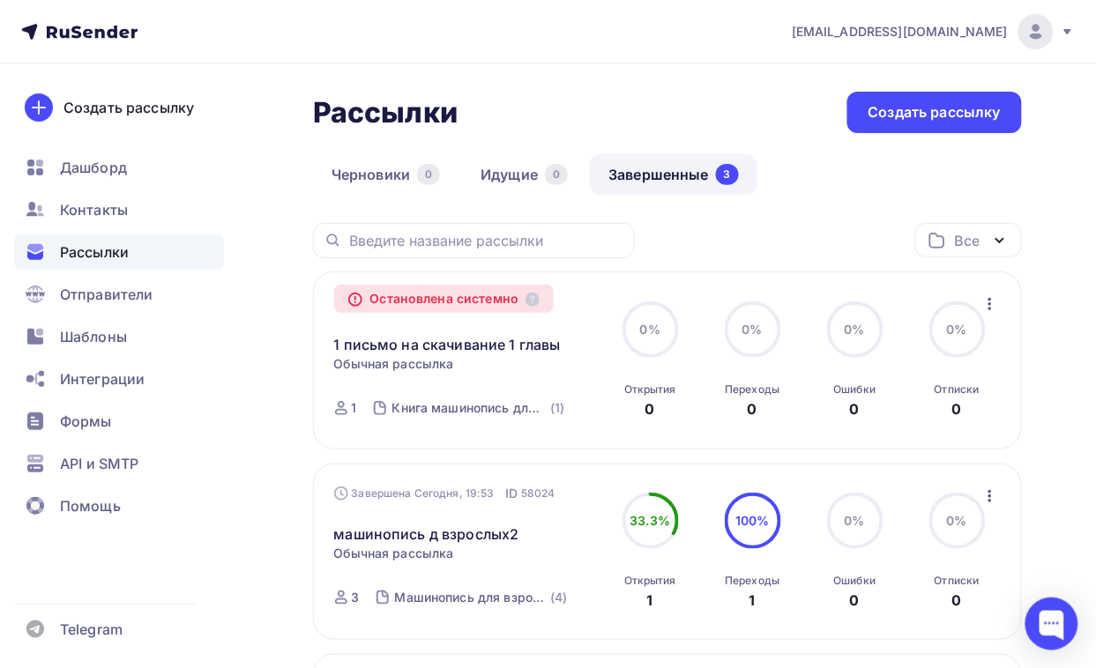
click at [990, 310] on icon "button" at bounding box center [989, 303] width 21 height 21
click at [681, 176] on link "Завершенные 3" at bounding box center [673, 174] width 167 height 41
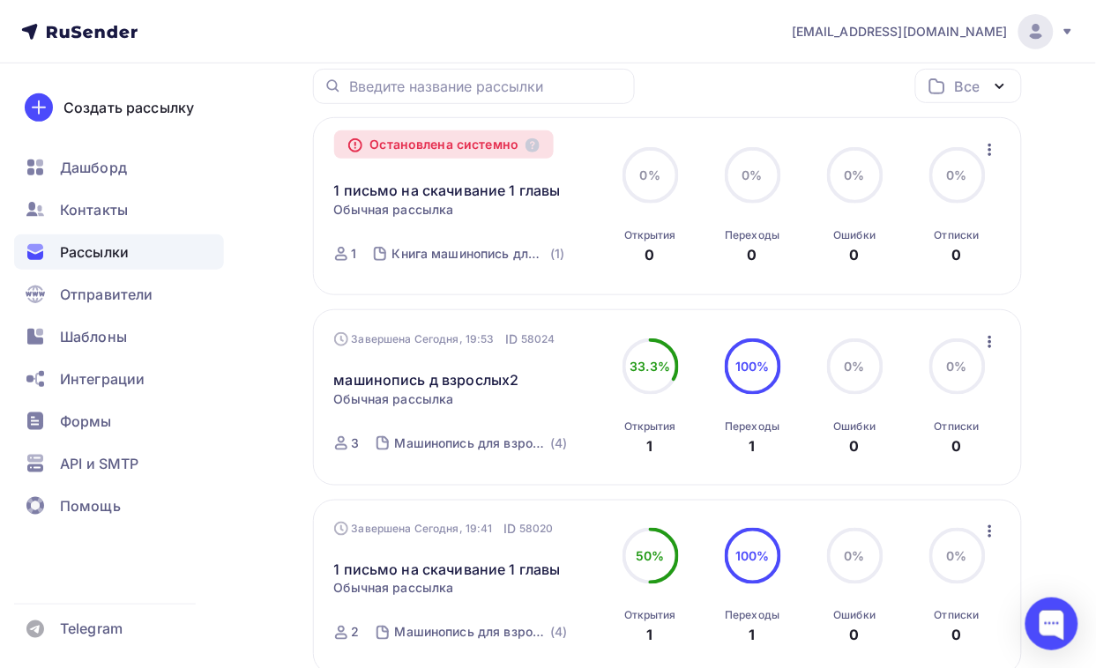
scroll to position [44, 0]
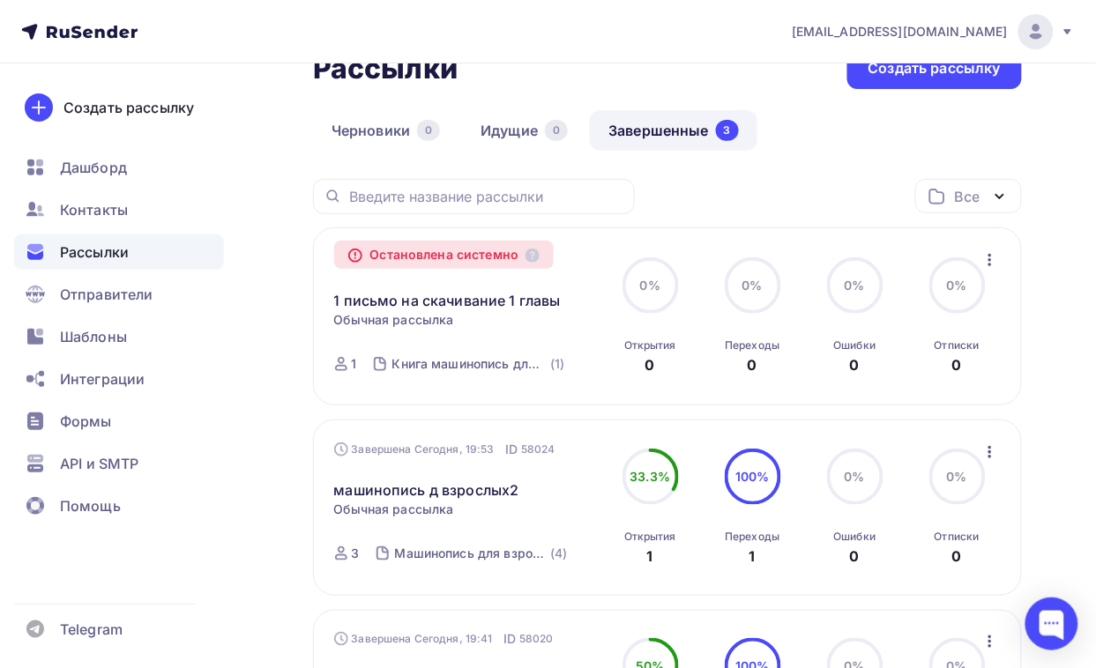
click at [1001, 197] on icon "button" at bounding box center [999, 197] width 7 height 4
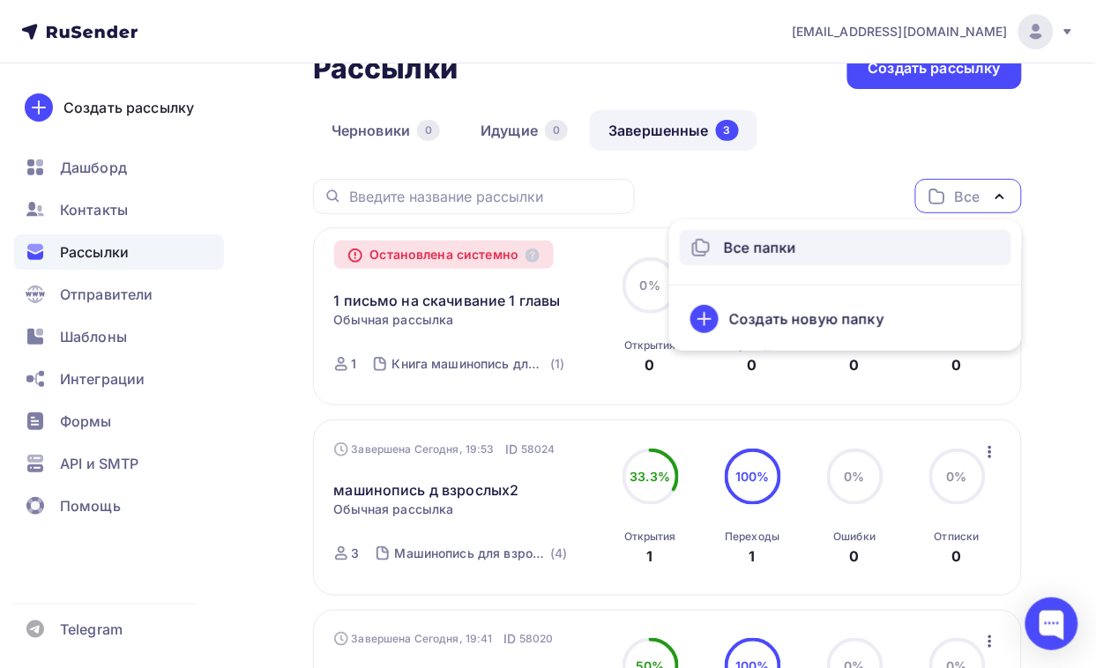
click at [1044, 383] on div "Рассылки Рассылки Создать рассылку [GEOGRAPHIC_DATA] 0 Идущие 0 Завершенные 3 З…" at bounding box center [548, 508] width 1096 height 978
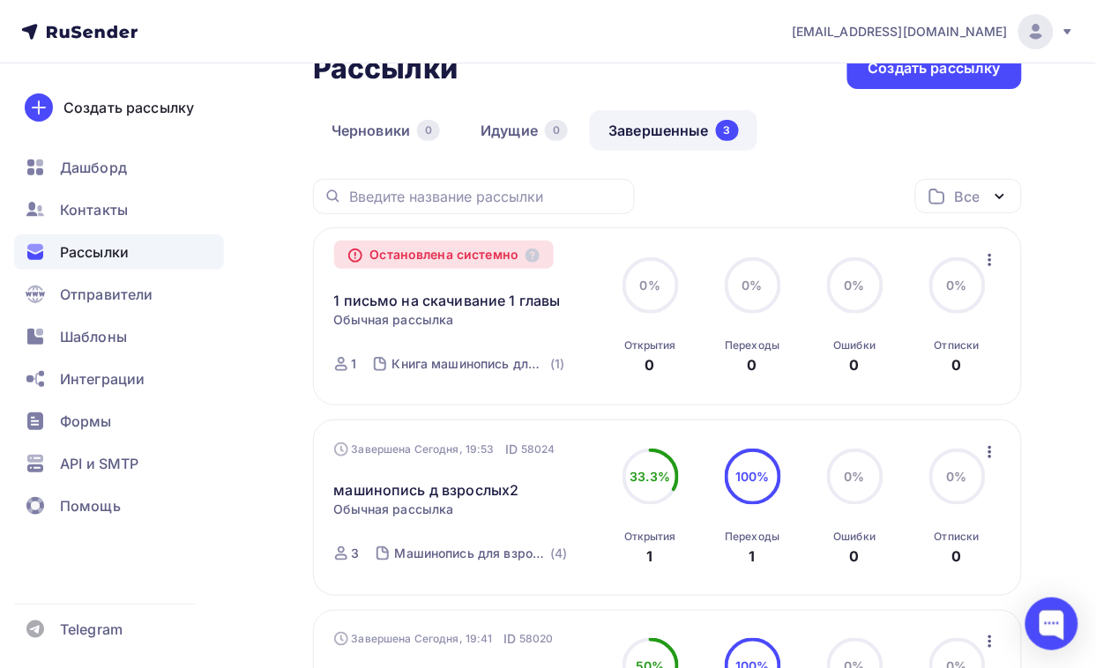
click at [992, 257] on icon "button" at bounding box center [989, 259] width 21 height 21
click at [438, 302] on link "1 письмо на скачивание 1 главы" at bounding box center [447, 300] width 227 height 21
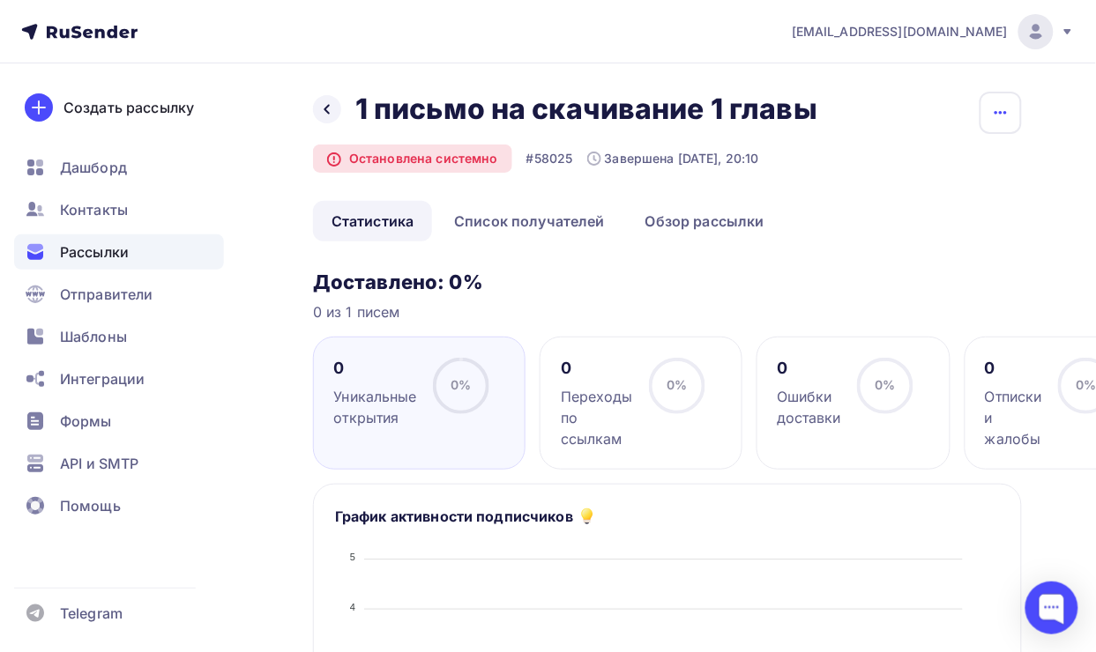
click at [994, 104] on icon "button" at bounding box center [1000, 112] width 21 height 21
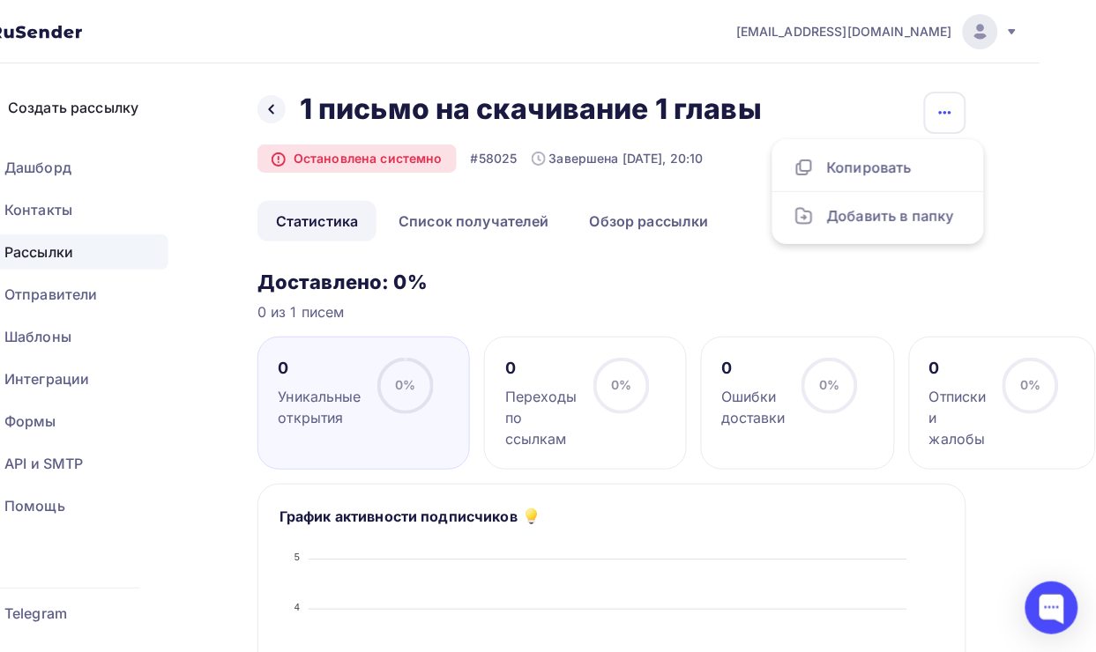
click at [934, 113] on icon "button" at bounding box center [944, 112] width 21 height 21
click at [934, 110] on icon "button" at bounding box center [944, 112] width 21 height 21
click at [271, 112] on icon at bounding box center [271, 109] width 14 height 14
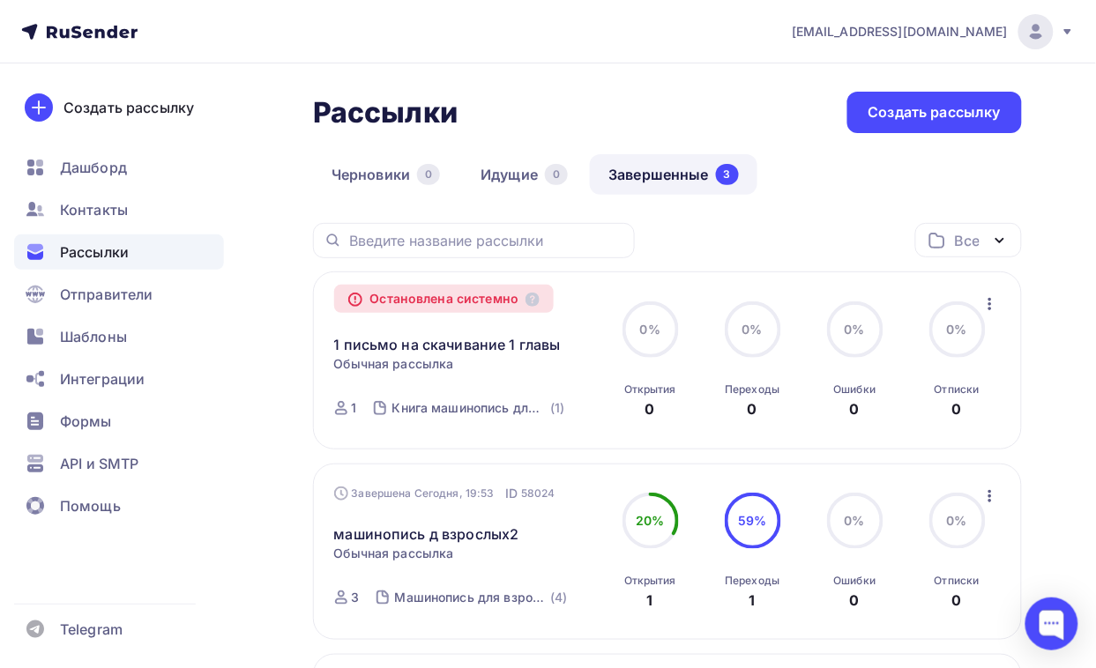
click at [706, 169] on link "Завершенные 3" at bounding box center [673, 174] width 167 height 41
click at [120, 249] on span "Рассылки" at bounding box center [94, 251] width 69 height 21
click at [981, 293] on icon "button" at bounding box center [989, 303] width 21 height 21
click at [668, 306] on icon at bounding box center [650, 329] width 56 height 56
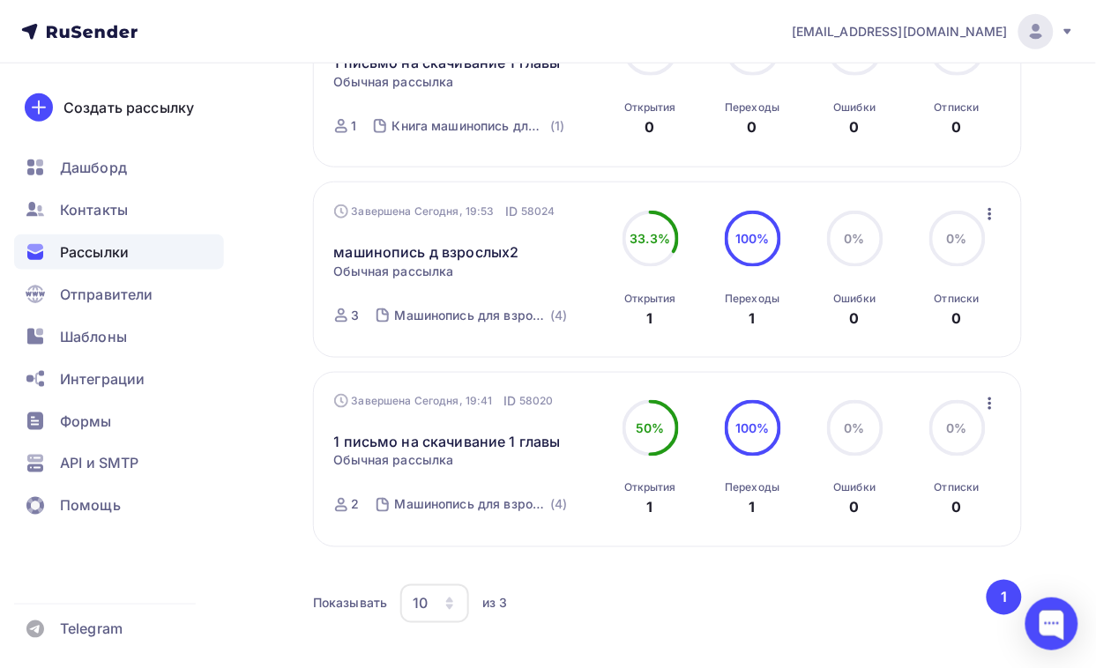
scroll to position [331, 0]
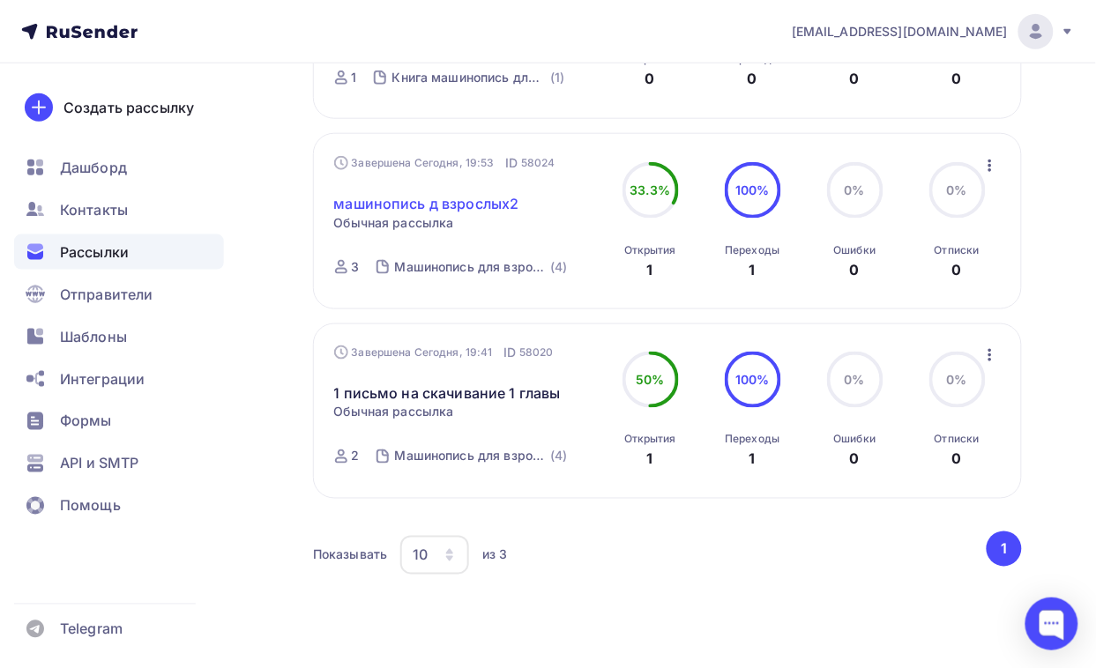
click at [435, 205] on link "машинопись д взрослых2" at bounding box center [426, 203] width 185 height 21
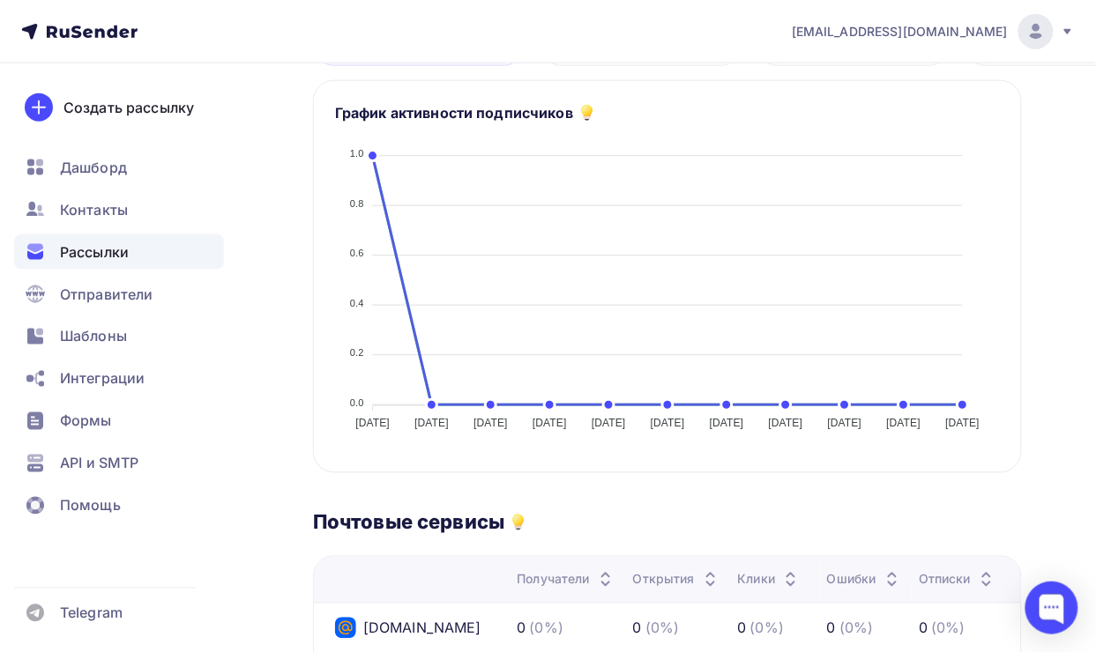
scroll to position [292, 0]
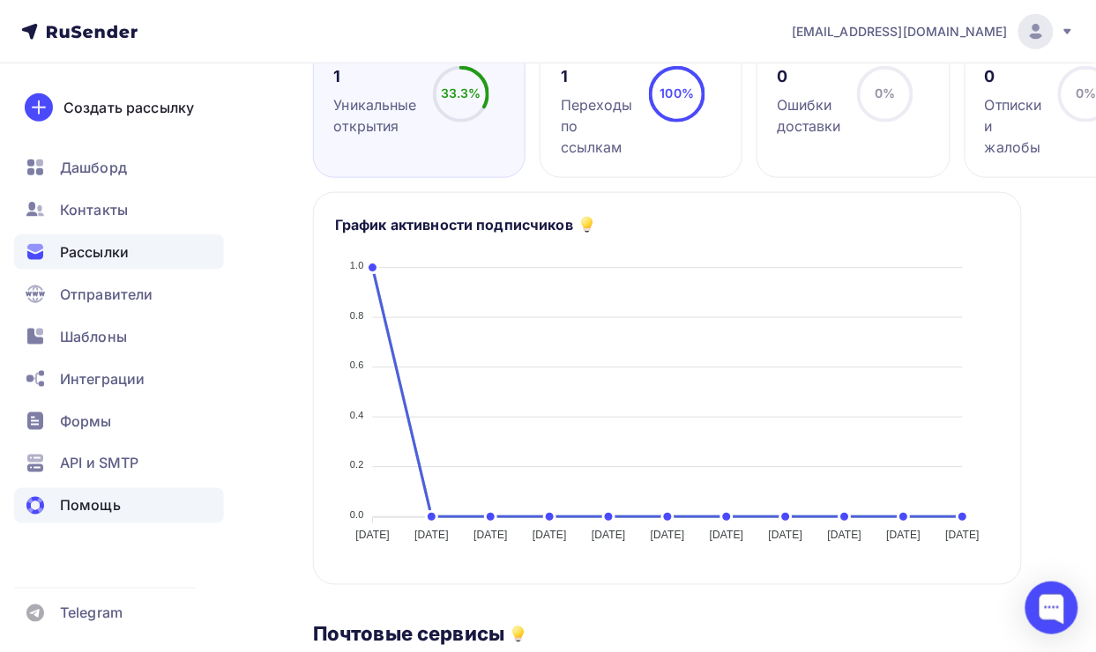
click at [75, 505] on span "Помощь" at bounding box center [90, 505] width 61 height 21
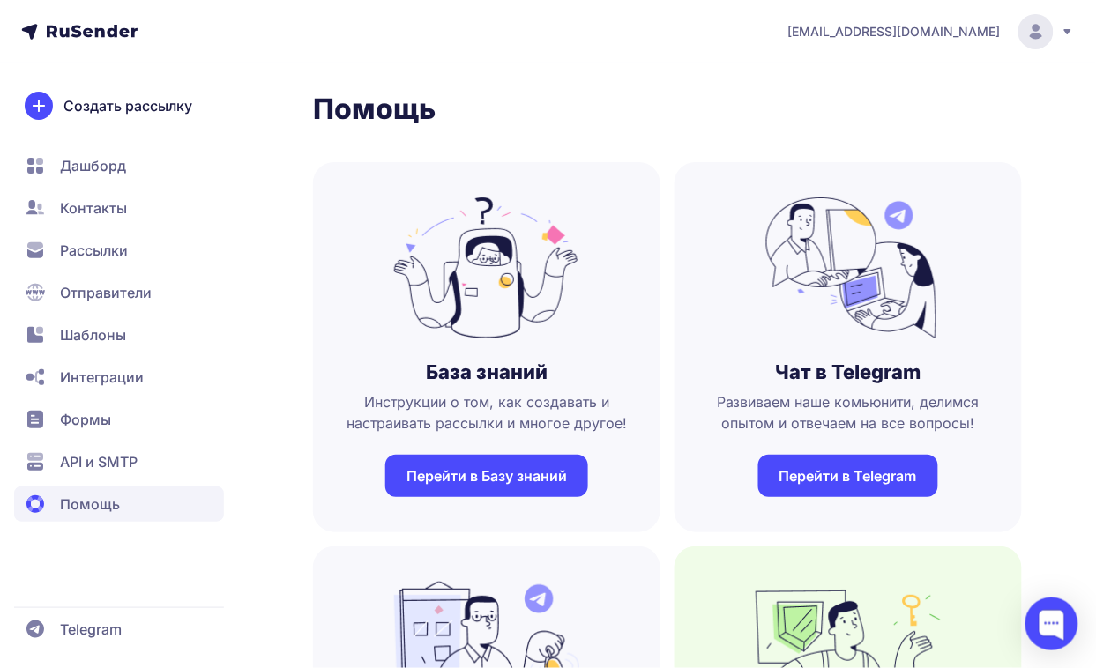
click at [546, 476] on link "Перейти в Базу знаний" at bounding box center [486, 476] width 203 height 42
click at [133, 275] on span "Рассылки" at bounding box center [119, 292] width 210 height 35
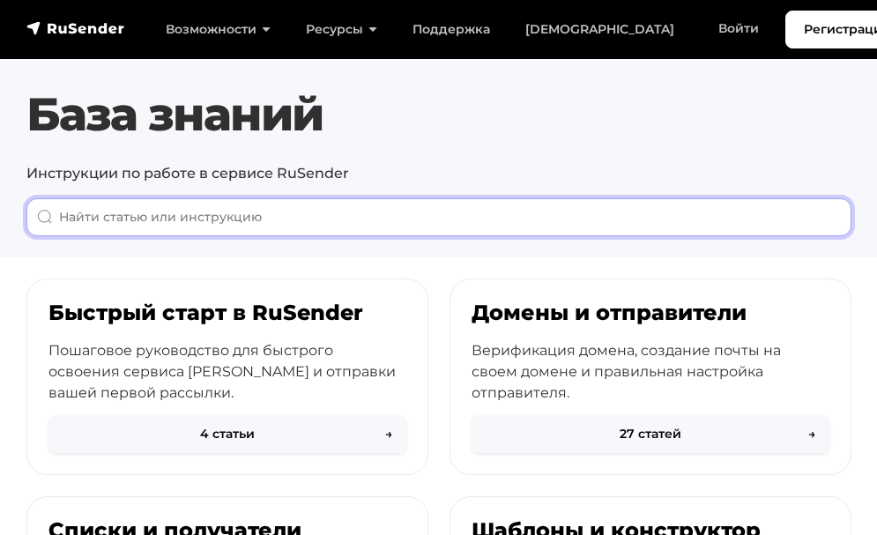
click at [316, 205] on input "When autocomplete results are available use up and down arrows to review and en…" at bounding box center [438, 217] width 825 height 38
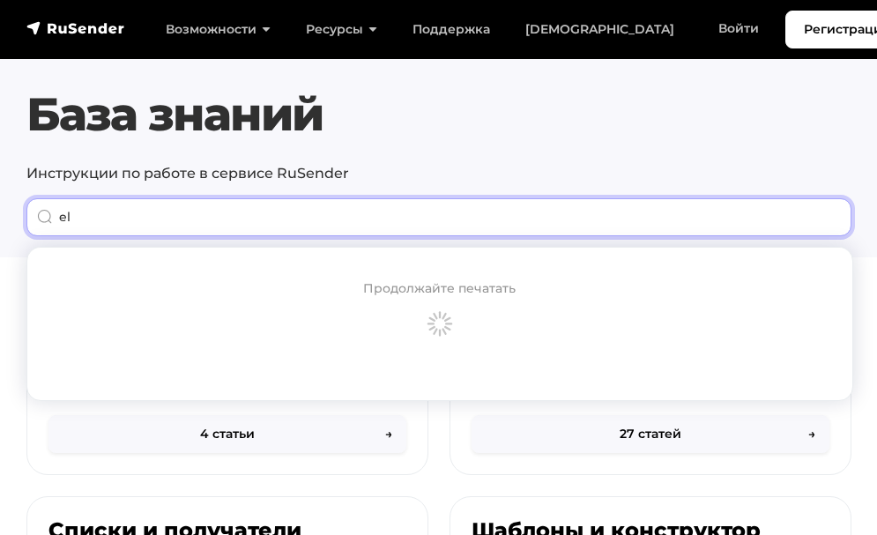
type input "e"
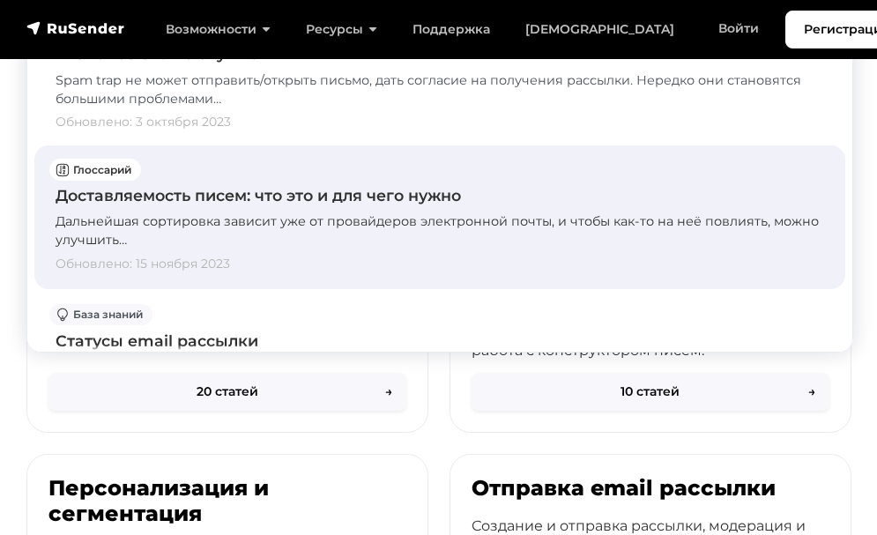
scroll to position [1007, 0]
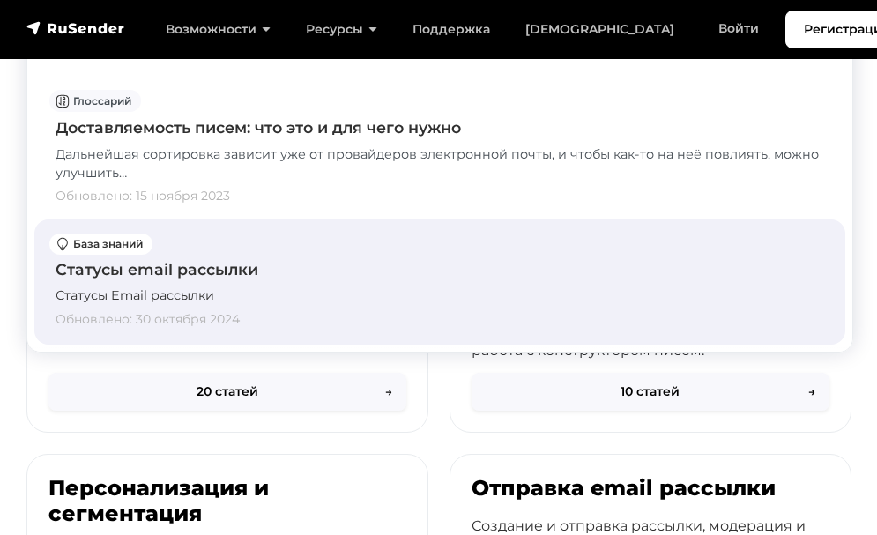
type input "удалить рассылку"
click at [189, 269] on div "Статусы email рассылки" at bounding box center [440, 269] width 769 height 23
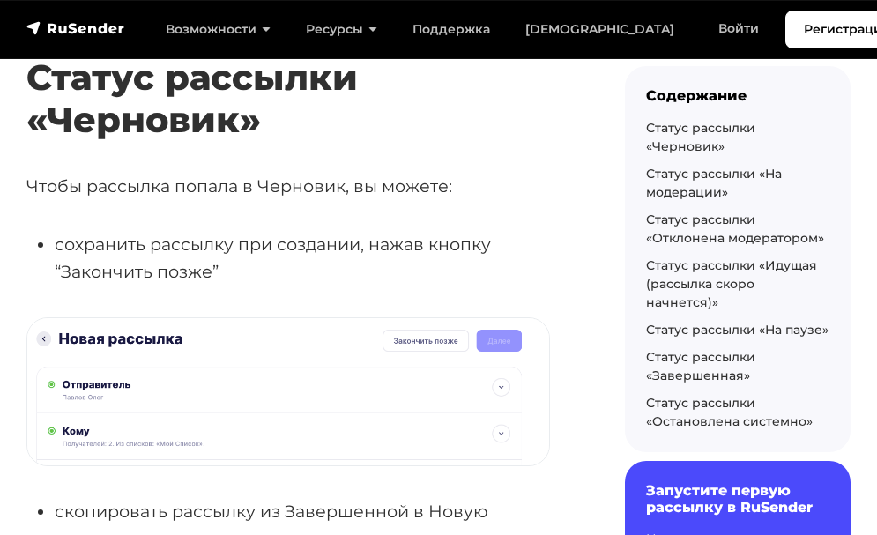
scroll to position [88, 0]
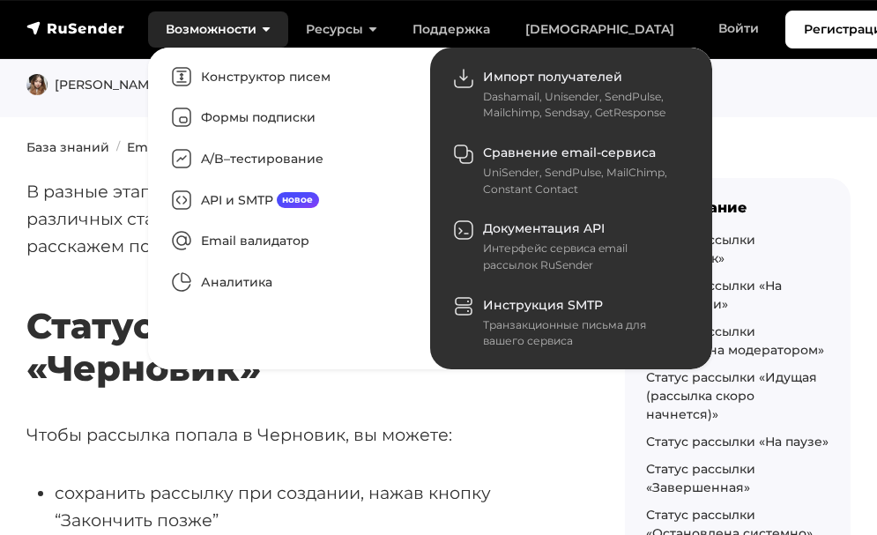
click at [262, 25] on link "Возможности" at bounding box center [218, 29] width 140 height 36
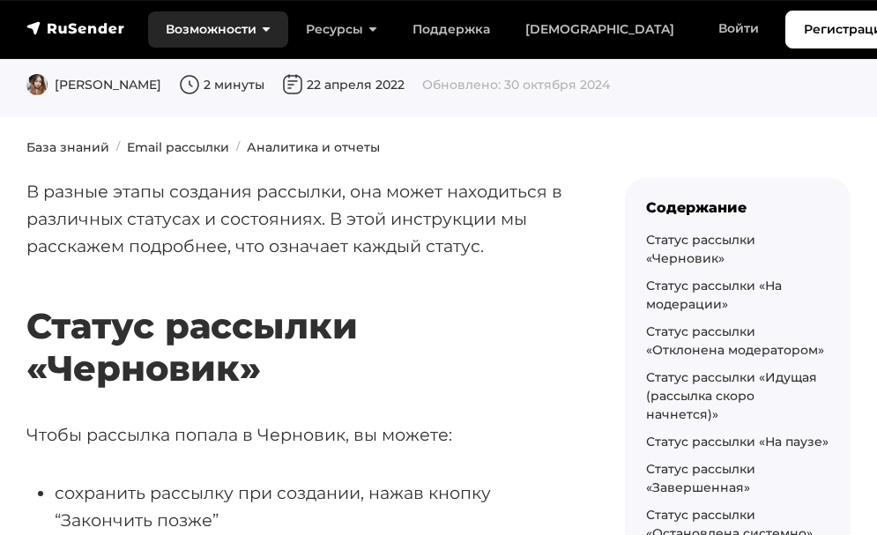
click at [261, 25] on link "Возможности" at bounding box center [218, 29] width 140 height 36
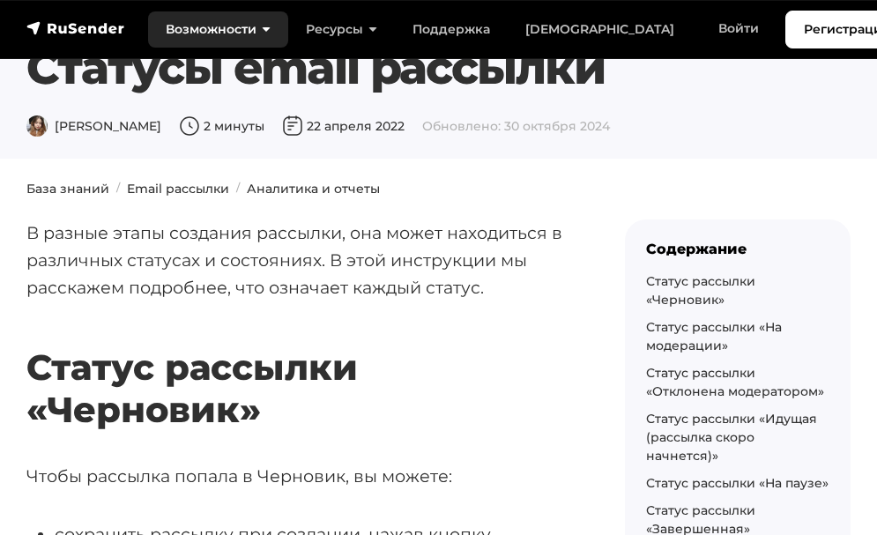
scroll to position [0, 0]
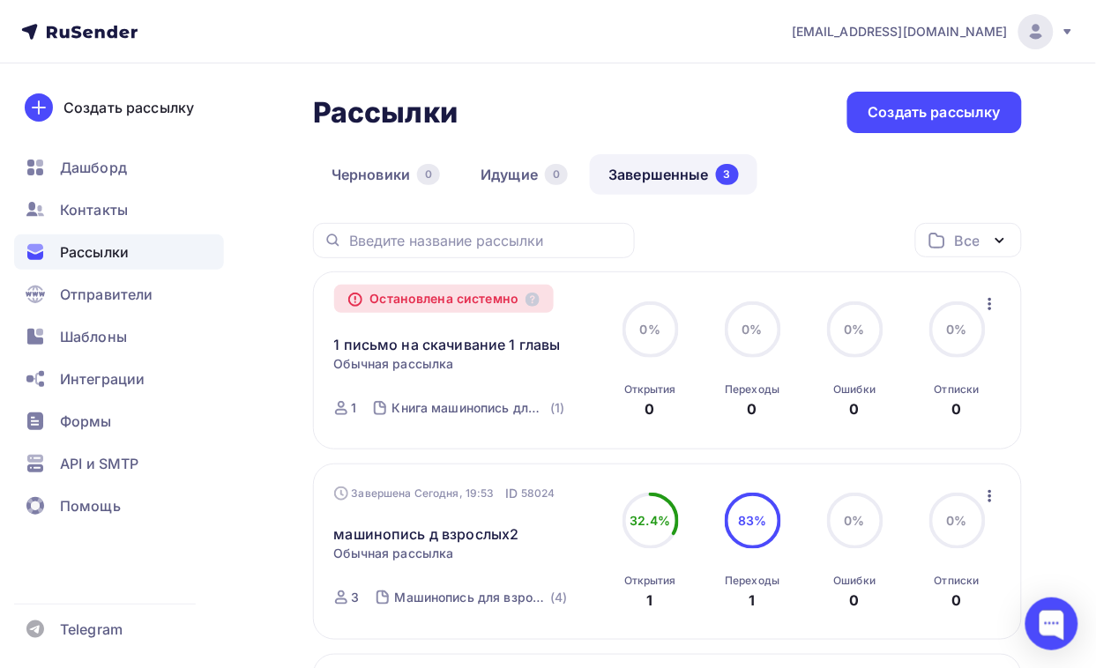
click at [675, 169] on link "Завершенные 3" at bounding box center [673, 174] width 167 height 41
click at [1006, 240] on icon "button" at bounding box center [999, 240] width 21 height 21
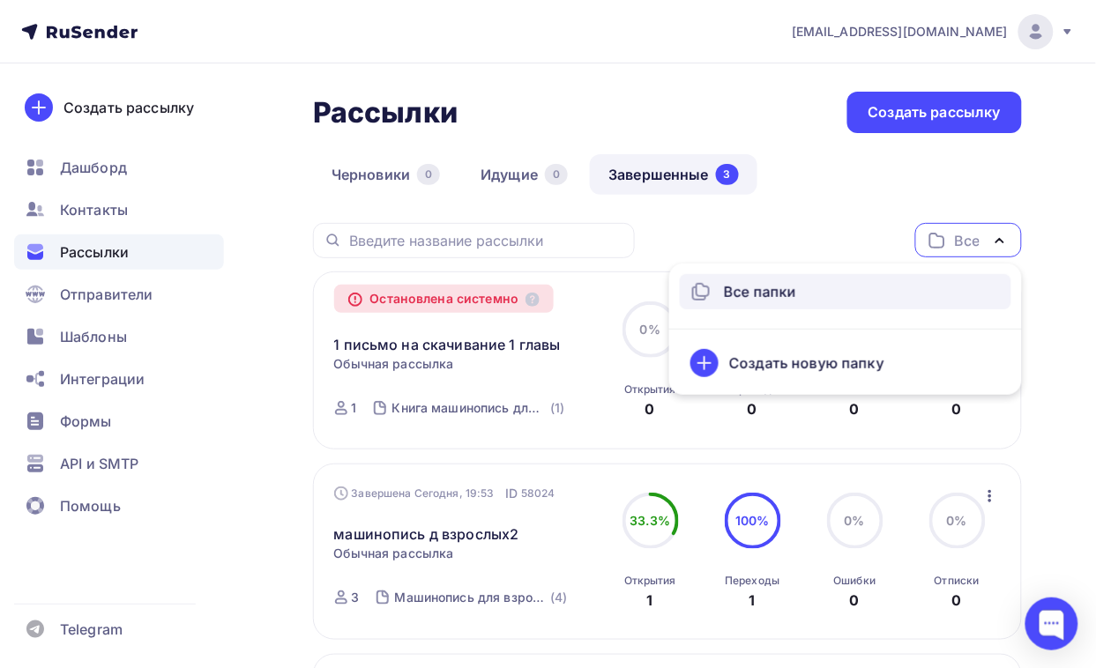
drag, startPoint x: 1006, startPoint y: 240, endPoint x: 738, endPoint y: 293, distance: 273.1
click at [915, 257] on div "Все Все папки Создать новую папку" at bounding box center [968, 240] width 107 height 34
click at [738, 293] on div "Все папки" at bounding box center [760, 291] width 72 height 21
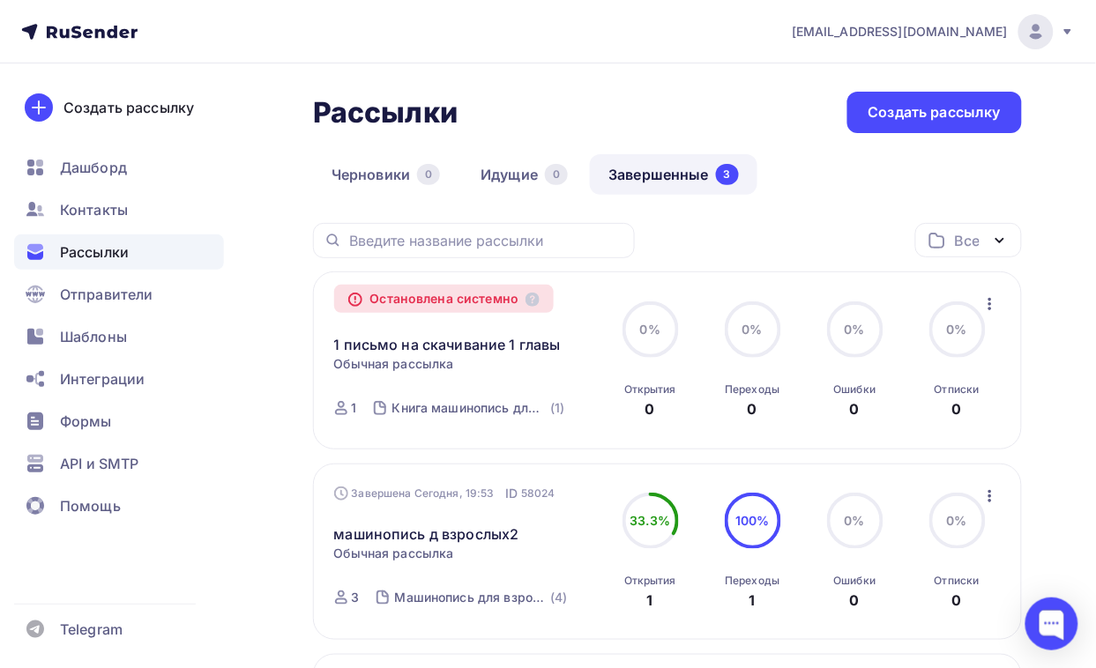
click at [987, 296] on icon "button" at bounding box center [989, 303] width 21 height 21
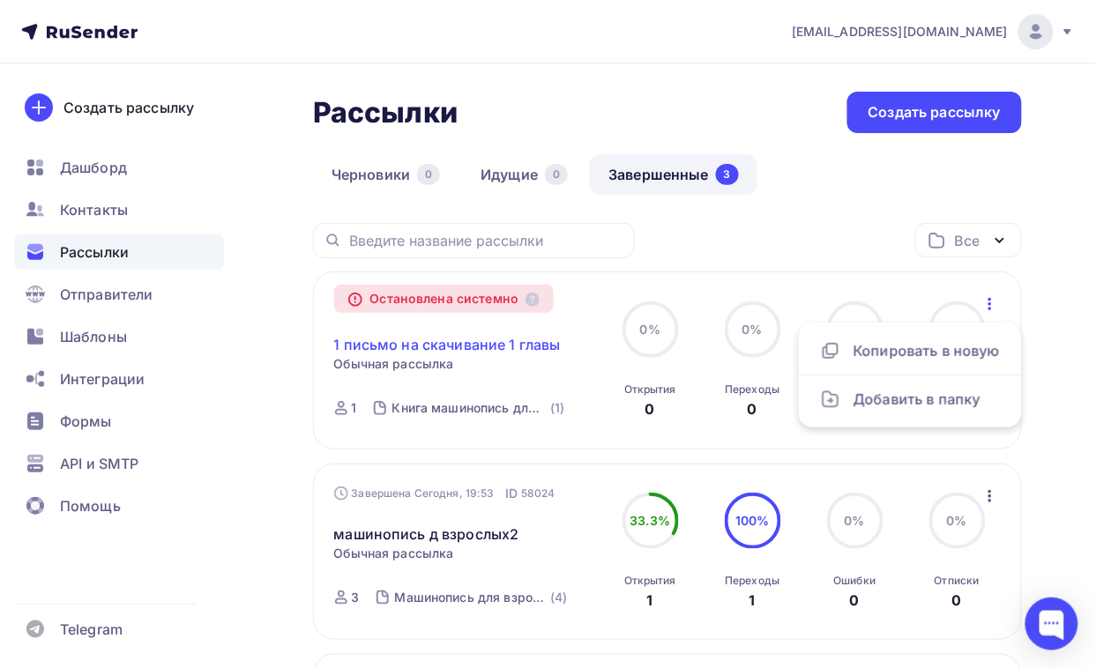
click at [474, 338] on link "1 письмо на скачивание 1 главы" at bounding box center [447, 344] width 227 height 21
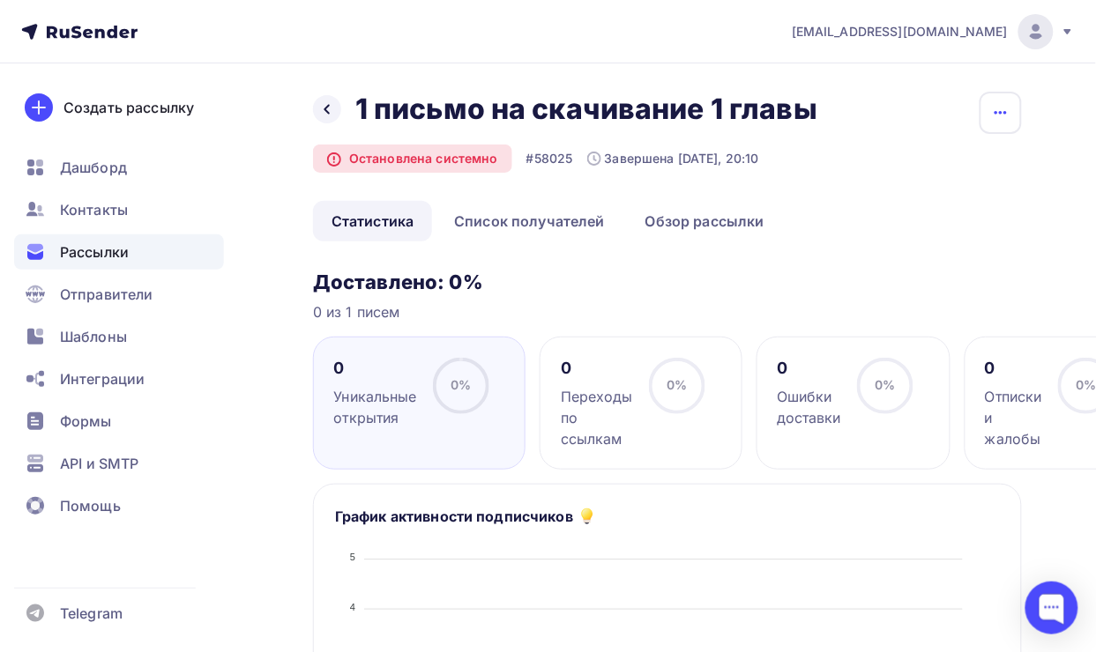
click at [998, 106] on icon "button" at bounding box center [1000, 112] width 21 height 21
click at [331, 107] on icon at bounding box center [327, 109] width 14 height 14
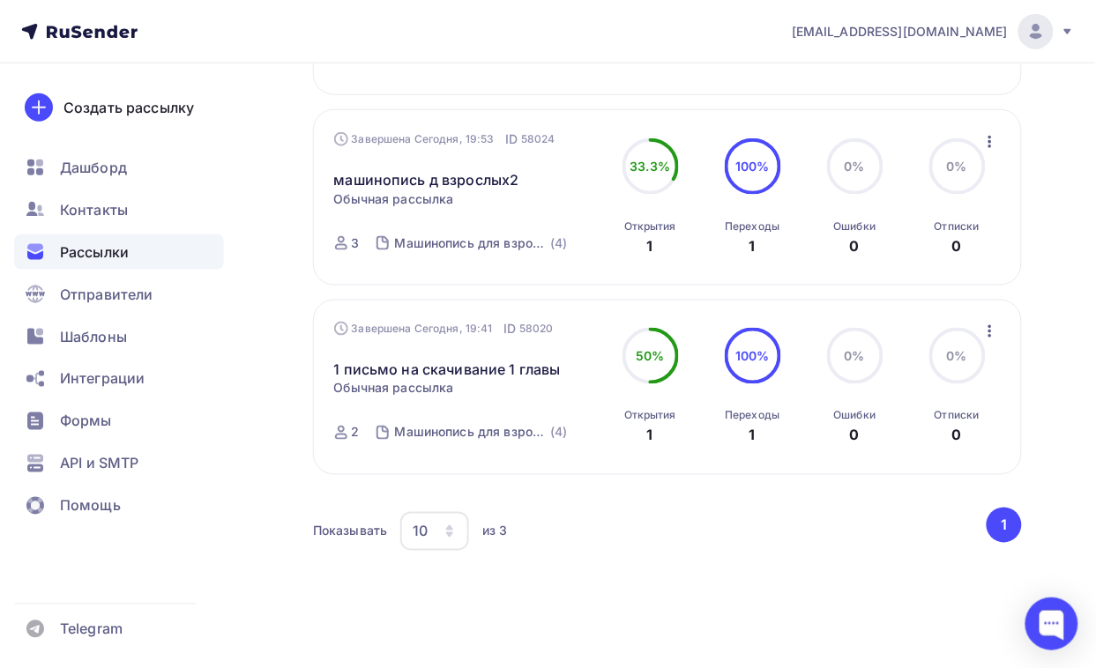
scroll to position [375, 0]
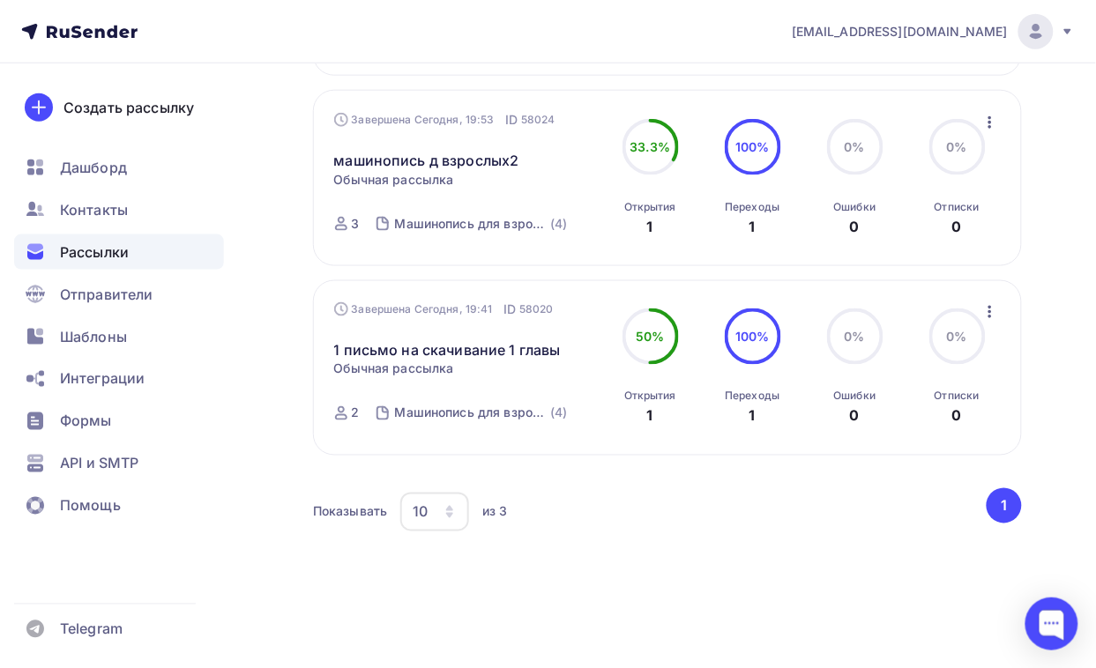
click at [992, 305] on icon "button" at bounding box center [989, 311] width 21 height 21
click at [460, 353] on link "1 письмо на скачивание 1 главы" at bounding box center [447, 349] width 227 height 21
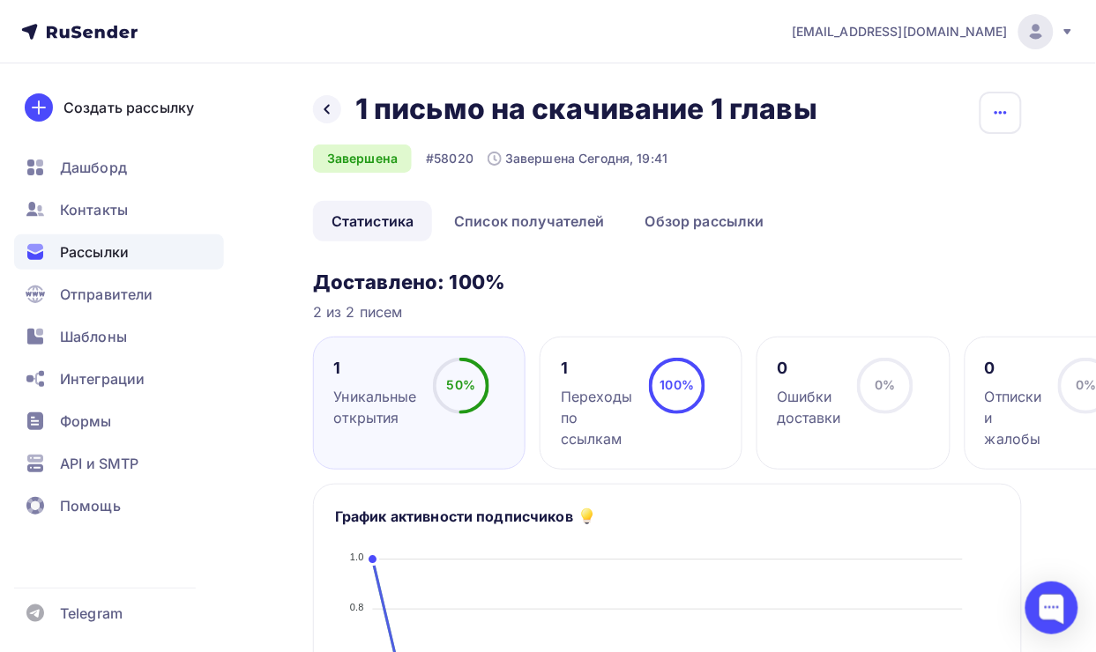
click at [1002, 113] on icon "button" at bounding box center [1000, 112] width 21 height 21
click at [324, 104] on icon at bounding box center [327, 109] width 14 height 14
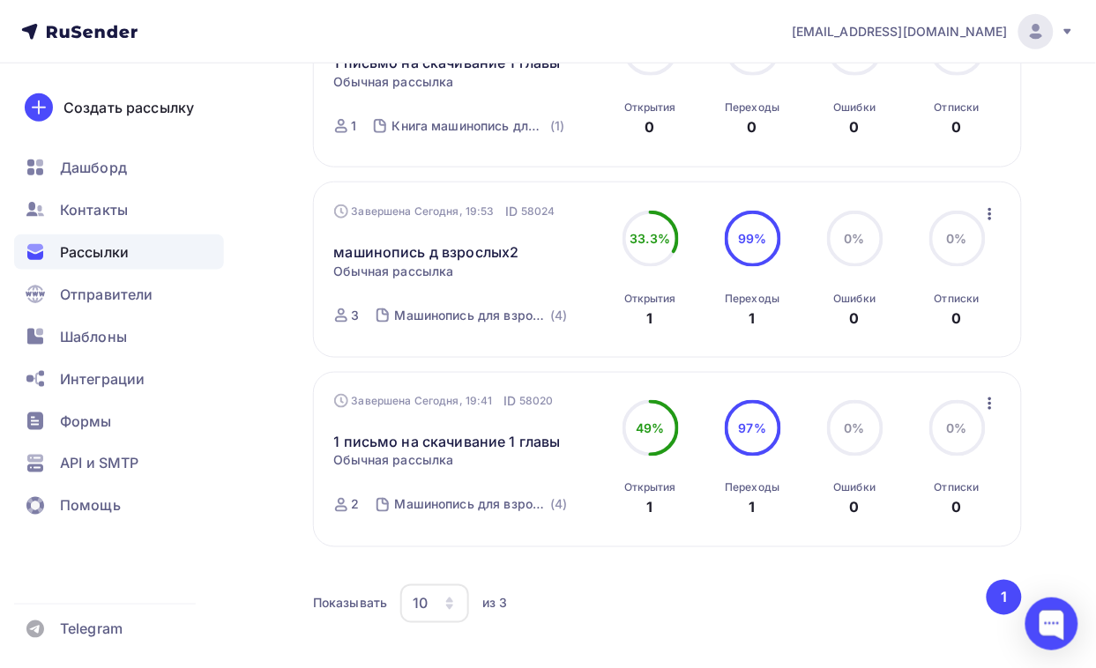
scroll to position [375, 0]
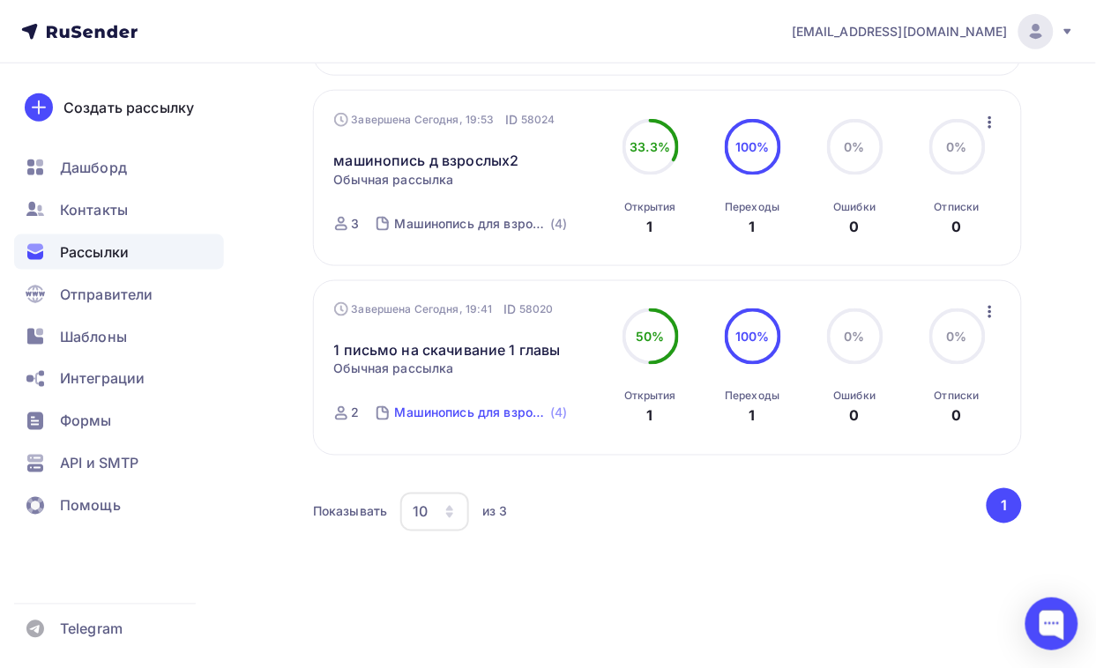
click at [485, 417] on div "Машинопись для взрослых" at bounding box center [471, 414] width 152 height 18
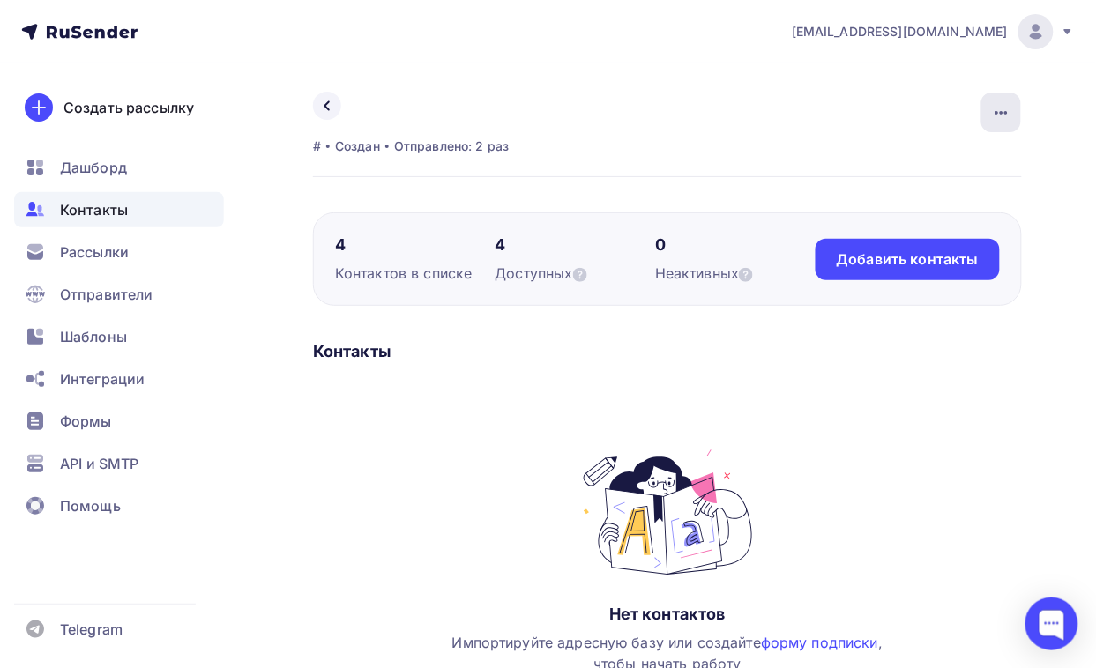
click at [1001, 115] on icon "button" at bounding box center [1001, 112] width 21 height 21
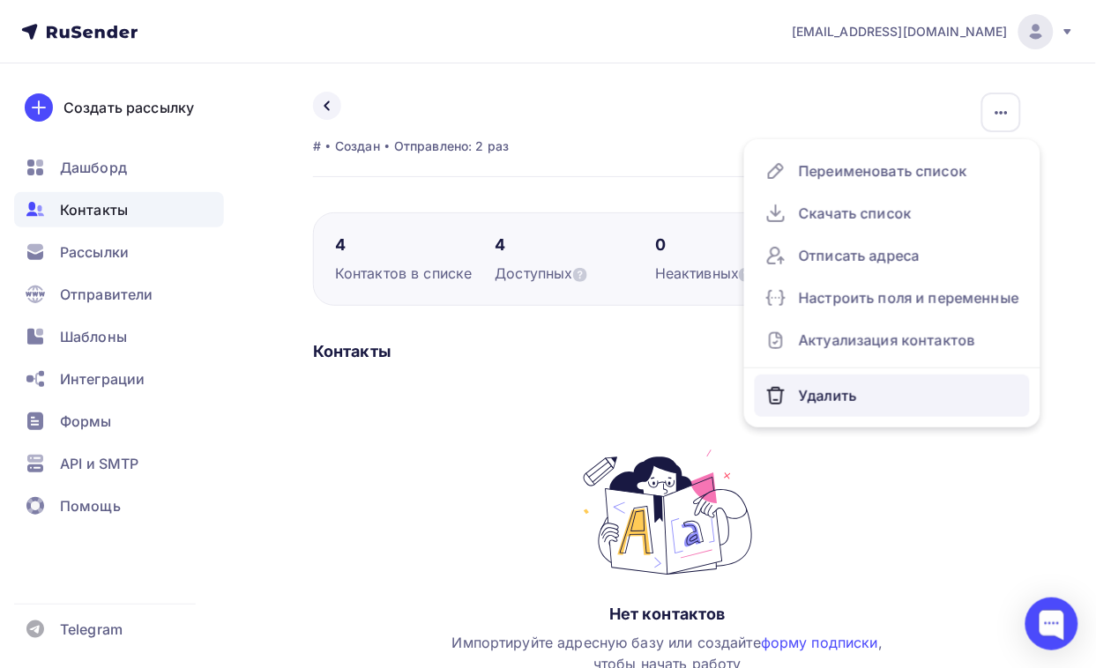
click at [833, 398] on div "Удалить" at bounding box center [892, 396] width 254 height 28
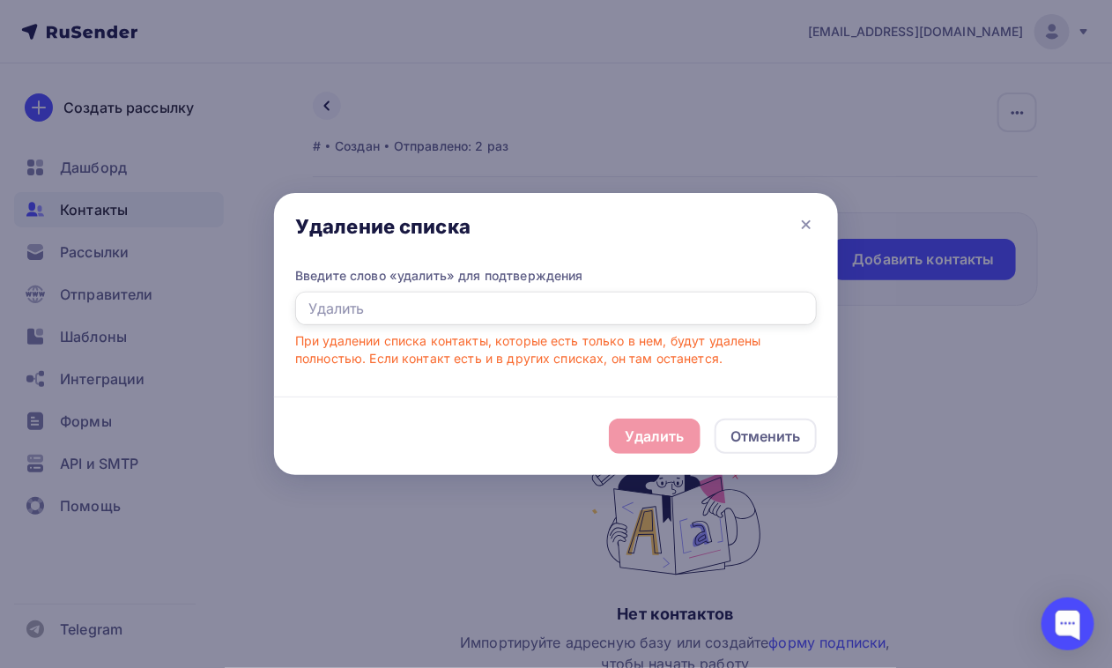
click at [473, 313] on input "text" at bounding box center [556, 308] width 522 height 33
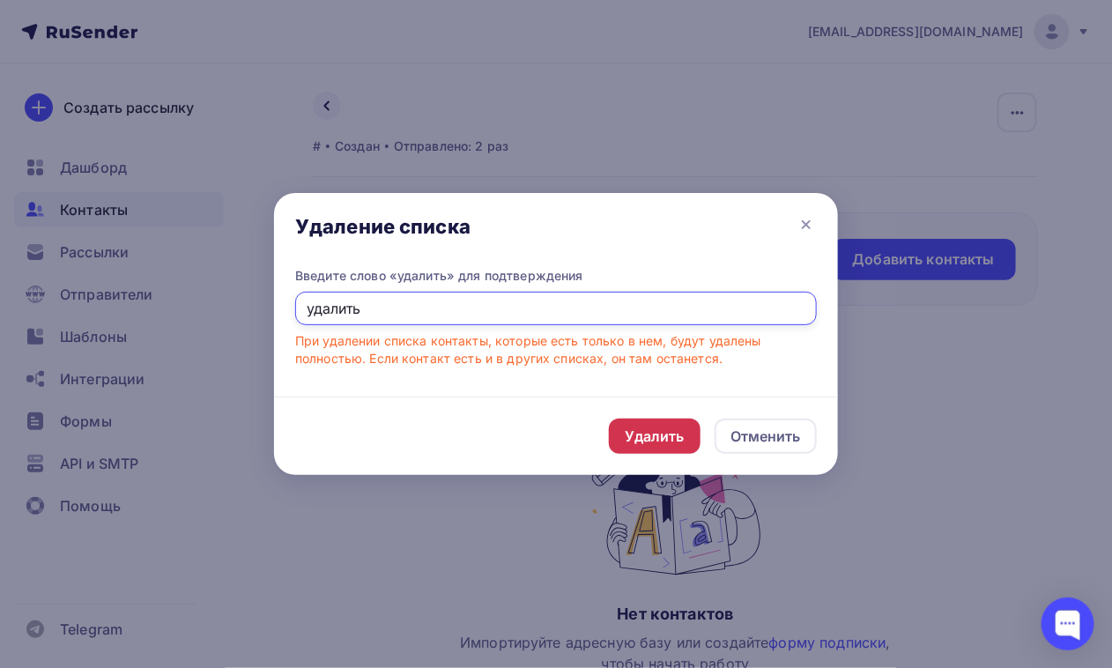
type input "удалить"
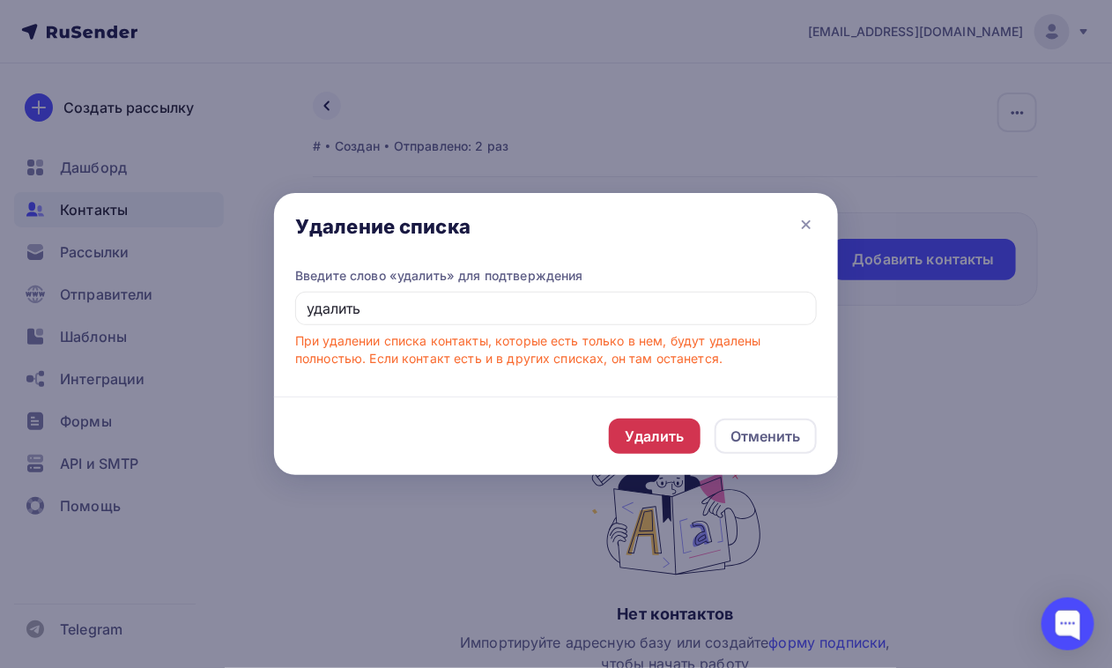
click at [644, 426] on div "Удалить" at bounding box center [655, 436] width 60 height 21
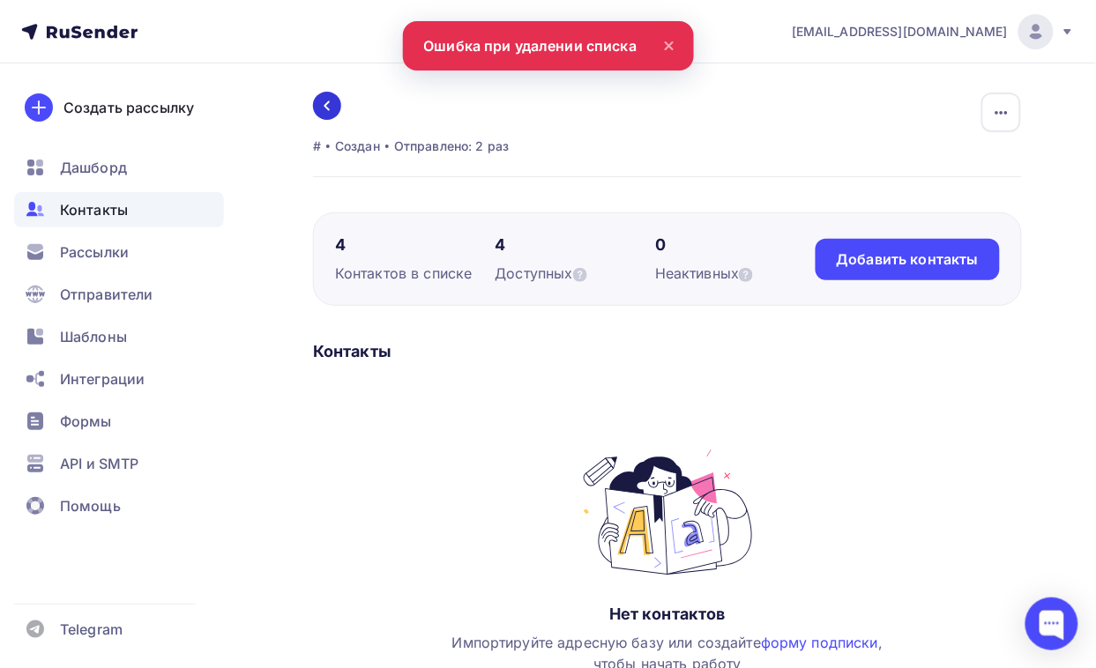
click at [326, 106] on icon at bounding box center [327, 106] width 14 height 14
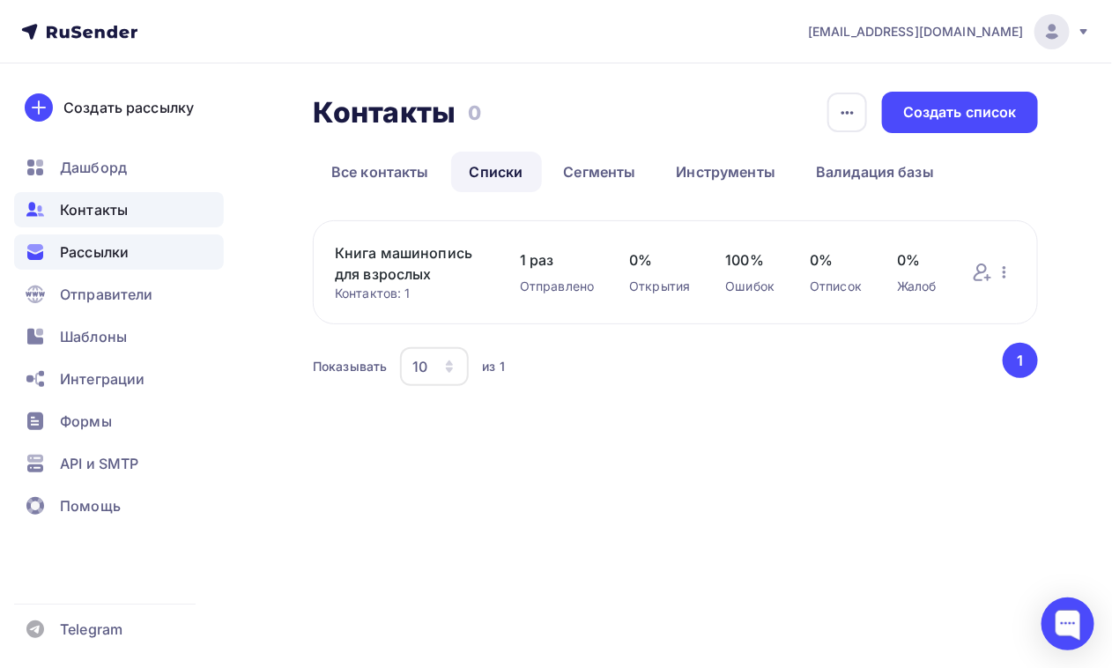
click at [116, 247] on span "Рассылки" at bounding box center [94, 251] width 69 height 21
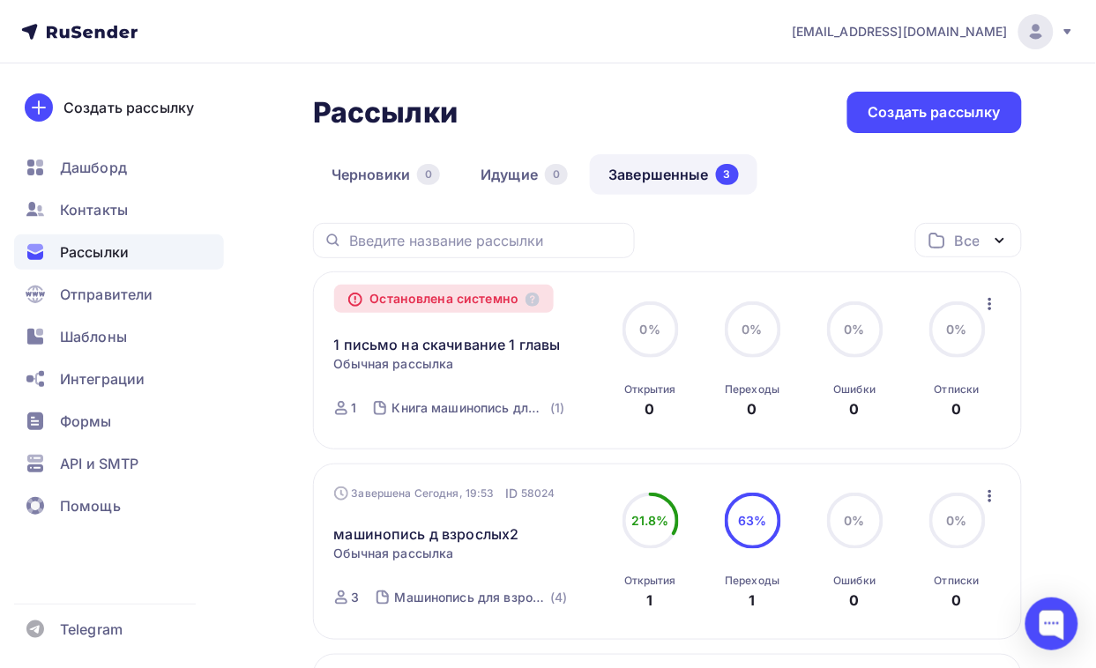
click at [672, 168] on link "Завершенные 3" at bounding box center [673, 174] width 167 height 41
click at [672, 174] on link "Завершенные 3" at bounding box center [673, 174] width 167 height 41
click at [476, 346] on link "1 письмо на скачивание 1 главы" at bounding box center [447, 344] width 227 height 21
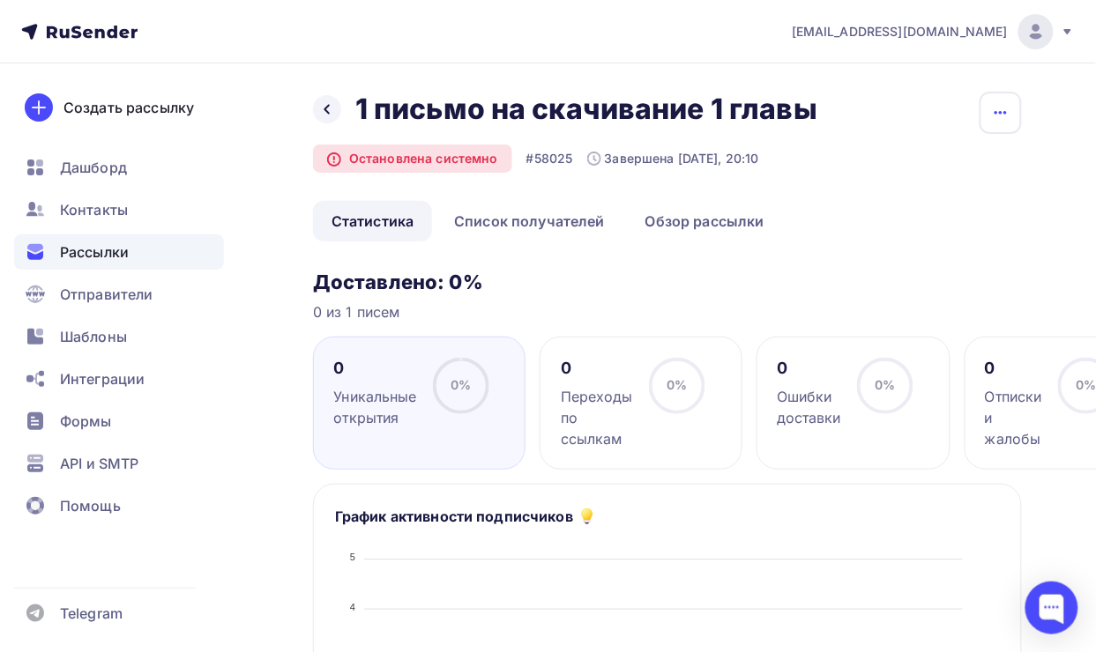
click at [999, 106] on icon "button" at bounding box center [1000, 112] width 21 height 21
click at [329, 111] on icon at bounding box center [327, 109] width 14 height 14
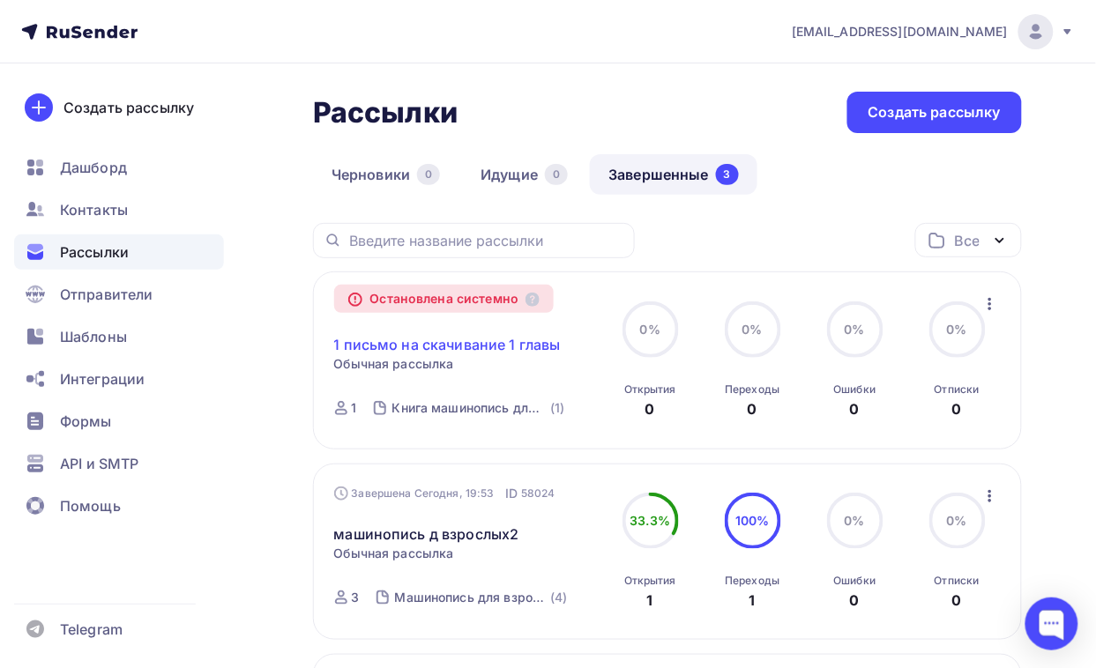
click at [467, 344] on link "1 письмо на скачивание 1 главы" at bounding box center [447, 344] width 227 height 21
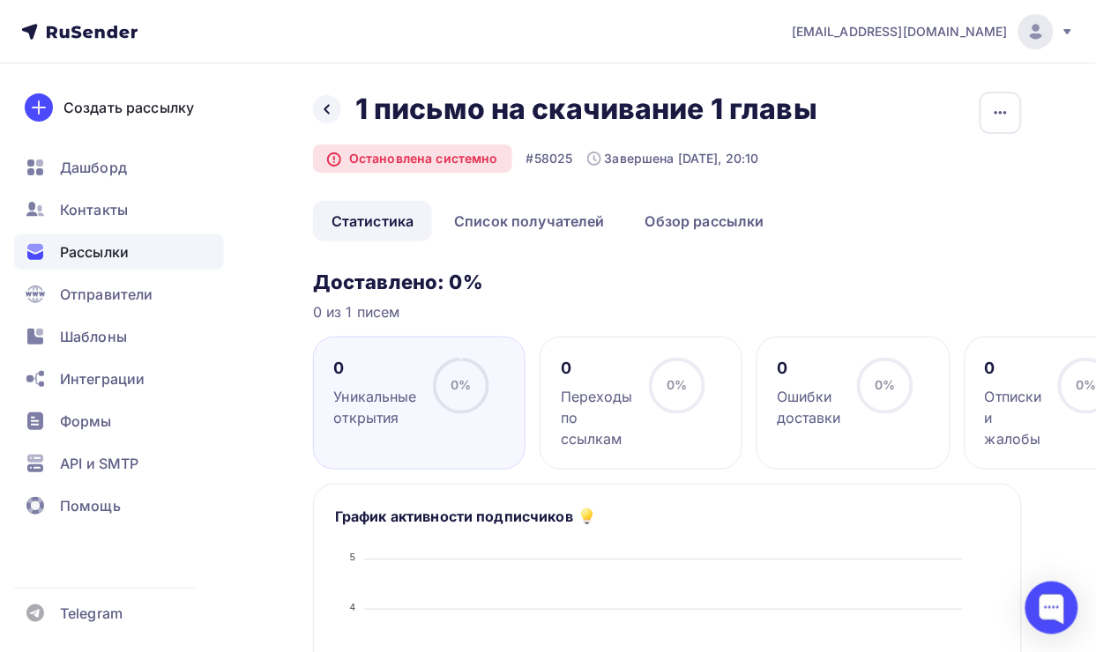
click at [769, 115] on h2 "1 письмо на скачивание 1 главы" at bounding box center [586, 109] width 462 height 35
click at [993, 115] on icon "button" at bounding box center [1000, 112] width 21 height 21
click at [335, 108] on div at bounding box center [327, 109] width 28 height 28
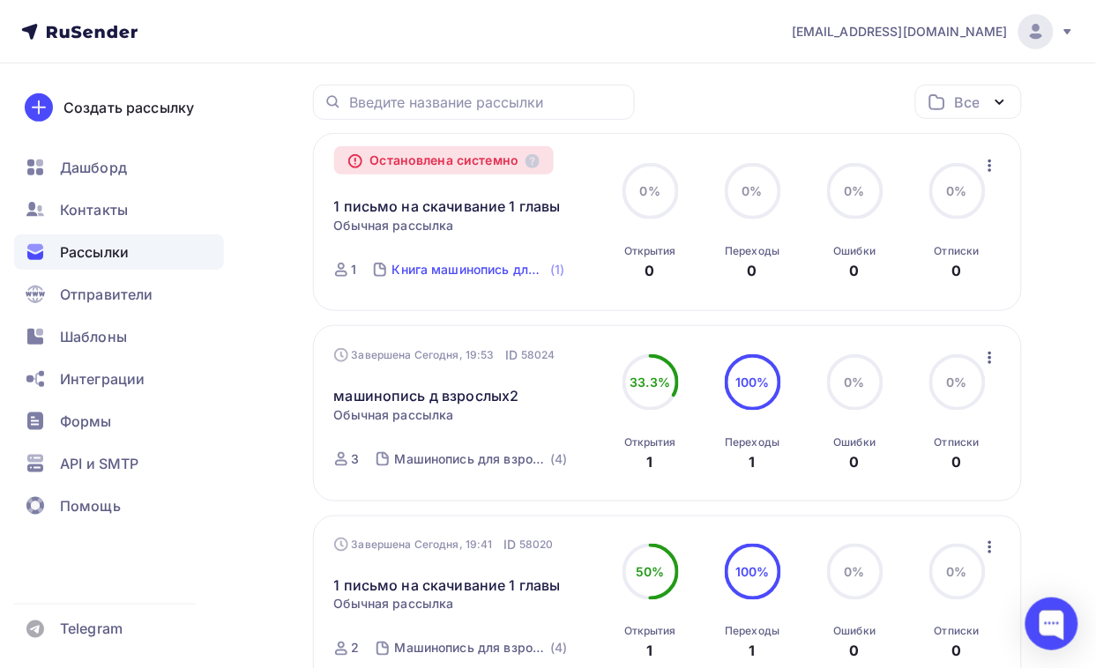
scroll to position [86, 0]
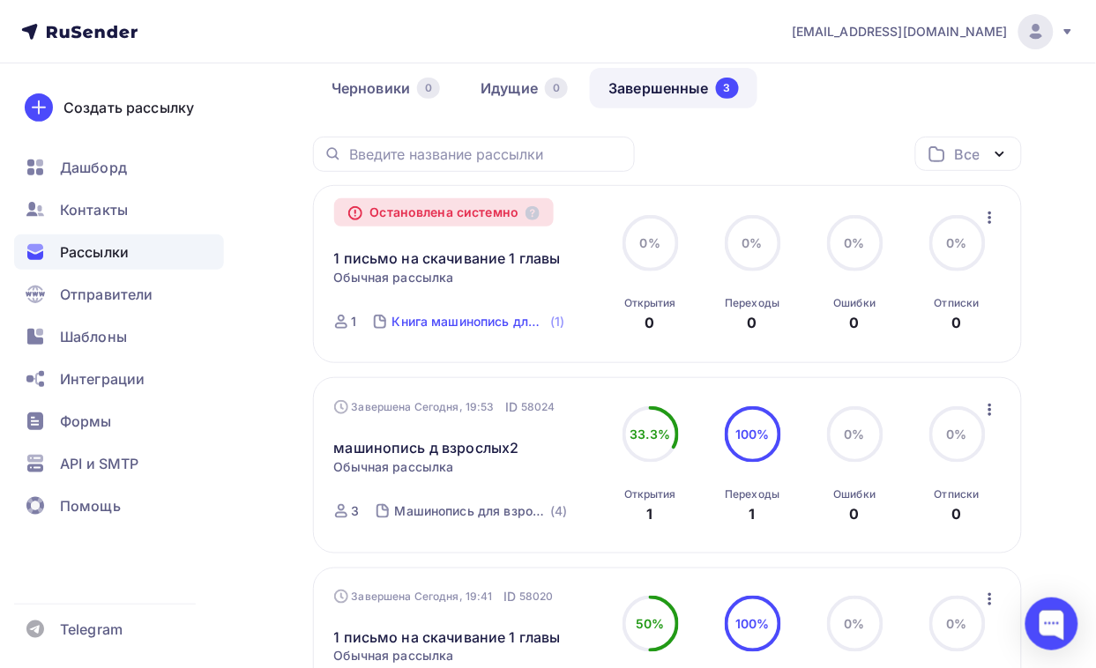
click at [460, 320] on div "Книга машинопись для взрослых" at bounding box center [469, 322] width 155 height 18
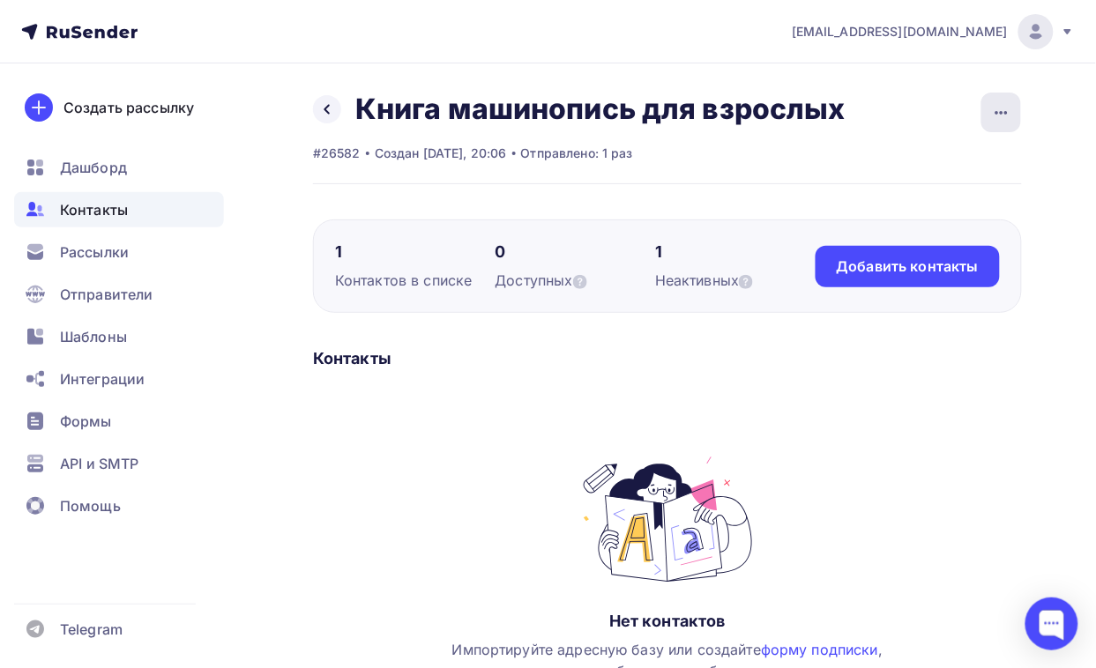
click at [1003, 100] on div "button" at bounding box center [1001, 113] width 40 height 40
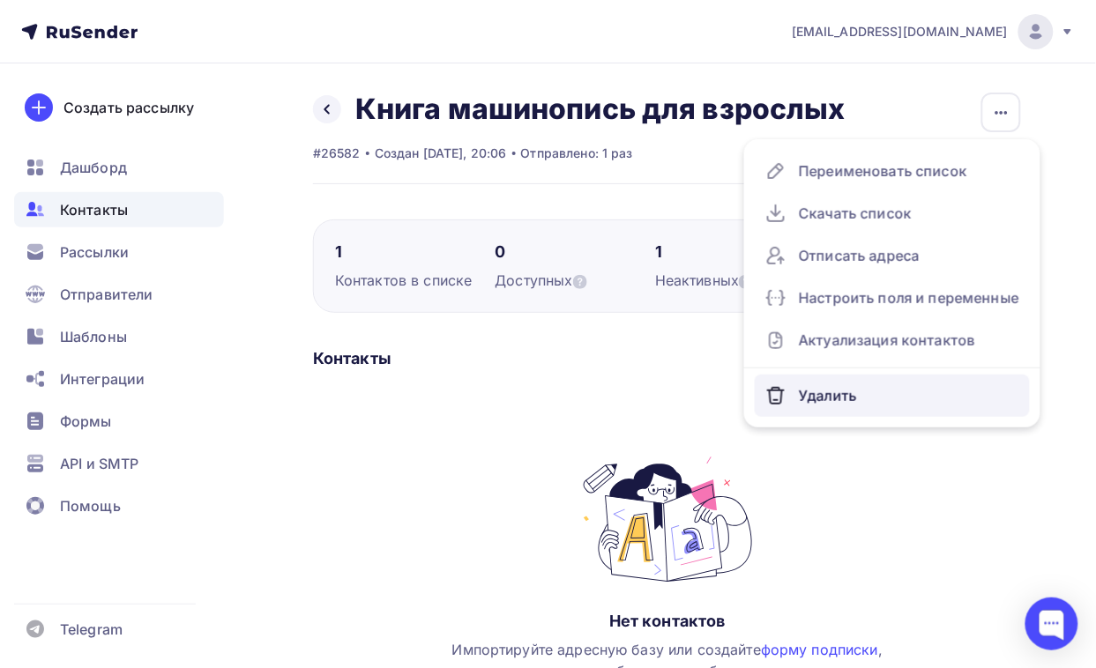
click at [827, 401] on div "Удалить" at bounding box center [892, 396] width 254 height 28
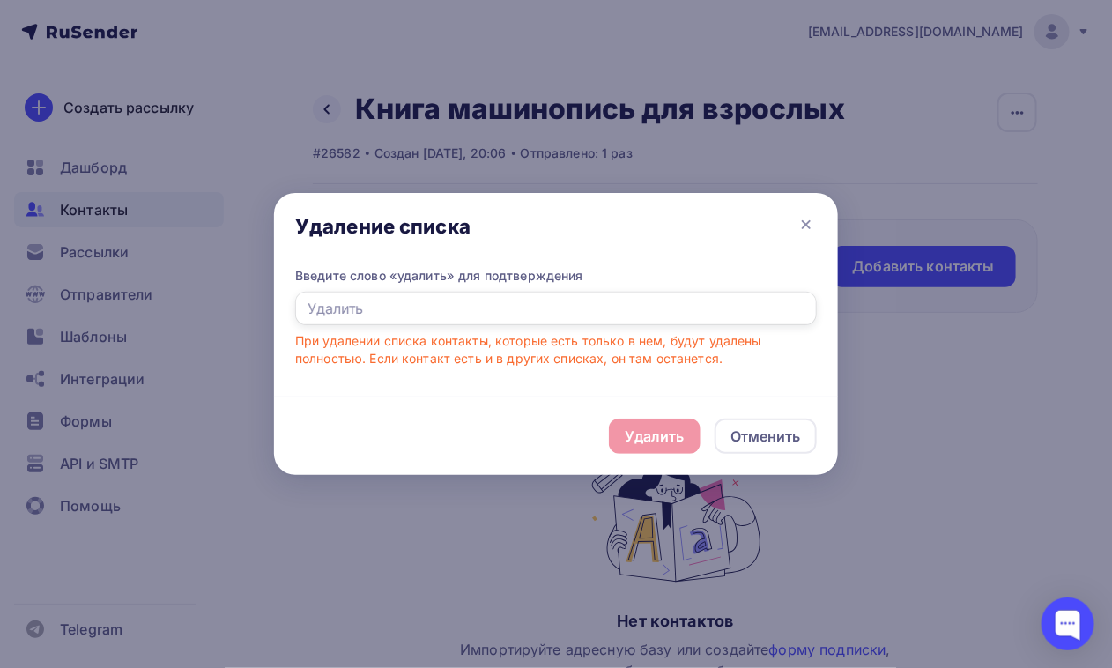
click at [472, 318] on input "text" at bounding box center [556, 308] width 522 height 33
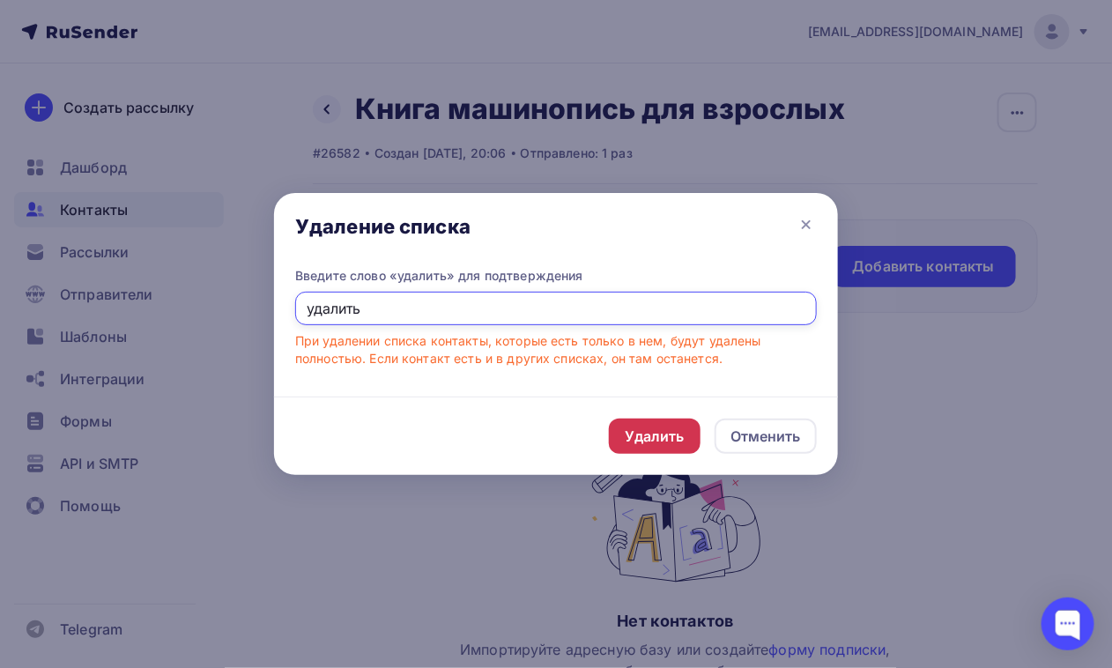
type input "удалить"
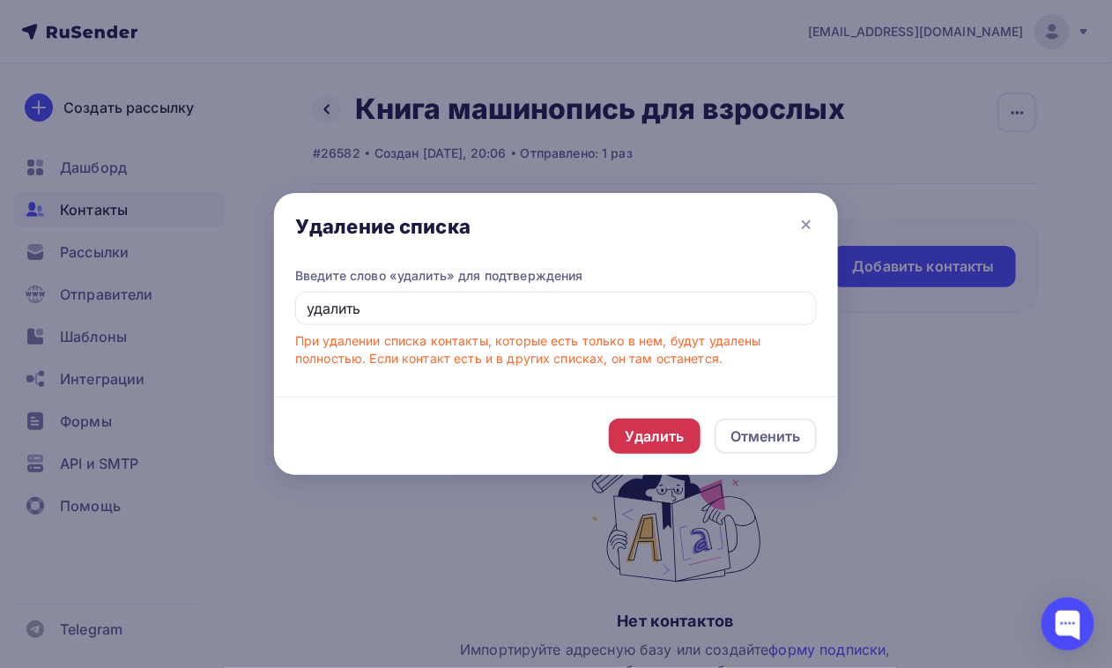
click at [658, 438] on div "Удалить" at bounding box center [655, 436] width 60 height 21
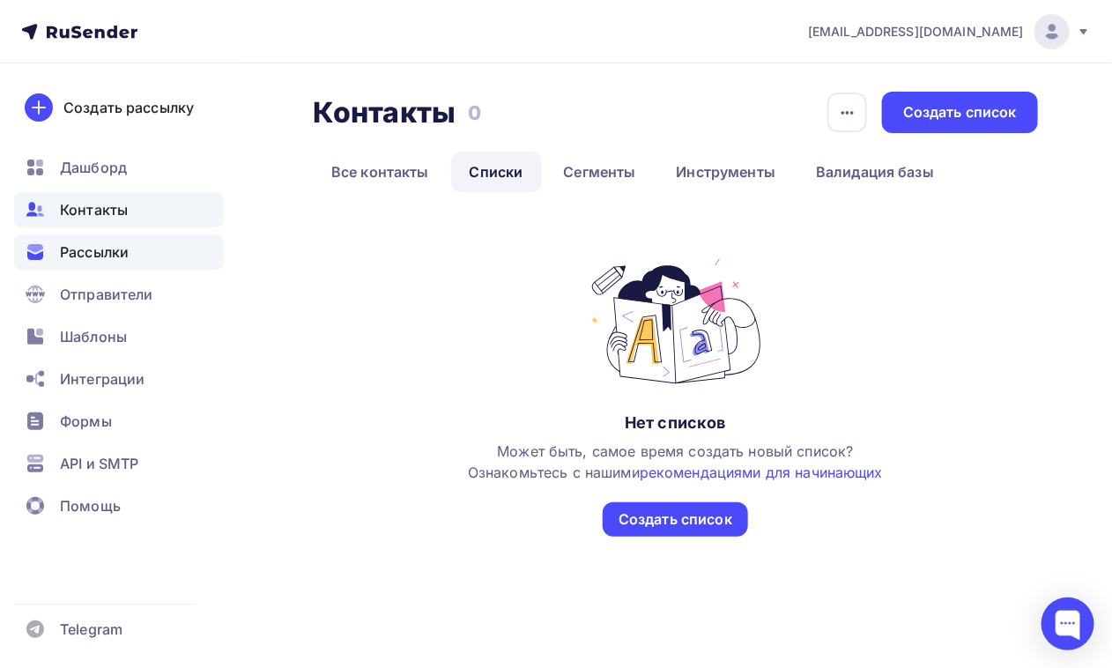
click at [116, 249] on span "Рассылки" at bounding box center [94, 251] width 69 height 21
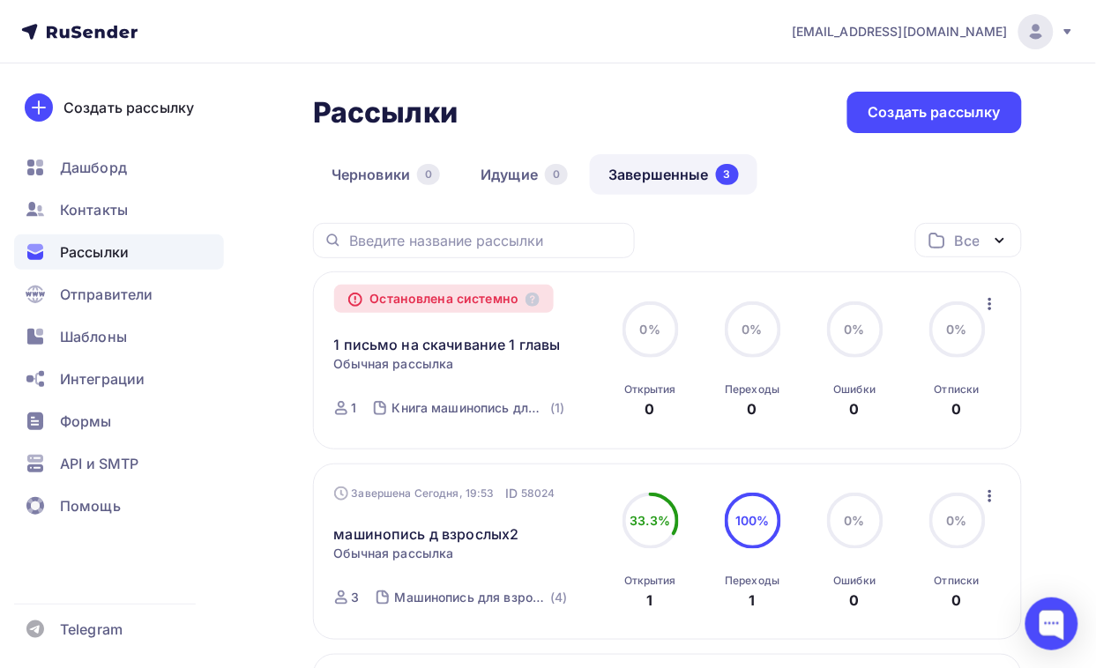
click at [987, 302] on icon "button" at bounding box center [989, 303] width 21 height 21
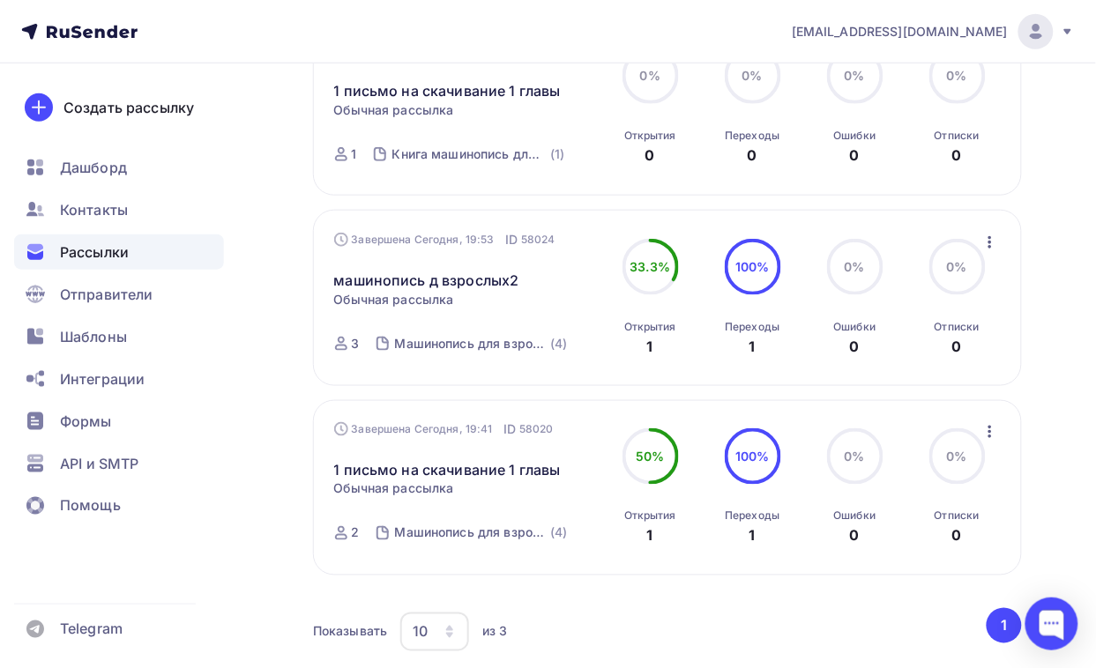
scroll to position [331, 0]
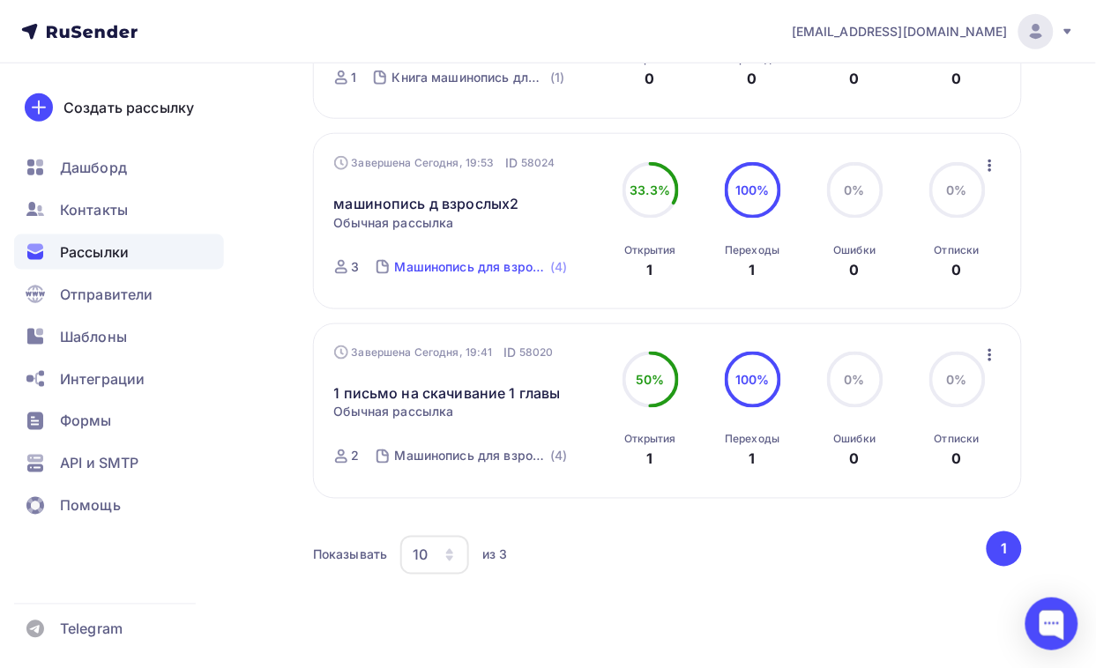
click at [437, 267] on div "Машинопись для взрослых" at bounding box center [471, 267] width 152 height 18
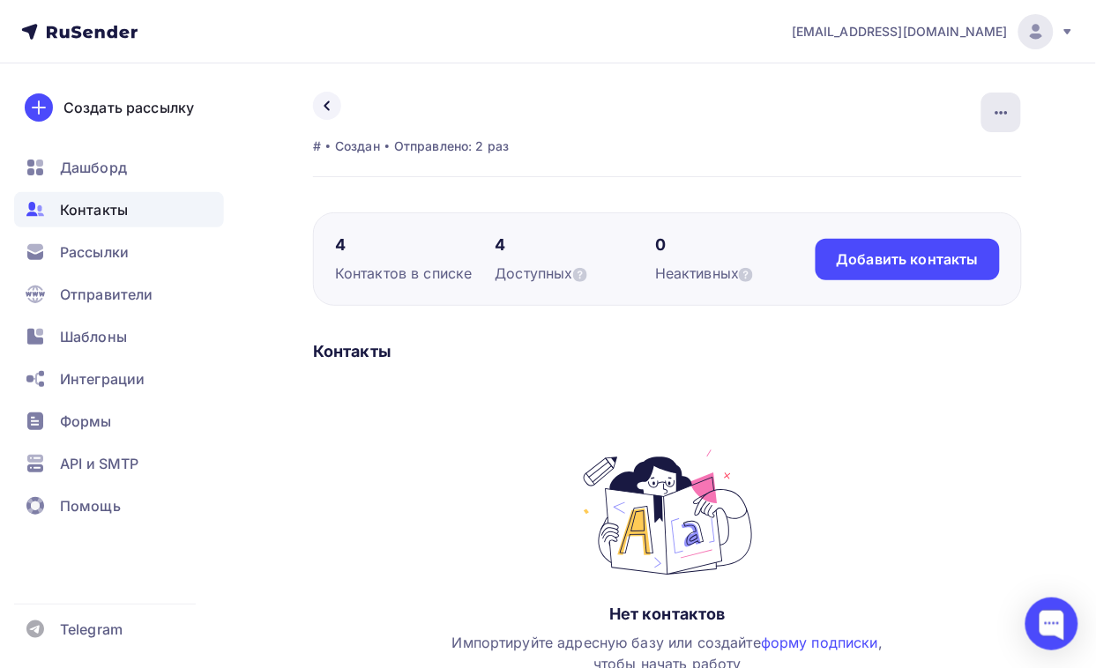
click at [1014, 112] on div "button" at bounding box center [1001, 113] width 40 height 40
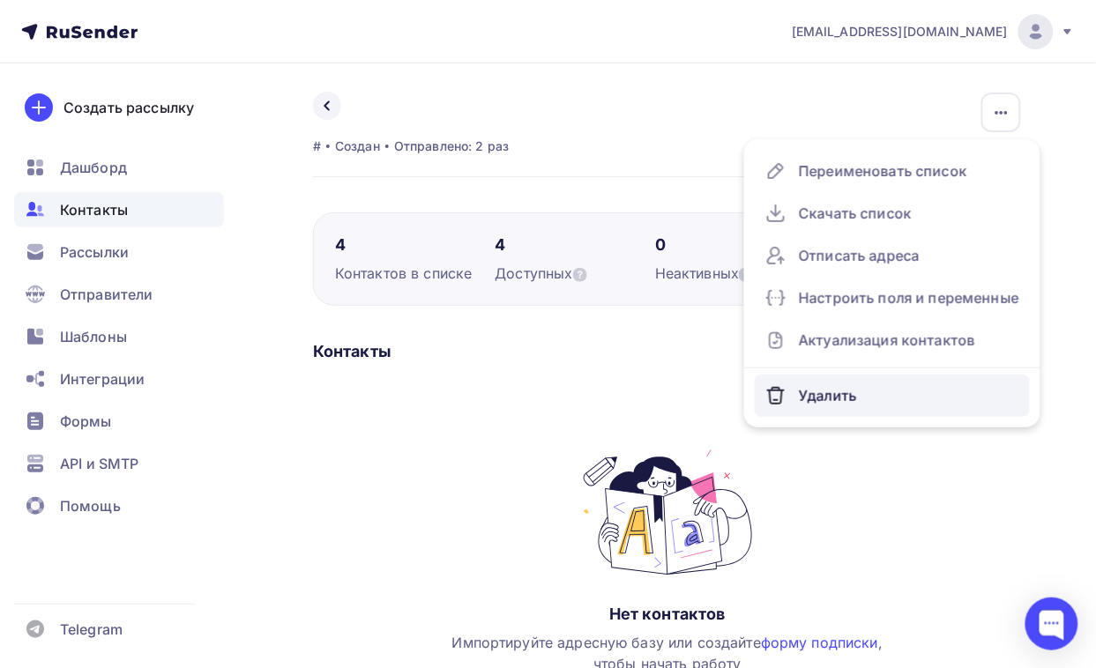
click at [815, 375] on link "Удалить" at bounding box center [891, 396] width 275 height 42
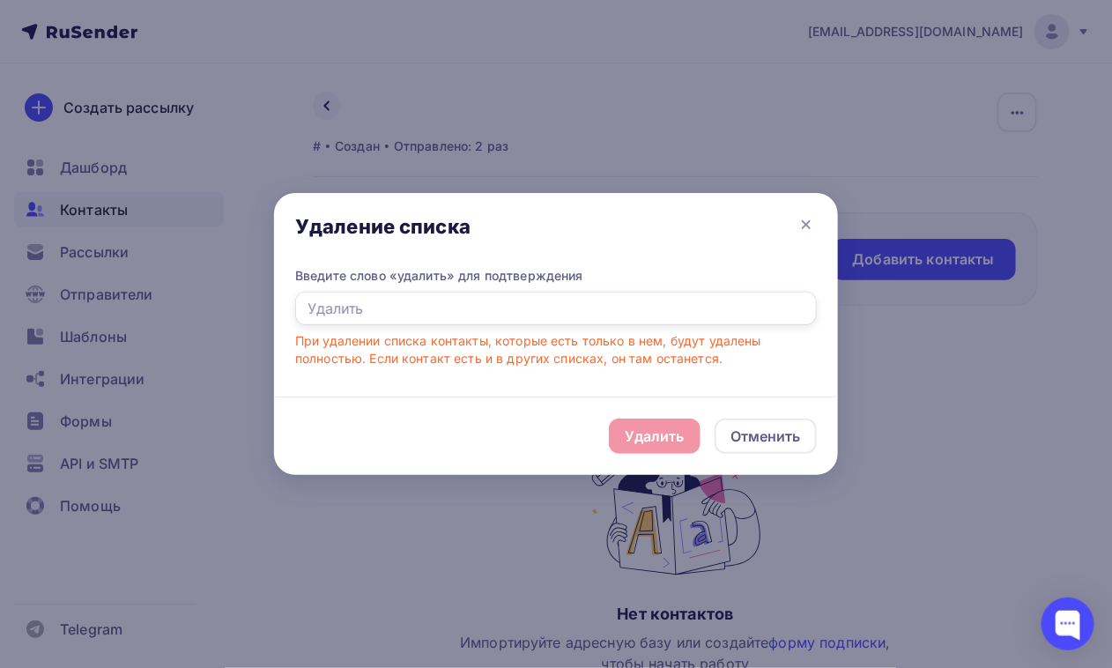
click at [469, 305] on input "text" at bounding box center [556, 308] width 522 height 33
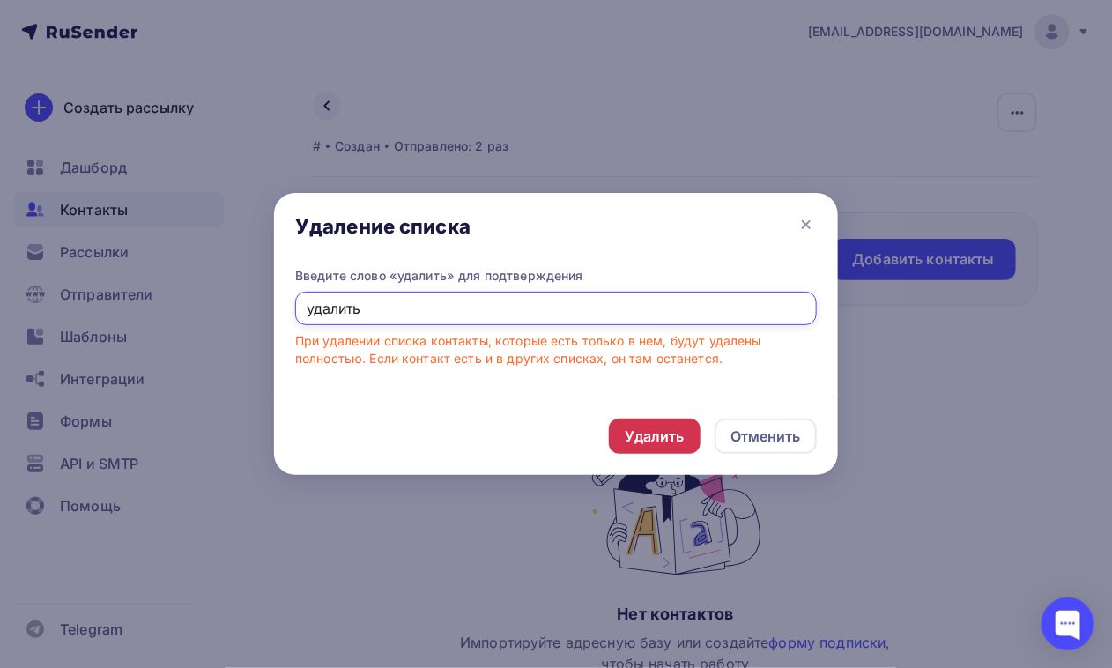
type input "удалить"
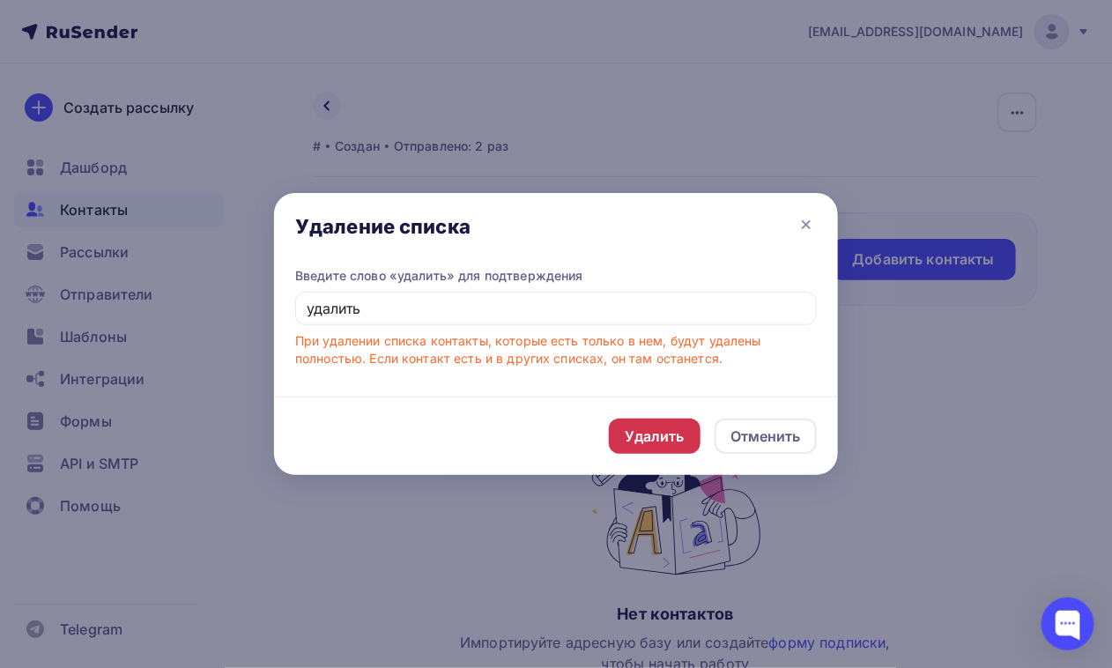
click at [672, 419] on div "Удалить" at bounding box center [655, 436] width 92 height 35
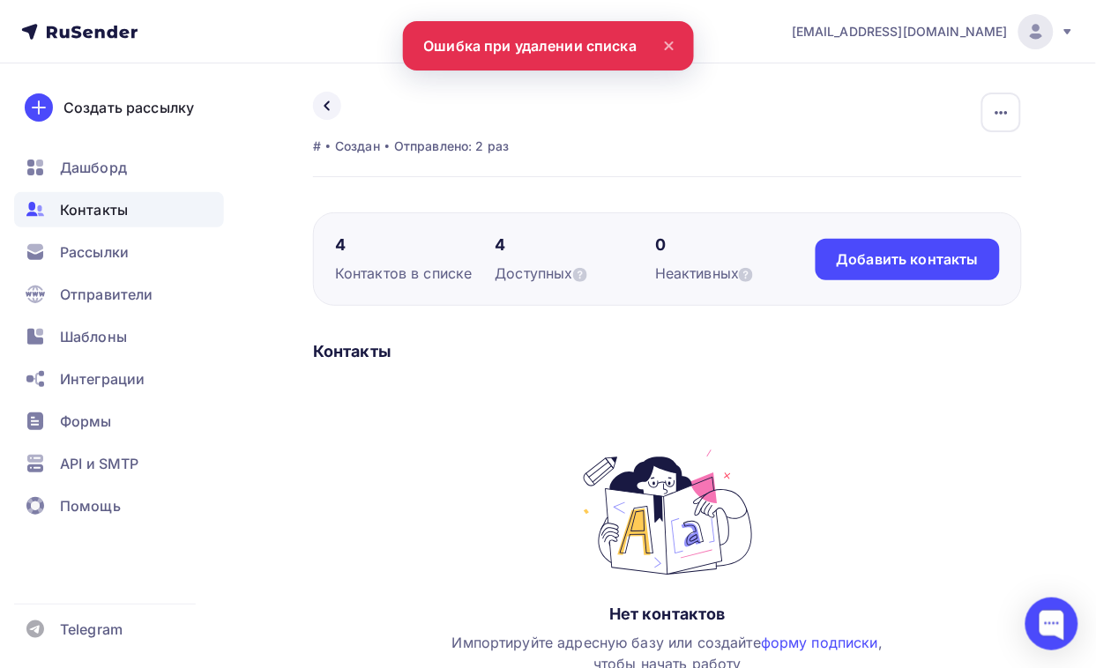
click at [683, 37] on nav "423430@gmail.com Аккаунт Тарифы Выйти Создать рассылку Дашборд Контакты Рассылк…" at bounding box center [548, 31] width 1096 height 63
click at [676, 45] on icon at bounding box center [668, 45] width 21 height 21
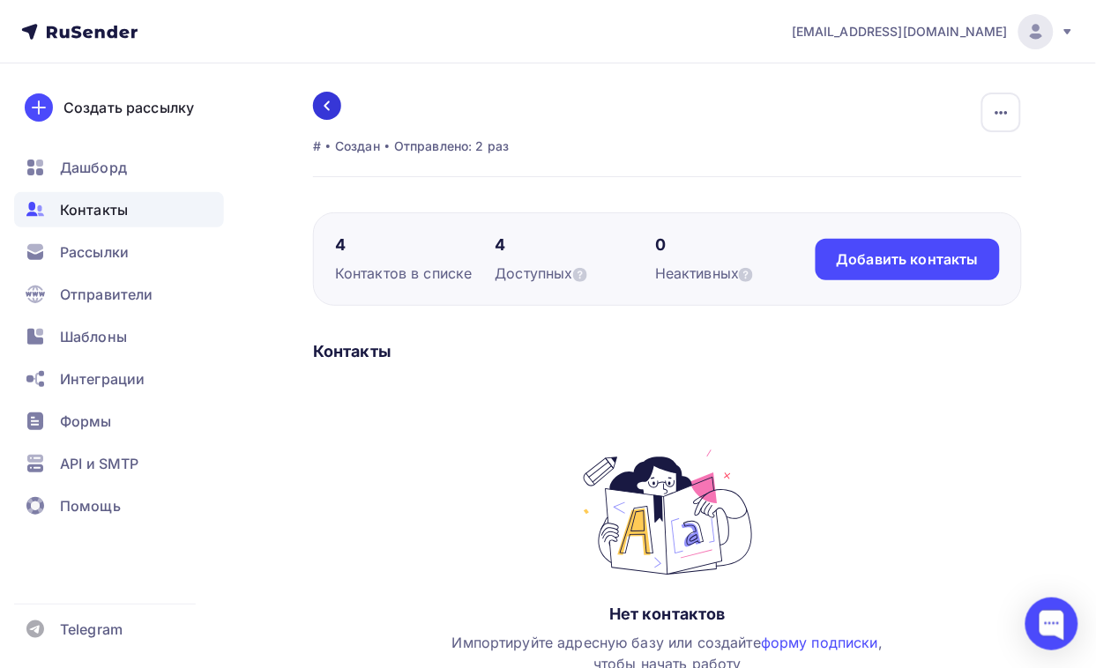
click at [323, 106] on icon at bounding box center [327, 106] width 14 height 14
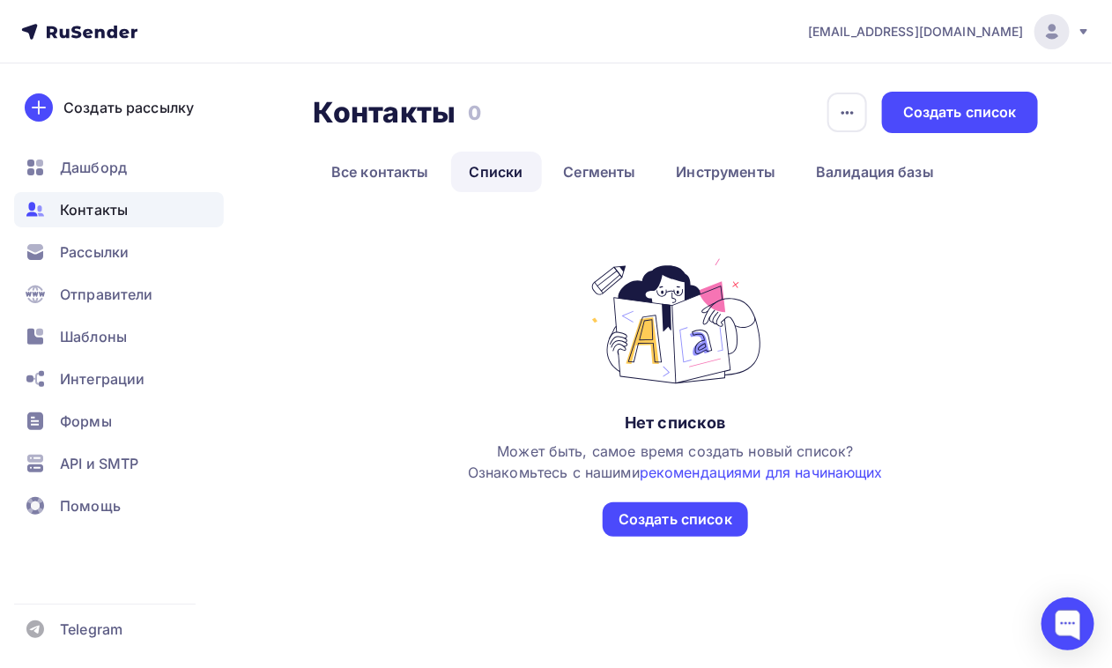
click at [494, 160] on link "Списки" at bounding box center [496, 172] width 91 height 41
click at [494, 168] on link "Списки" at bounding box center [496, 172] width 91 height 41
click at [112, 249] on span "Рассылки" at bounding box center [94, 251] width 69 height 21
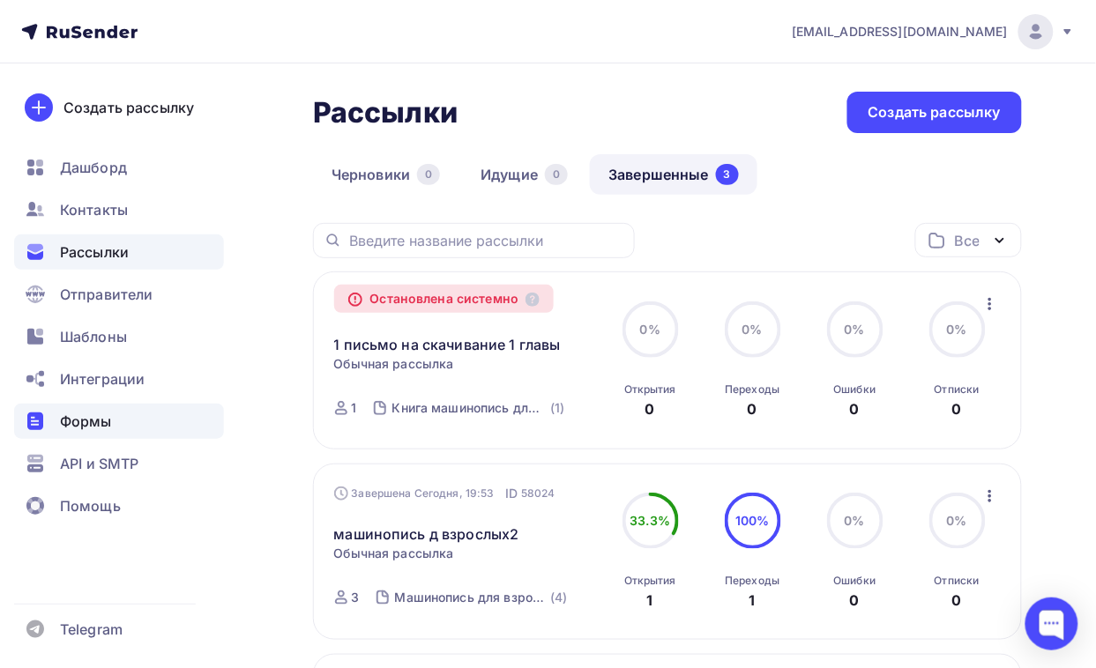
click at [106, 415] on span "Формы" at bounding box center [86, 421] width 52 height 21
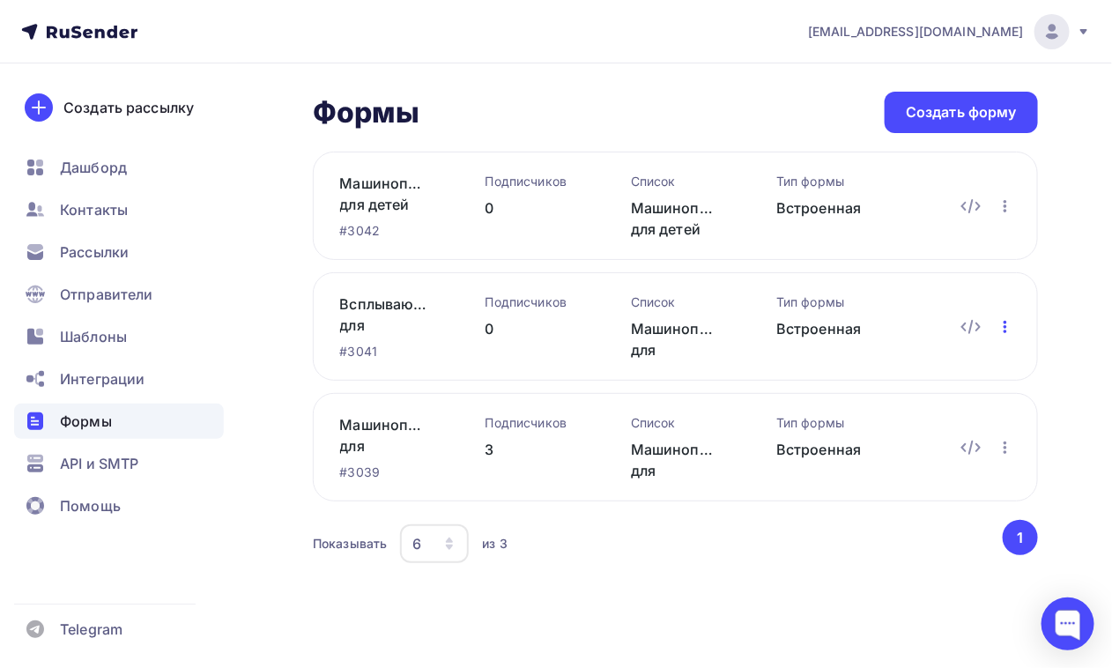
click at [998, 324] on icon "button" at bounding box center [1005, 326] width 21 height 21
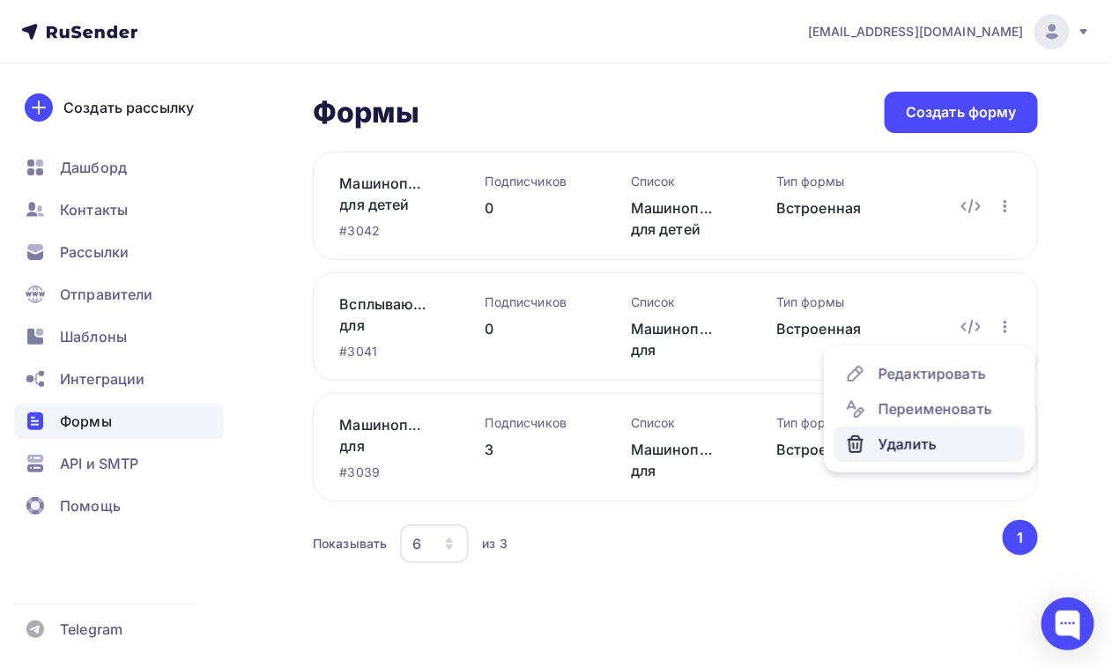
click at [902, 441] on div "Удалить" at bounding box center [929, 444] width 169 height 21
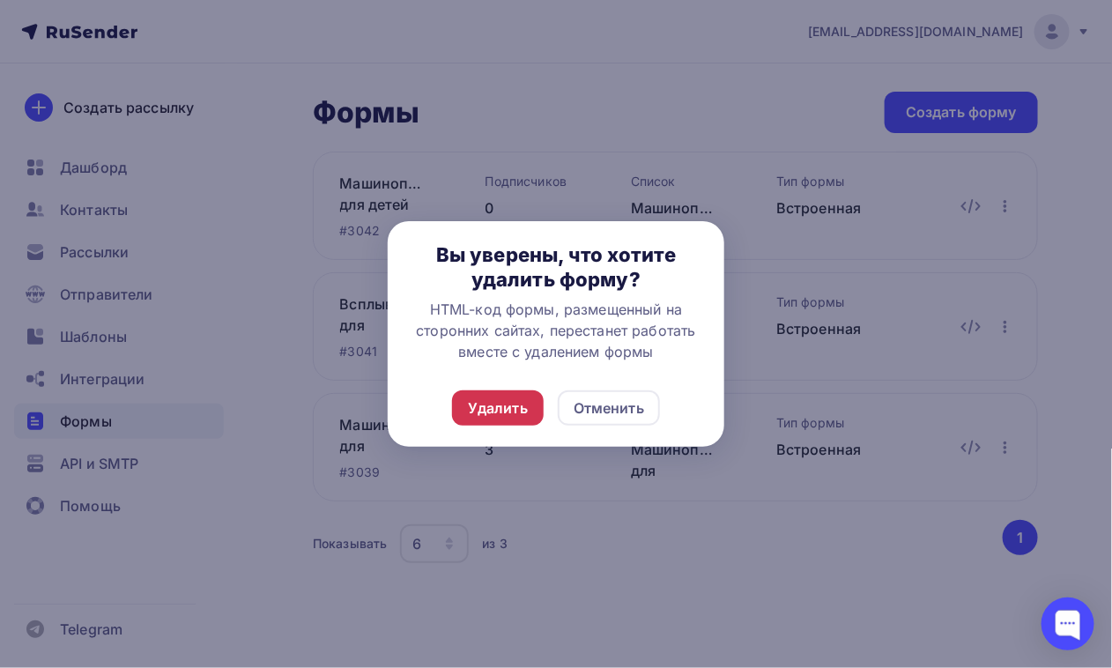
click at [472, 421] on div "Удалить" at bounding box center [498, 407] width 92 height 35
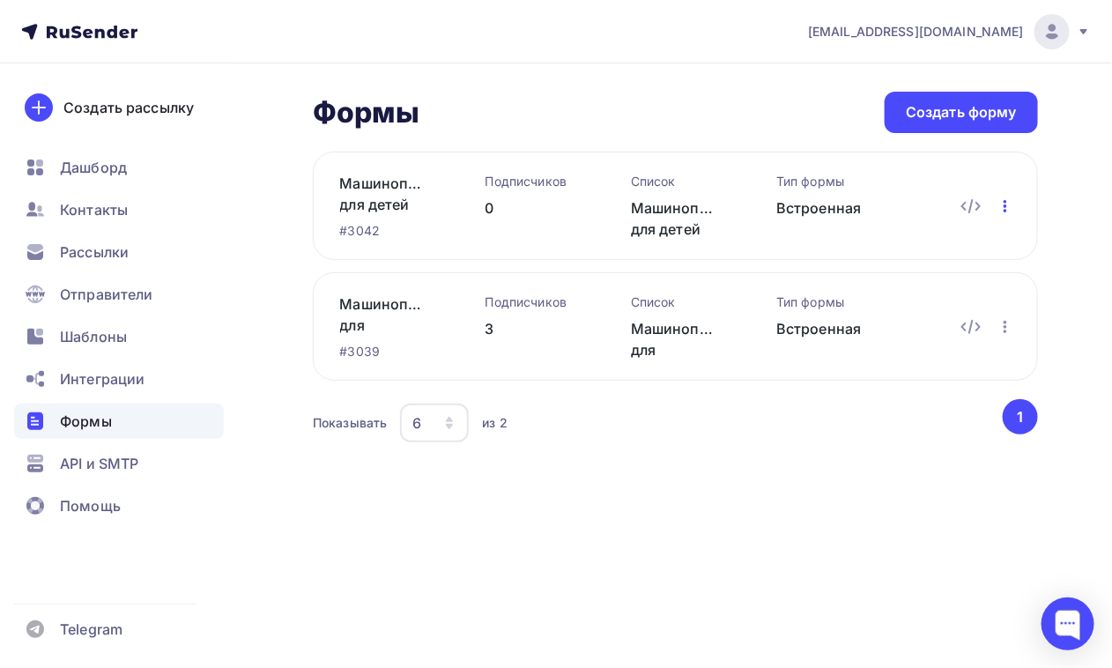
click at [1007, 207] on icon "button" at bounding box center [1005, 206] width 21 height 21
click at [686, 455] on div "Формы Формы Создать форму Машинопись для детей #3042 Подписчиков 0 Список Машин…" at bounding box center [556, 290] width 1112 height 454
click at [98, 247] on span "Рассылки" at bounding box center [94, 251] width 69 height 21
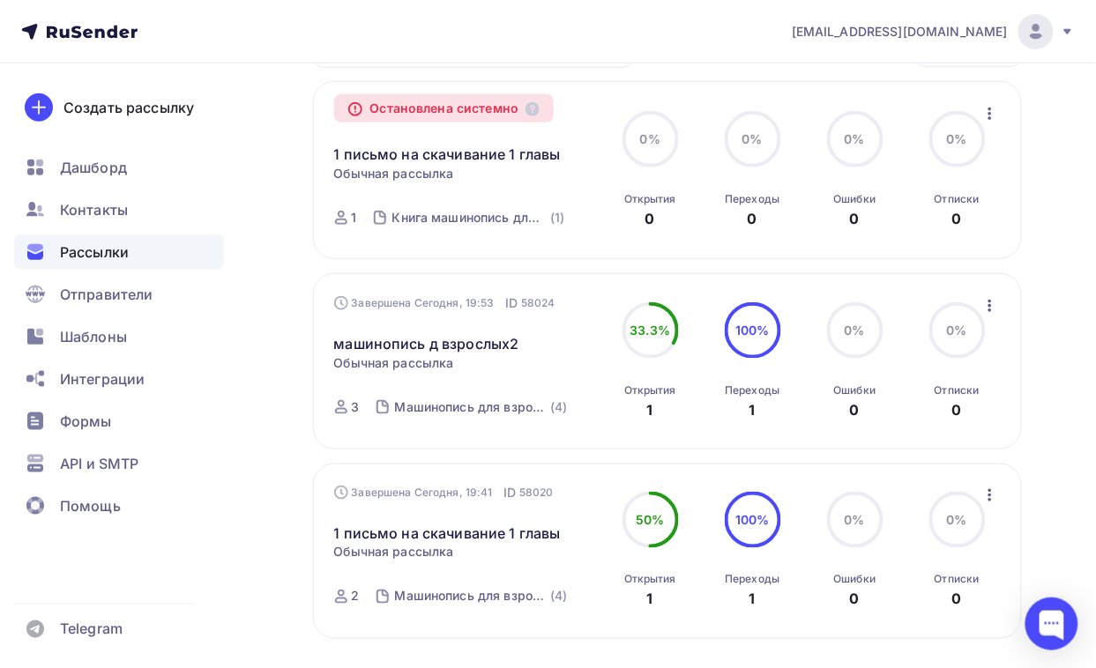
scroll to position [220, 0]
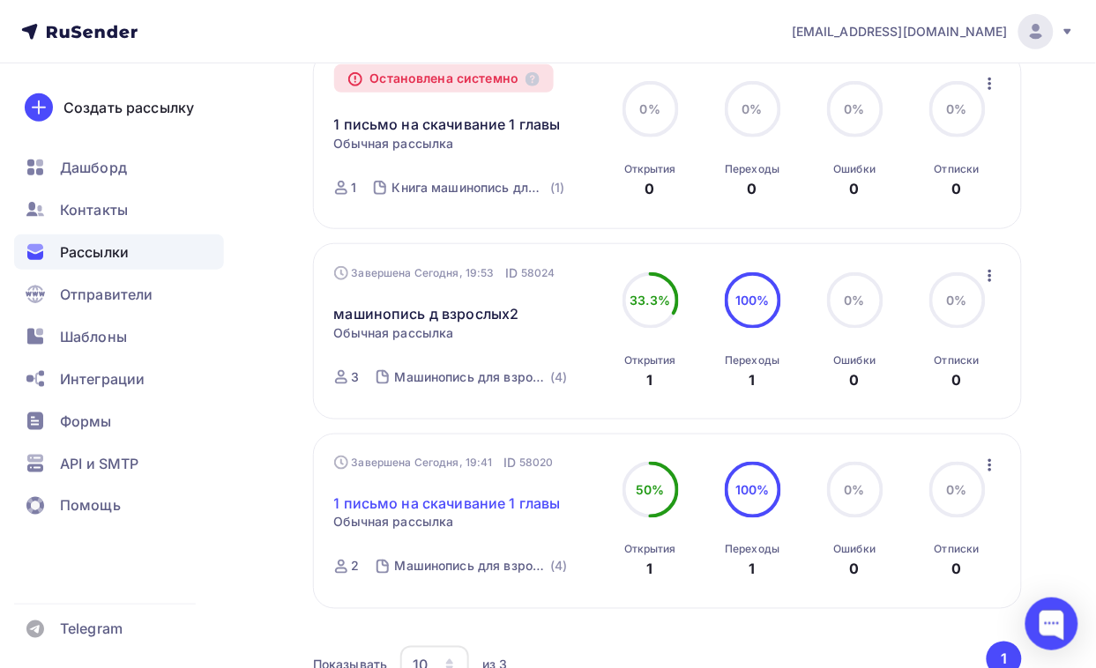
click at [508, 505] on link "1 письмо на скачивание 1 главы" at bounding box center [447, 503] width 227 height 21
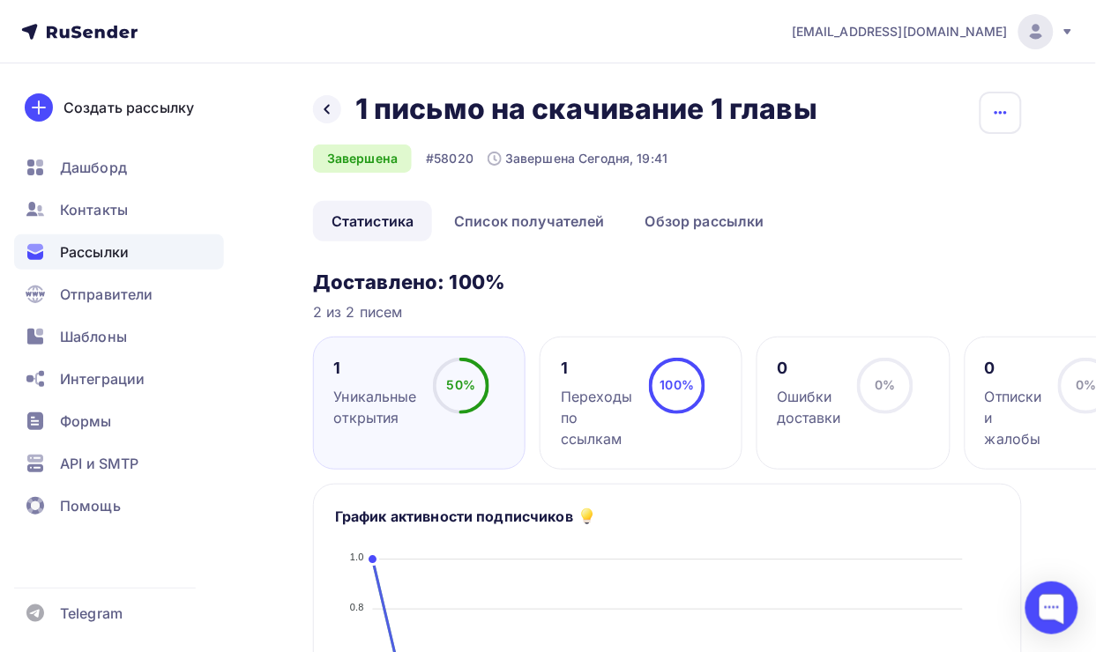
click at [1006, 108] on icon "button" at bounding box center [1000, 112] width 21 height 21
click at [323, 115] on icon at bounding box center [327, 109] width 14 height 14
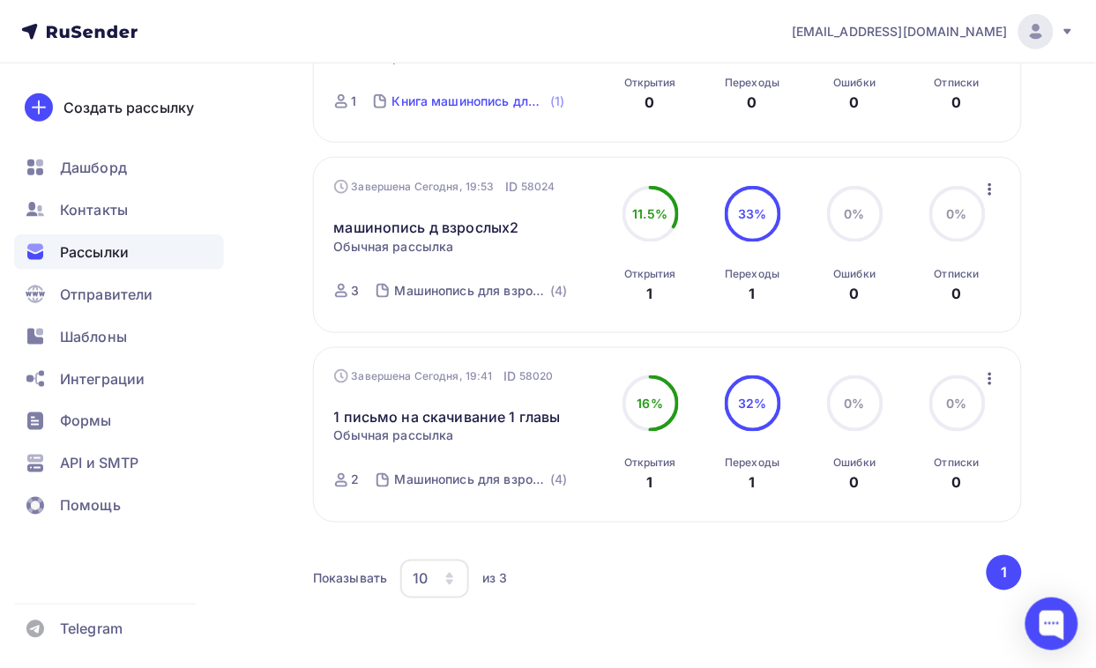
scroll to position [375, 0]
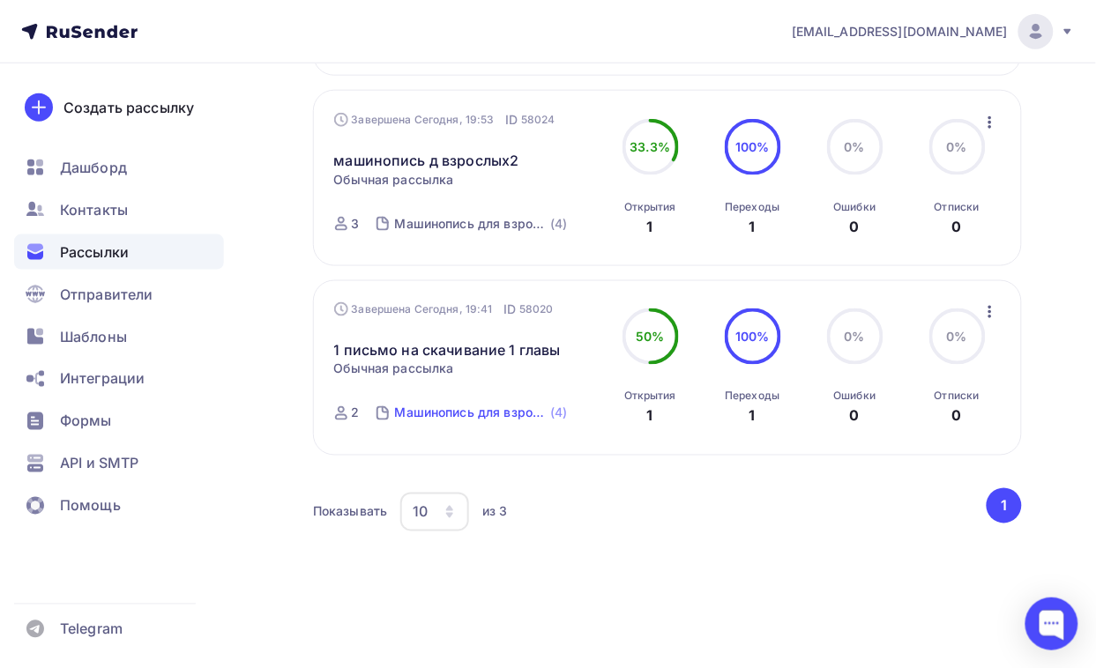
click at [473, 420] on div "Машинопись для взрослых" at bounding box center [471, 414] width 152 height 18
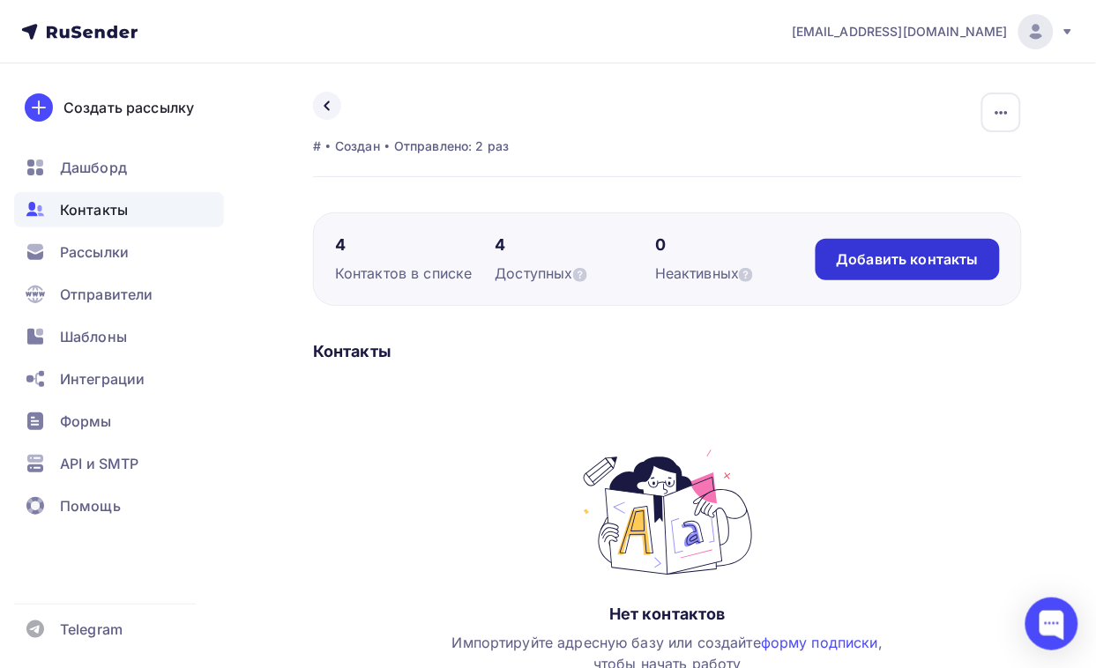
click at [869, 258] on div "Добавить контакты" at bounding box center [907, 259] width 142 height 20
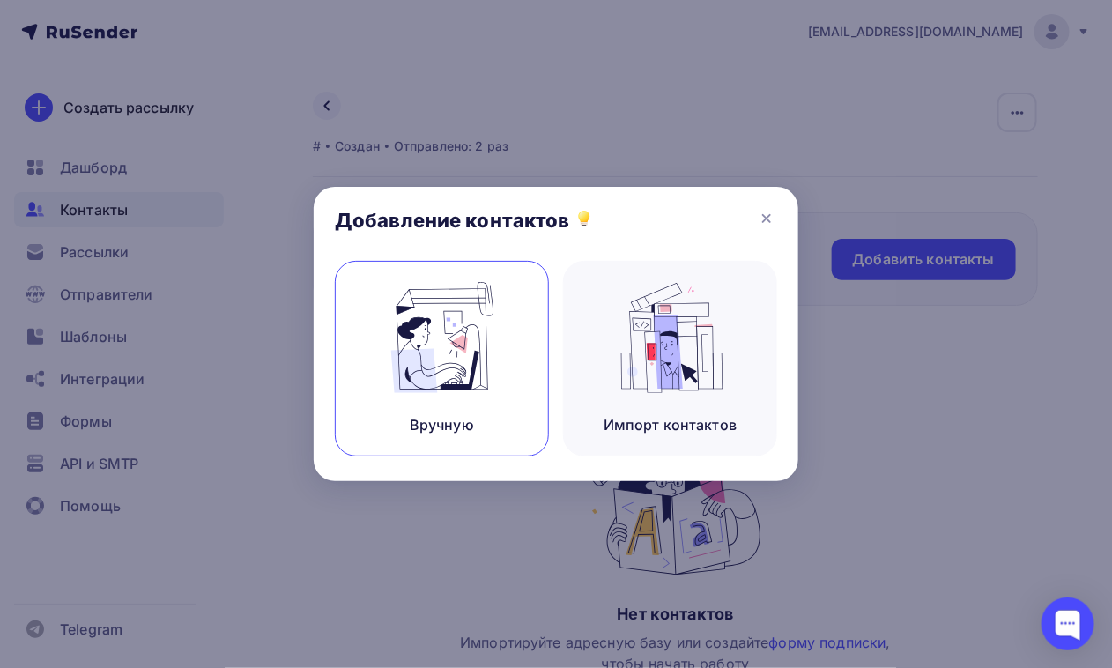
click at [439, 363] on img at bounding box center [442, 337] width 118 height 111
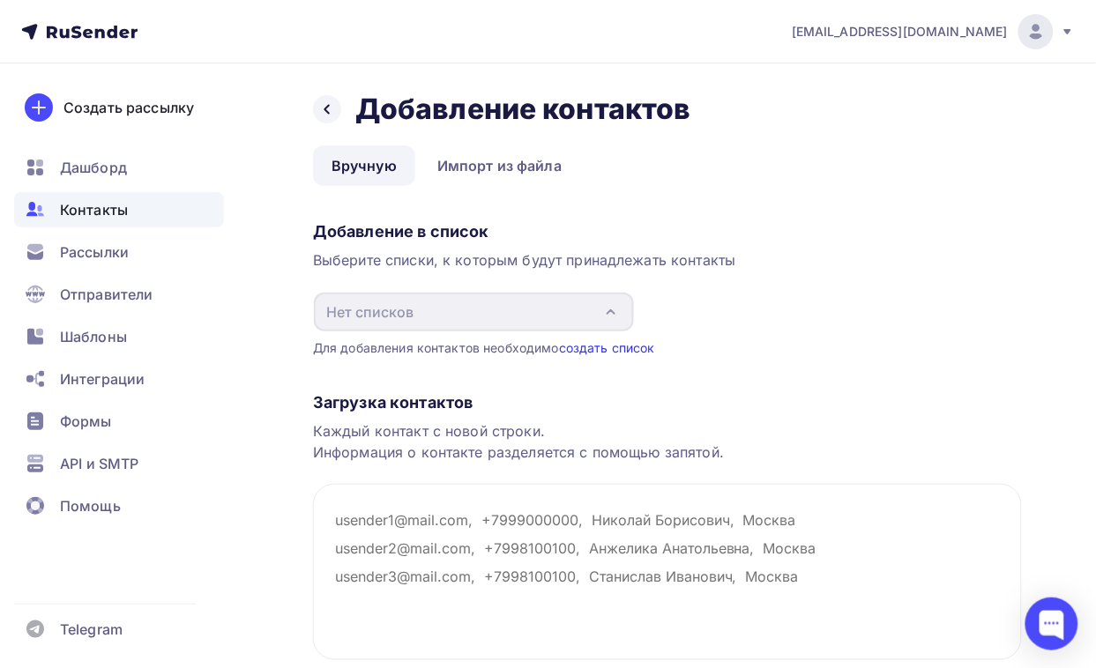
click at [621, 346] on link "создать список" at bounding box center [607, 347] width 96 height 15
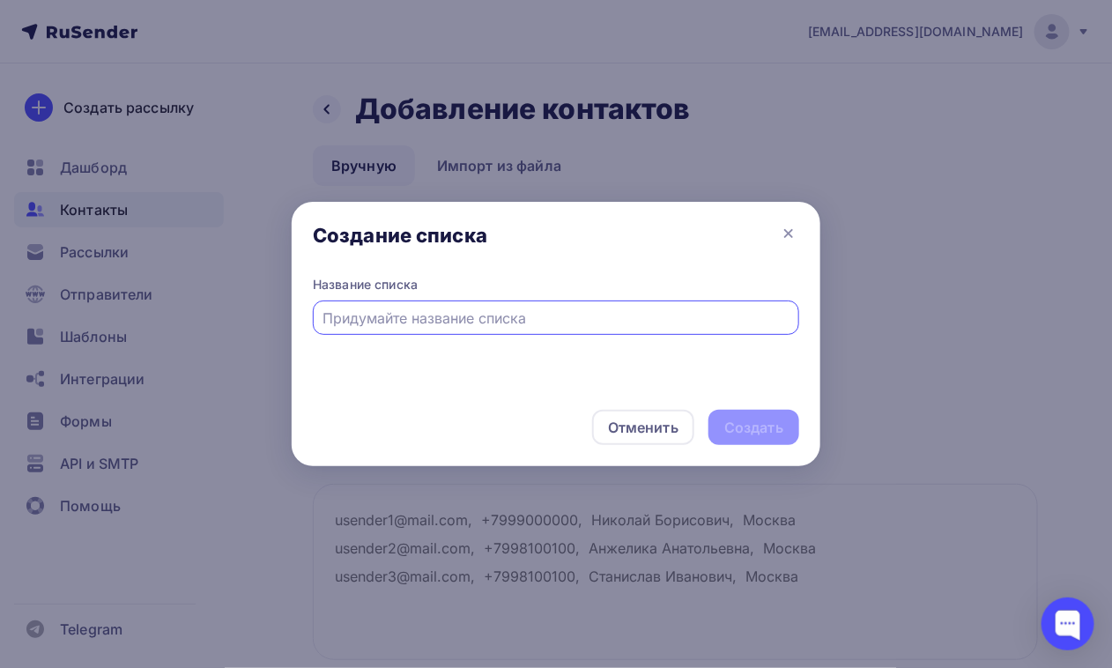
click at [575, 323] on input "text" at bounding box center [556, 318] width 466 height 21
type input "Скачивание 1 главы машинопись"
click at [773, 423] on div "Создать" at bounding box center [753, 428] width 59 height 20
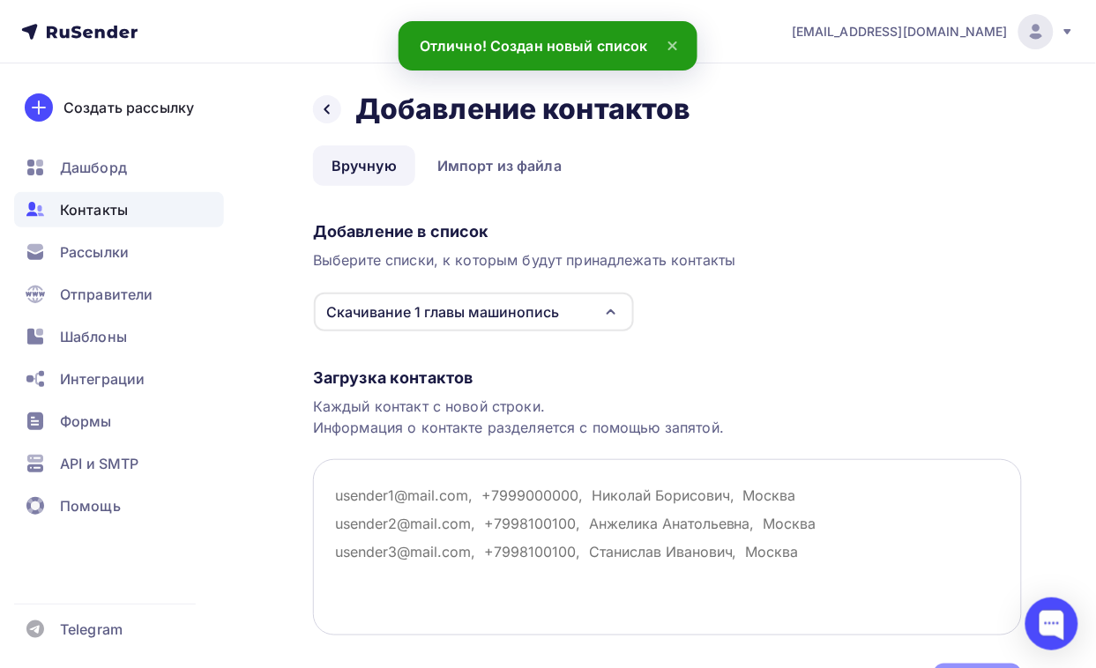
click at [436, 495] on textarea at bounding box center [667, 547] width 709 height 176
click at [736, 390] on div "Загрузка контактов Каждый контакт с новой строки. Информация о контакте разделя…" at bounding box center [667, 518] width 709 height 373
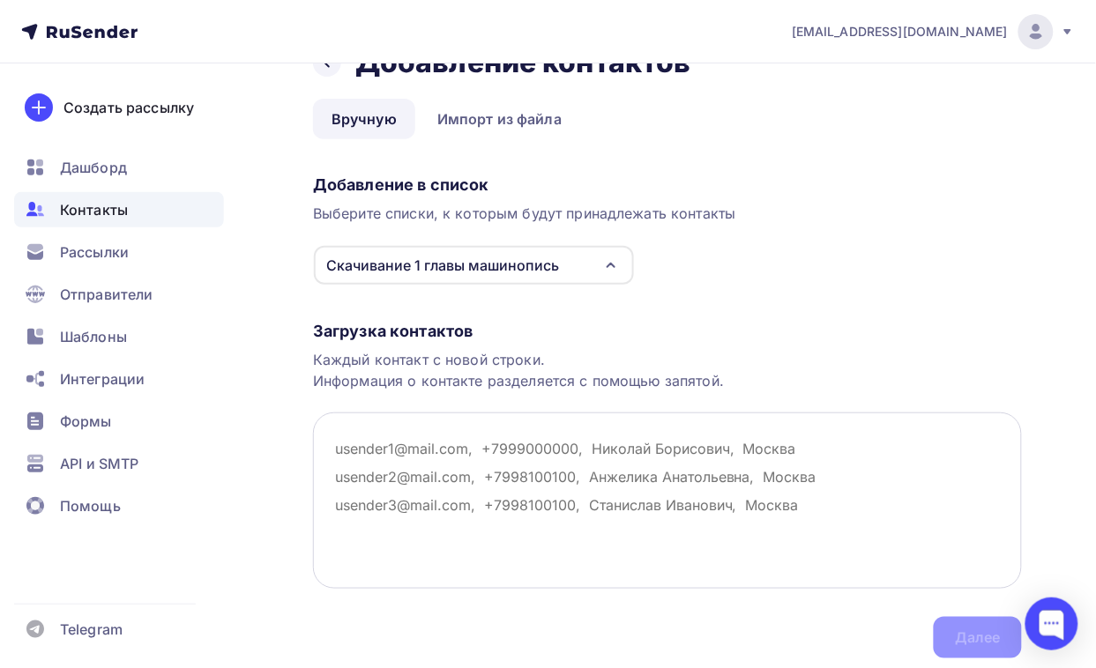
scroll to position [106, 0]
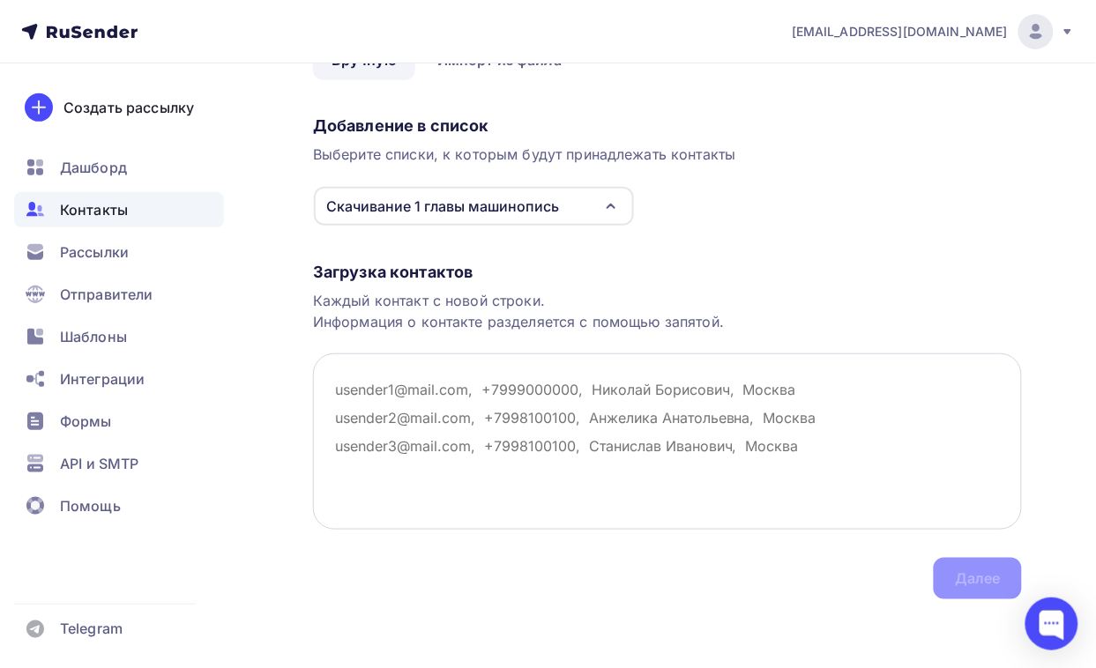
click at [769, 402] on textarea at bounding box center [667, 441] width 709 height 176
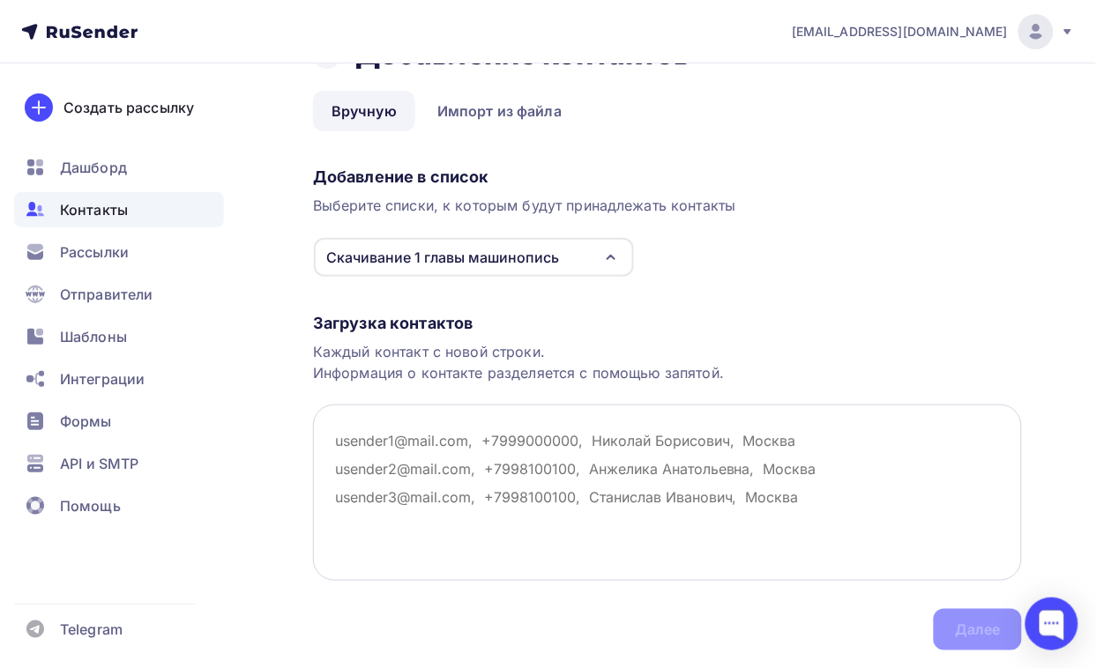
scroll to position [0, 0]
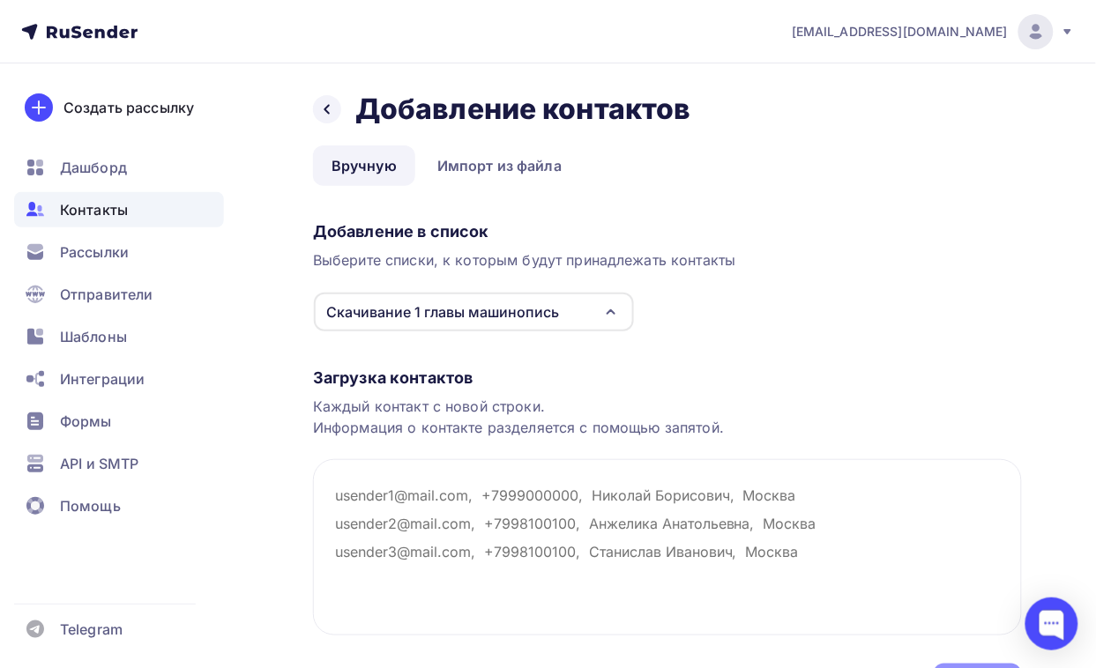
click at [346, 159] on link "Вручную" at bounding box center [364, 165] width 102 height 41
click at [592, 304] on div "Скачивание 1 главы машинопись" at bounding box center [474, 312] width 320 height 39
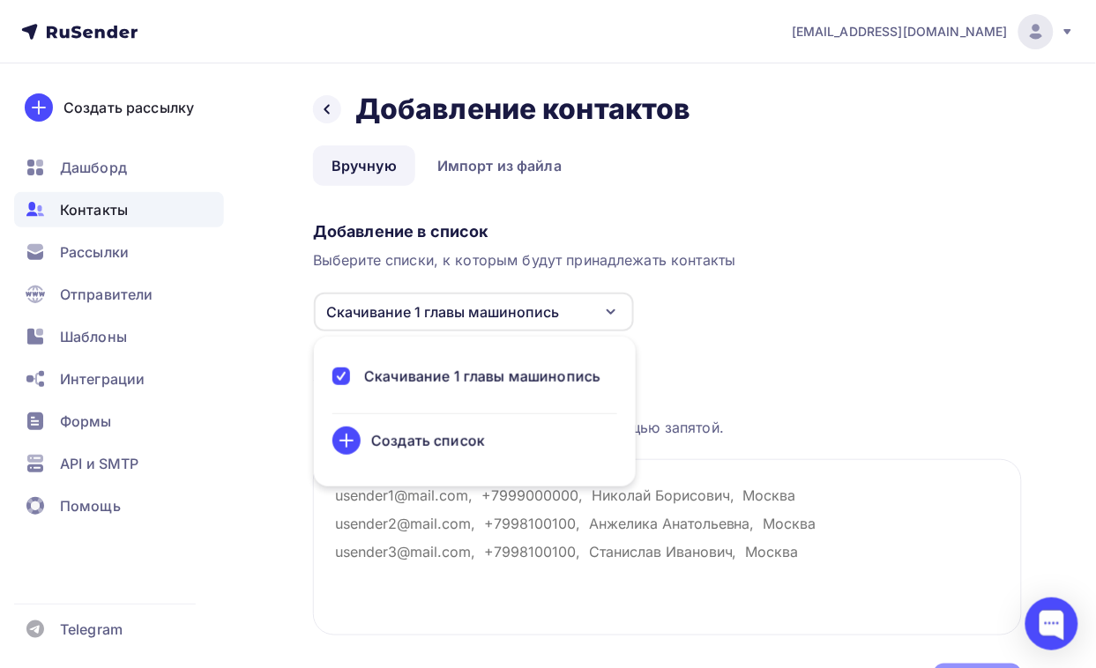
click at [592, 304] on div "Скачивание 1 главы машинопись" at bounding box center [474, 312] width 320 height 39
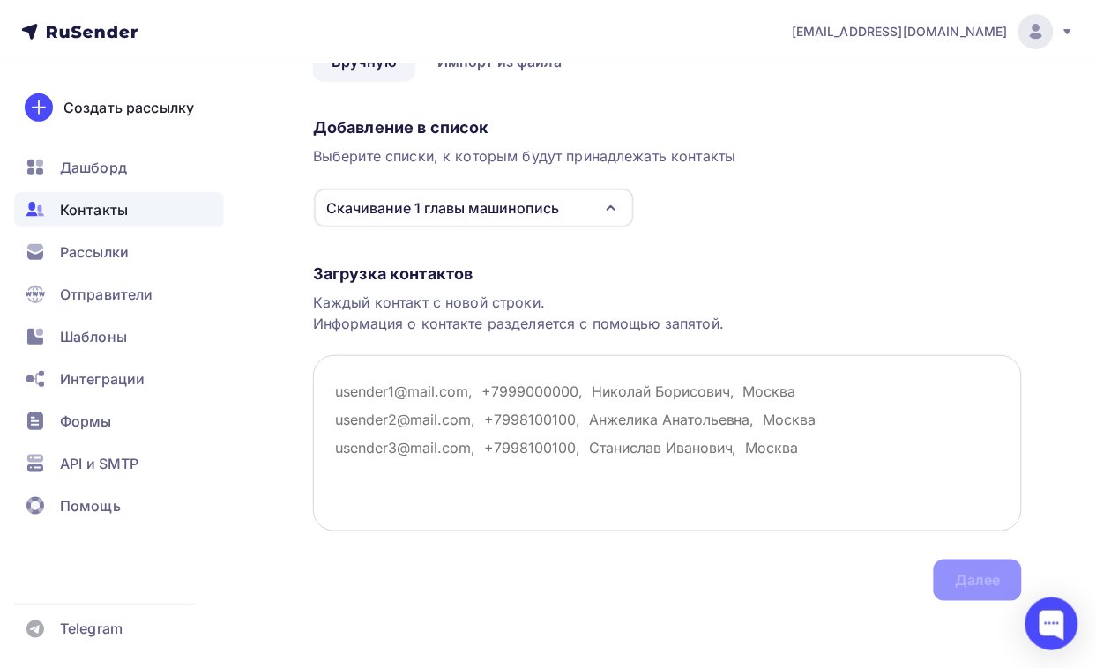
scroll to position [106, 0]
click at [423, 385] on textarea at bounding box center [667, 441] width 709 height 176
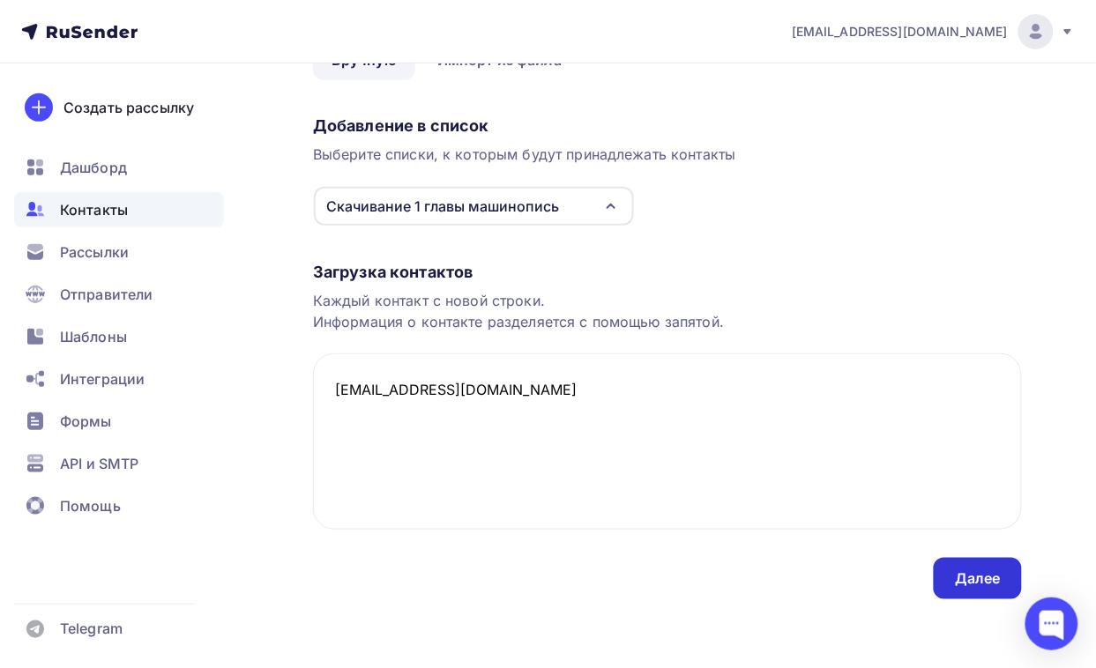
type textarea "[EMAIL_ADDRESS][DOMAIN_NAME]"
click at [984, 569] on div "Далее" at bounding box center [978, 578] width 46 height 20
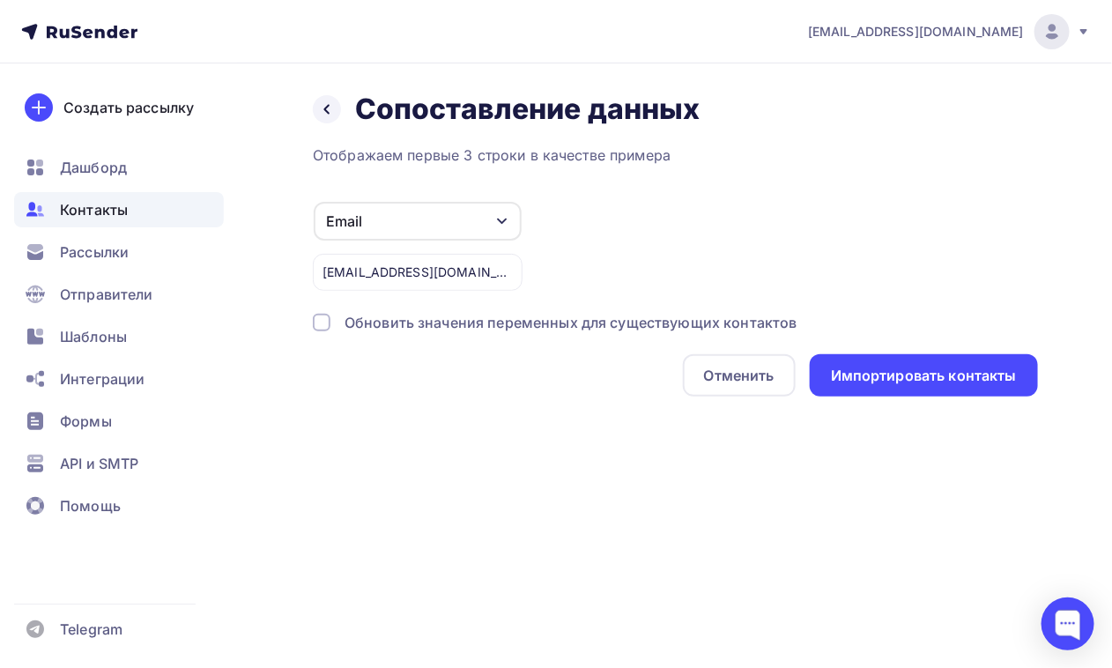
click at [481, 225] on div "Email" at bounding box center [418, 221] width 208 height 39
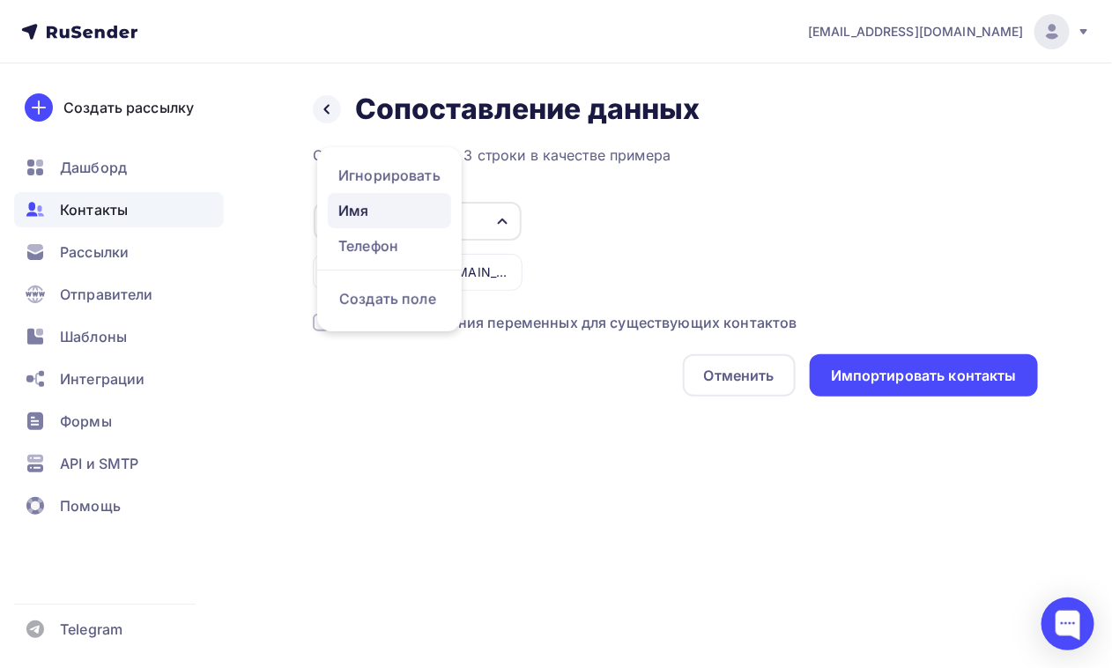
click at [380, 212] on div "Имя" at bounding box center [389, 210] width 102 height 21
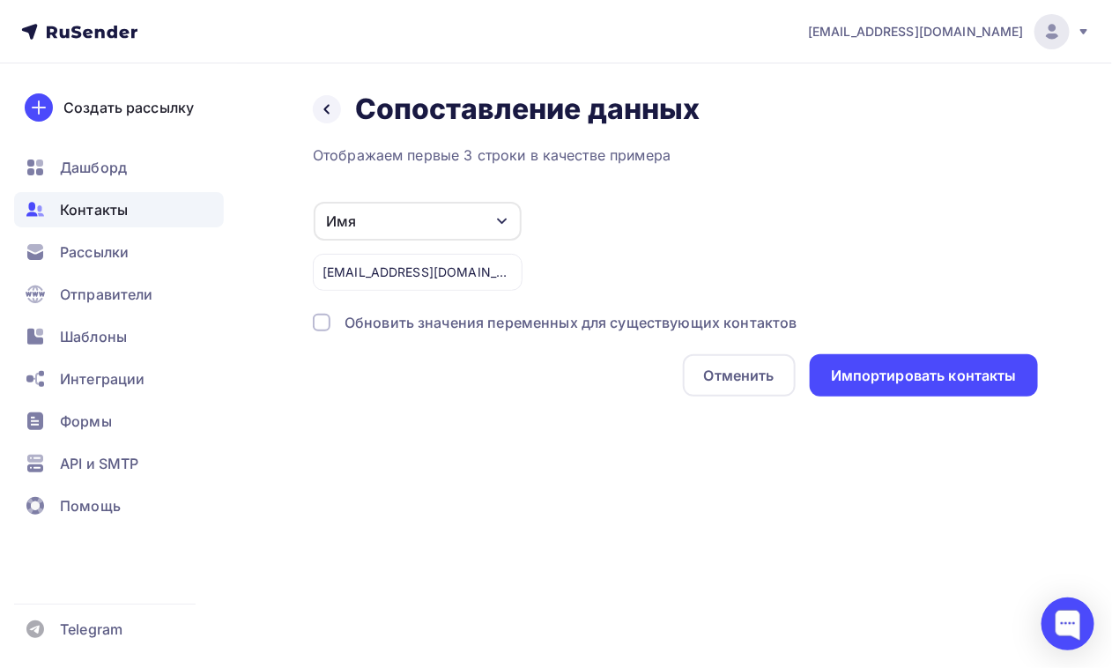
click at [487, 221] on div "Имя" at bounding box center [418, 221] width 208 height 39
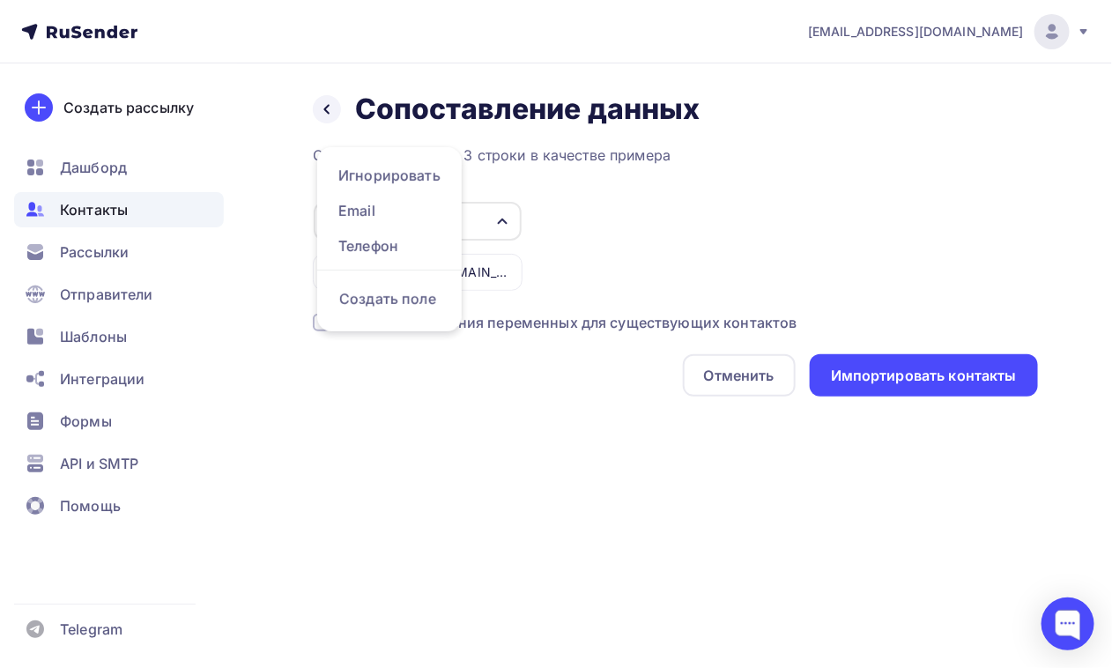
click at [487, 221] on div "Имя" at bounding box center [418, 221] width 208 height 39
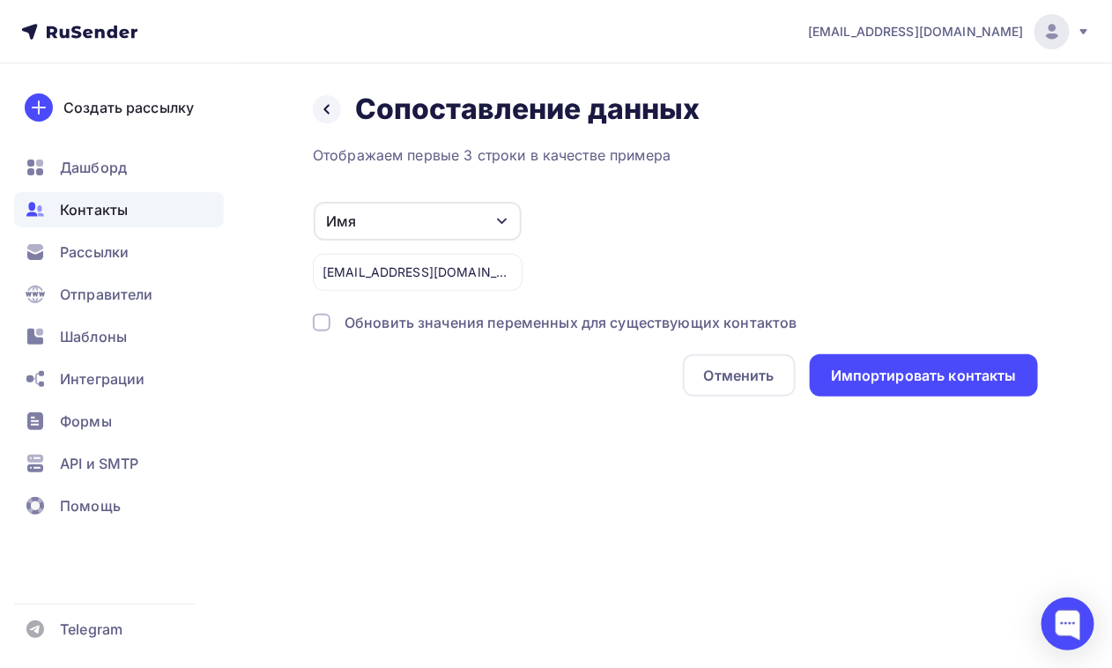
click at [708, 317] on div "Обновить значения переменных для существующих контактов" at bounding box center [571, 322] width 453 height 21
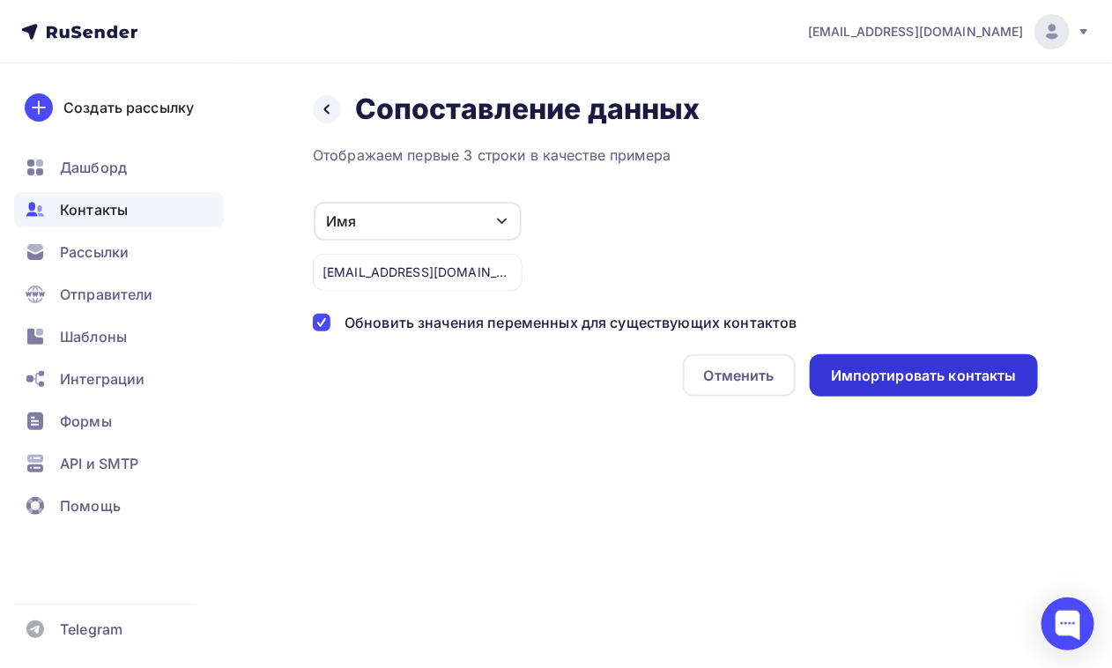
click at [934, 371] on div "Импортировать контакты" at bounding box center [924, 376] width 186 height 20
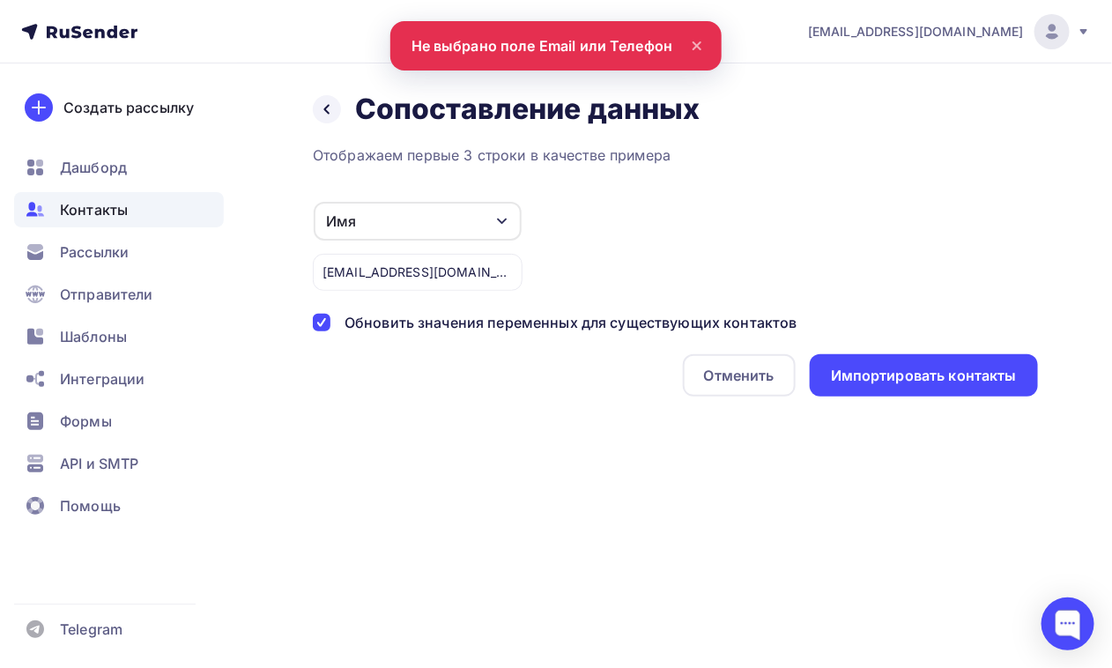
click at [487, 219] on div "Имя" at bounding box center [418, 221] width 208 height 39
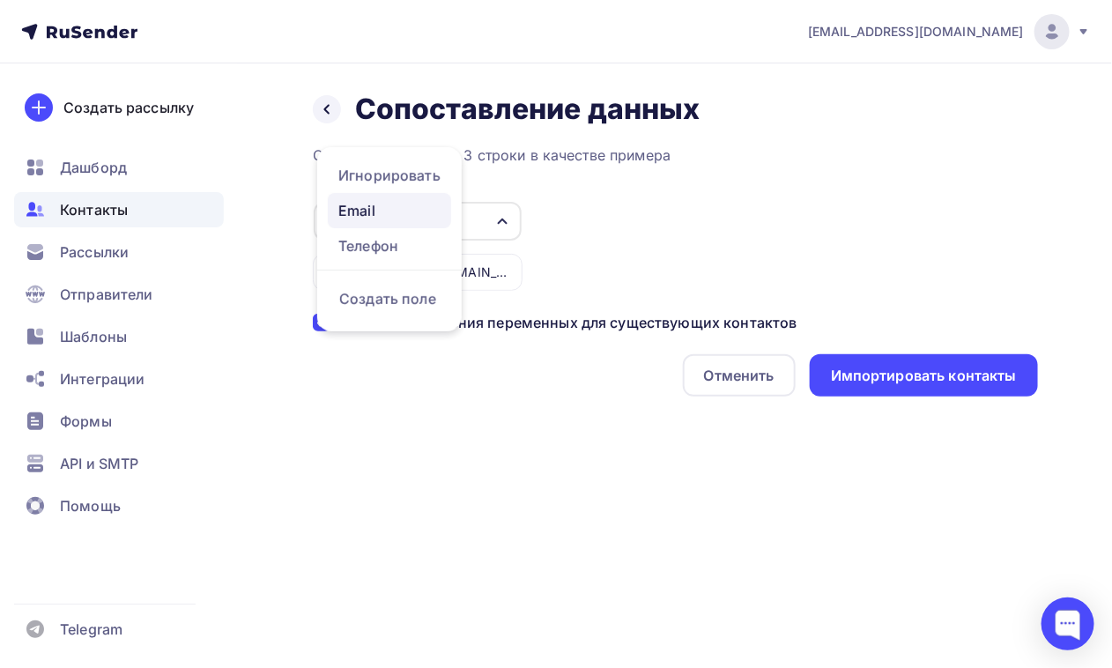
click at [383, 213] on div "Email" at bounding box center [389, 210] width 102 height 21
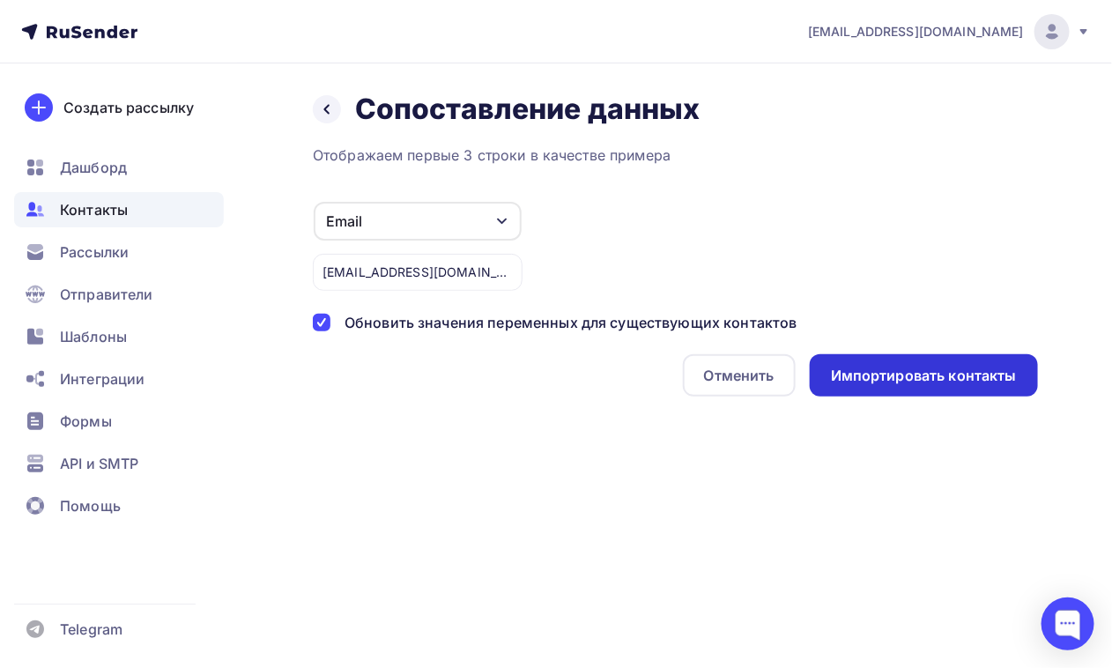
click at [959, 366] on div "Импортировать контакты" at bounding box center [924, 376] width 186 height 20
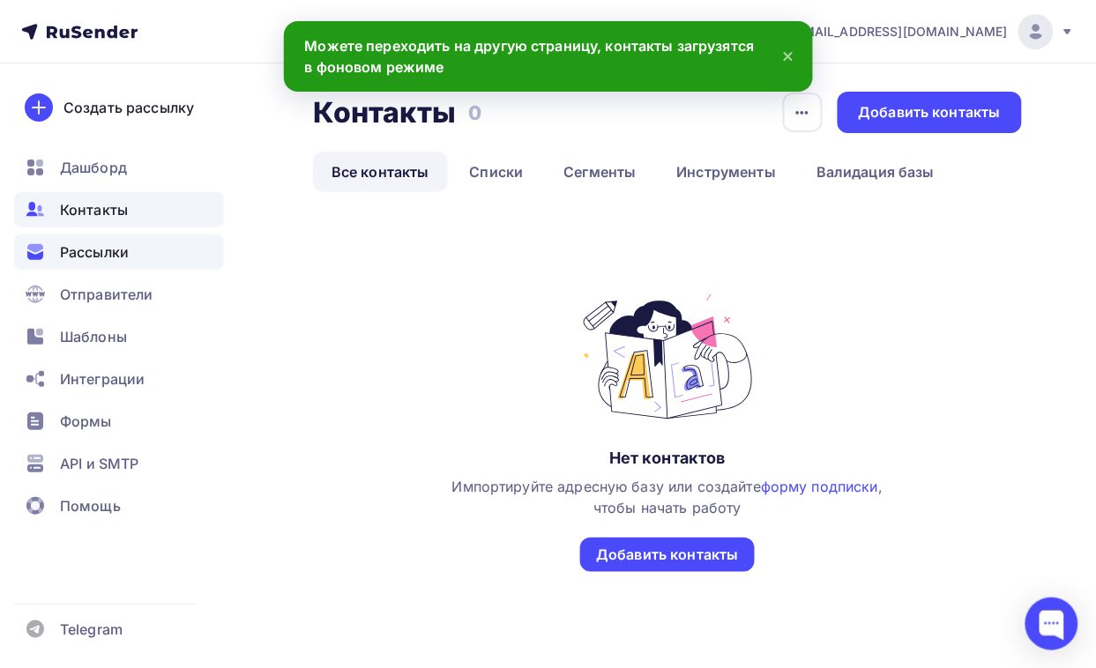
click at [113, 252] on span "Рассылки" at bounding box center [94, 251] width 69 height 21
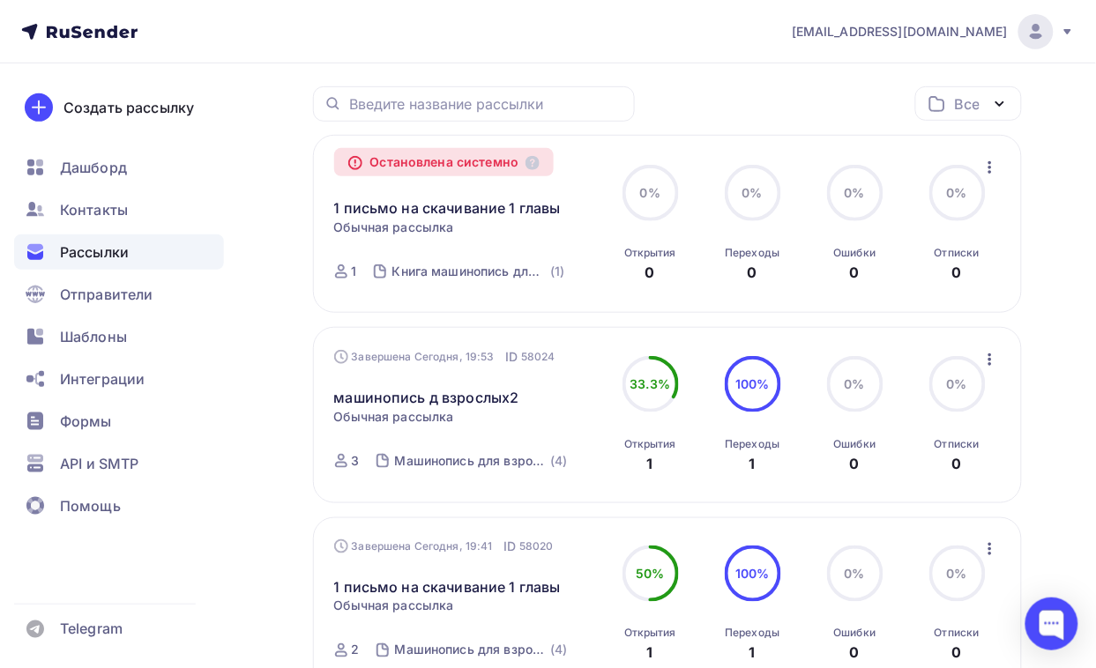
scroll to position [220, 0]
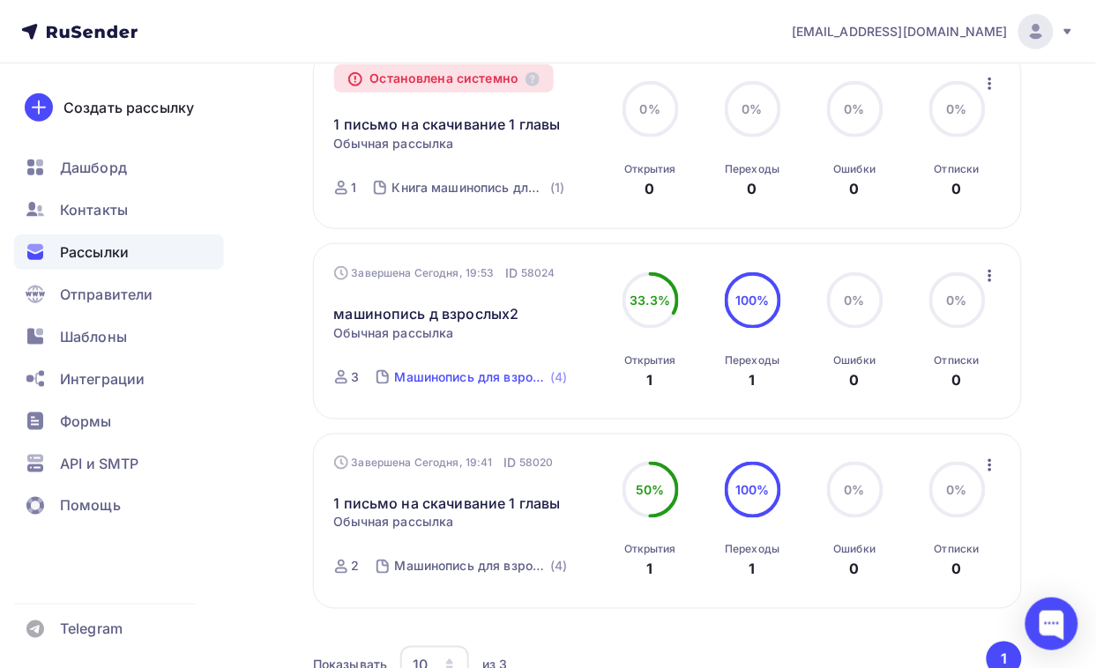
click at [496, 375] on div "Машинопись для взрослых" at bounding box center [471, 377] width 152 height 18
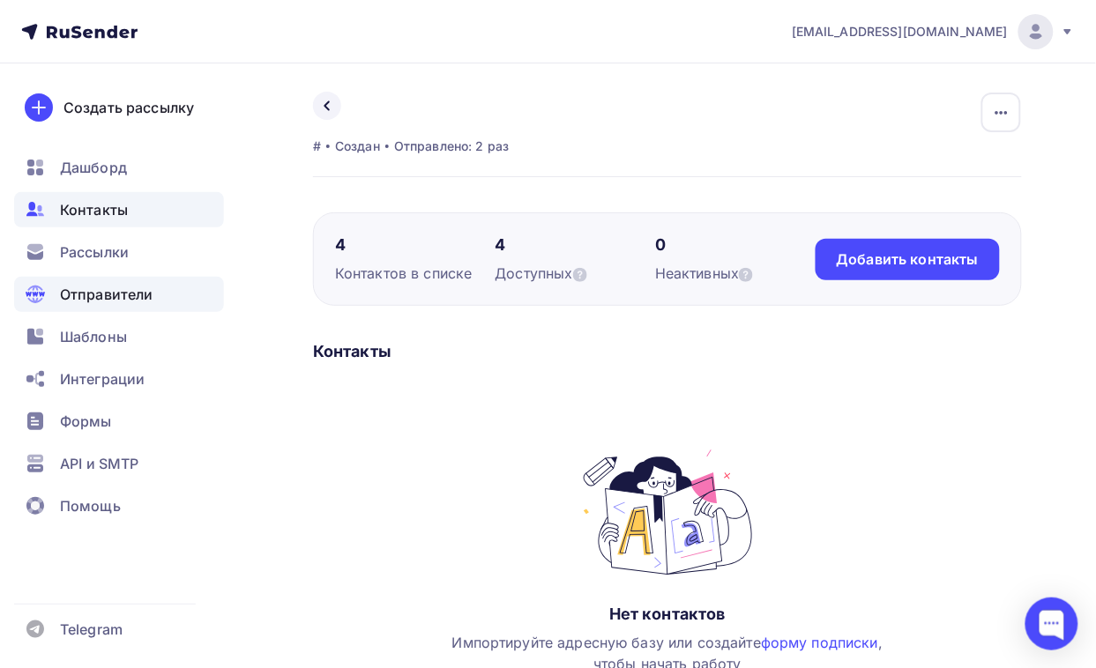
click at [112, 292] on span "Отправители" at bounding box center [106, 294] width 93 height 21
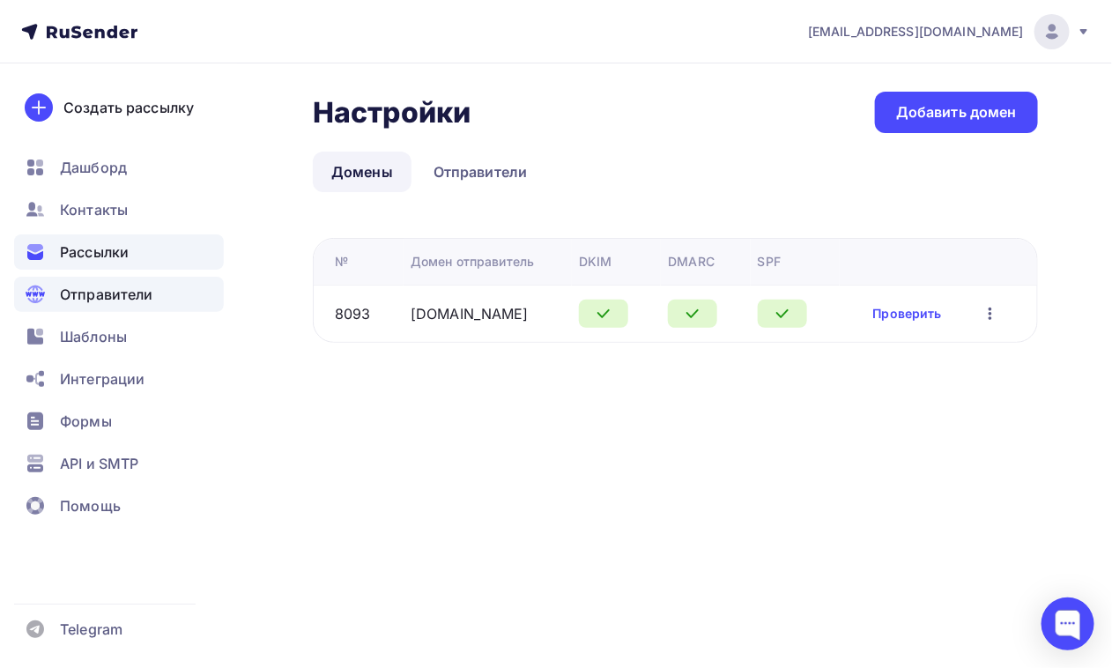
click at [116, 251] on span "Рассылки" at bounding box center [94, 251] width 69 height 21
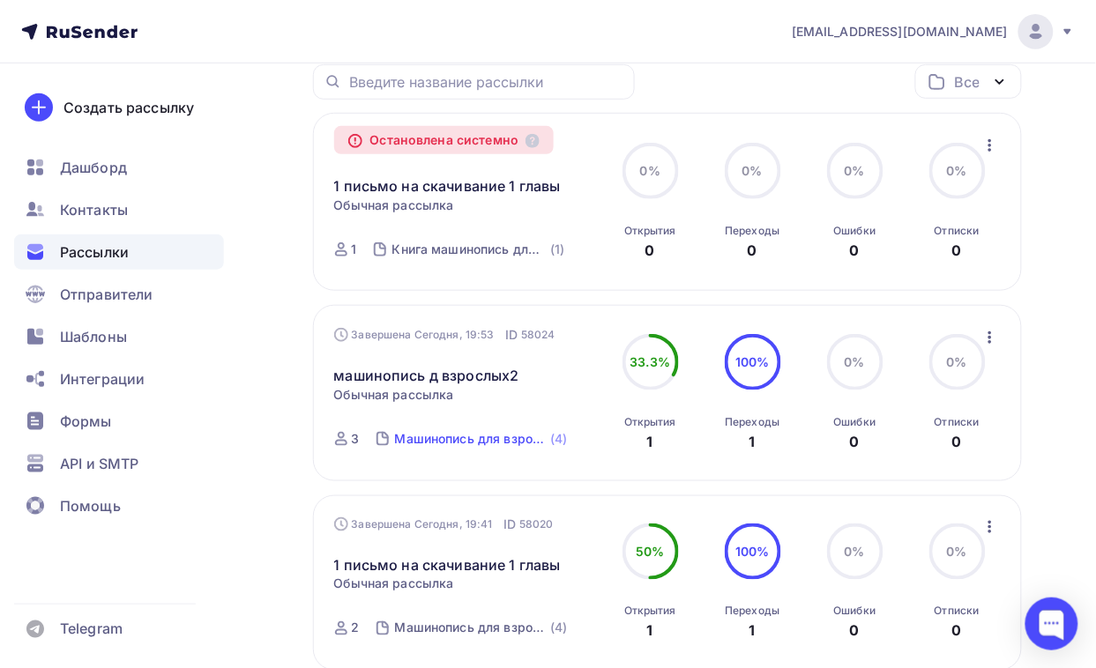
scroll to position [110, 0]
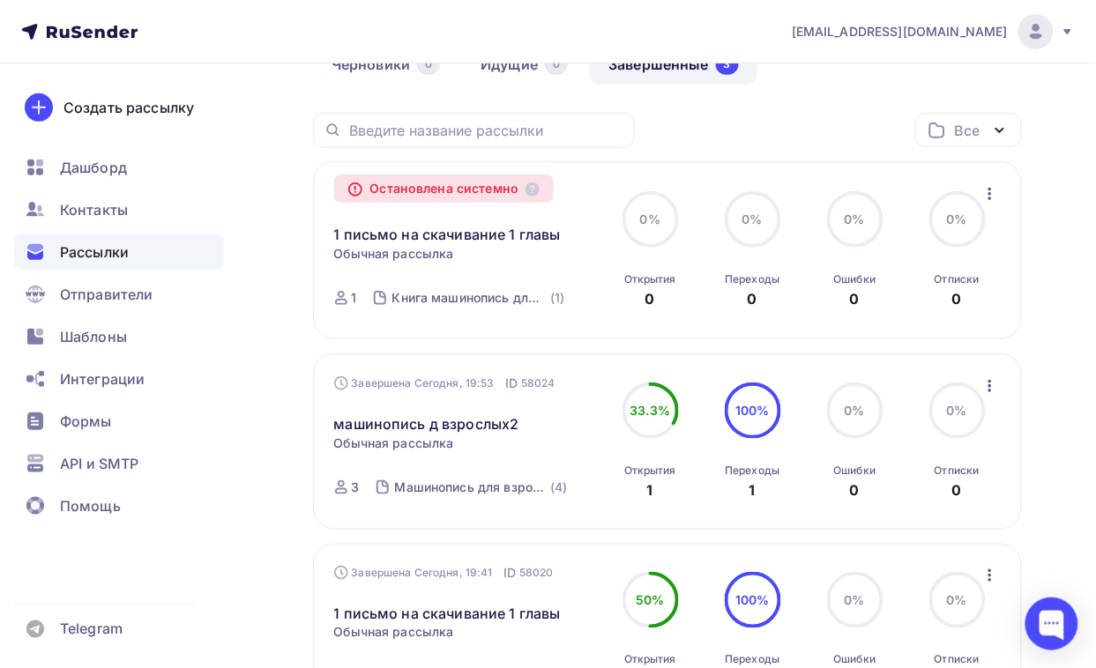
click at [992, 191] on icon "button" at bounding box center [989, 193] width 21 height 21
click at [987, 126] on div "Все" at bounding box center [968, 130] width 107 height 34
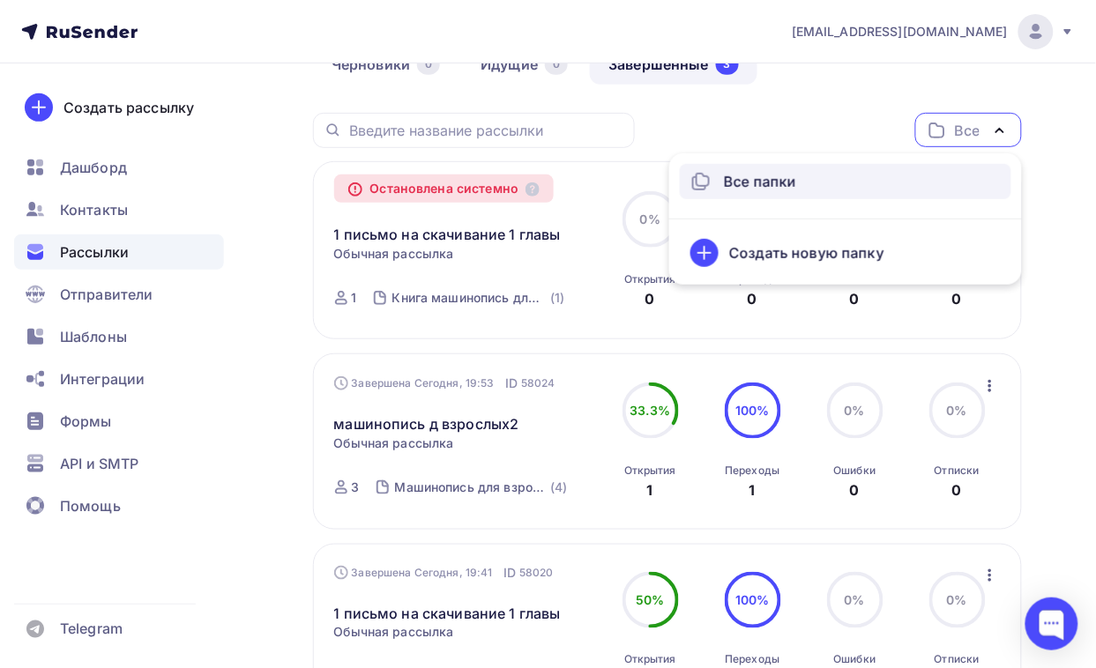
click at [987, 125] on div "Все" at bounding box center [968, 130] width 107 height 34
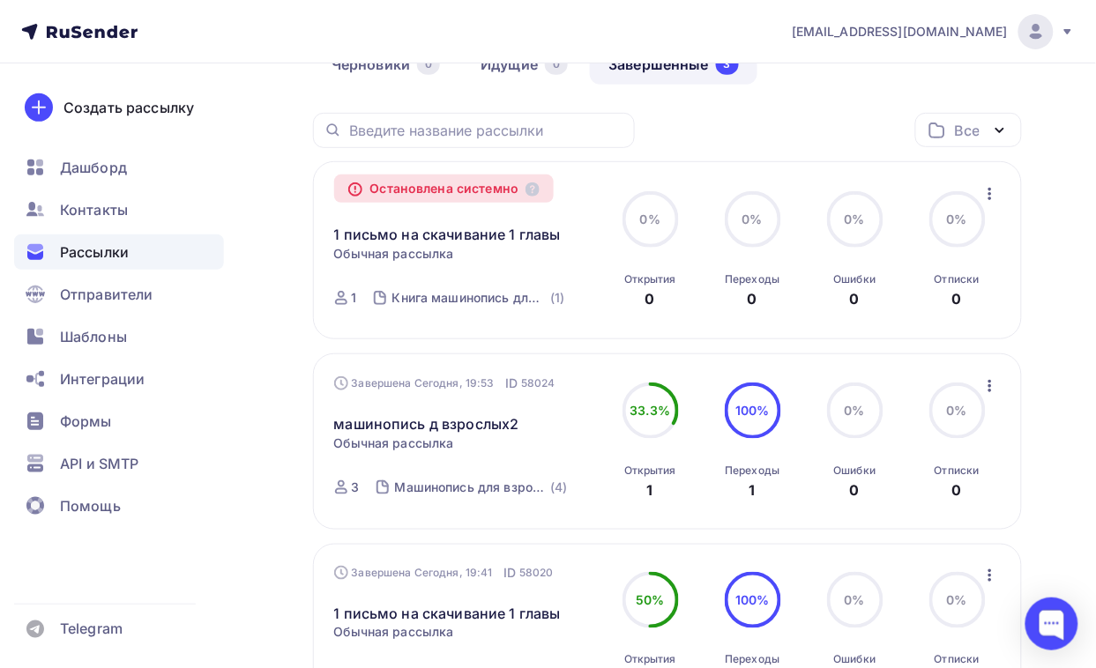
click at [992, 186] on icon "button" at bounding box center [989, 193] width 21 height 21
click at [994, 186] on icon "button" at bounding box center [989, 193] width 21 height 21
click at [529, 232] on link "1 письмо на скачивание 1 главы" at bounding box center [447, 234] width 227 height 21
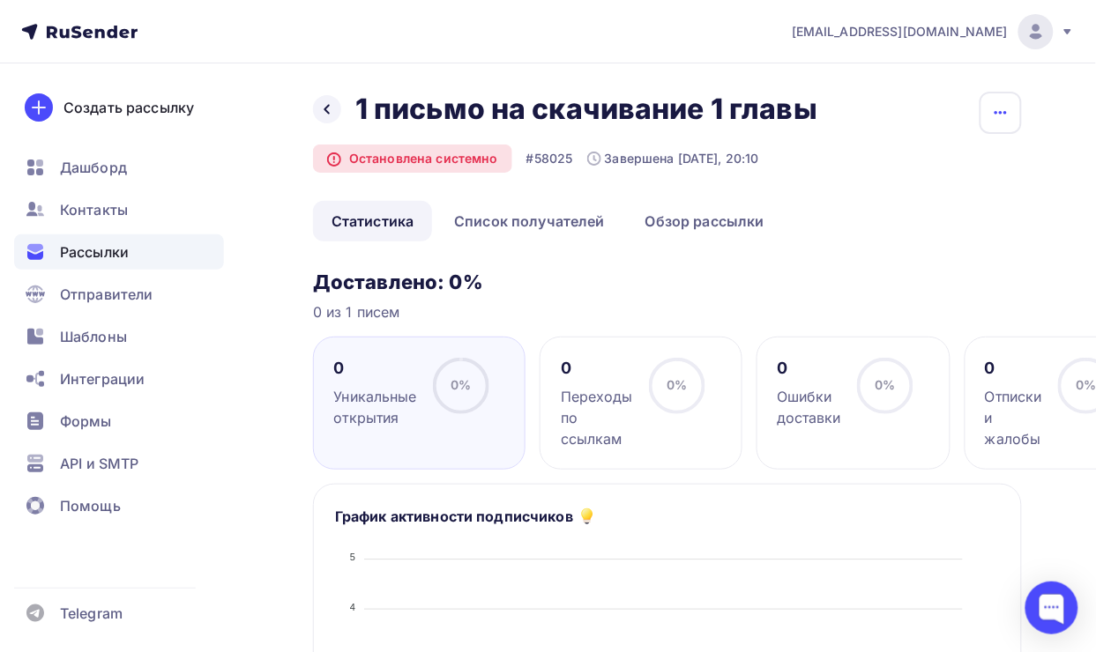
click at [1000, 106] on icon "button" at bounding box center [1000, 112] width 21 height 21
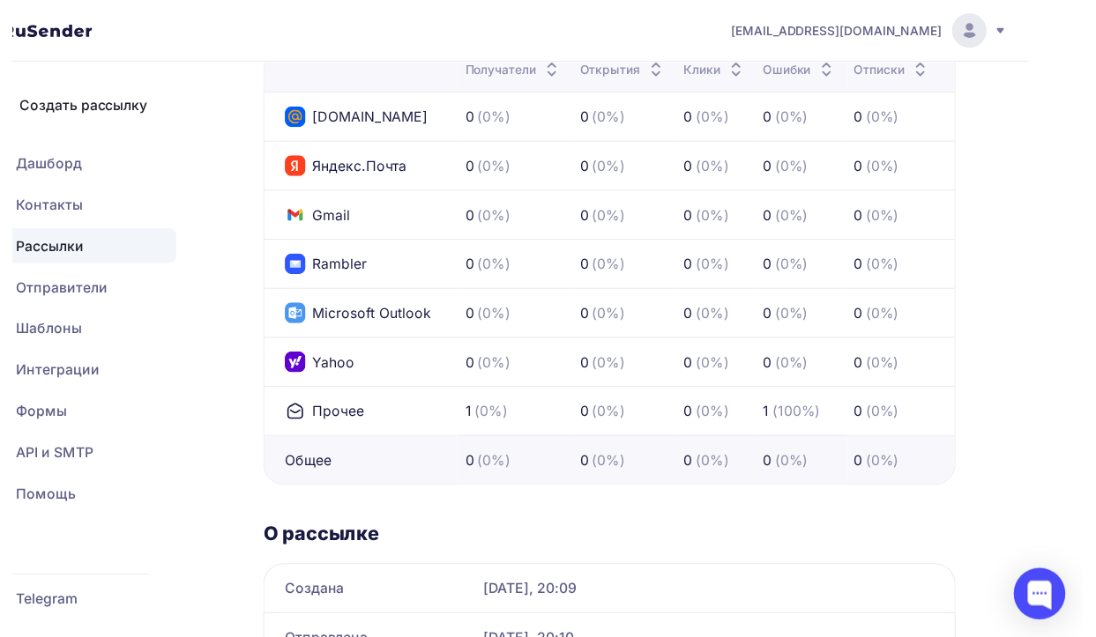
scroll to position [843, 58]
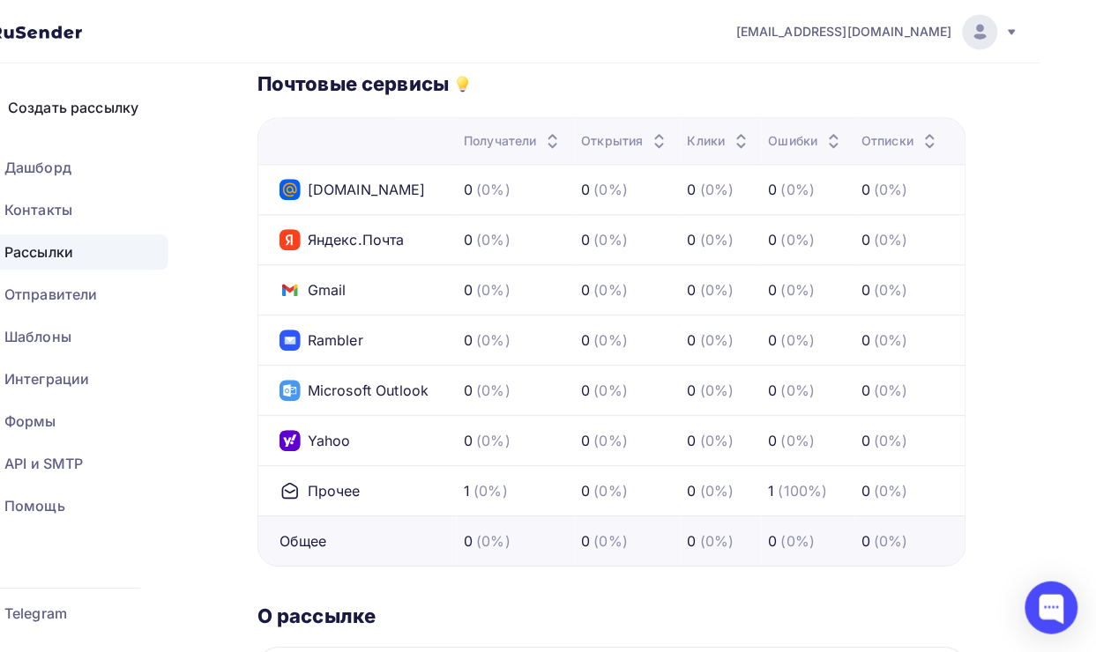
click at [1005, 33] on icon at bounding box center [1012, 32] width 14 height 14
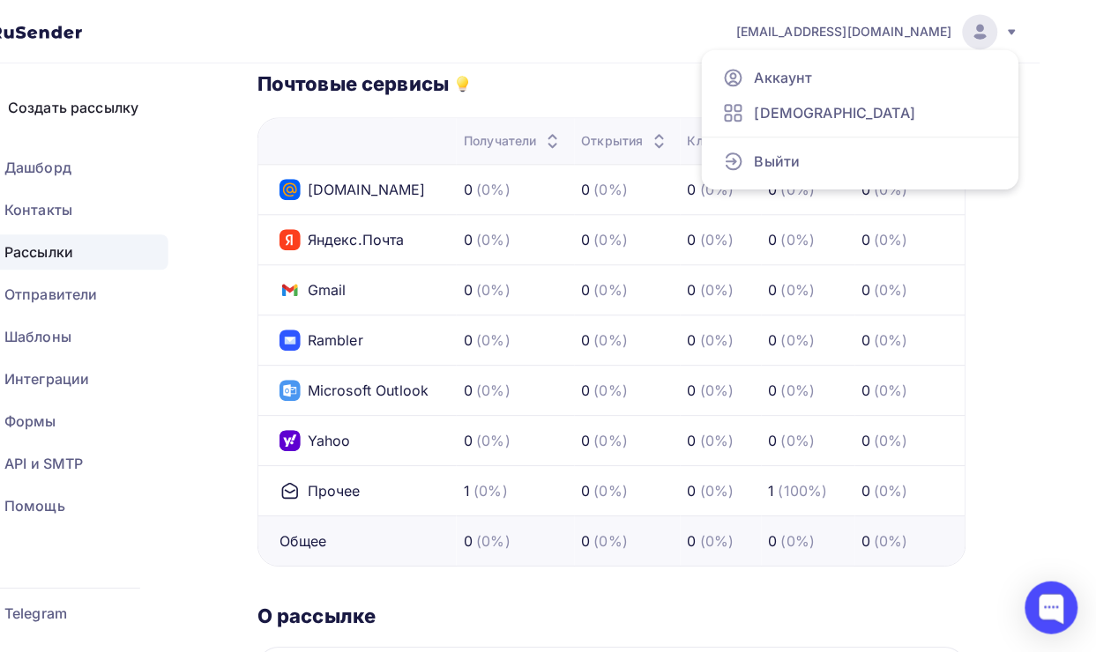
click at [514, 64] on div "423430@gmail.com Аккаунт Тарифы Выйти Создать рассылку Дашборд Контакты Рассылк…" at bounding box center [492, 13] width 1096 height 1712
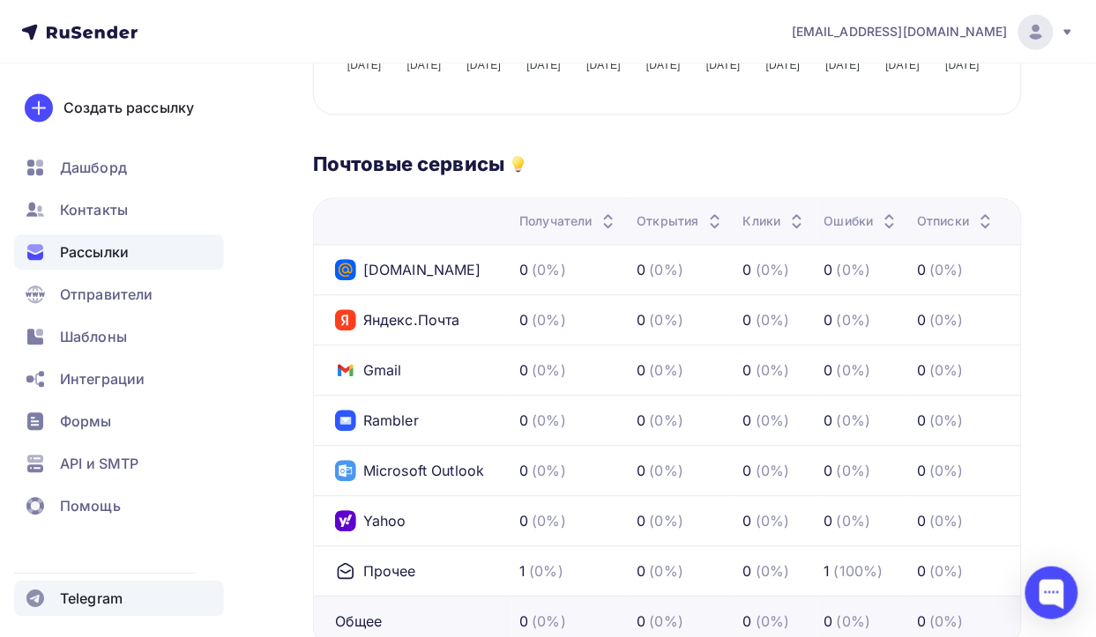
scroll to position [512, 0]
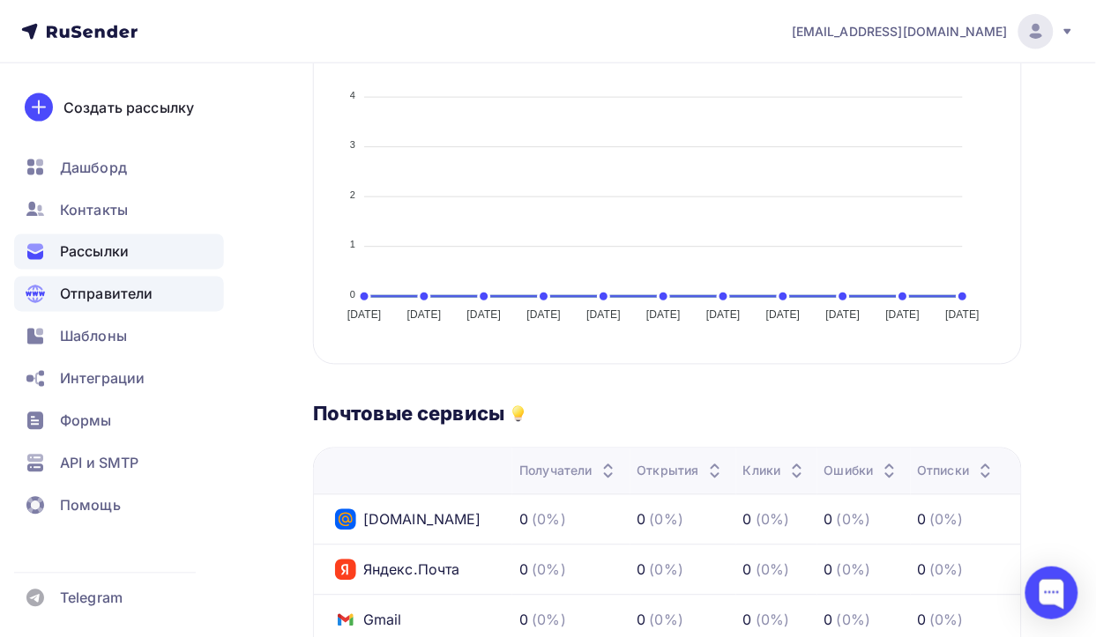
click at [106, 287] on span "Отправители" at bounding box center [106, 294] width 93 height 21
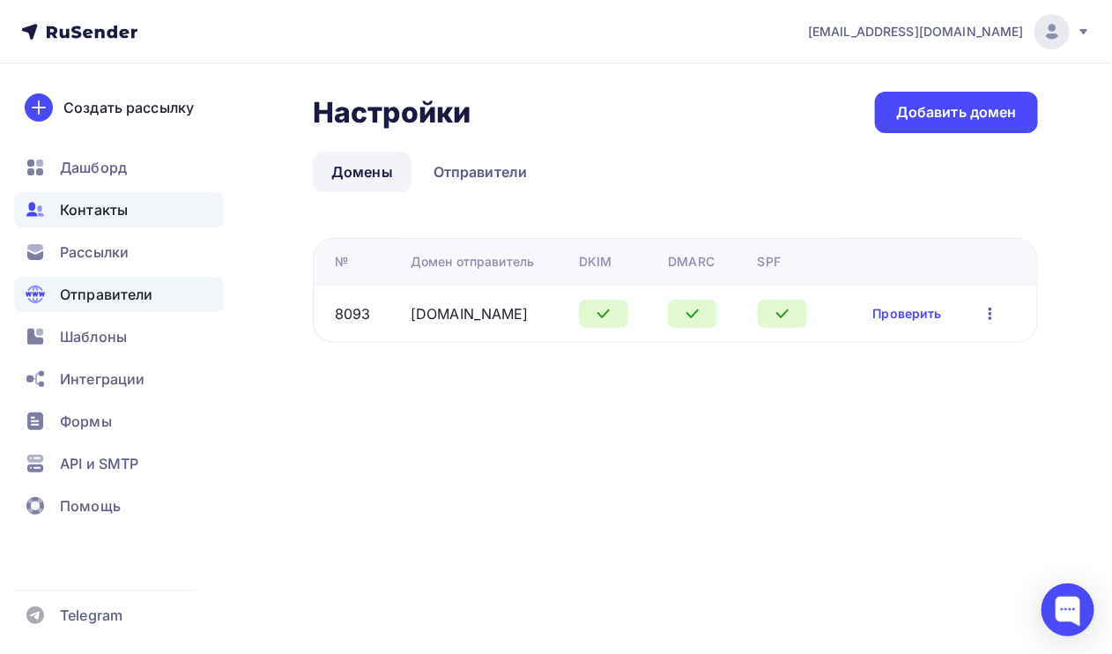
click at [115, 204] on span "Контакты" at bounding box center [94, 209] width 68 height 21
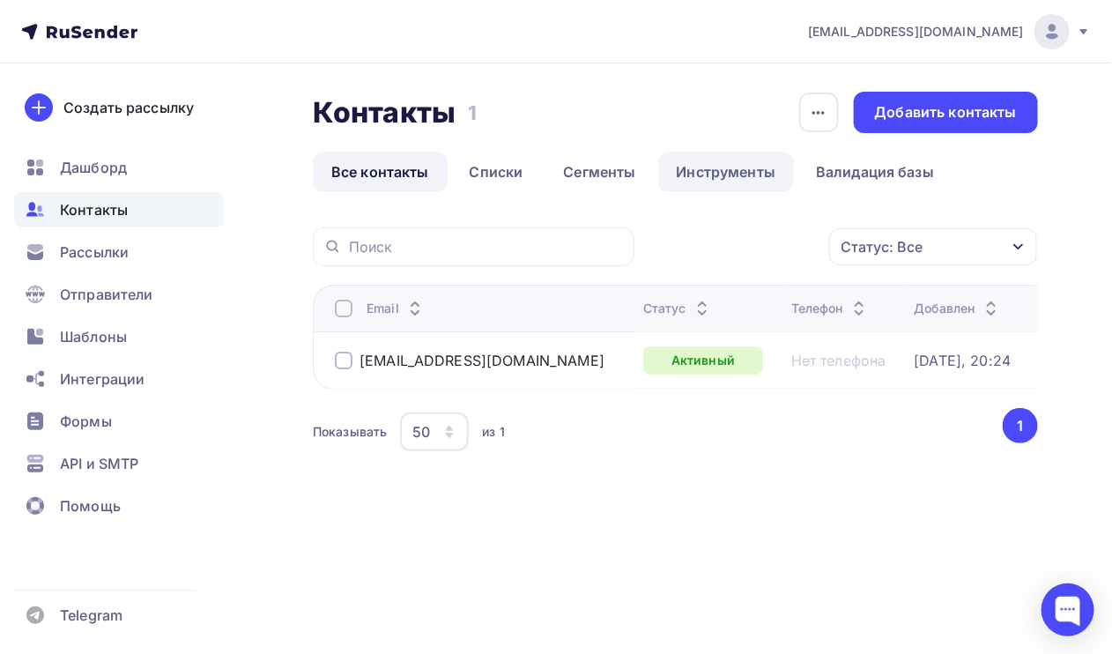
click at [733, 168] on link "Инструменты" at bounding box center [726, 172] width 137 height 41
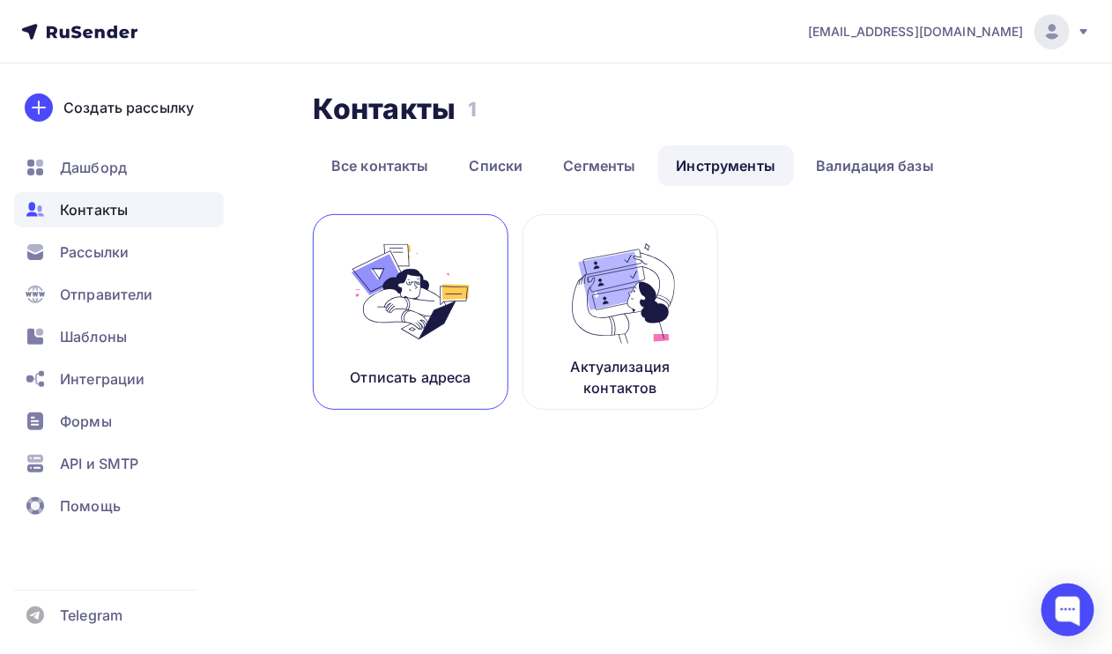
click at [404, 293] on img at bounding box center [411, 291] width 118 height 111
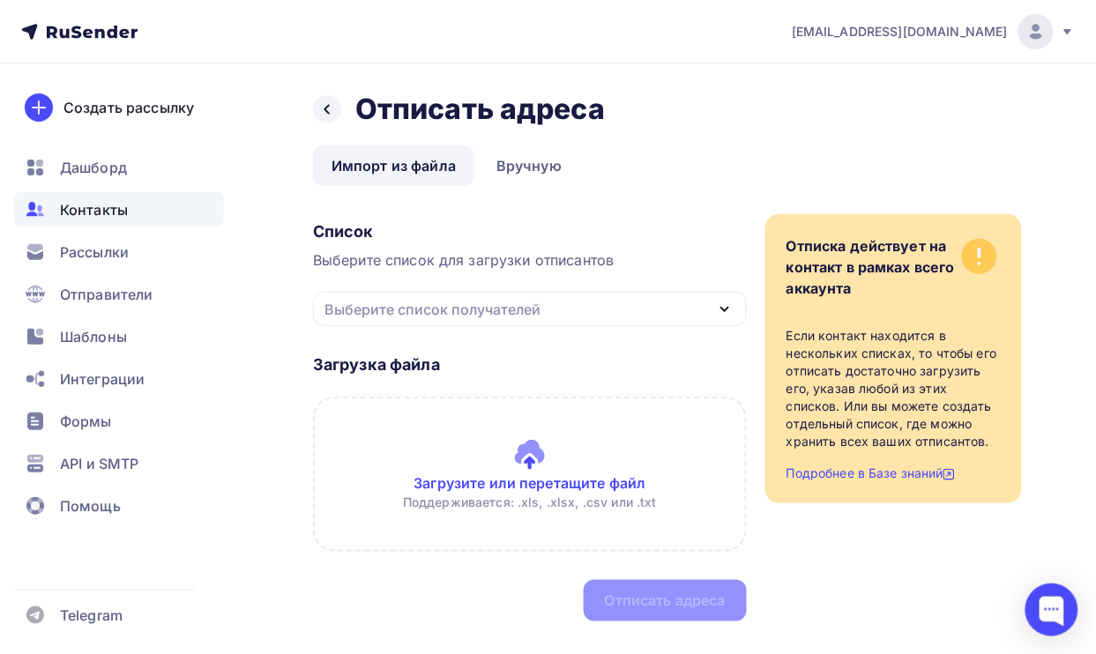
click at [752, 315] on div "Список Выберите список для загрузки отписантов Выберите список получателей Скач…" at bounding box center [667, 417] width 709 height 407
click at [729, 307] on icon "button" at bounding box center [724, 309] width 21 height 21
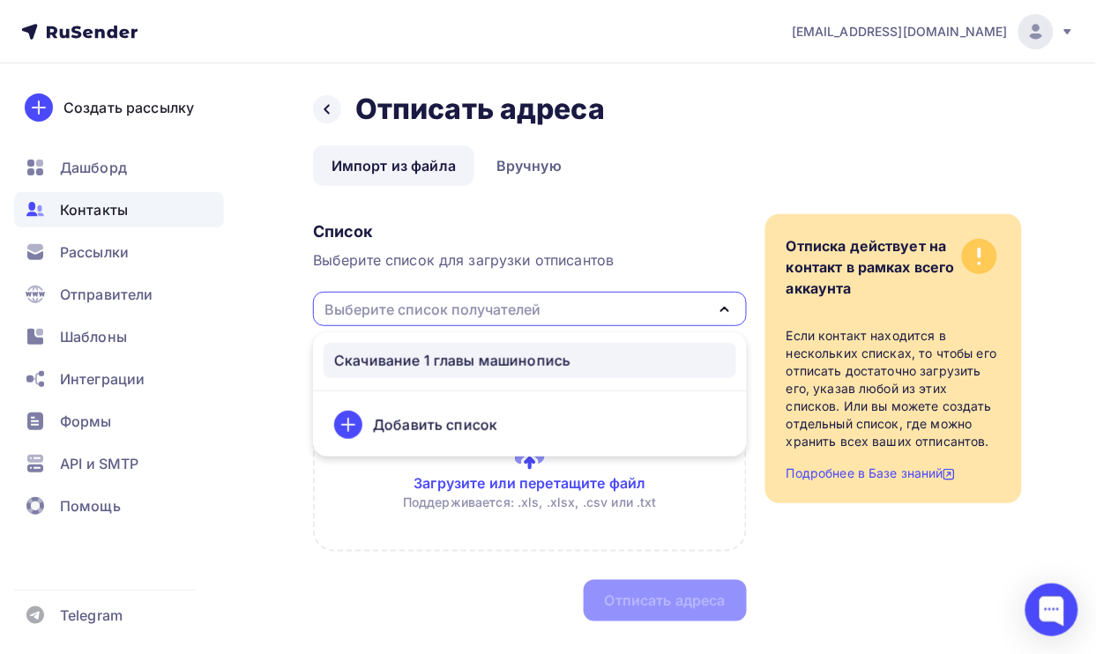
click at [487, 357] on div "Скачивание 1 главы машинопись" at bounding box center [452, 360] width 236 height 21
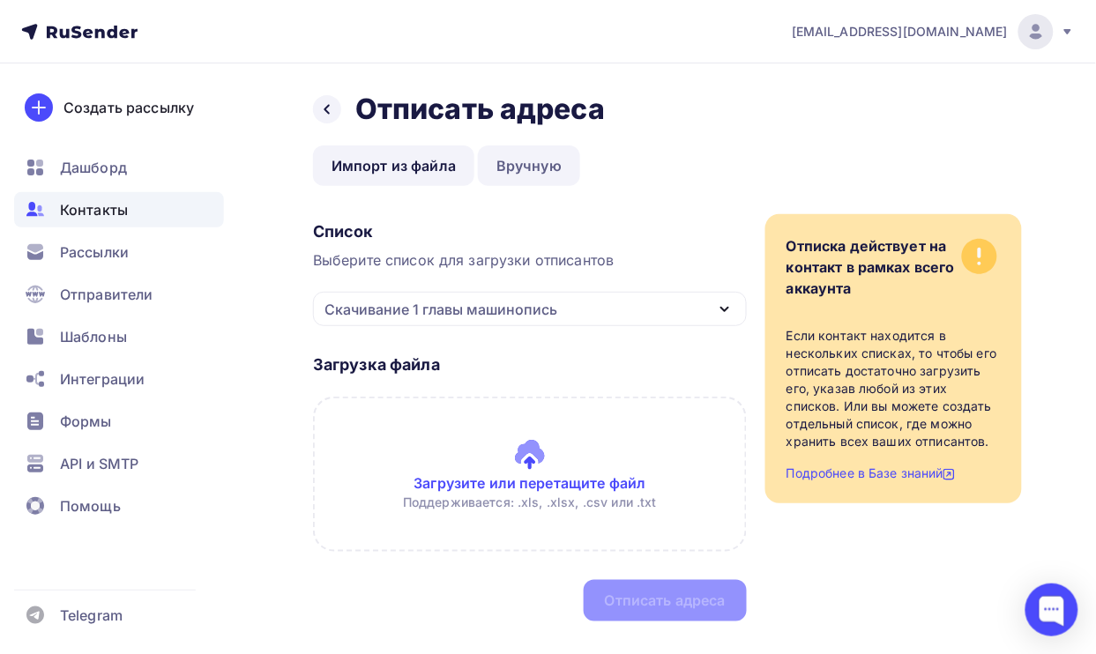
click at [542, 165] on link "Вручную" at bounding box center [529, 165] width 102 height 41
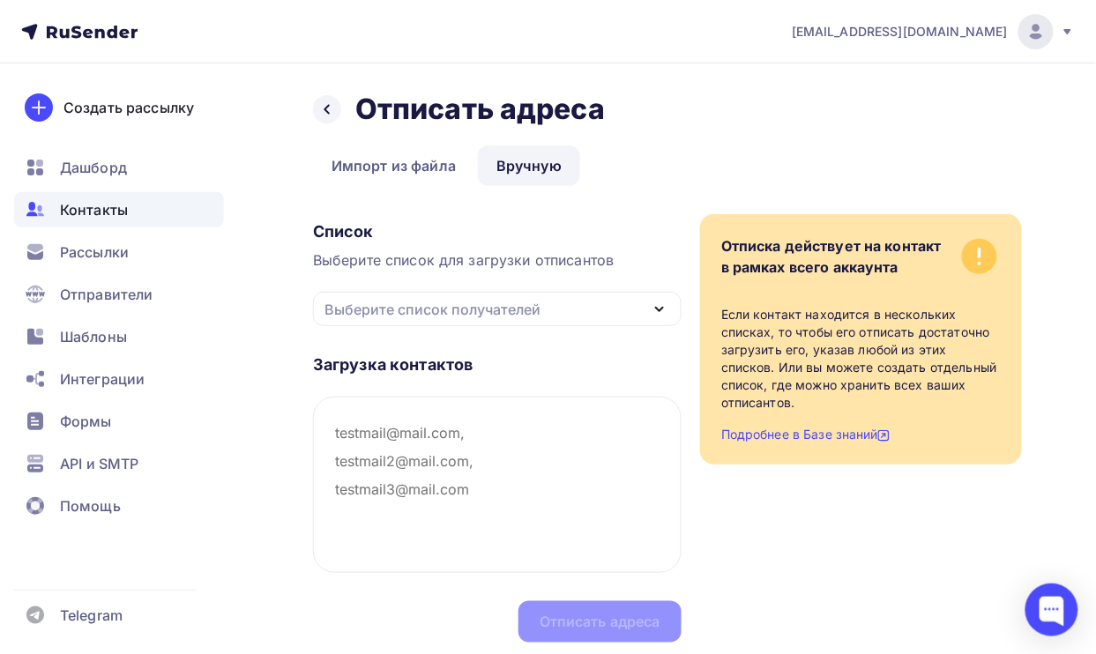
click at [86, 201] on span "Контакты" at bounding box center [94, 209] width 68 height 21
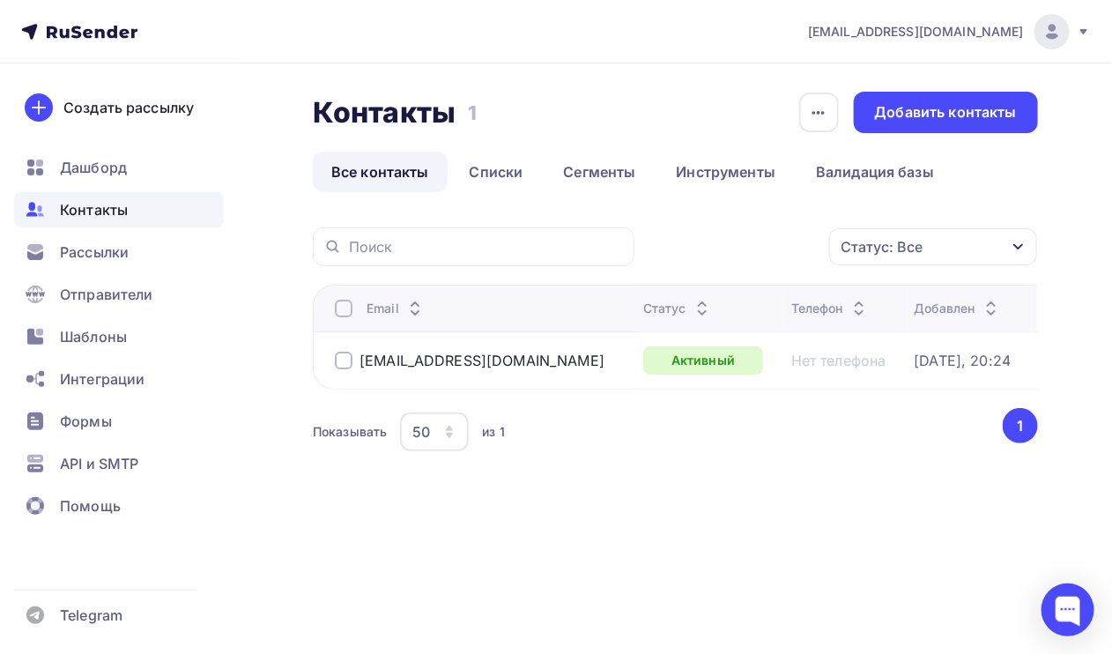
click at [345, 367] on div at bounding box center [344, 361] width 18 height 18
click at [470, 359] on div "deresa2013@yandex.ru" at bounding box center [482, 361] width 245 height 18
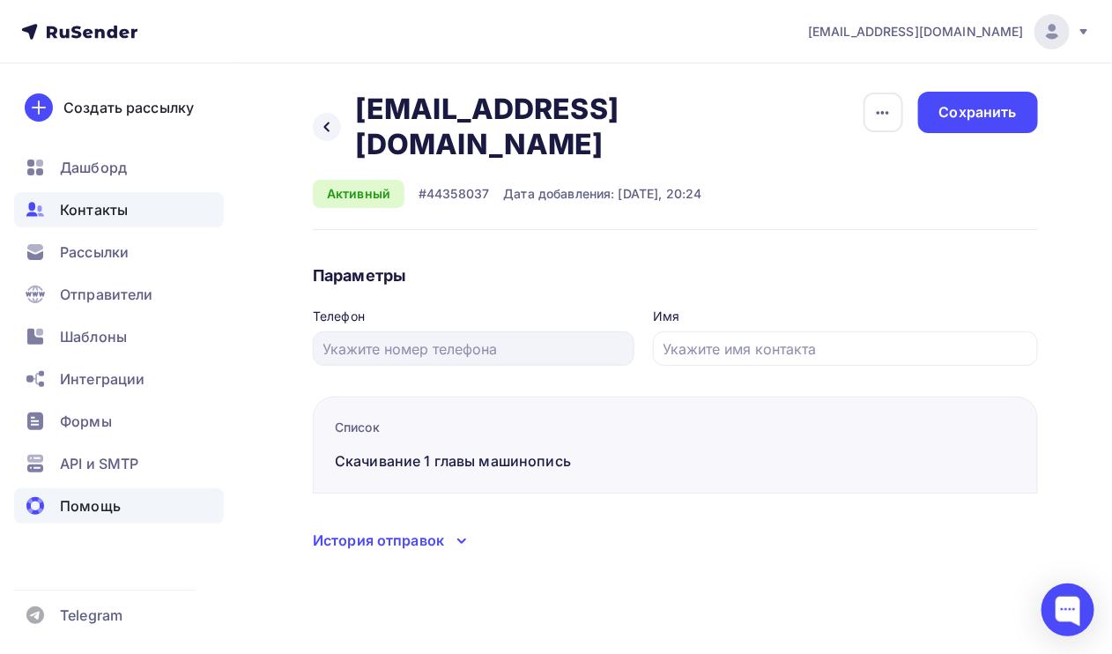
click at [90, 495] on span "Помощь" at bounding box center [90, 505] width 61 height 21
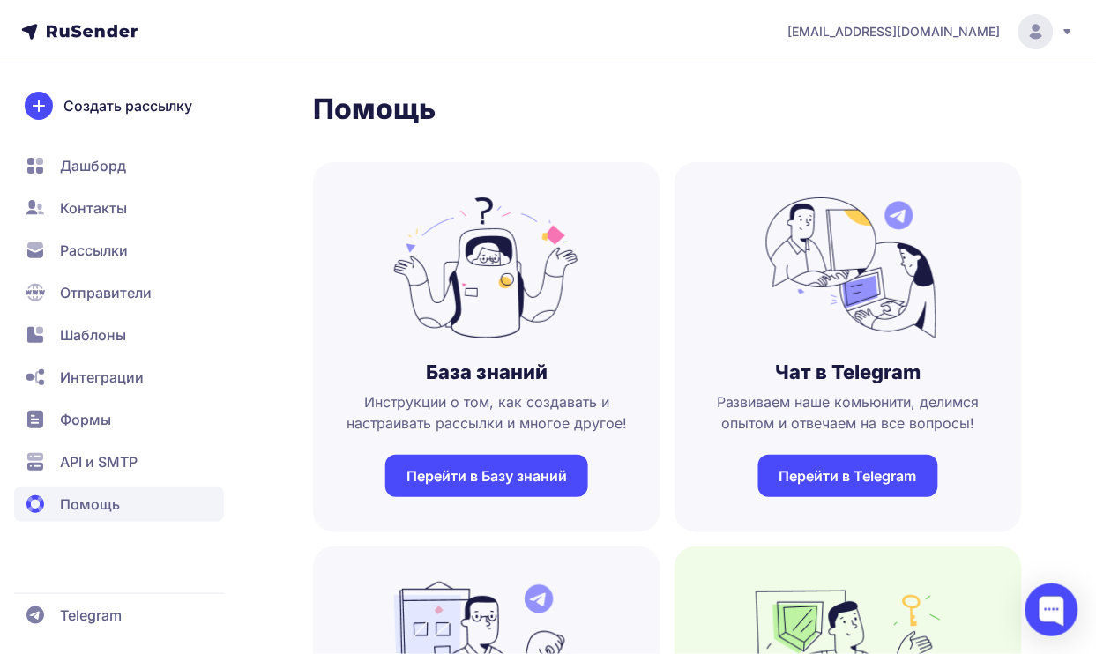
click at [482, 472] on link "Перейти в Базу знаний" at bounding box center [486, 476] width 203 height 42
click at [115, 249] on span "Рассылки" at bounding box center [94, 250] width 68 height 21
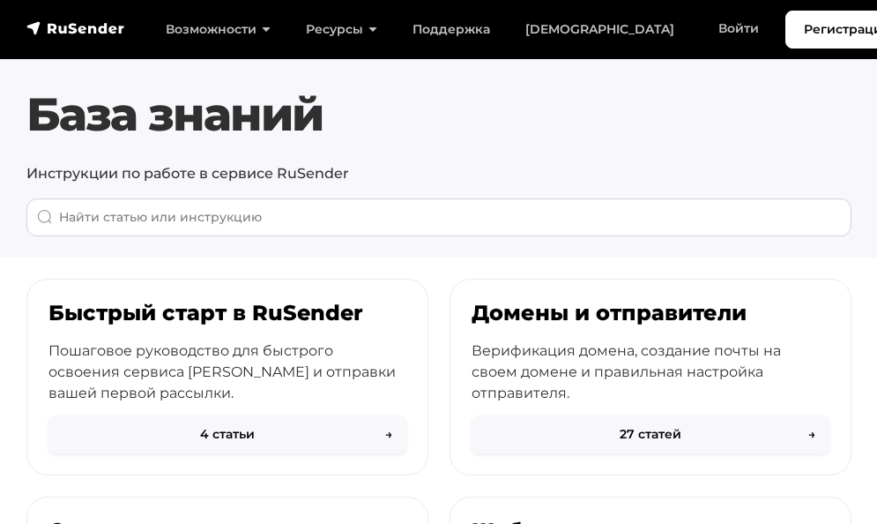
click at [314, 186] on div "База знаний Инструкции по работе в сервисе RuSender Все Email рассылки" at bounding box center [439, 161] width 846 height 149
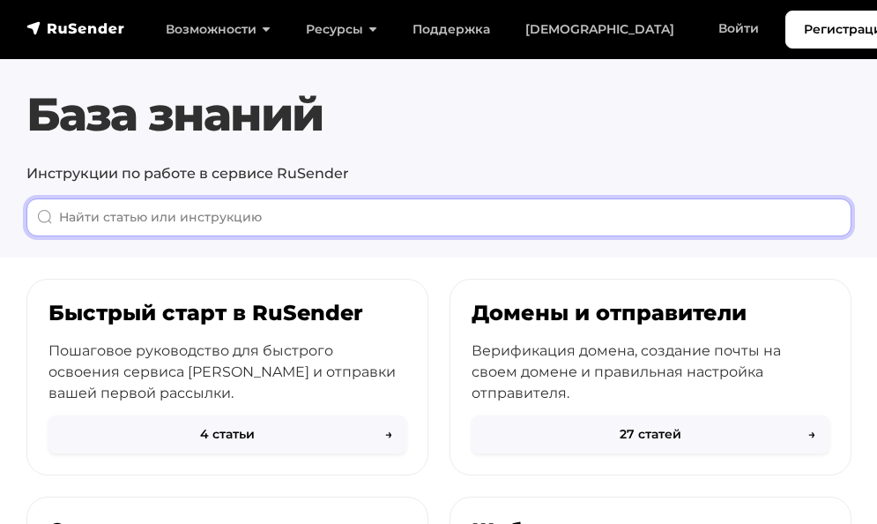
drag, startPoint x: 328, startPoint y: 222, endPoint x: 18, endPoint y: 227, distance: 310.3
click at [13, 227] on section "База знаний Инструкции по работе в сервисе RuSender Все Email рассылки" at bounding box center [438, 128] width 877 height 257
click at [75, 226] on input "When autocomplete results are available use up and down arrows to review and en…" at bounding box center [438, 217] width 825 height 38
type input "h"
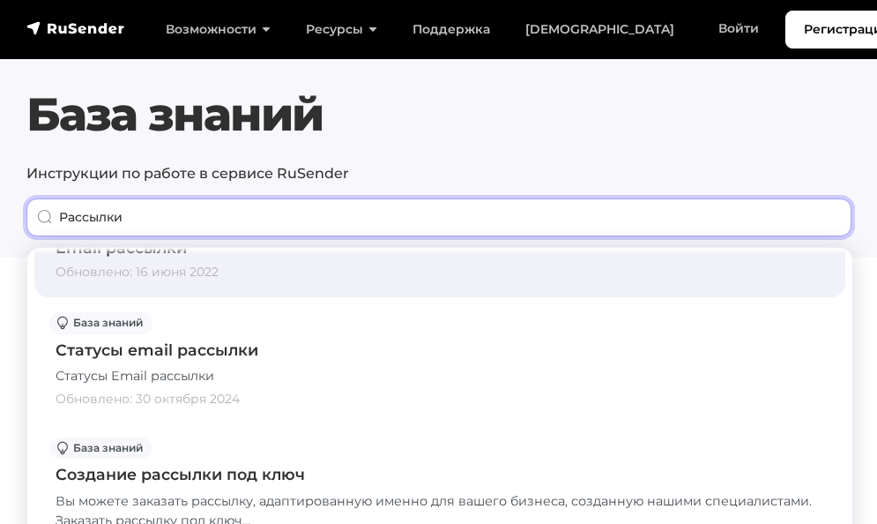
scroll to position [1939, 0]
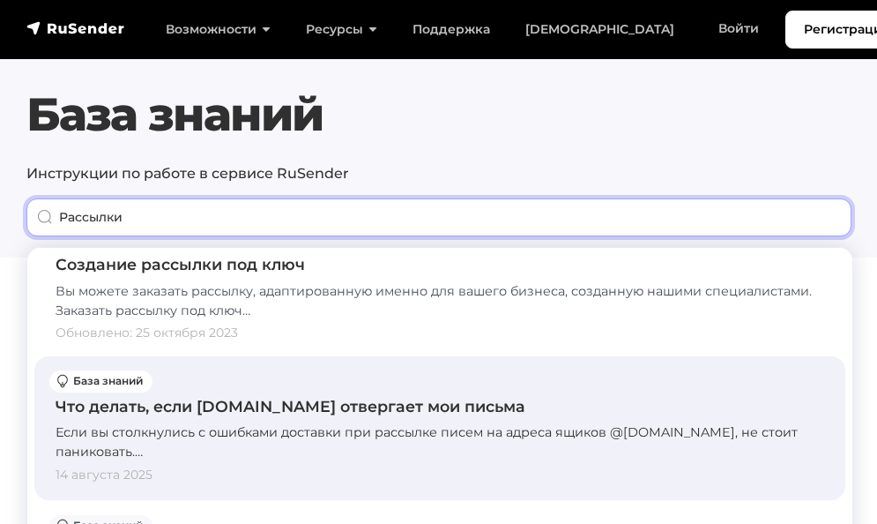
type input "Рассылки"
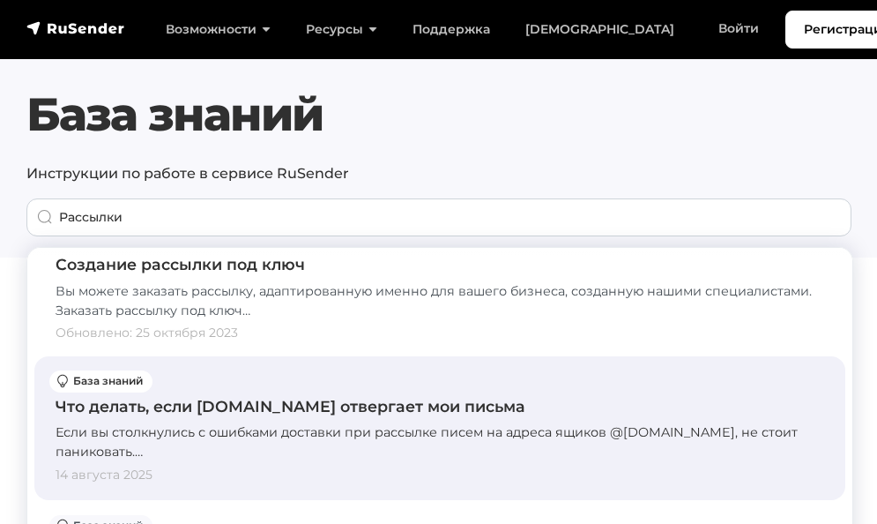
click at [334, 405] on div "Что делать, если [DOMAIN_NAME] отвергает мои письма" at bounding box center [440, 406] width 769 height 23
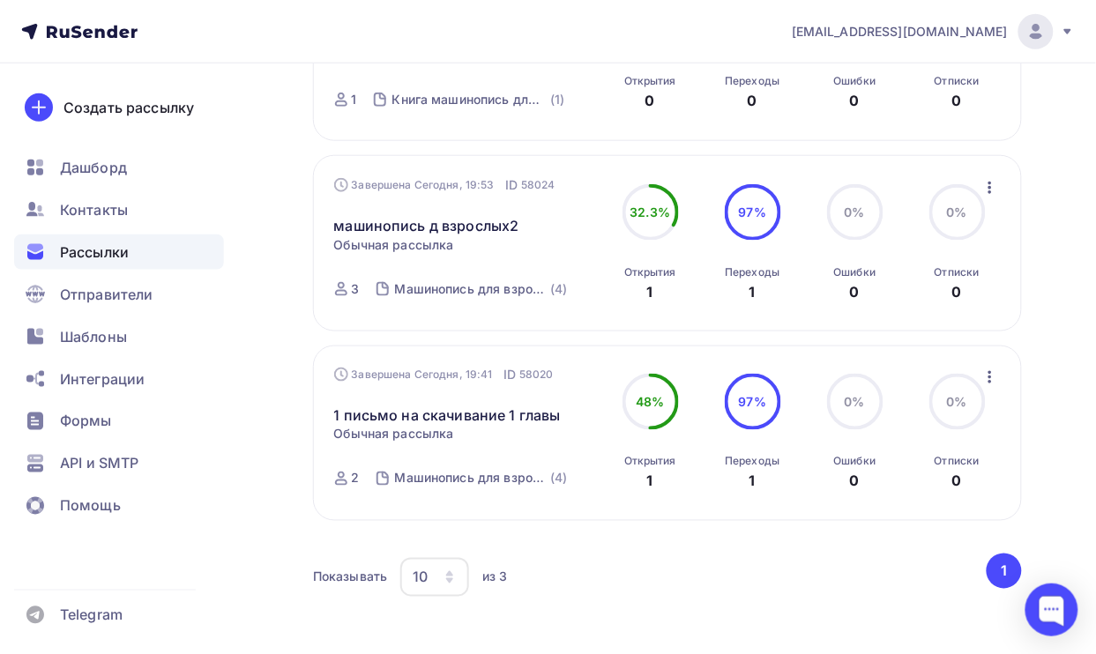
scroll to position [331, 0]
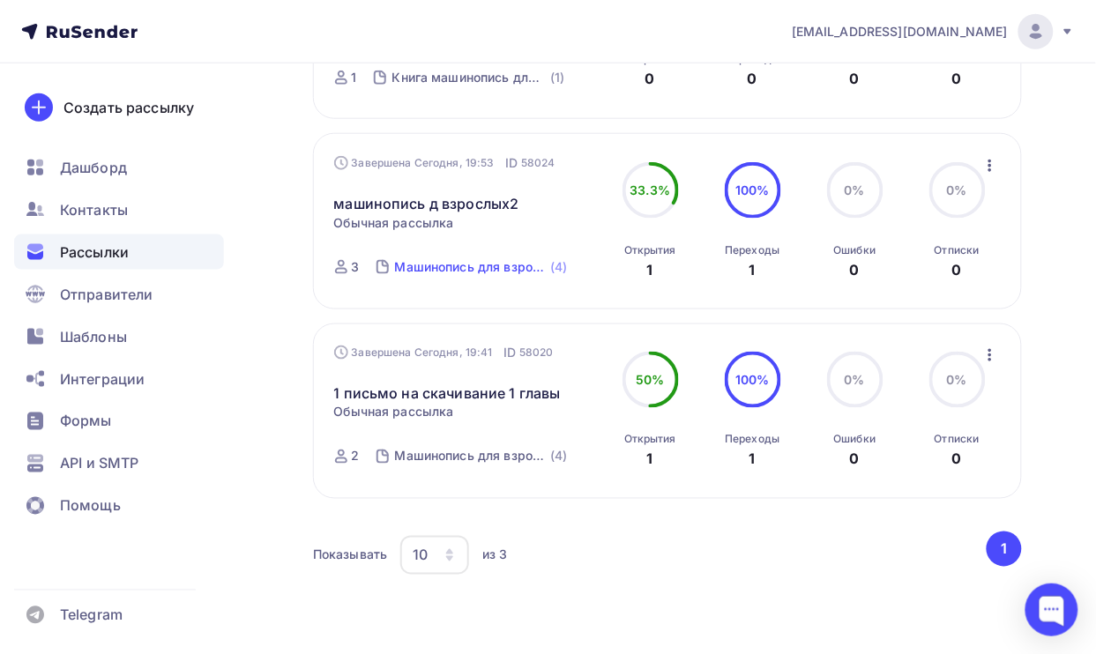
click at [450, 266] on div "Машинопись для взрослых" at bounding box center [471, 267] width 152 height 18
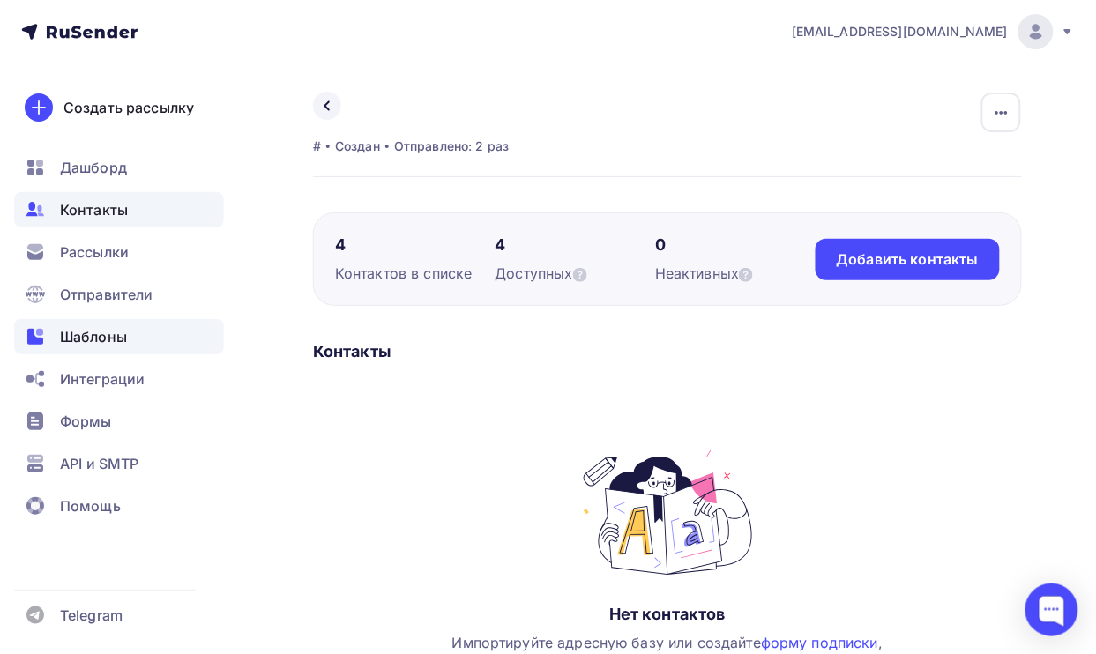
click at [62, 336] on span "Шаблоны" at bounding box center [93, 336] width 67 height 21
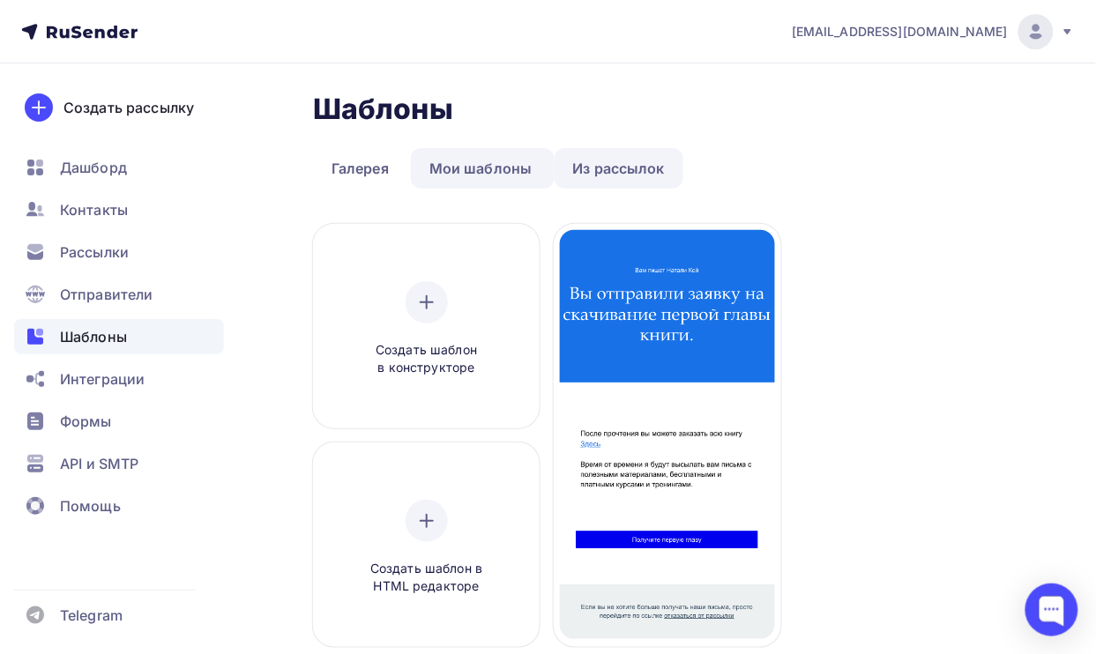
click at [641, 160] on link "Из рассылок" at bounding box center [619, 168] width 130 height 41
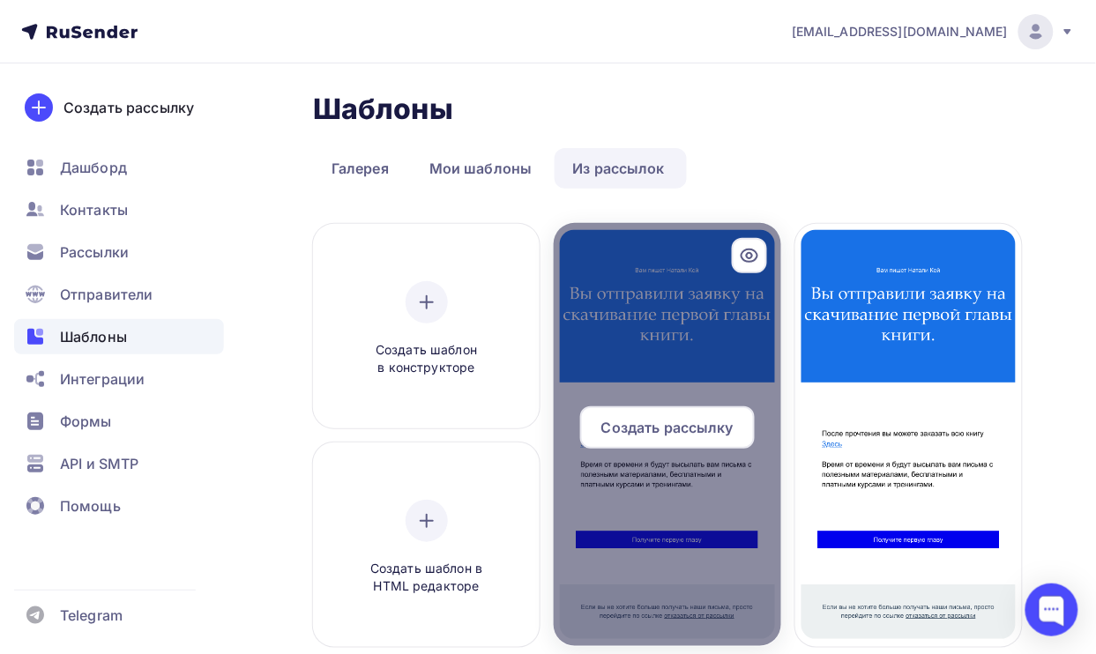
click at [693, 424] on span "Создать рассылку" at bounding box center [667, 427] width 132 height 21
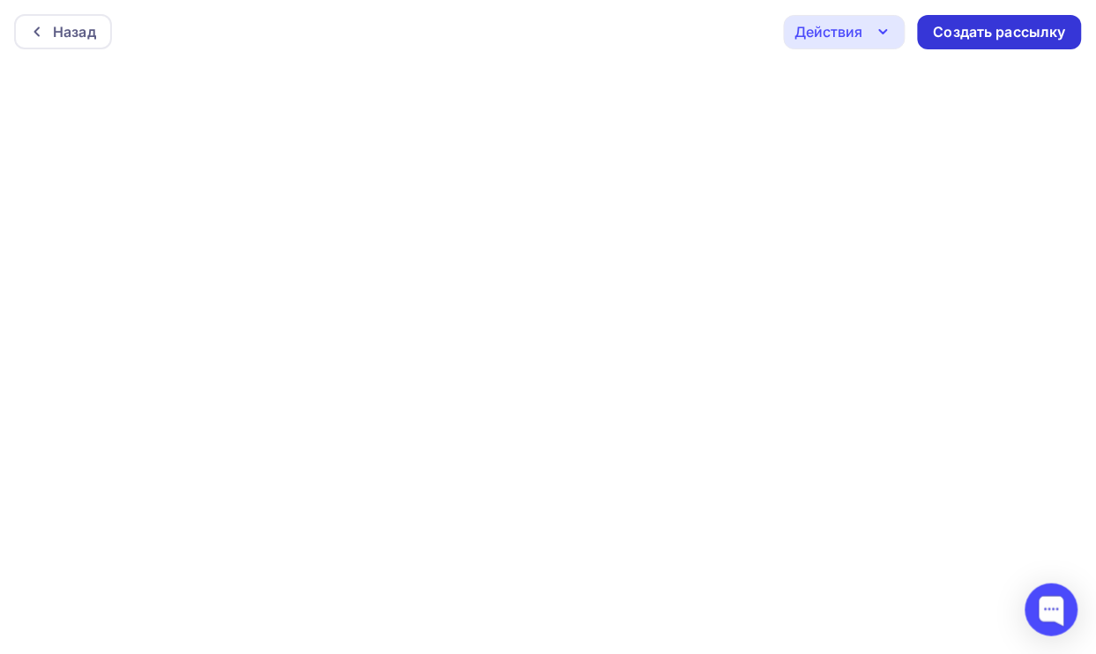
click at [984, 38] on div "Создать рассылку" at bounding box center [999, 32] width 132 height 20
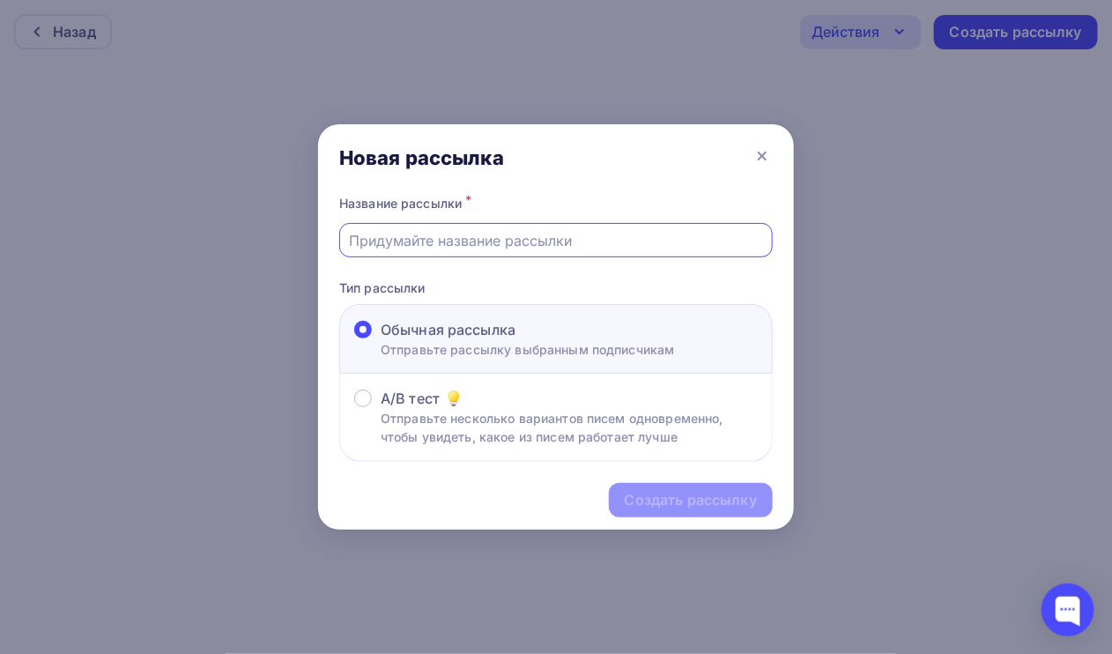
click at [540, 243] on input "text" at bounding box center [556, 240] width 413 height 21
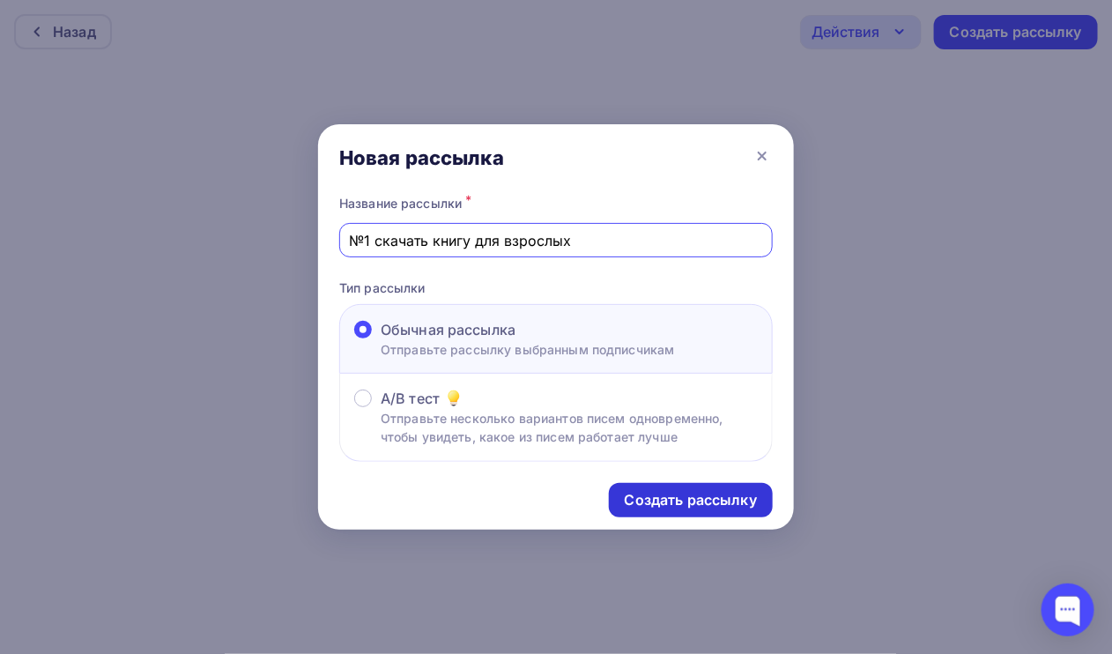
type input "№1 скачать книгу для взрослых"
click at [705, 503] on div "Создать рассылку" at bounding box center [691, 500] width 132 height 20
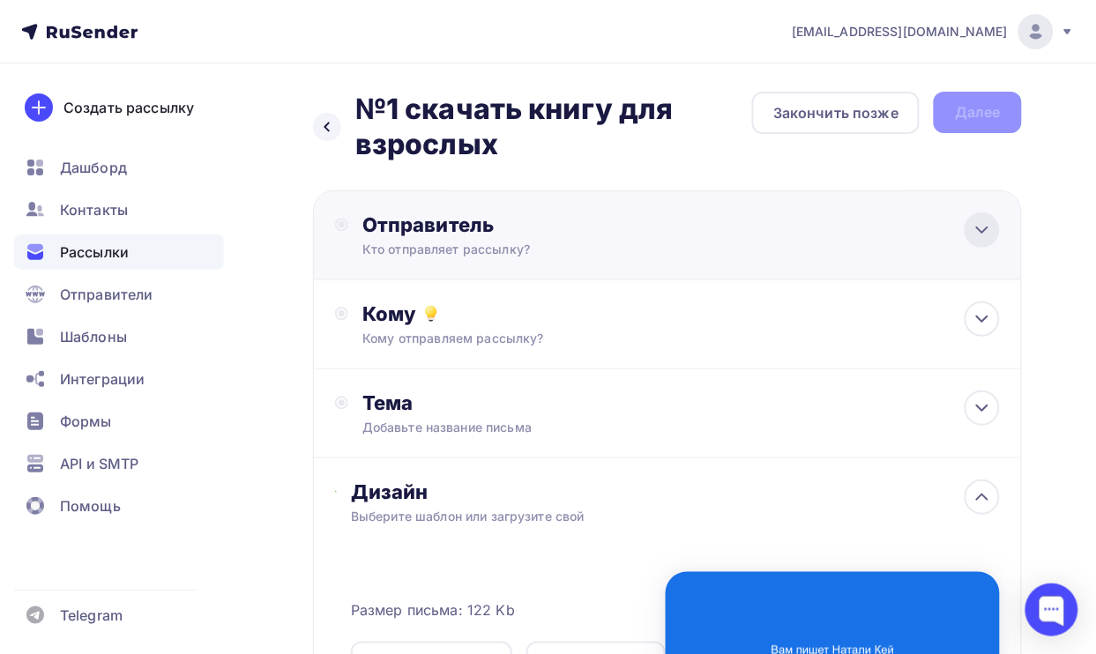
click at [984, 221] on div at bounding box center [981, 229] width 35 height 35
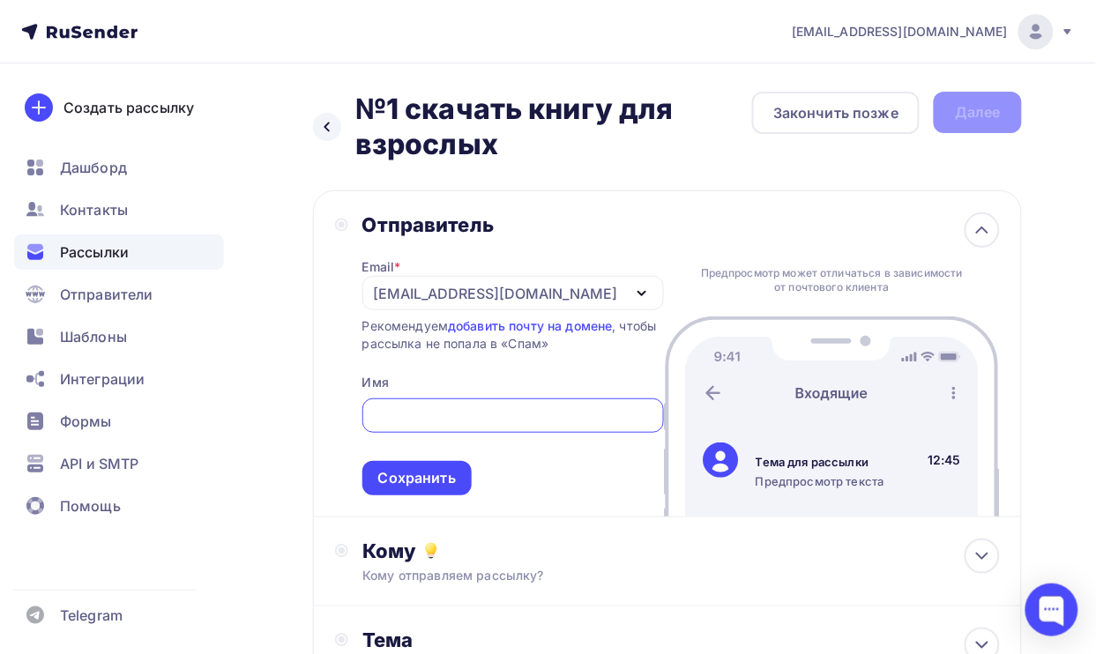
click at [420, 284] on div "423430@gmail.com" at bounding box center [496, 293] width 244 height 21
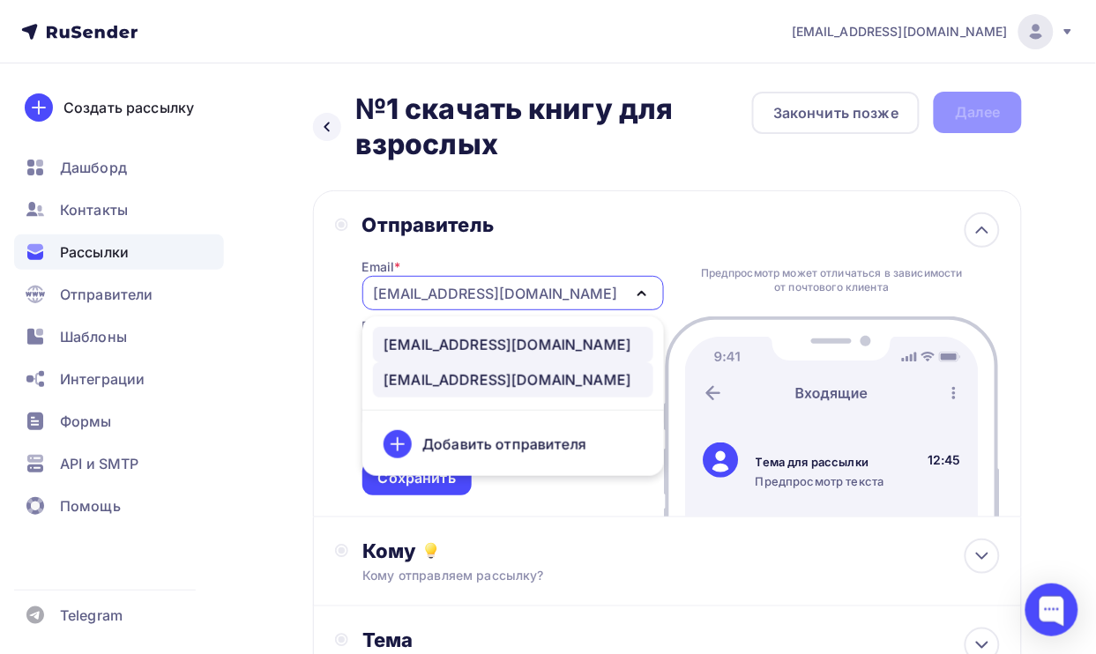
click at [445, 333] on link "post@natalykay.ru" at bounding box center [513, 344] width 280 height 35
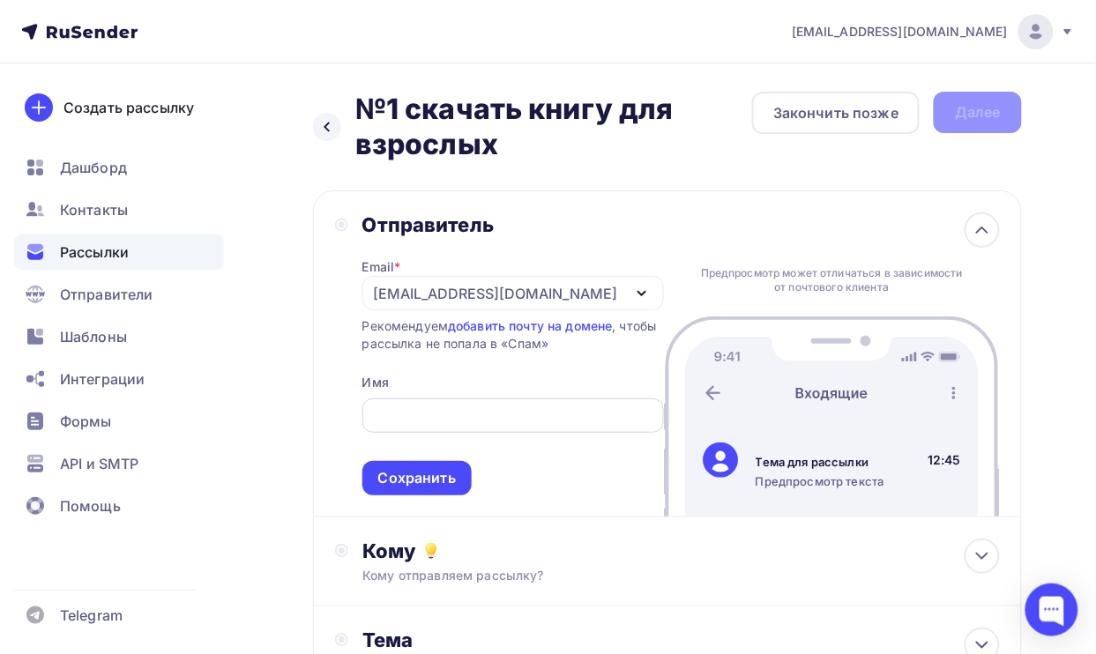
click at [469, 416] on input "text" at bounding box center [512, 415] width 281 height 21
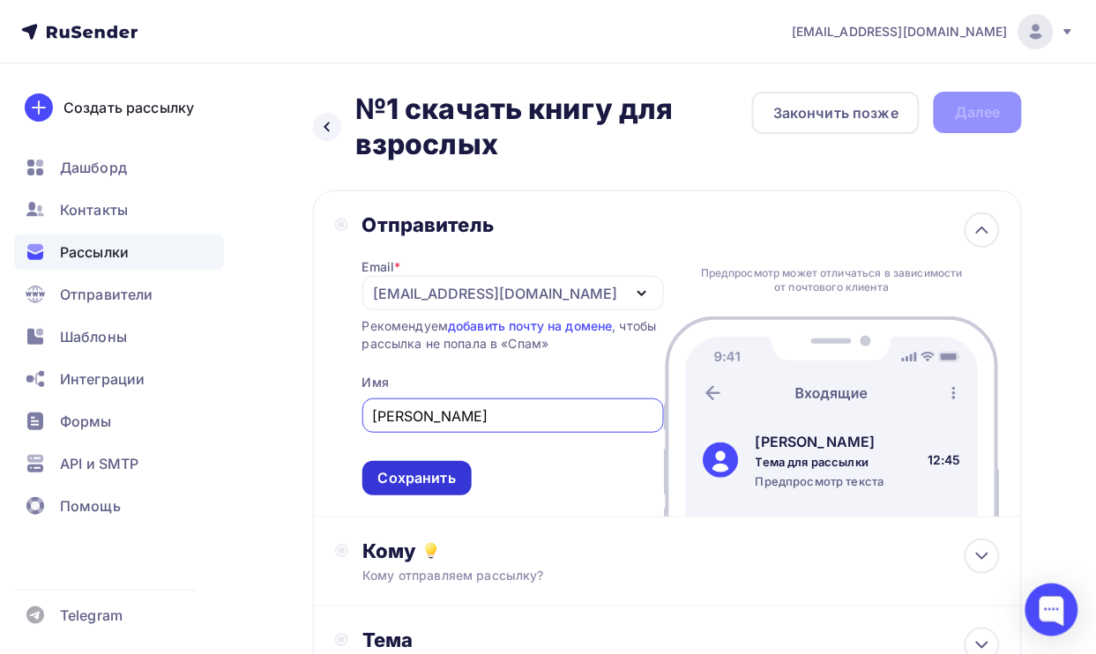
type input "Натали Кей"
click at [402, 476] on div "Сохранить" at bounding box center [417, 478] width 78 height 20
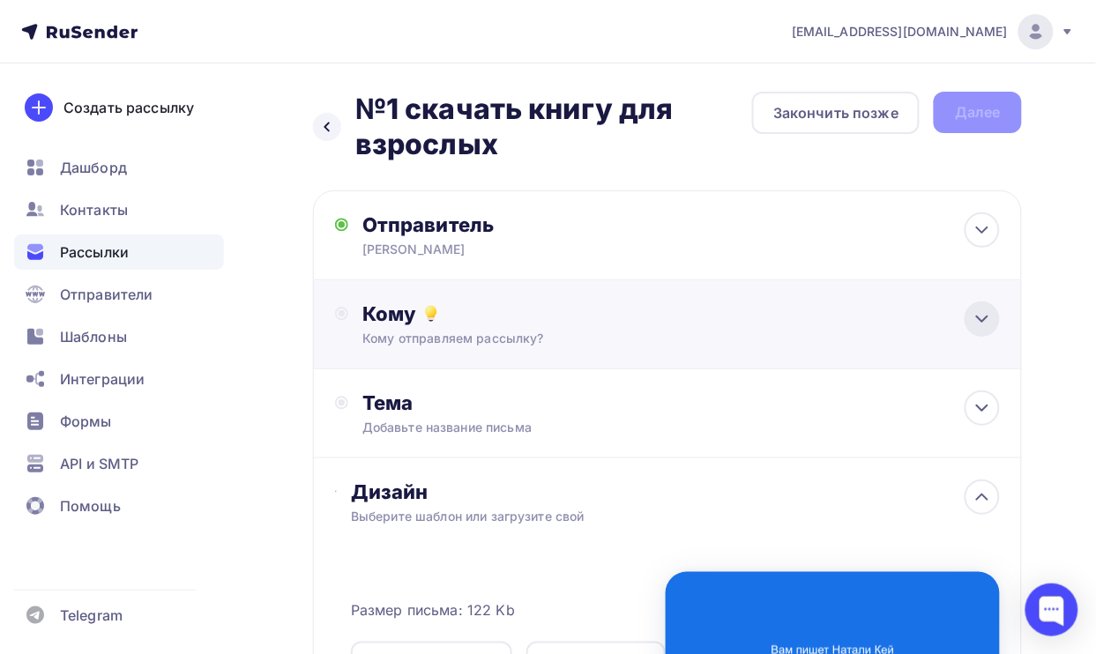
click at [978, 313] on icon at bounding box center [981, 318] width 21 height 21
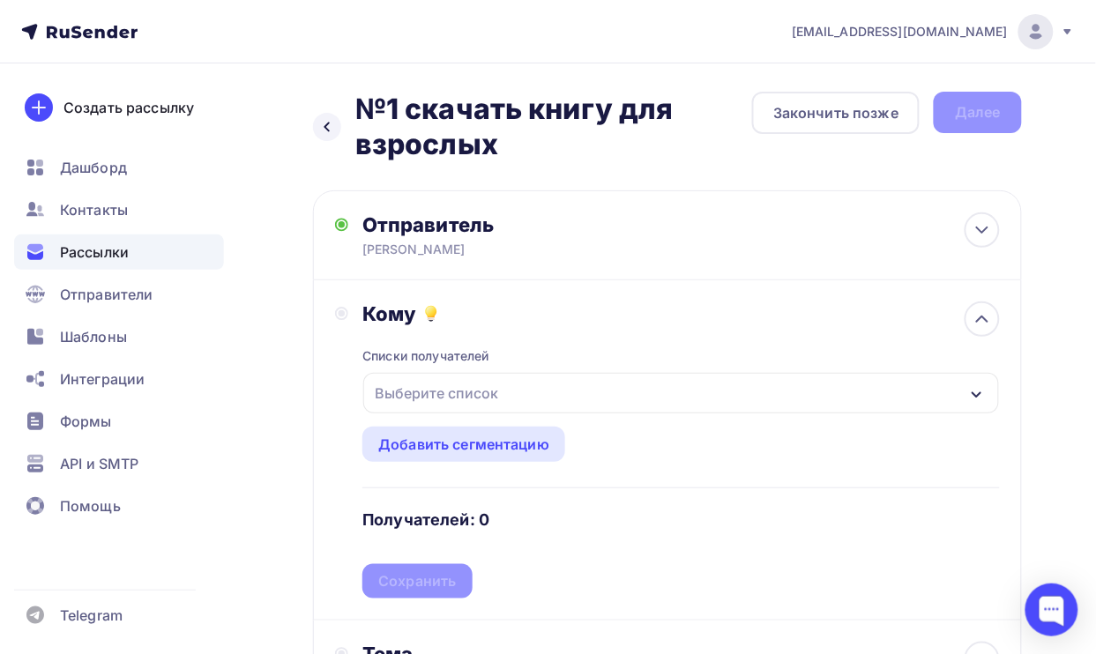
click at [970, 390] on icon "button" at bounding box center [977, 395] width 14 height 14
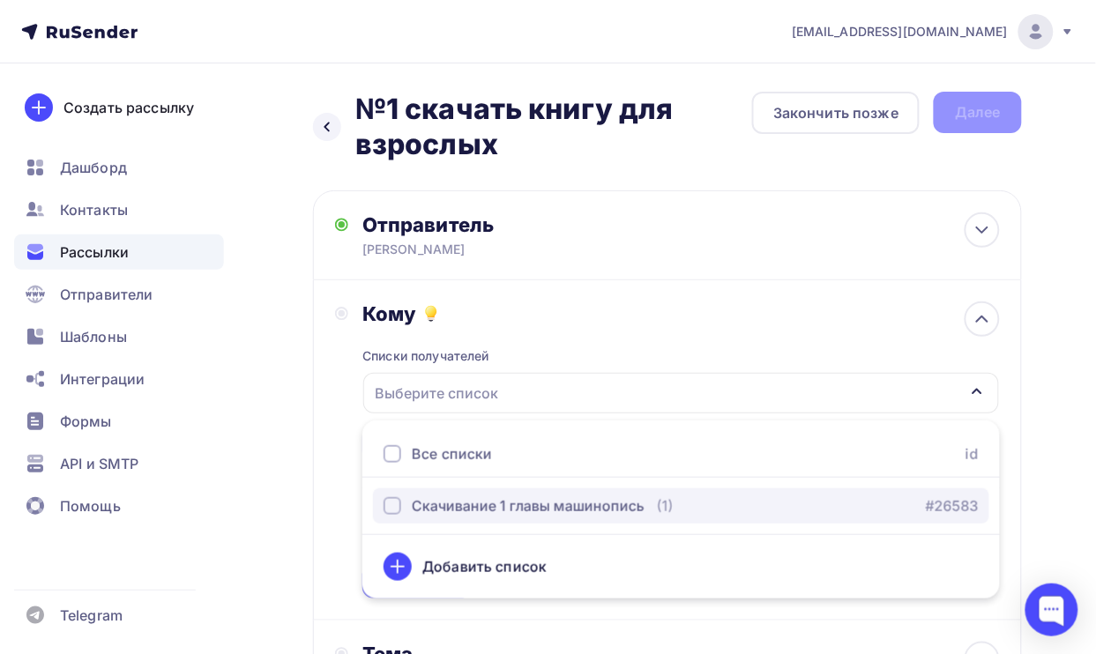
click at [613, 503] on div "Скачивание 1 главы машинопись" at bounding box center [528, 505] width 233 height 21
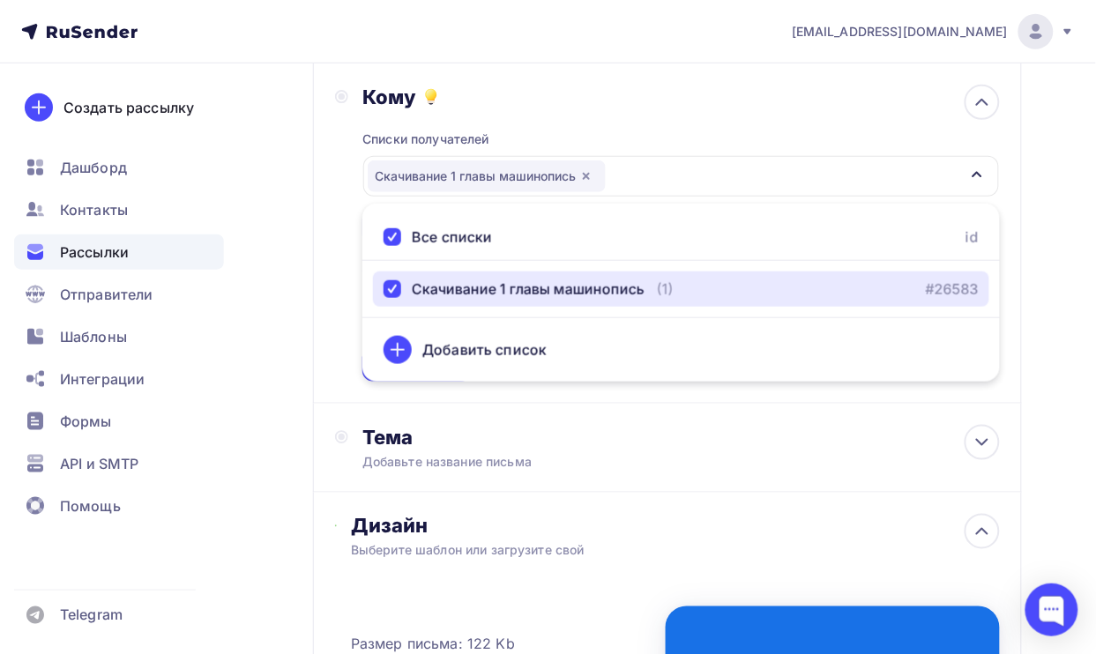
scroll to position [331, 0]
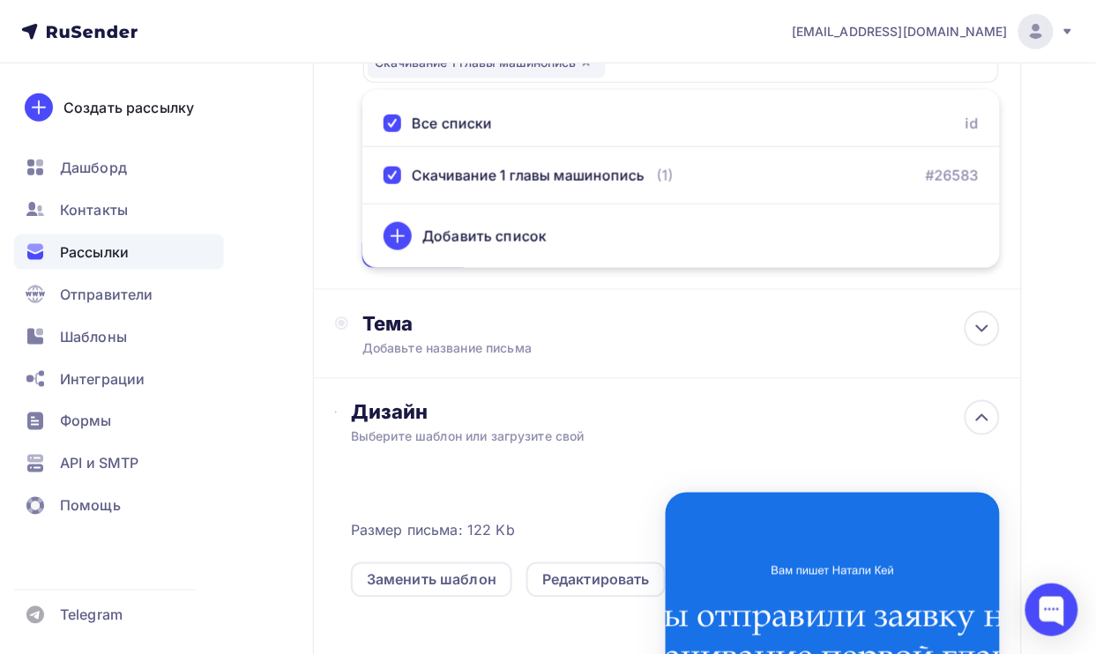
click at [685, 285] on div "Кому Списки получателей Скачивание 1 главы машинопись Все списки id Скачивание …" at bounding box center [667, 120] width 709 height 340
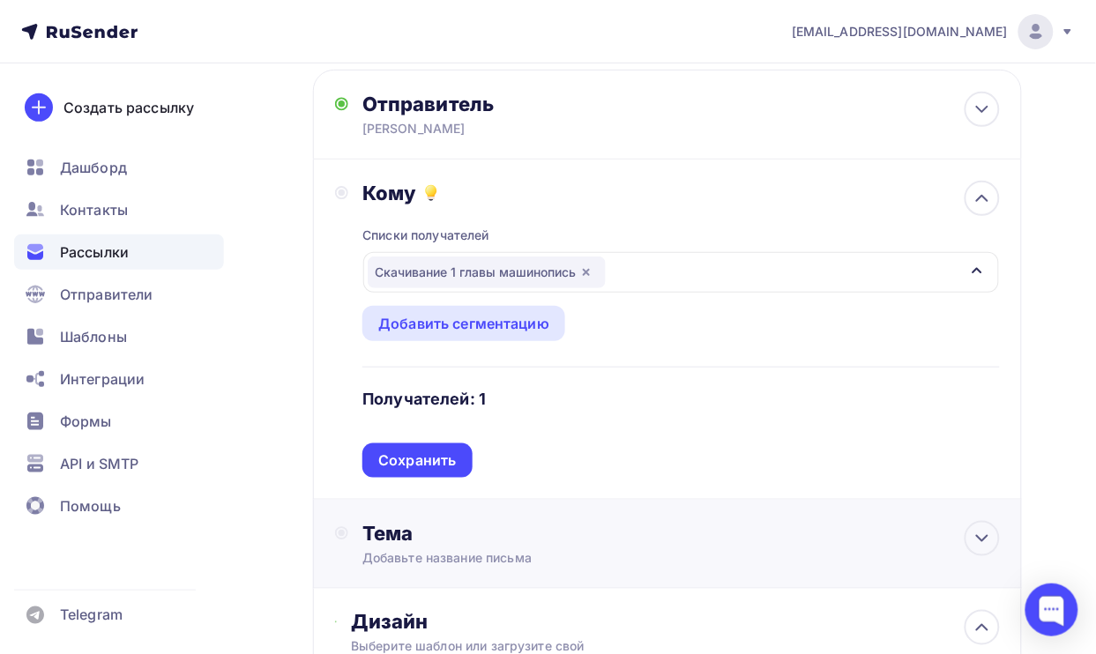
scroll to position [110, 0]
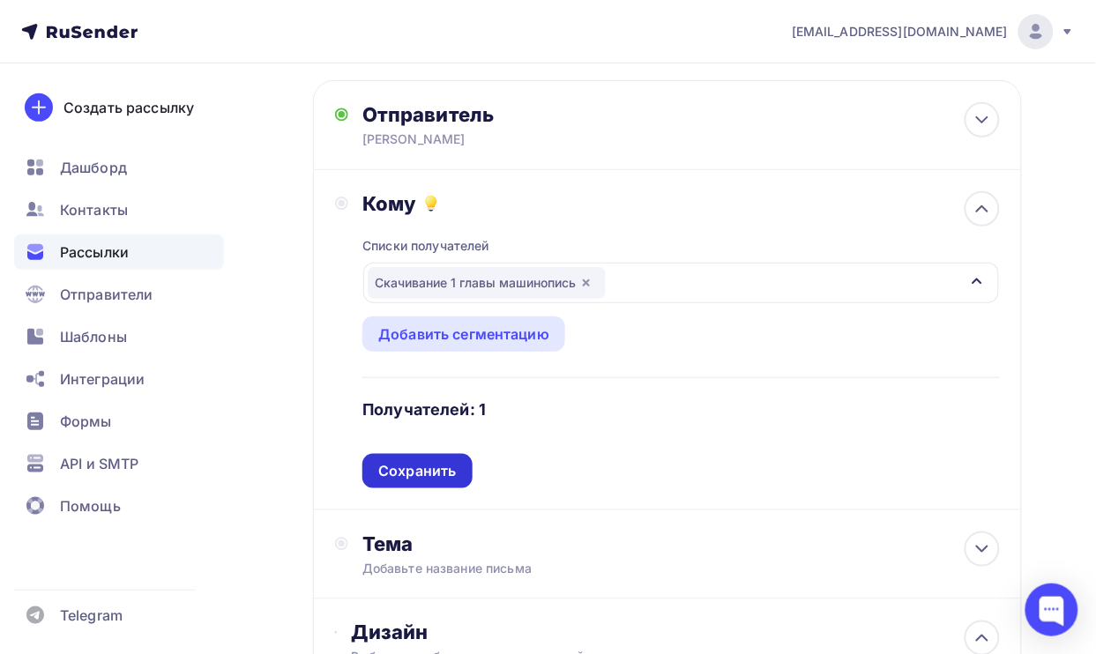
click at [451, 472] on div "Сохранить" at bounding box center [417, 471] width 78 height 20
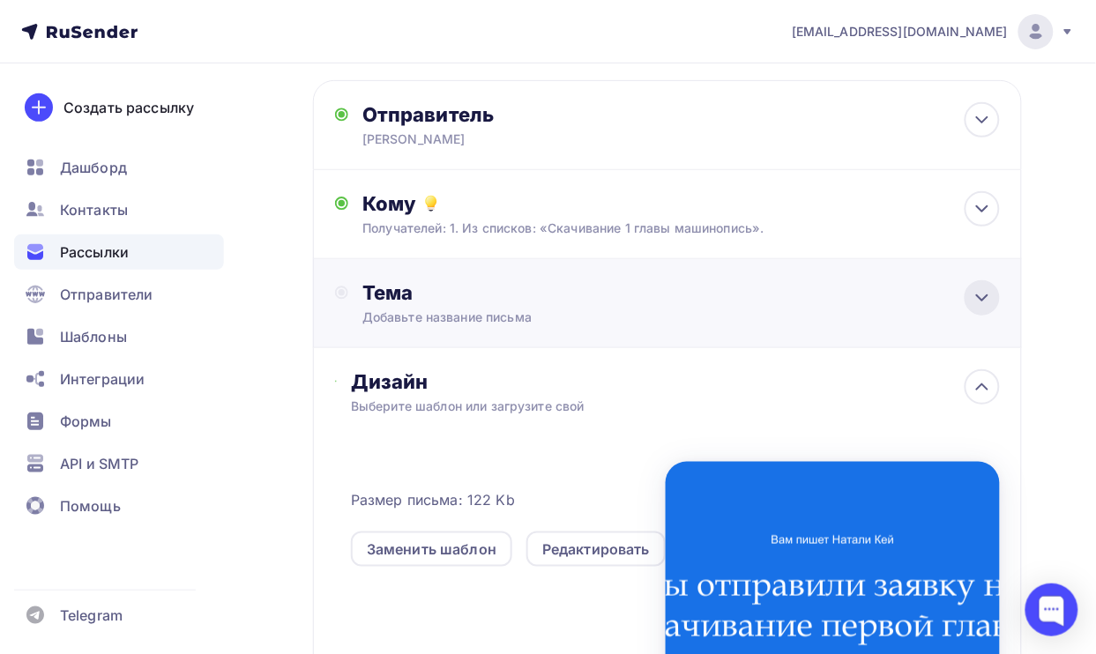
click at [966, 302] on div at bounding box center [981, 297] width 35 height 35
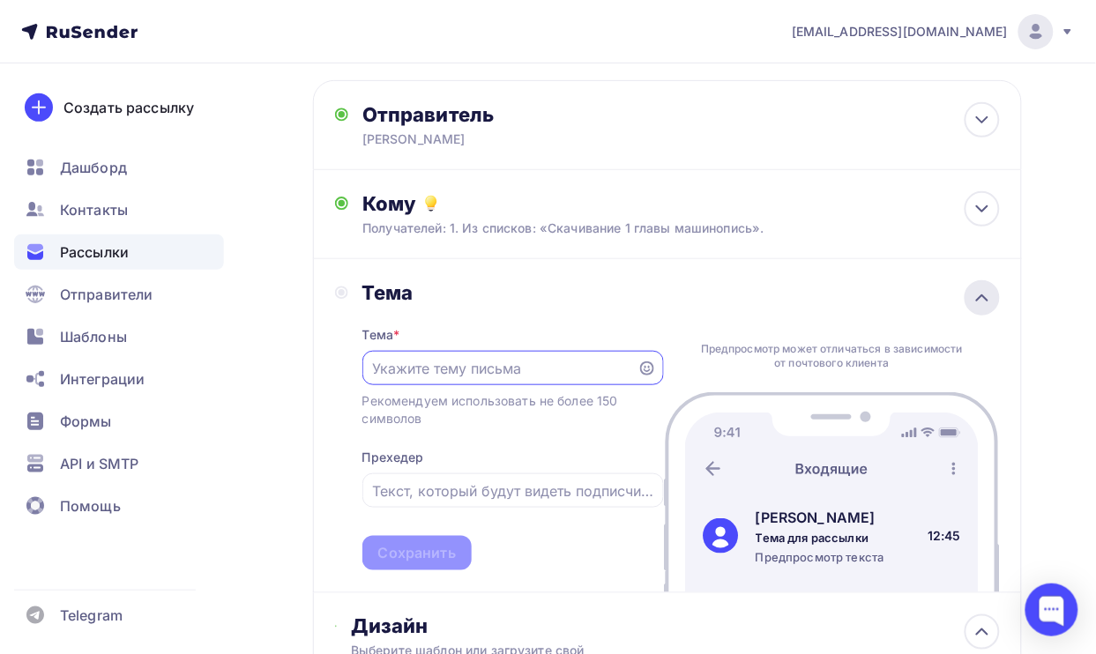
scroll to position [0, 0]
click at [421, 362] on input "text" at bounding box center [499, 368] width 255 height 21
type input "Скачайте 1 главу книги"
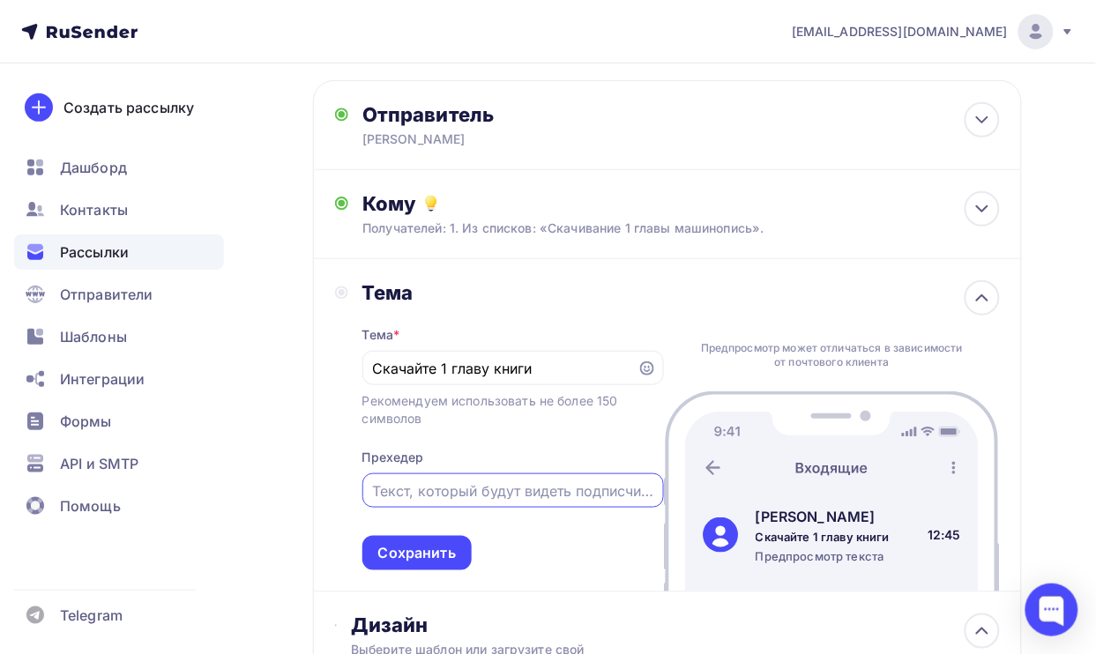
click at [544, 489] on input "text" at bounding box center [512, 490] width 281 height 21
type input "П"
click at [455, 499] on input "П" at bounding box center [512, 490] width 281 height 21
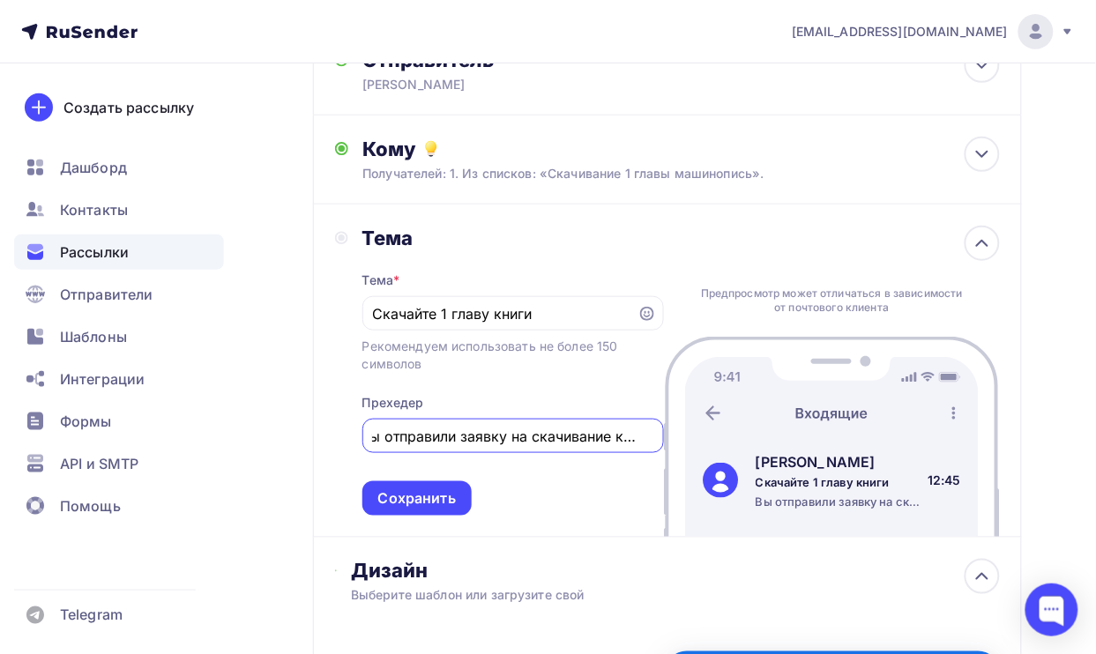
scroll to position [331, 0]
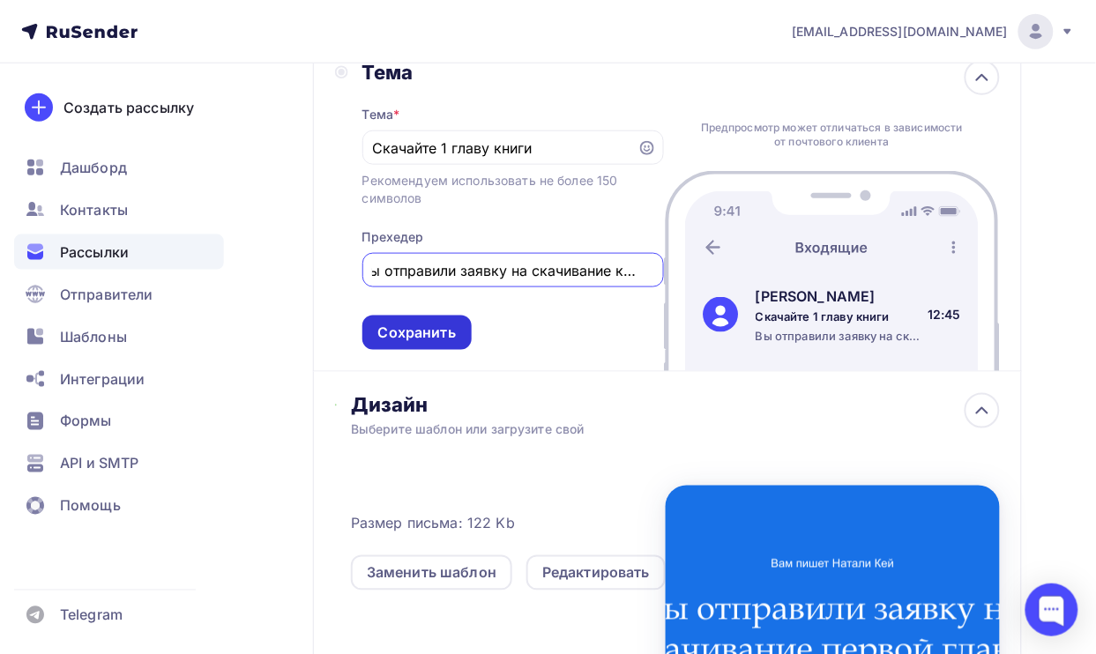
type input "Вы отправили заявку на скачивание книги"
click at [433, 320] on div "Сохранить" at bounding box center [416, 333] width 109 height 34
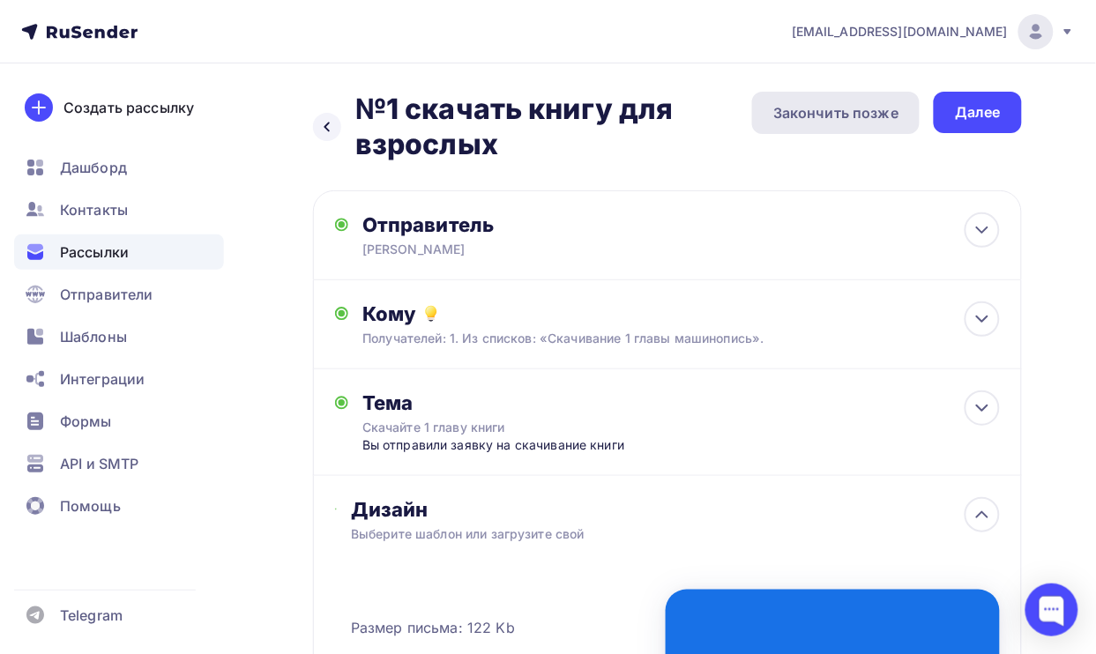
click at [855, 100] on div "Закончить позже" at bounding box center [835, 113] width 167 height 42
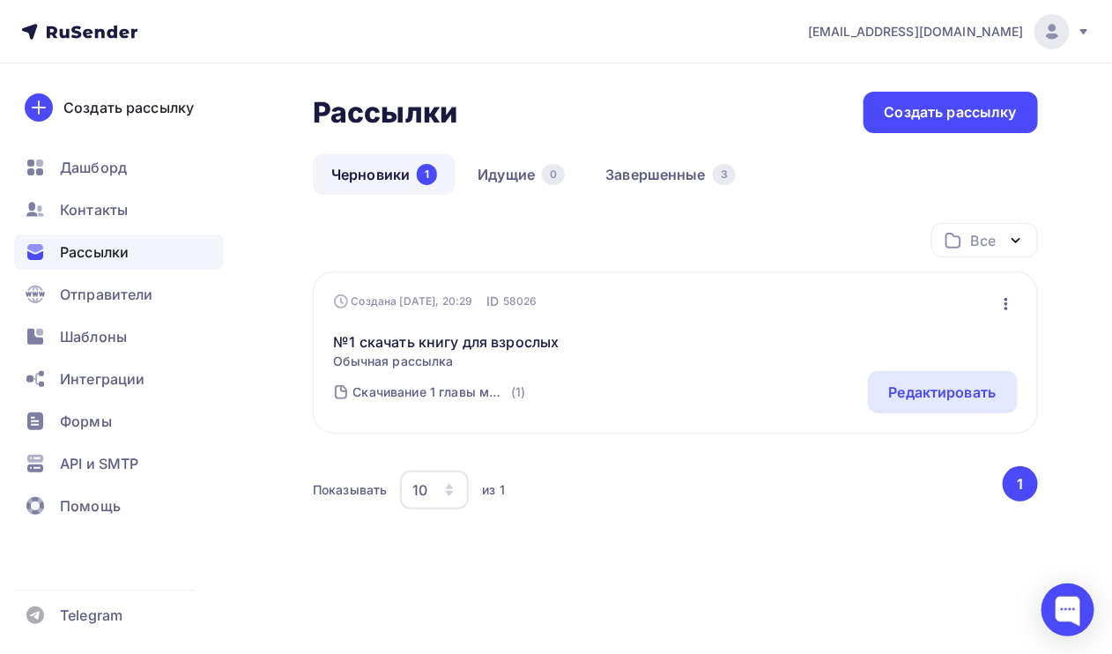
click at [1011, 304] on icon "button" at bounding box center [1006, 303] width 21 height 21
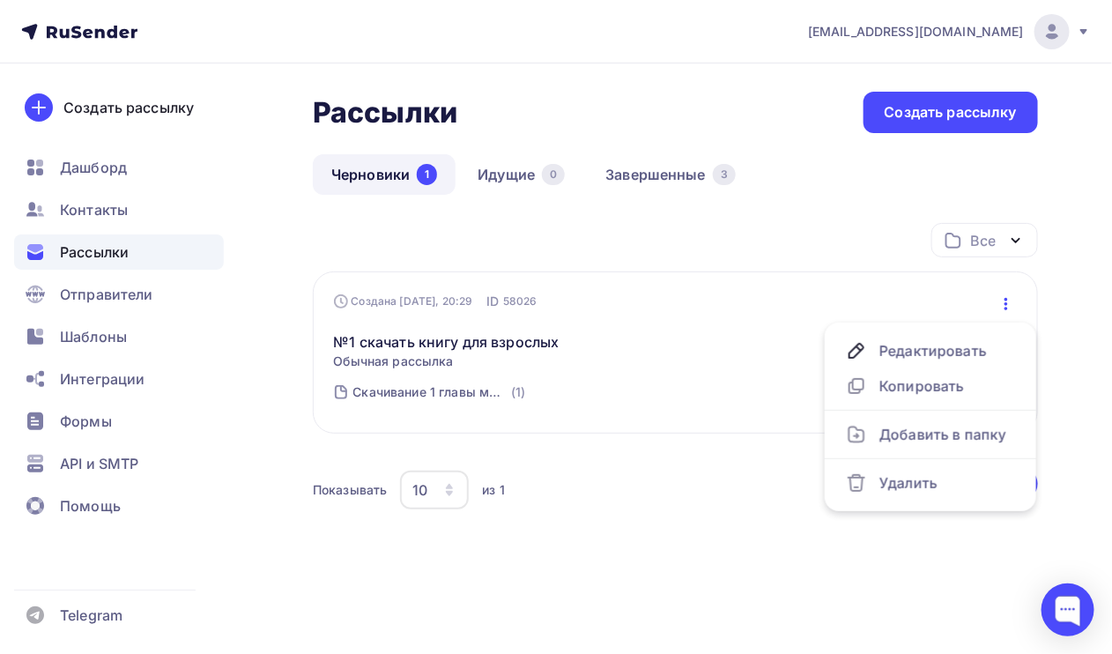
click at [720, 357] on div "№1 скачать книгу для взрослых Обычная рассылка Редактировать Копировать Добавит…" at bounding box center [676, 340] width 684 height 60
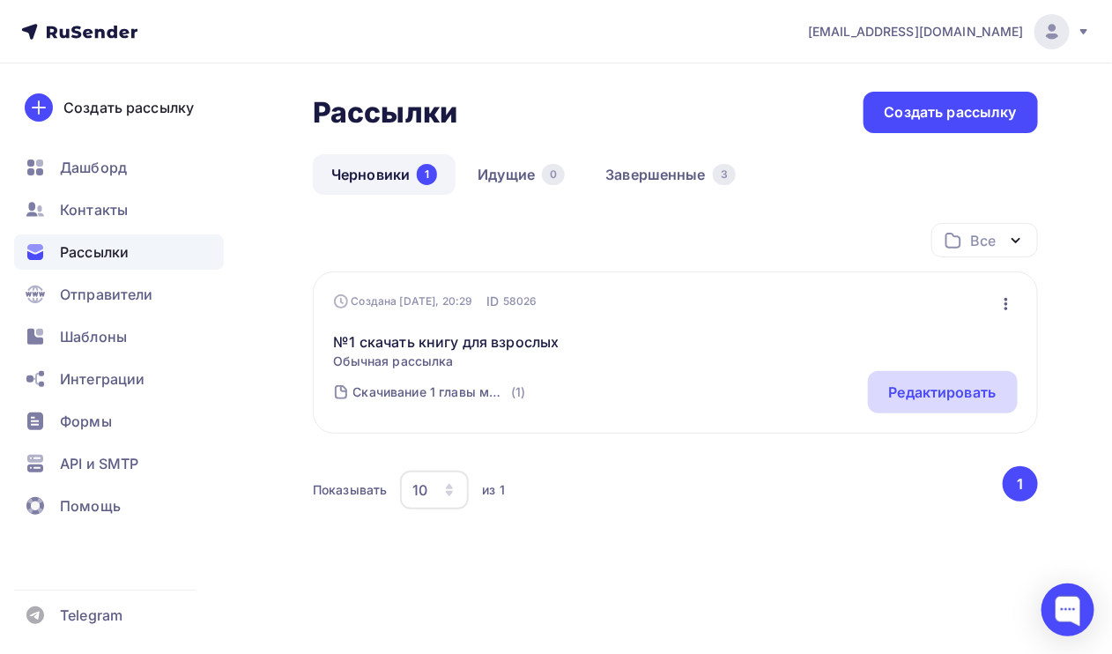
click at [908, 401] on div "Редактировать" at bounding box center [943, 392] width 108 height 21
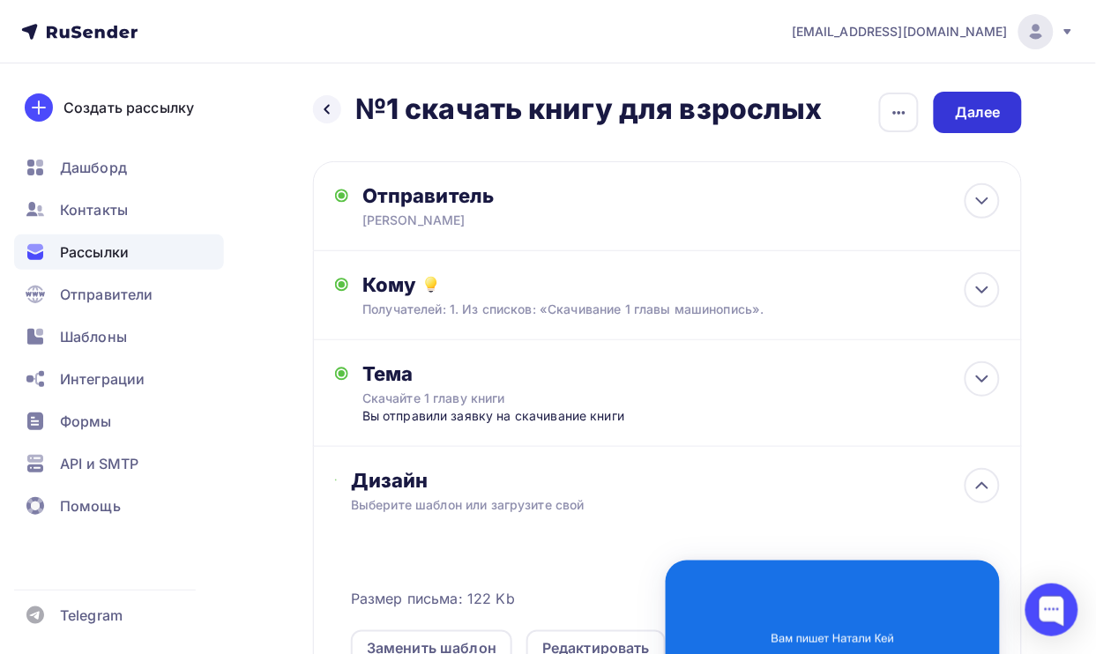
click at [963, 104] on div "Далее" at bounding box center [978, 112] width 46 height 20
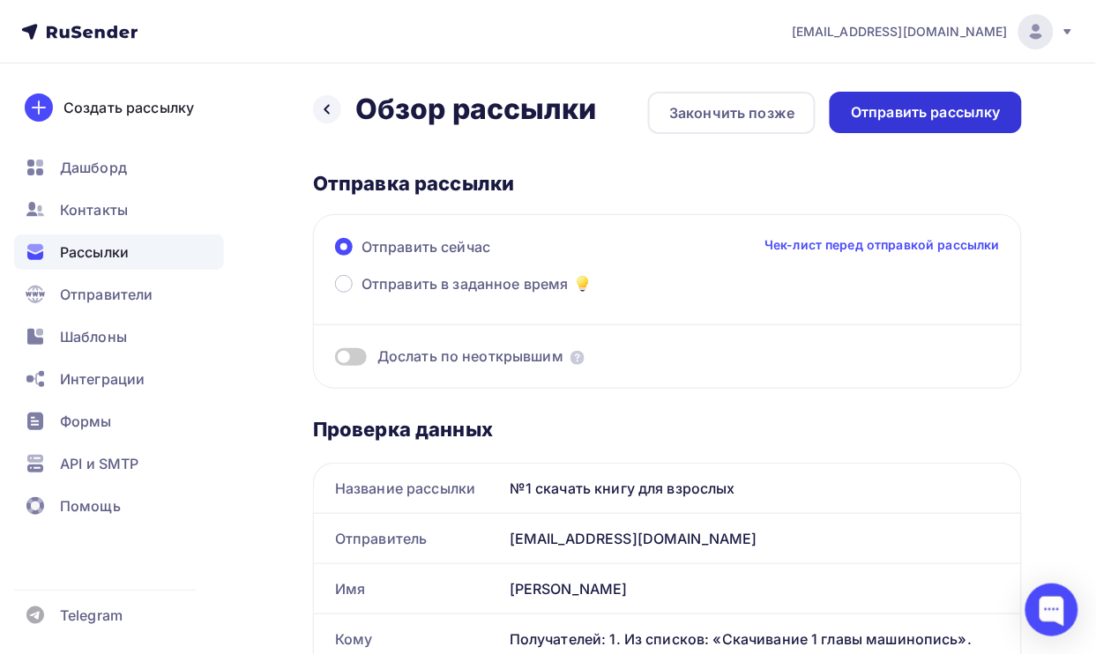
click at [947, 120] on div "Отправить рассылку" at bounding box center [926, 112] width 150 height 20
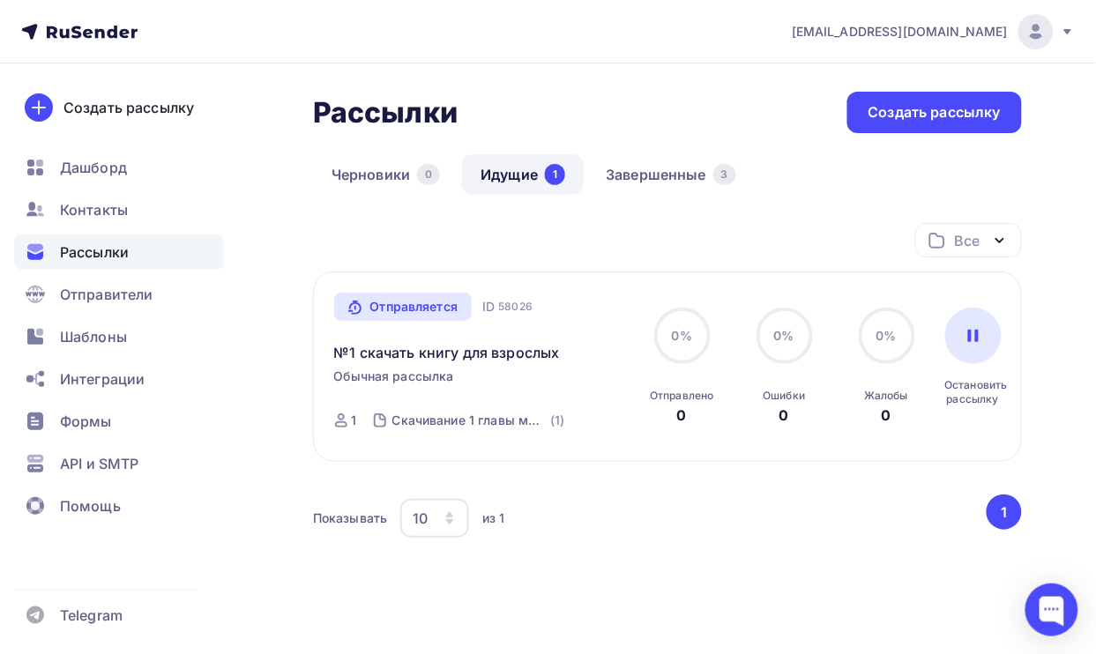
click at [115, 236] on div "Рассылки" at bounding box center [119, 251] width 210 height 35
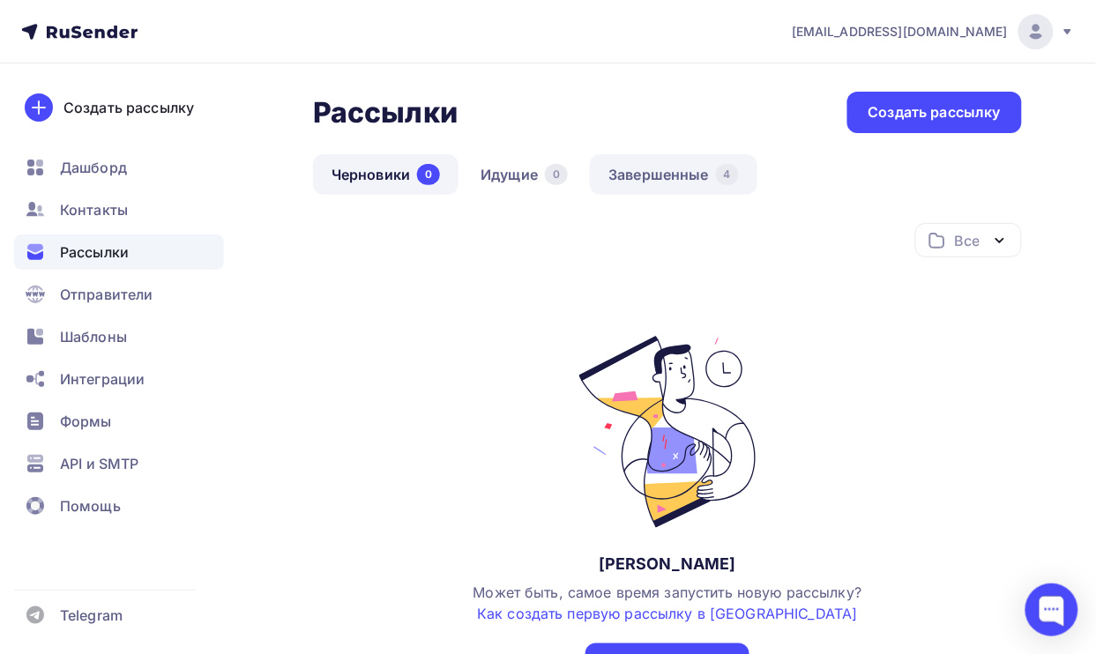
click at [684, 173] on link "Завершенные 4" at bounding box center [673, 174] width 167 height 41
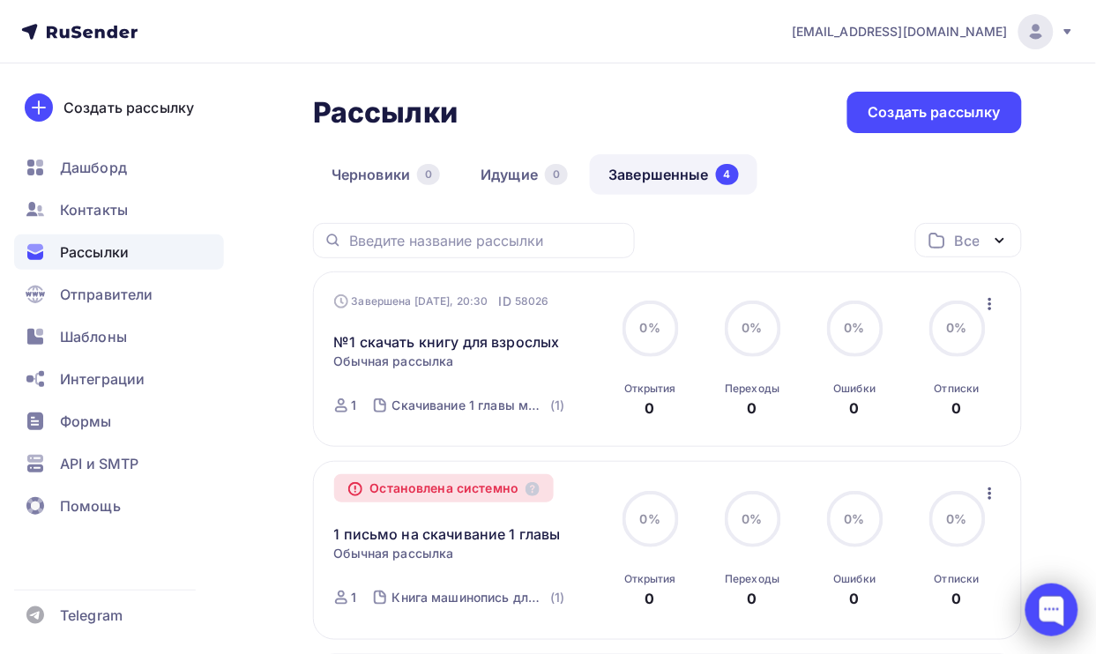
click at [1047, 608] on div at bounding box center [1051, 609] width 53 height 53
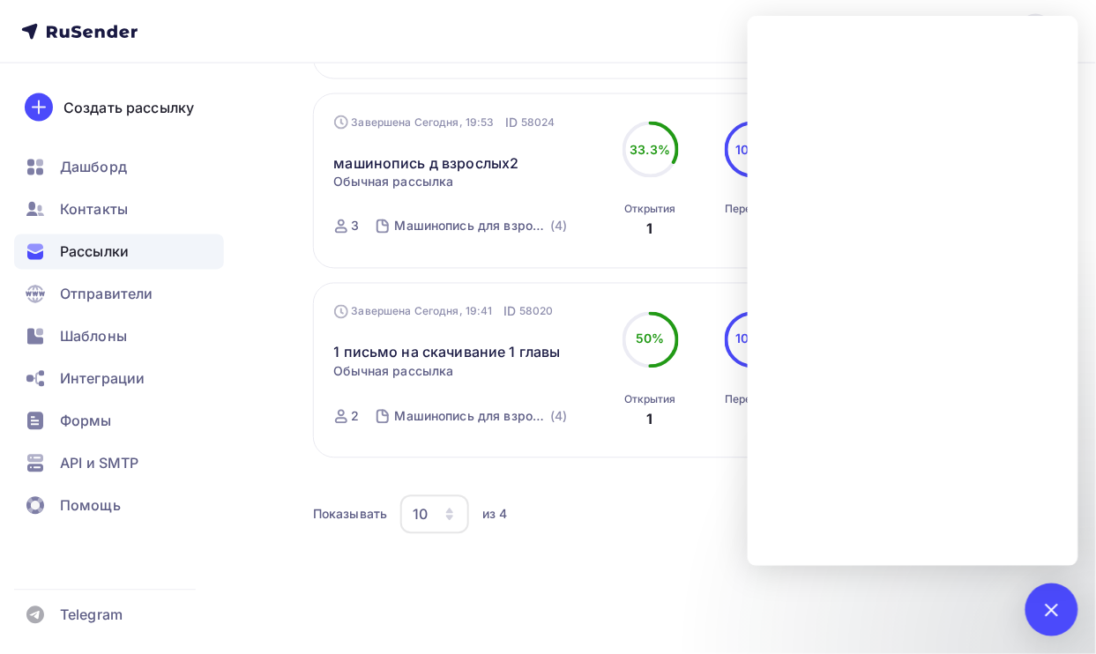
scroll to position [578, 0]
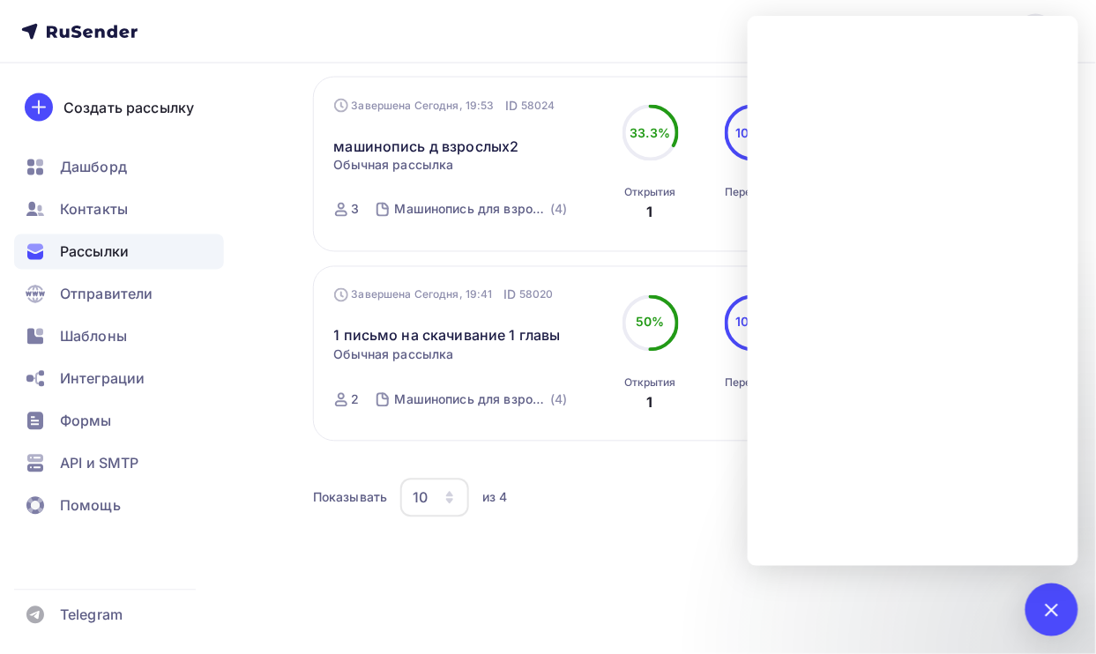
click at [635, 23] on nav "423430@gmail.com Аккаунт Тарифы Выйти Создать рассылку Дашборд Контакты Рассылк…" at bounding box center [548, 31] width 1096 height 63
click at [1050, 617] on div at bounding box center [1051, 610] width 24 height 24
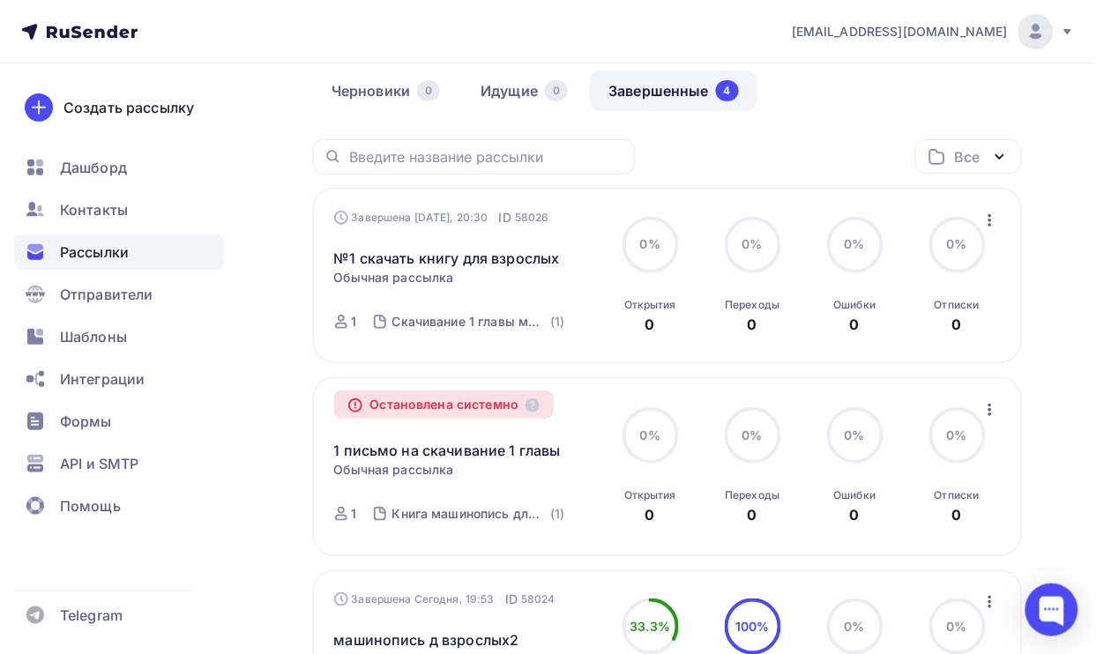
scroll to position [27, 0]
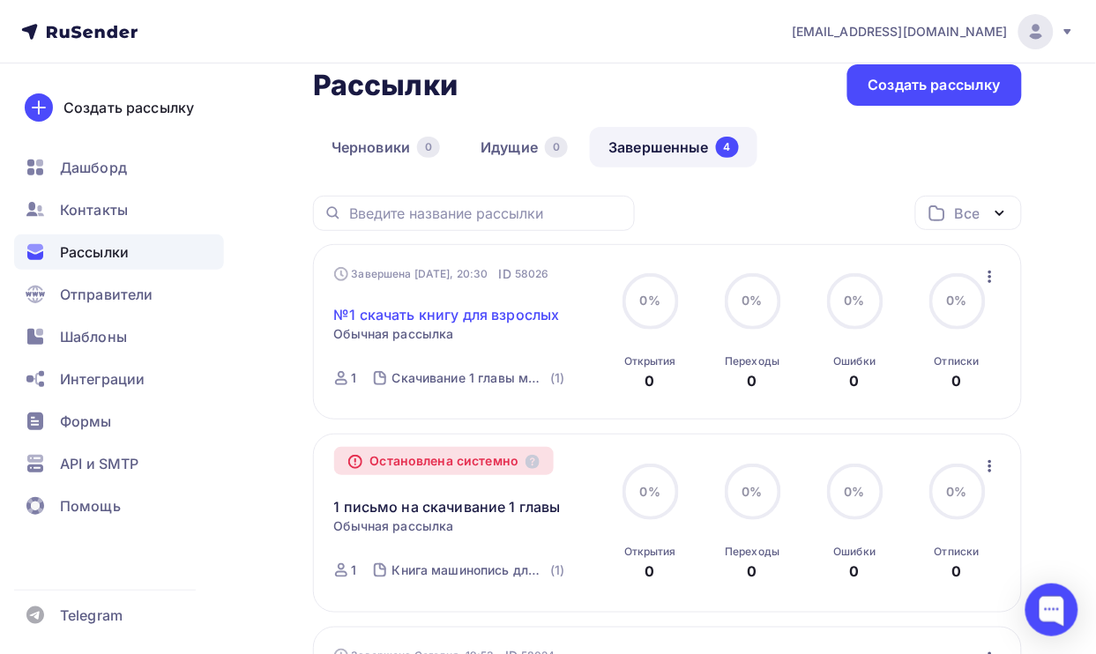
click at [539, 315] on link "№1 скачать книгу для взрослых" at bounding box center [447, 314] width 226 height 21
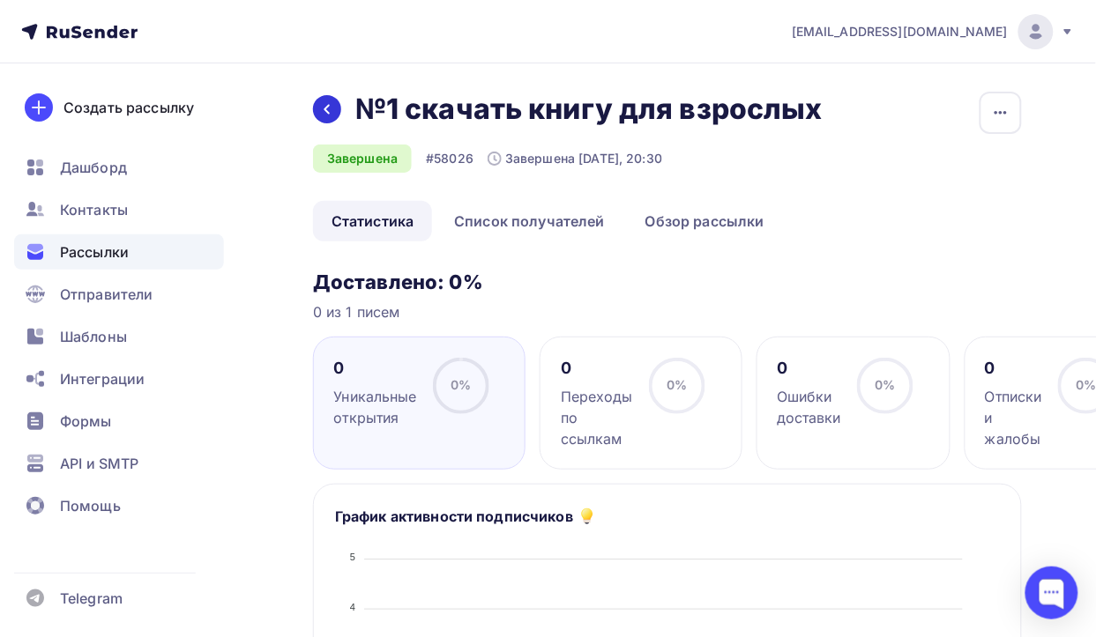
click at [331, 111] on icon at bounding box center [327, 109] width 14 height 14
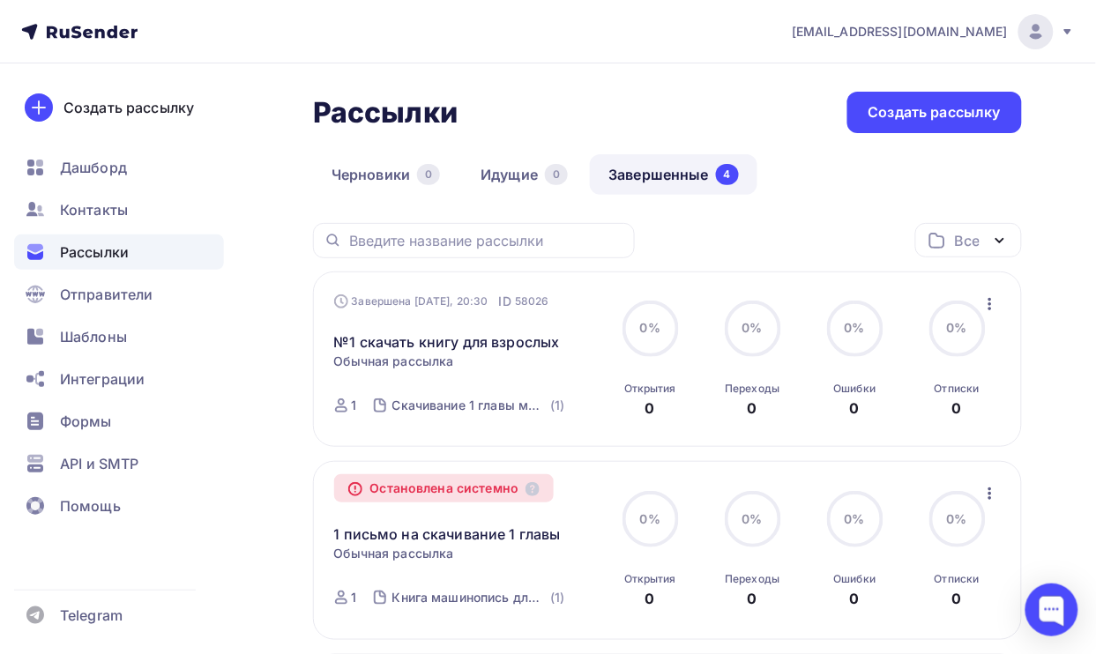
click at [627, 175] on link "Завершенные 4" at bounding box center [673, 174] width 167 height 41
click at [628, 168] on link "Завершенные 4" at bounding box center [673, 174] width 167 height 41
click at [512, 174] on link "Идущие 0" at bounding box center [524, 174] width 124 height 41
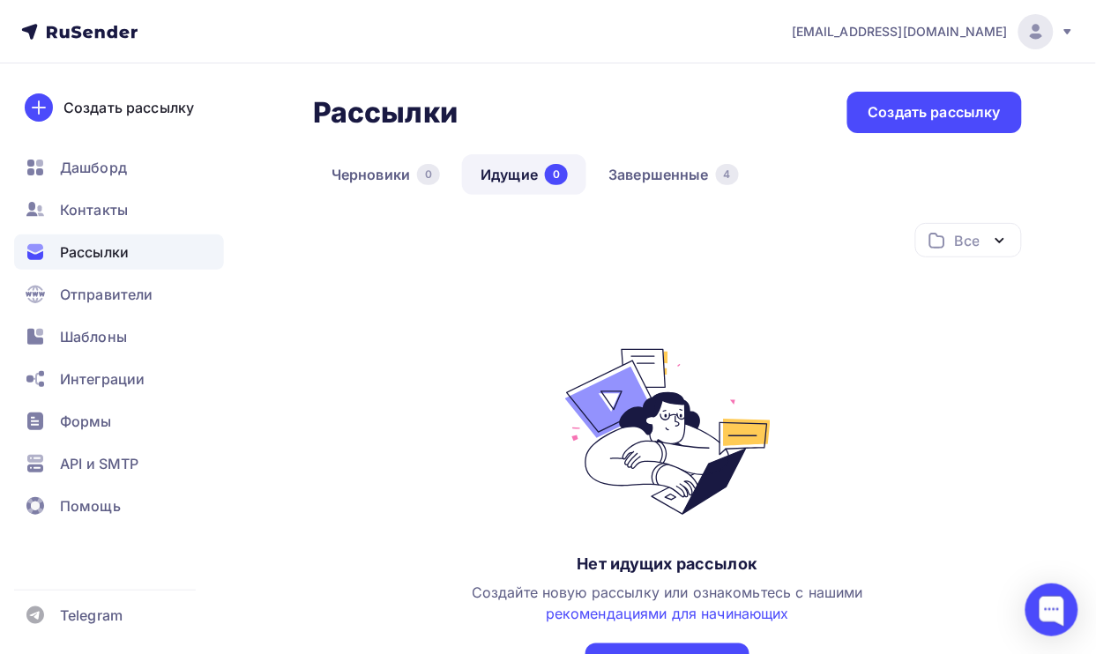
click at [1011, 247] on div "Все" at bounding box center [968, 240] width 107 height 34
click at [667, 173] on link "Завершенные 4" at bounding box center [673, 174] width 167 height 41
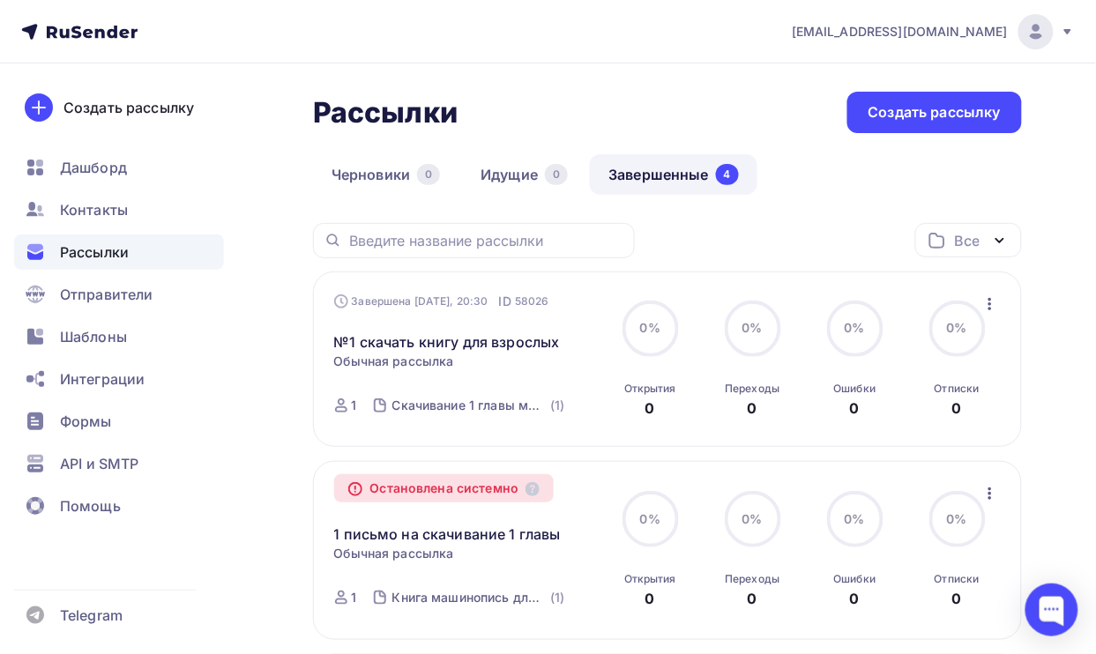
click at [1001, 239] on icon "button" at bounding box center [999, 240] width 21 height 21
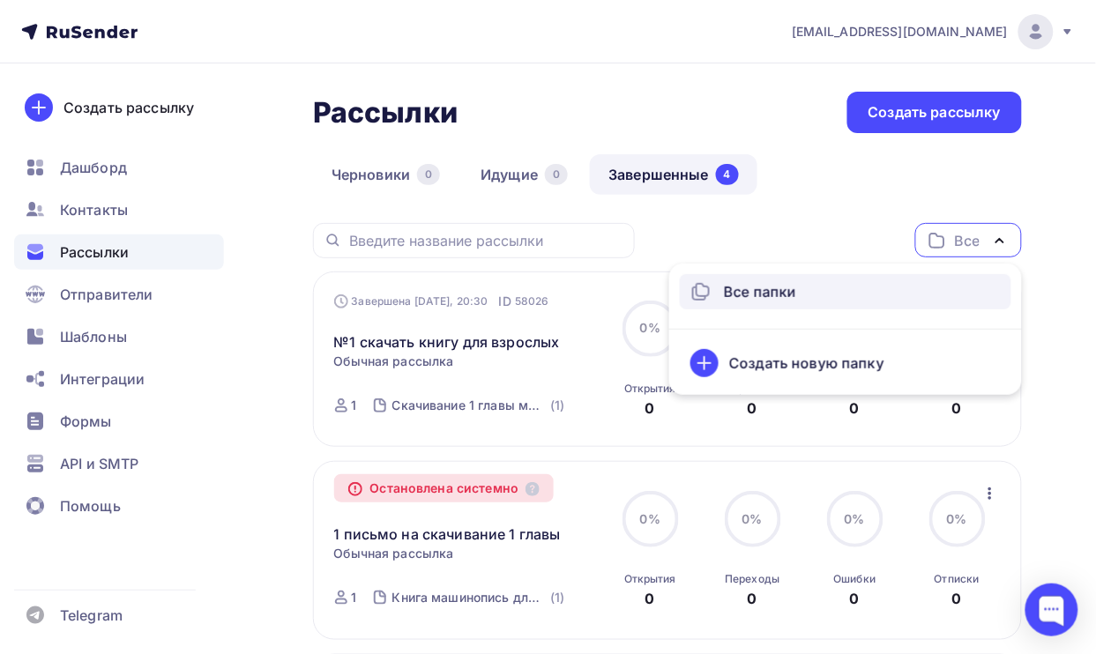
click at [765, 292] on div "Все папки" at bounding box center [760, 291] width 72 height 21
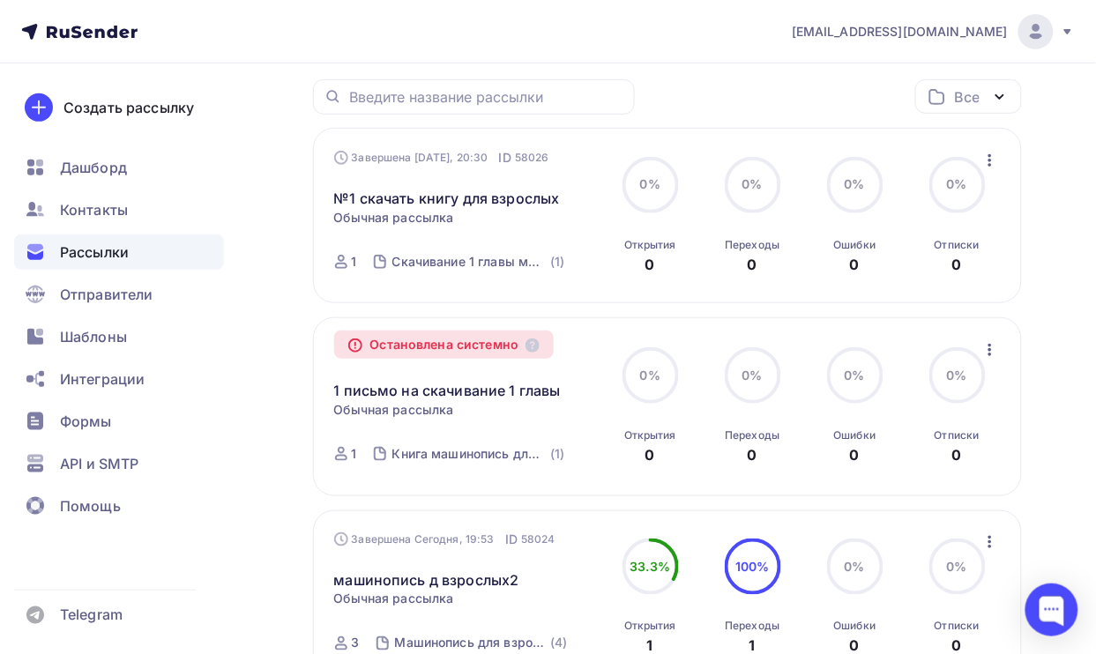
scroll to position [220, 0]
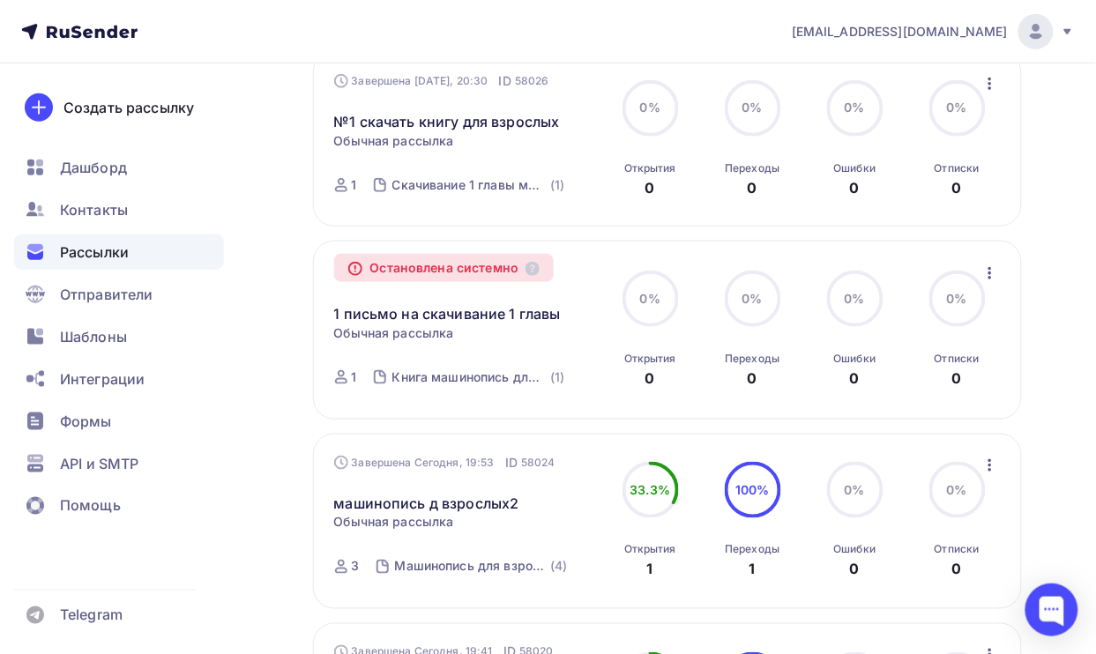
click at [985, 273] on icon "button" at bounding box center [989, 273] width 21 height 21
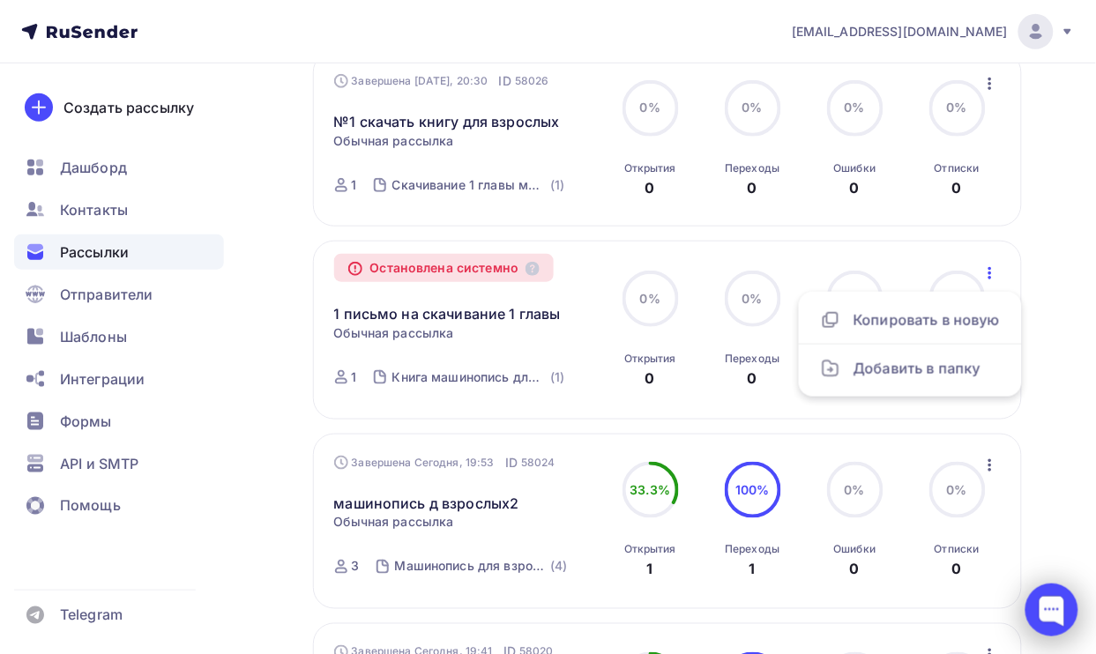
click at [1051, 609] on div at bounding box center [1051, 609] width 53 height 53
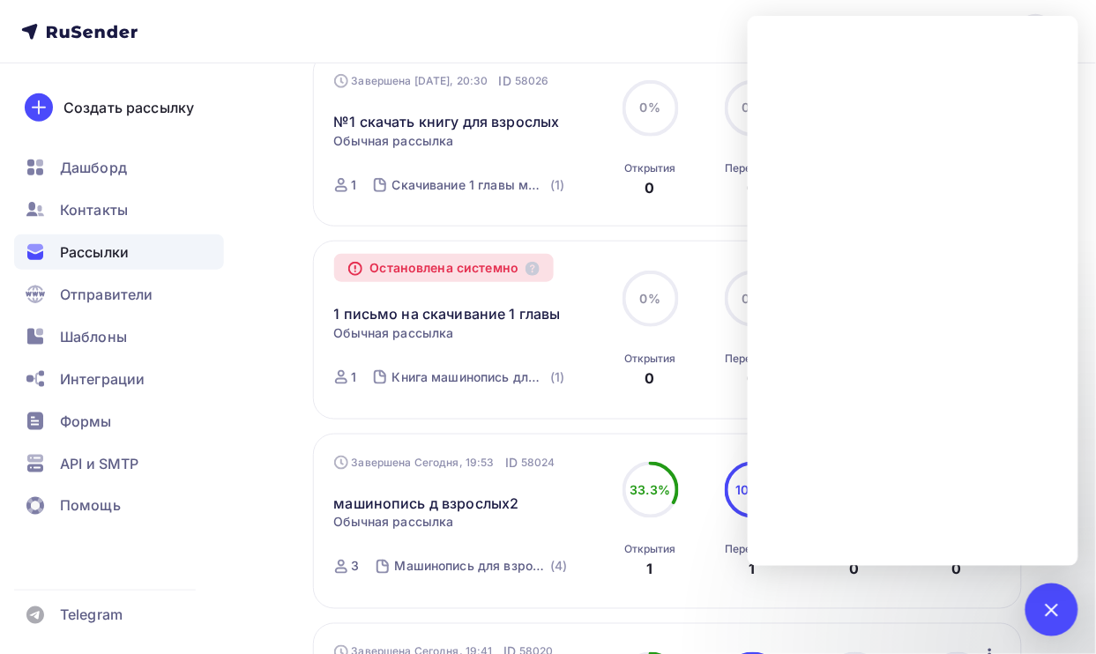
click at [684, 40] on nav "423430@gmail.com Аккаунт Тарифы Выйти Создать рассылку Дашборд Контакты Рассылк…" at bounding box center [548, 31] width 1096 height 63
click at [680, 37] on nav "423430@gmail.com Аккаунт Тарифы Выйти Создать рассылку Дашборд Контакты Рассылк…" at bounding box center [548, 31] width 1096 height 63
click at [123, 329] on span "Шаблоны" at bounding box center [93, 336] width 67 height 21
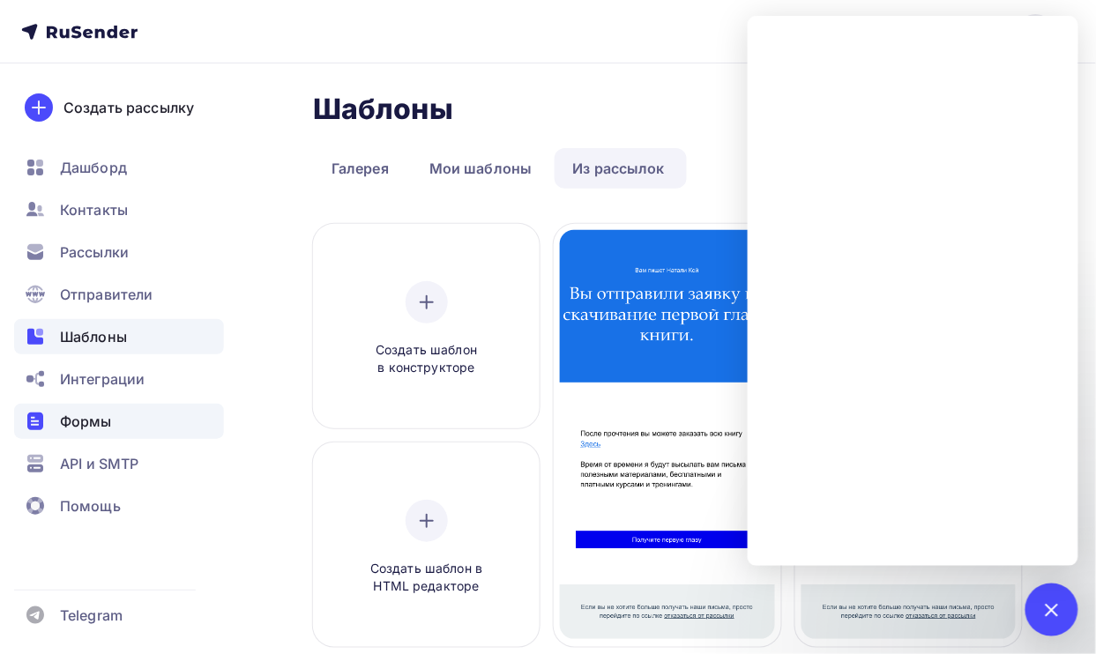
click at [102, 419] on span "Формы" at bounding box center [86, 421] width 52 height 21
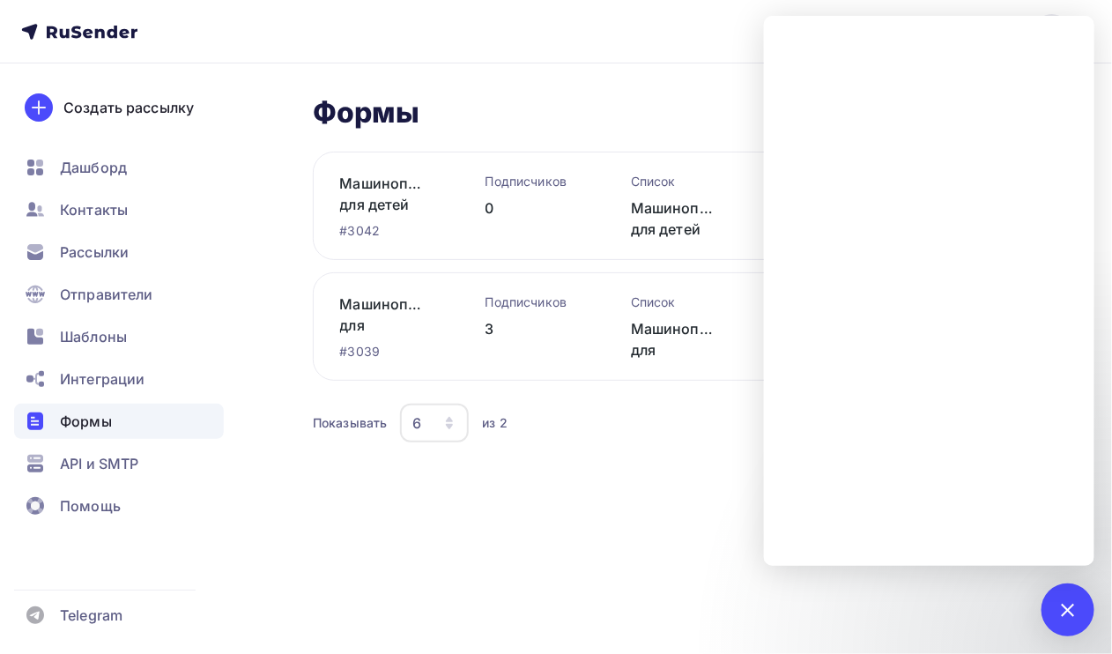
click at [926, 602] on div "423430@gmail.com Аккаунт Тарифы Выйти Создать рассылку Дашборд Контакты Рассылк…" at bounding box center [556, 327] width 1112 height 654
click at [373, 306] on link "Машинопись для взрослых" at bounding box center [384, 314] width 89 height 42
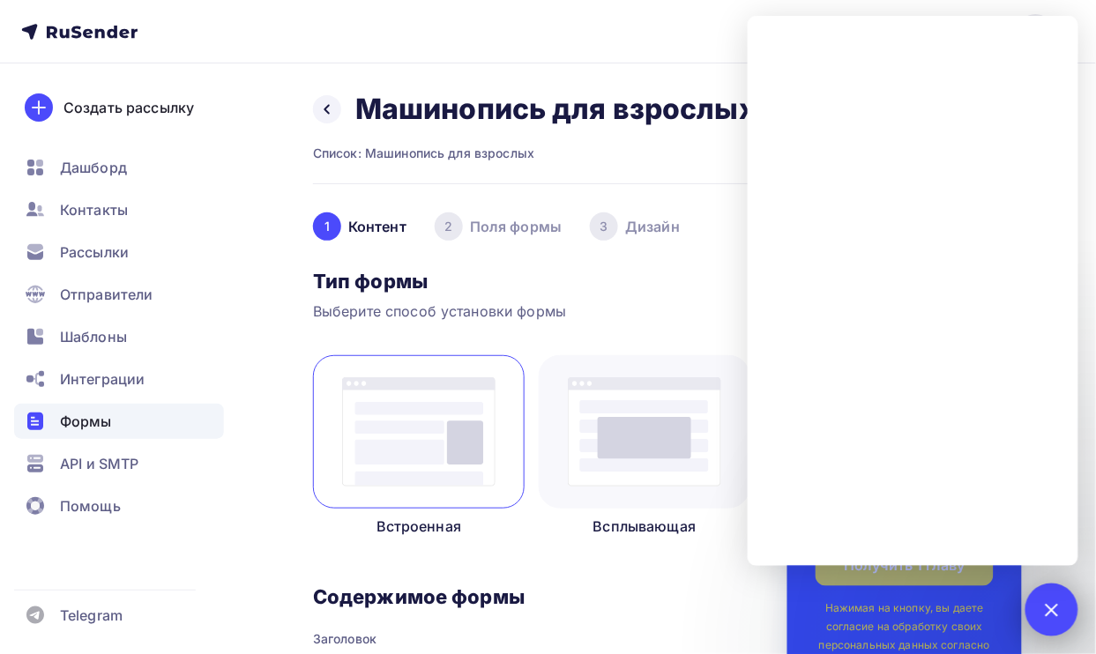
click at [1046, 610] on div at bounding box center [1051, 610] width 24 height 24
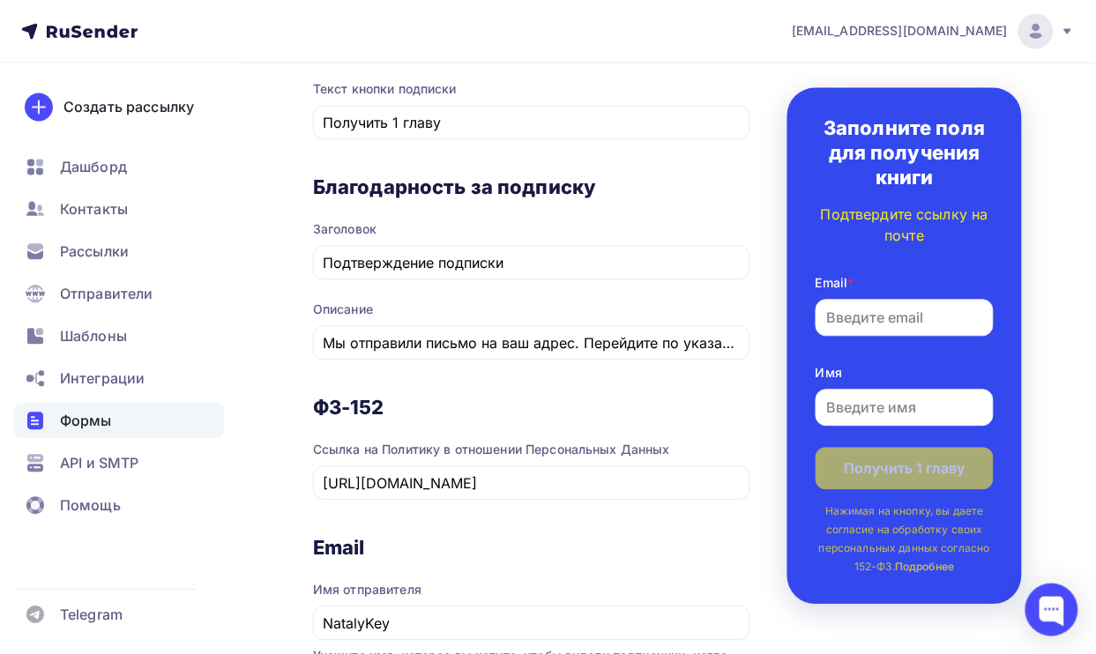
scroll to position [771, 0]
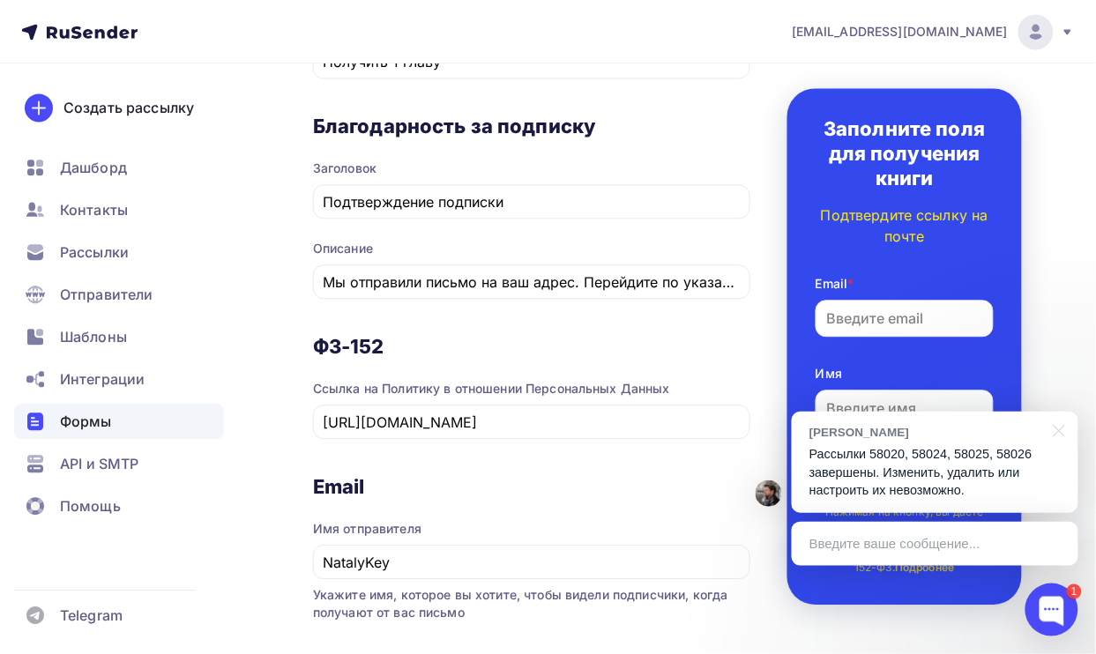
click at [950, 451] on p "Рассылки 58020, 58024, 58025, 58026 завершены. Изменить, удалить или настроить …" at bounding box center [934, 472] width 251 height 55
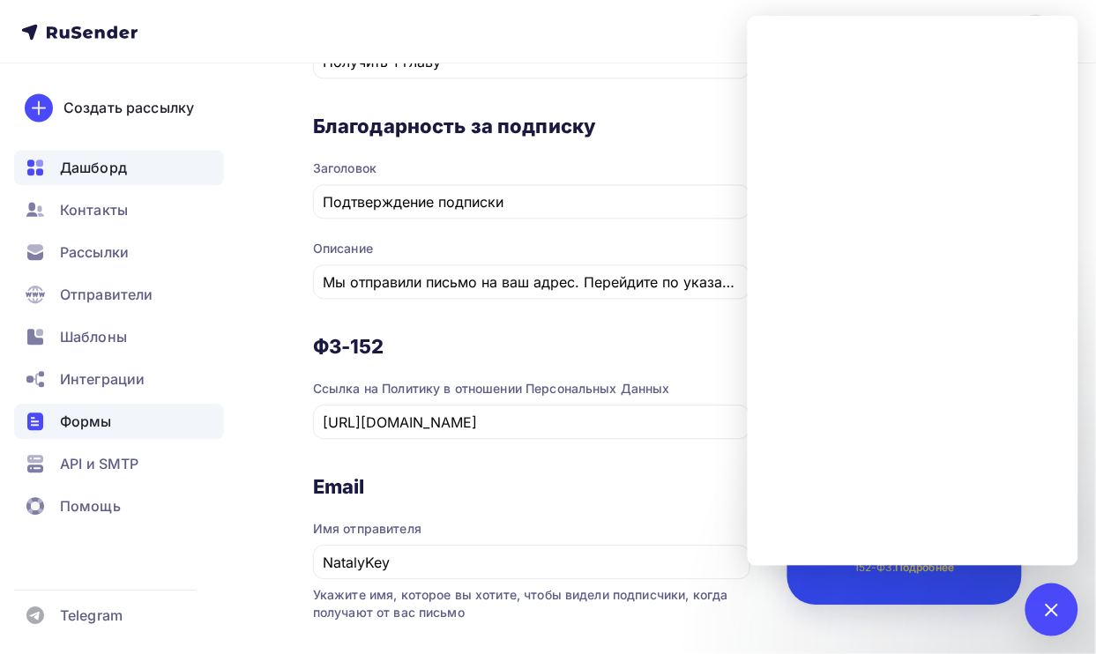
click at [112, 159] on span "Дашборд" at bounding box center [93, 167] width 67 height 21
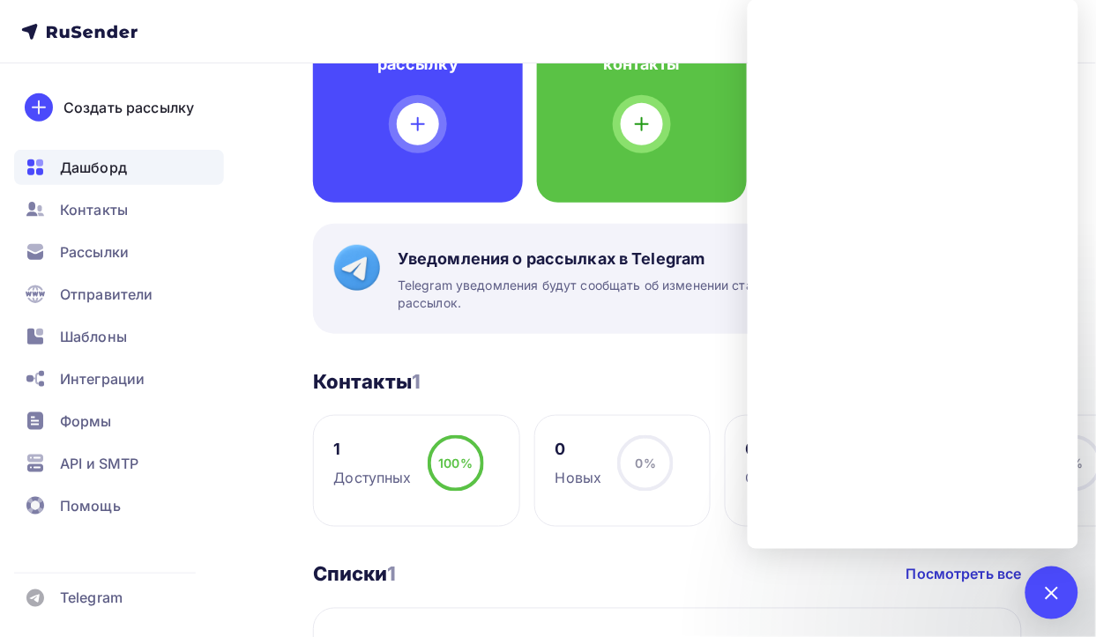
scroll to position [110, 0]
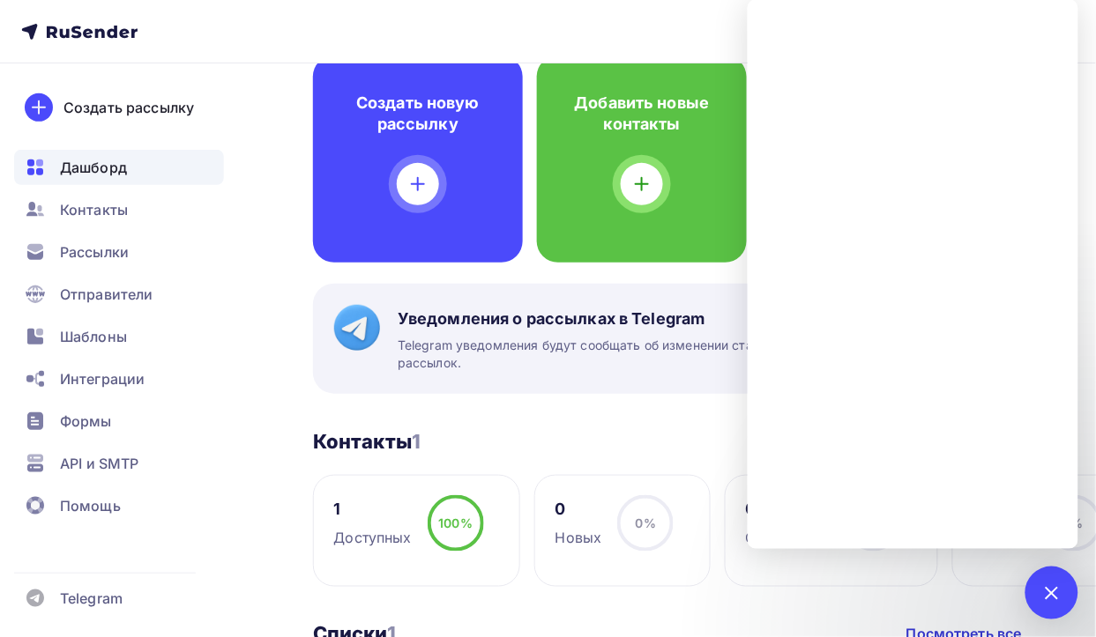
click at [675, 10] on nav "423430@gmail.com Аккаунт Тарифы Выйти Создать рассылку Дашборд Контакты Рассылк…" at bounding box center [548, 31] width 1096 height 63
click at [1045, 587] on div at bounding box center [1051, 593] width 24 height 24
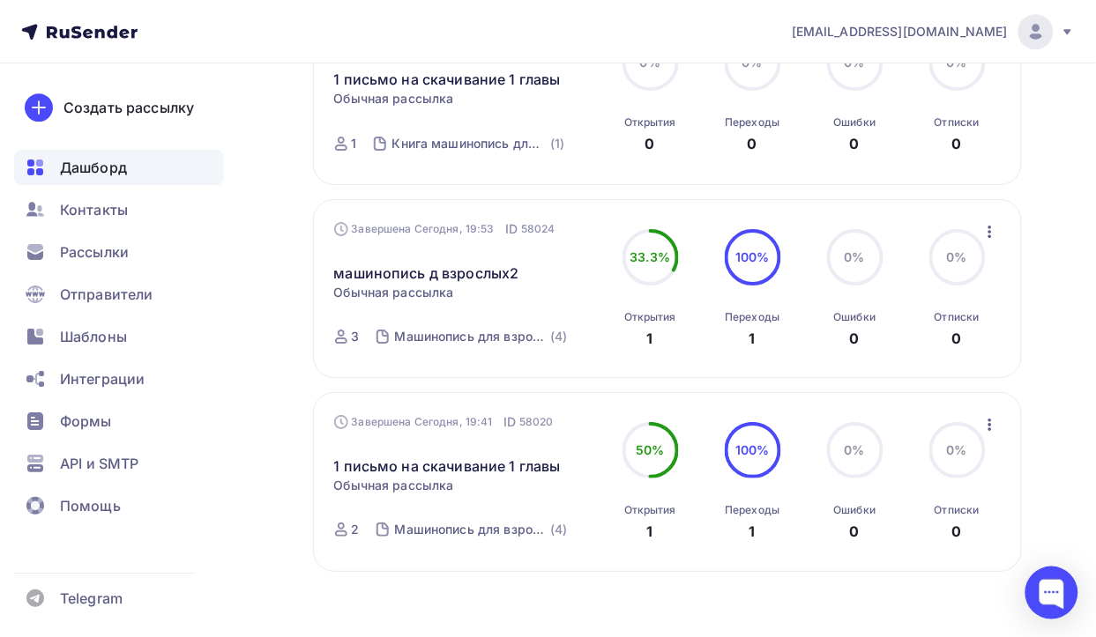
scroll to position [1199, 0]
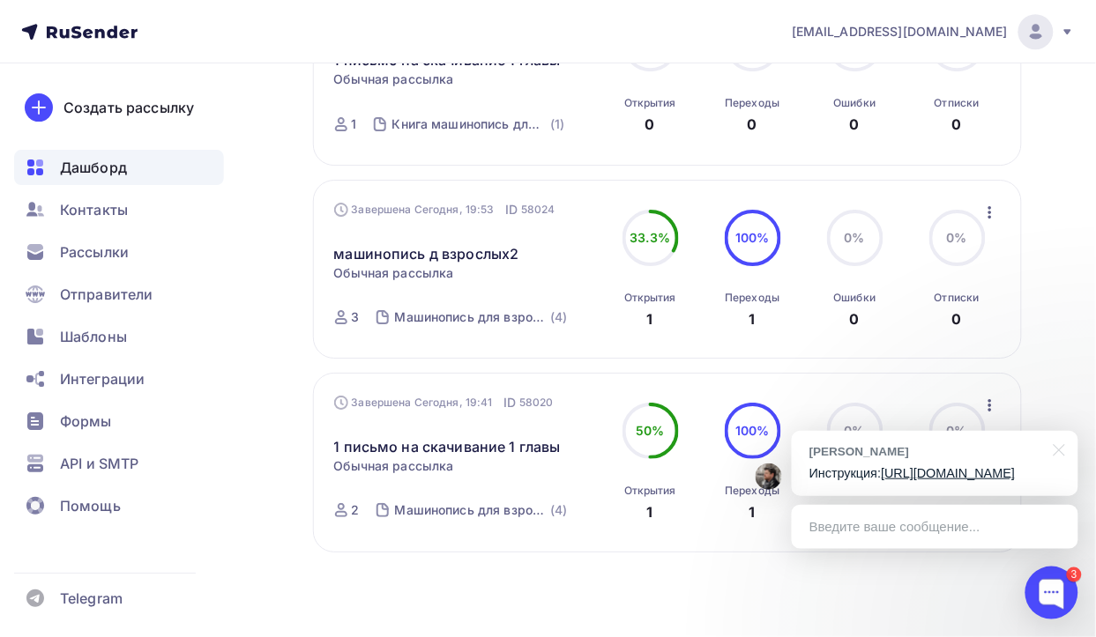
click at [994, 481] on p "Инструкция: https://rusender.ru/knowledge-base/...email-api/" at bounding box center [934, 473] width 251 height 19
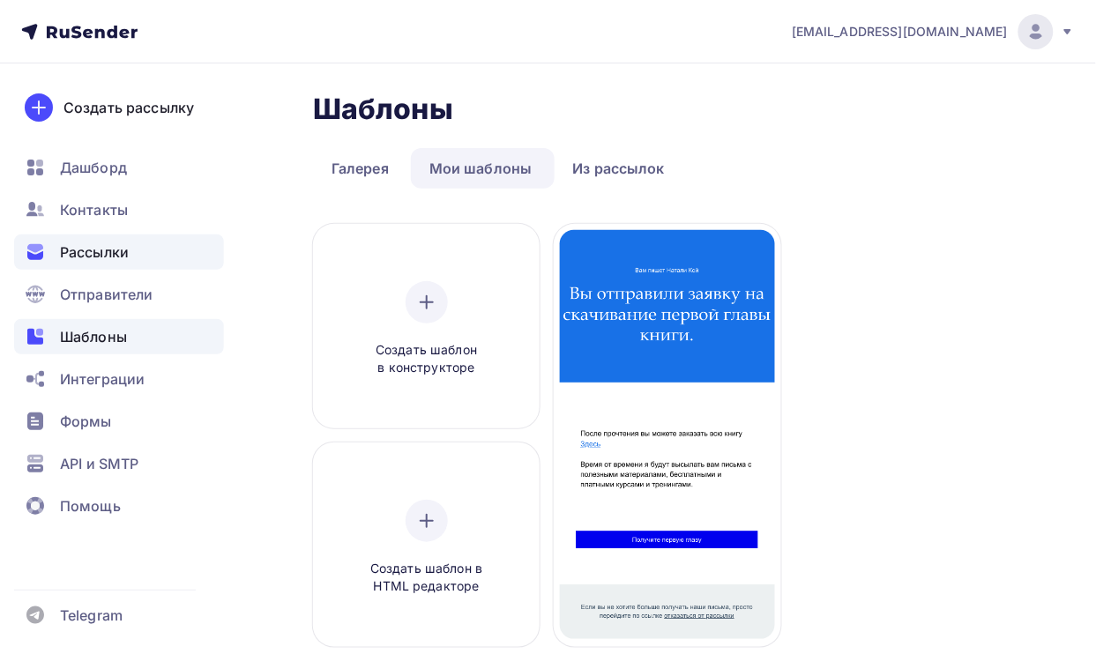
click at [115, 249] on span "Рассылки" at bounding box center [94, 251] width 69 height 21
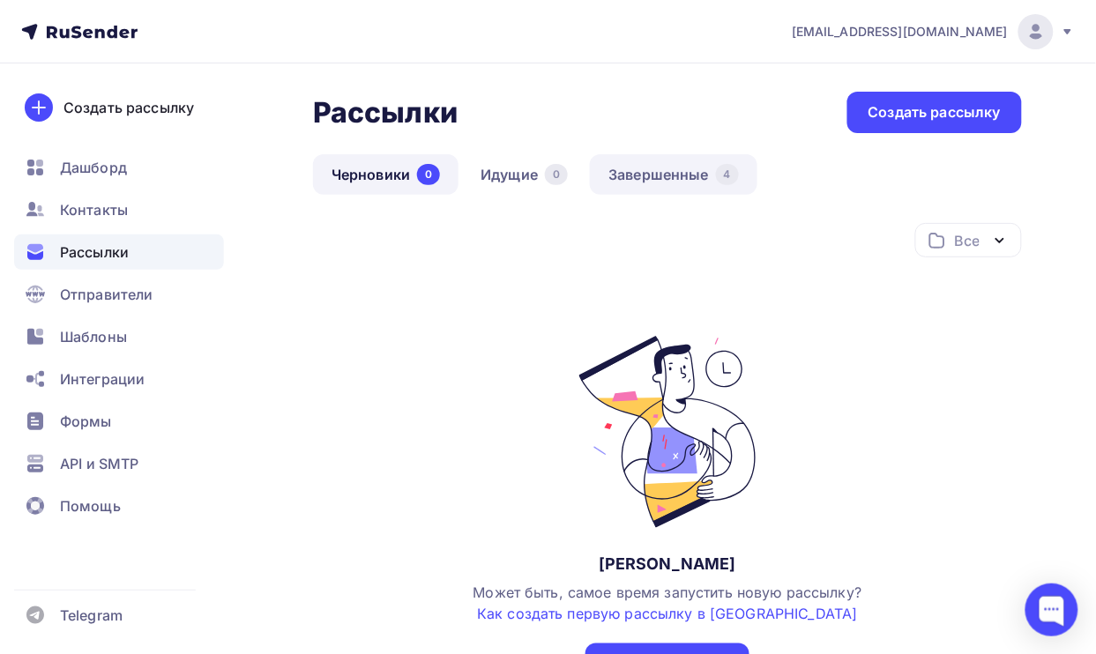
click at [676, 169] on link "Завершенные 4" at bounding box center [673, 174] width 167 height 41
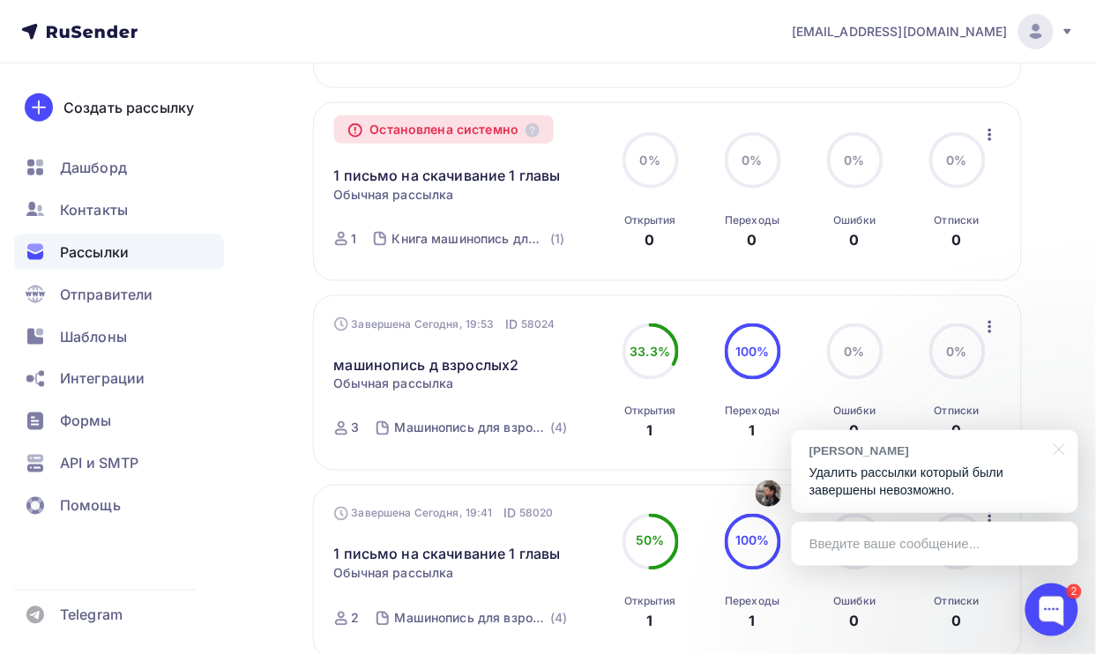
scroll to position [358, 0]
click at [1058, 617] on div at bounding box center [1051, 609] width 53 height 53
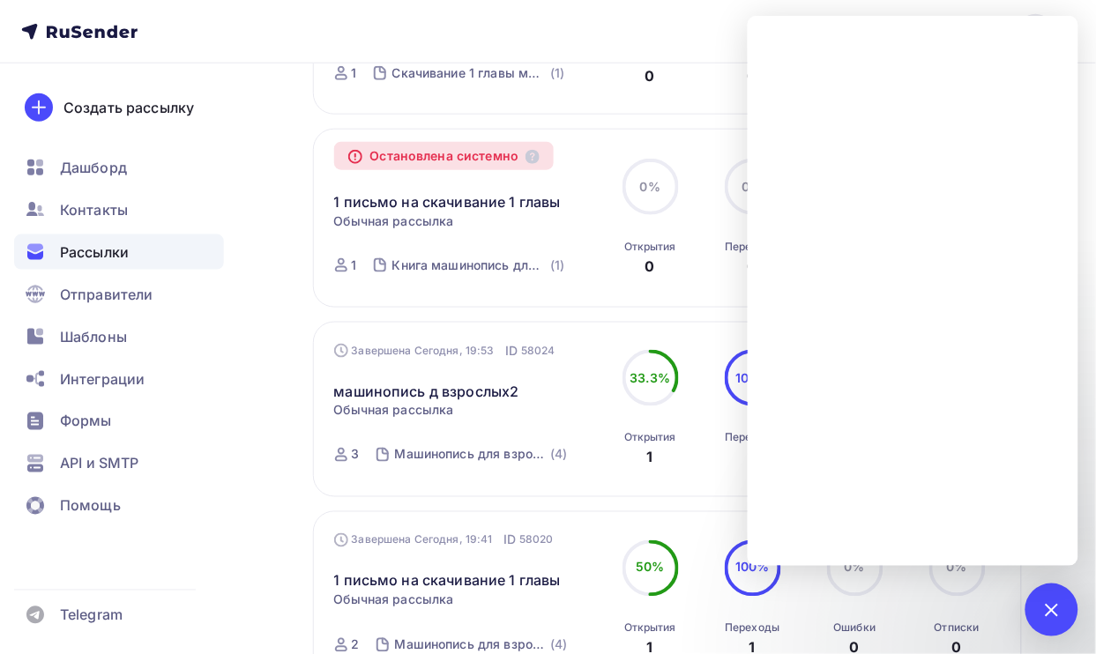
scroll to position [468, 0]
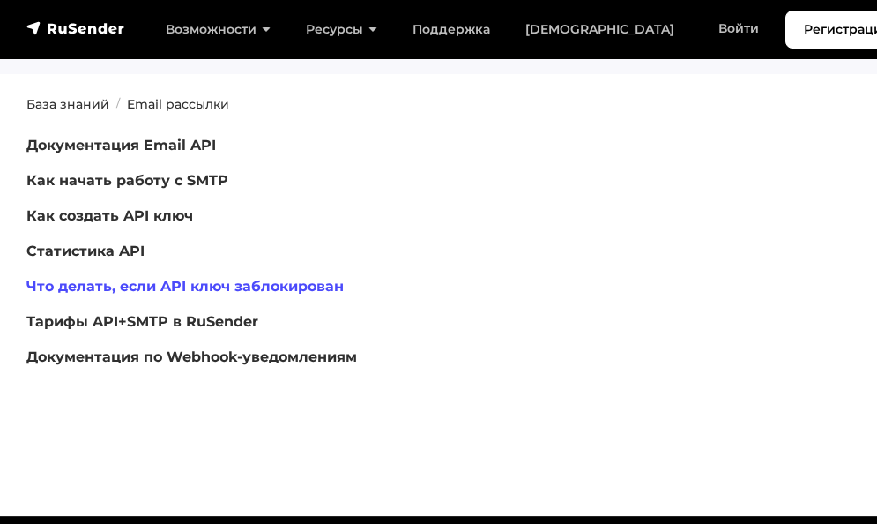
scroll to position [176, 0]
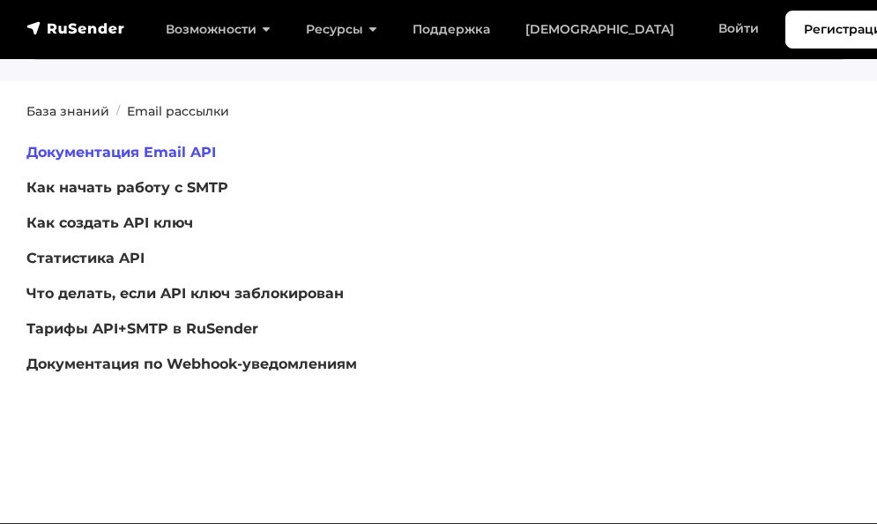
click at [195, 145] on link "Документация Email API" at bounding box center [120, 152] width 189 height 17
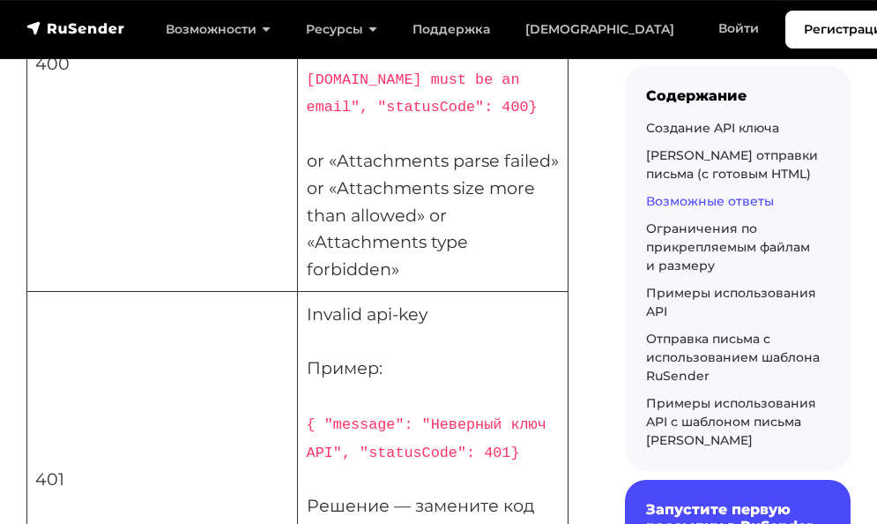
scroll to position [4583, 0]
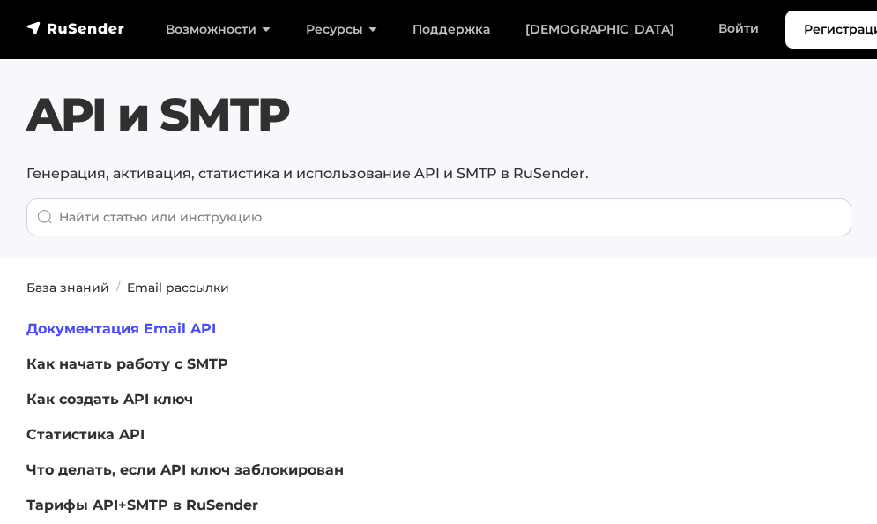
click at [197, 331] on link "Документация Email API" at bounding box center [120, 328] width 189 height 17
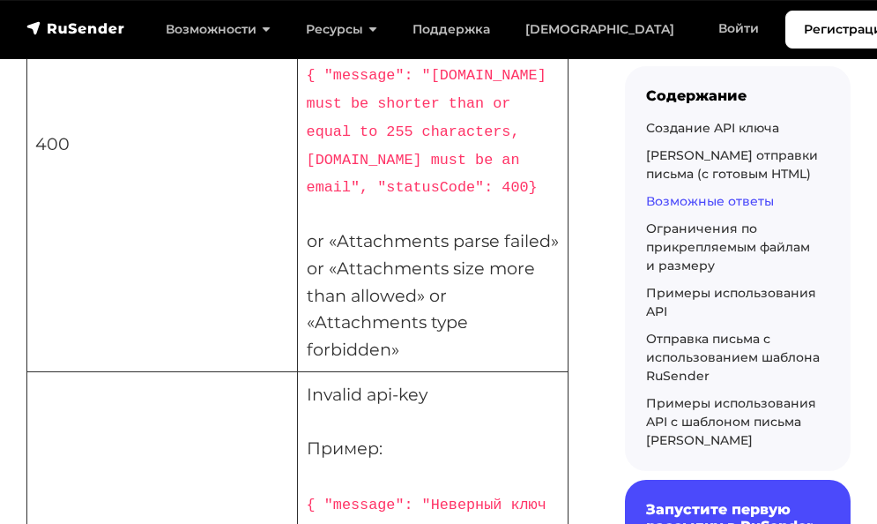
scroll to position [4495, 0]
